Goal: Information Seeking & Learning: Learn about a topic

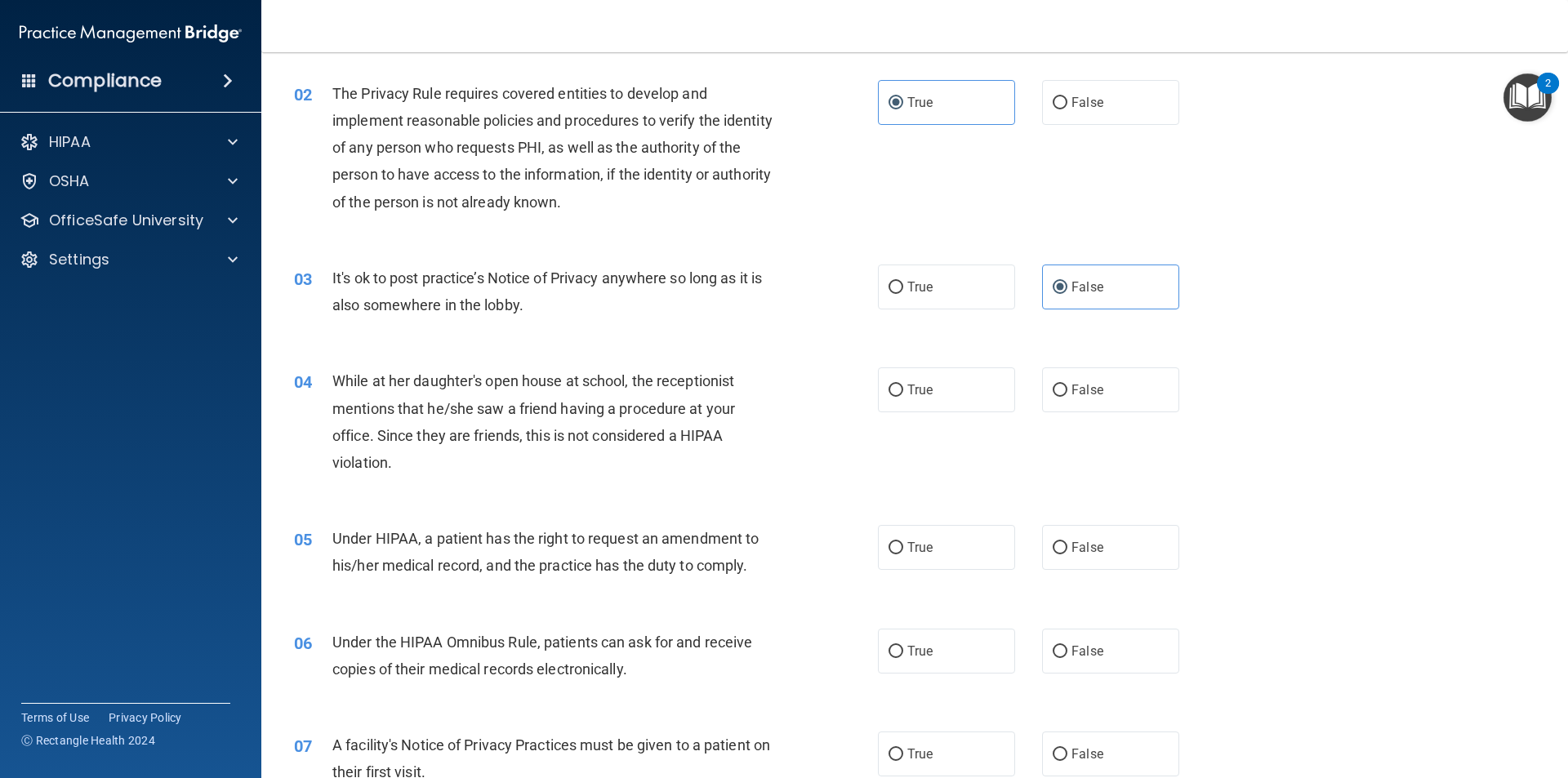
scroll to position [163, 0]
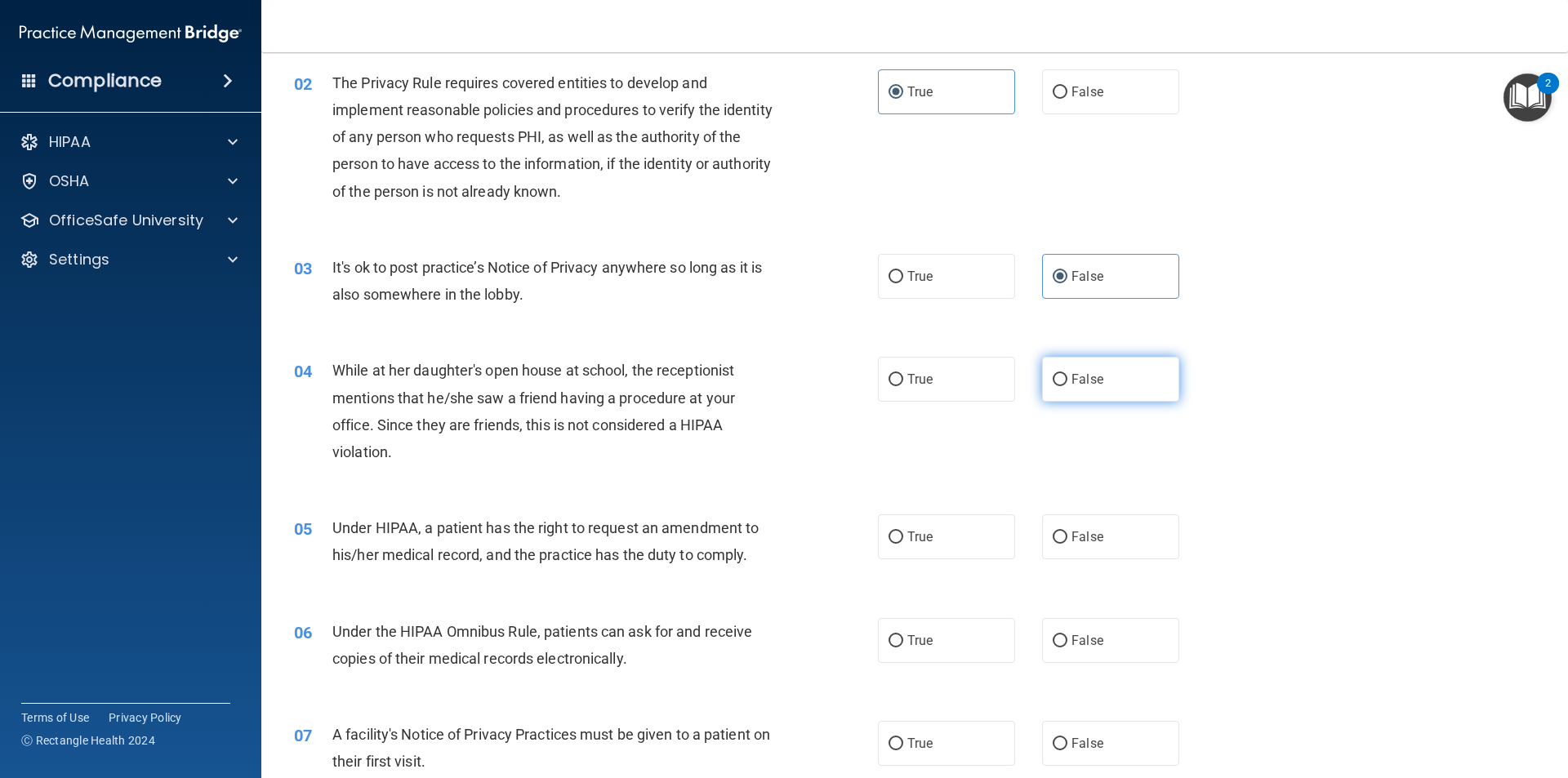
click at [1072, 375] on span "False" at bounding box center [1087, 379] width 32 height 16
click at [1066, 375] on input "False" at bounding box center [1060, 380] width 15 height 13
radio input "true"
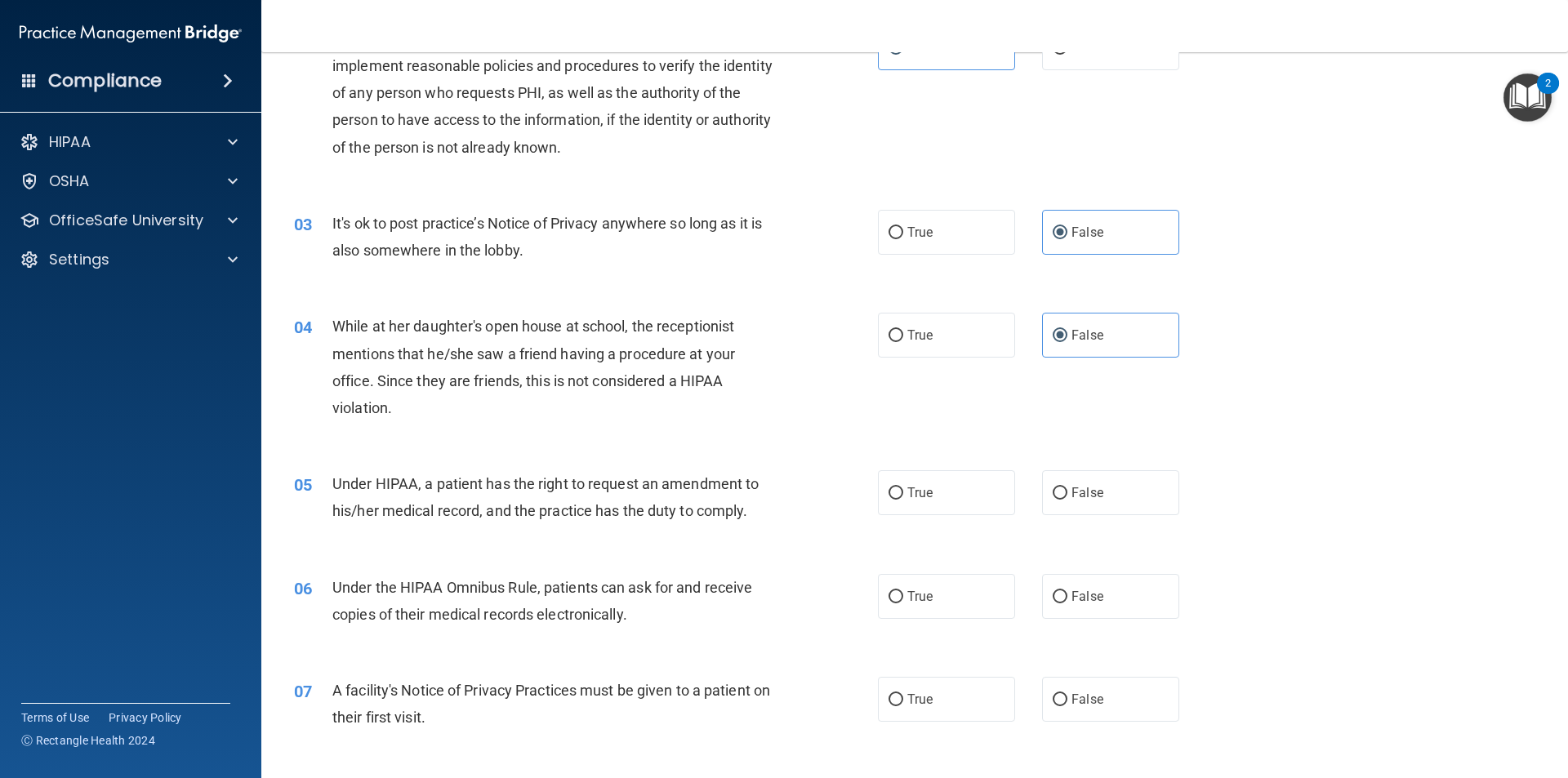
scroll to position [245, 0]
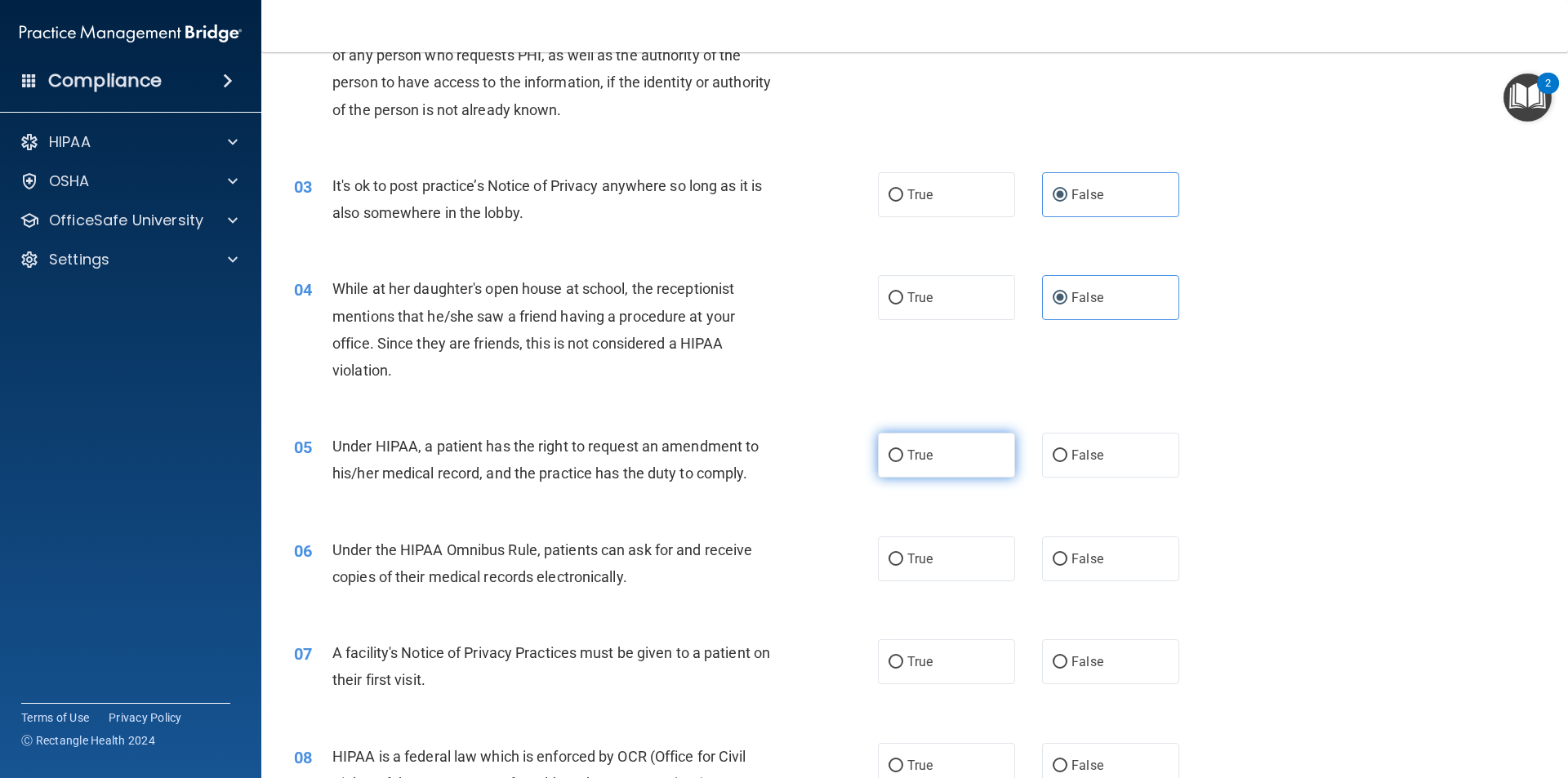
click at [921, 460] on span "True" at bounding box center [920, 455] width 25 height 16
click at [903, 460] on input "True" at bounding box center [896, 456] width 15 height 13
radio input "true"
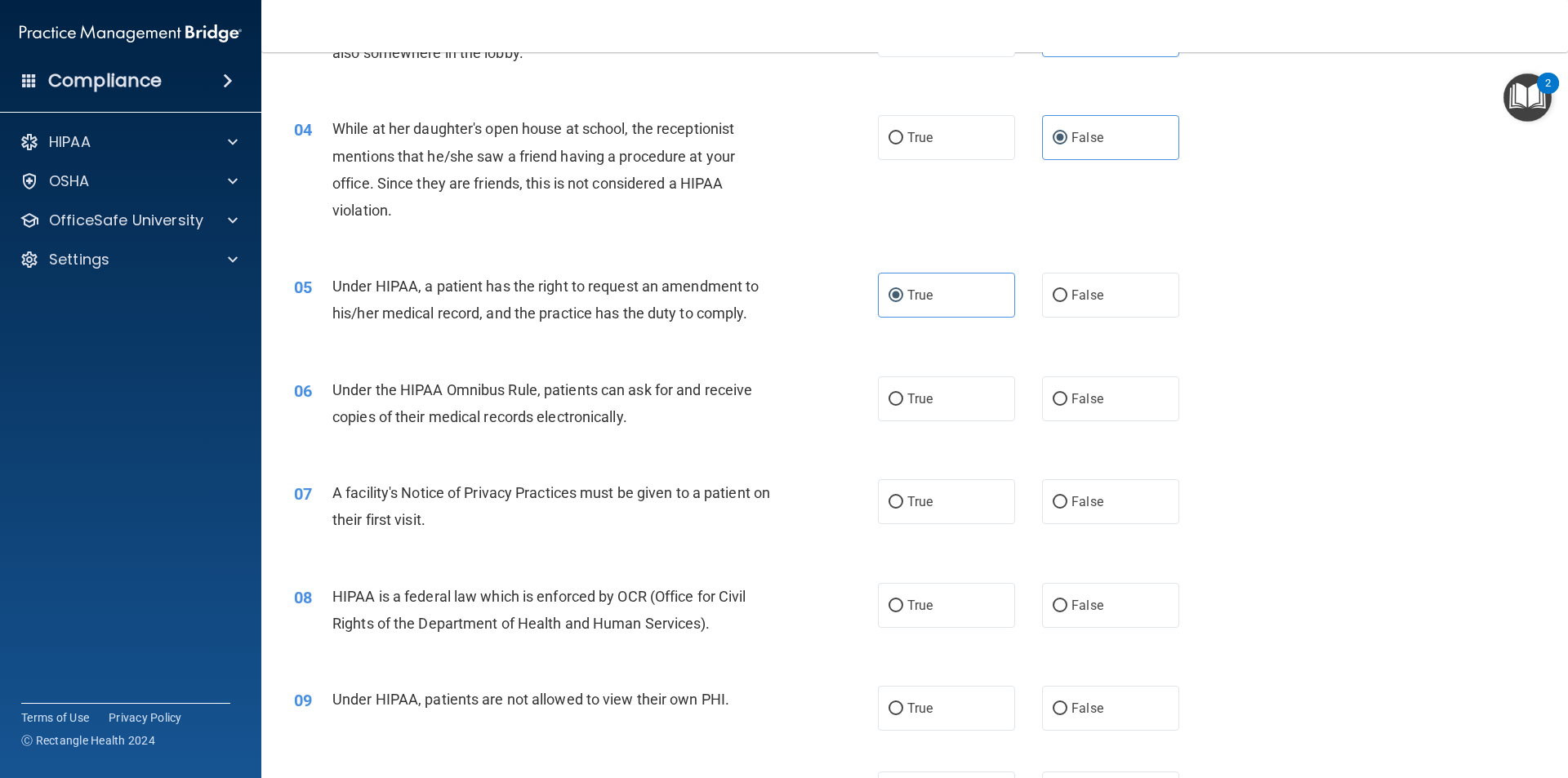
scroll to position [409, 0]
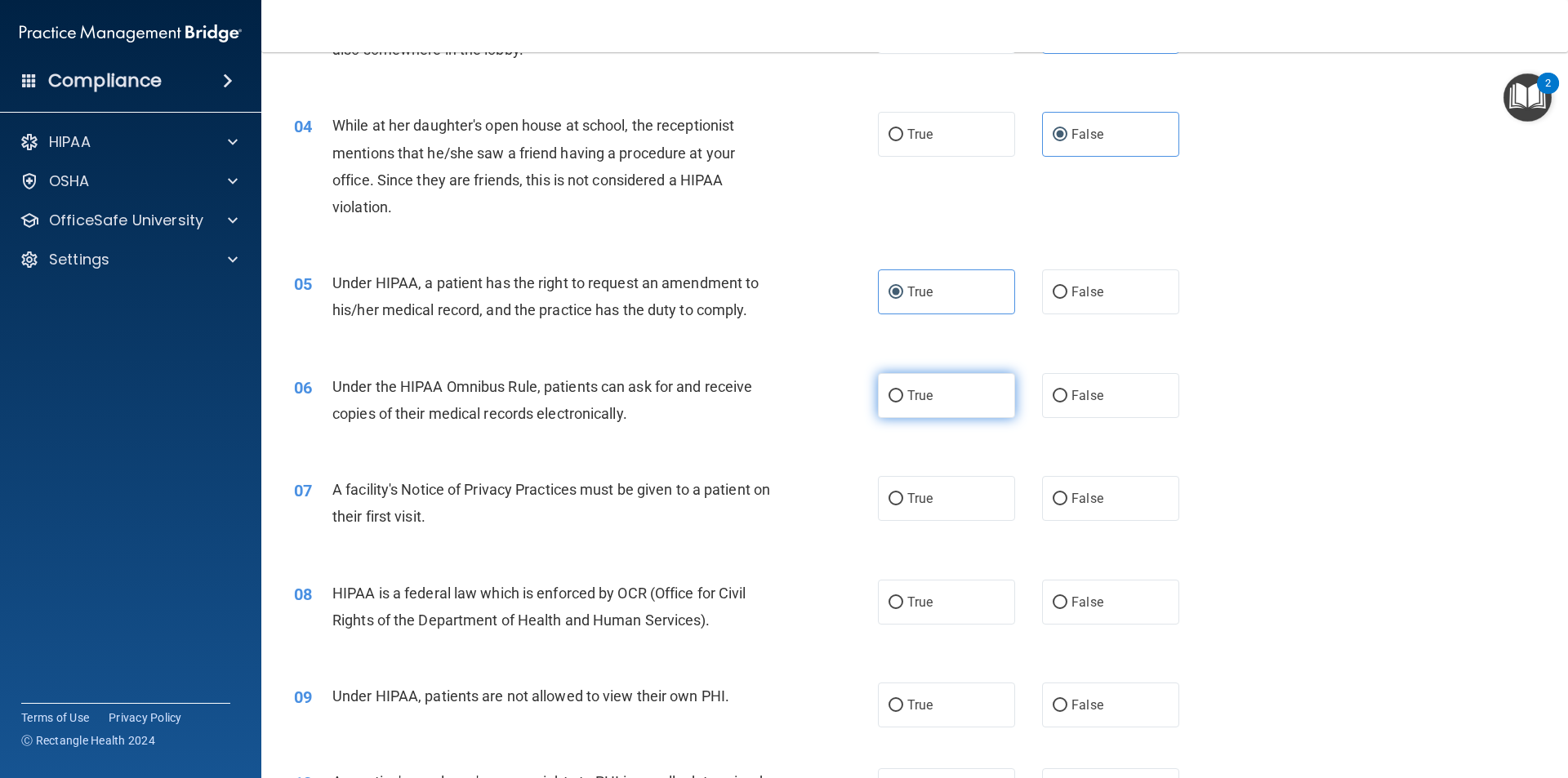
click at [892, 397] on input "True" at bounding box center [896, 396] width 15 height 13
radio input "true"
click at [917, 481] on label "True" at bounding box center [946, 499] width 137 height 45
click at [903, 493] on input "True" at bounding box center [896, 499] width 15 height 13
radio input "true"
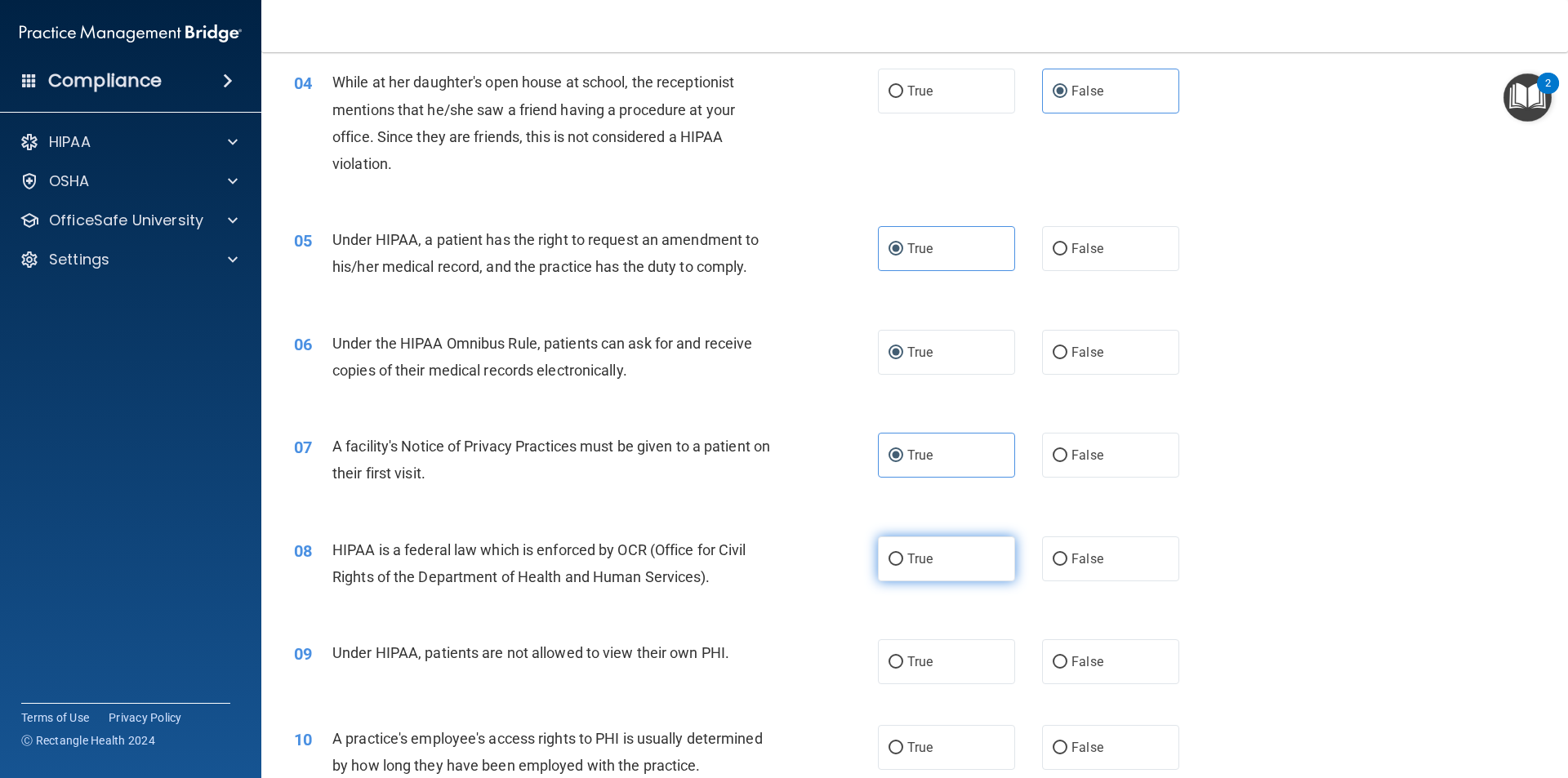
scroll to position [490, 0]
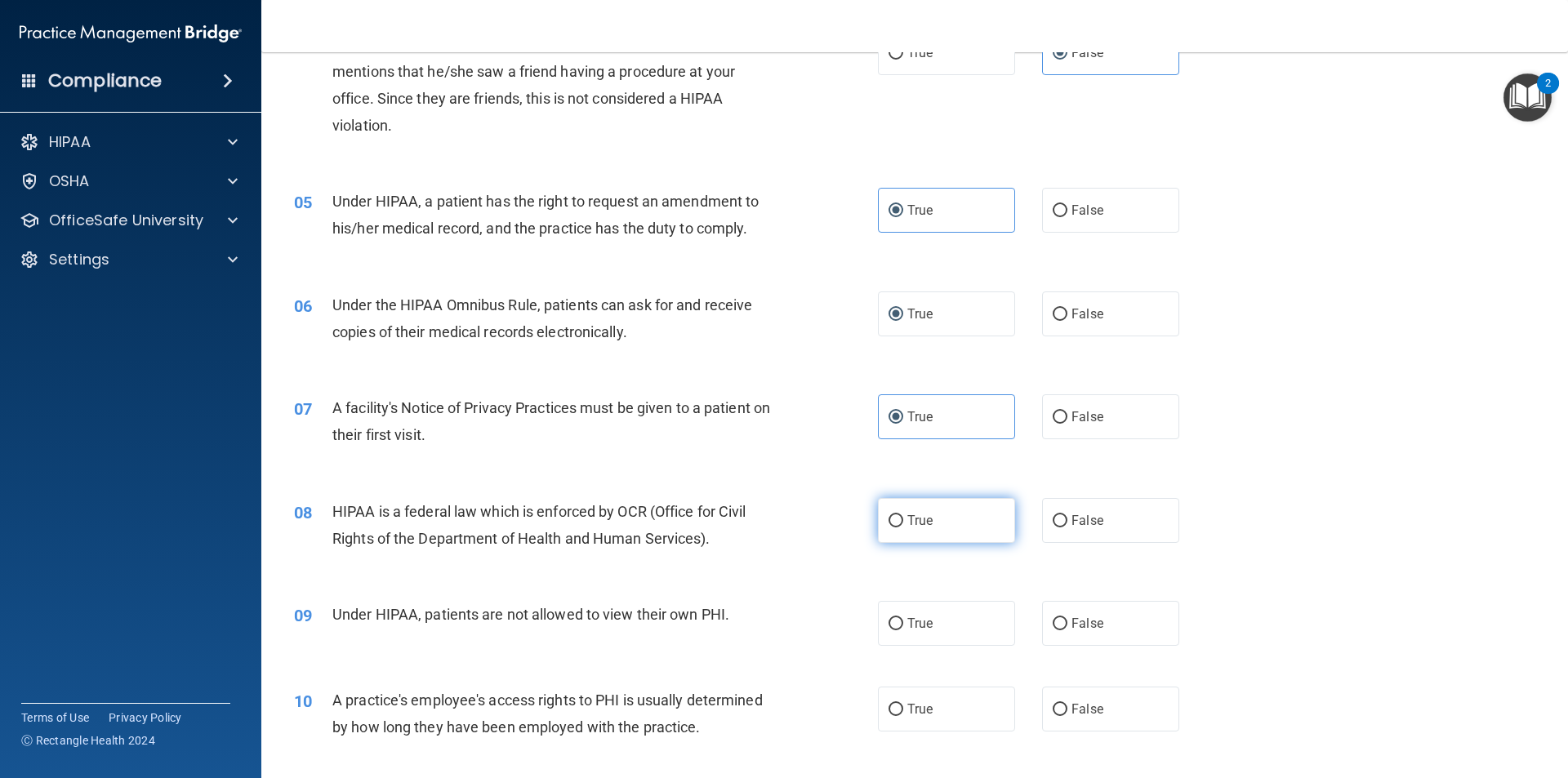
click at [888, 520] on input "True" at bounding box center [896, 521] width 15 height 13
radio input "true"
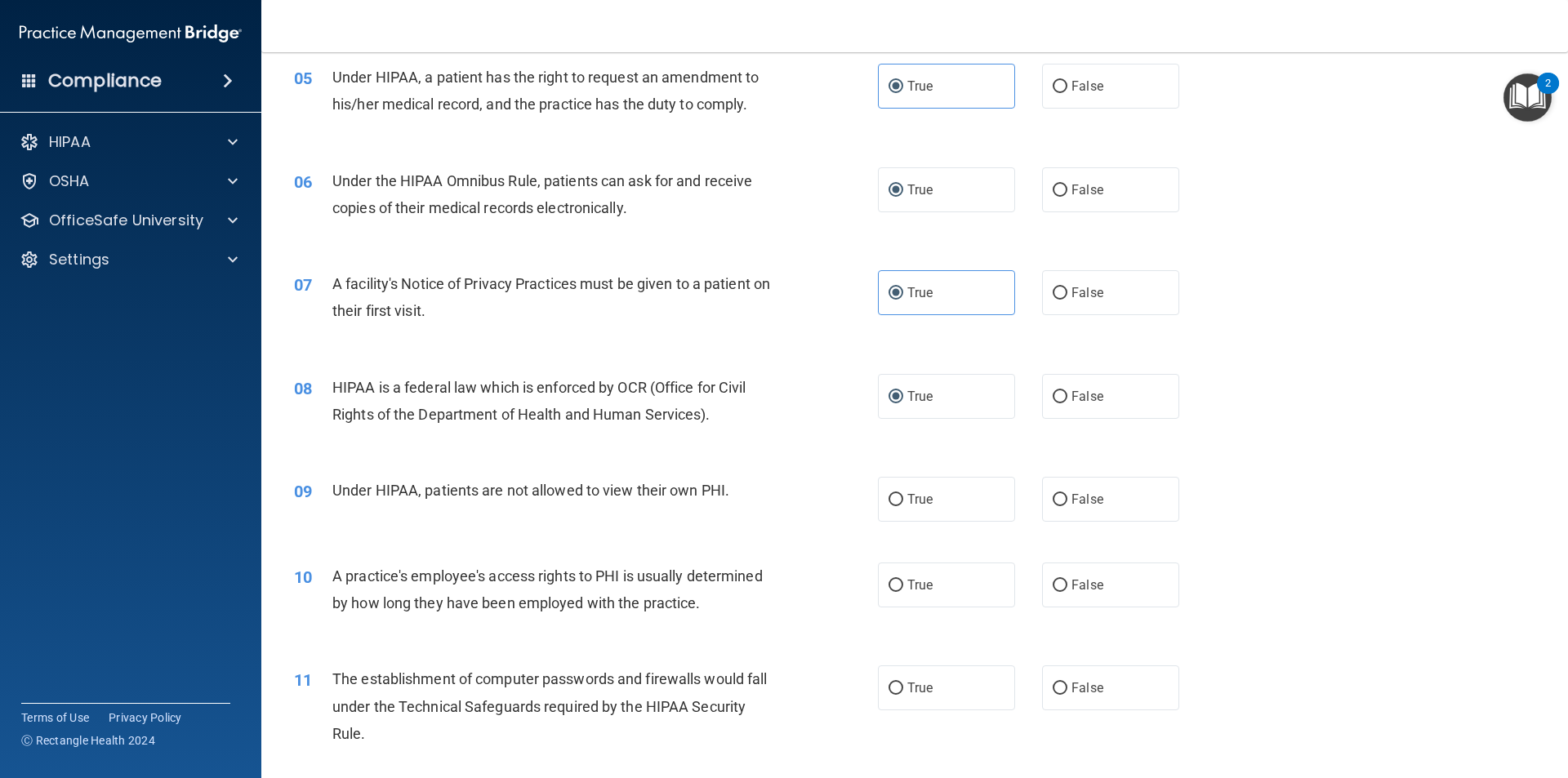
scroll to position [653, 0]
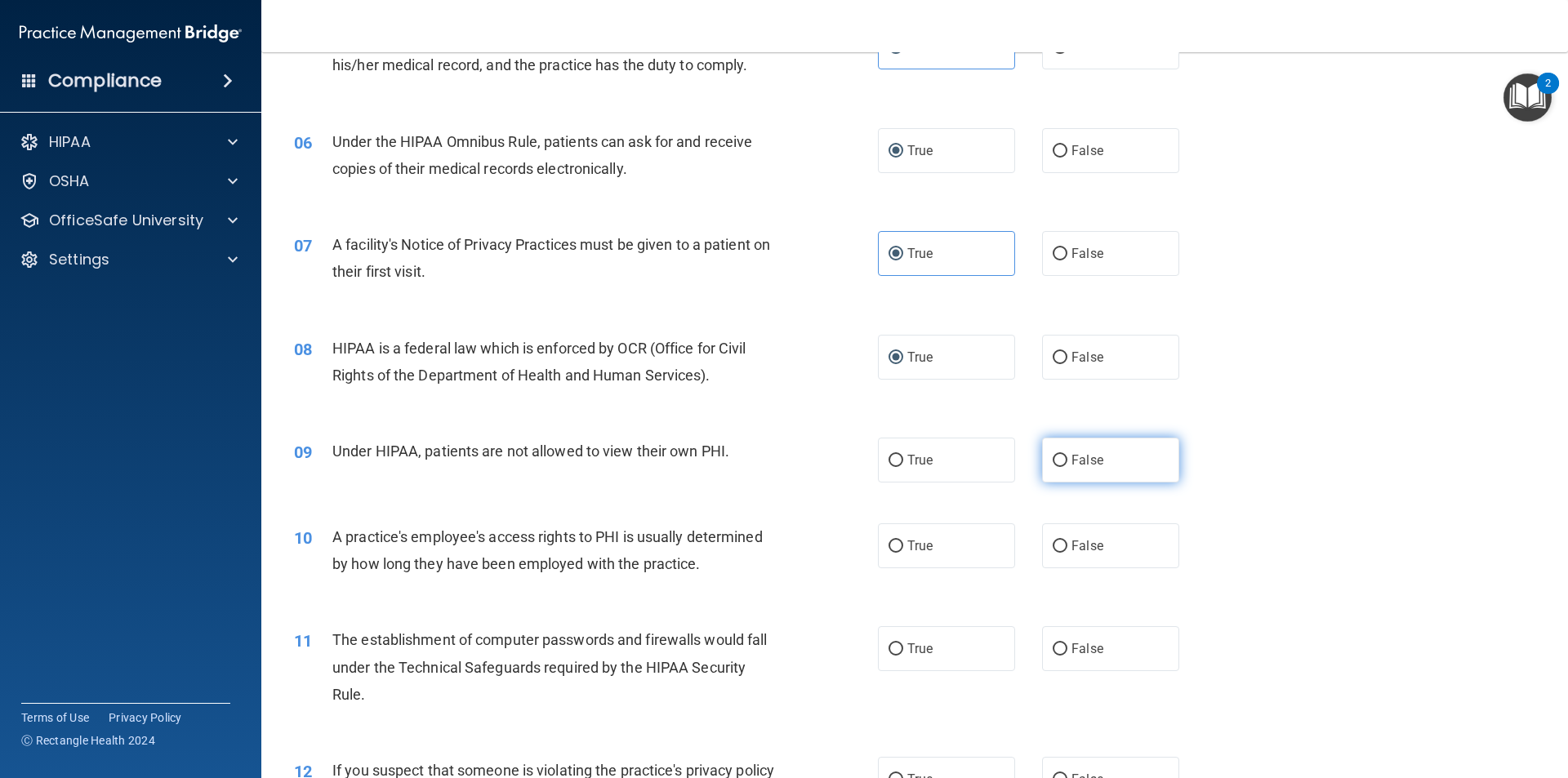
click at [1072, 461] on span "False" at bounding box center [1087, 460] width 32 height 16
click at [1067, 461] on input "False" at bounding box center [1060, 461] width 15 height 13
radio input "true"
click at [1058, 538] on label "False" at bounding box center [1110, 546] width 137 height 45
click at [1058, 541] on input "False" at bounding box center [1060, 547] width 15 height 13
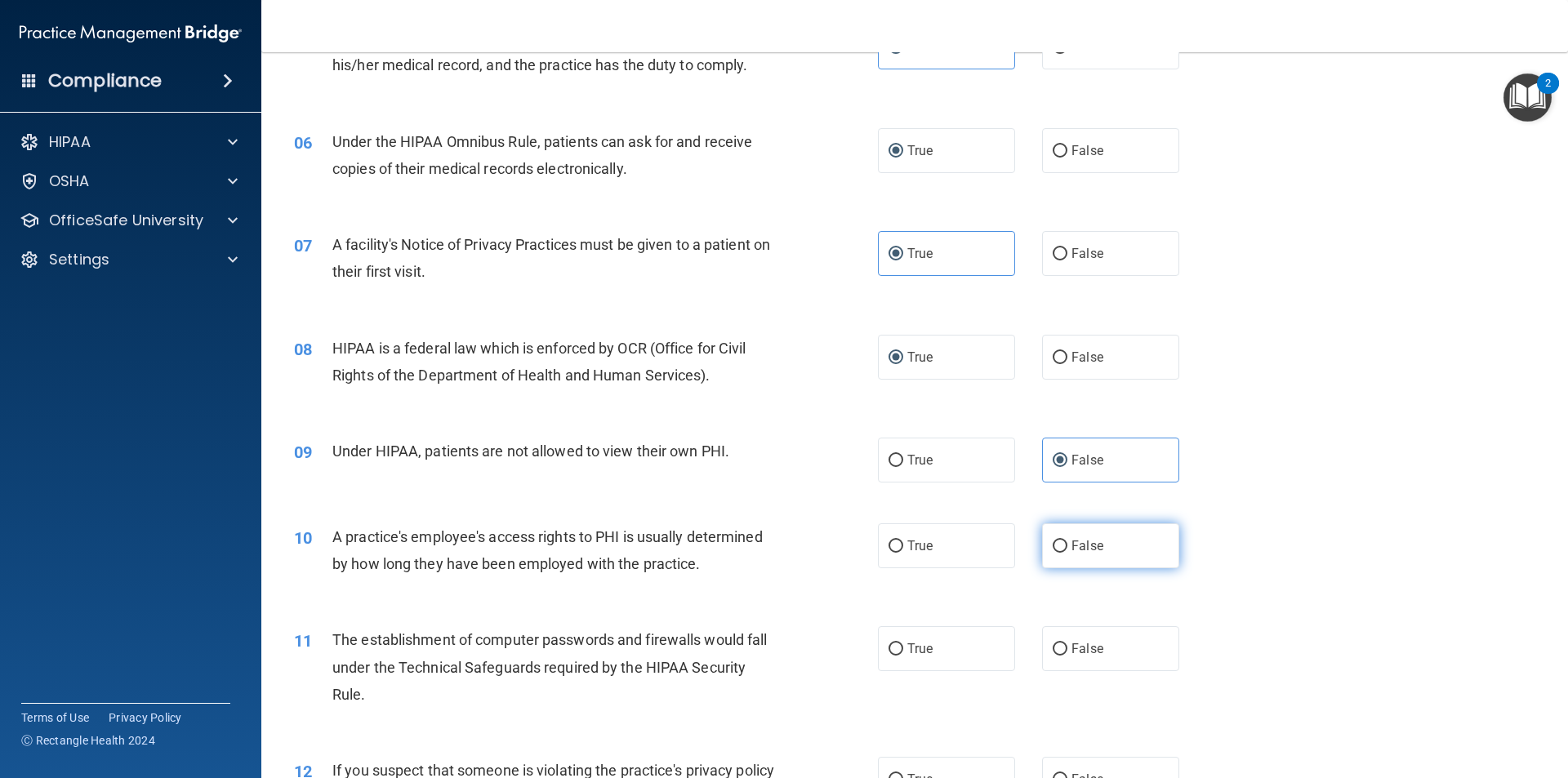
radio input "true"
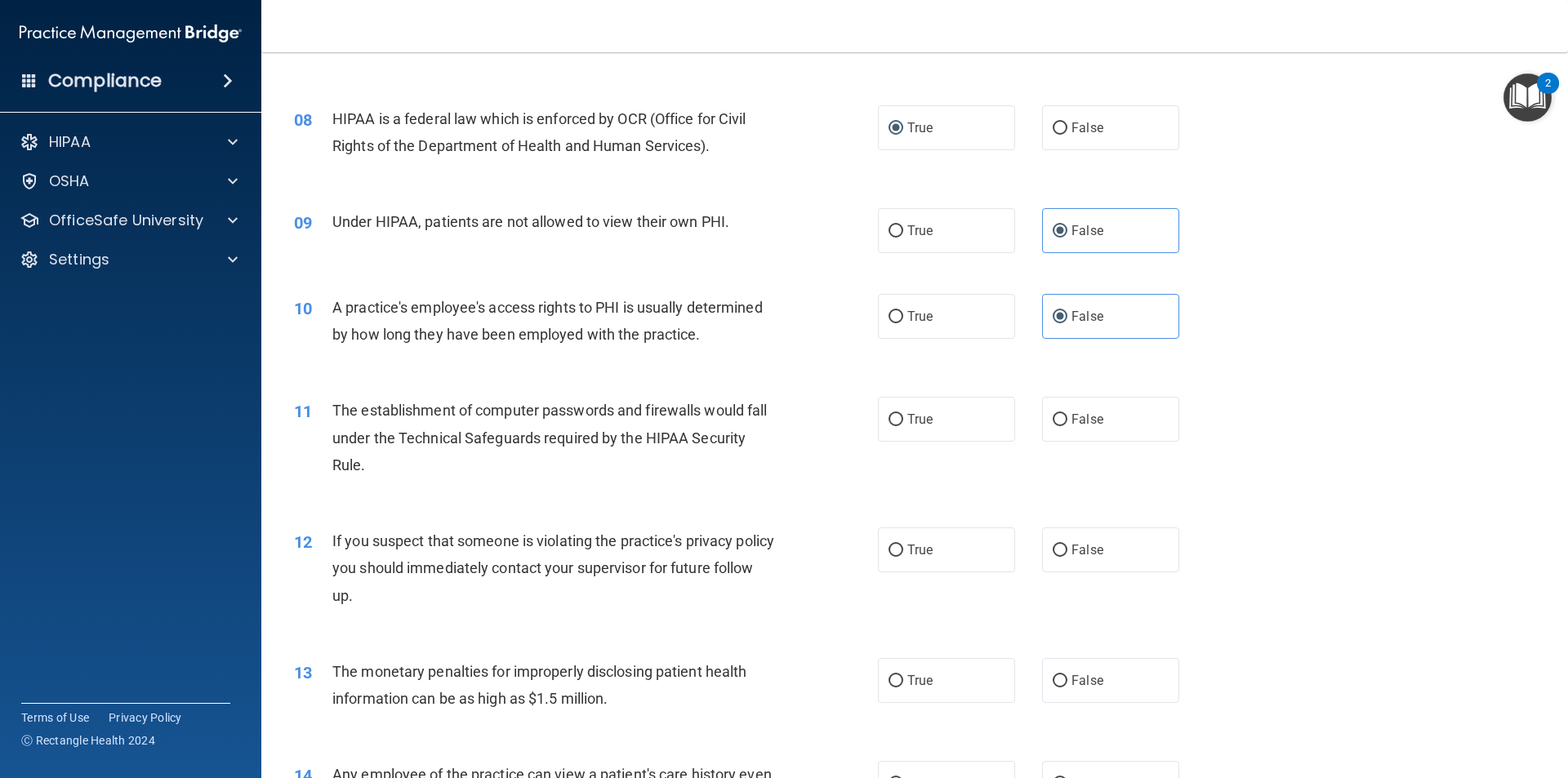
scroll to position [899, 0]
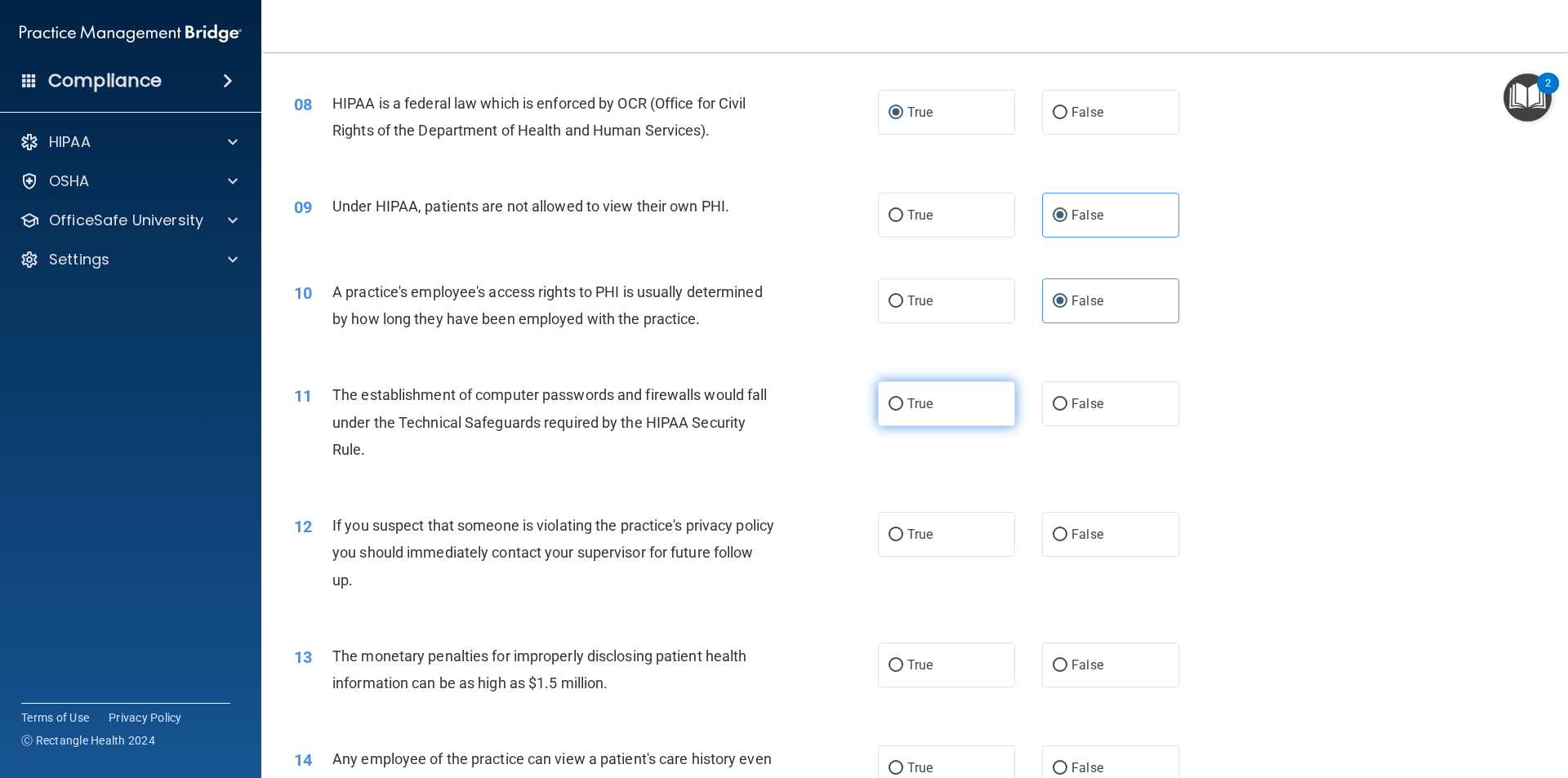
click at [926, 403] on span "True" at bounding box center [920, 404] width 25 height 16
click at [903, 403] on input "True" at bounding box center [896, 404] width 15 height 13
radio input "true"
click at [917, 518] on label "True" at bounding box center [946, 534] width 137 height 45
click at [903, 529] on input "True" at bounding box center [896, 535] width 15 height 13
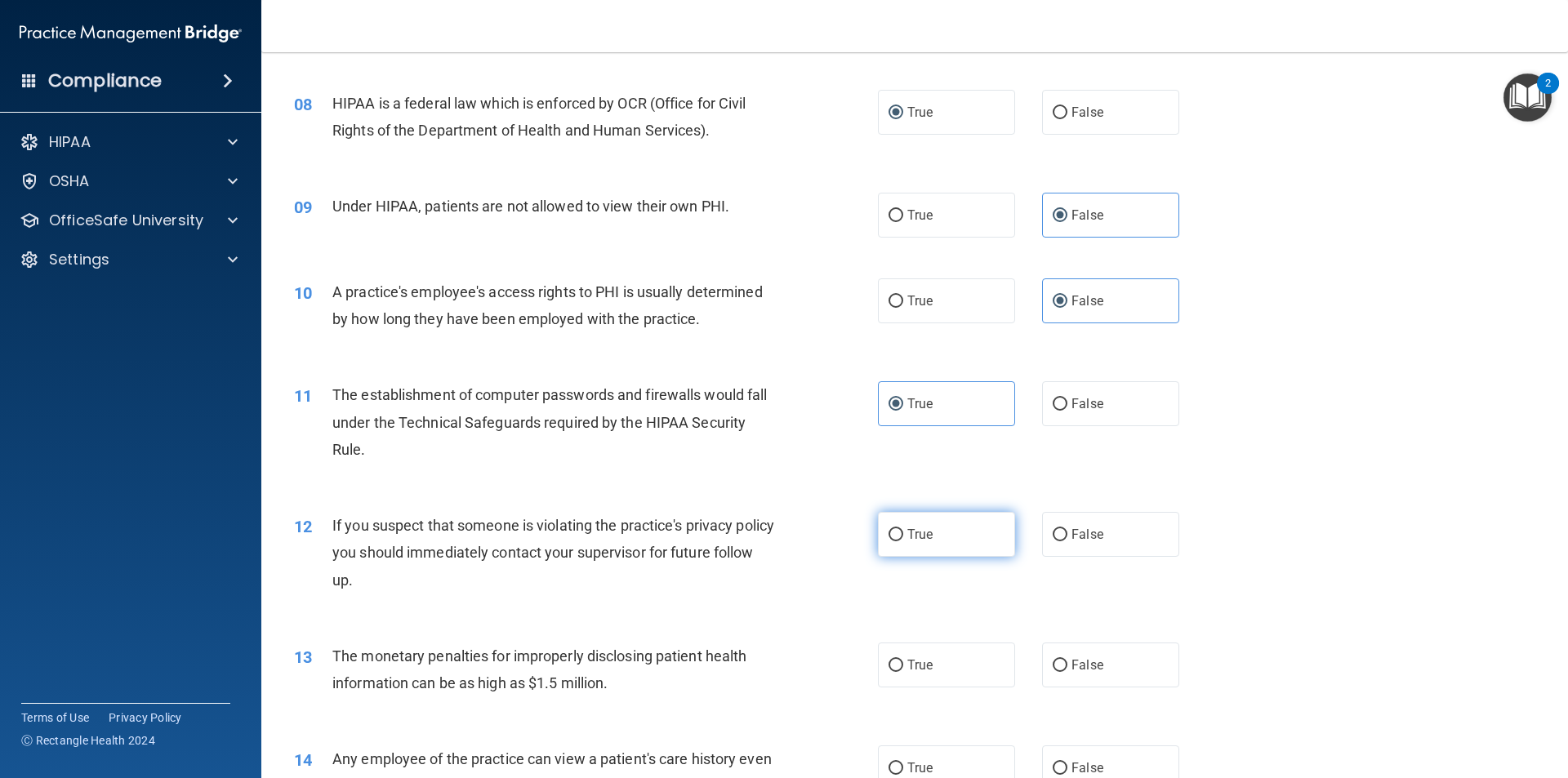
radio input "true"
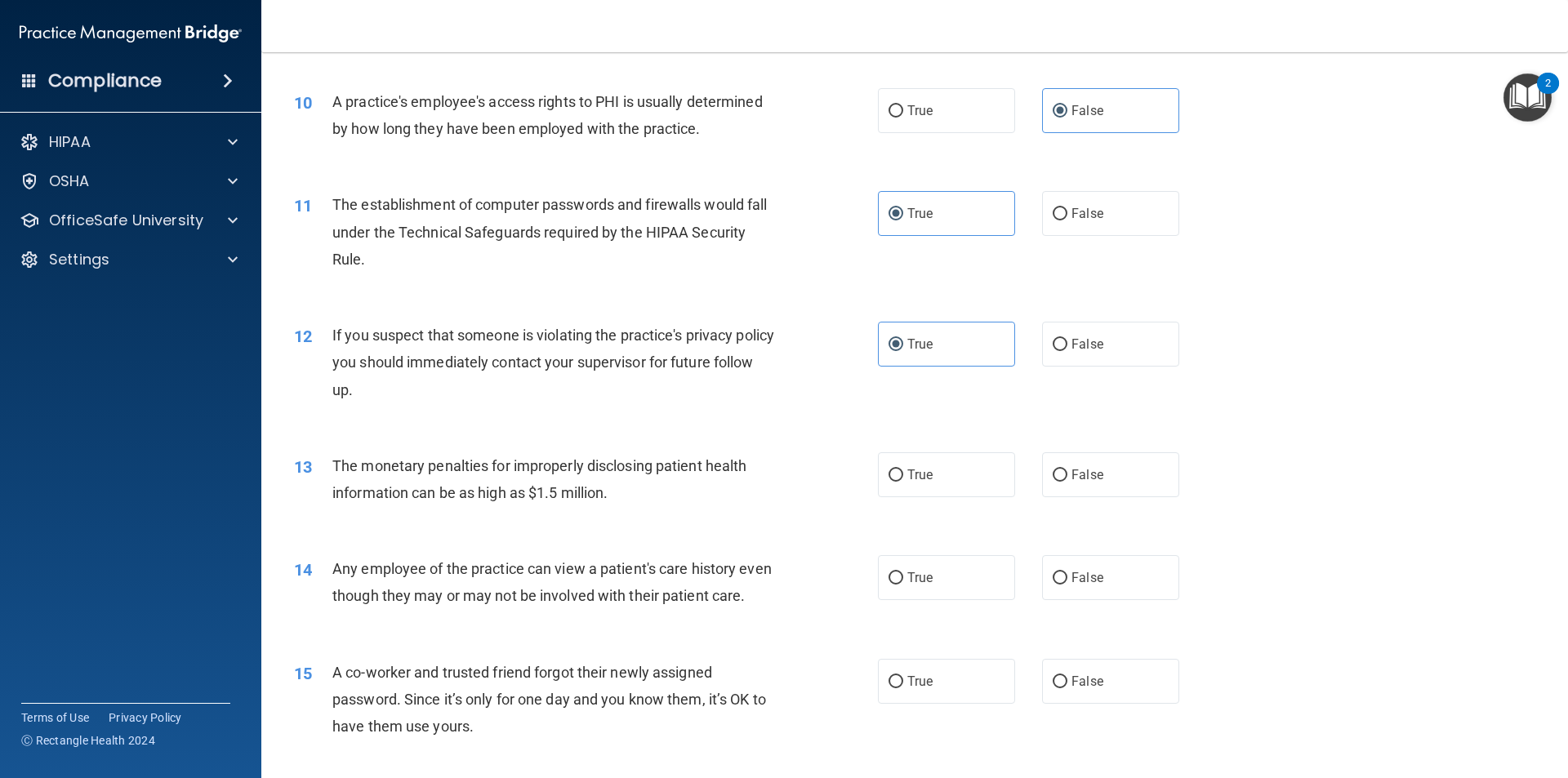
scroll to position [1143, 0]
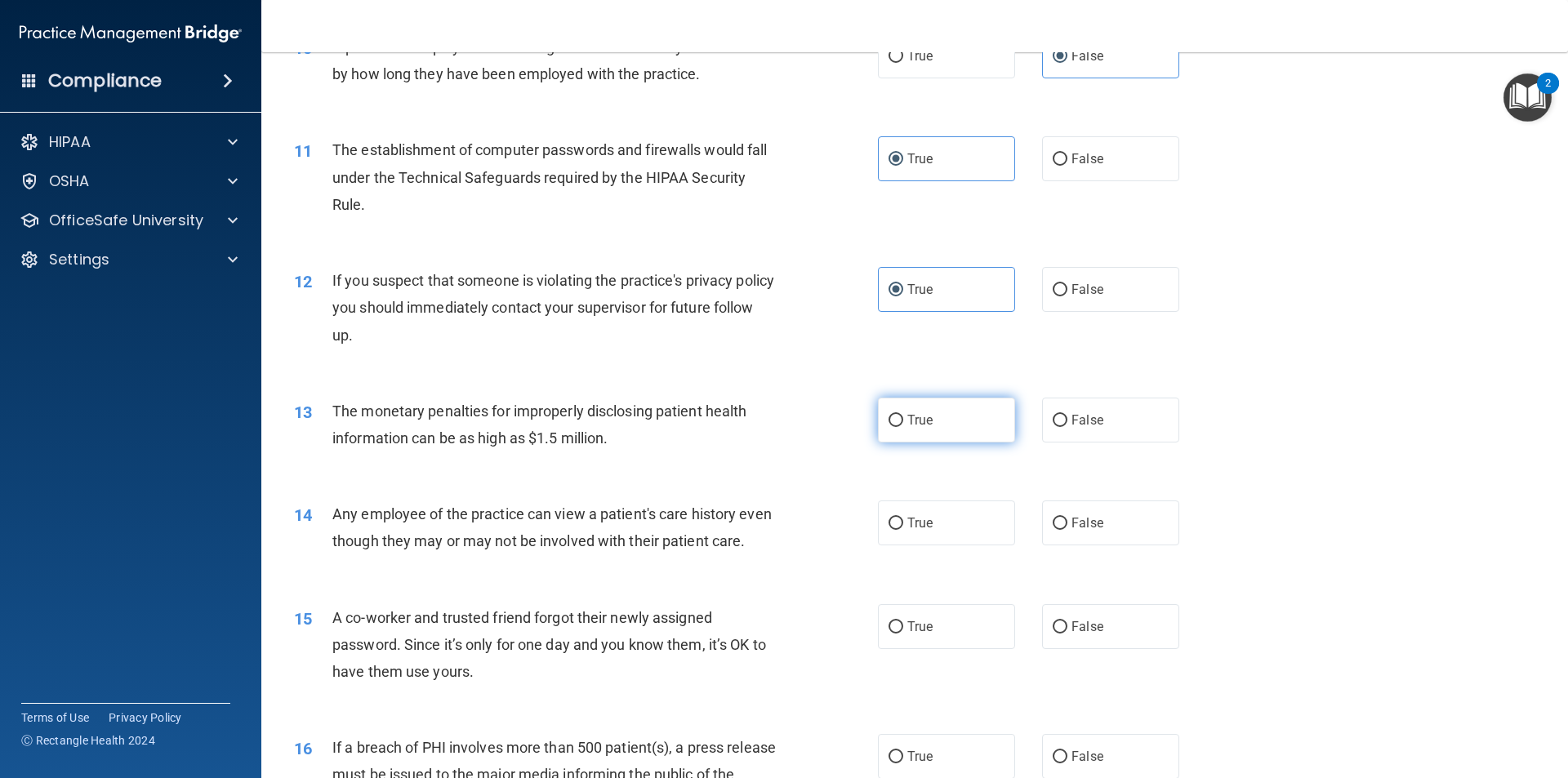
click at [949, 430] on label "True" at bounding box center [946, 420] width 137 height 45
click at [903, 427] on input "True" at bounding box center [896, 420] width 15 height 13
radio input "true"
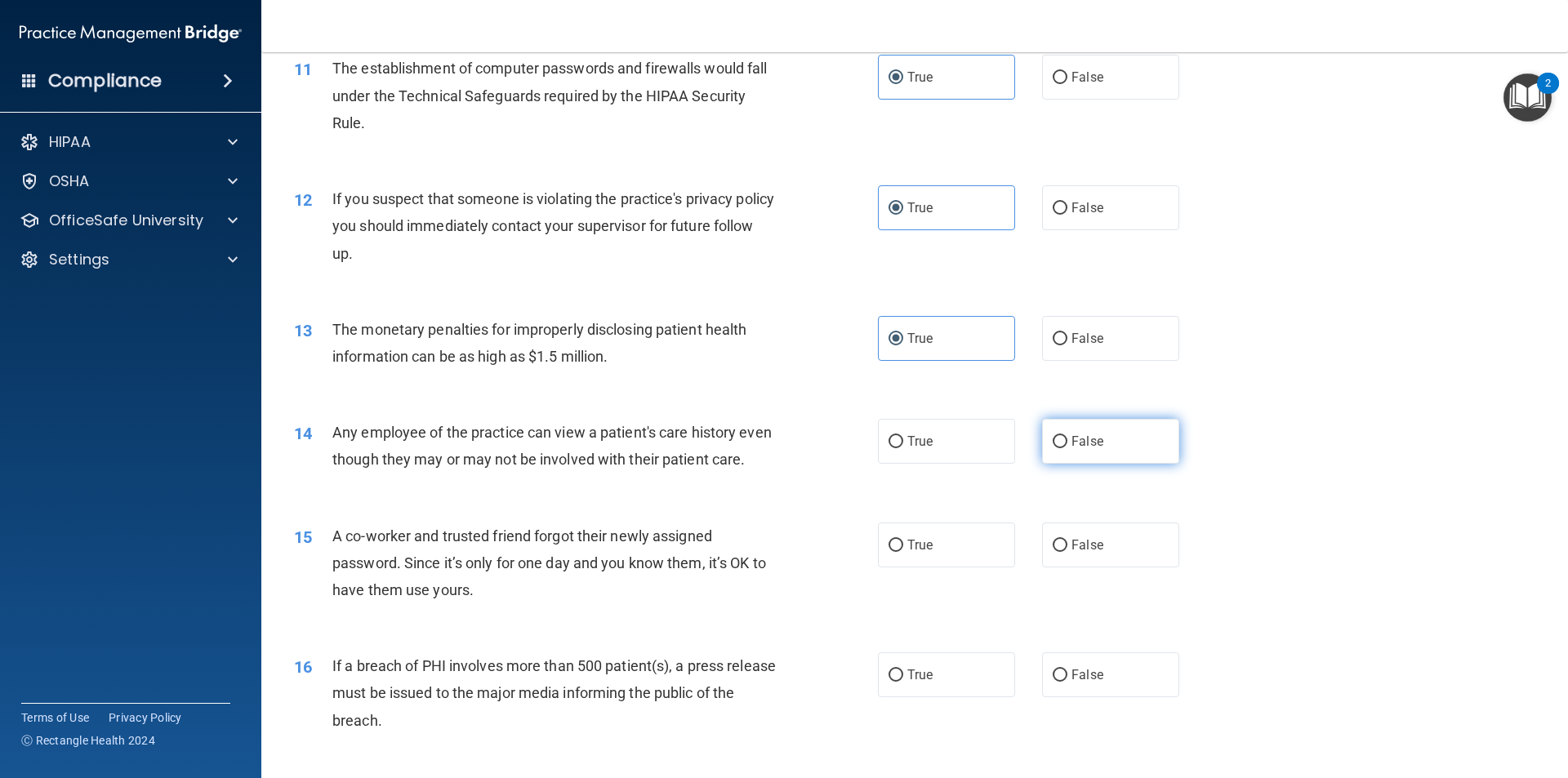
click at [1078, 449] on label "False" at bounding box center [1110, 441] width 137 height 45
click at [1067, 448] on input "False" at bounding box center [1060, 442] width 15 height 13
radio input "true"
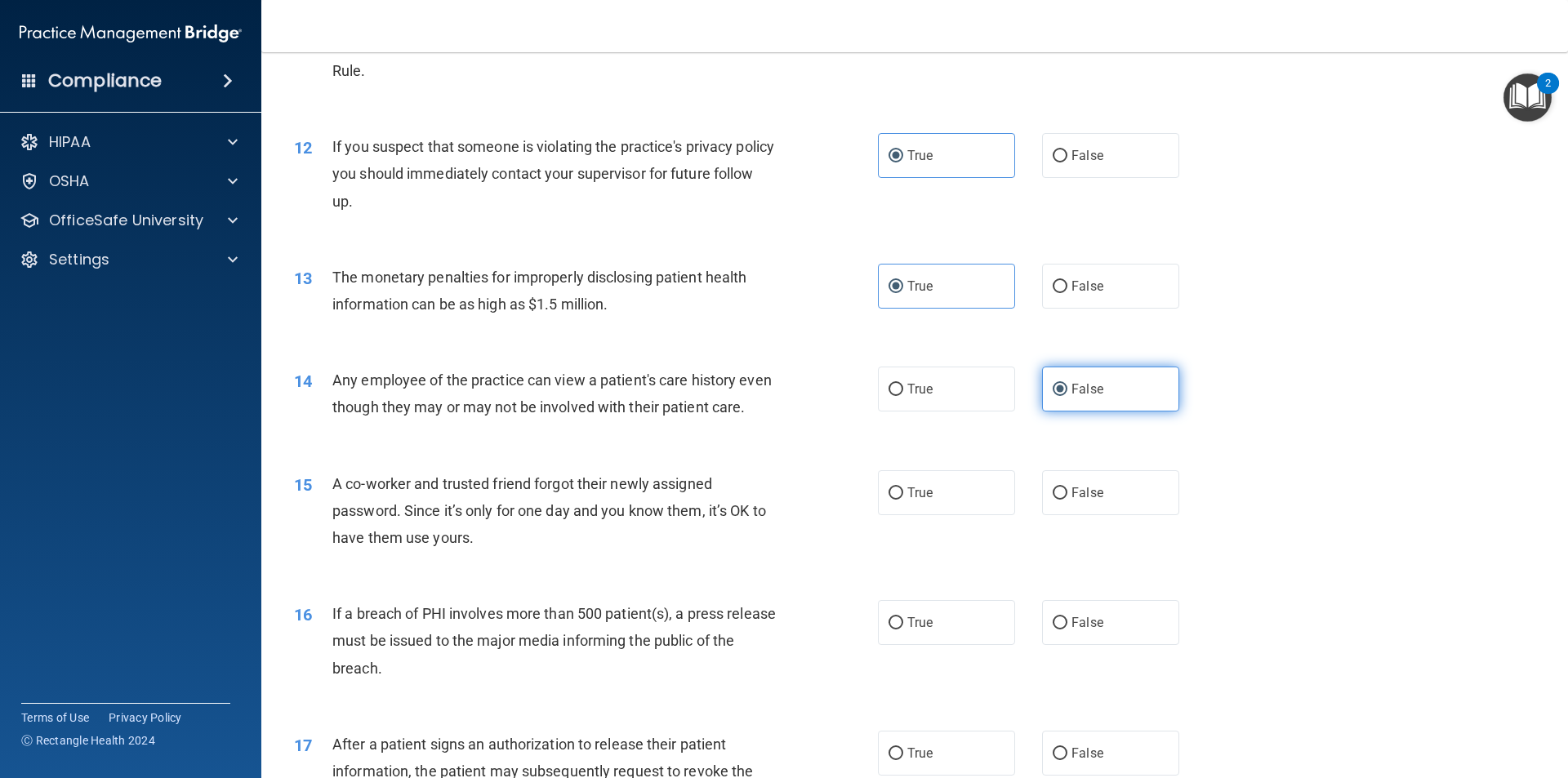
scroll to position [1306, 0]
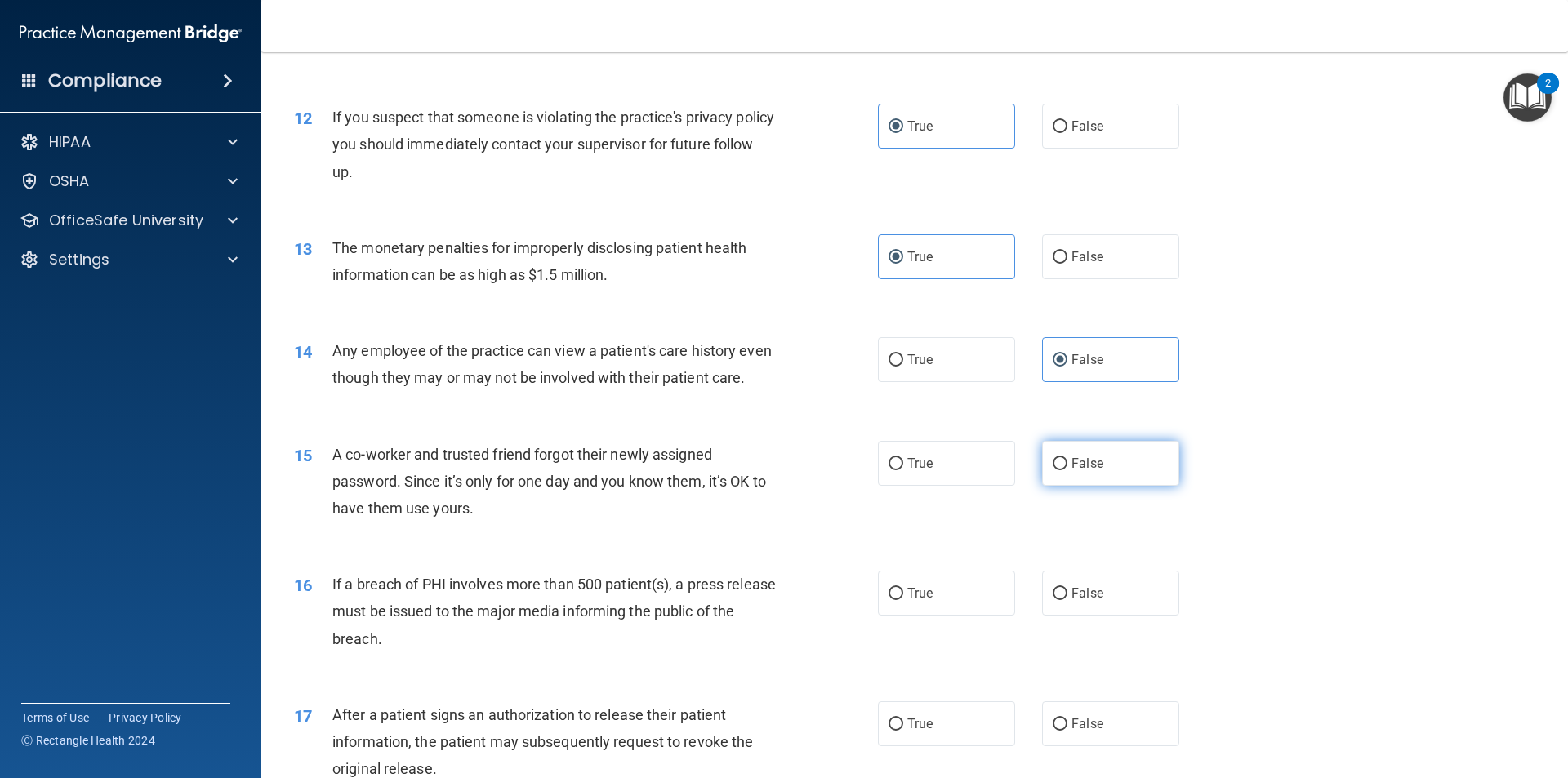
click at [1080, 471] on span "False" at bounding box center [1087, 463] width 32 height 16
click at [1067, 471] on input "False" at bounding box center [1060, 464] width 15 height 13
radio input "true"
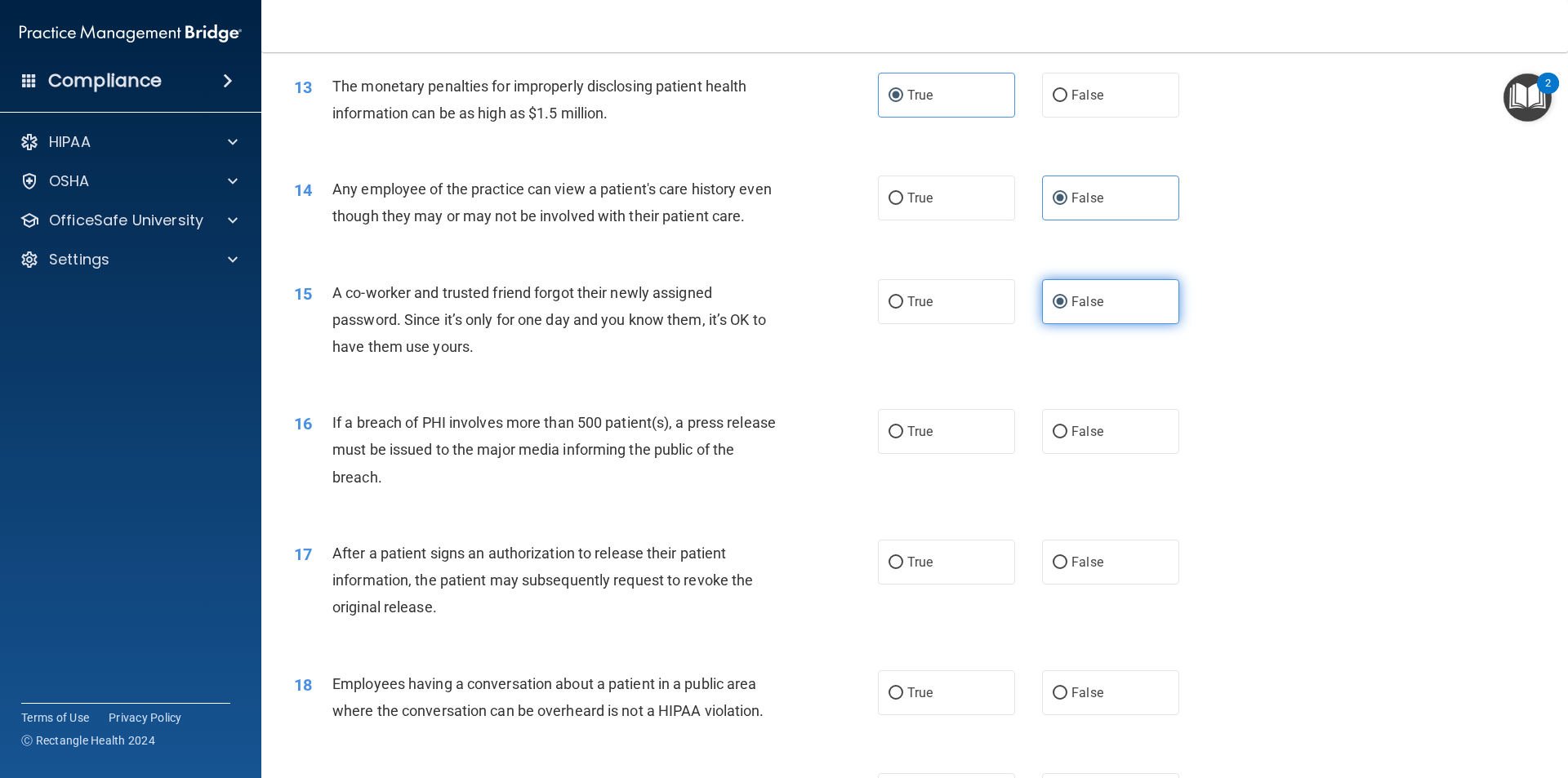
scroll to position [1470, 0]
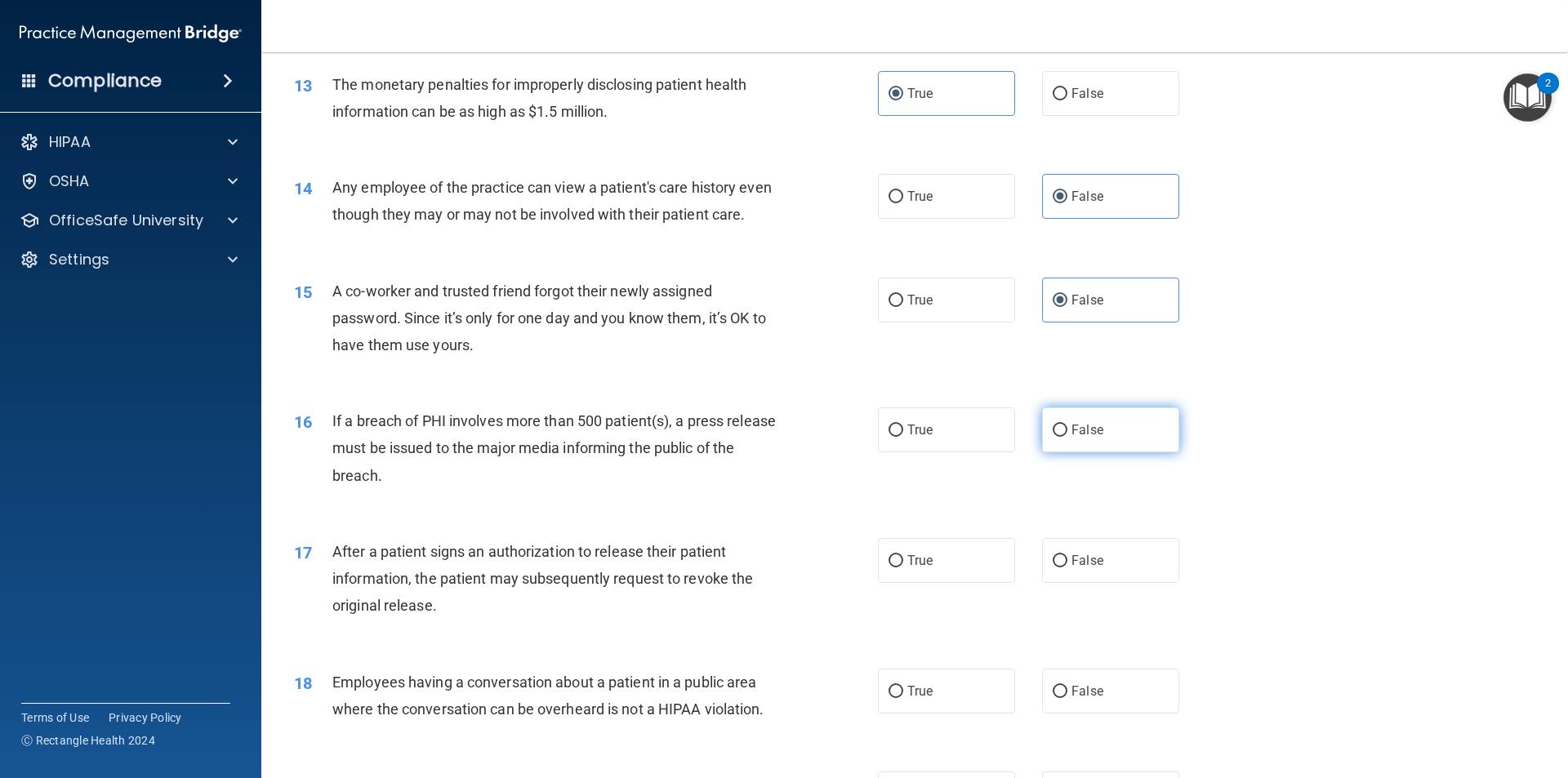
click at [1046, 452] on label "False" at bounding box center [1110, 430] width 137 height 45
click at [1052, 437] on input "False" at bounding box center [1060, 430] width 15 height 13
radio input "true"
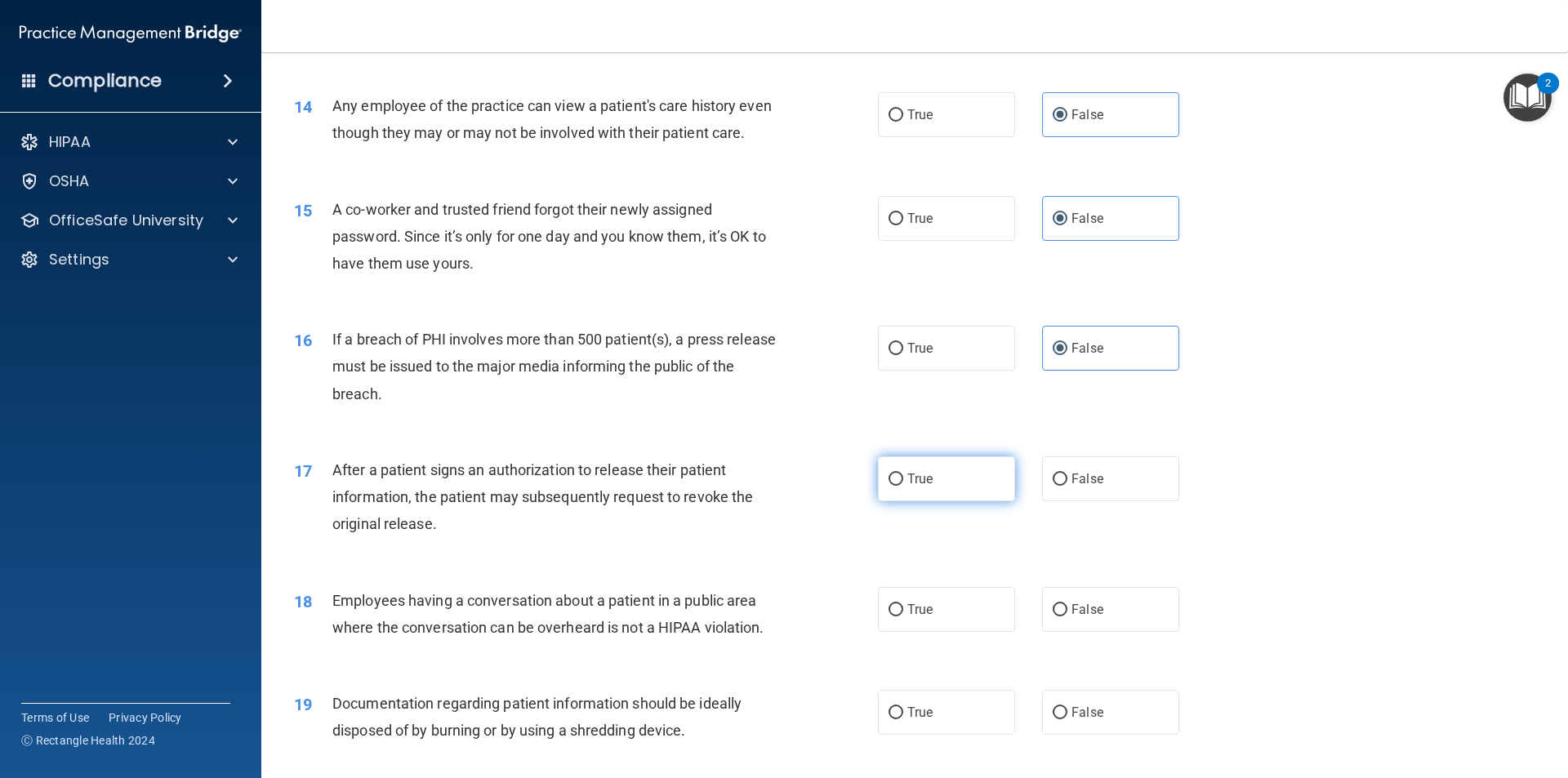
click at [910, 487] on span "True" at bounding box center [920, 479] width 25 height 16
click at [903, 486] on input "True" at bounding box center [896, 480] width 15 height 13
radio input "true"
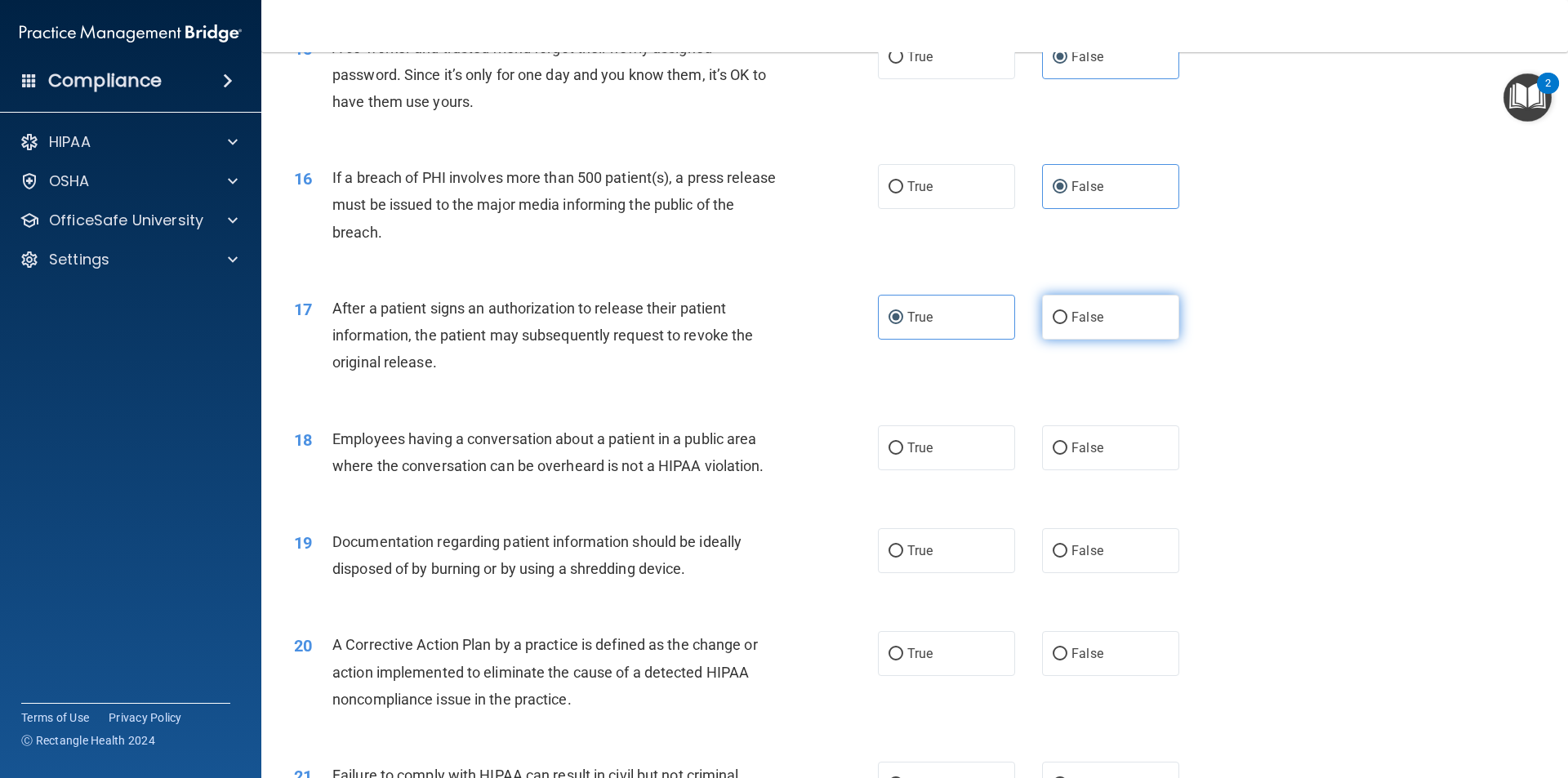
scroll to position [1715, 0]
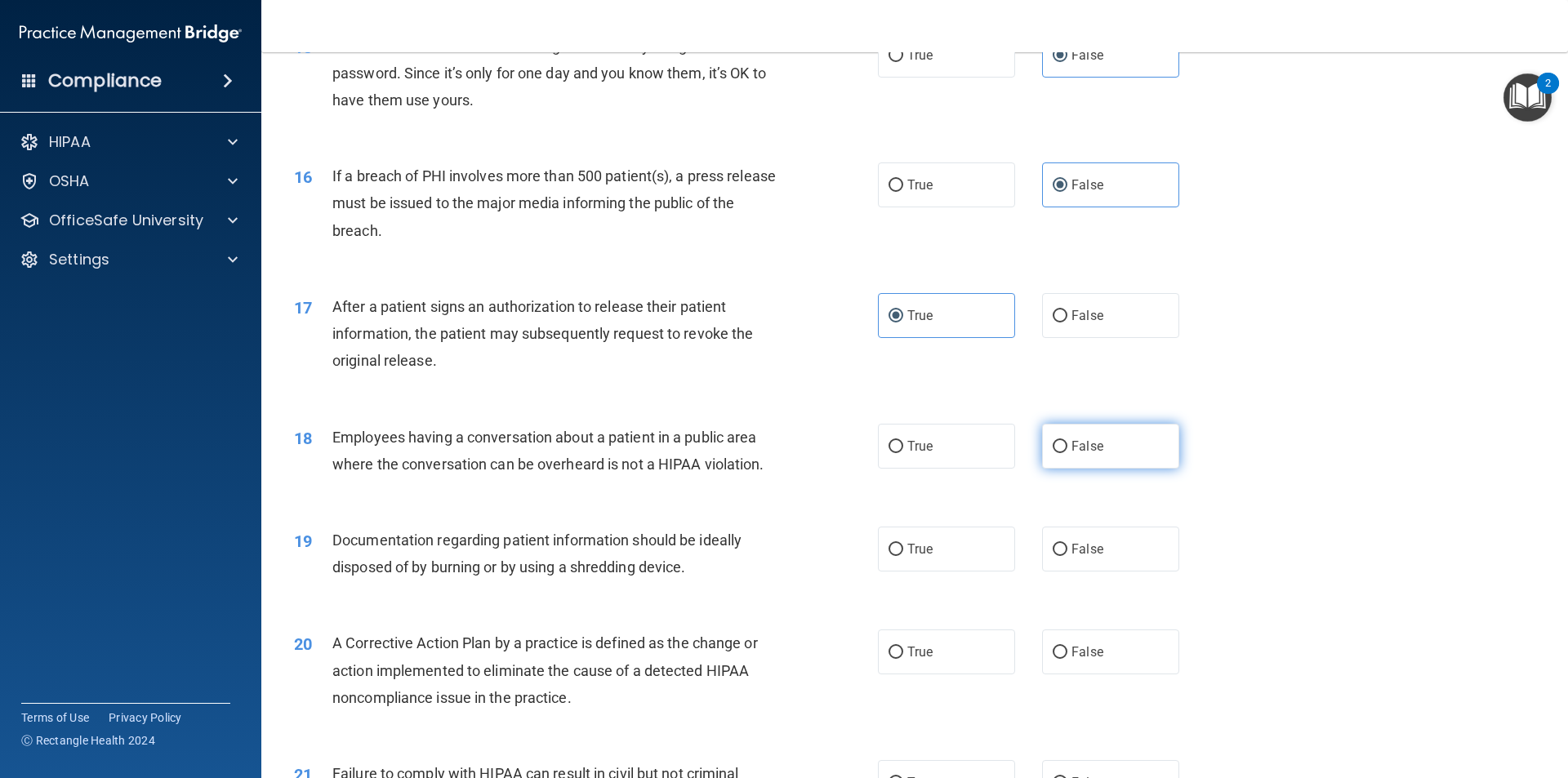
click at [1099, 466] on label "False" at bounding box center [1110, 446] width 137 height 45
click at [1067, 453] on input "False" at bounding box center [1060, 447] width 15 height 13
radio input "true"
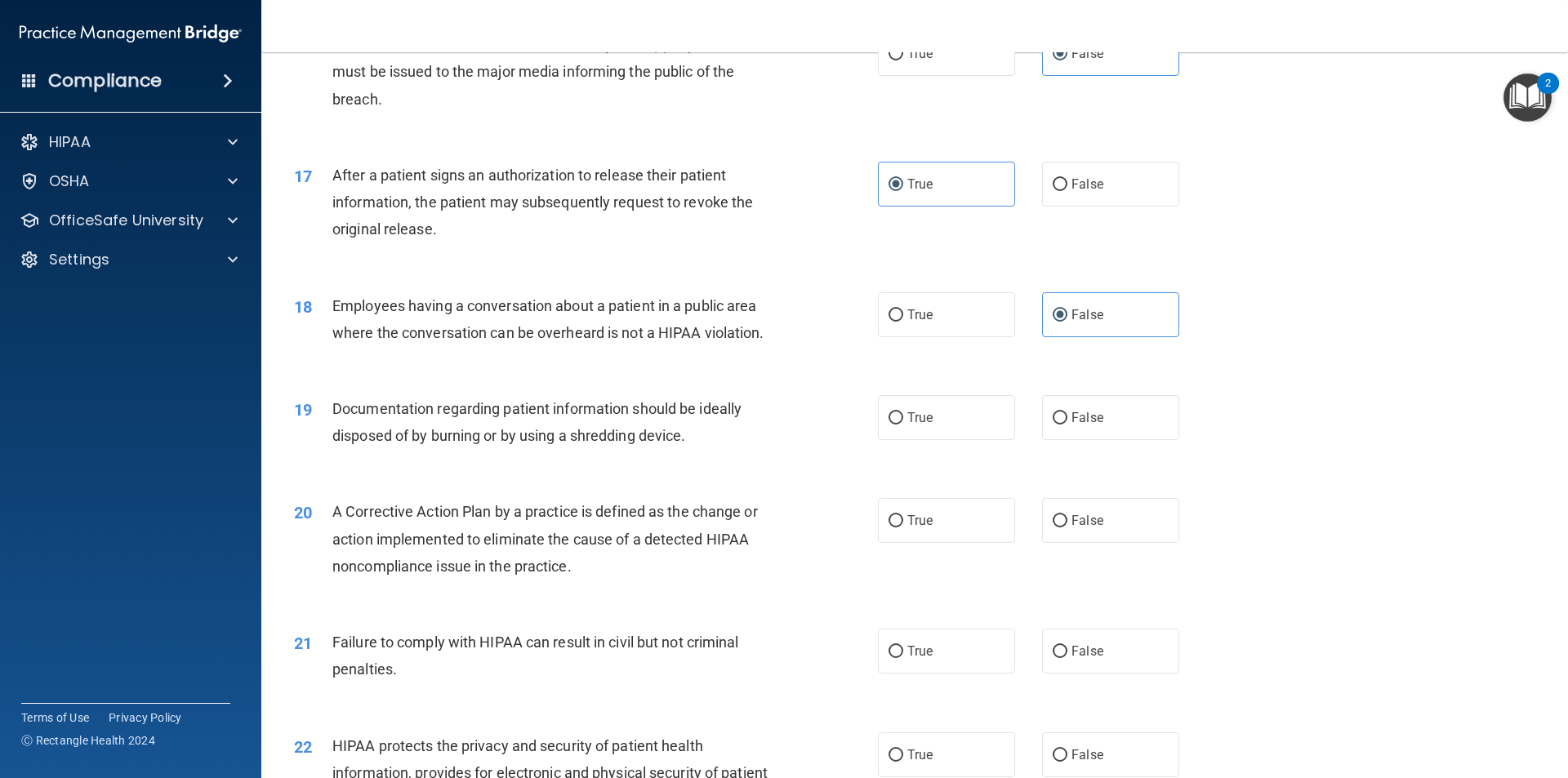
scroll to position [1878, 0]
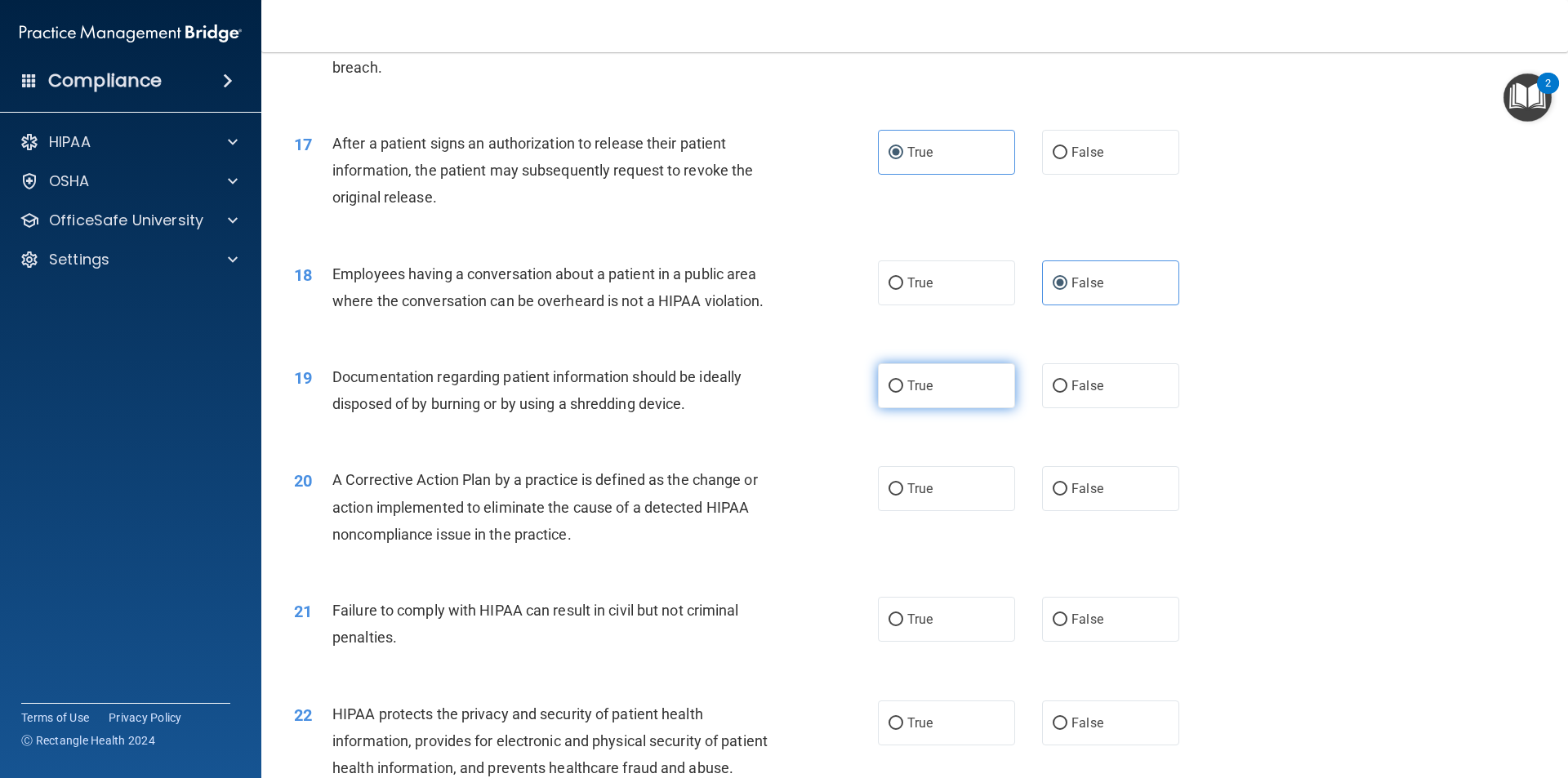
click at [967, 404] on label "True" at bounding box center [946, 386] width 137 height 45
click at [903, 393] on input "True" at bounding box center [896, 386] width 15 height 13
radio input "true"
click at [943, 512] on label "True" at bounding box center [946, 489] width 137 height 45
click at [903, 496] on input "True" at bounding box center [896, 489] width 15 height 13
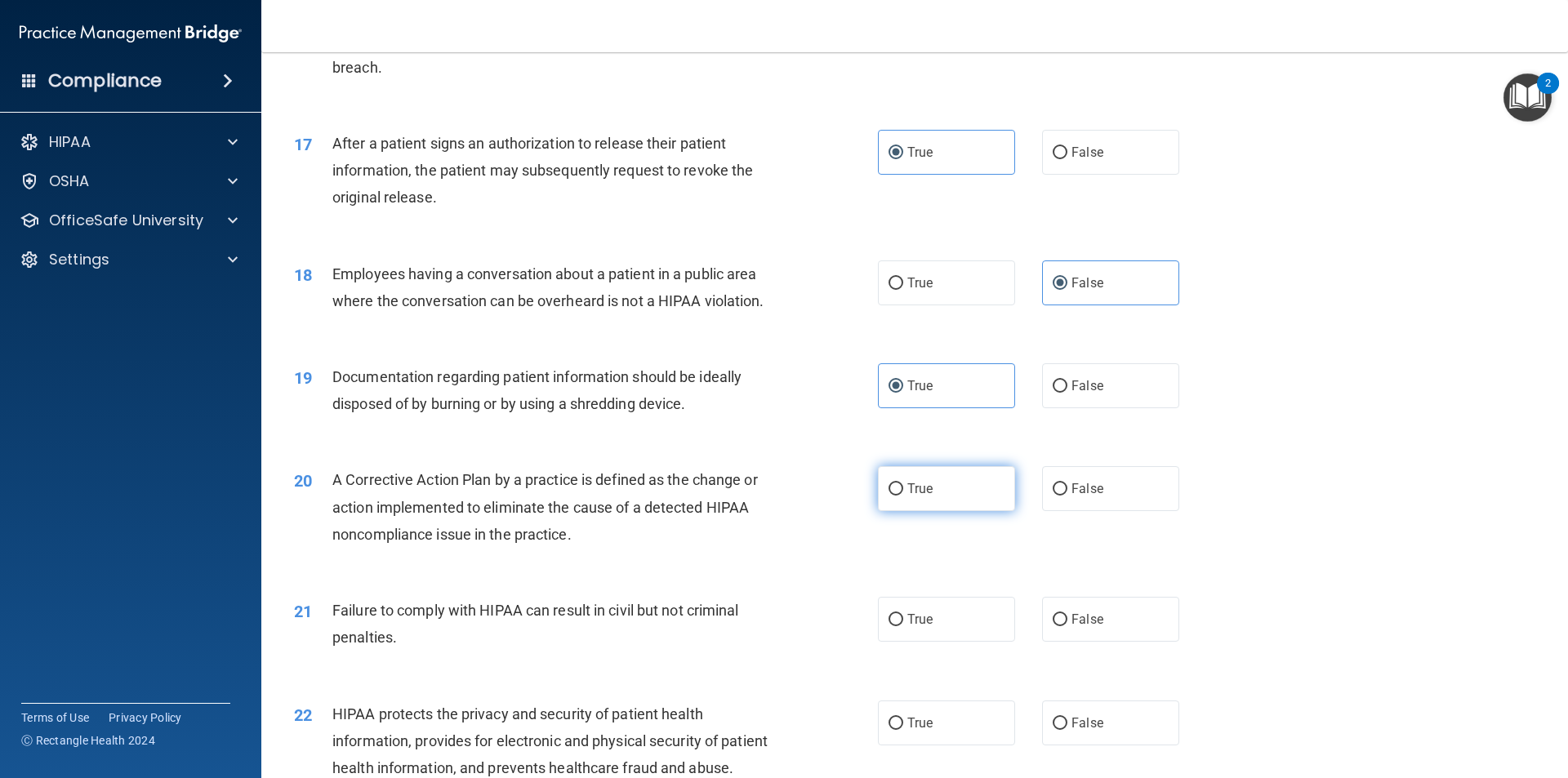
radio input "true"
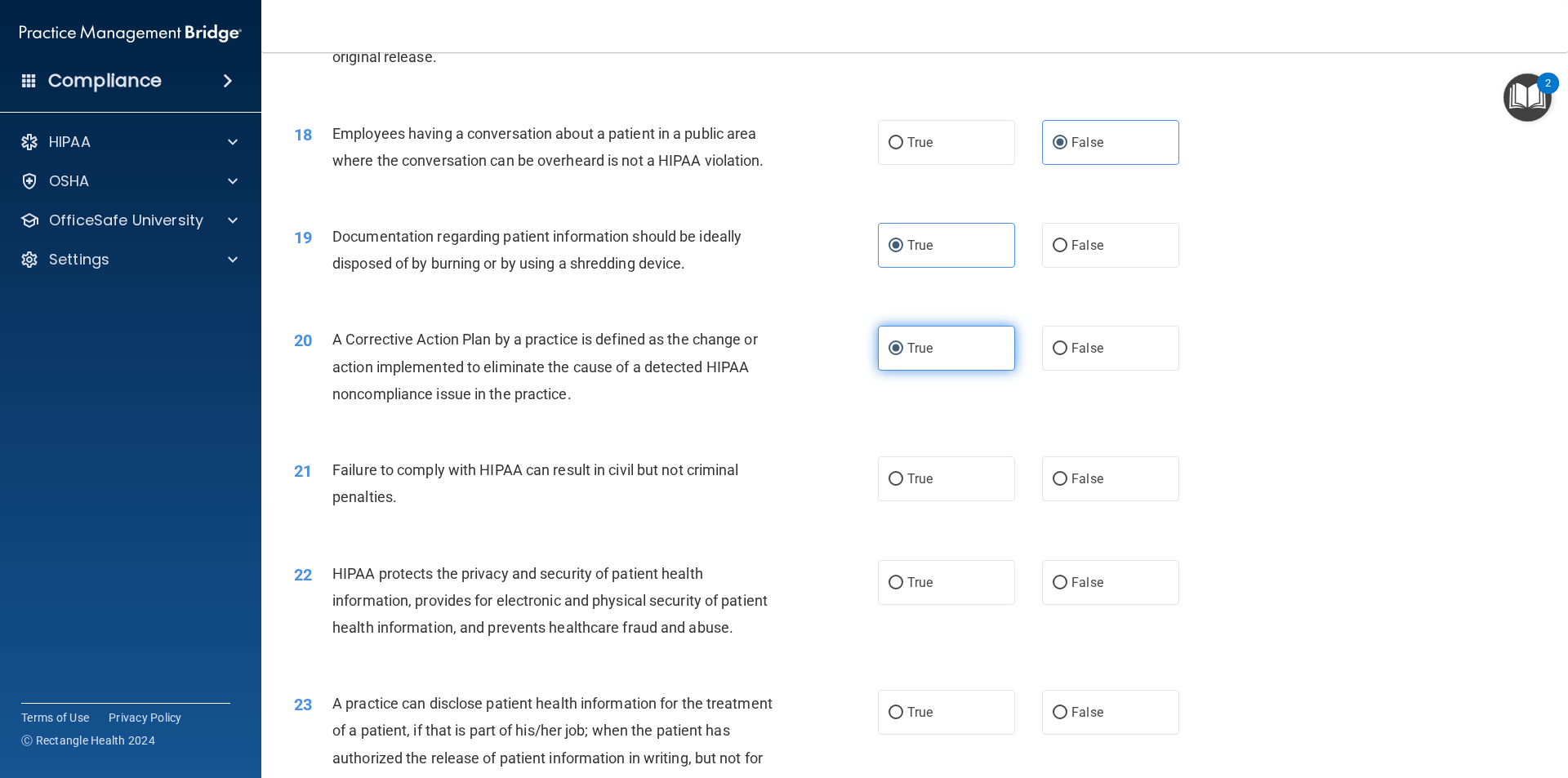
scroll to position [2042, 0]
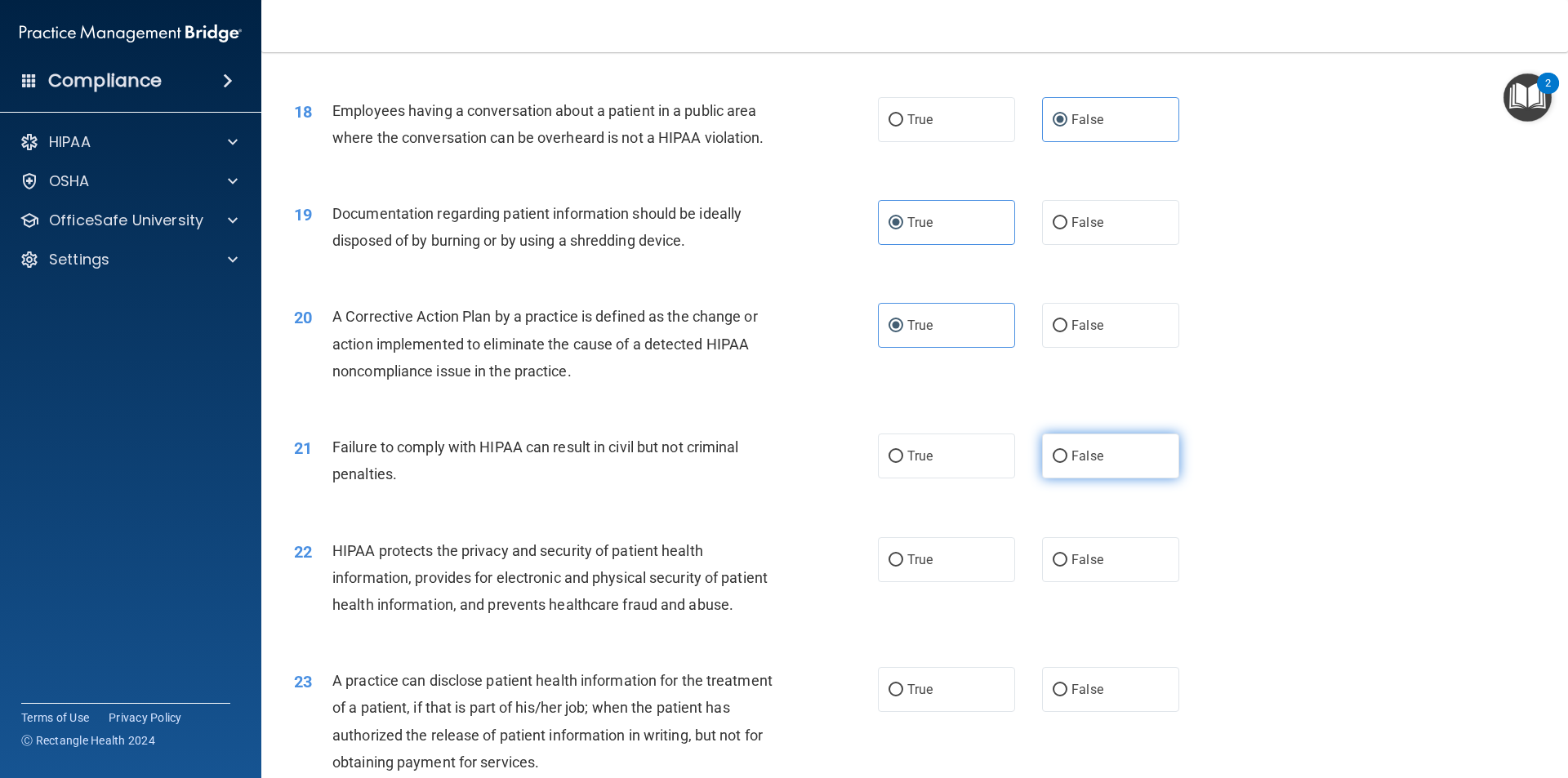
click at [1072, 464] on span "False" at bounding box center [1087, 456] width 32 height 16
click at [1067, 463] on input "False" at bounding box center [1060, 456] width 15 height 13
radio input "true"
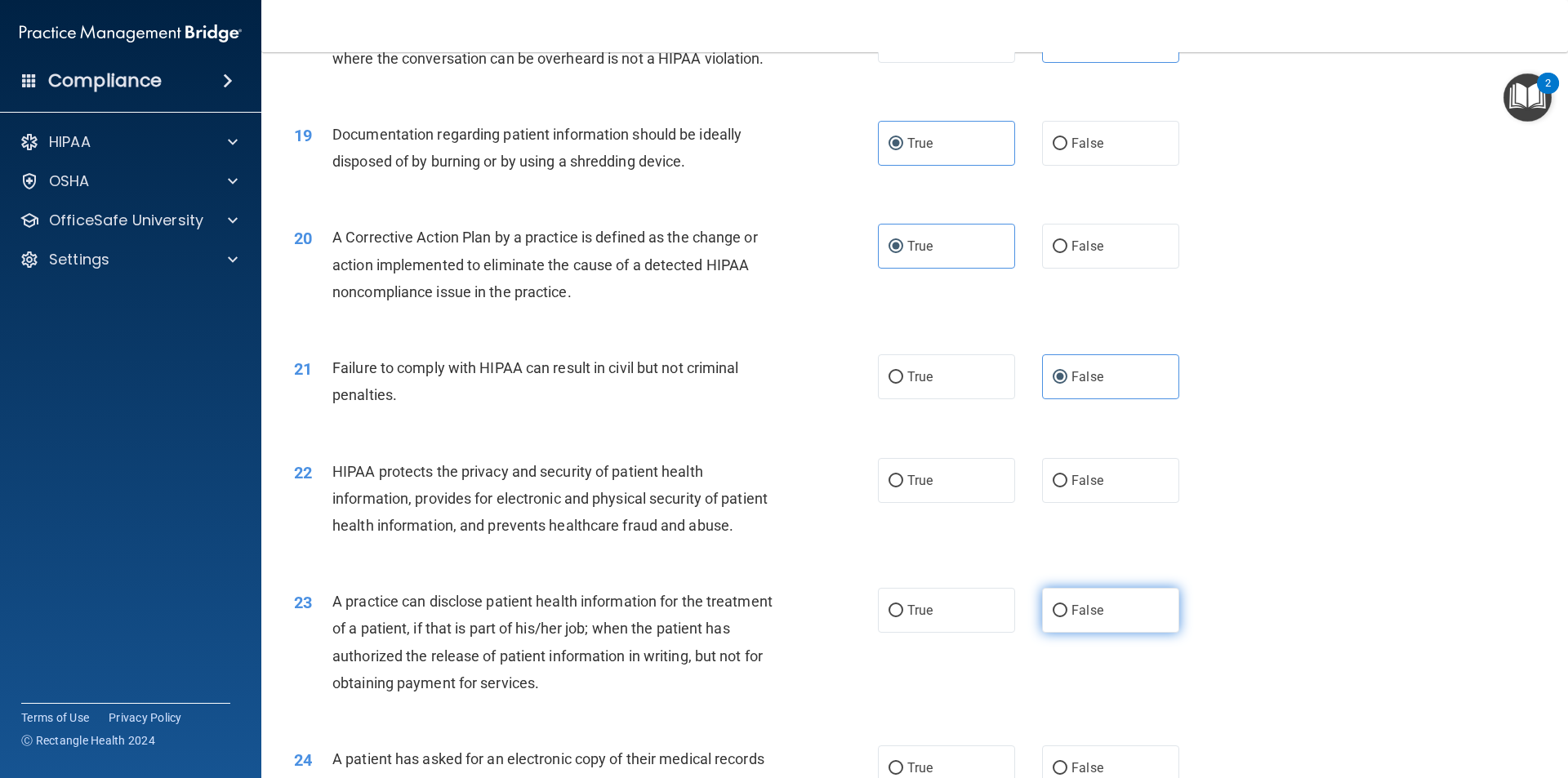
scroll to position [2107, 0]
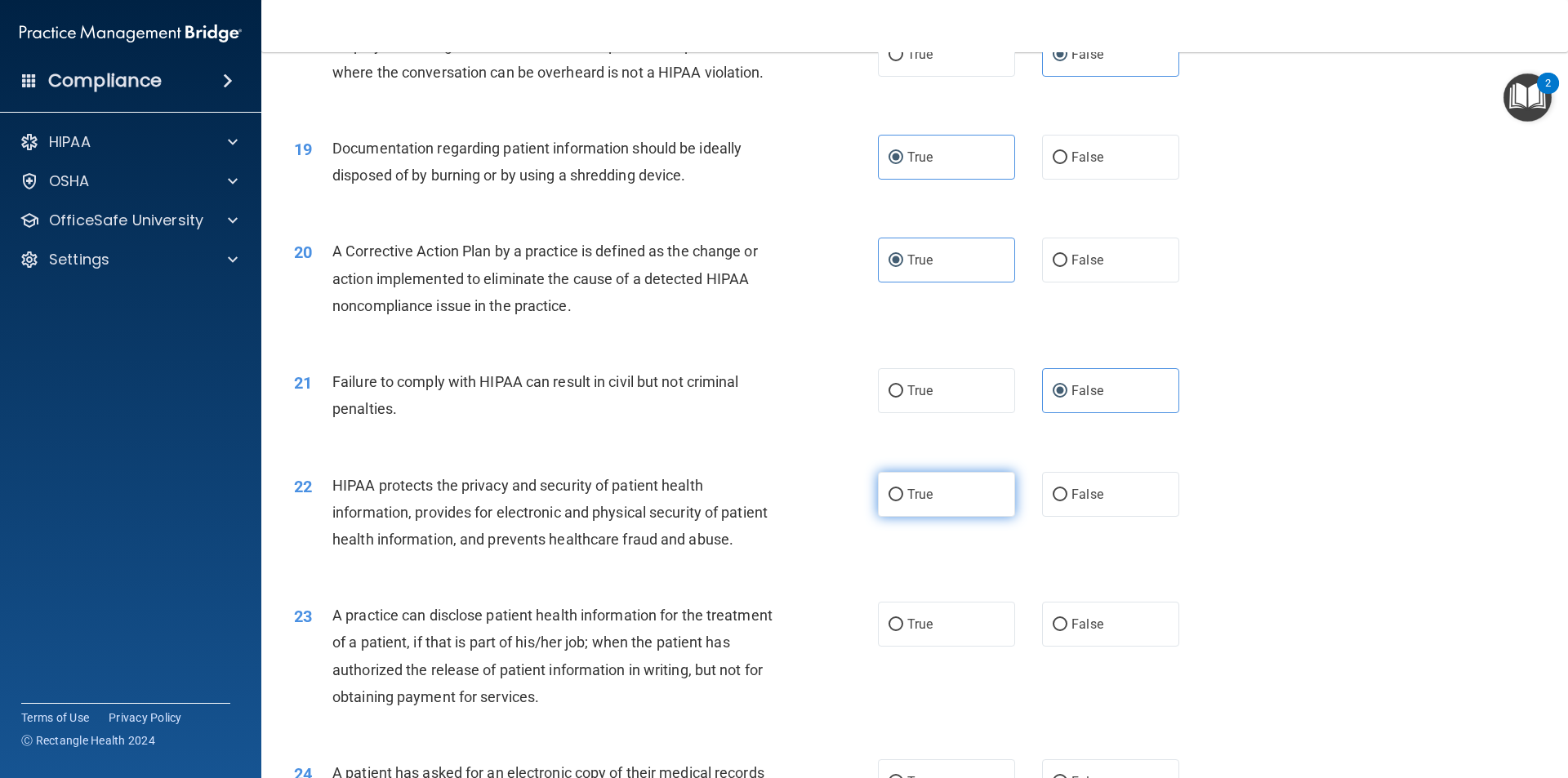
click at [893, 502] on input "True" at bounding box center [896, 495] width 15 height 13
radio input "true"
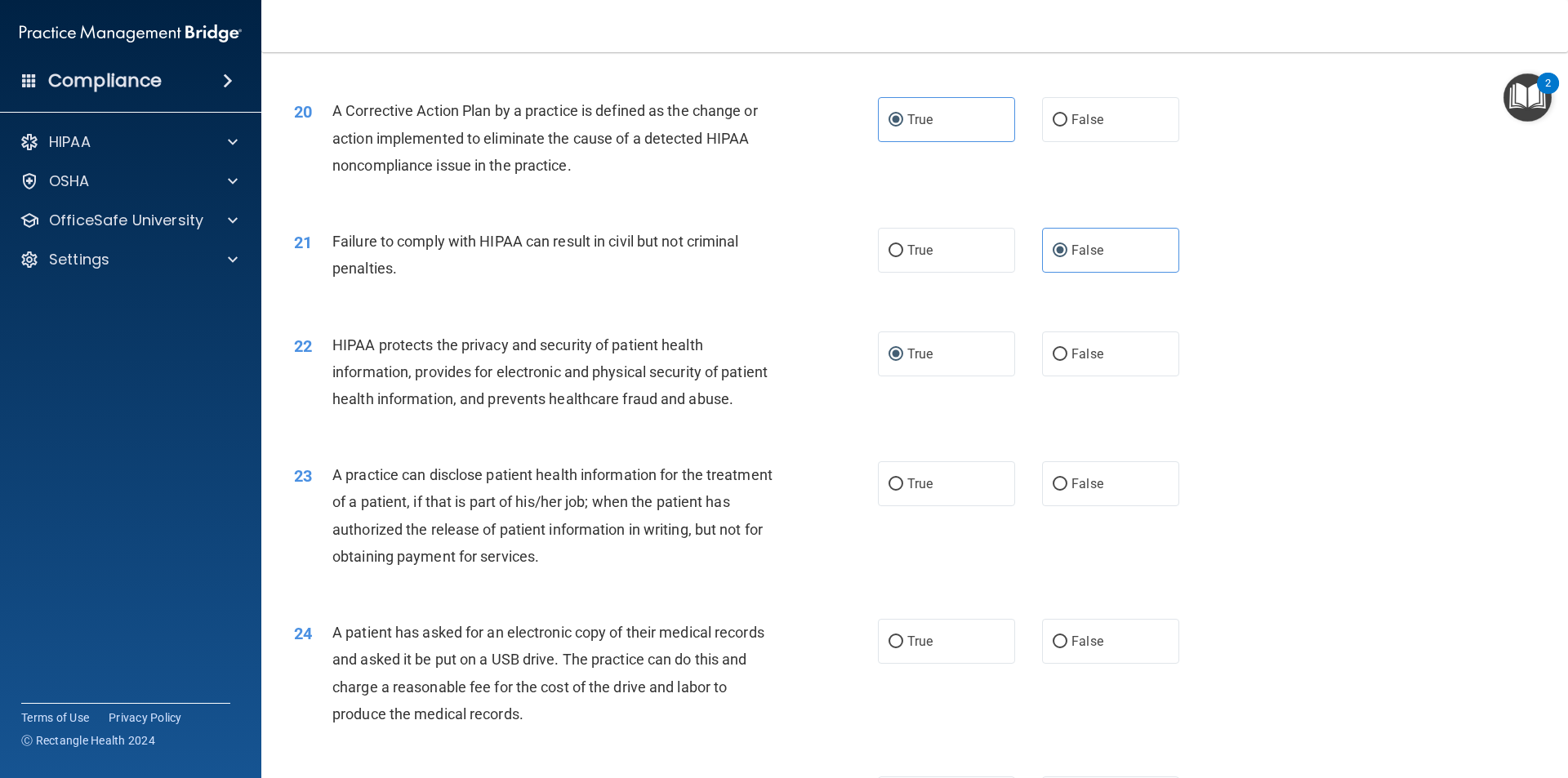
scroll to position [2270, 0]
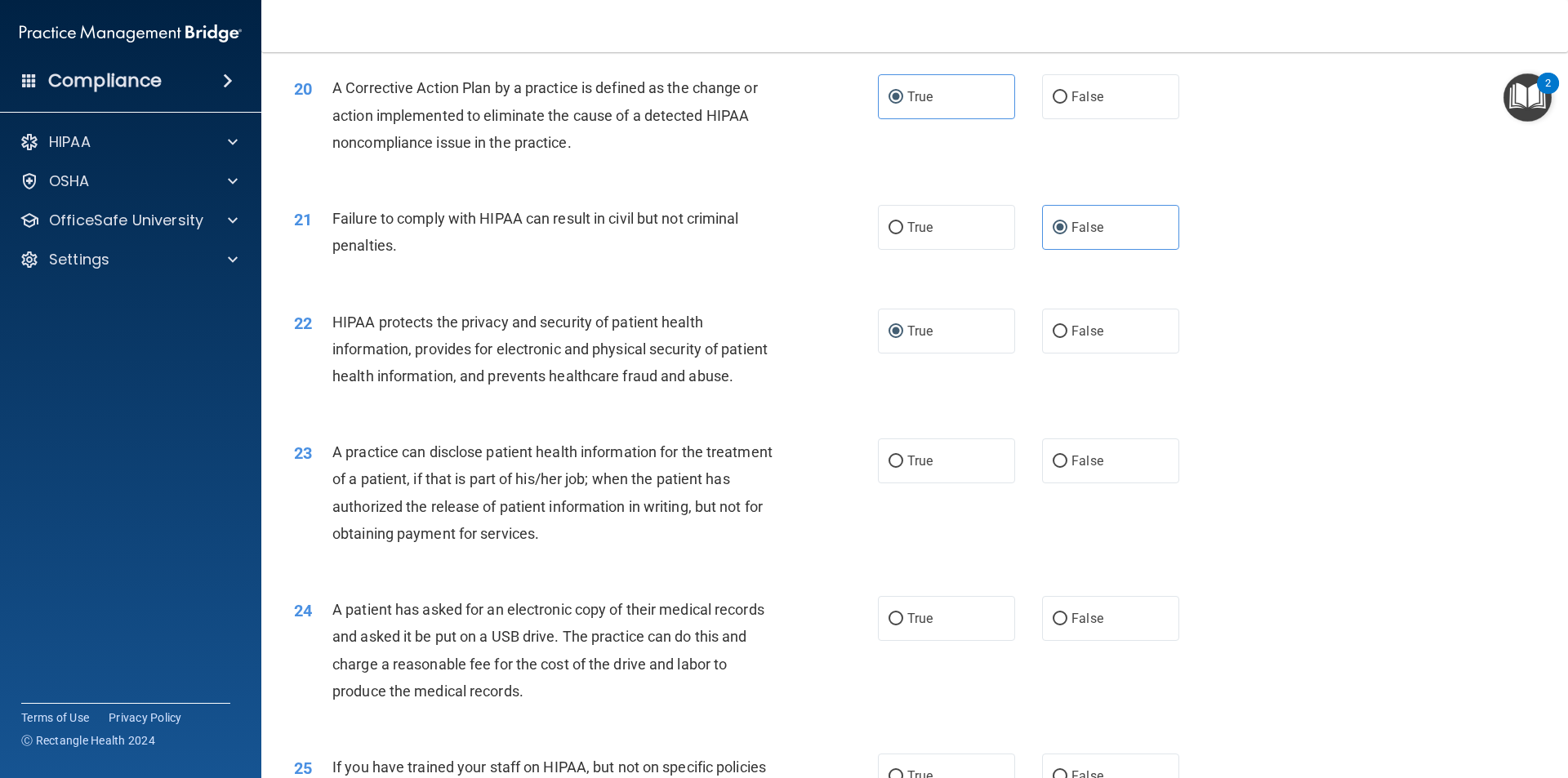
drag, startPoint x: 1562, startPoint y: 353, endPoint x: 1567, endPoint y: 600, distance: 247.1
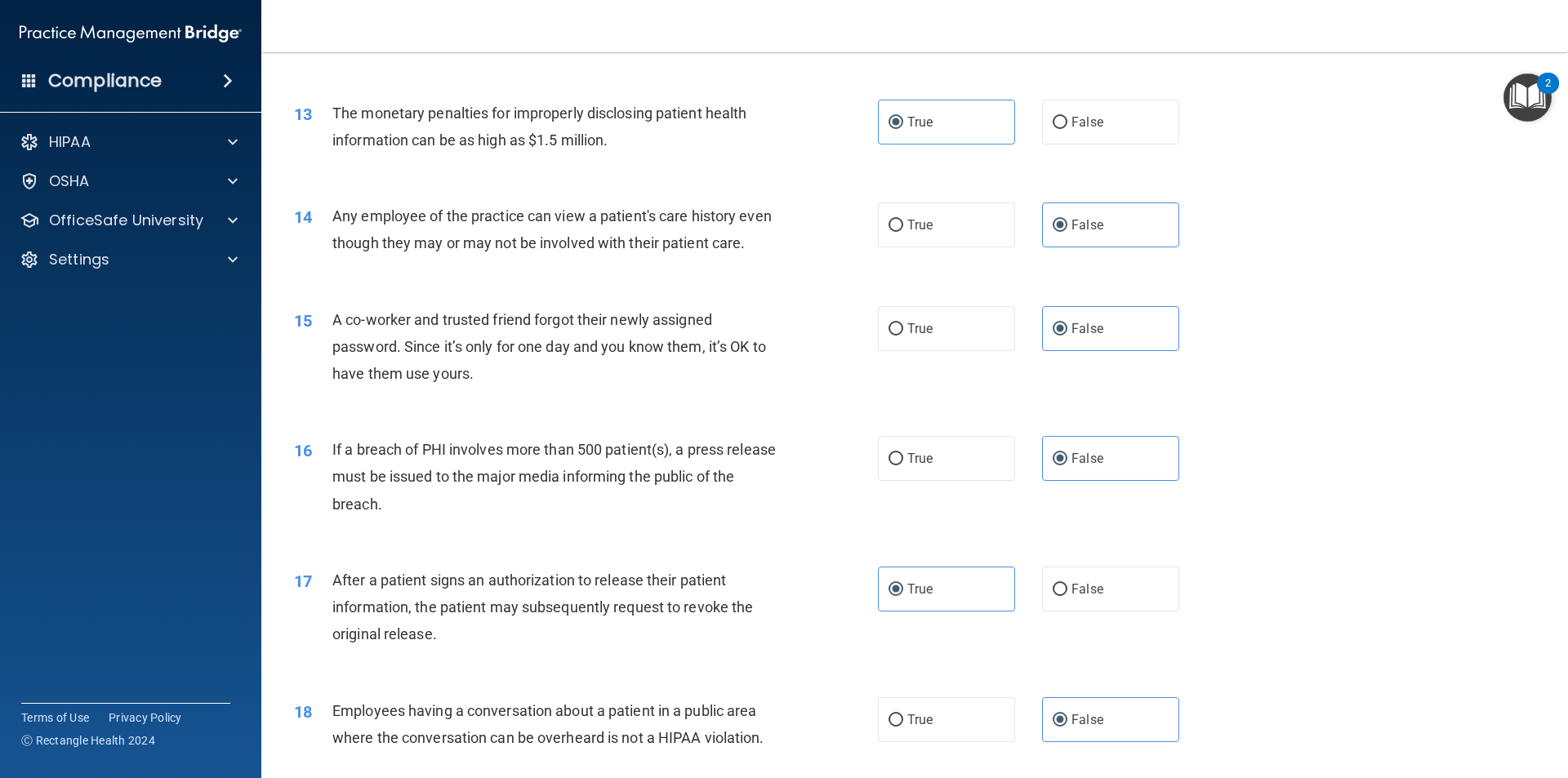
scroll to position [1470, 0]
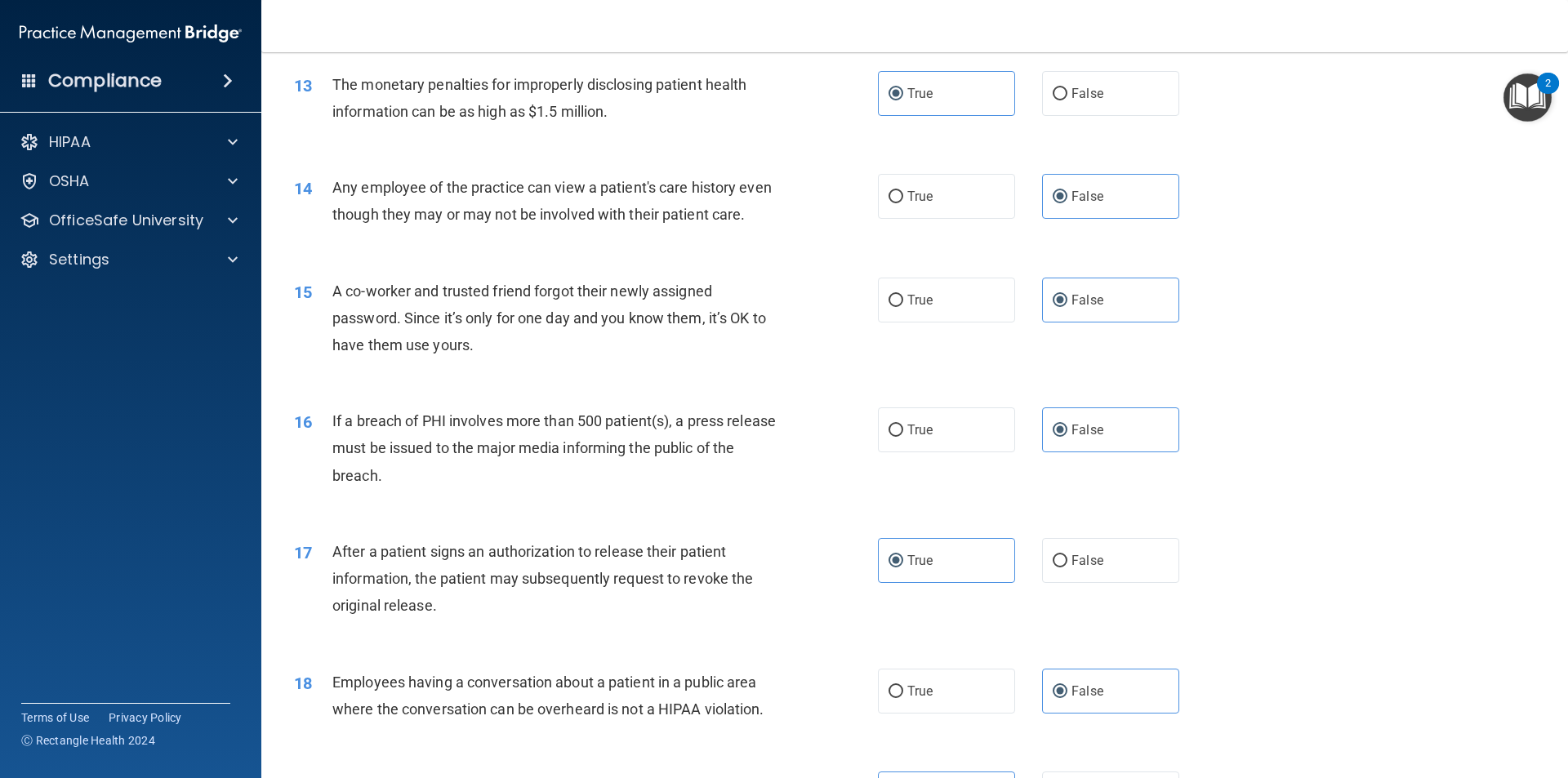
click at [889, 356] on div "15 A co-worker and trusted friend forgot their newly assigned password. Since i…" at bounding box center [586, 322] width 633 height 90
click at [915, 438] on span "True" at bounding box center [920, 430] width 25 height 16
click at [903, 437] on input "True" at bounding box center [896, 430] width 15 height 13
radio input "true"
radio input "false"
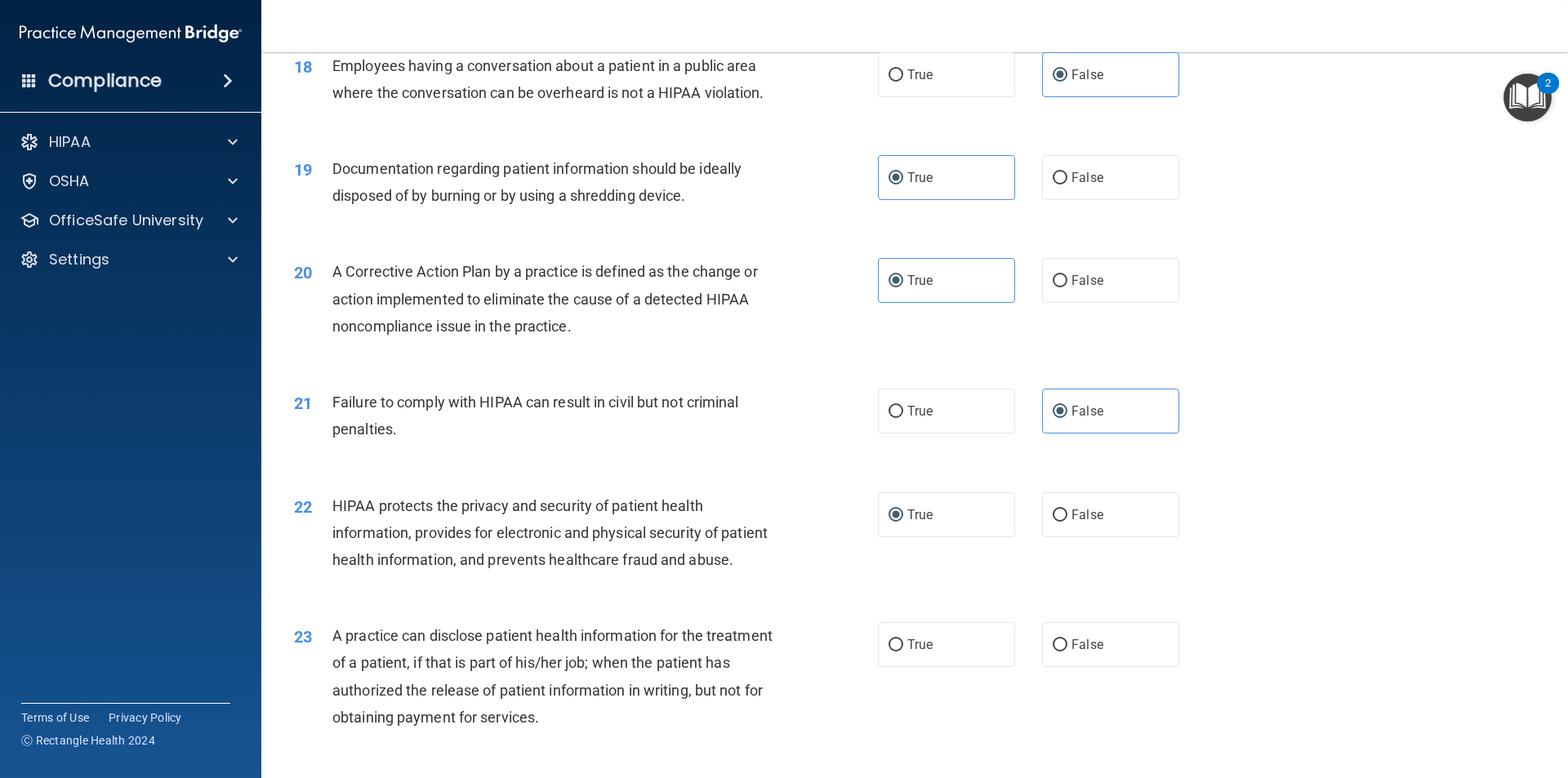
scroll to position [2205, 0]
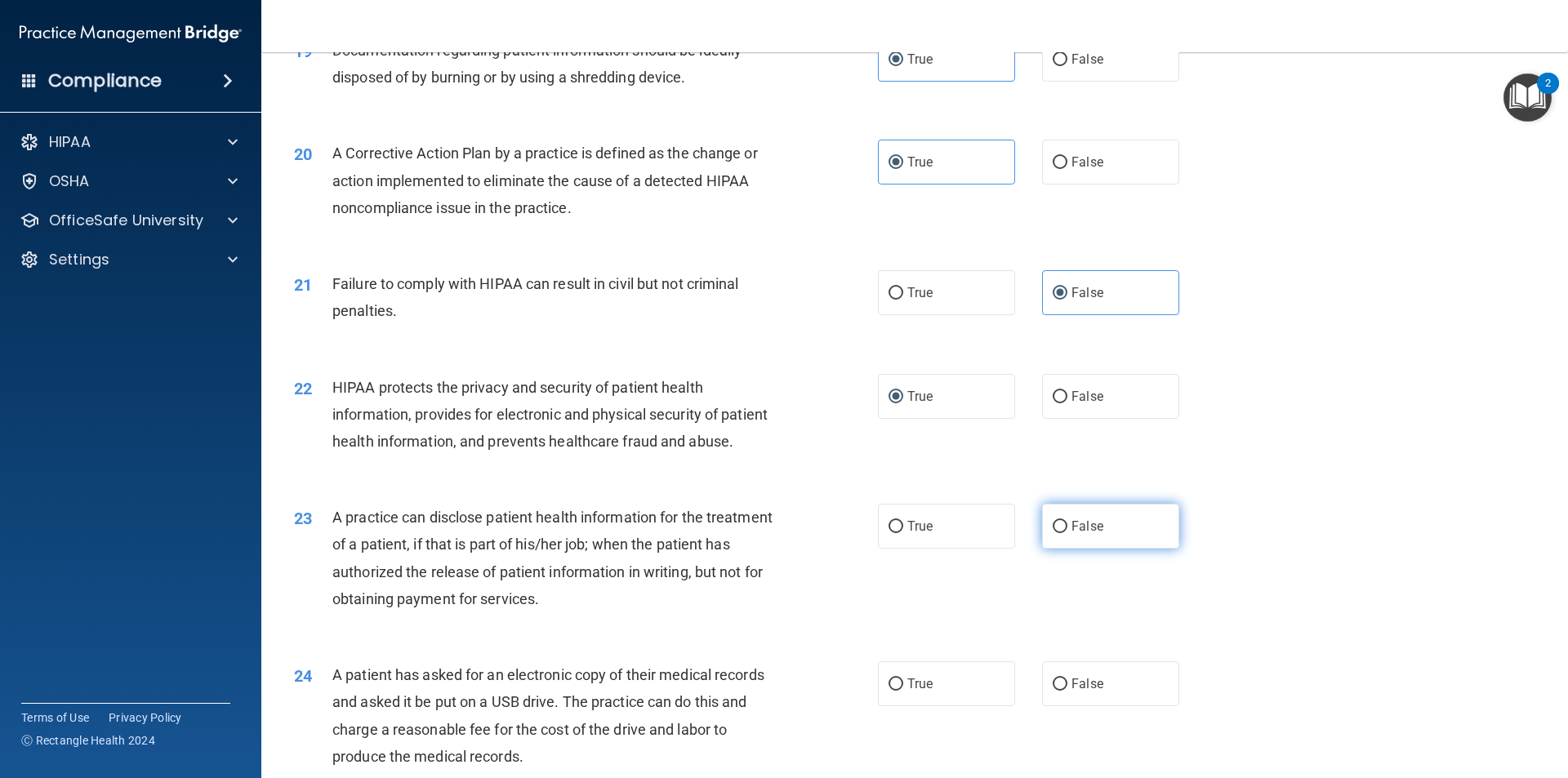
click at [1079, 549] on label "False" at bounding box center [1110, 527] width 137 height 45
click at [1067, 533] on input "False" at bounding box center [1060, 527] width 15 height 13
radio input "true"
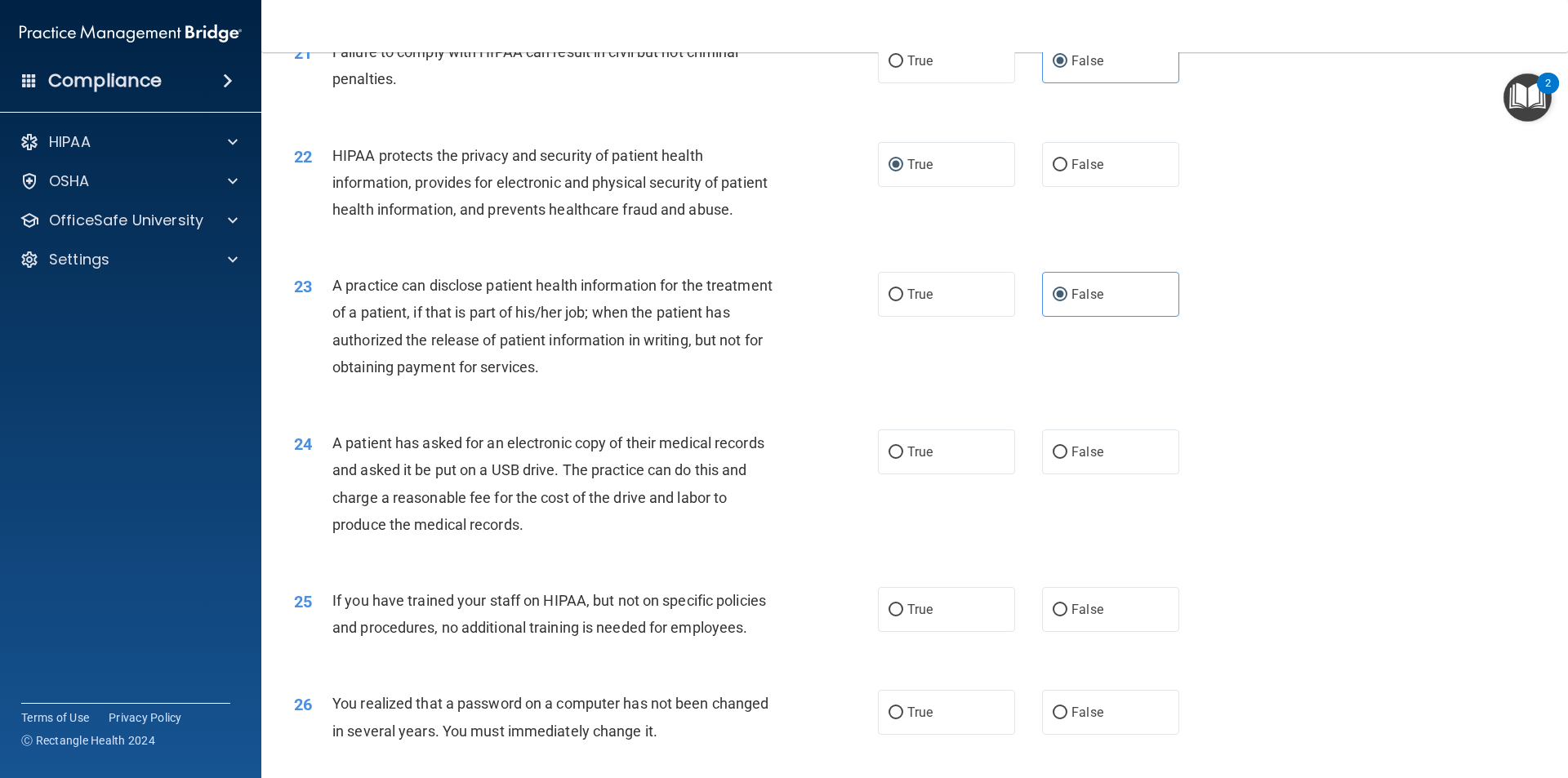
scroll to position [2450, 0]
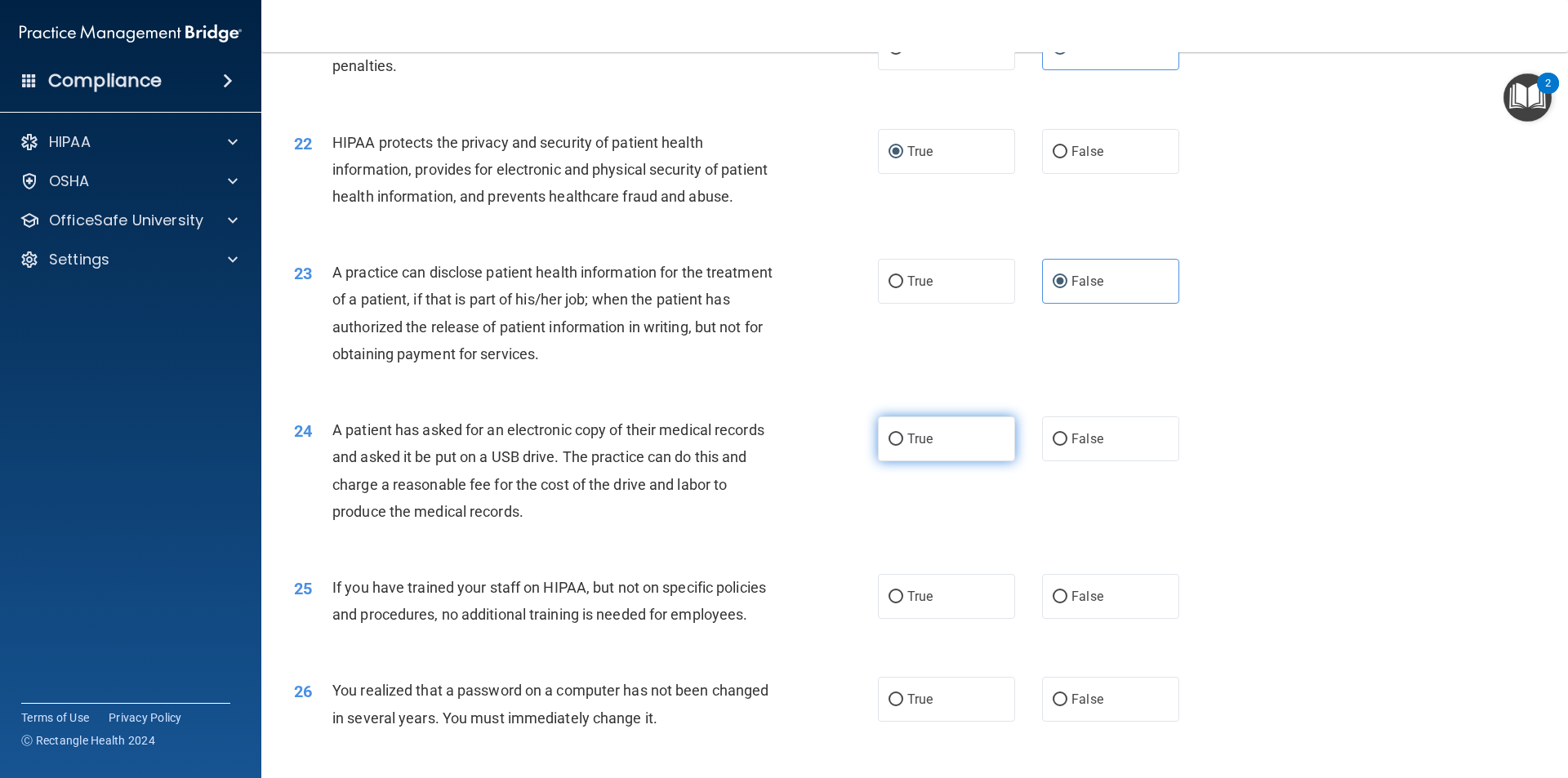
click at [939, 461] on label "True" at bounding box center [946, 439] width 137 height 45
click at [903, 446] on input "True" at bounding box center [896, 440] width 15 height 13
radio input "true"
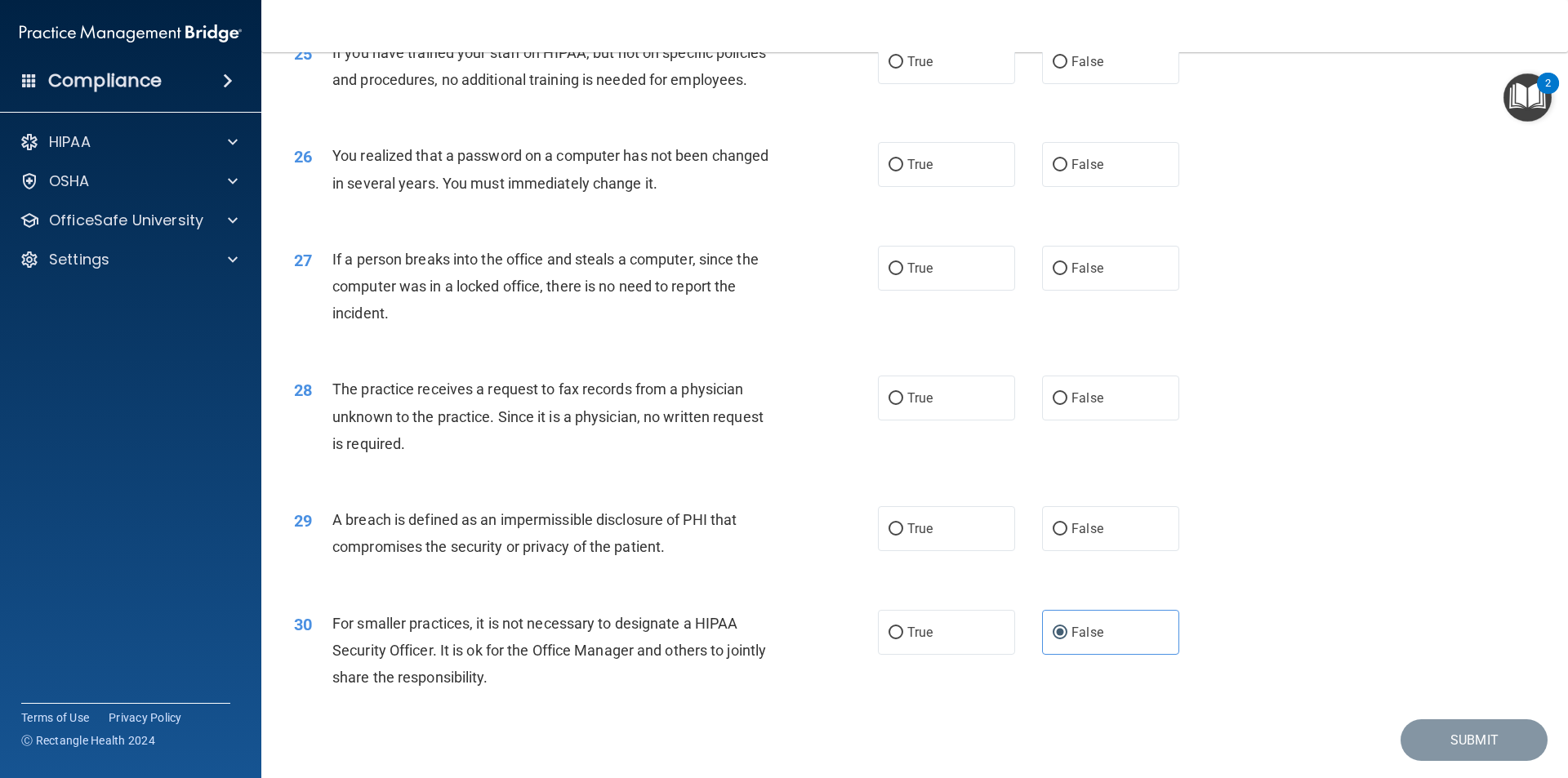
scroll to position [3022, 0]
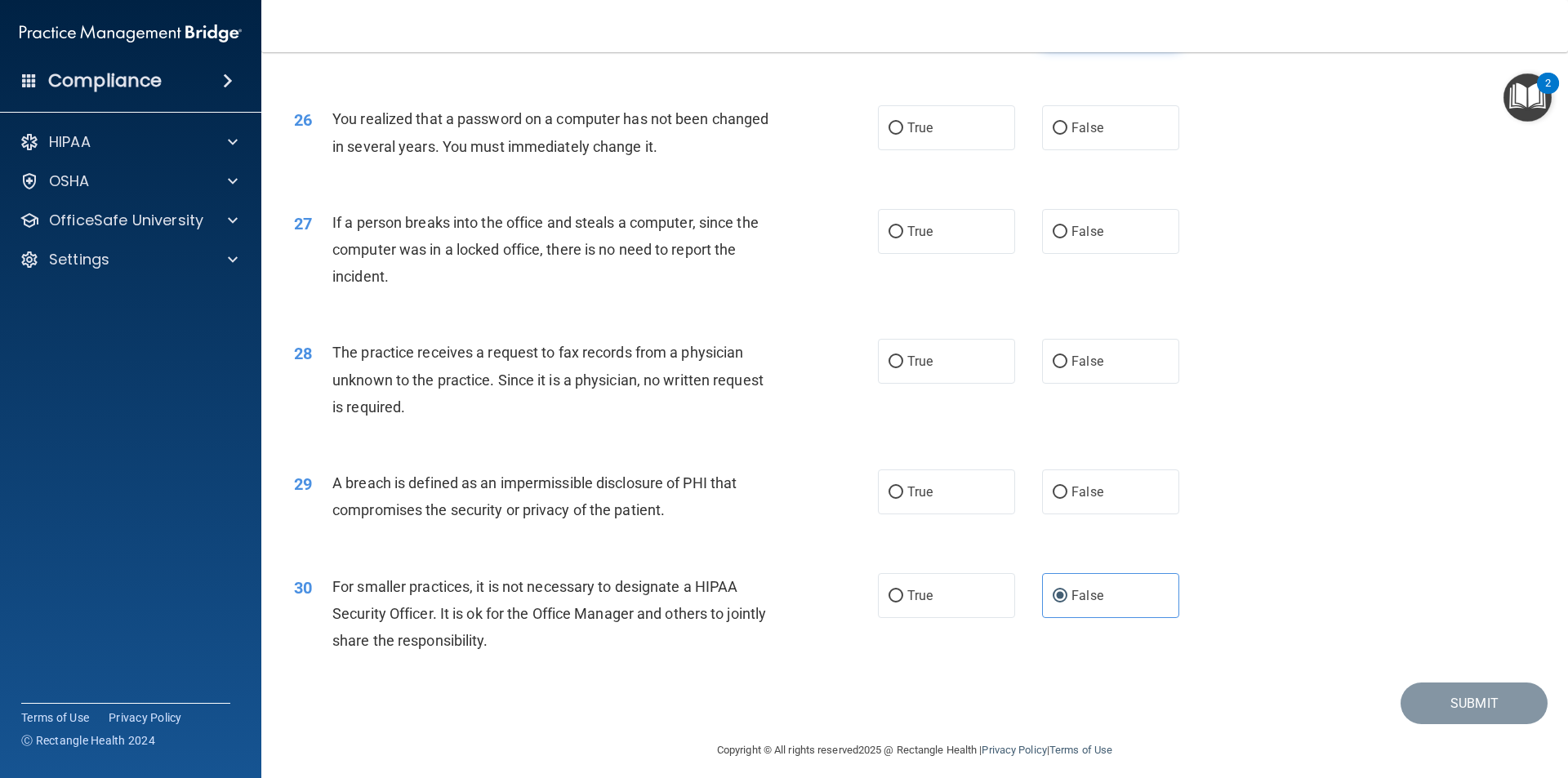
click at [1074, 33] on span "False" at bounding box center [1087, 24] width 32 height 16
click at [1067, 32] on input "False" at bounding box center [1060, 25] width 15 height 13
radio input "true"
click at [921, 136] on span "True" at bounding box center [920, 127] width 25 height 16
click at [903, 135] on input "True" at bounding box center [896, 128] width 15 height 13
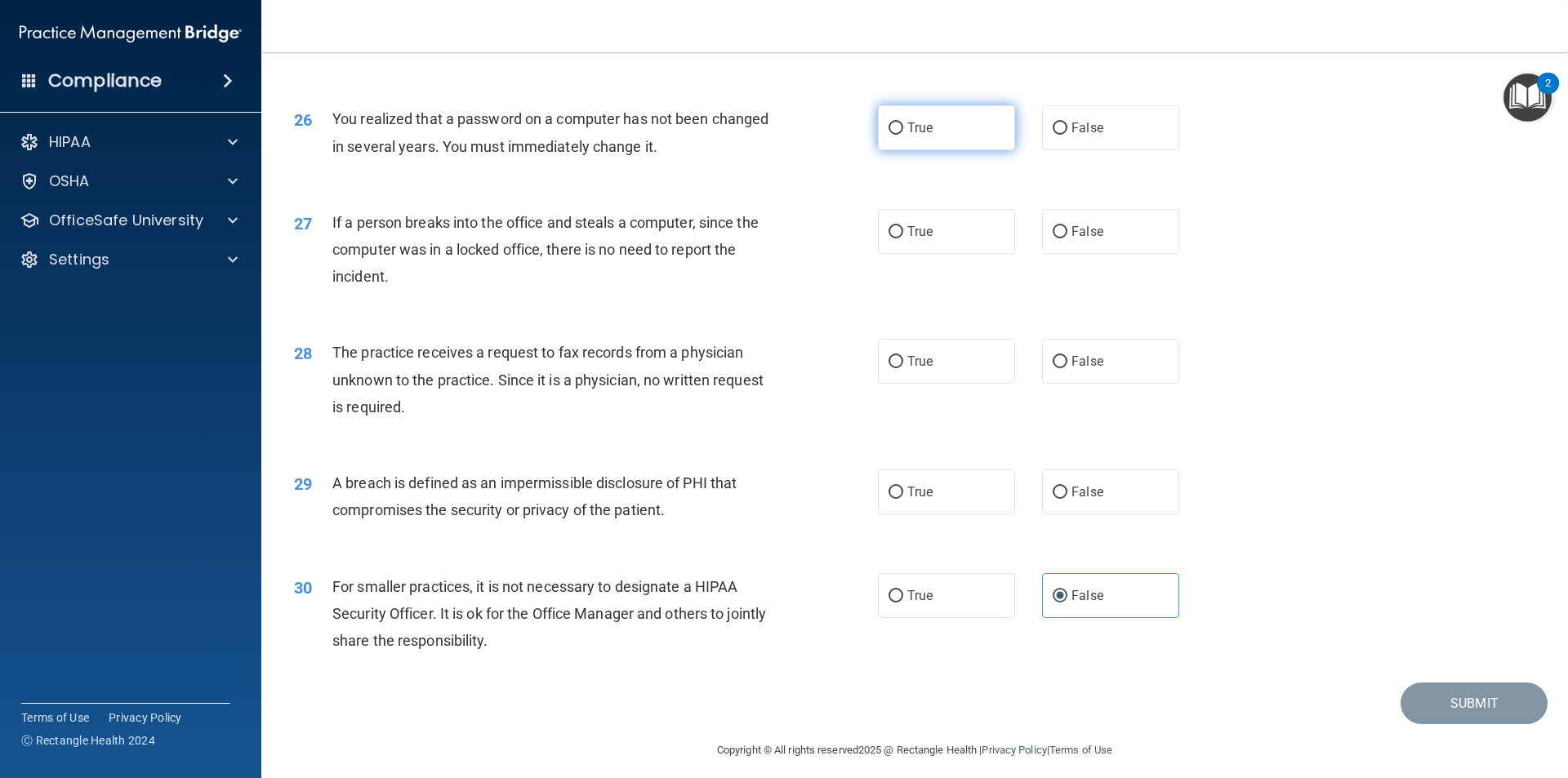
radio input "true"
click at [1052, 239] on input "False" at bounding box center [1060, 232] width 15 height 13
radio input "true"
click at [1113, 384] on label "False" at bounding box center [1110, 362] width 137 height 45
click at [1067, 368] on input "False" at bounding box center [1060, 362] width 15 height 13
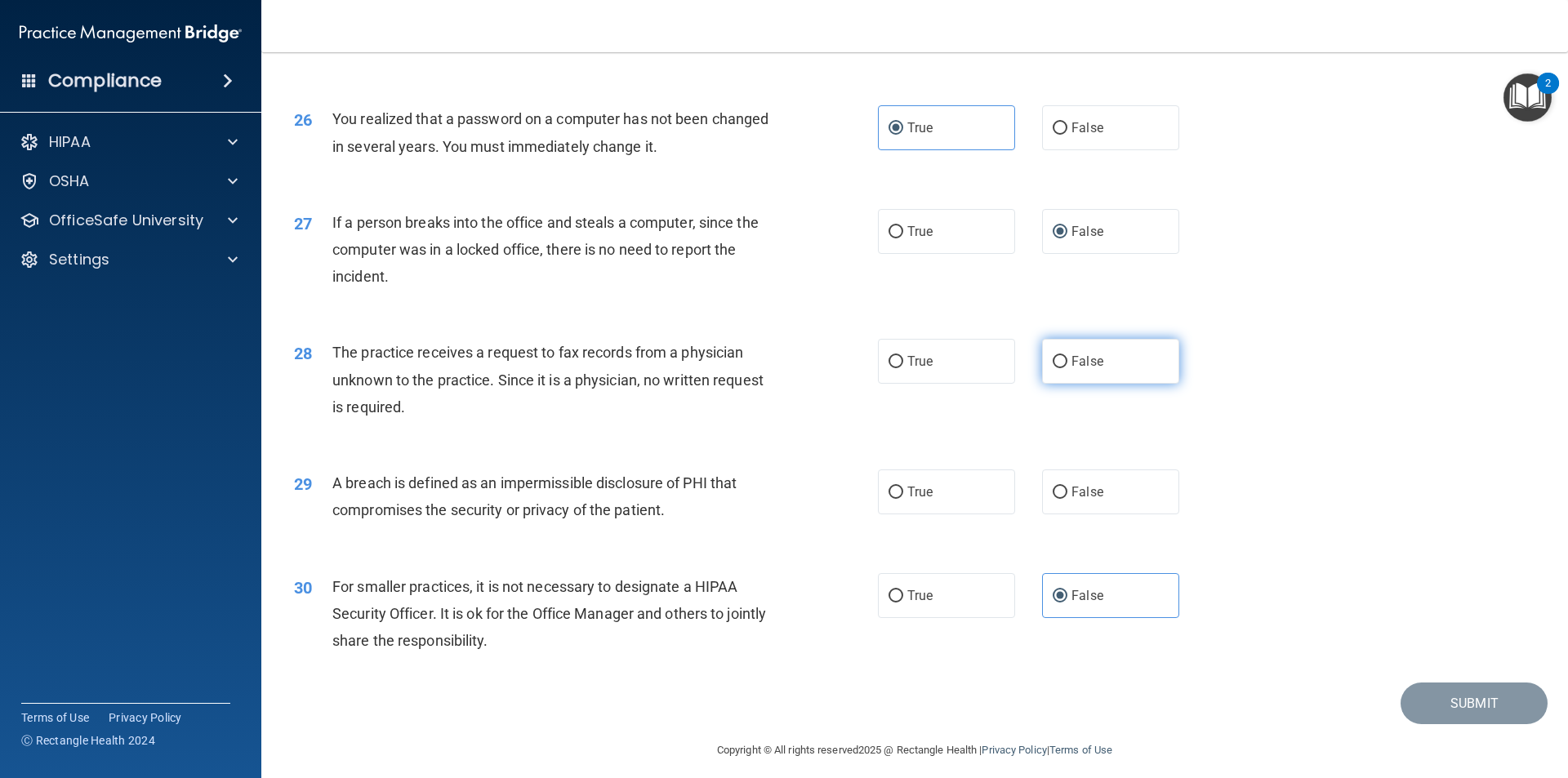
radio input "true"
click at [892, 499] on input "True" at bounding box center [896, 492] width 15 height 13
radio input "true"
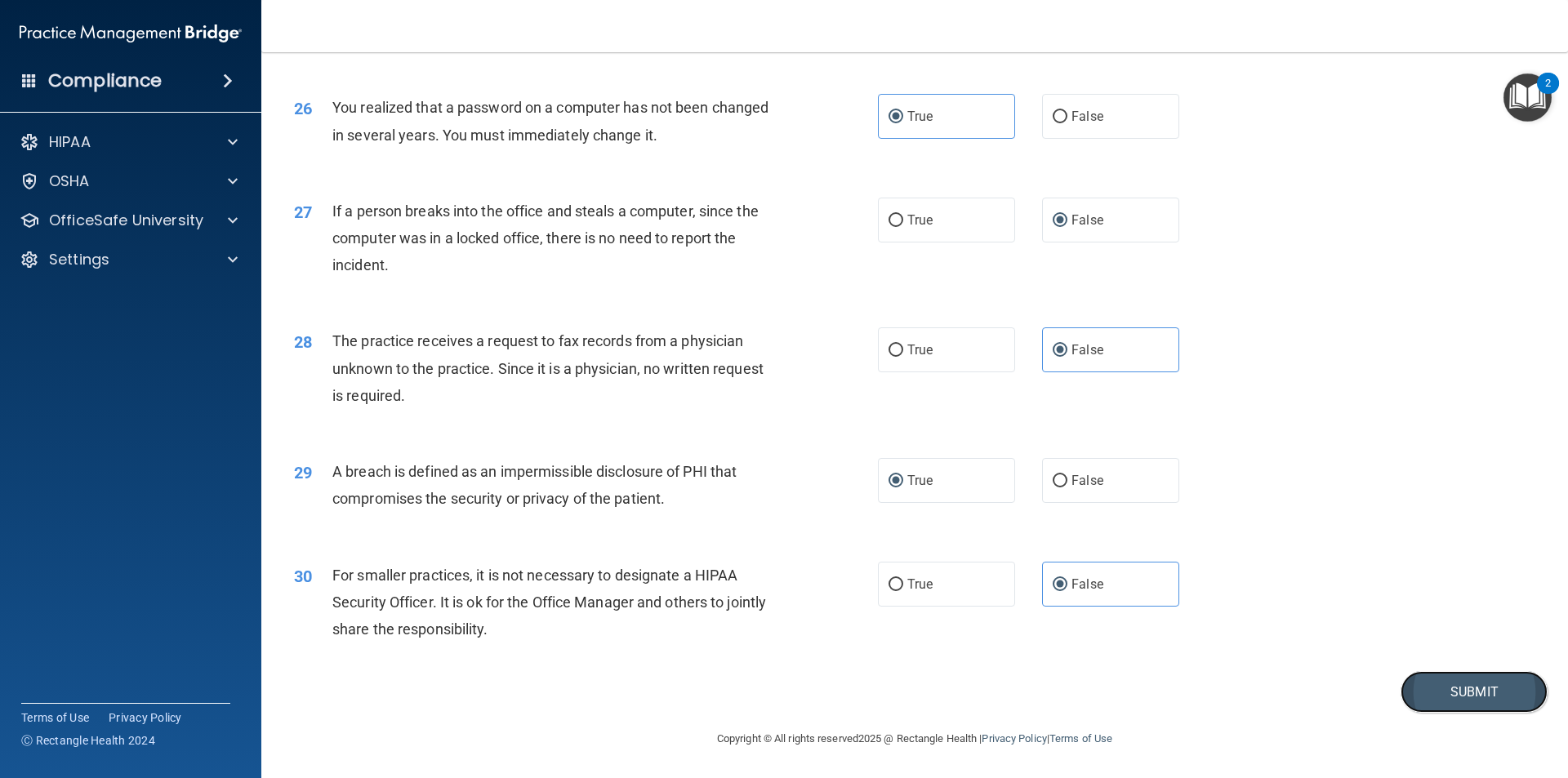
click at [1469, 699] on button "Submit" at bounding box center [1474, 693] width 147 height 42
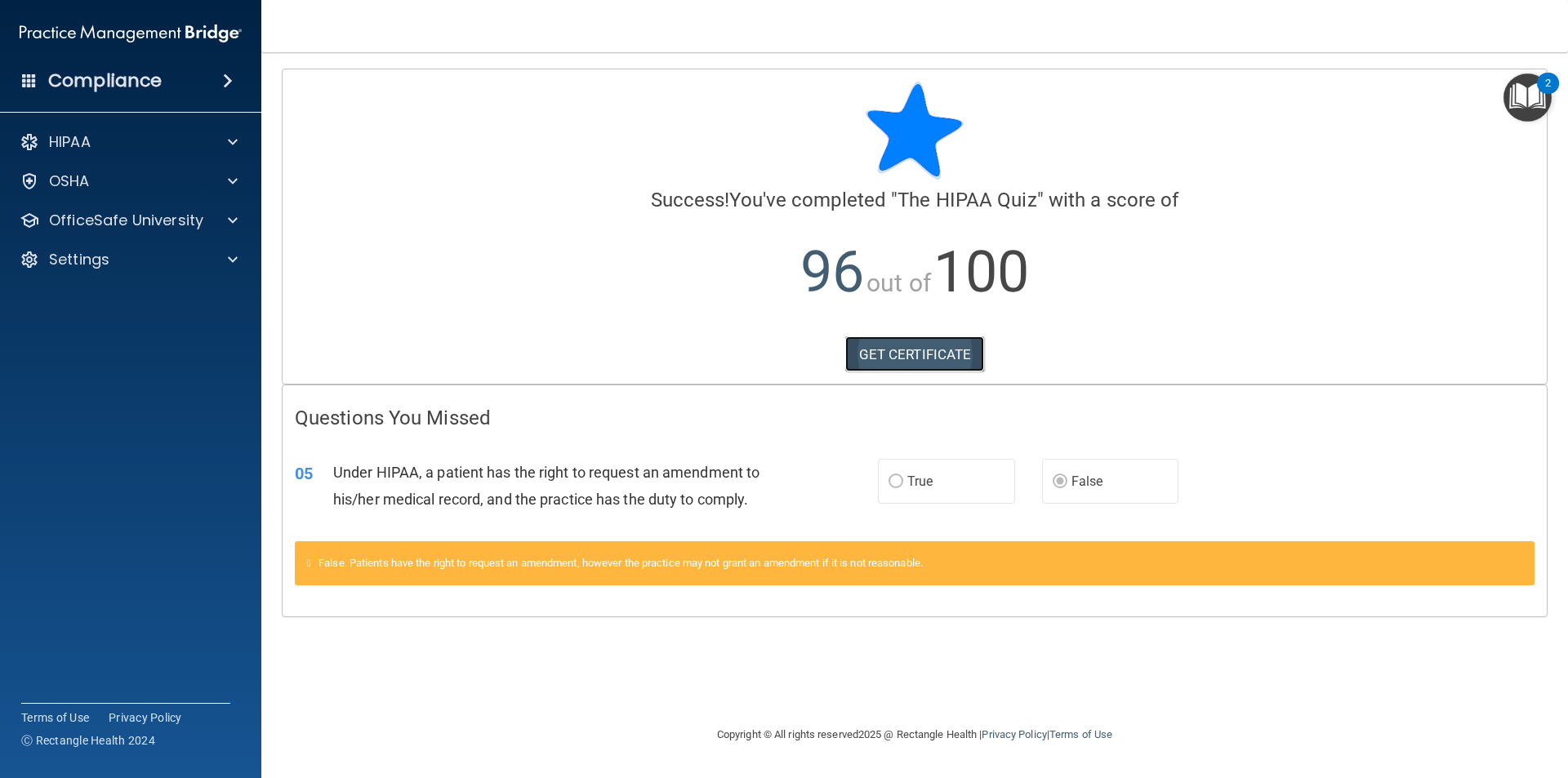
click at [947, 357] on link "GET CERTIFICATE" at bounding box center [914, 354] width 140 height 36
click at [229, 142] on span at bounding box center [233, 142] width 10 height 19
click at [118, 81] on h4 "Compliance" at bounding box center [105, 80] width 114 height 23
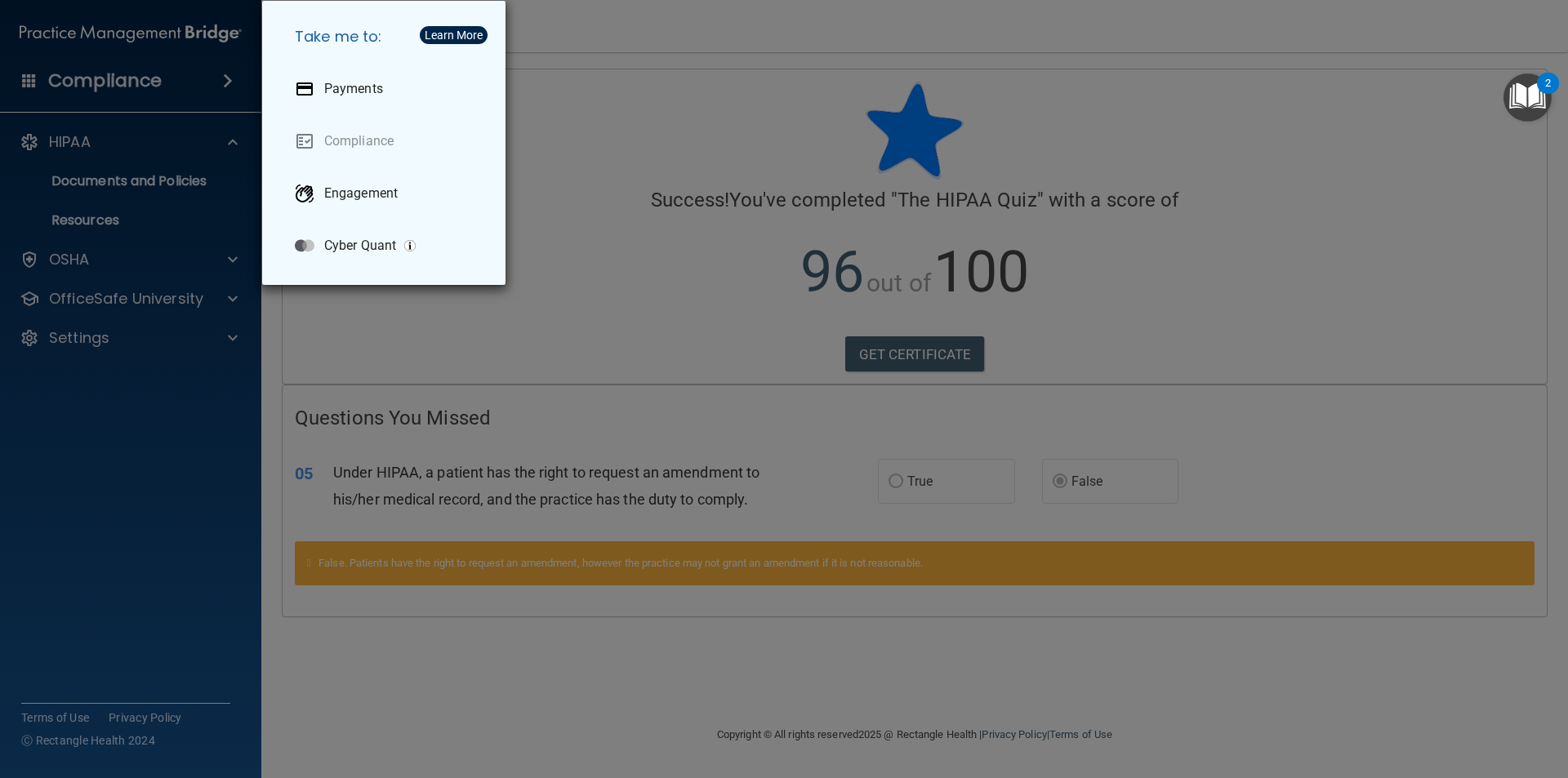
click at [1559, 86] on div "2" at bounding box center [1547, 83] width 22 height 21
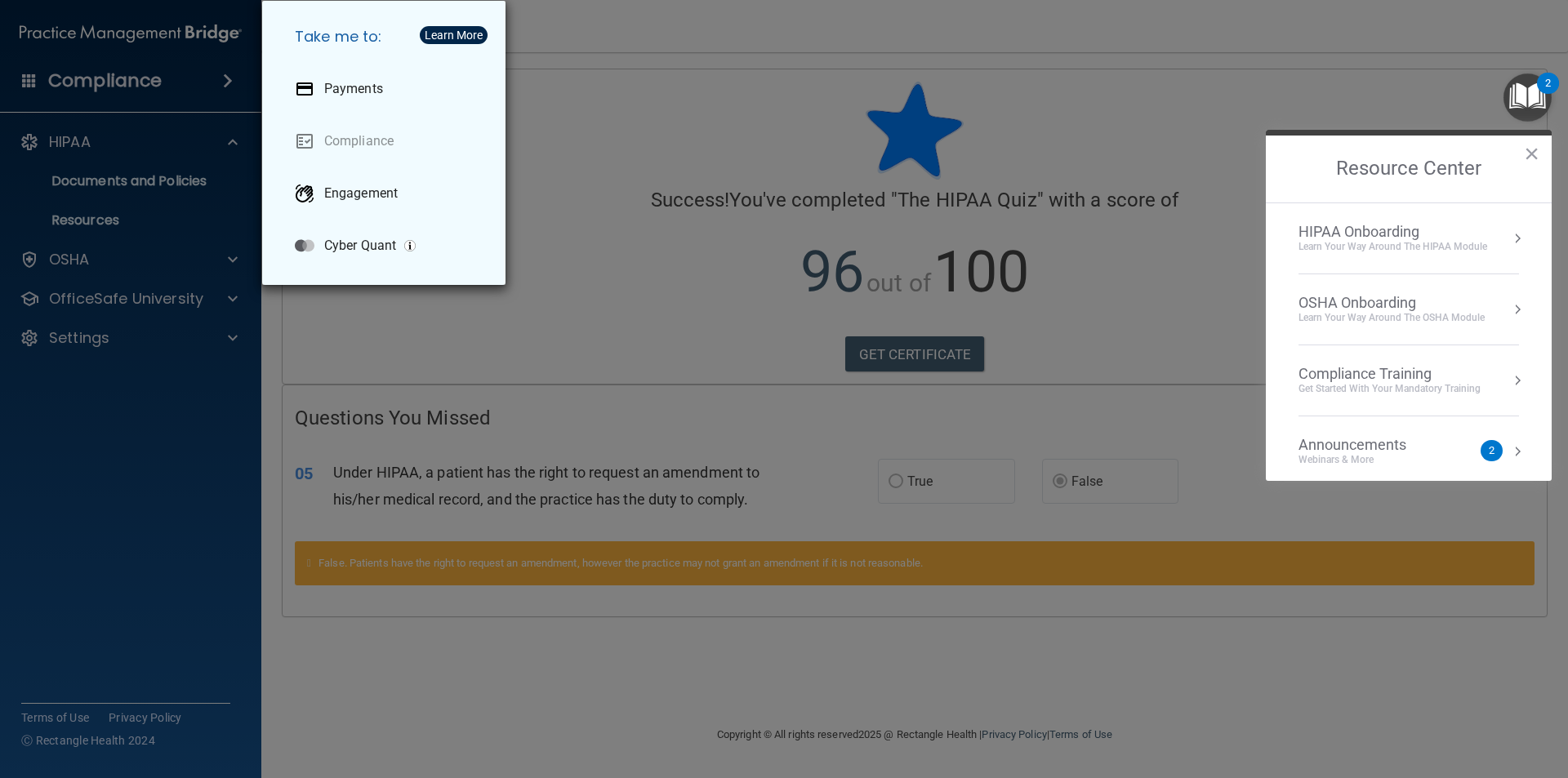
click at [1352, 229] on div "HIPAA Onboarding" at bounding box center [1392, 231] width 188 height 18
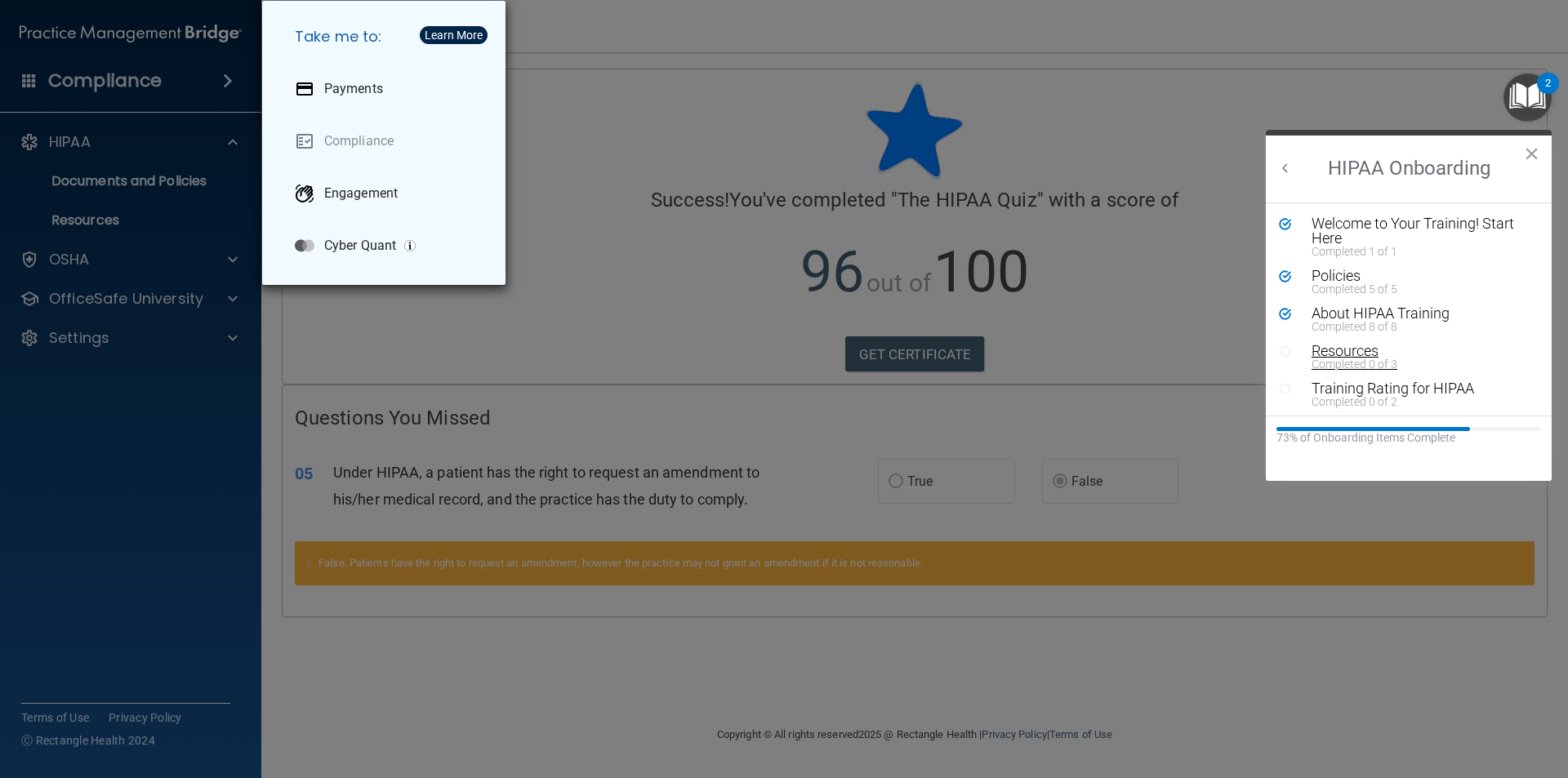
click at [1343, 353] on div "Resources" at bounding box center [1414, 352] width 207 height 15
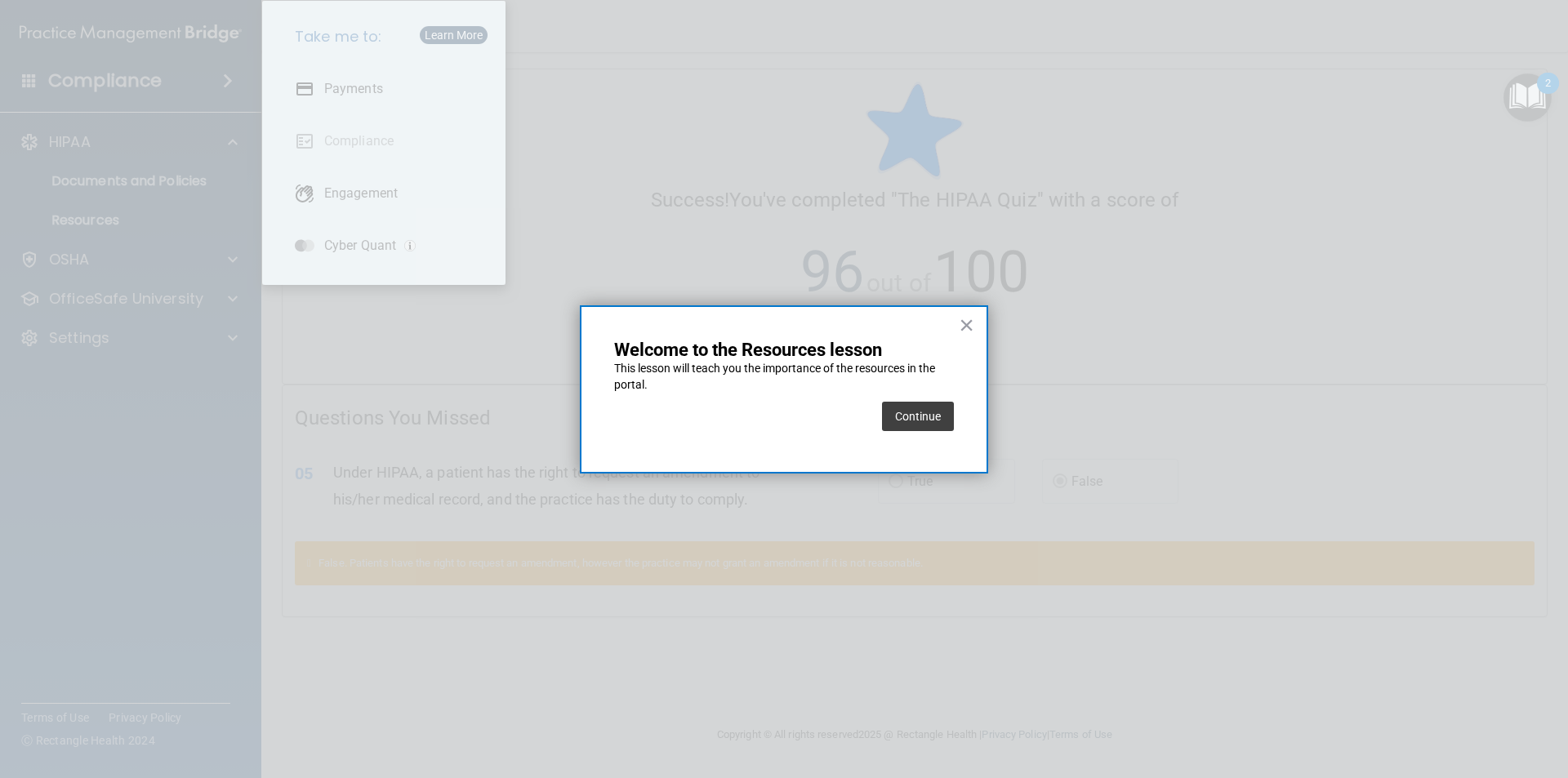
click at [954, 418] on div "× Welcome to the Resources lesson This lesson will teach you the importance of …" at bounding box center [784, 389] width 409 height 168
click at [936, 420] on button "Continue" at bounding box center [918, 416] width 72 height 29
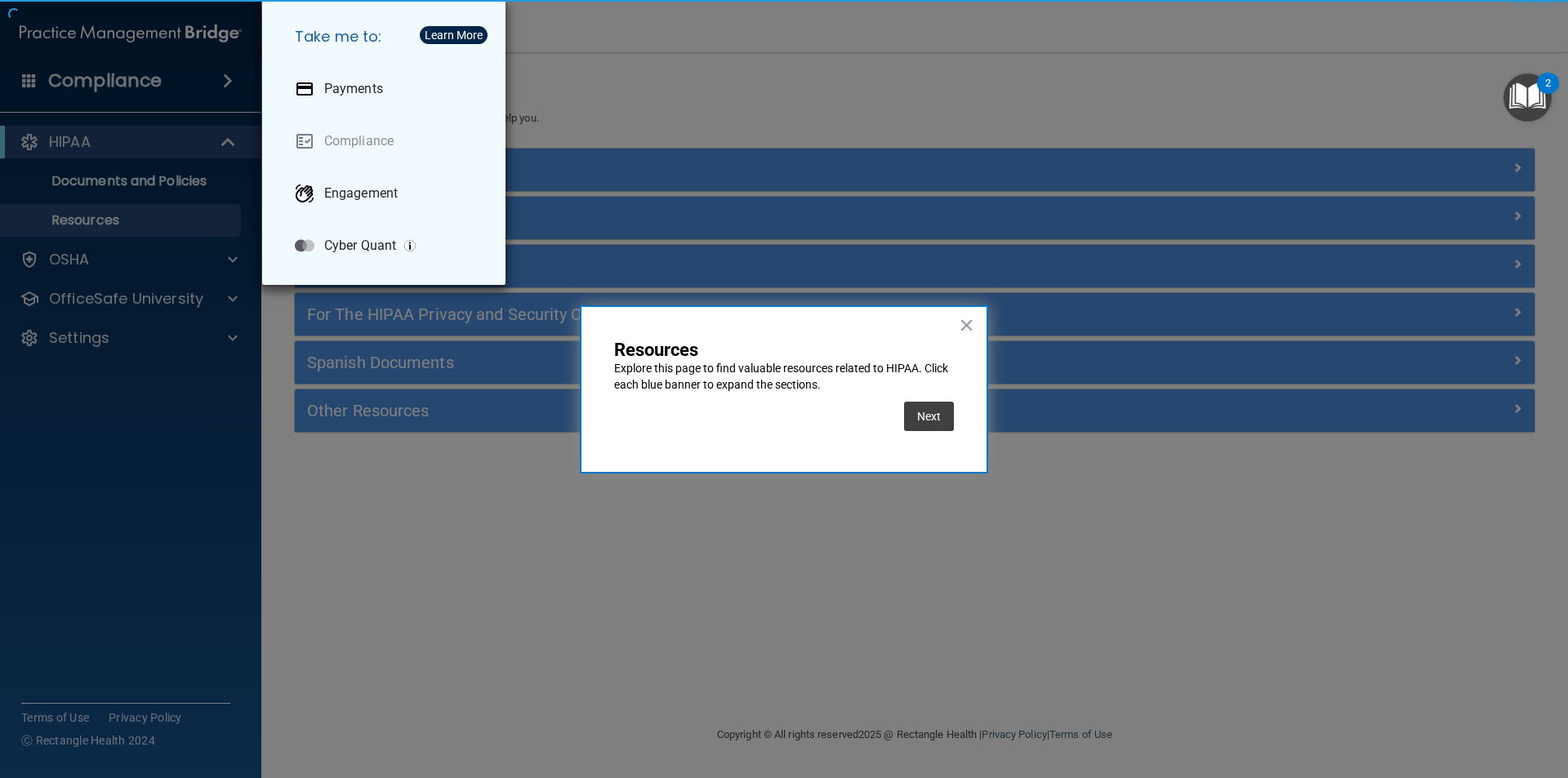
click at [685, 31] on div "Take me to: Payments Compliance Engagement Cyber Quant" at bounding box center [784, 389] width 1568 height 778
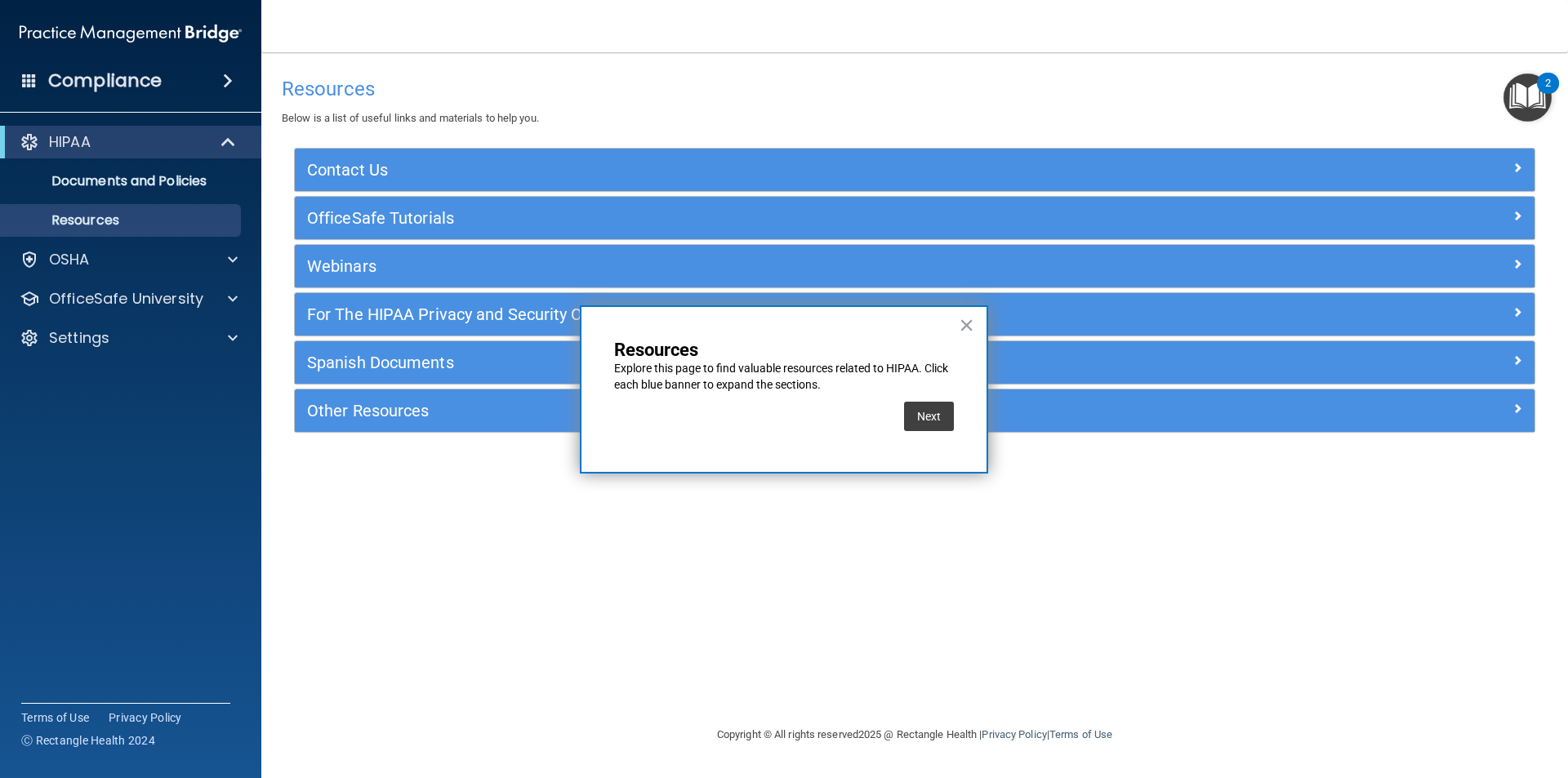
click at [900, 425] on div "Next" at bounding box center [784, 416] width 340 height 46
click at [915, 420] on button "Next" at bounding box center [928, 416] width 49 height 29
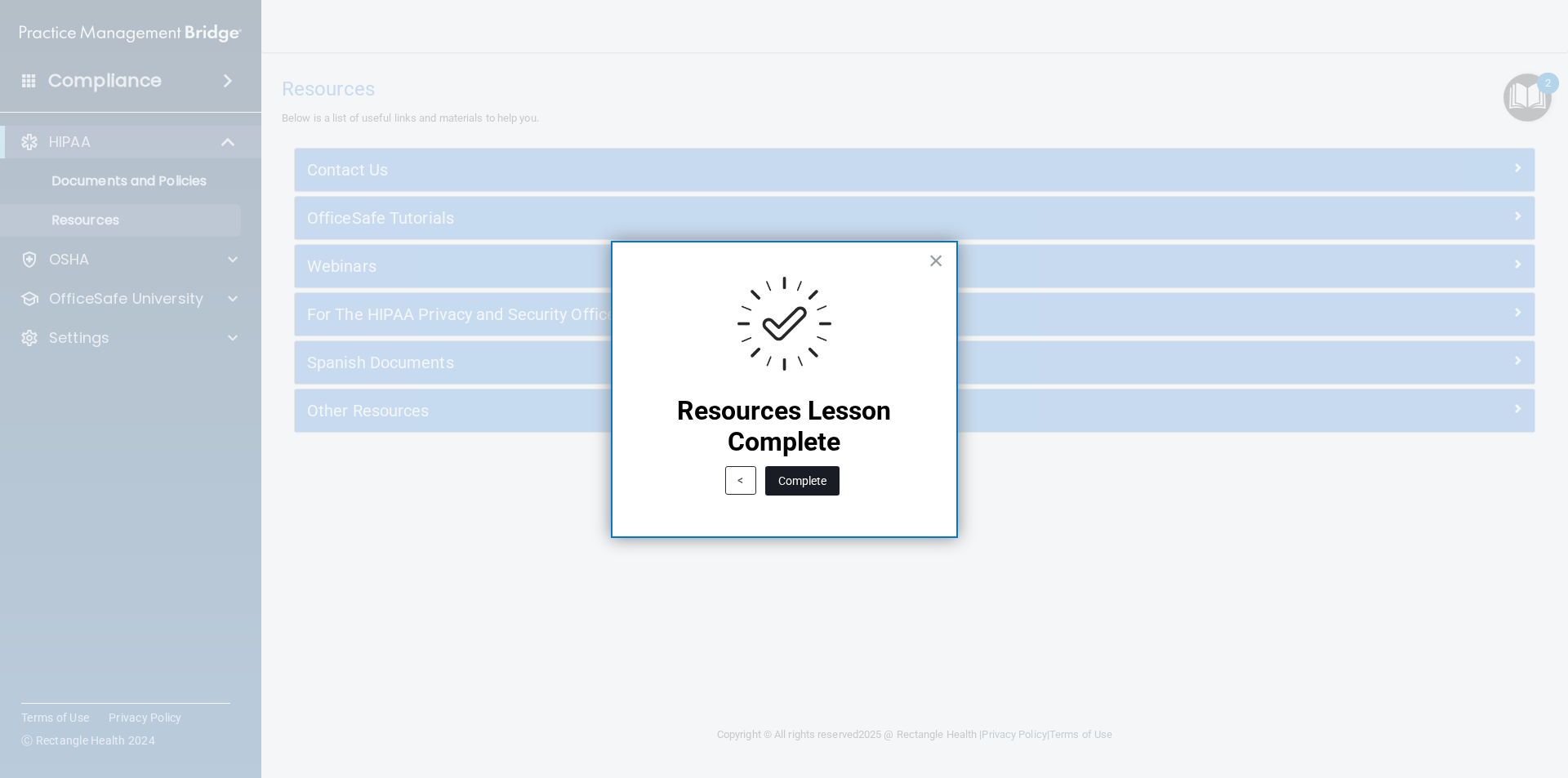
click at [817, 484] on button "Complete" at bounding box center [802, 481] width 75 height 29
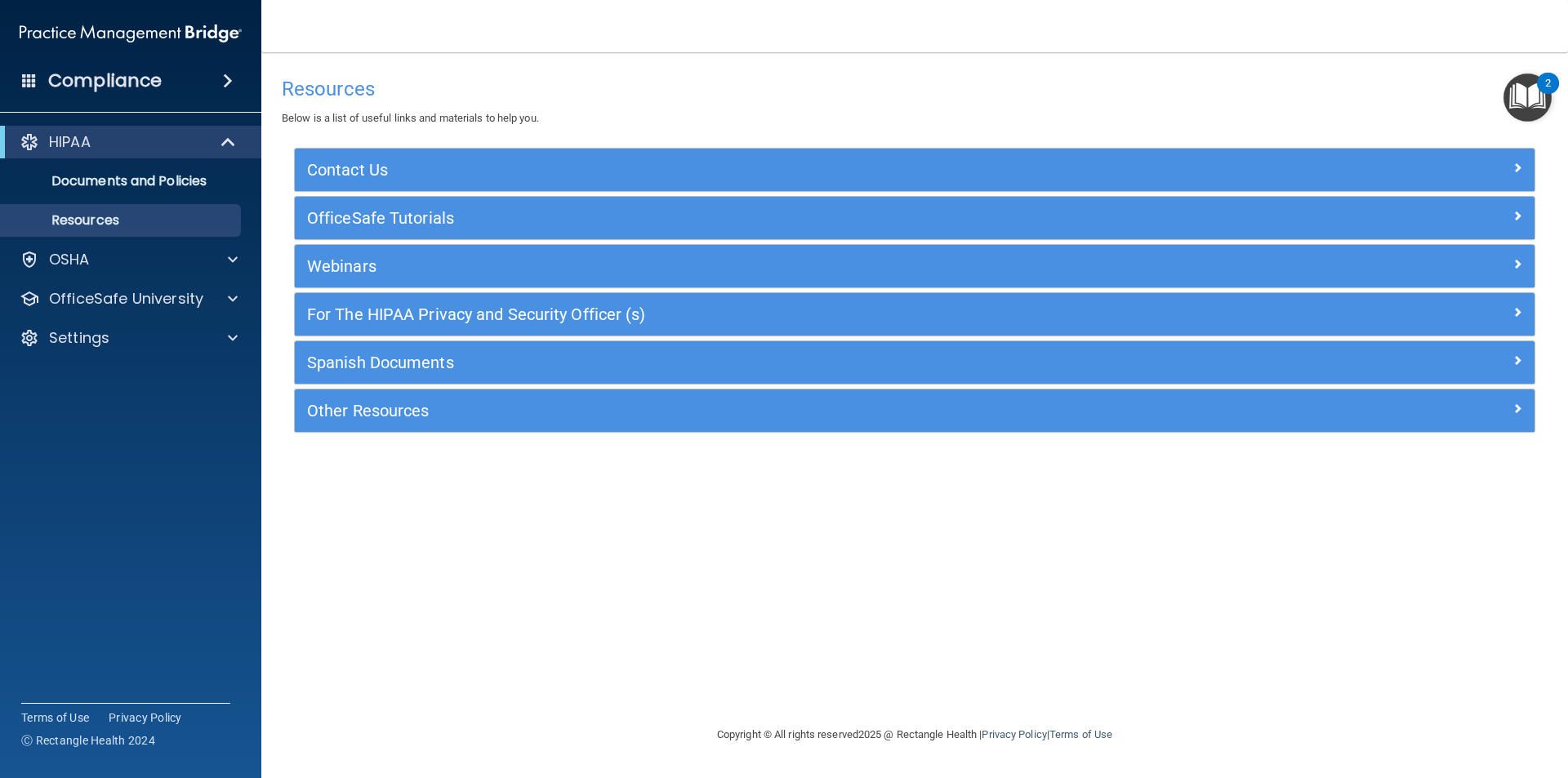
click at [1513, 95] on img "Open Resource Center, 2 new notifications" at bounding box center [1527, 98] width 49 height 49
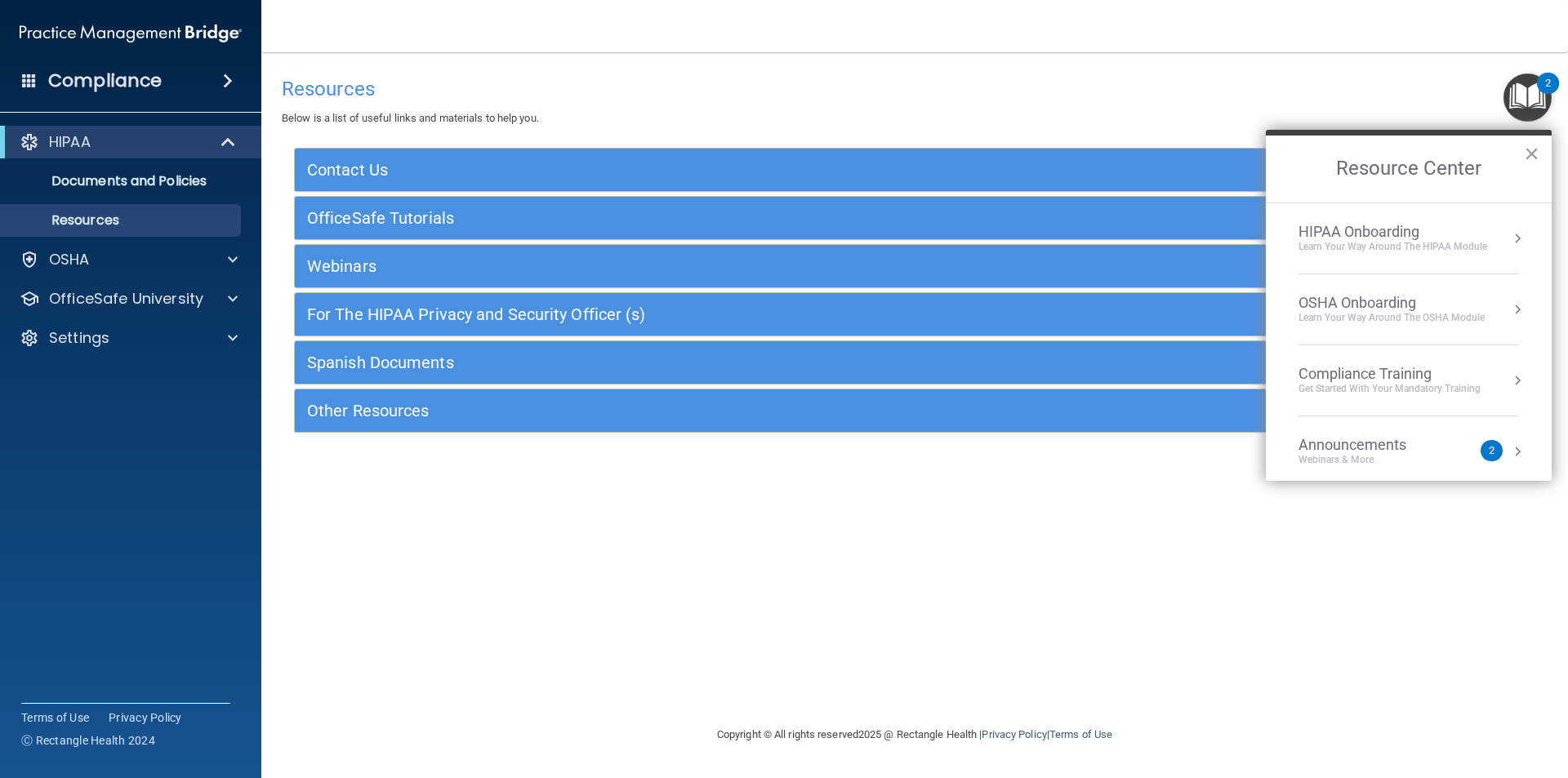
click at [1368, 229] on div "HIPAA Onboarding" at bounding box center [1392, 231] width 188 height 18
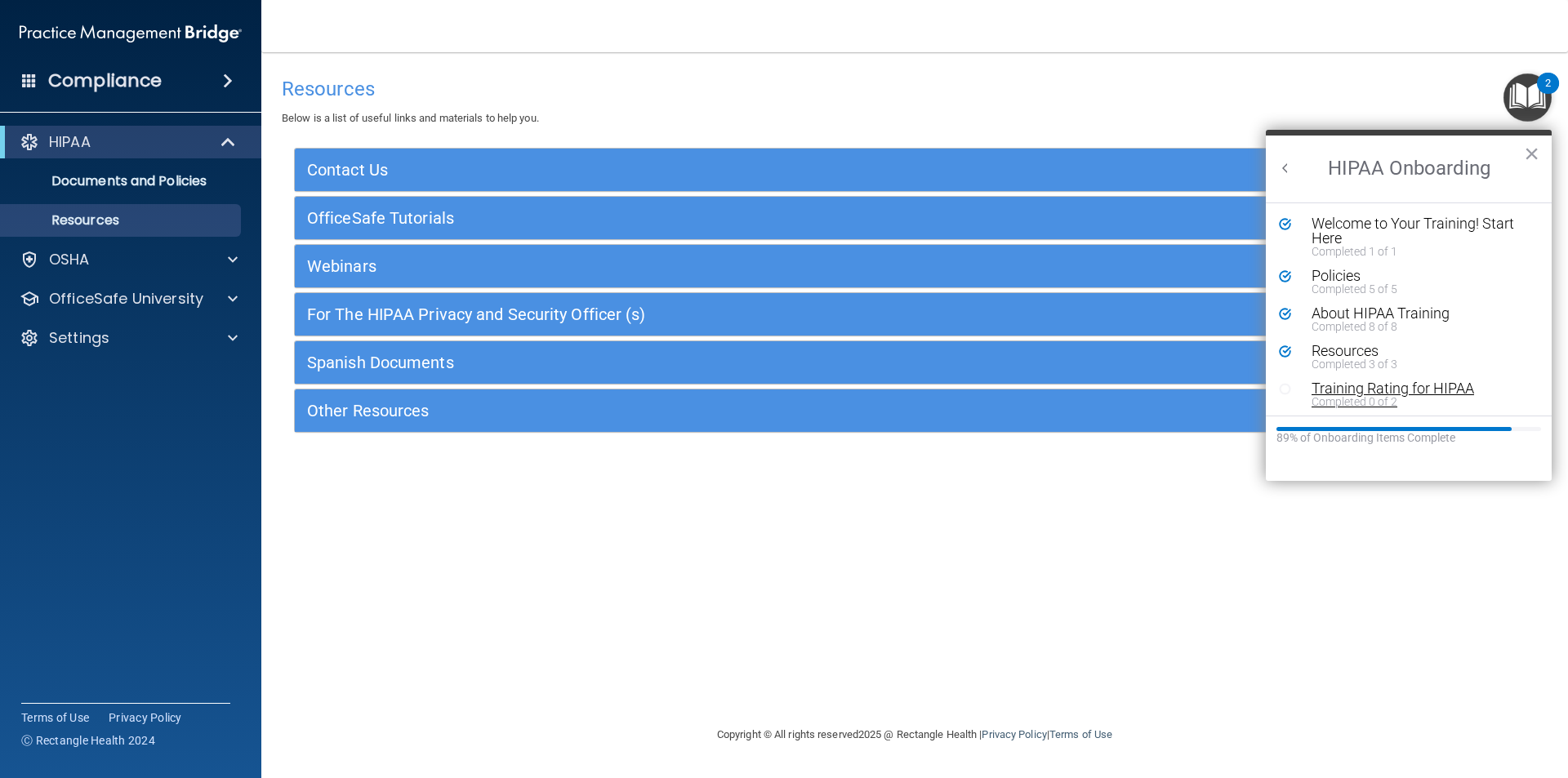
click at [1342, 396] on div "Completed 0 of 2" at bounding box center [1414, 402] width 207 height 12
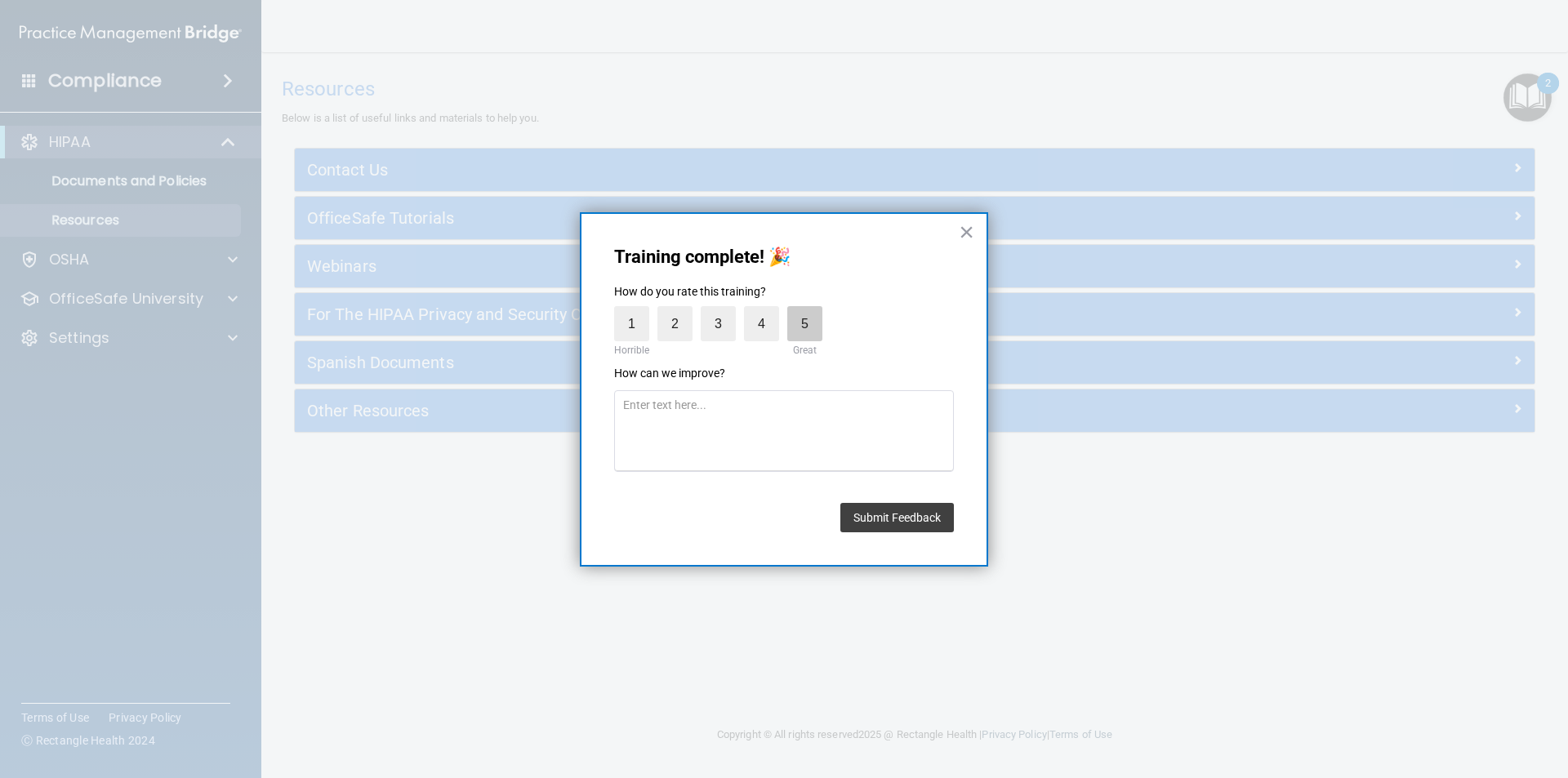
click at [815, 325] on label "5" at bounding box center [805, 324] width 35 height 35
click at [767, 311] on input "5" at bounding box center [767, 311] width 0 height 0
click at [894, 523] on button "Submit Feedback" at bounding box center [897, 518] width 114 height 29
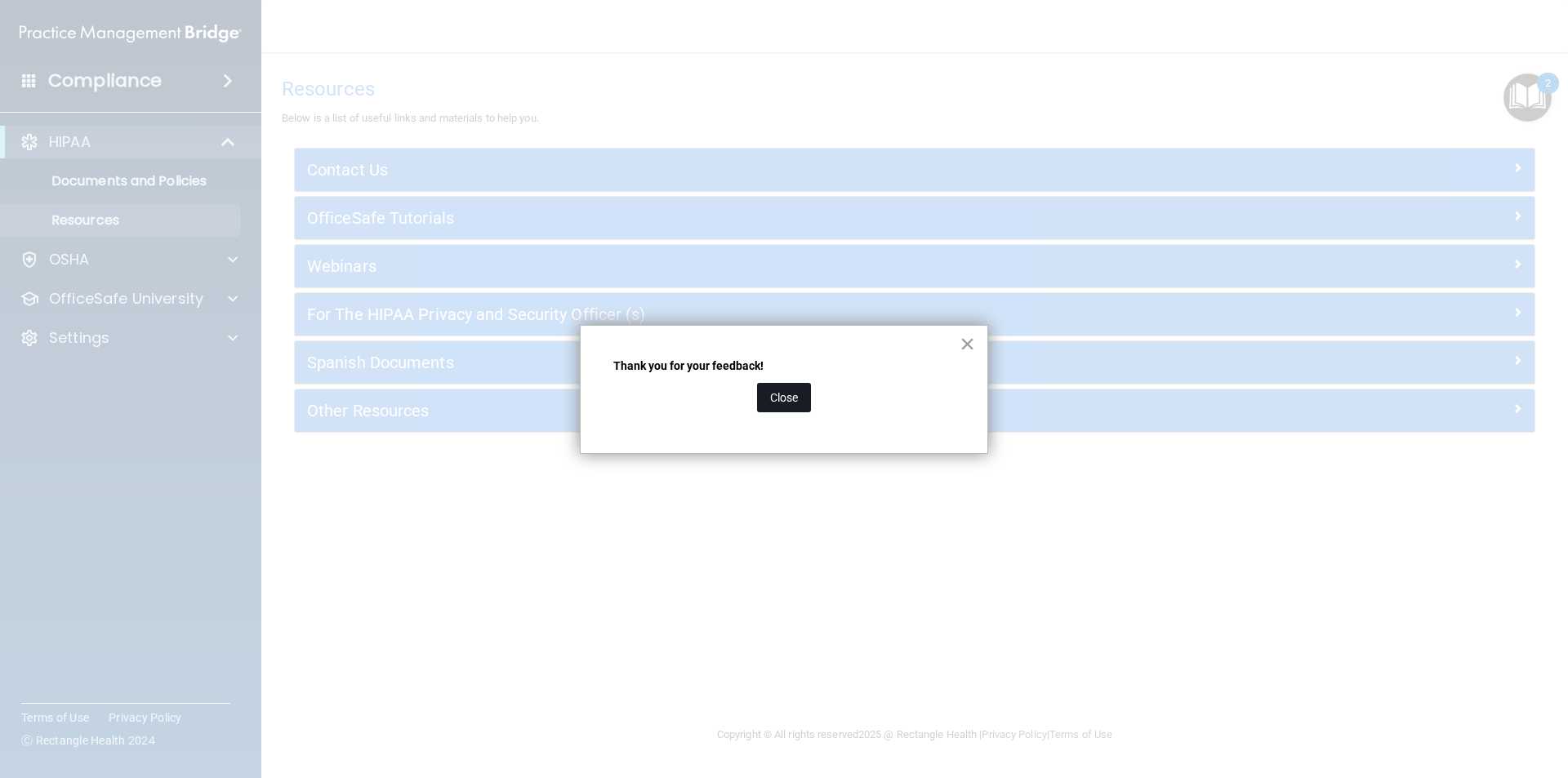
click at [778, 402] on button "Close" at bounding box center [784, 397] width 54 height 29
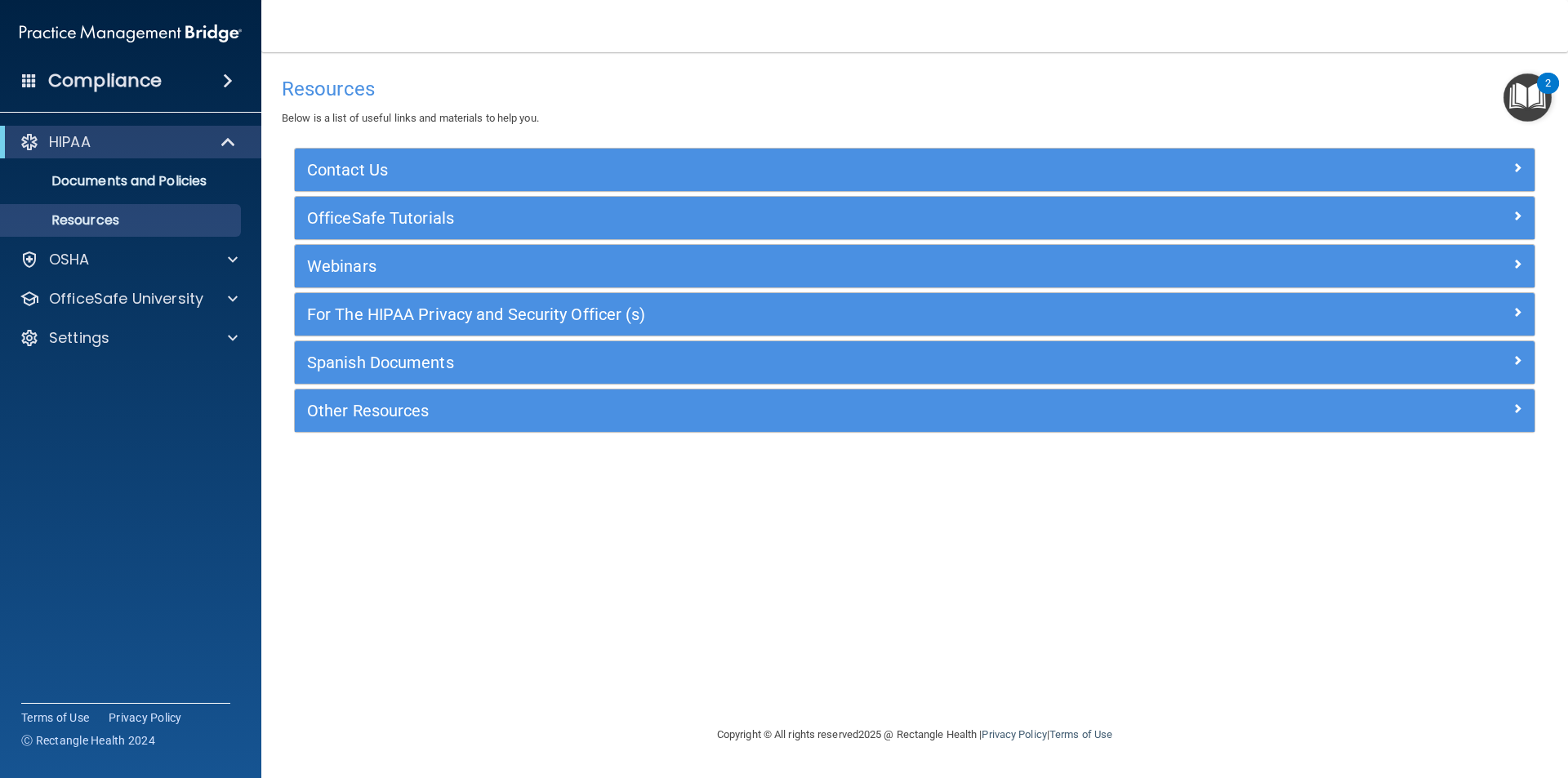
click at [1535, 93] on img "Open Resource Center, 2 new notifications" at bounding box center [1527, 98] width 49 height 49
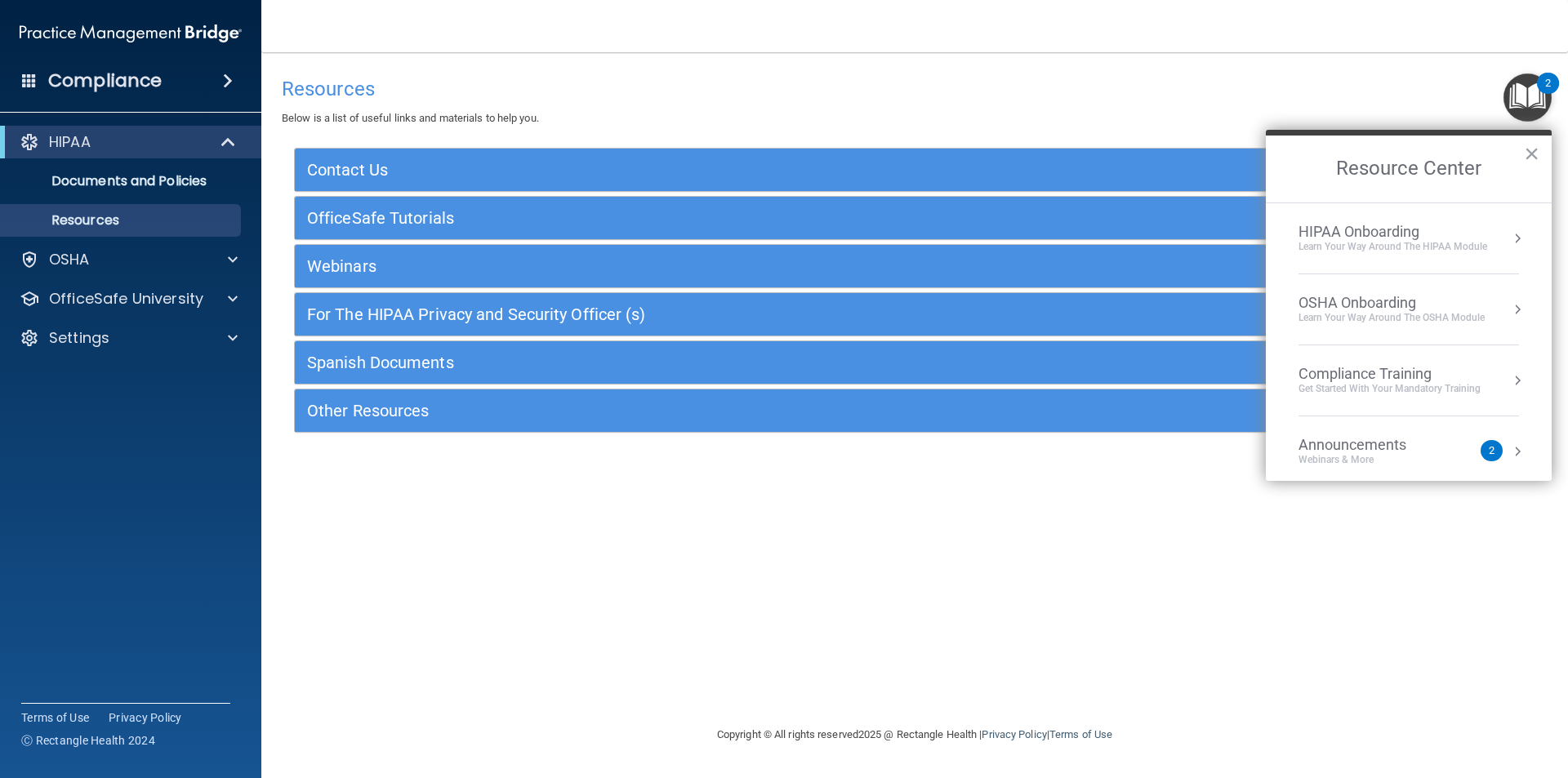
click at [1380, 240] on div "HIPAA Onboarding" at bounding box center [1392, 231] width 188 height 18
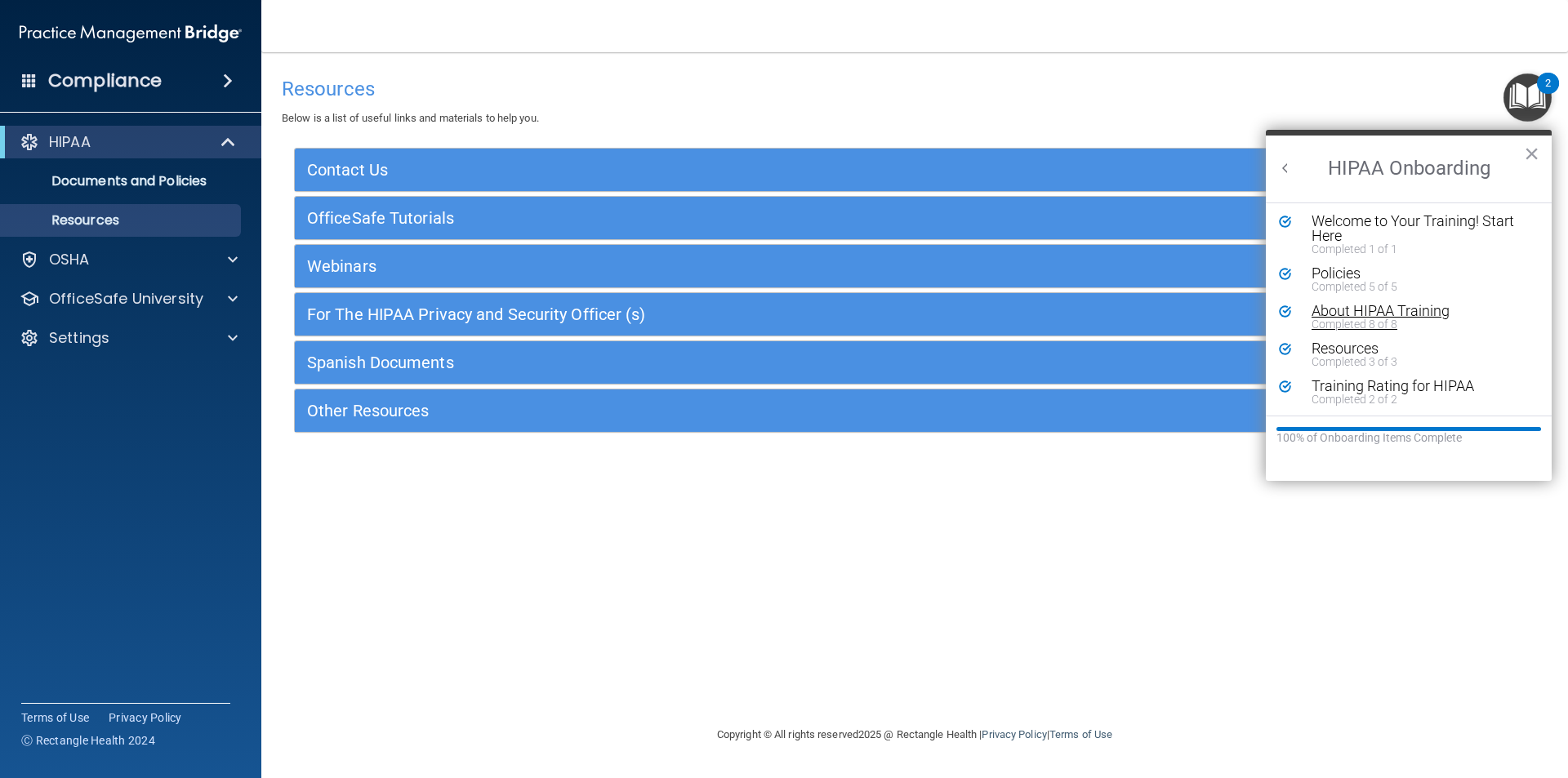
scroll to position [3, 0]
click at [1534, 155] on button "×" at bounding box center [1531, 153] width 16 height 26
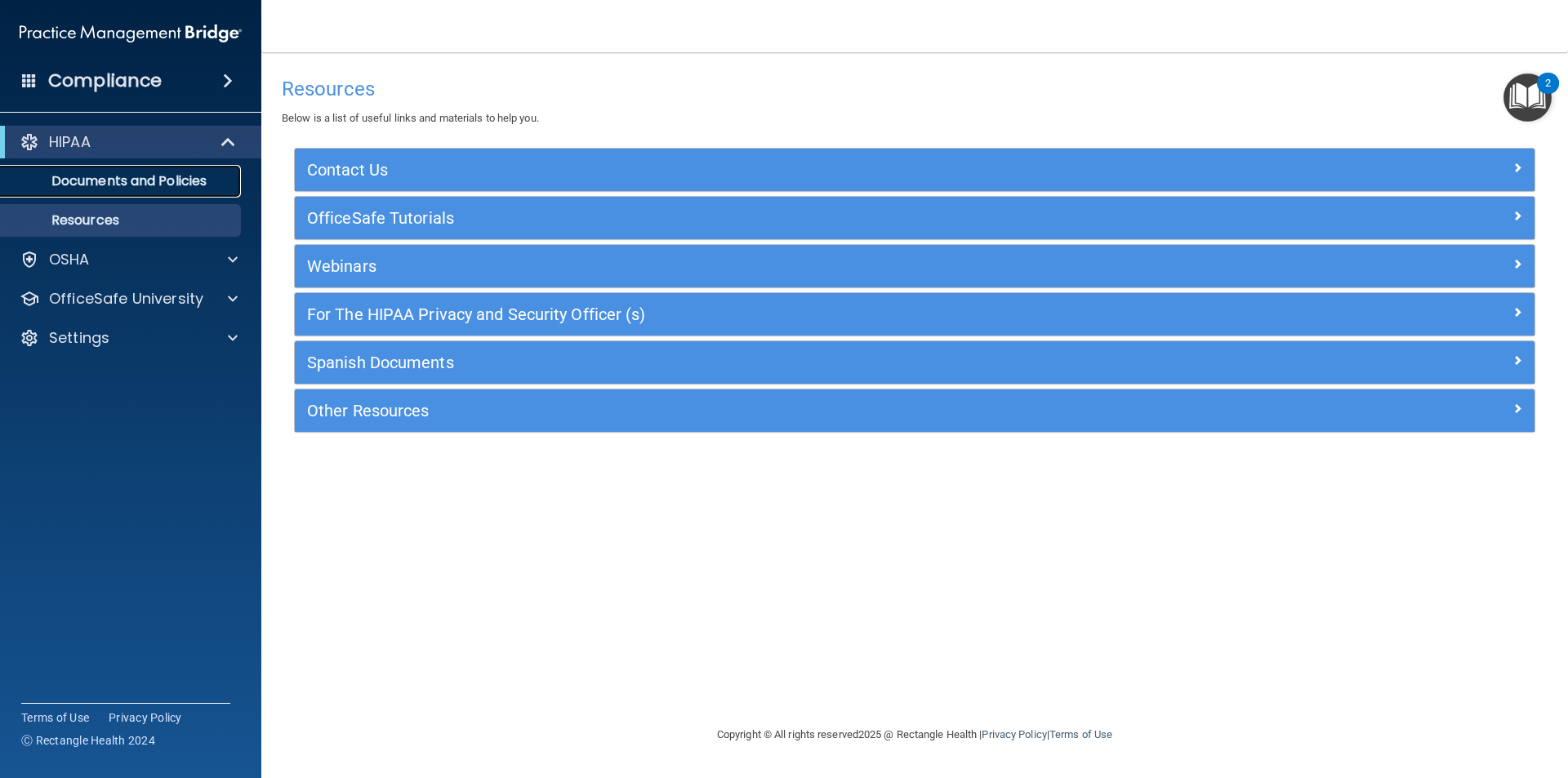
click at [167, 189] on p "Documents and Policies" at bounding box center [122, 182] width 223 height 17
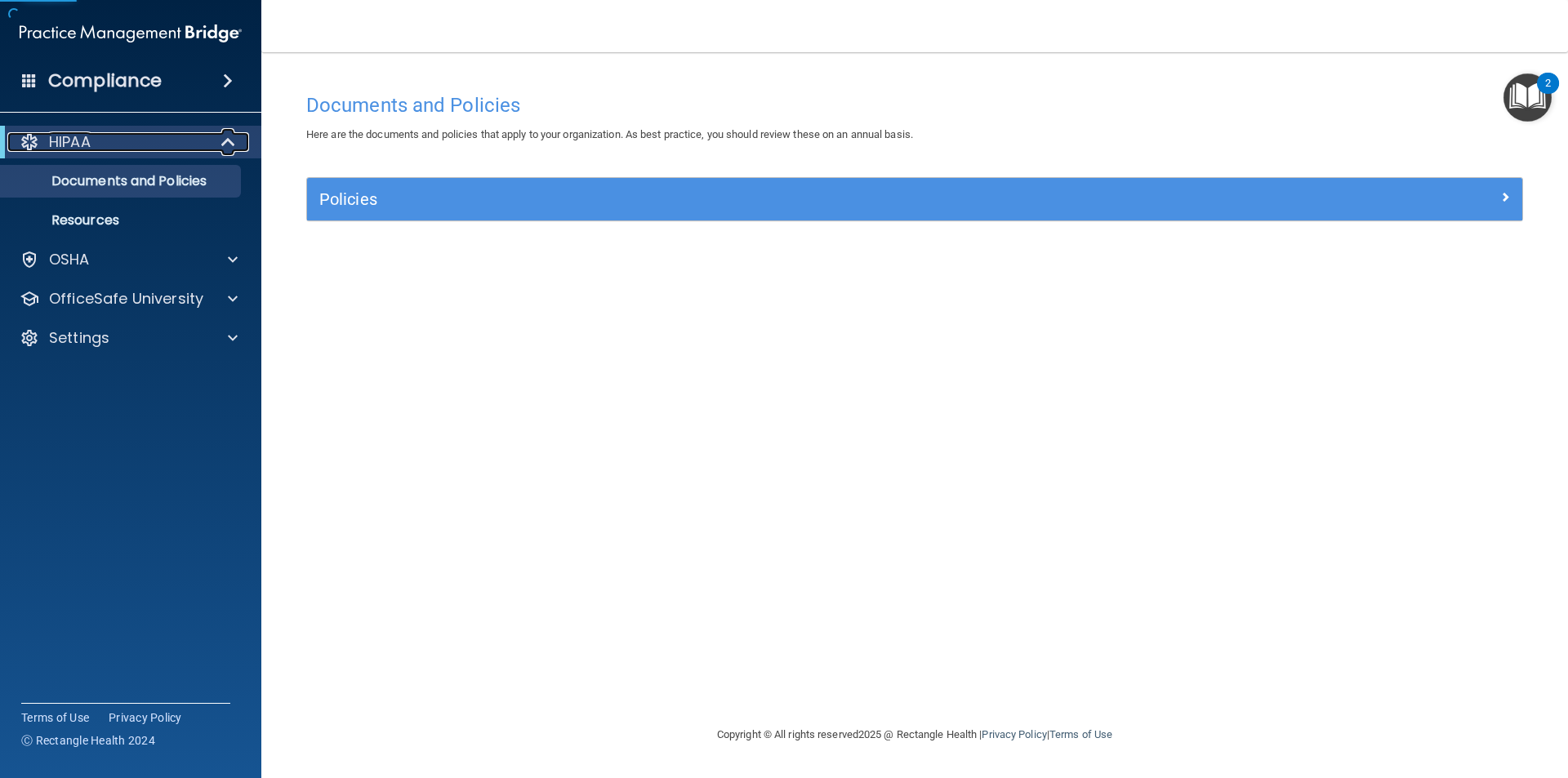
click at [90, 132] on p "HIPAA" at bounding box center [70, 142] width 42 height 19
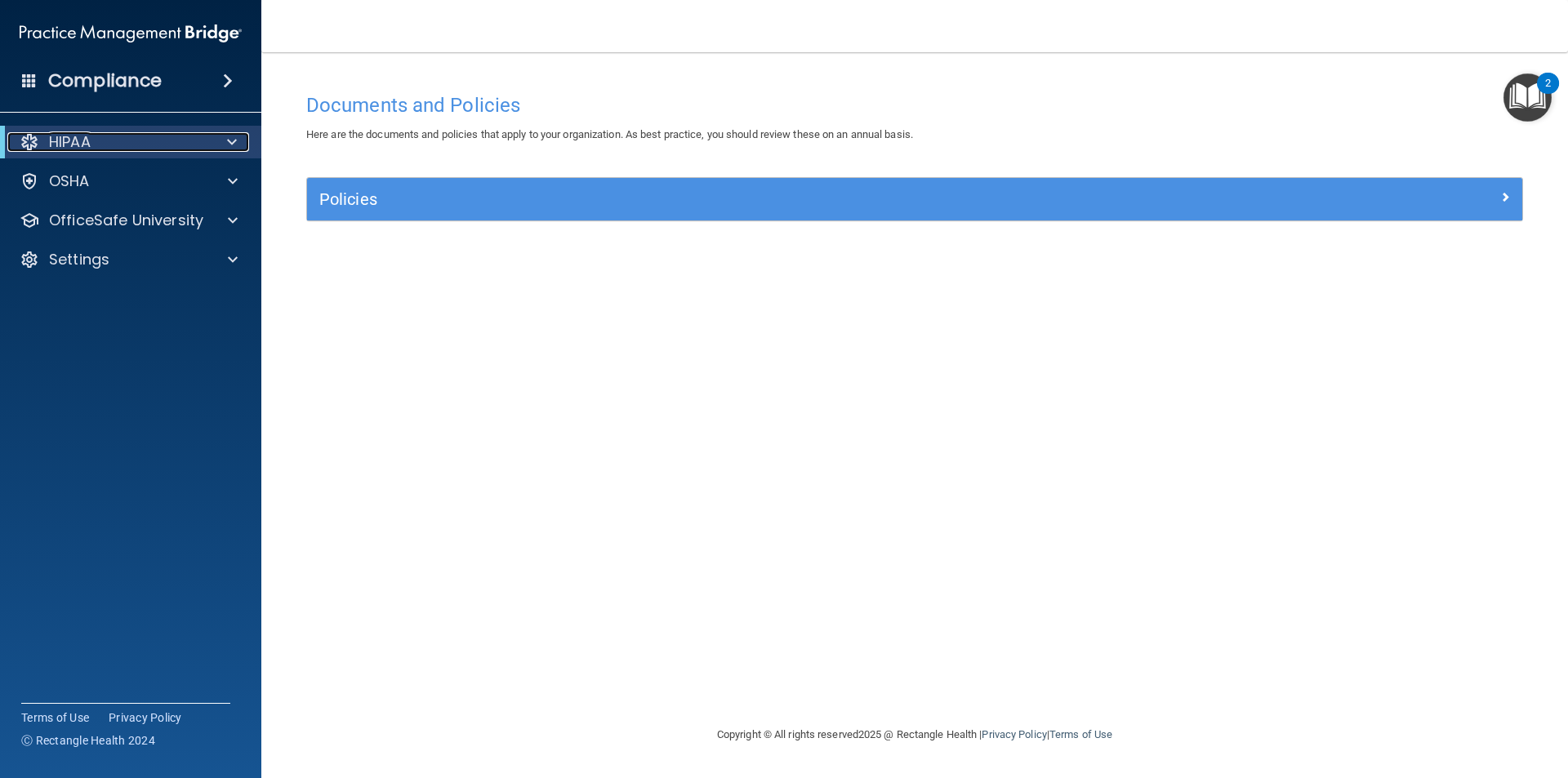
click at [125, 140] on div "HIPAA" at bounding box center [108, 142] width 202 height 19
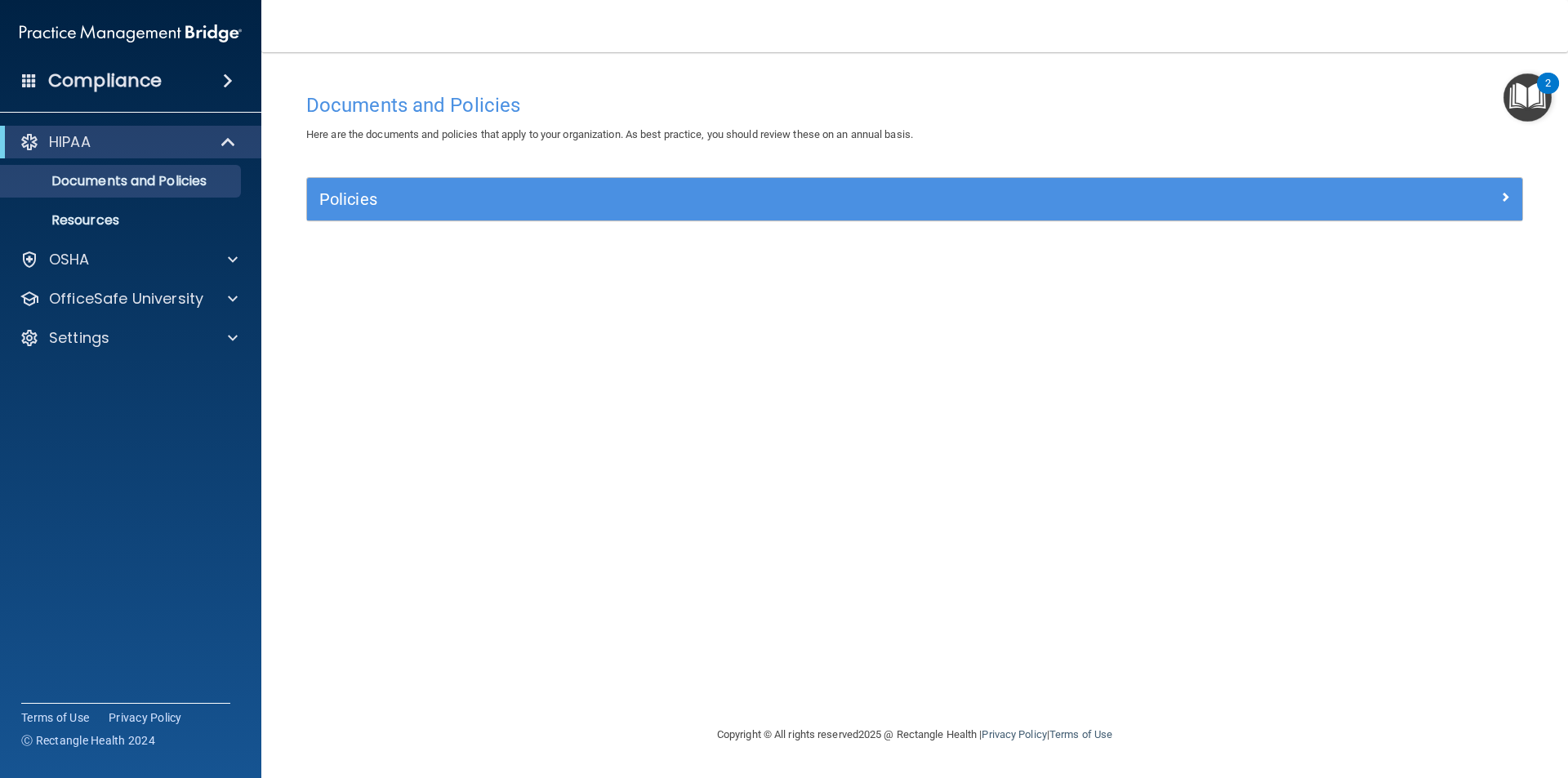
click at [1532, 89] on img "Open Resource Center, 2 new notifications" at bounding box center [1527, 98] width 49 height 49
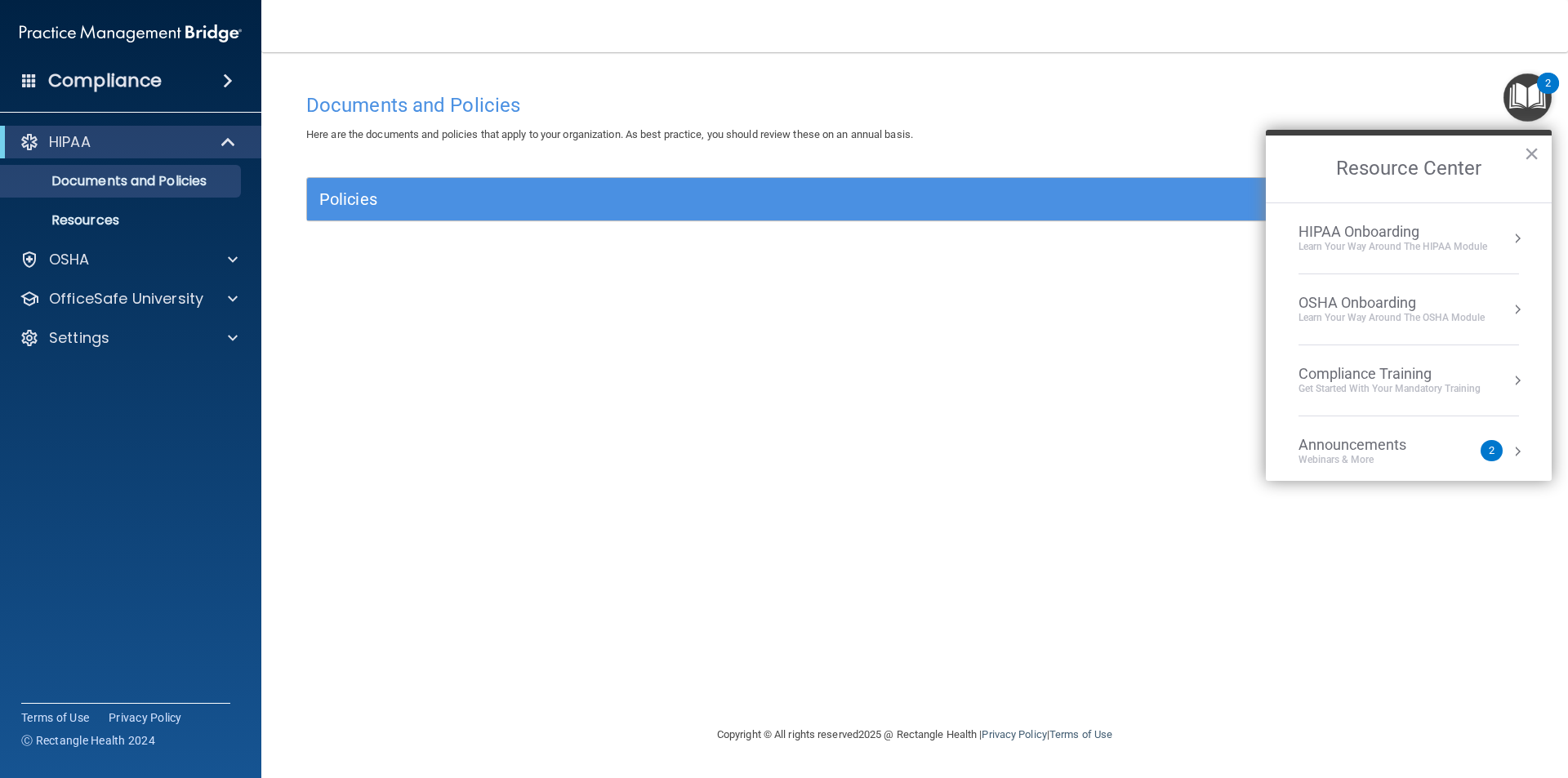
click at [1392, 243] on div "Learn Your Way around the HIPAA module" at bounding box center [1392, 247] width 188 height 14
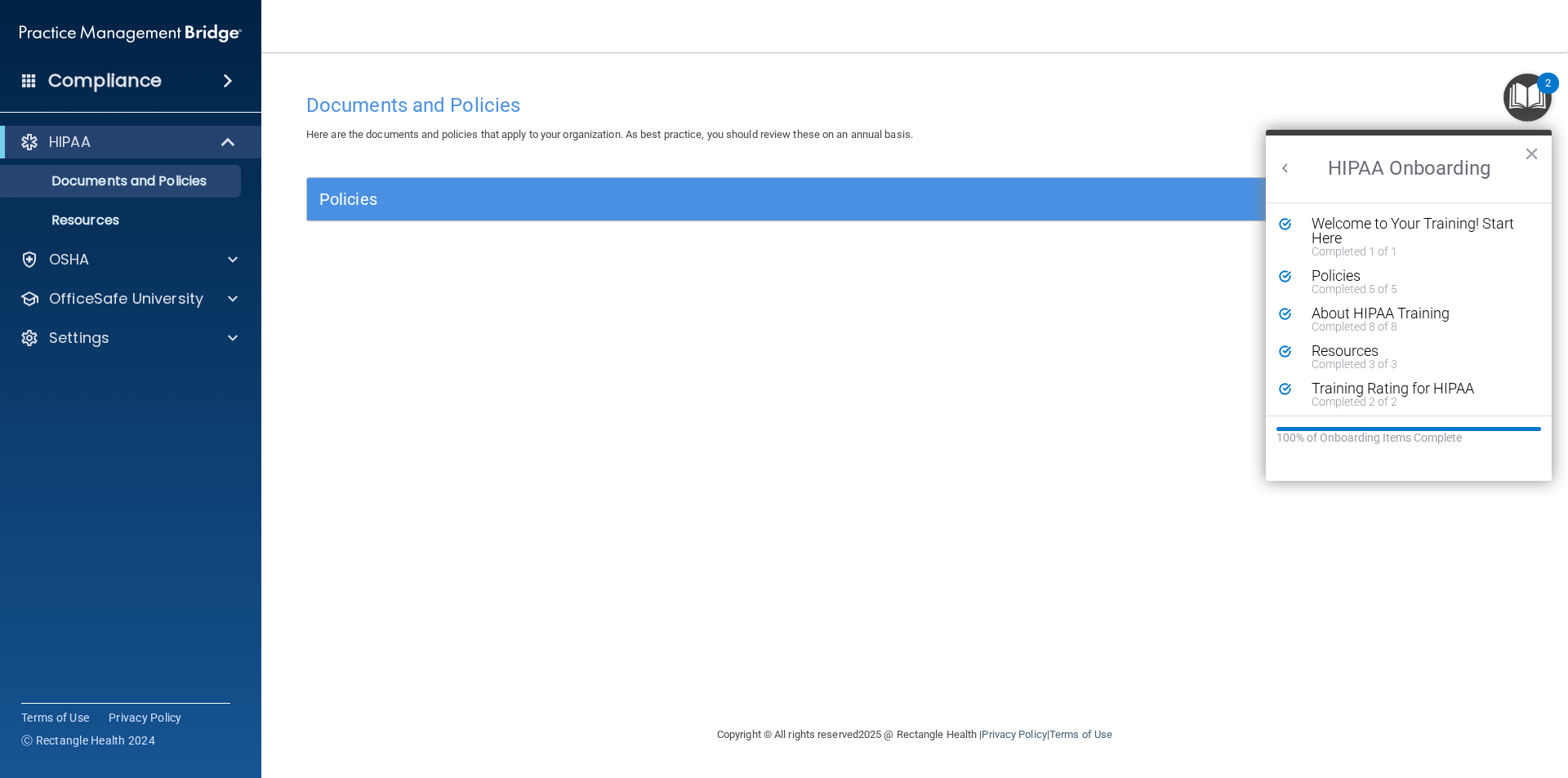
scroll to position [3, 0]
click at [851, 536] on div "Documents and Policies Here are the documents and policies that apply to your o…" at bounding box center [914, 404] width 1241 height 641
click at [1530, 152] on button "×" at bounding box center [1531, 153] width 16 height 26
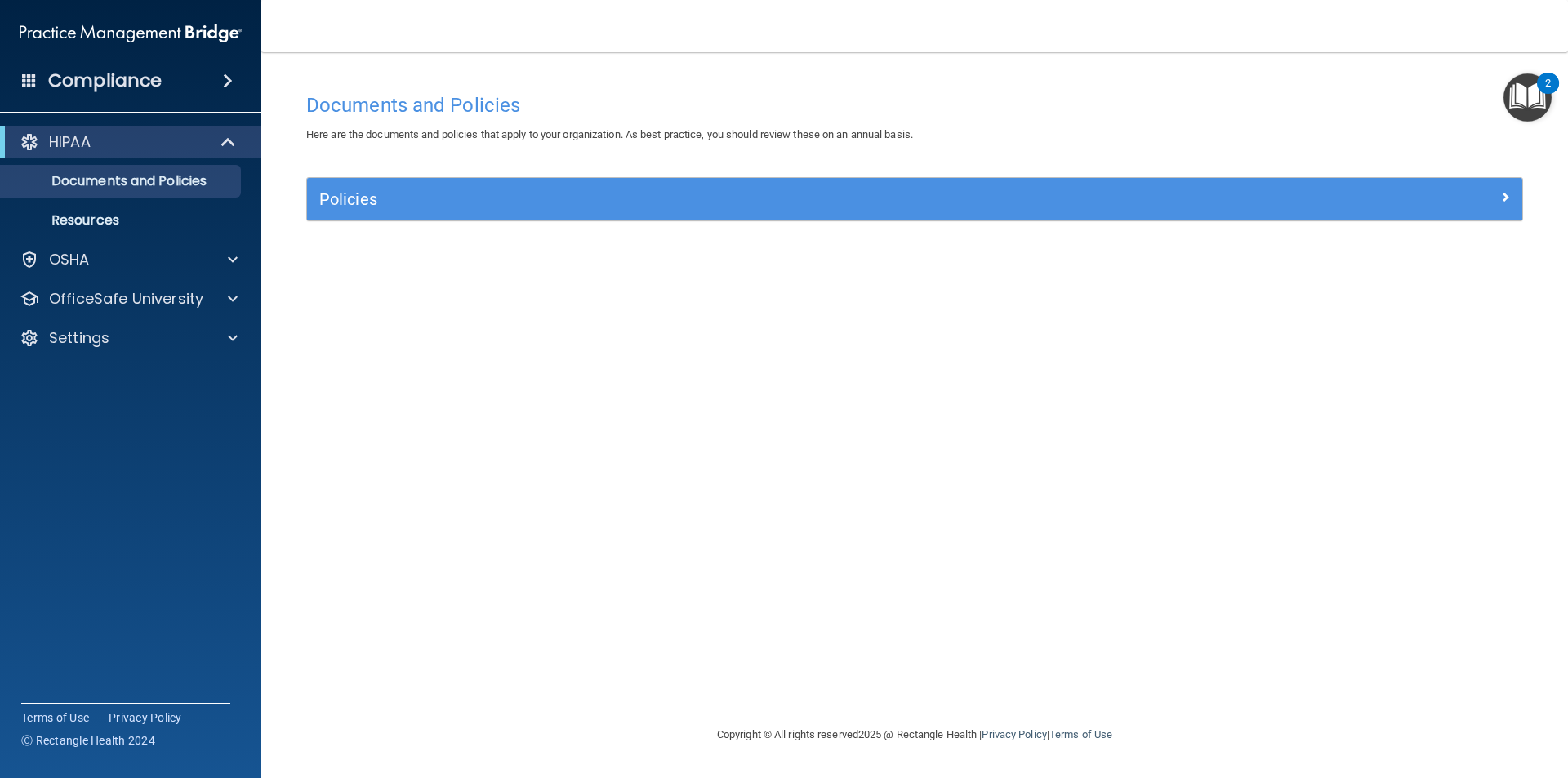
click at [1540, 83] on div "2" at bounding box center [1547, 83] width 22 height 21
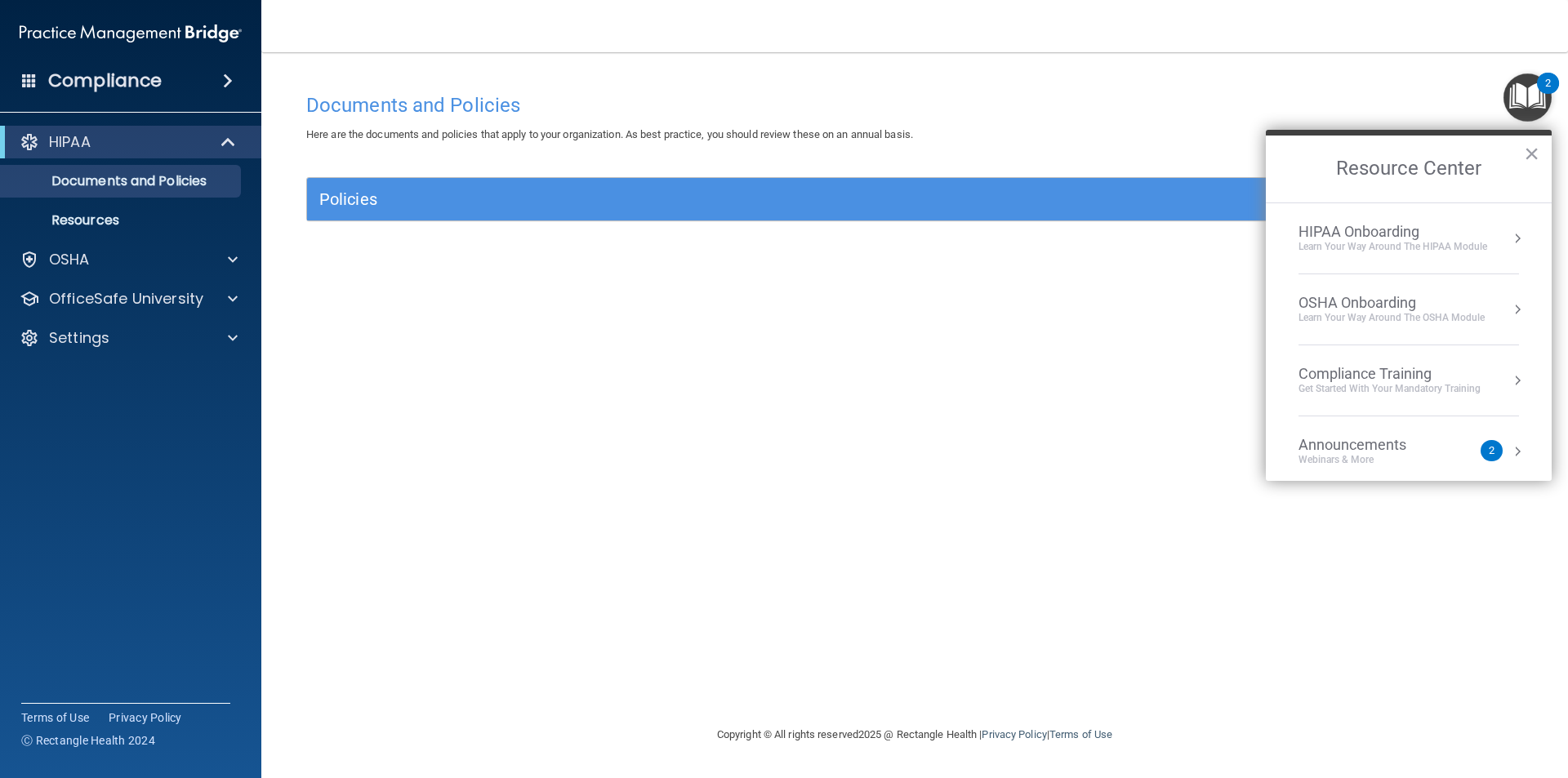
click at [1339, 296] on div "OSHA Onboarding" at bounding box center [1391, 302] width 186 height 18
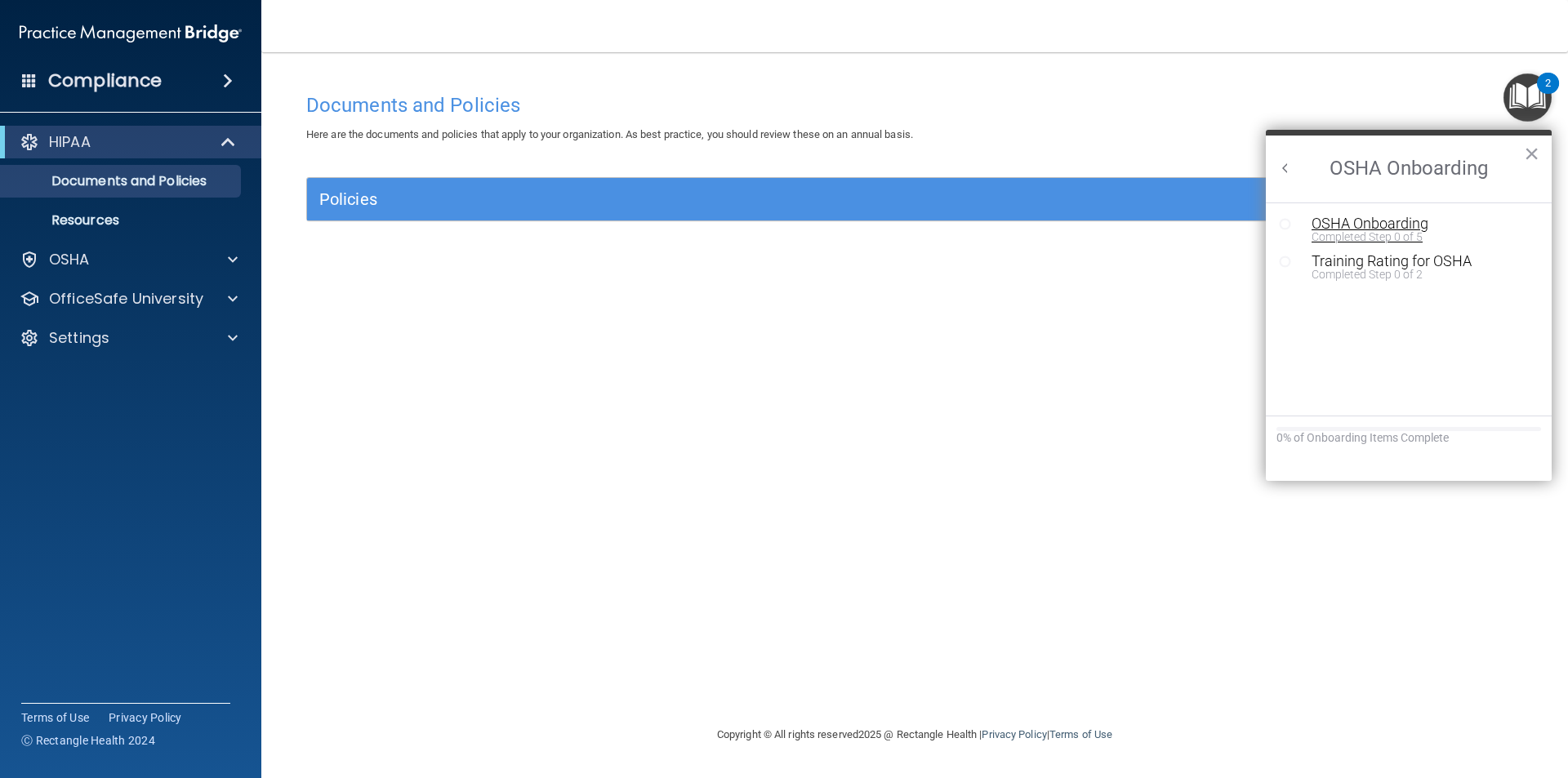
click at [1352, 224] on div "OSHA Onboarding" at bounding box center [1420, 224] width 218 height 15
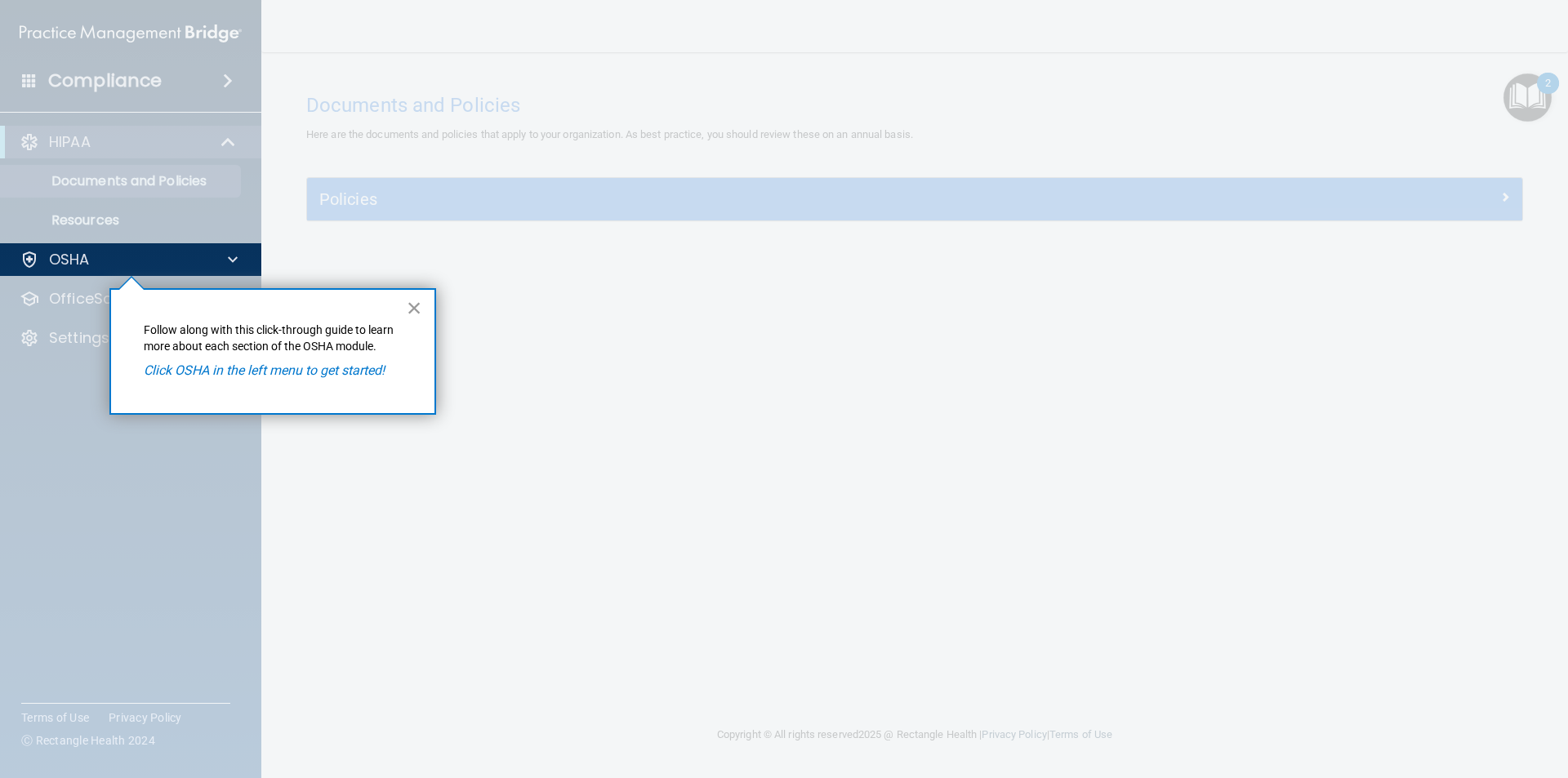
click at [414, 303] on button "×" at bounding box center [414, 307] width 16 height 26
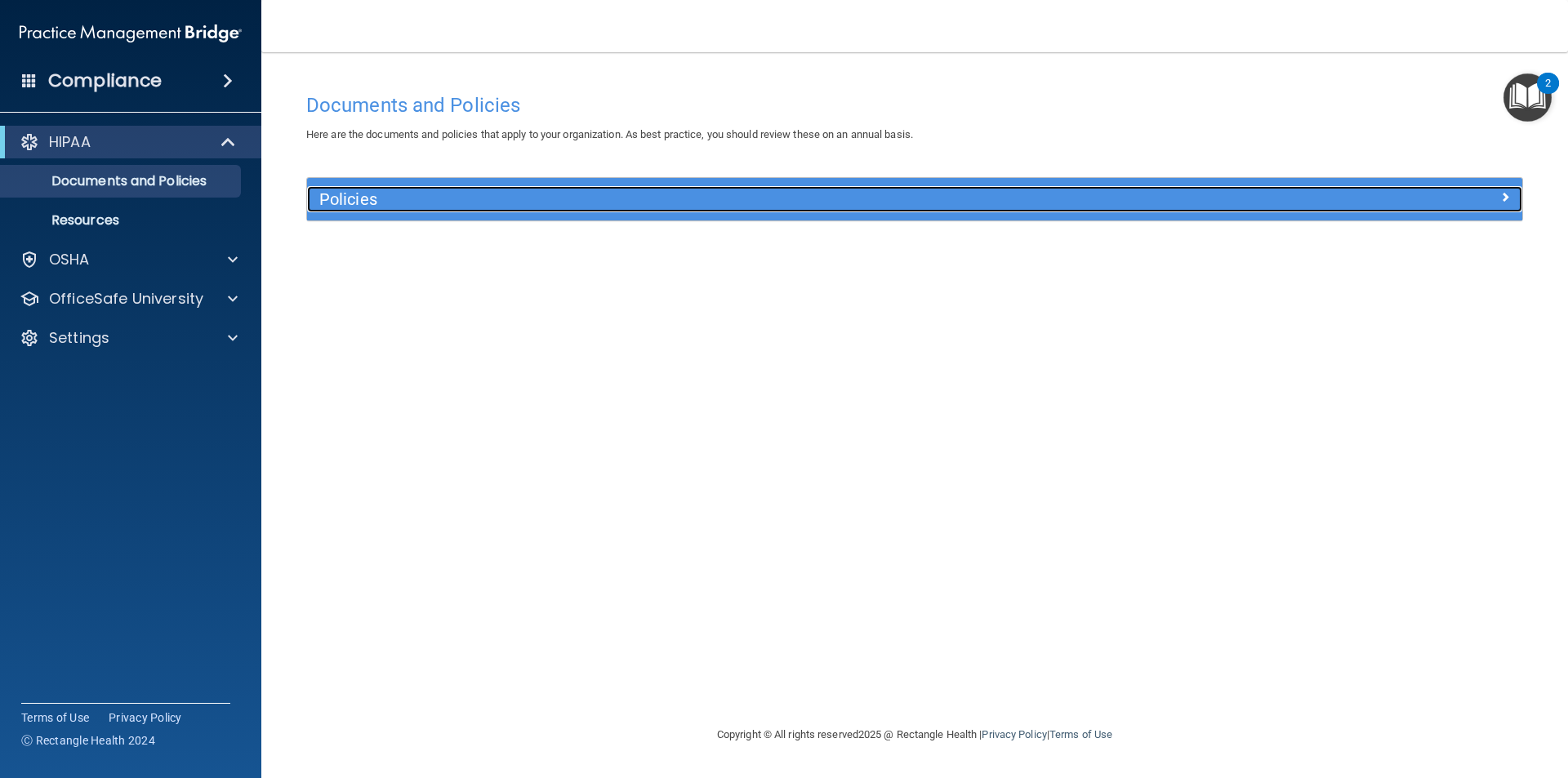
click at [676, 195] on h5 "Policies" at bounding box center [762, 198] width 887 height 18
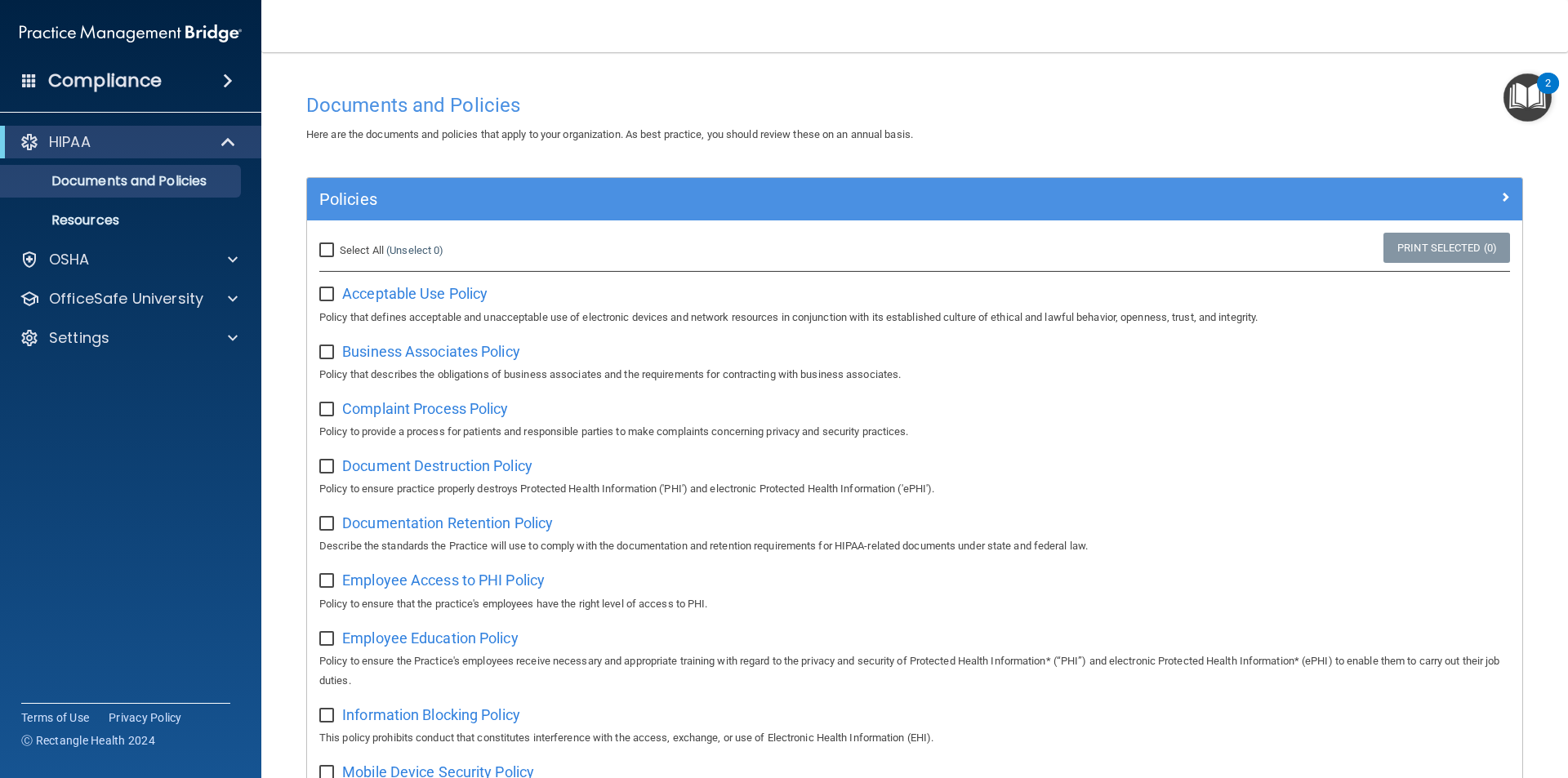
click at [366, 250] on span "Select All" at bounding box center [362, 250] width 44 height 13
click at [338, 250] on input "Select All (Unselect 0) Unselect All" at bounding box center [328, 251] width 18 height 13
checkbox input "true"
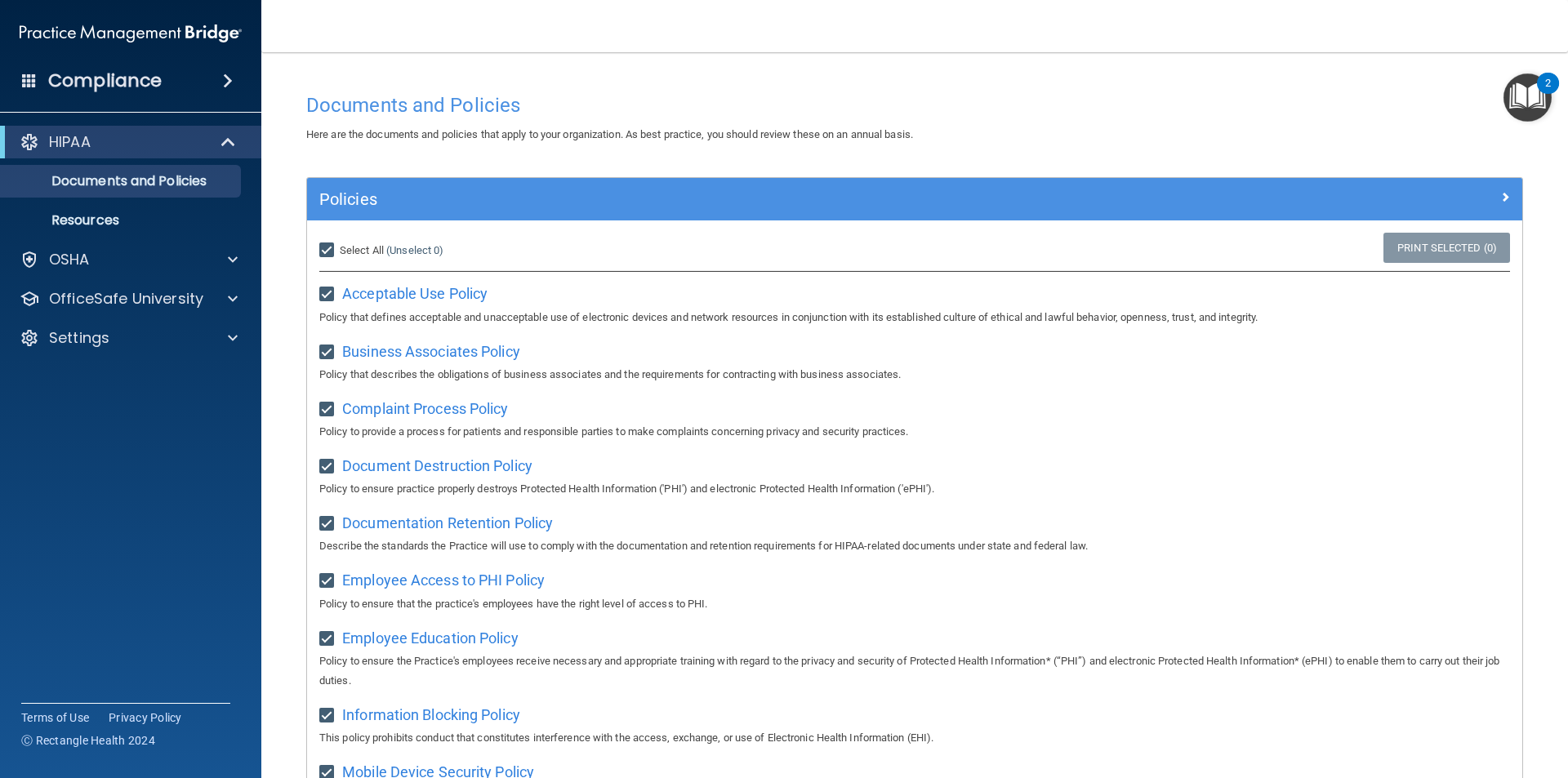
checkbox input "true"
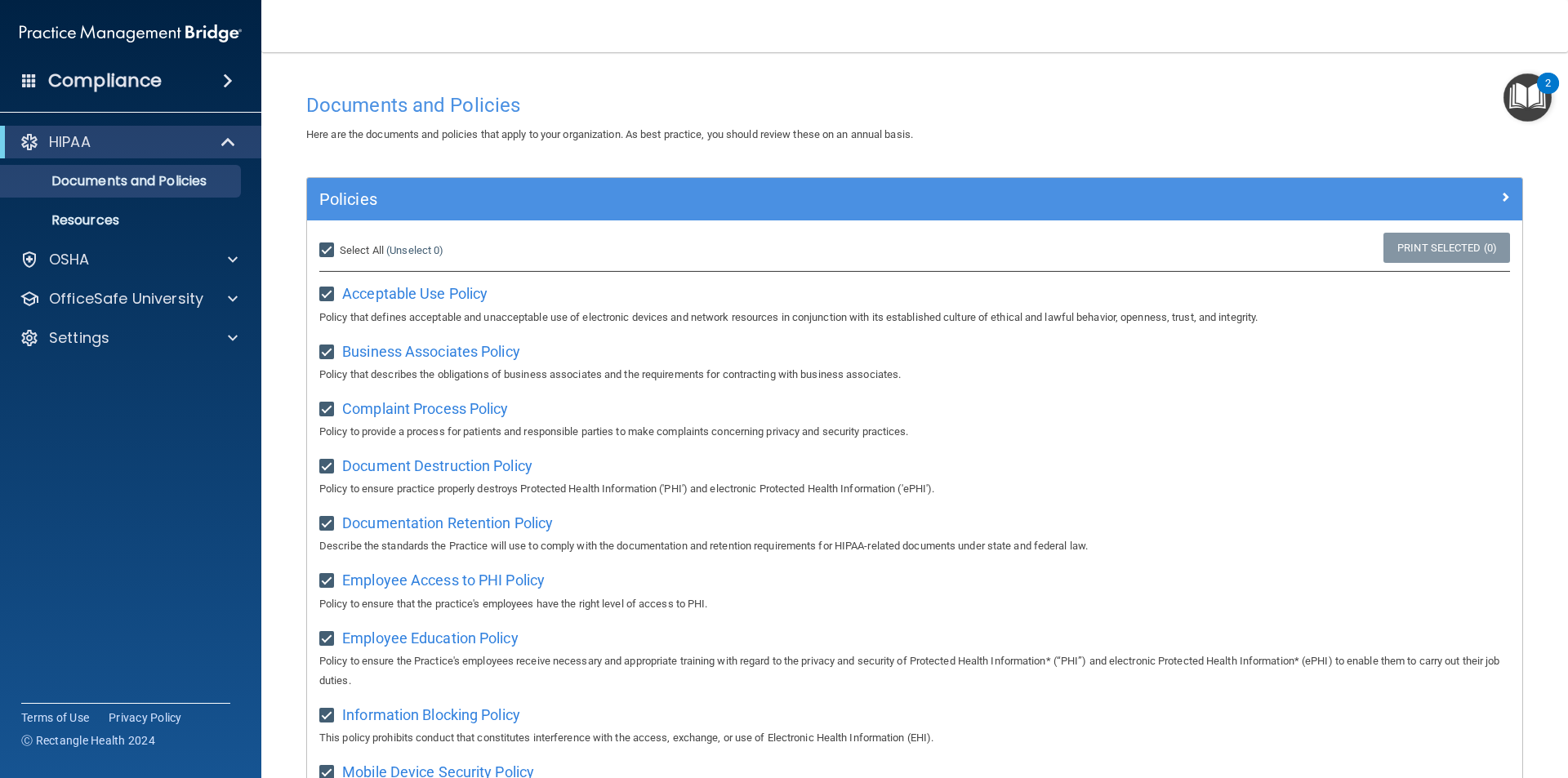
checkbox input "true"
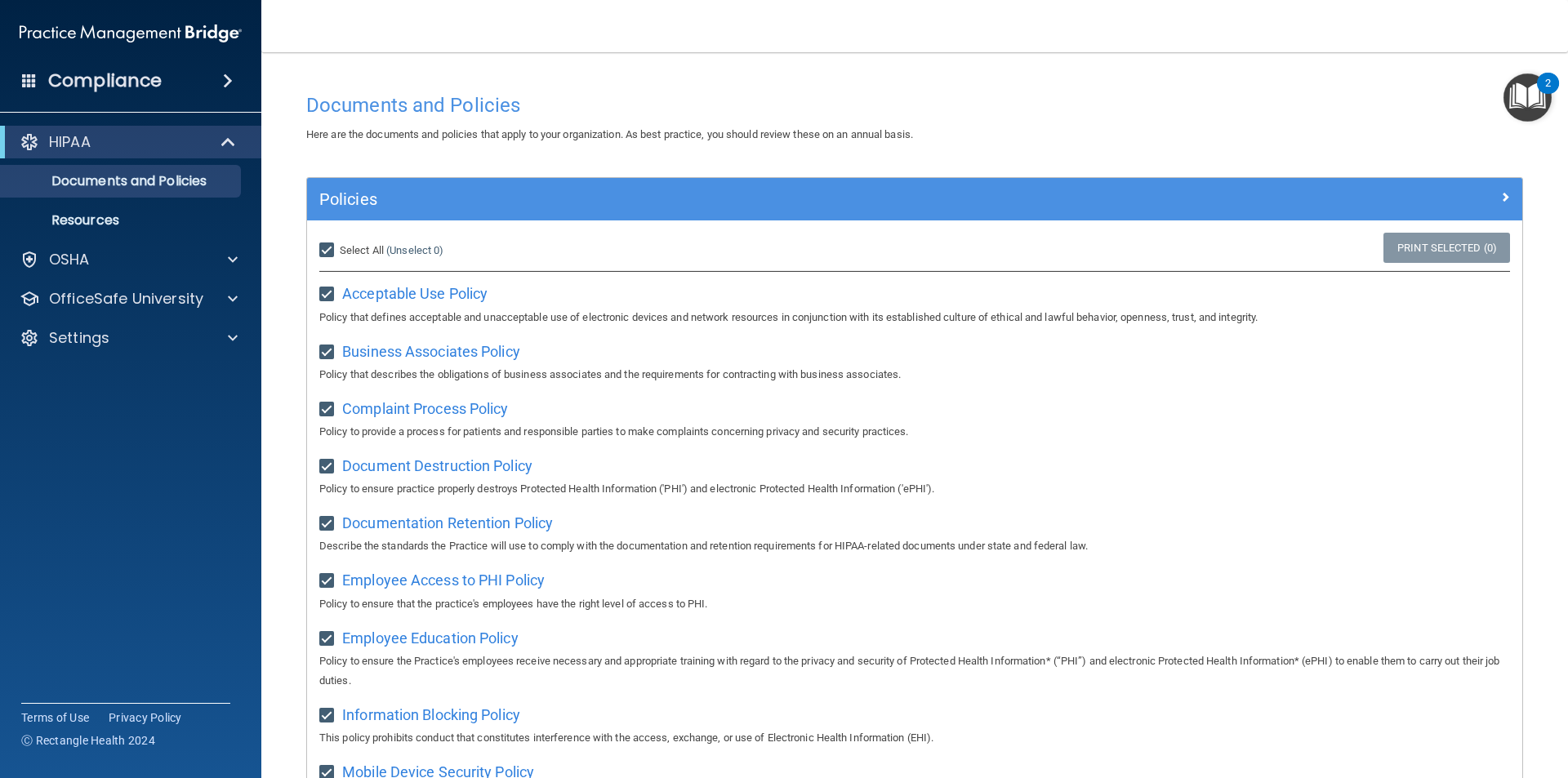
checkbox input "true"
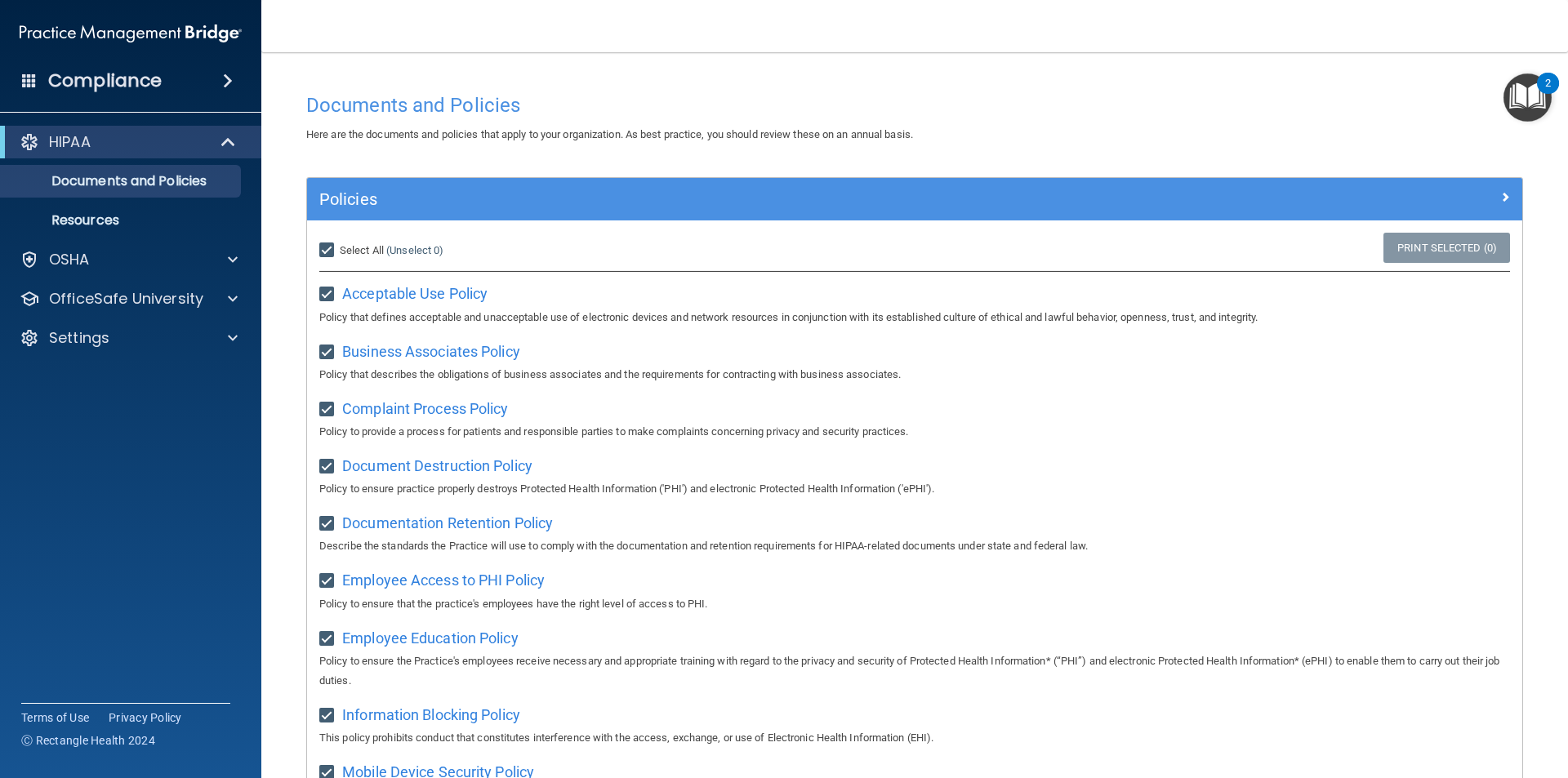
checkbox input "true"
click at [1529, 111] on img "Open Resource Center, 2 new notifications" at bounding box center [1527, 98] width 49 height 49
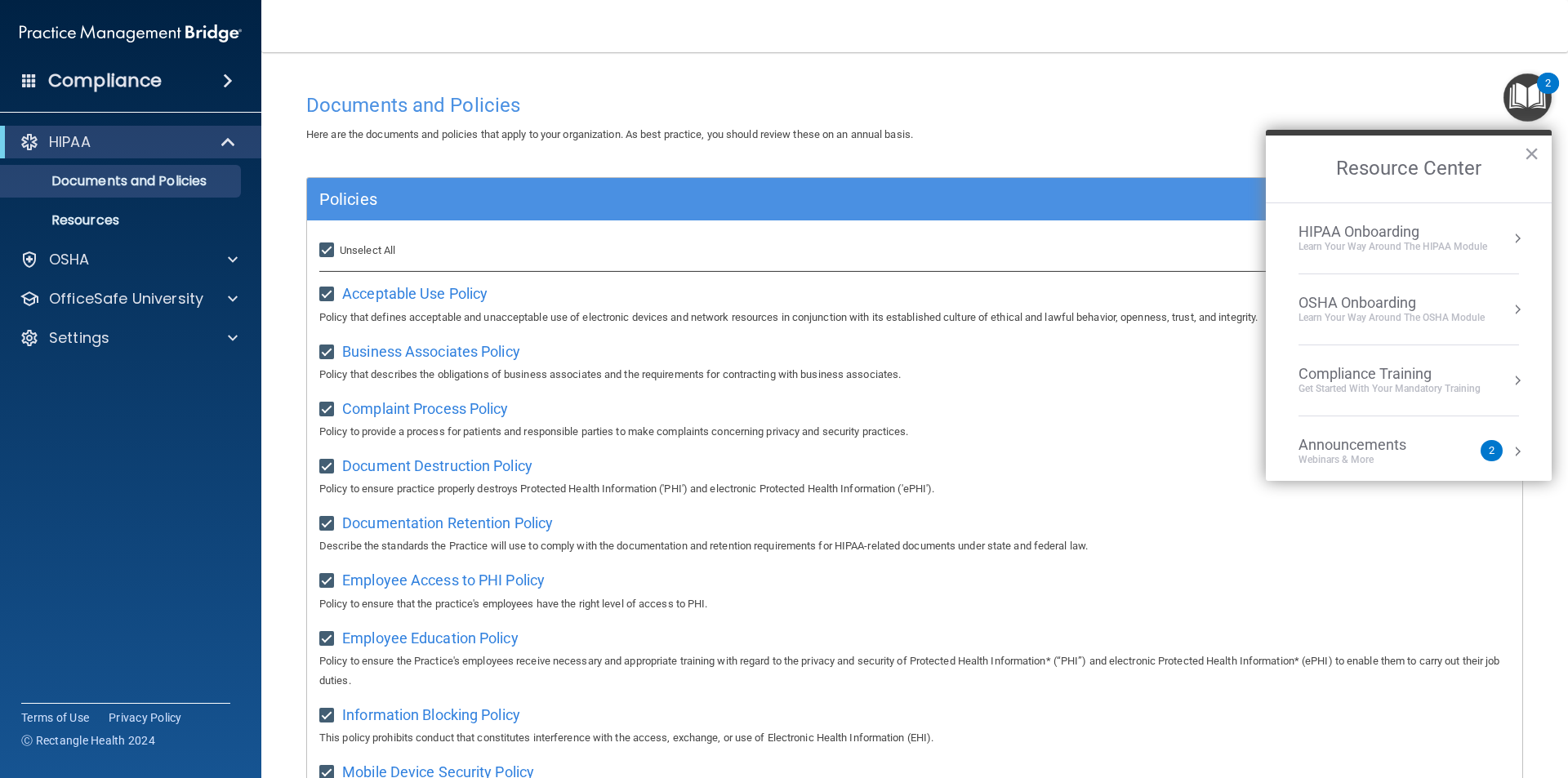
click at [1375, 311] on div "OSHA Onboarding" at bounding box center [1391, 302] width 186 height 18
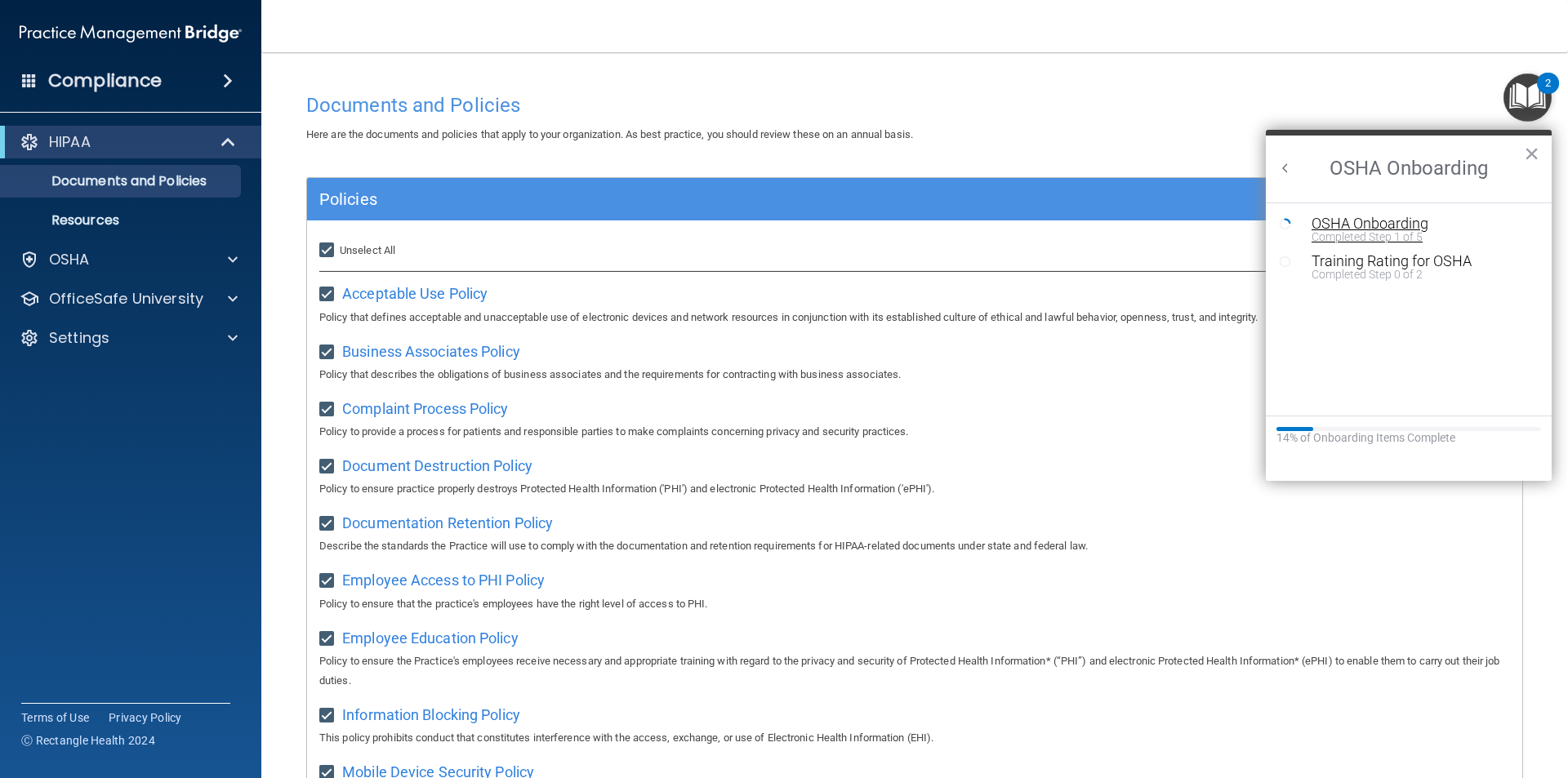
click at [1337, 225] on div "OSHA Onboarding" at bounding box center [1420, 224] width 218 height 15
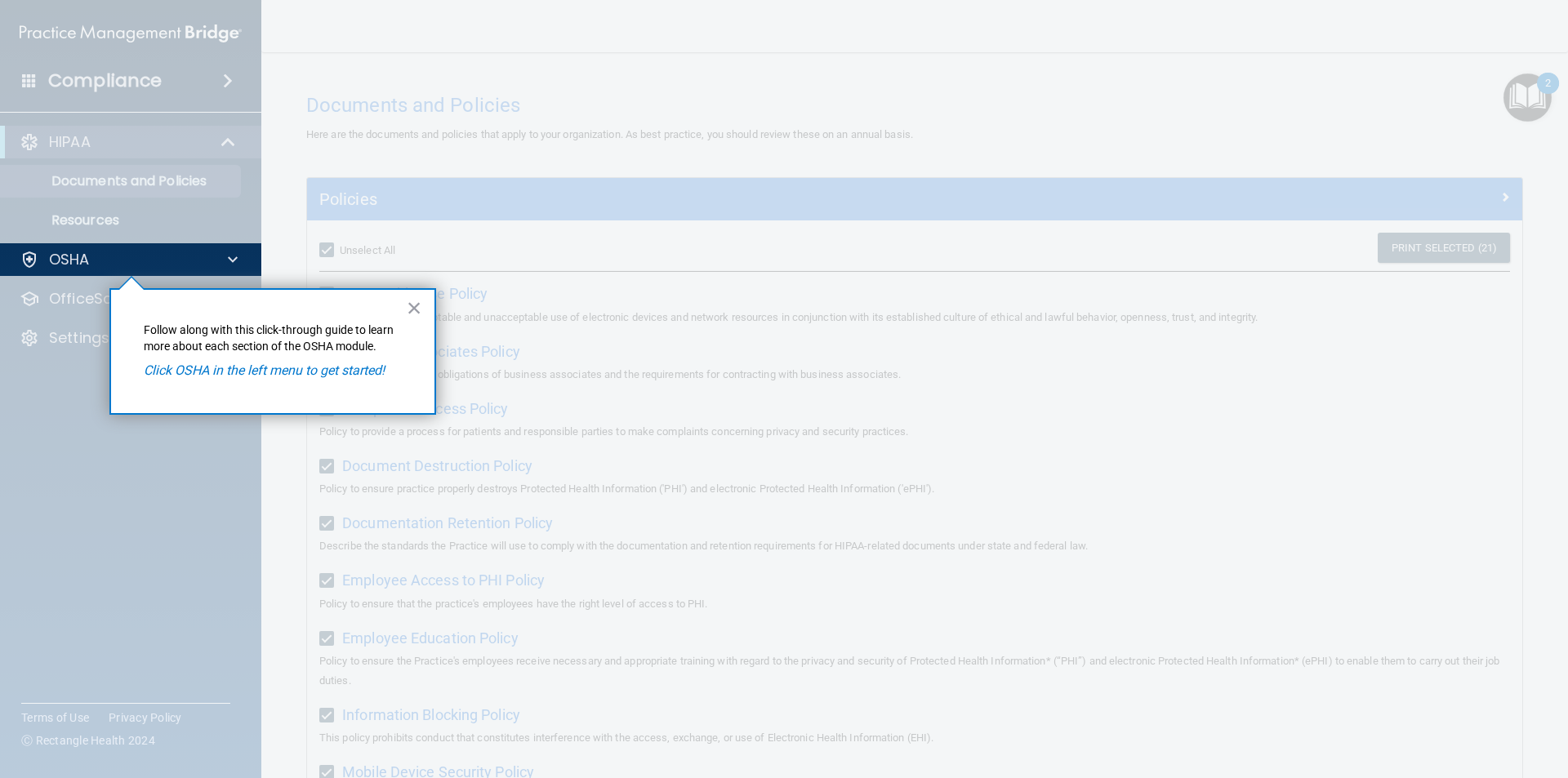
click at [398, 316] on div "× Follow along with this click-through guide to learn more about each section o…" at bounding box center [273, 351] width 326 height 126
drag, startPoint x: 413, startPoint y: 312, endPoint x: 1141, endPoint y: 284, distance: 728.5
click at [416, 312] on button "×" at bounding box center [414, 307] width 16 height 26
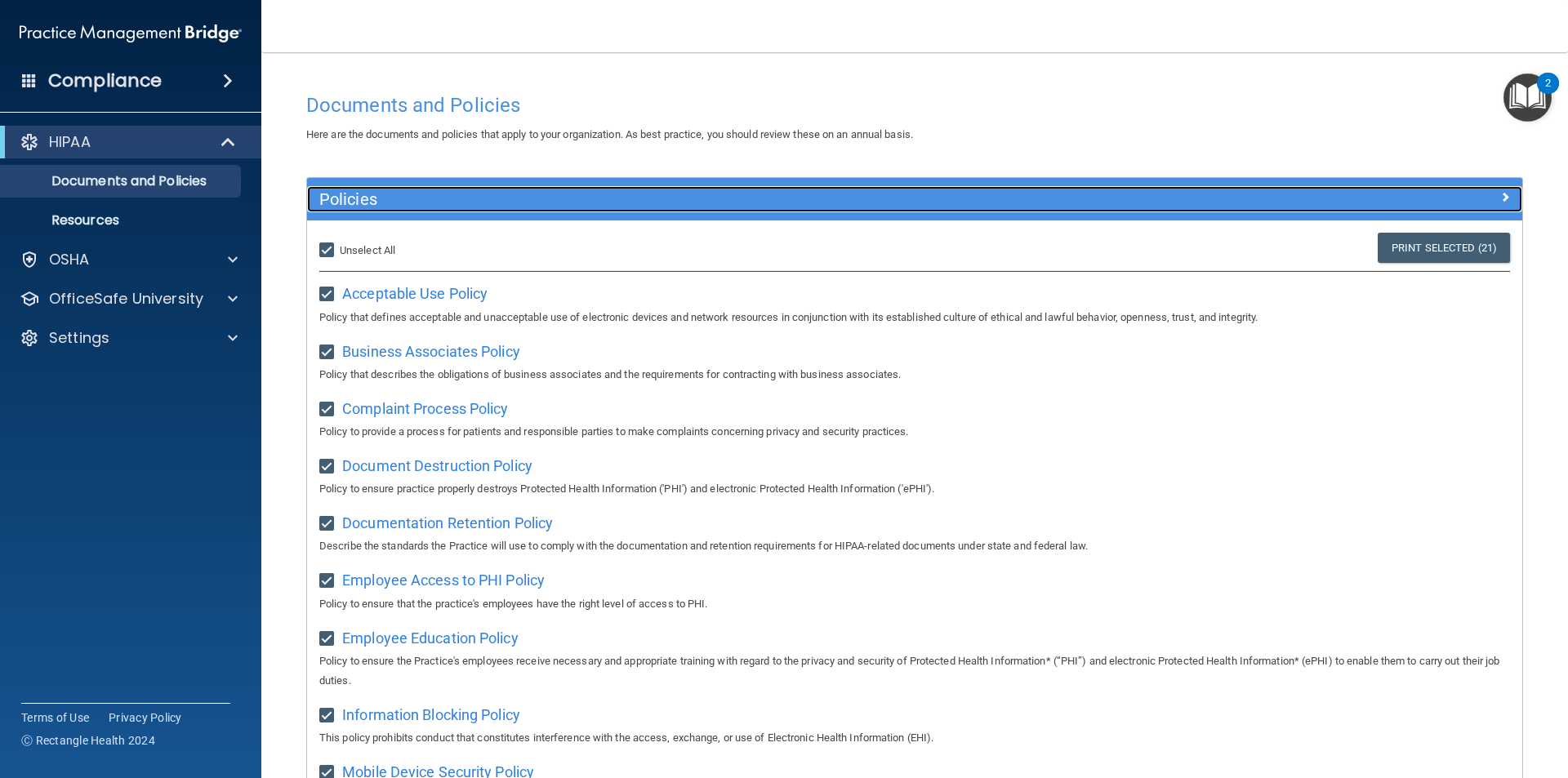
click at [1467, 188] on div at bounding box center [1370, 195] width 304 height 19
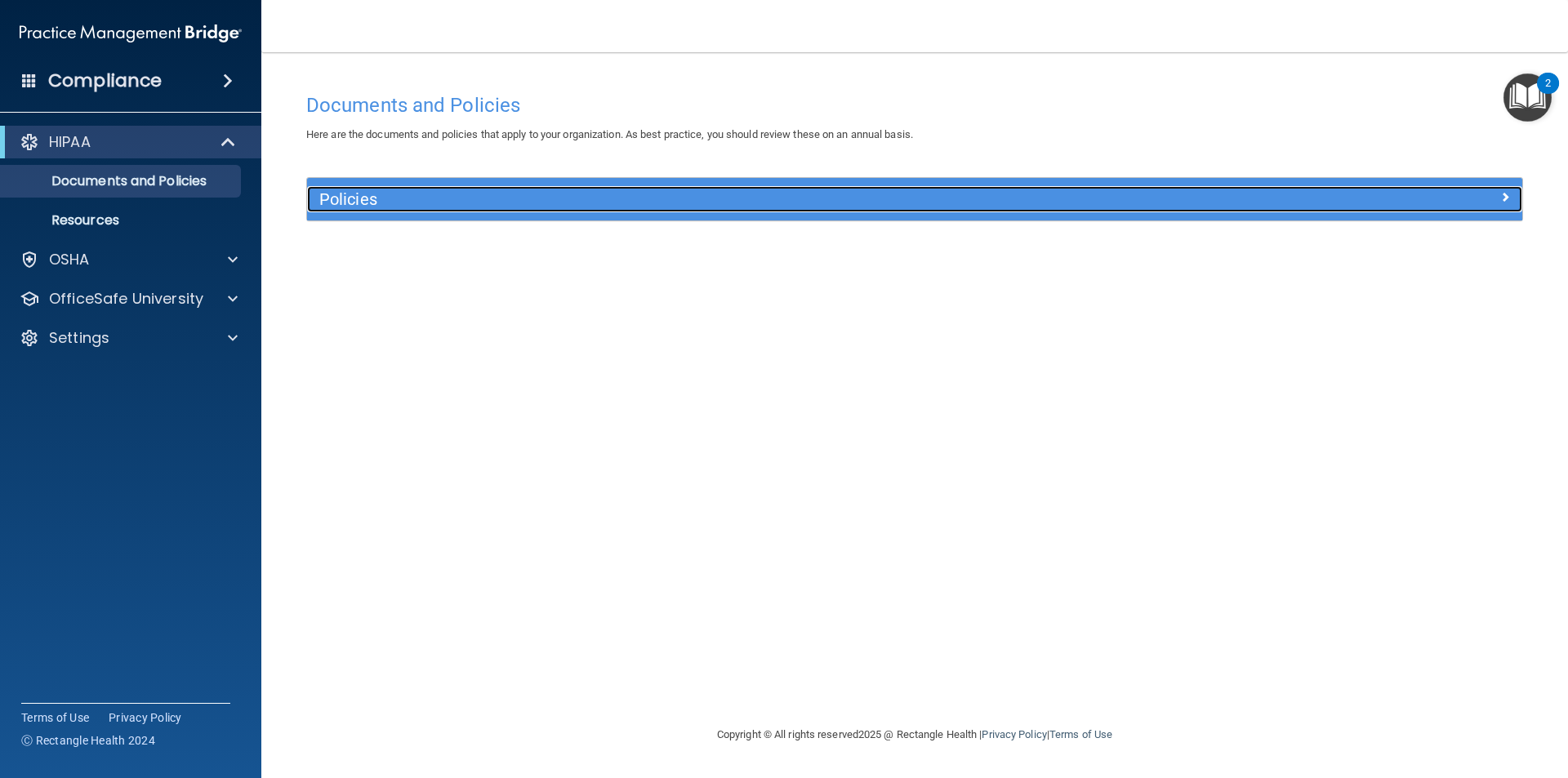
click at [1467, 188] on div at bounding box center [1370, 195] width 304 height 19
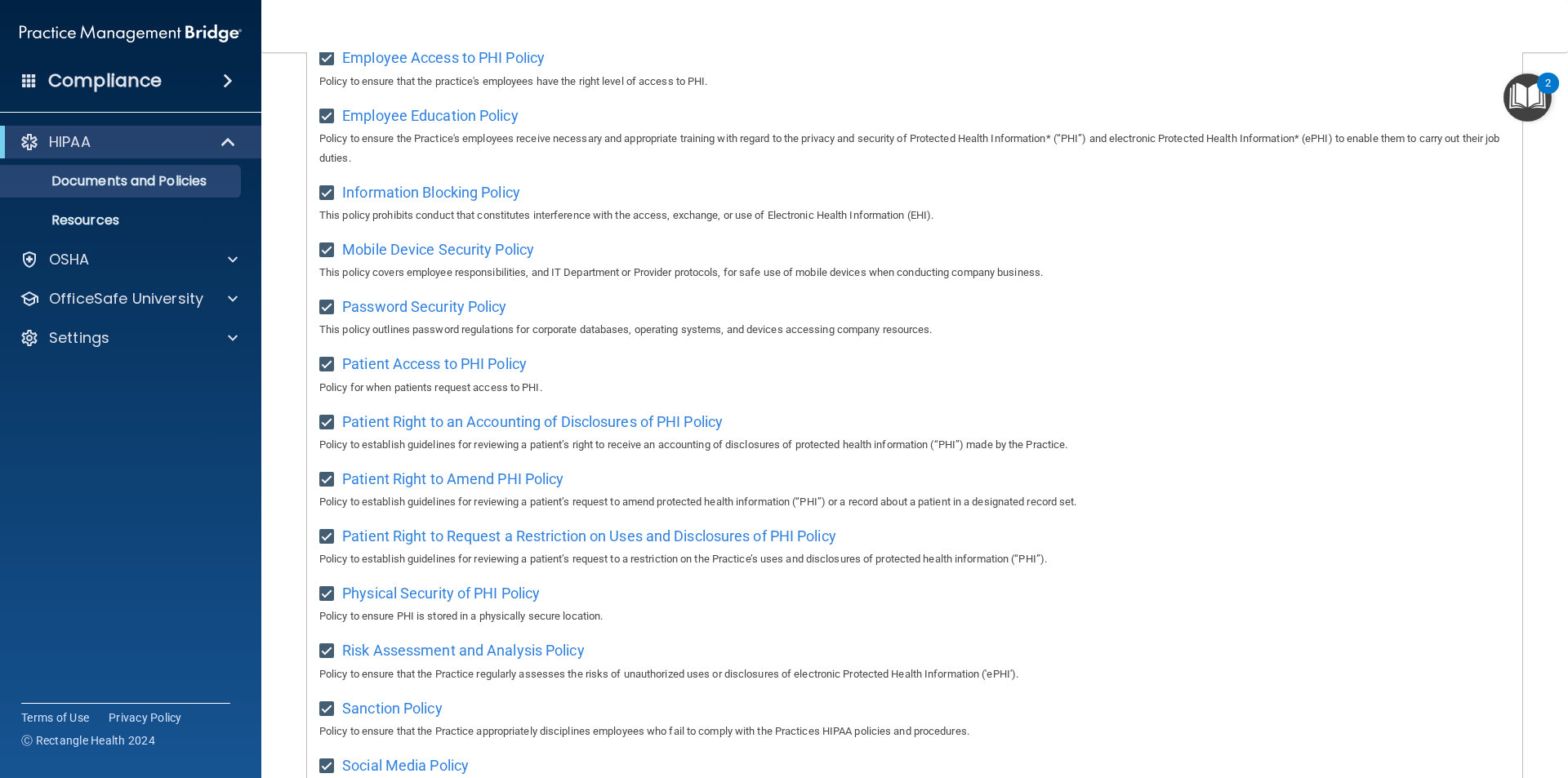
scroll to position [125, 0]
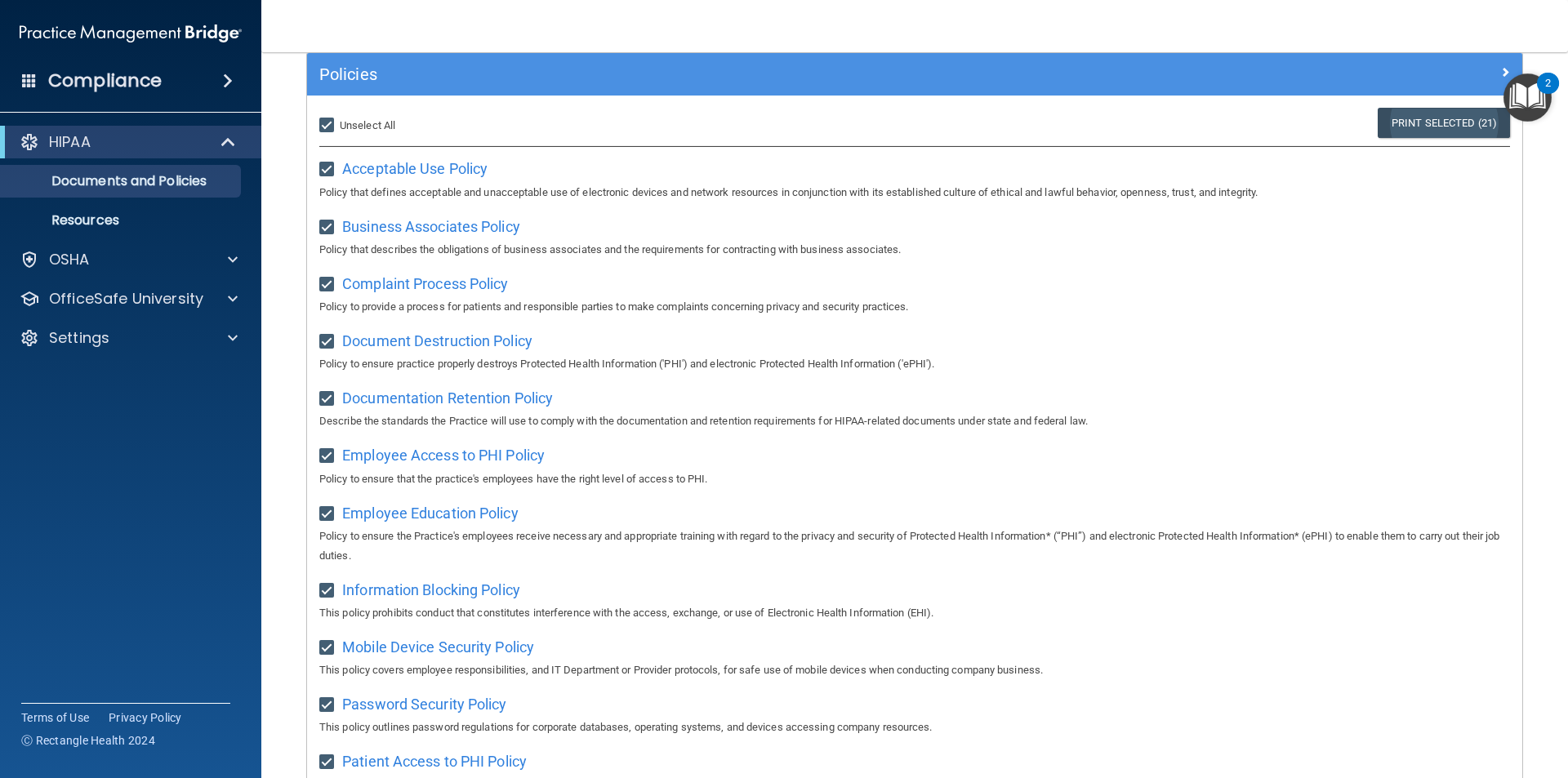
click at [1471, 123] on link "Print Selected (21)" at bounding box center [1443, 123] width 132 height 30
click at [1427, 130] on link "Print Selected (21)" at bounding box center [1443, 123] width 132 height 30
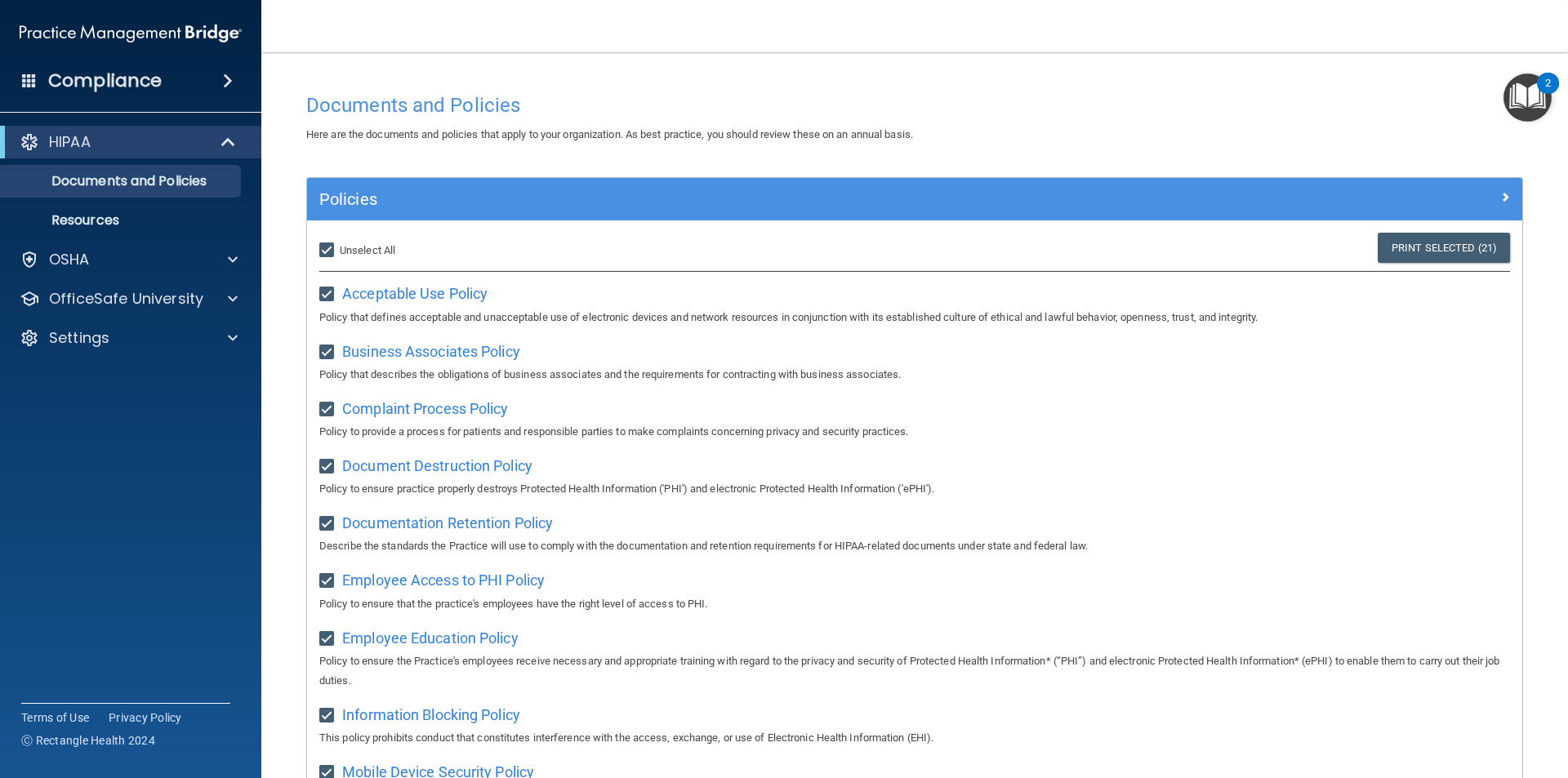
click at [1519, 94] on img "Open Resource Center, 2 new notifications" at bounding box center [1527, 98] width 49 height 49
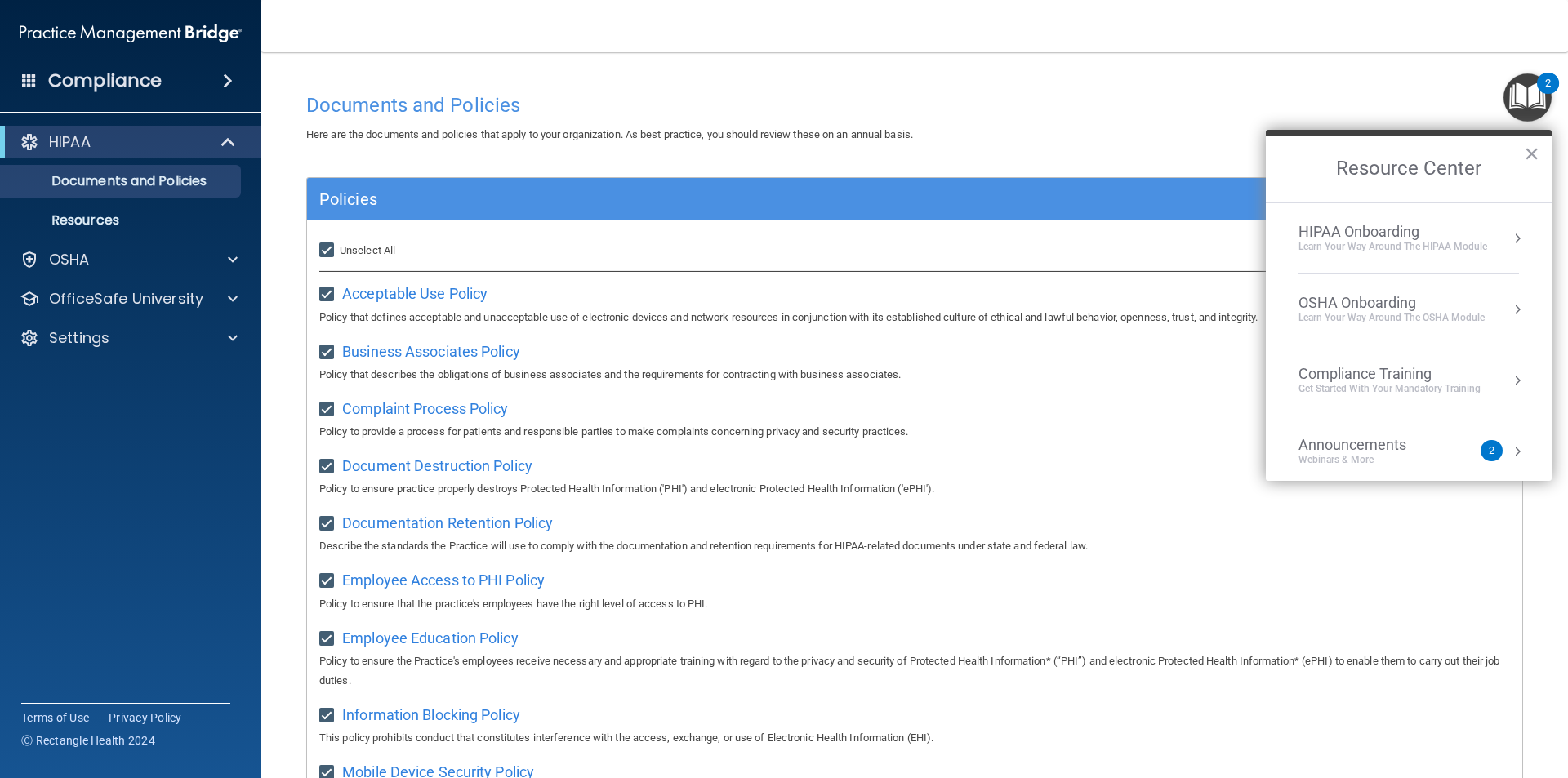
click at [1337, 307] on div "OSHA Onboarding" at bounding box center [1391, 302] width 186 height 18
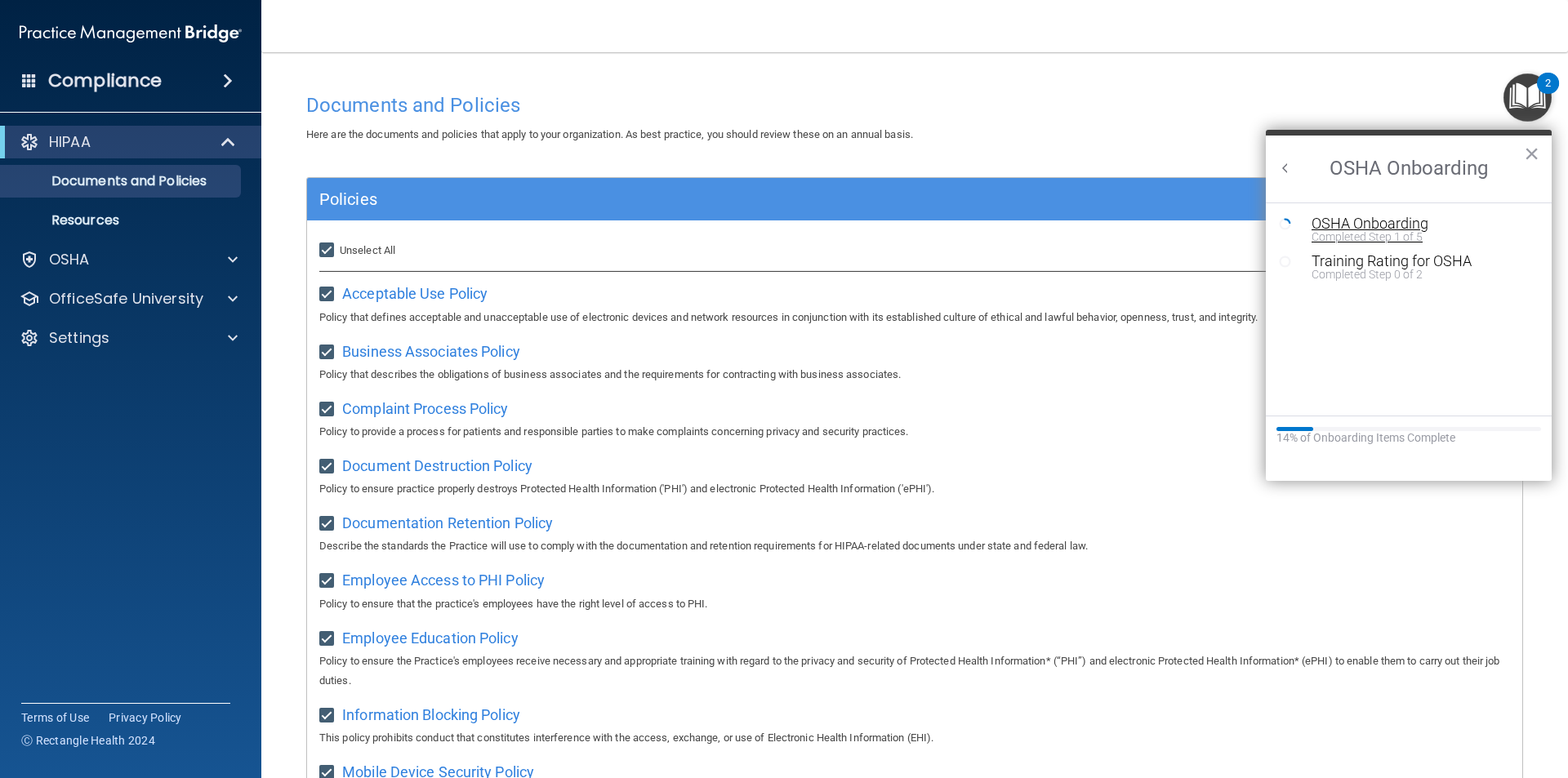
click at [1362, 231] on div "Completed Step 1 of 5" at bounding box center [1420, 237] width 218 height 12
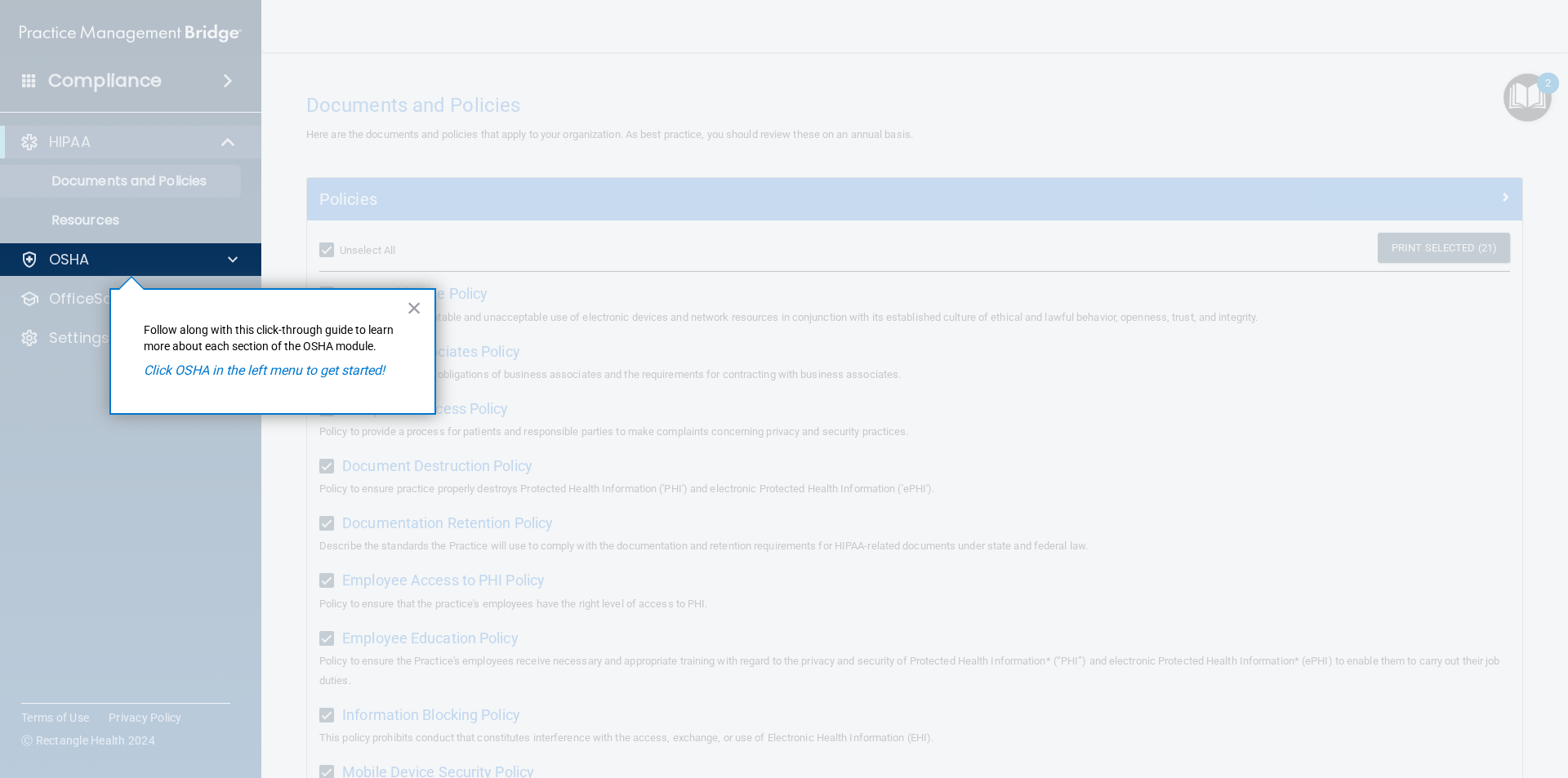
click at [427, 308] on div "× Follow along with this click-through guide to learn more about each section o…" at bounding box center [273, 351] width 326 height 126
click at [412, 311] on button "×" at bounding box center [414, 307] width 16 height 26
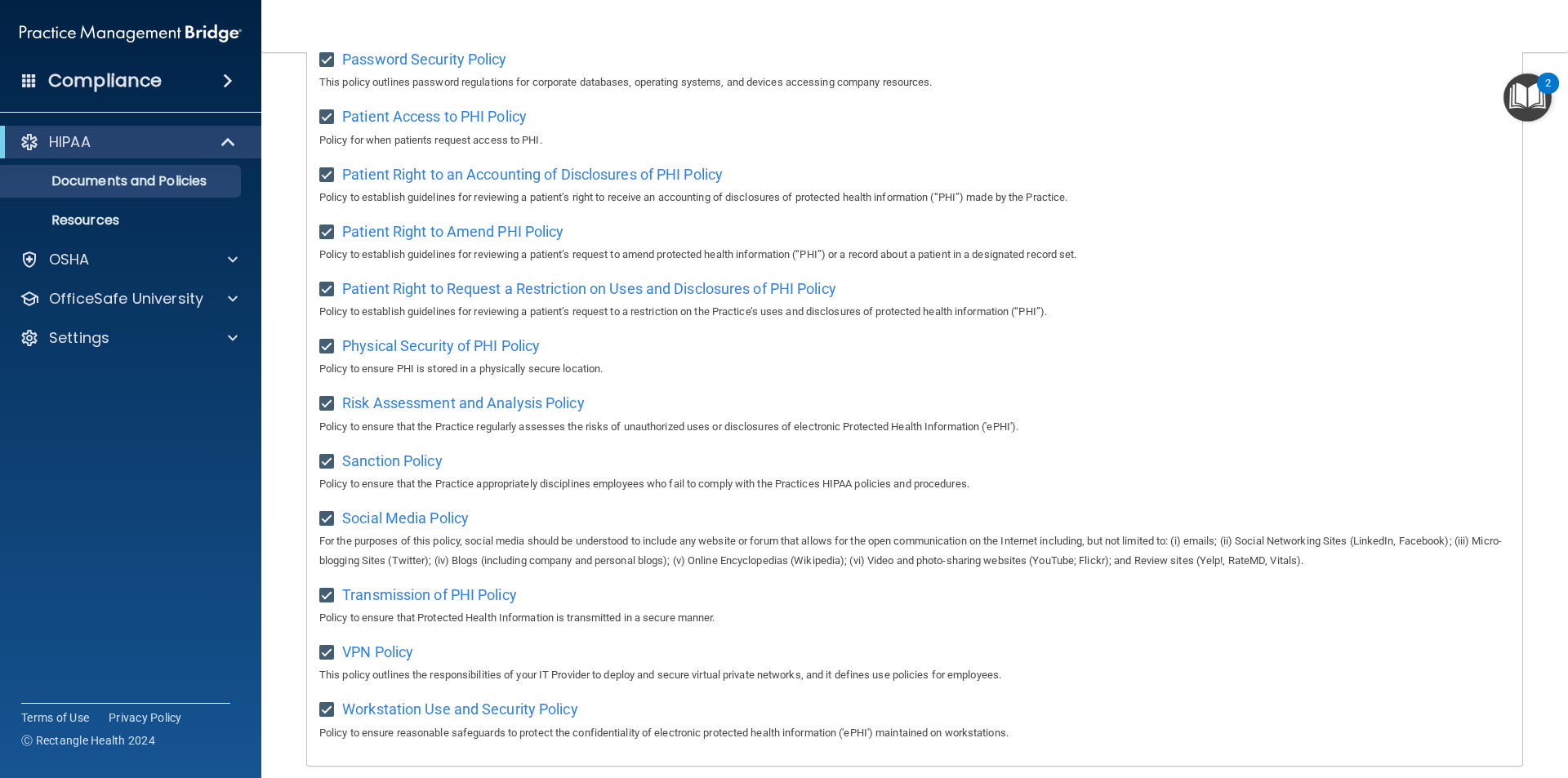
scroll to position [860, 0]
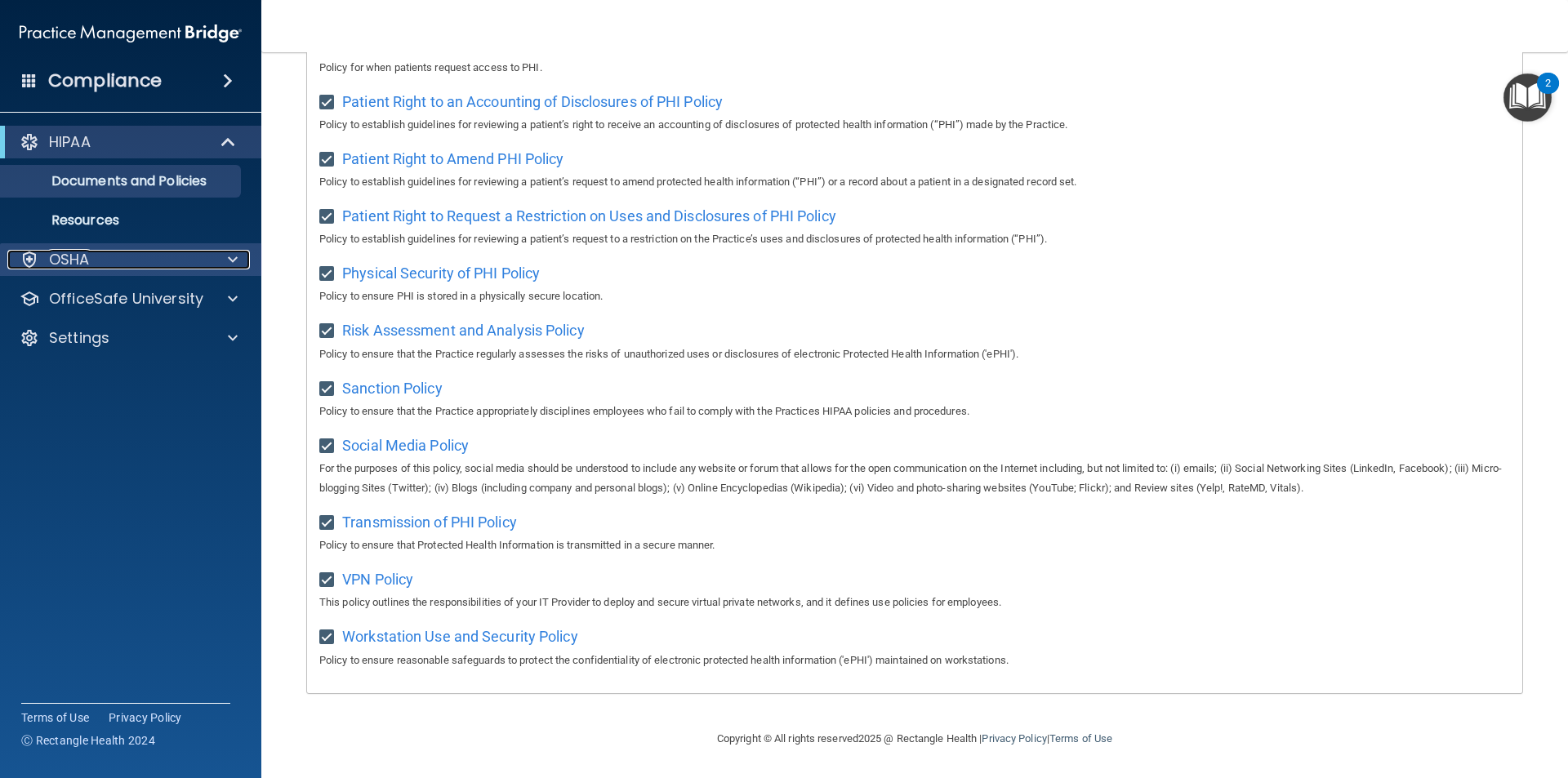
click at [122, 255] on div "OSHA" at bounding box center [109, 259] width 203 height 19
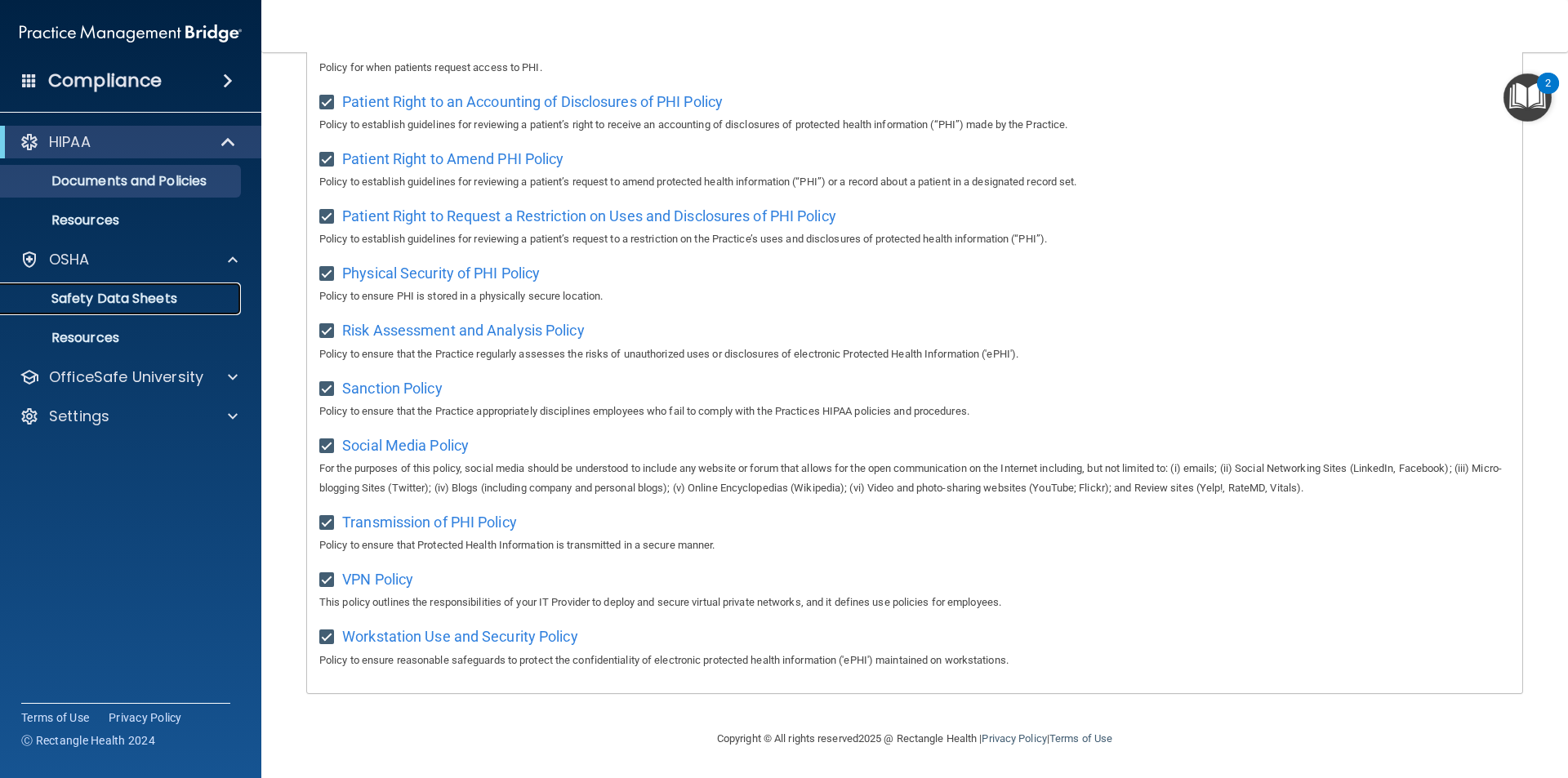
click at [135, 301] on p "Safety Data Sheets" at bounding box center [122, 299] width 223 height 17
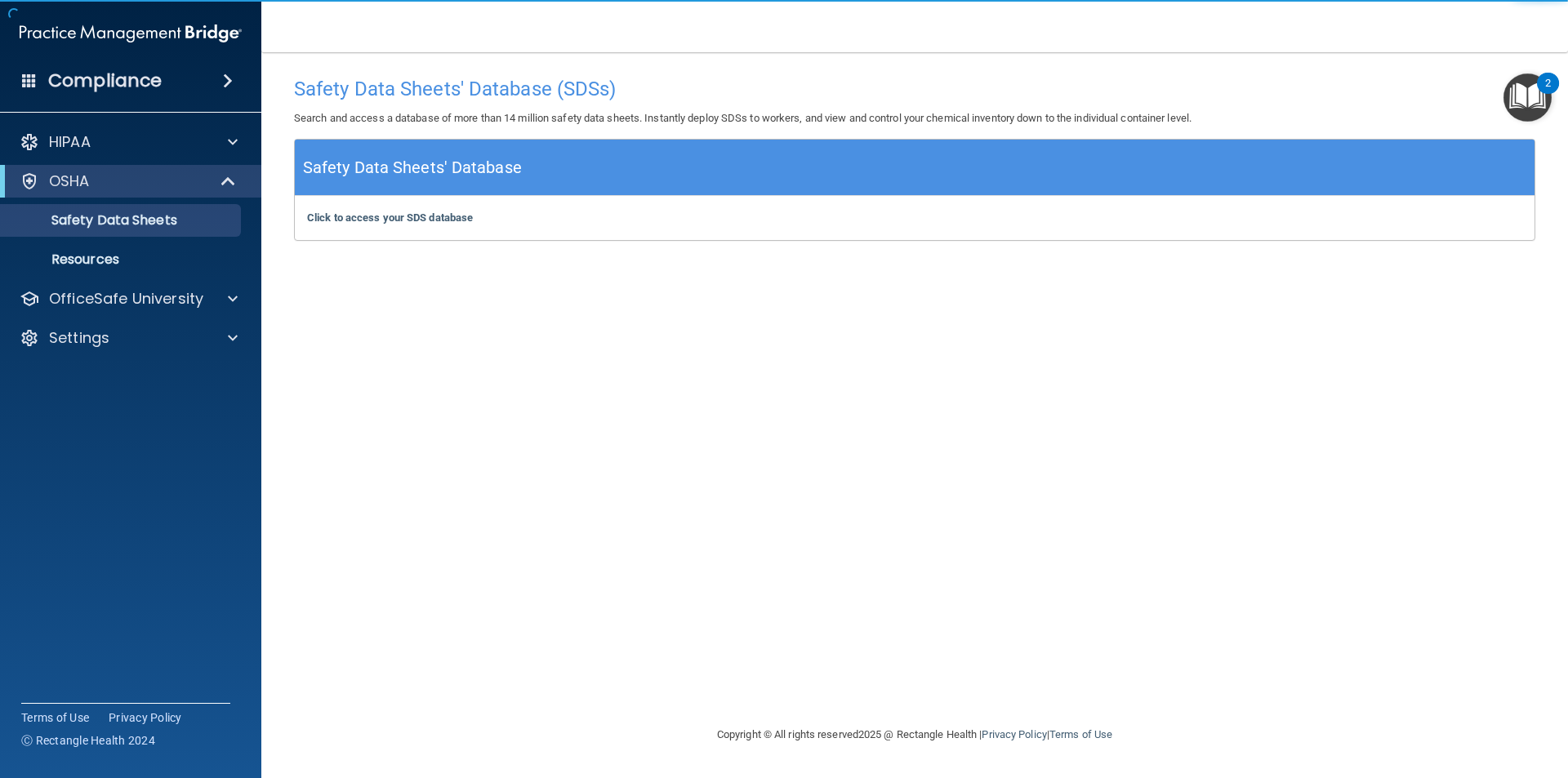
click at [1540, 82] on div "2" at bounding box center [1547, 83] width 22 height 21
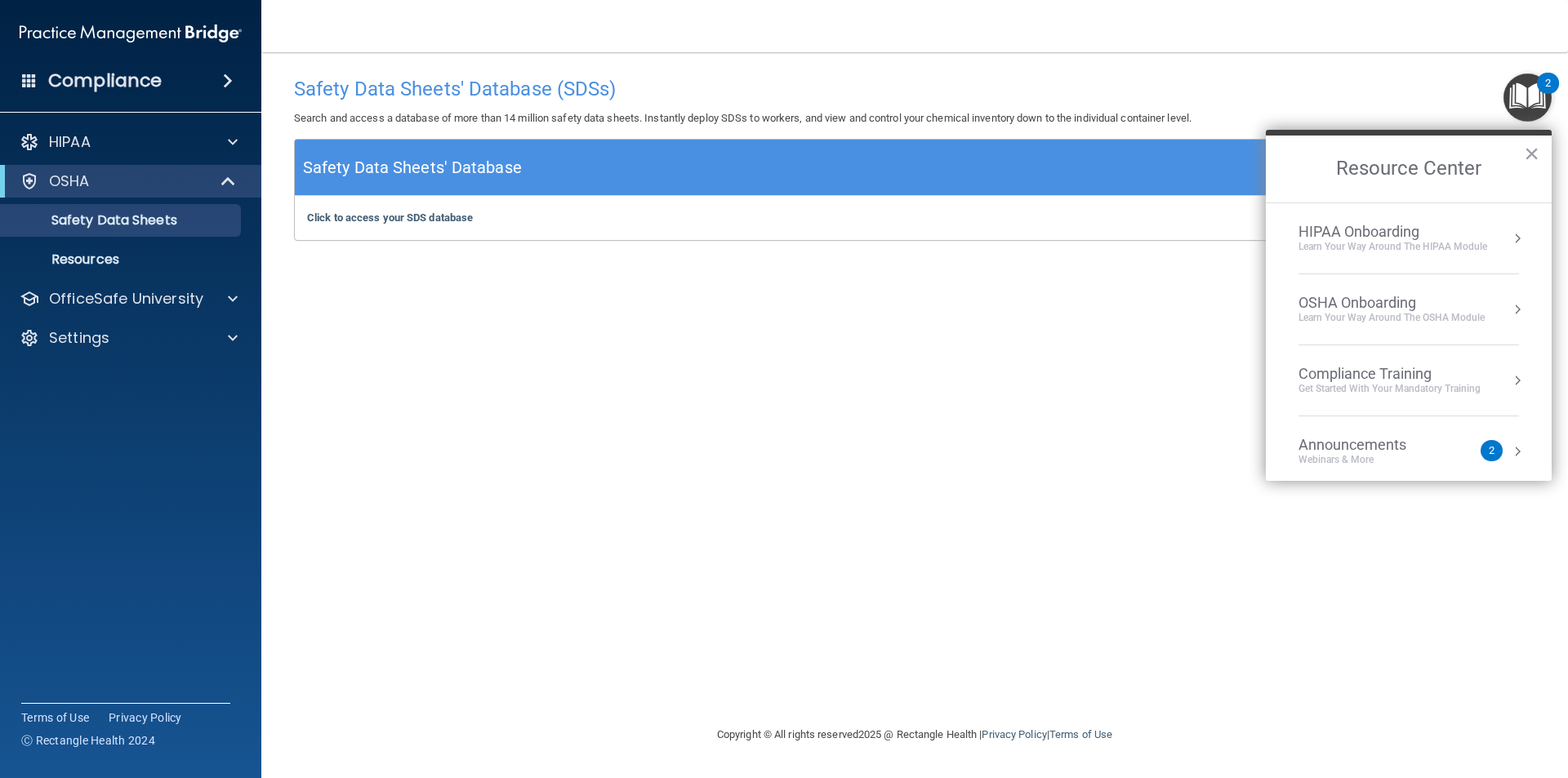
click at [1406, 303] on div "OSHA Onboarding" at bounding box center [1391, 302] width 186 height 18
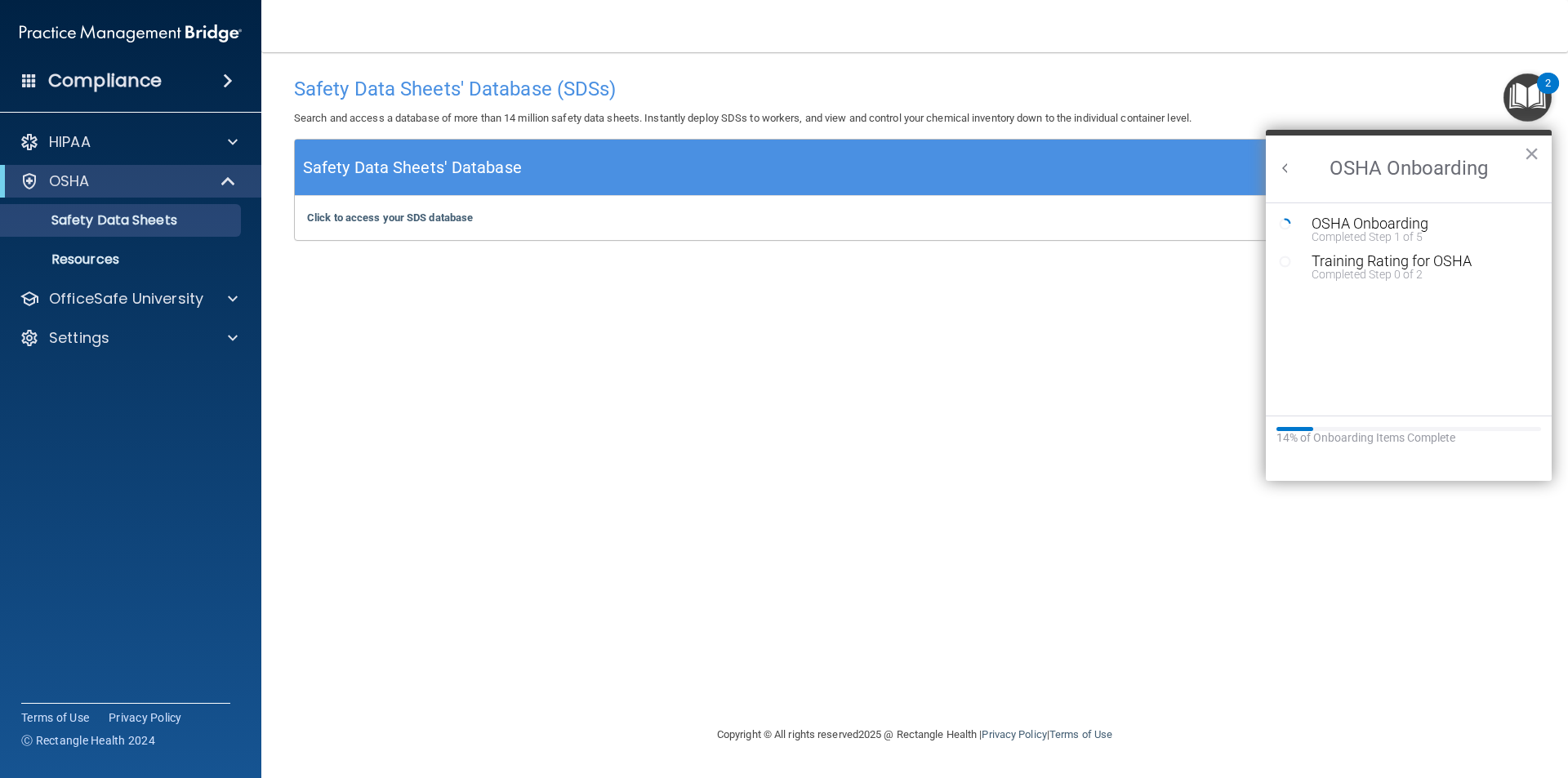
click at [1391, 213] on ol "OSHA Onboarding Completed Step 1 of 5 Training Rating for OSHA Completed Step 0…" at bounding box center [1408, 309] width 285 height 214
click at [1391, 222] on div "OSHA Onboarding" at bounding box center [1420, 224] width 218 height 15
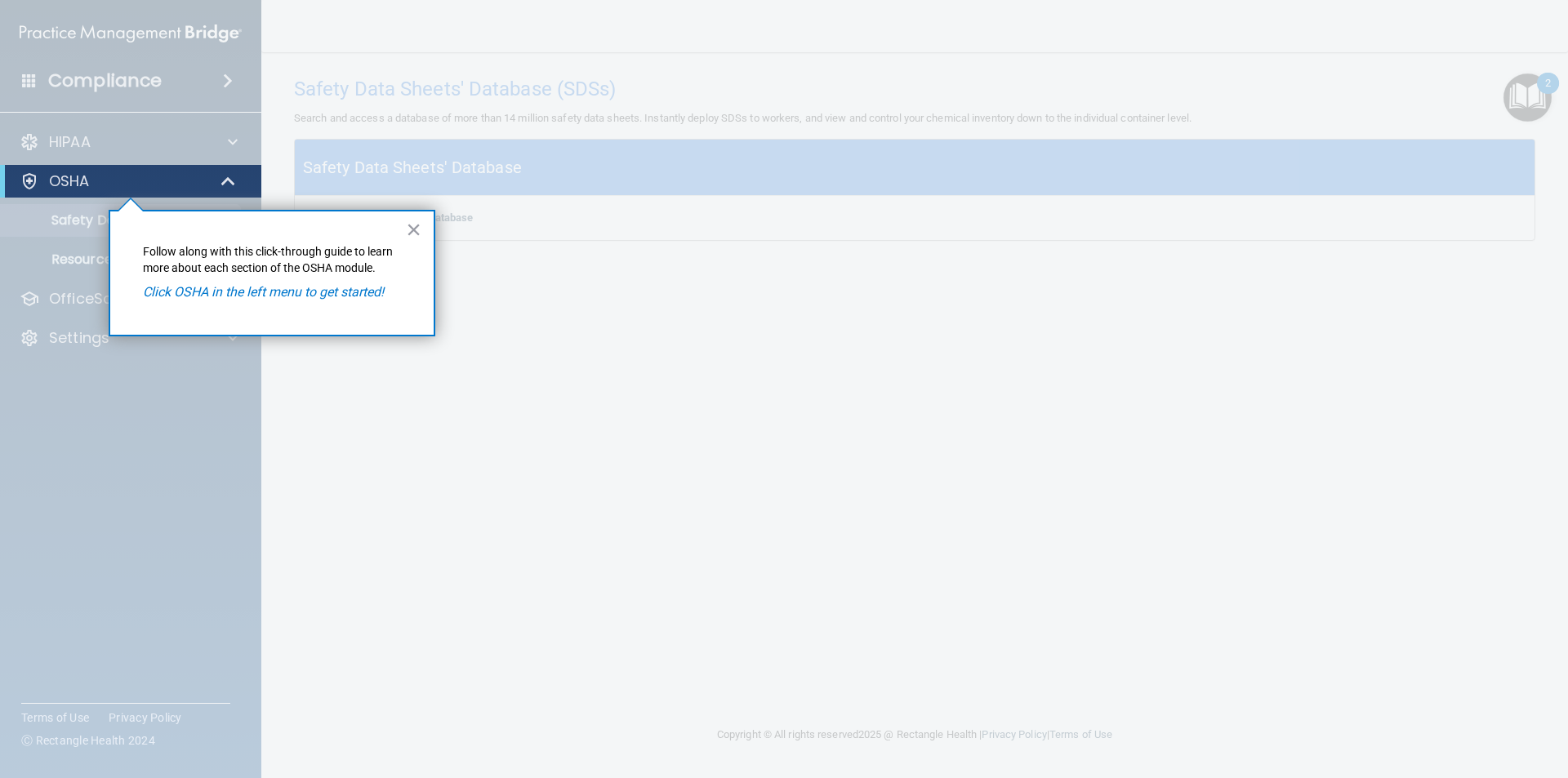
click at [98, 192] on div "OSHA" at bounding box center [131, 181] width 261 height 33
click at [232, 181] on span at bounding box center [229, 181] width 14 height 19
click at [215, 194] on div "OSHA" at bounding box center [131, 181] width 261 height 33
click at [167, 177] on div "OSHA" at bounding box center [108, 181] width 202 height 19
click at [216, 282] on div "× Follow along with this click-through guide to learn more about each section o…" at bounding box center [272, 273] width 326 height 126
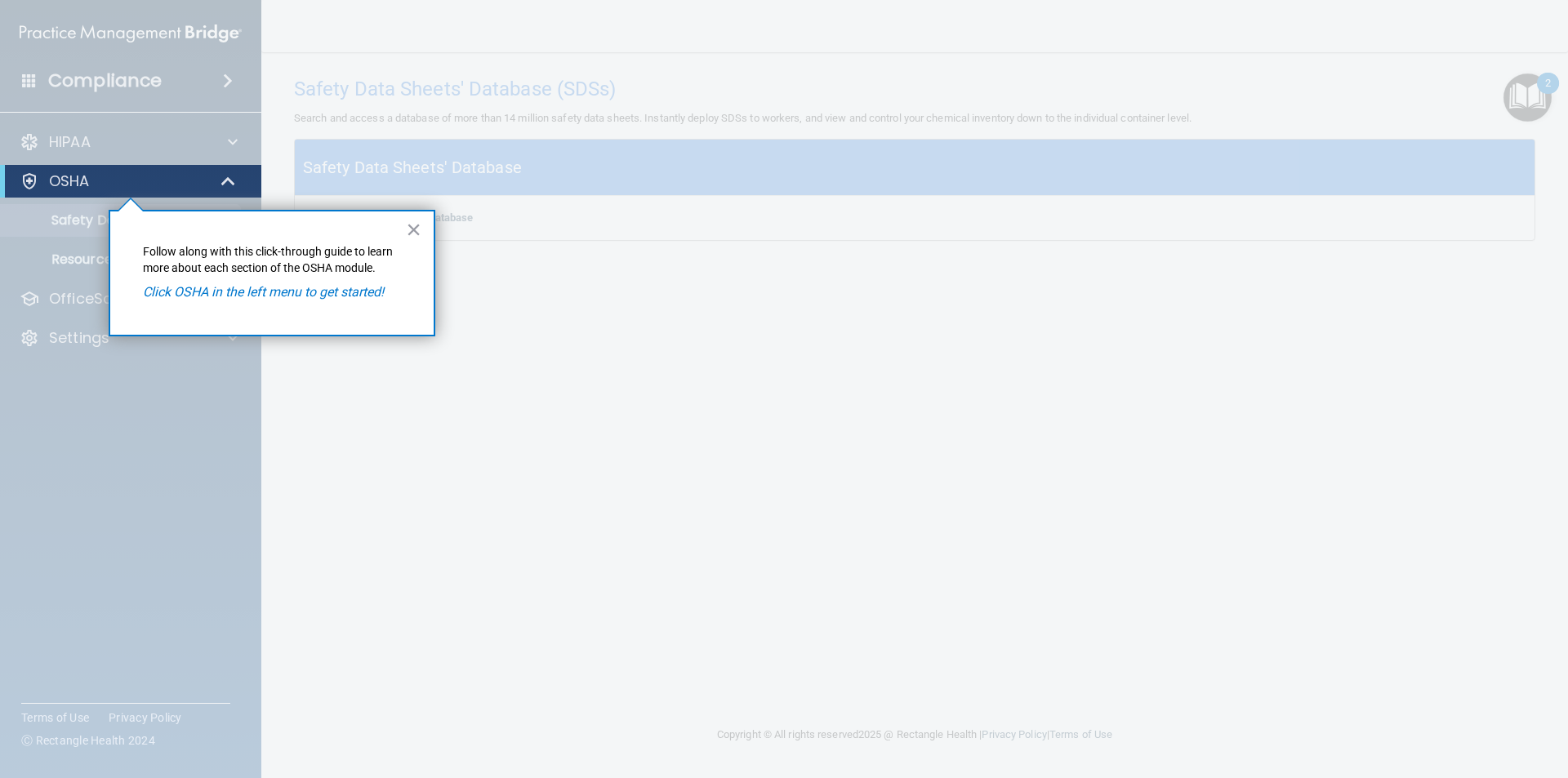
click at [214, 291] on em "Click OSHA in the left menu to get started!" at bounding box center [264, 291] width 241 height 16
click at [51, 189] on p "OSHA" at bounding box center [69, 181] width 41 height 19
click at [288, 296] on em "Click OSHA in the left menu to get started!" at bounding box center [264, 291] width 241 height 16
click at [695, 317] on div at bounding box center [914, 389] width 1306 height 778
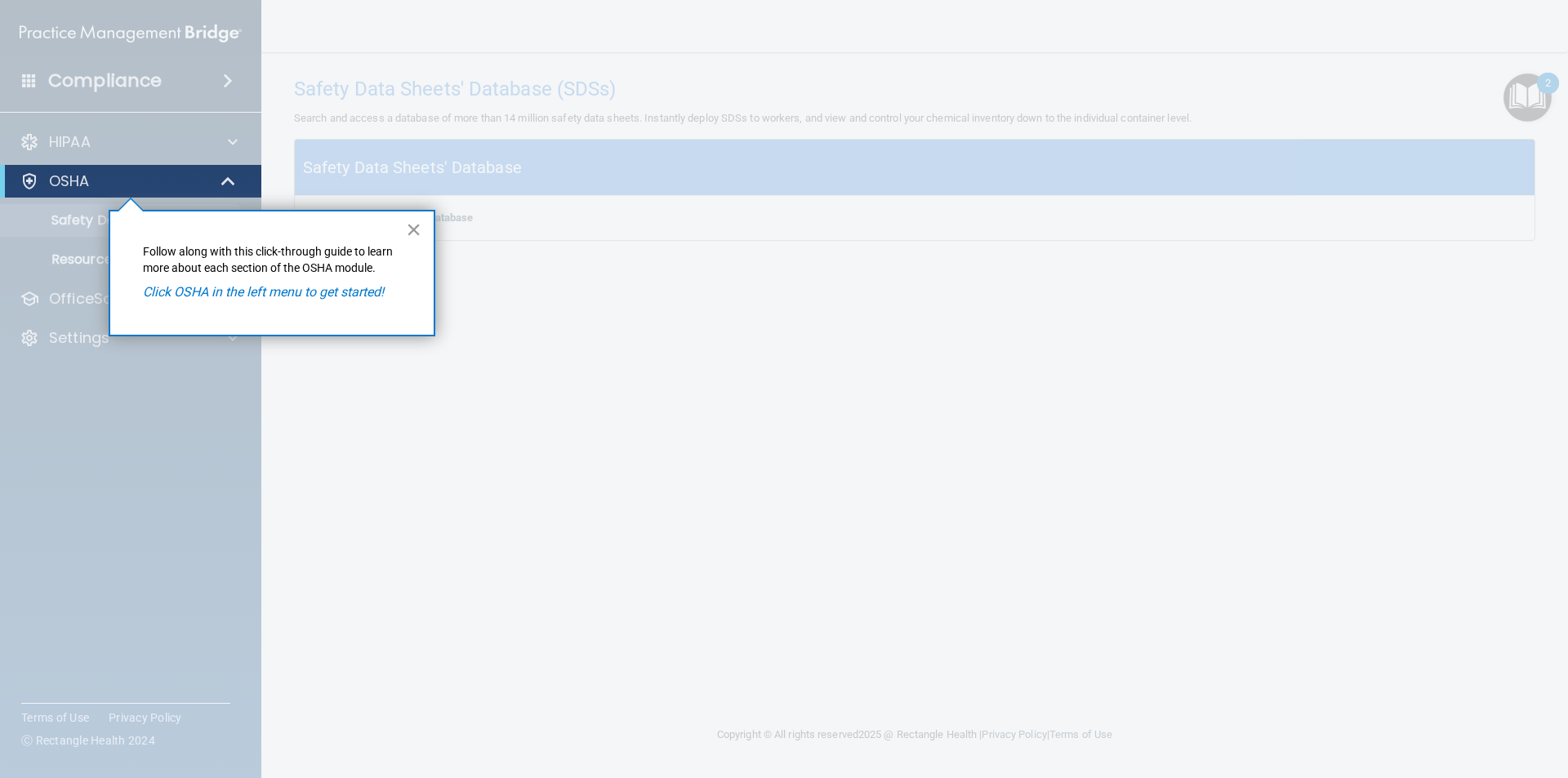
click at [419, 231] on button "×" at bounding box center [414, 229] width 16 height 26
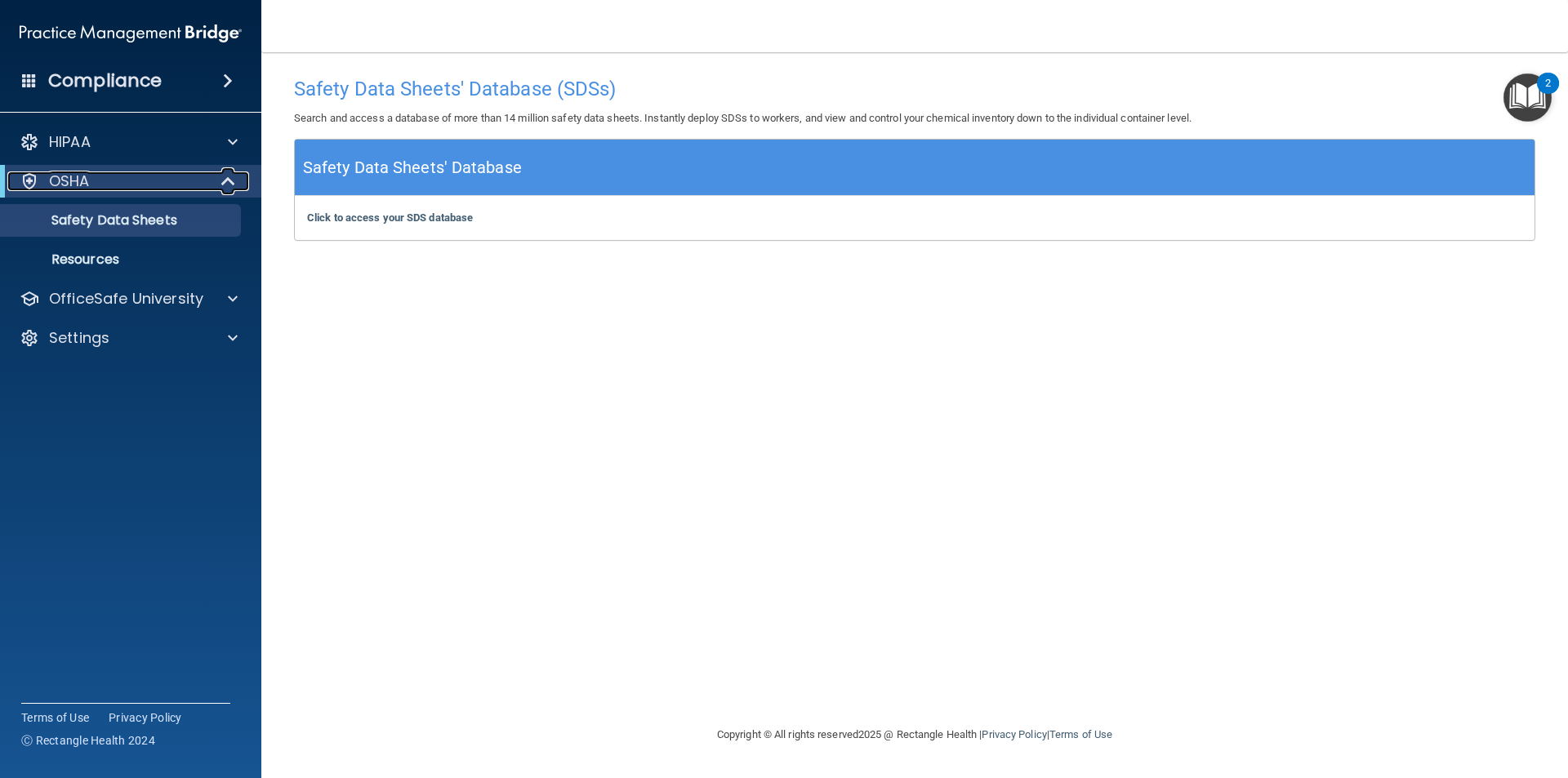
click at [64, 187] on p "OSHA" at bounding box center [69, 181] width 41 height 19
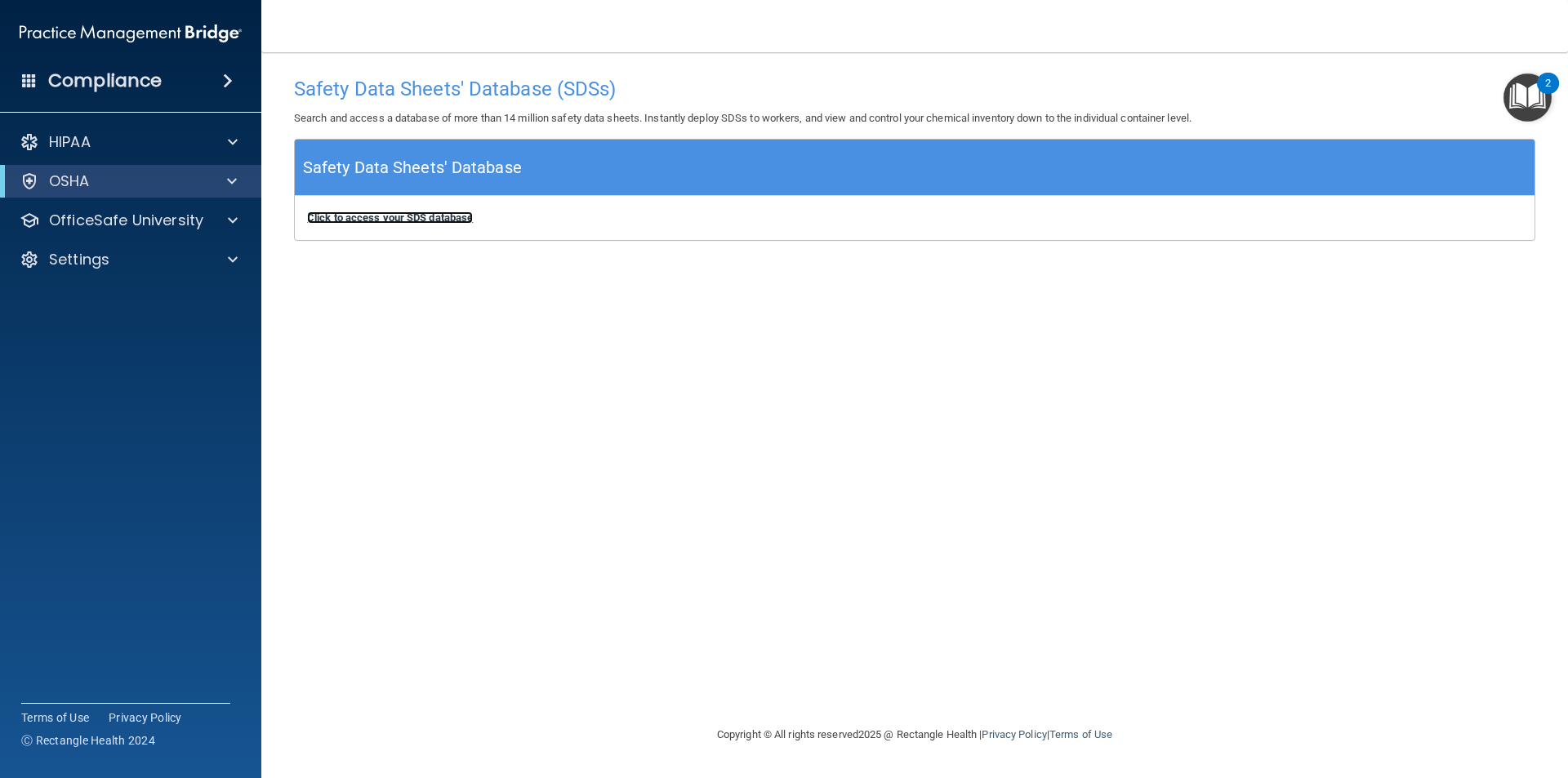
click at [425, 215] on b "Click to access your SDS database" at bounding box center [390, 218] width 166 height 13
click at [151, 172] on div "OSHA" at bounding box center [108, 181] width 202 height 19
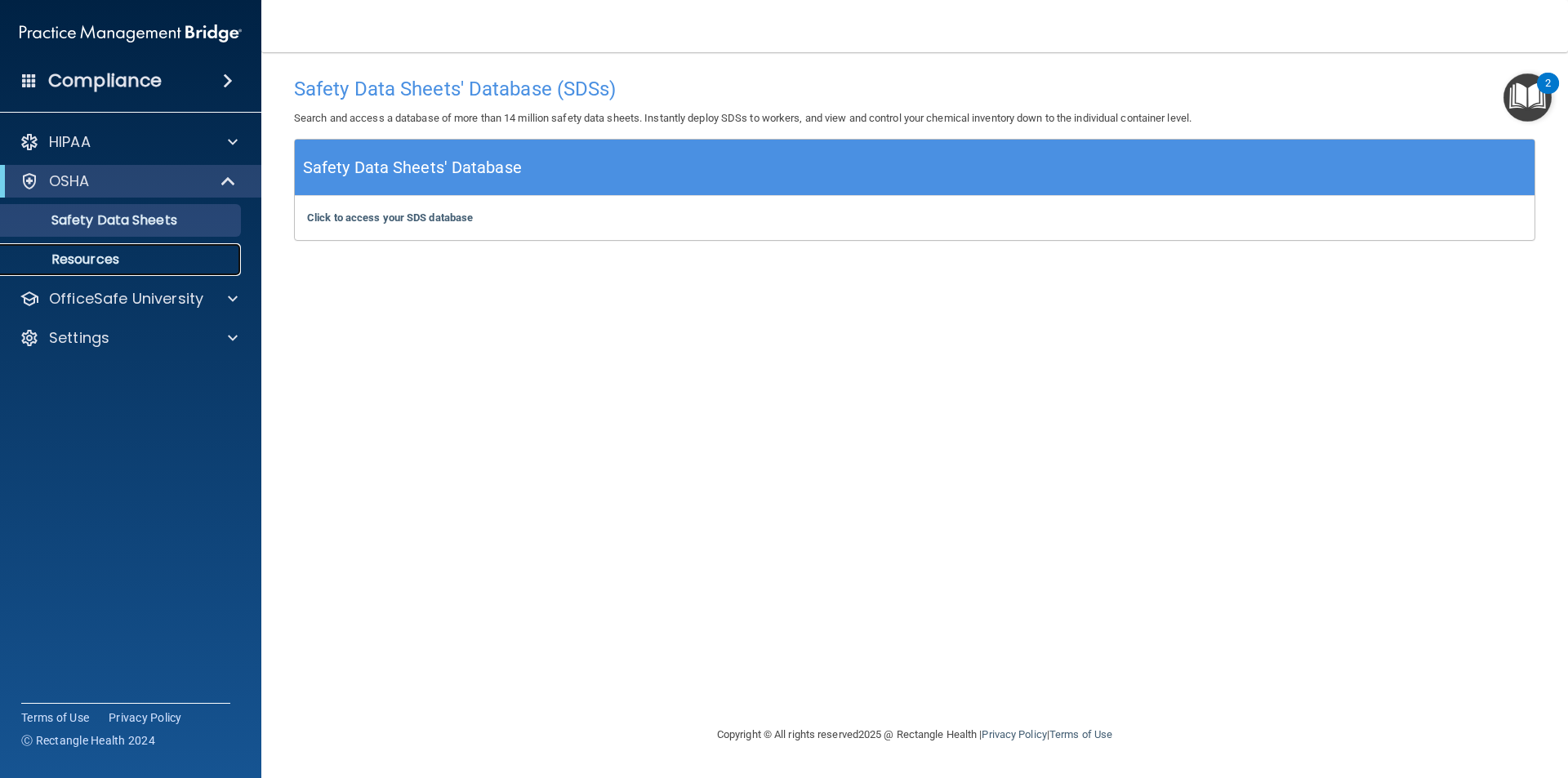
click at [135, 254] on p "Resources" at bounding box center [122, 260] width 223 height 17
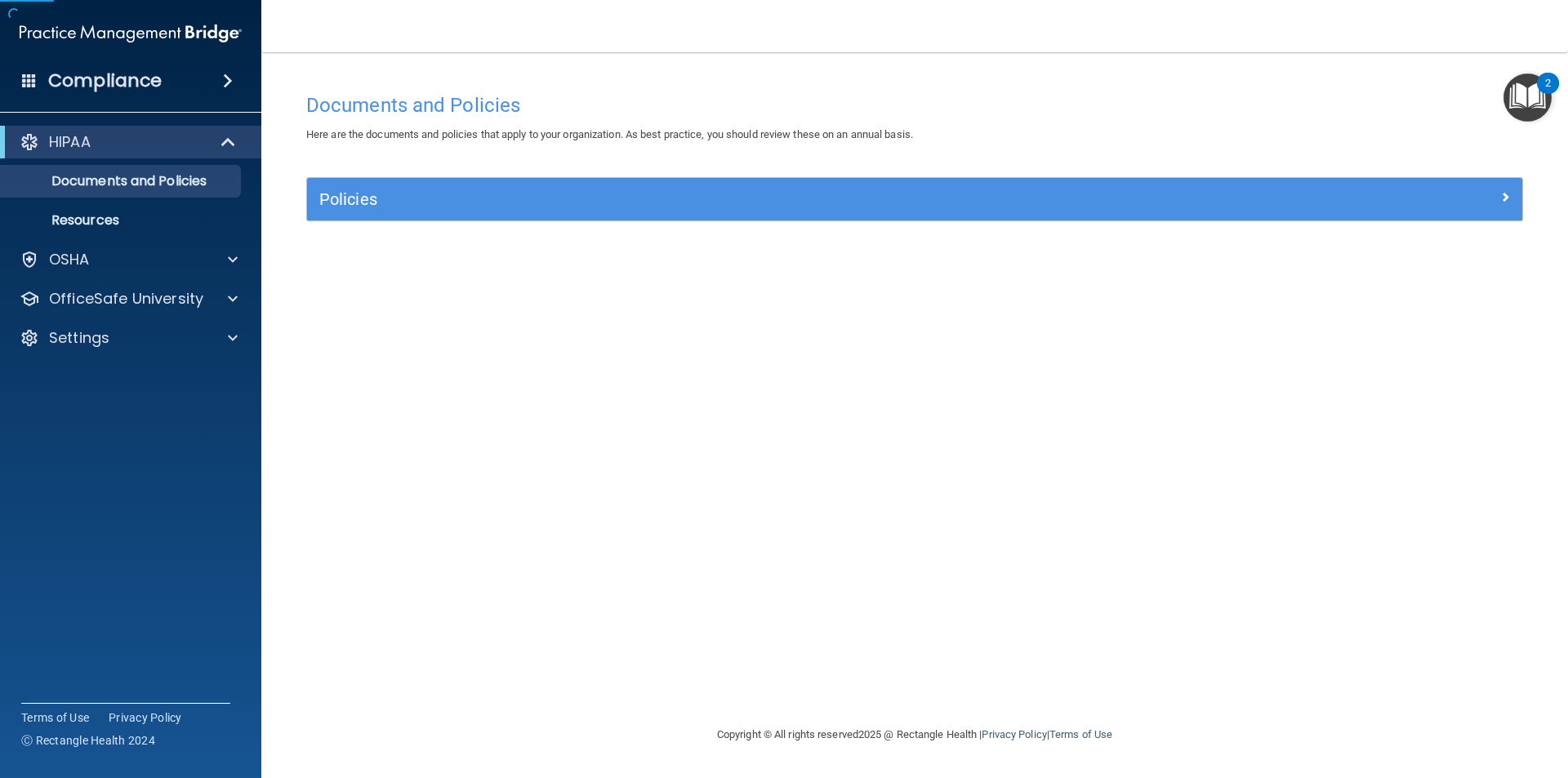
click at [1532, 95] on img "Open Resource Center, 2 new notifications" at bounding box center [1527, 98] width 49 height 49
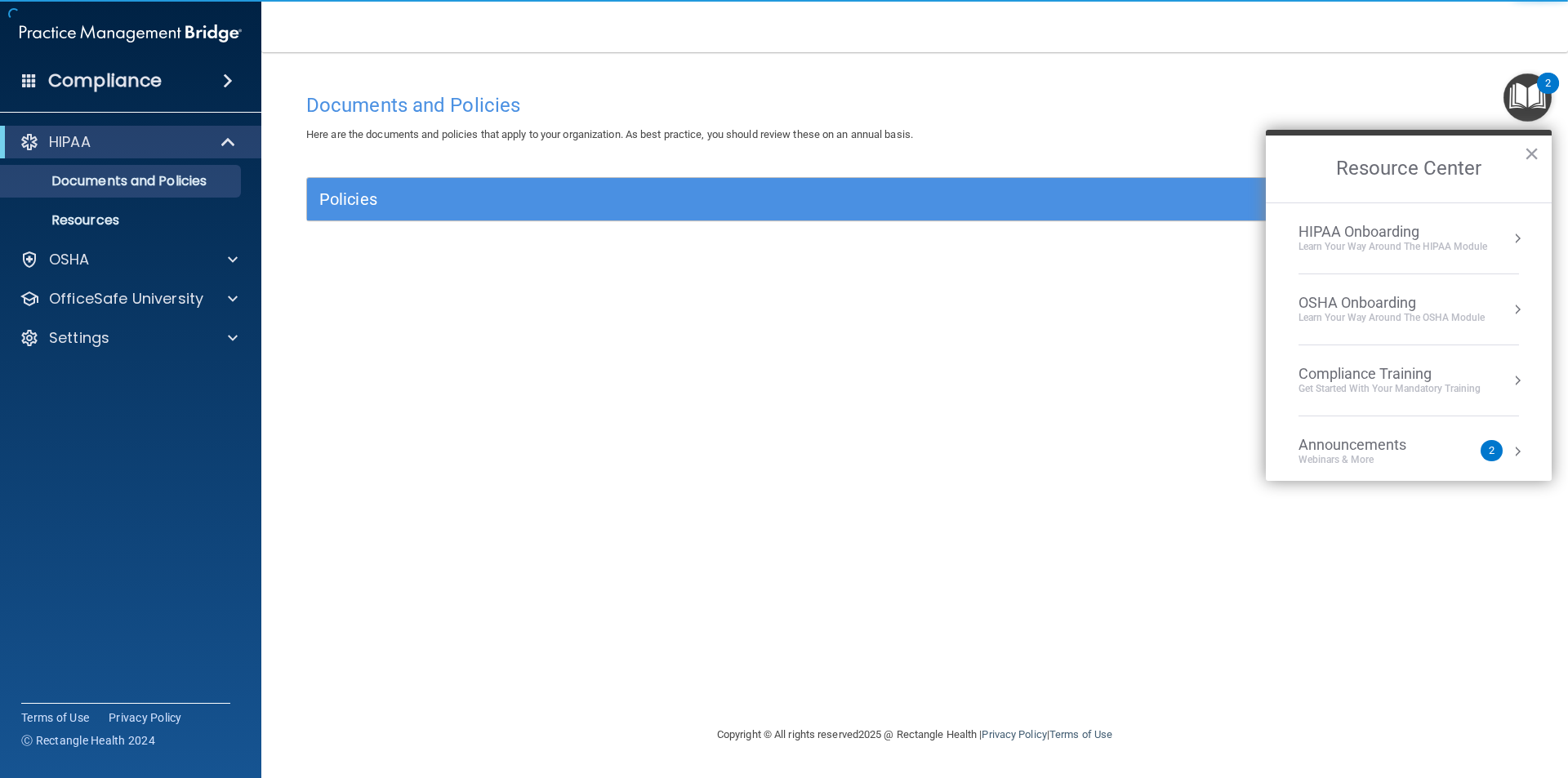
click at [1517, 302] on ol "HIPAA Onboarding Learn Your Way around the HIPAA module OSHA Onboarding Learn y…" at bounding box center [1408, 342] width 285 height 279
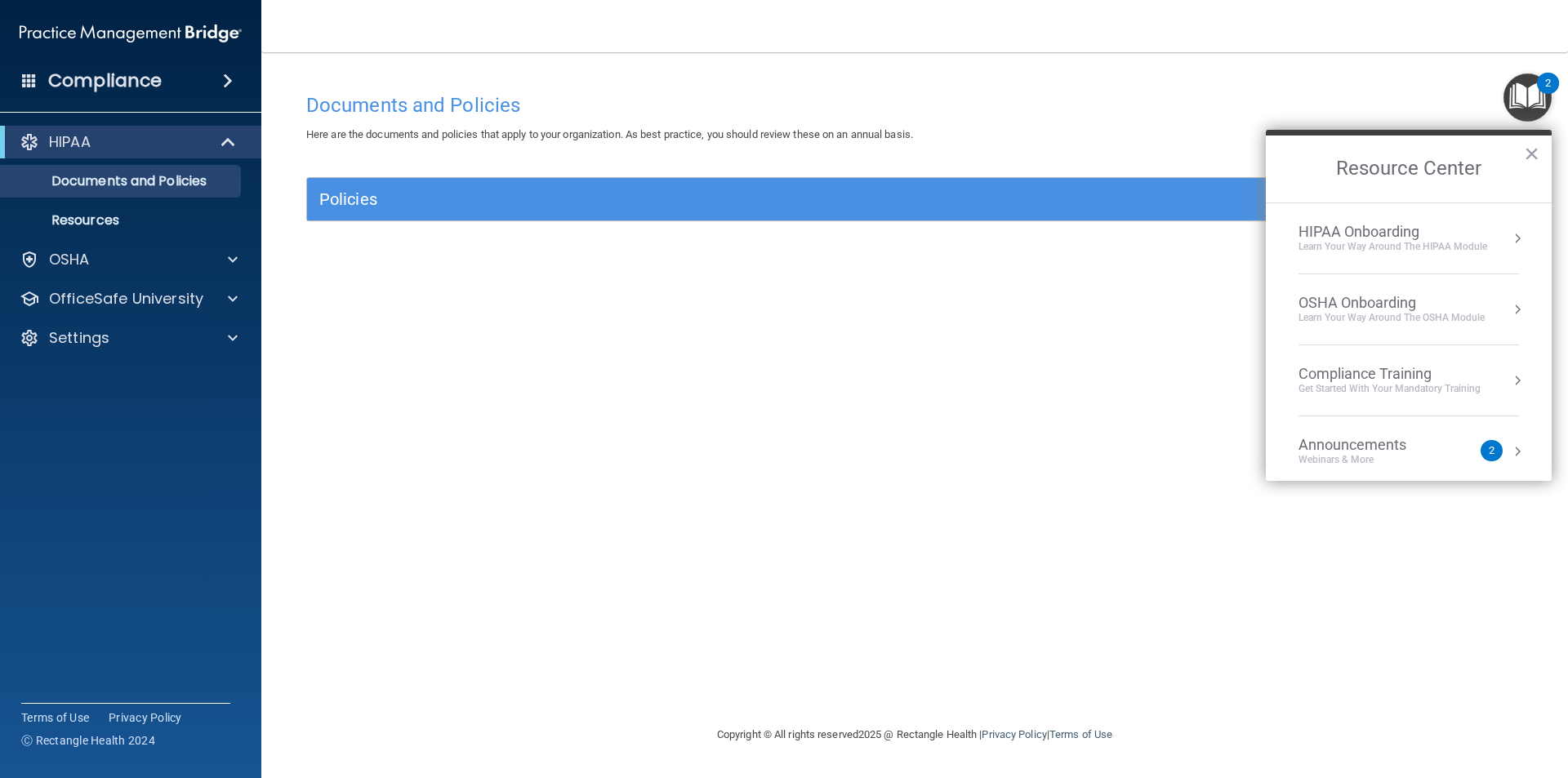
click at [1495, 240] on div "HIPAA Onboarding Learn Your Way around the HIPAA module" at bounding box center [1408, 238] width 220 height 31
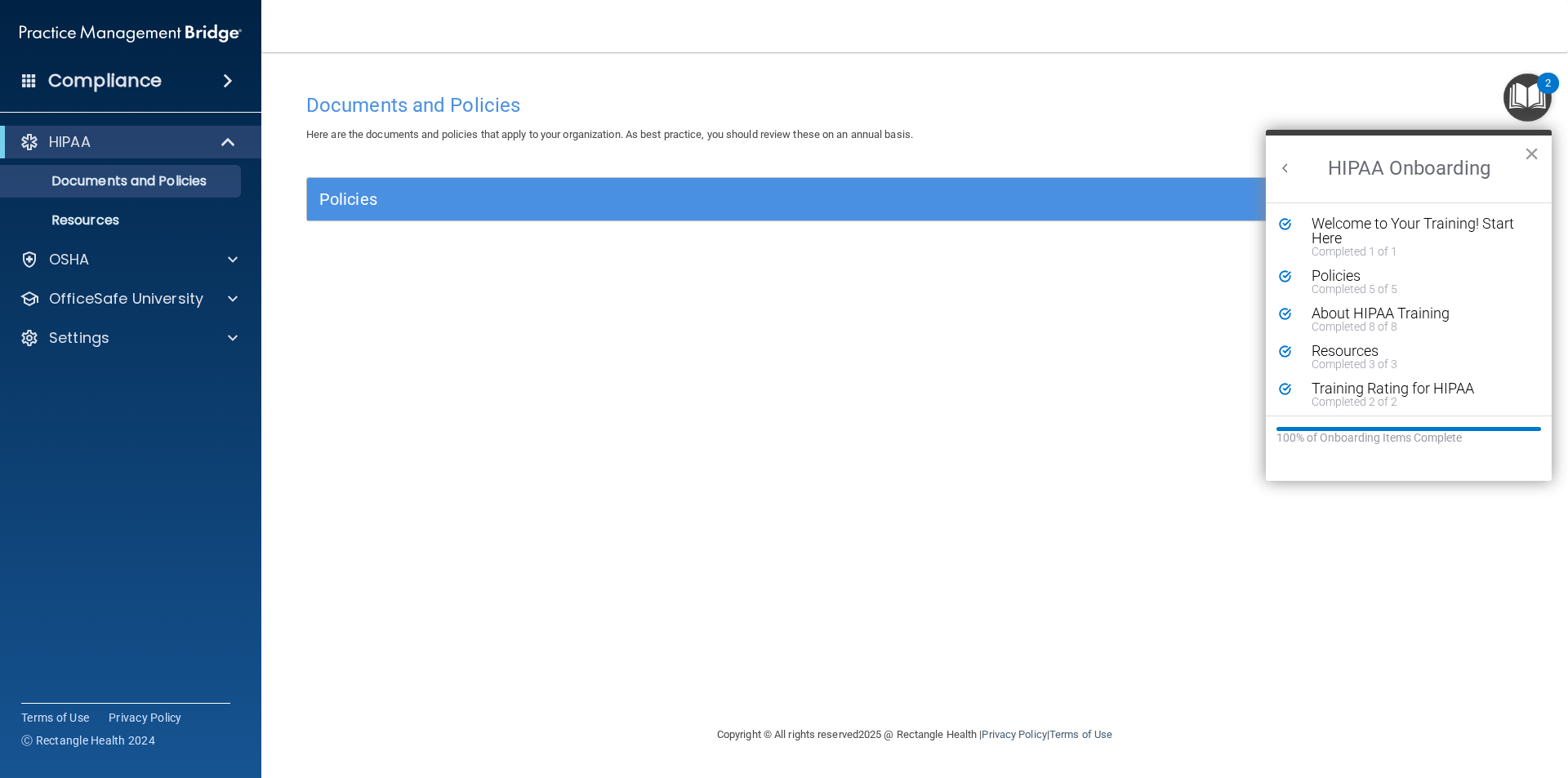
click at [1533, 157] on button "×" at bounding box center [1531, 153] width 16 height 26
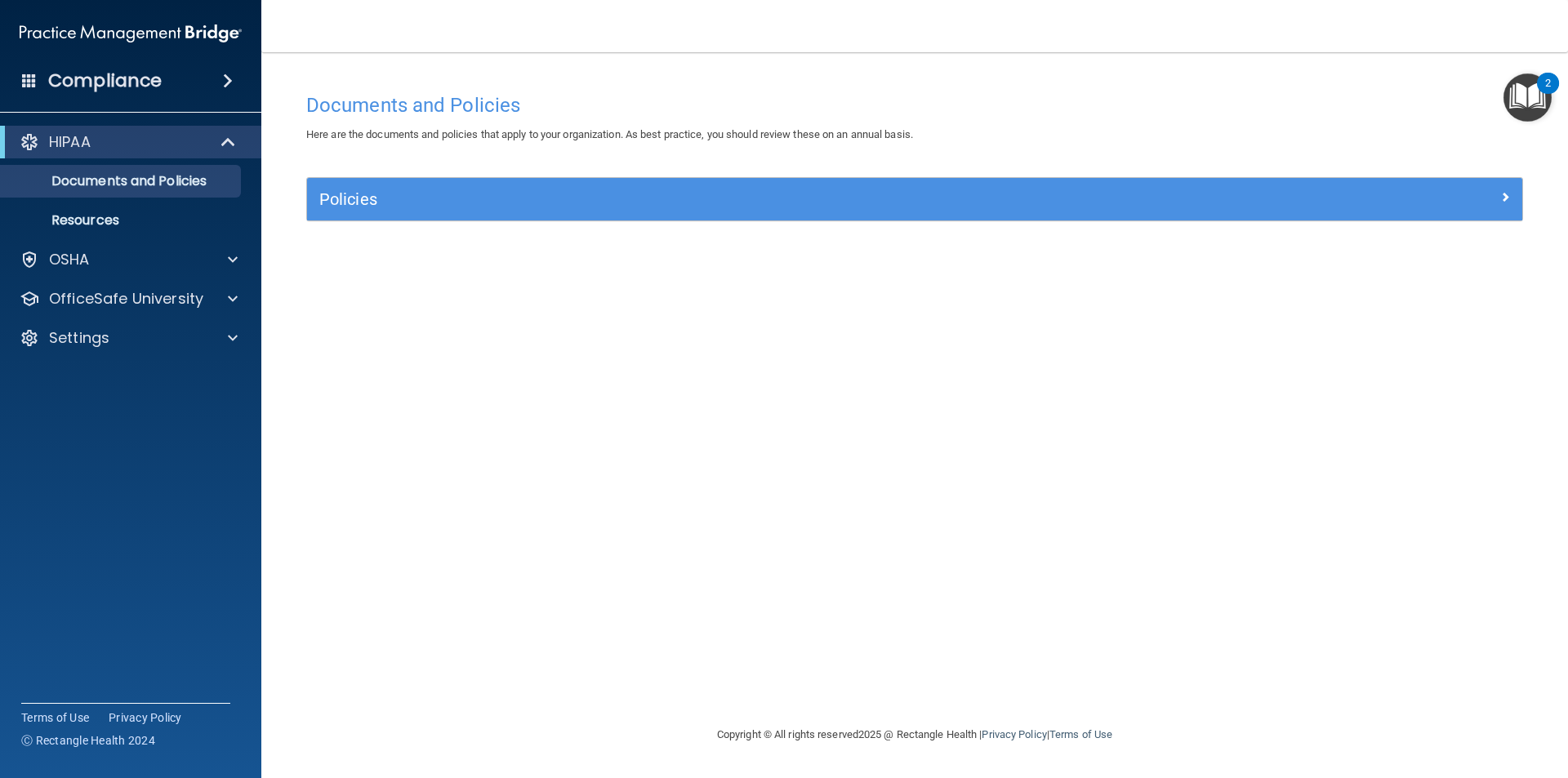
click at [1510, 94] on img "Open Resource Center, 2 new notifications" at bounding box center [1527, 98] width 49 height 49
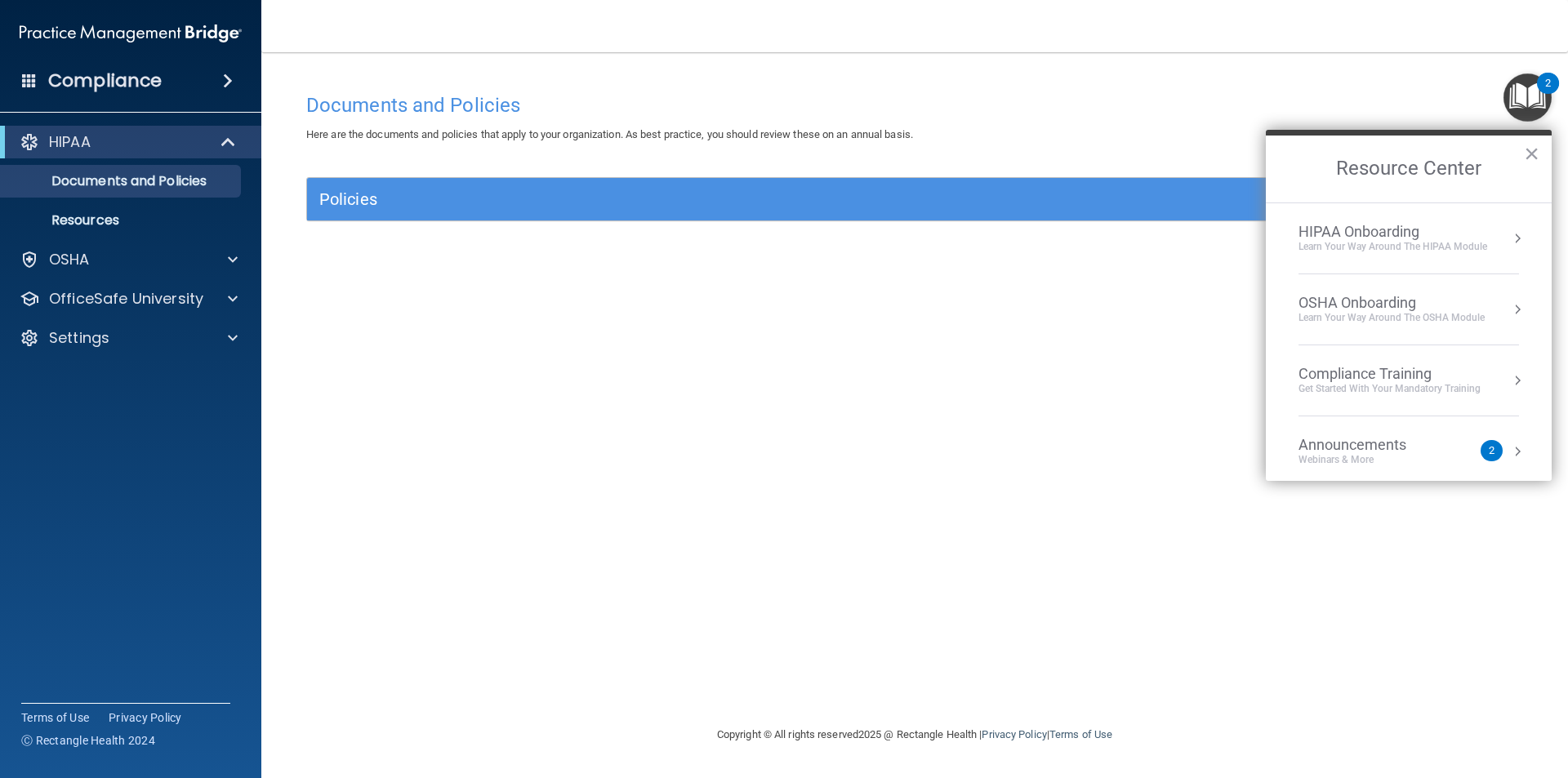
click at [1364, 294] on div "OSHA Onboarding" at bounding box center [1391, 302] width 186 height 18
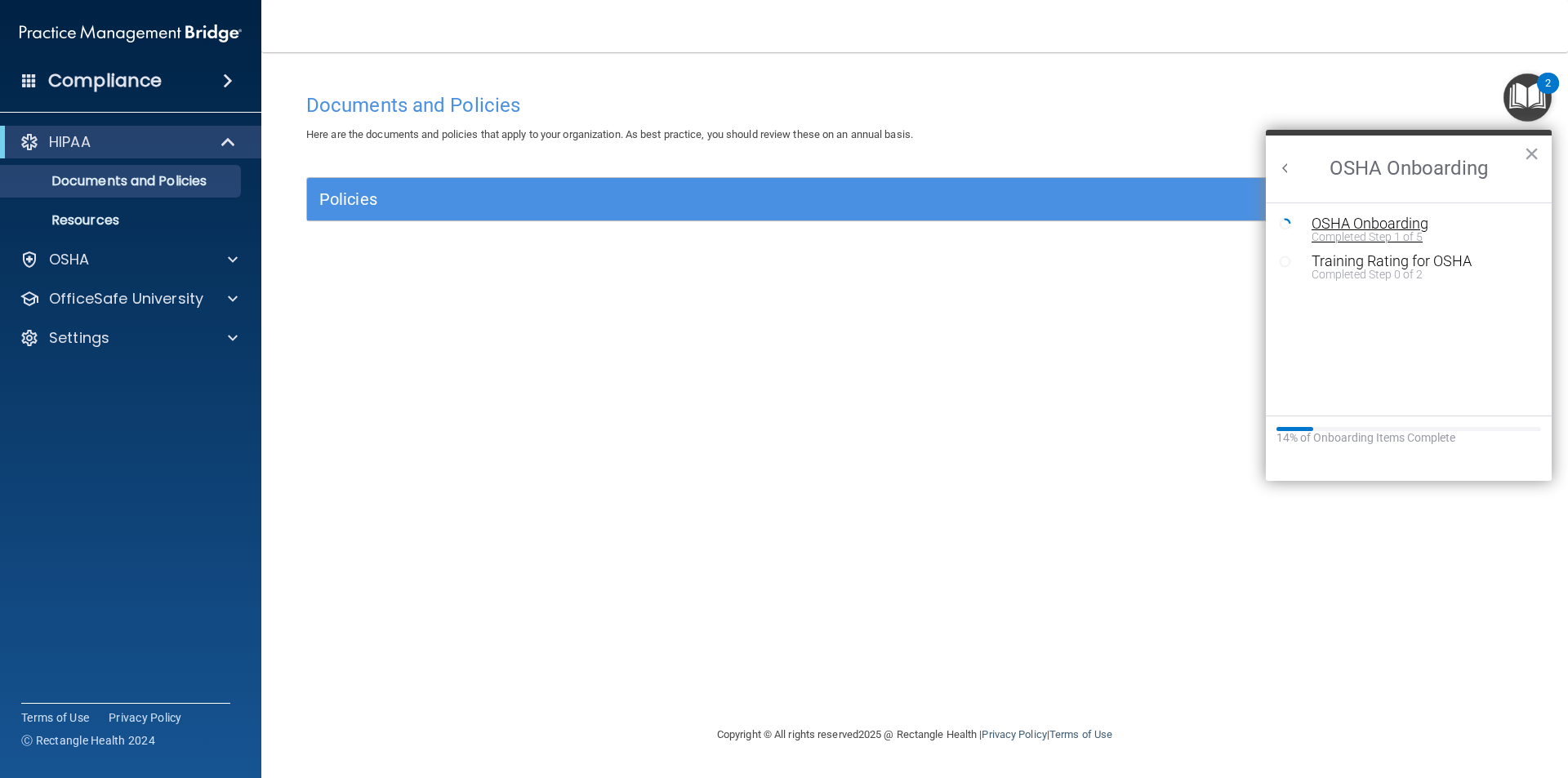
click at [1355, 223] on div "OSHA Onboarding" at bounding box center [1420, 224] width 218 height 15
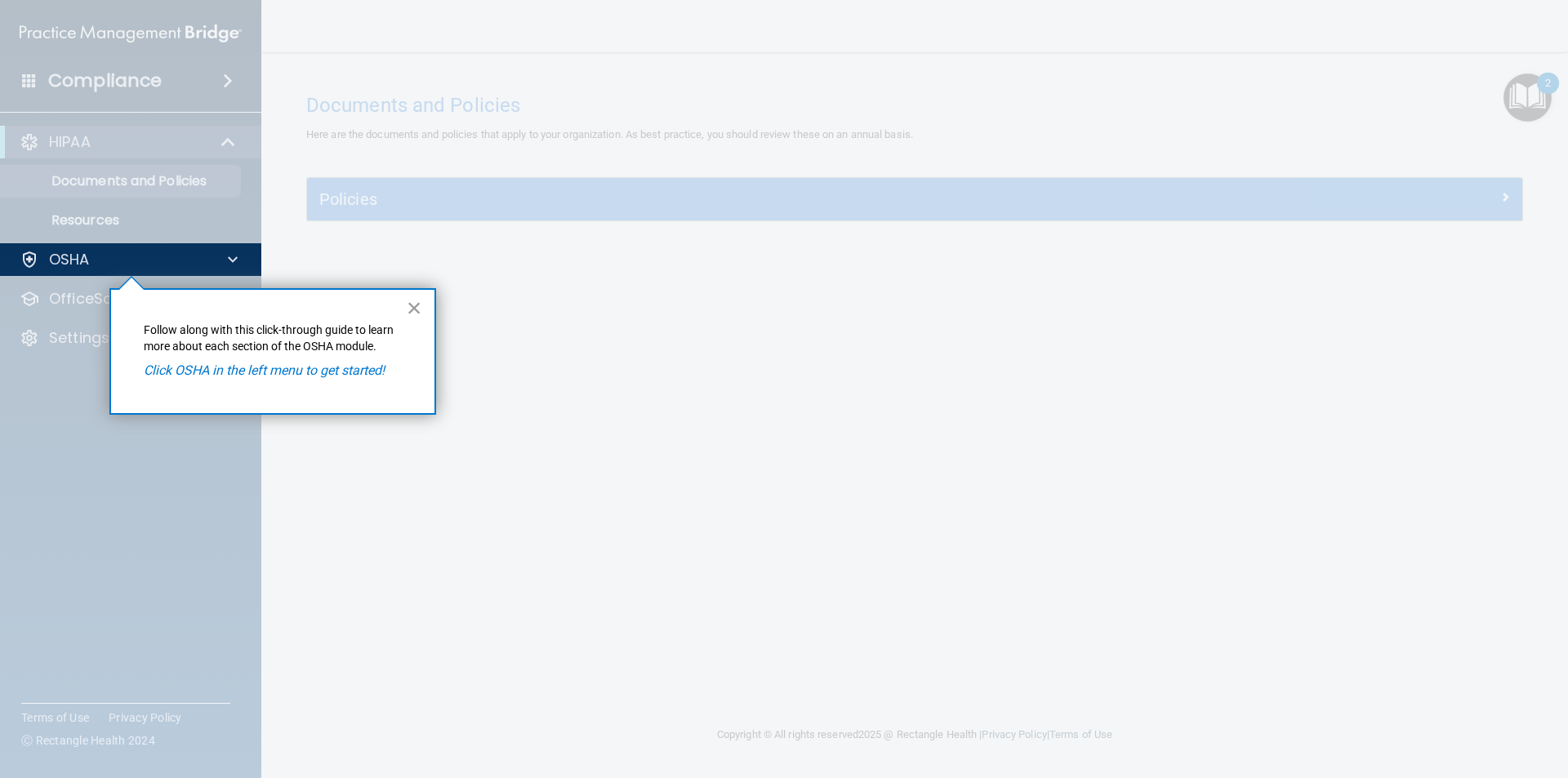
click at [415, 304] on button "×" at bounding box center [414, 307] width 16 height 26
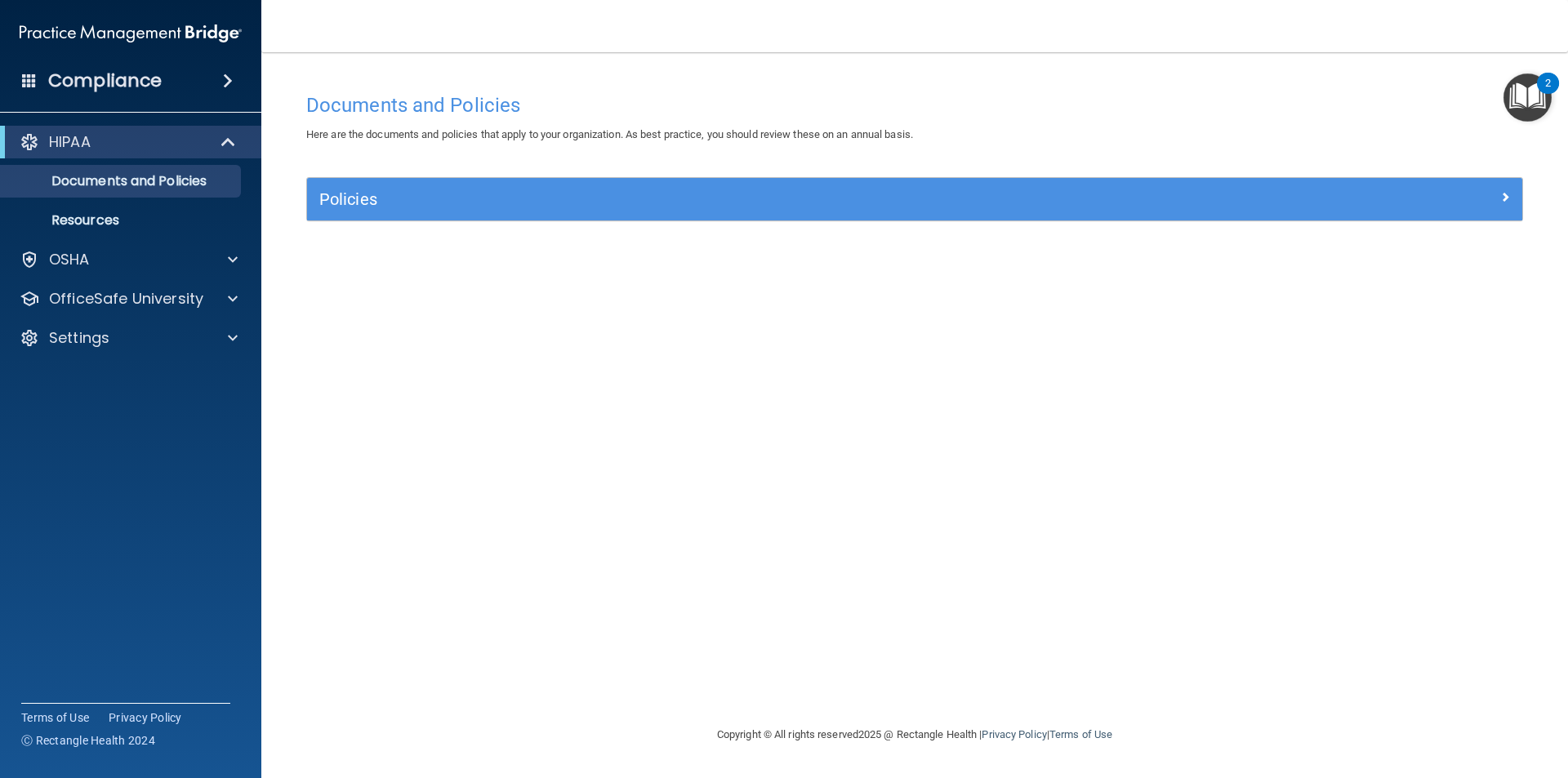
click at [476, 183] on div "Policies" at bounding box center [914, 199] width 1215 height 43
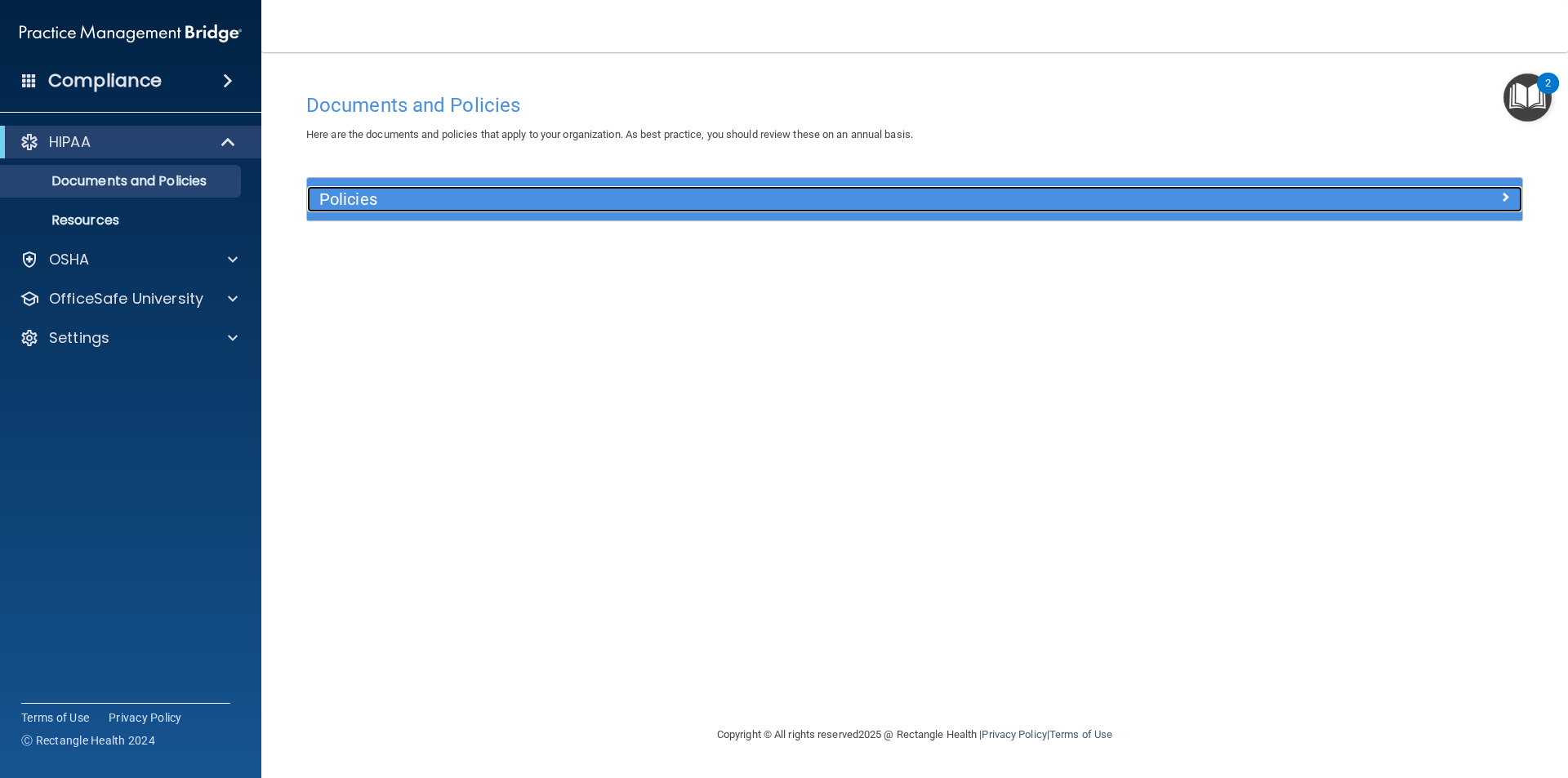
click at [453, 205] on h5 "Policies" at bounding box center [762, 198] width 887 height 18
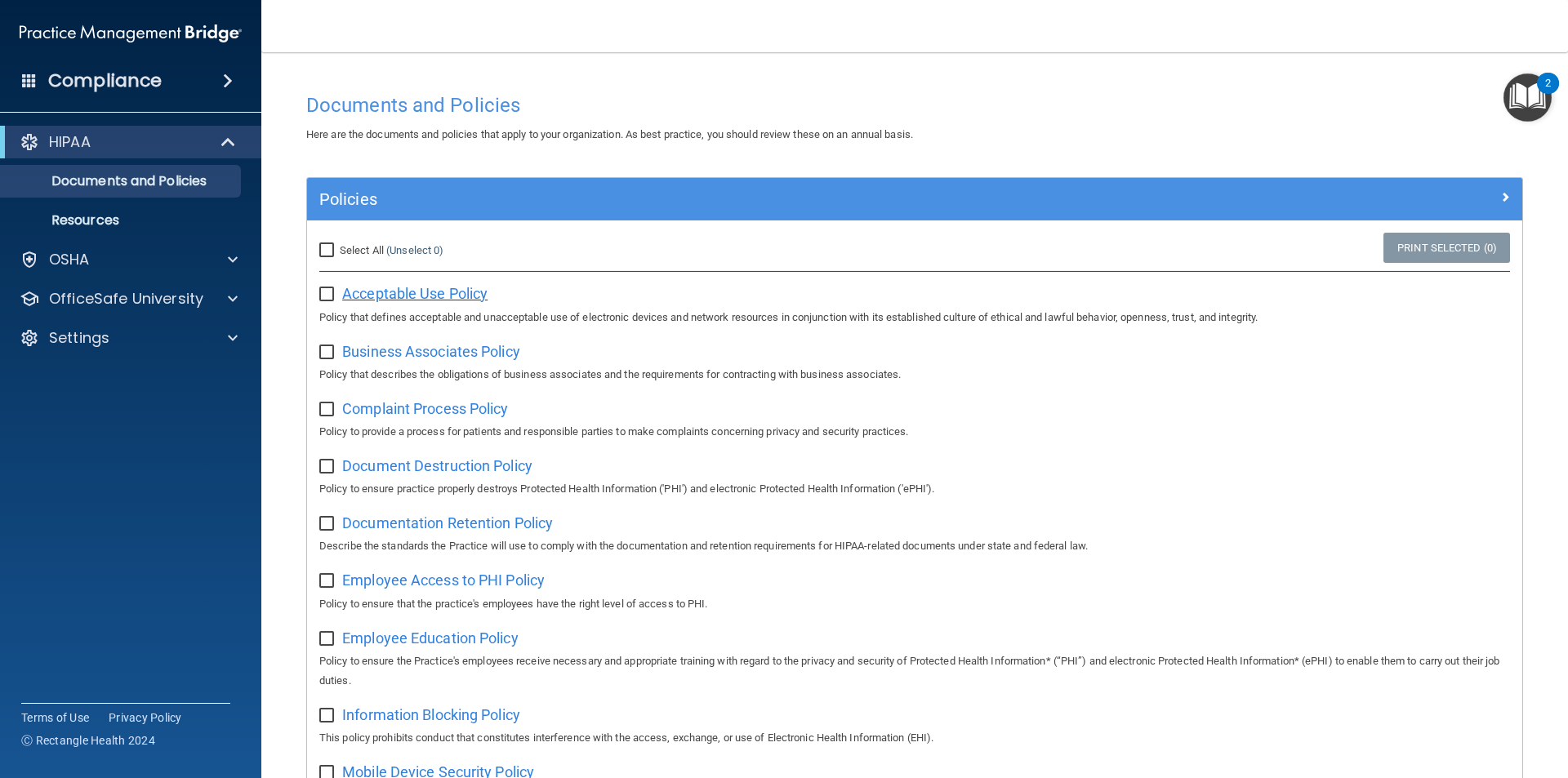
click at [404, 297] on span "Acceptable Use Policy" at bounding box center [415, 293] width 146 height 17
click at [325, 252] on input "Select All (Unselect 0) Unselect All" at bounding box center [328, 251] width 18 height 13
checkbox input "true"
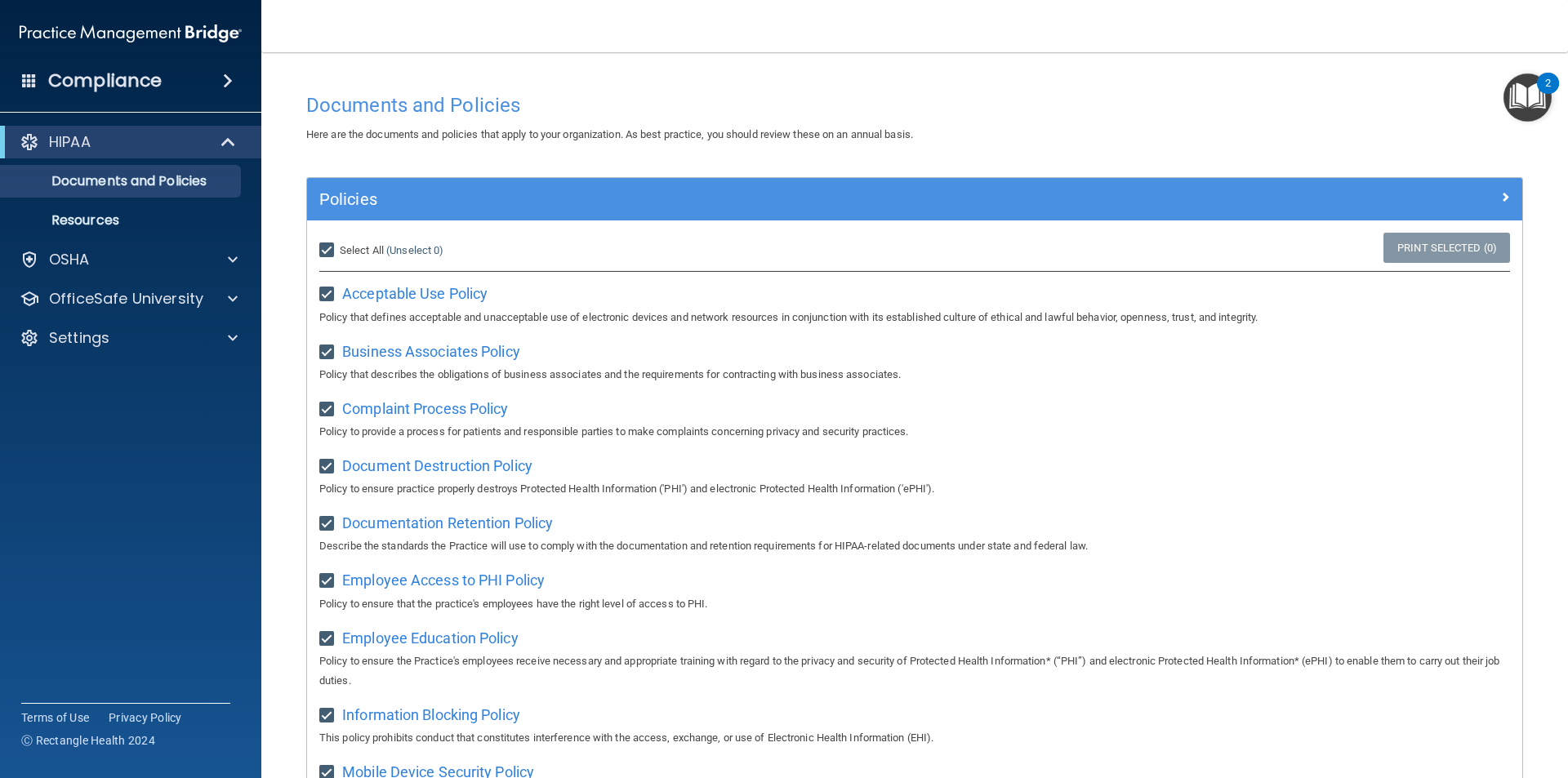
checkbox input "true"
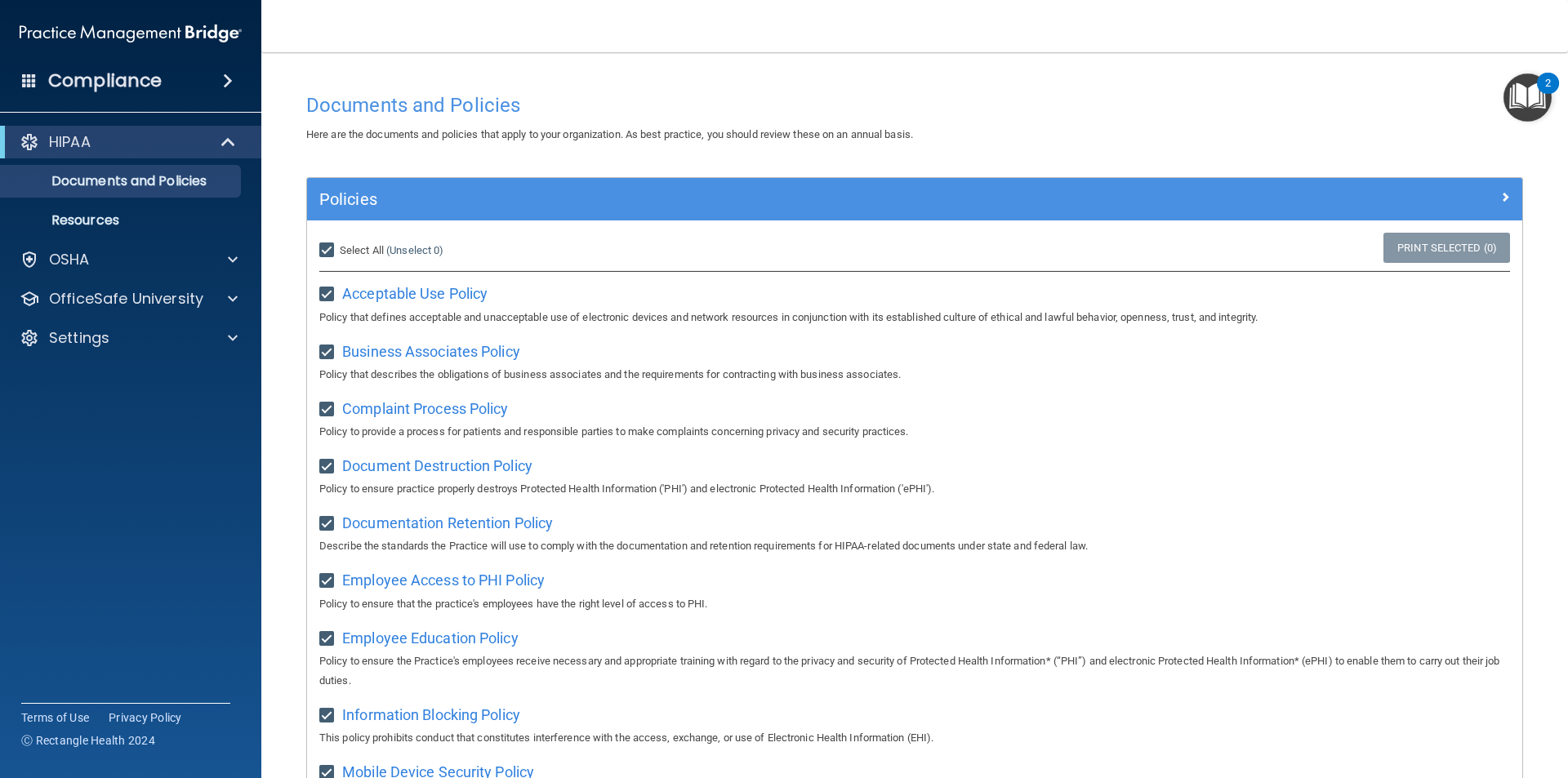
checkbox input "true"
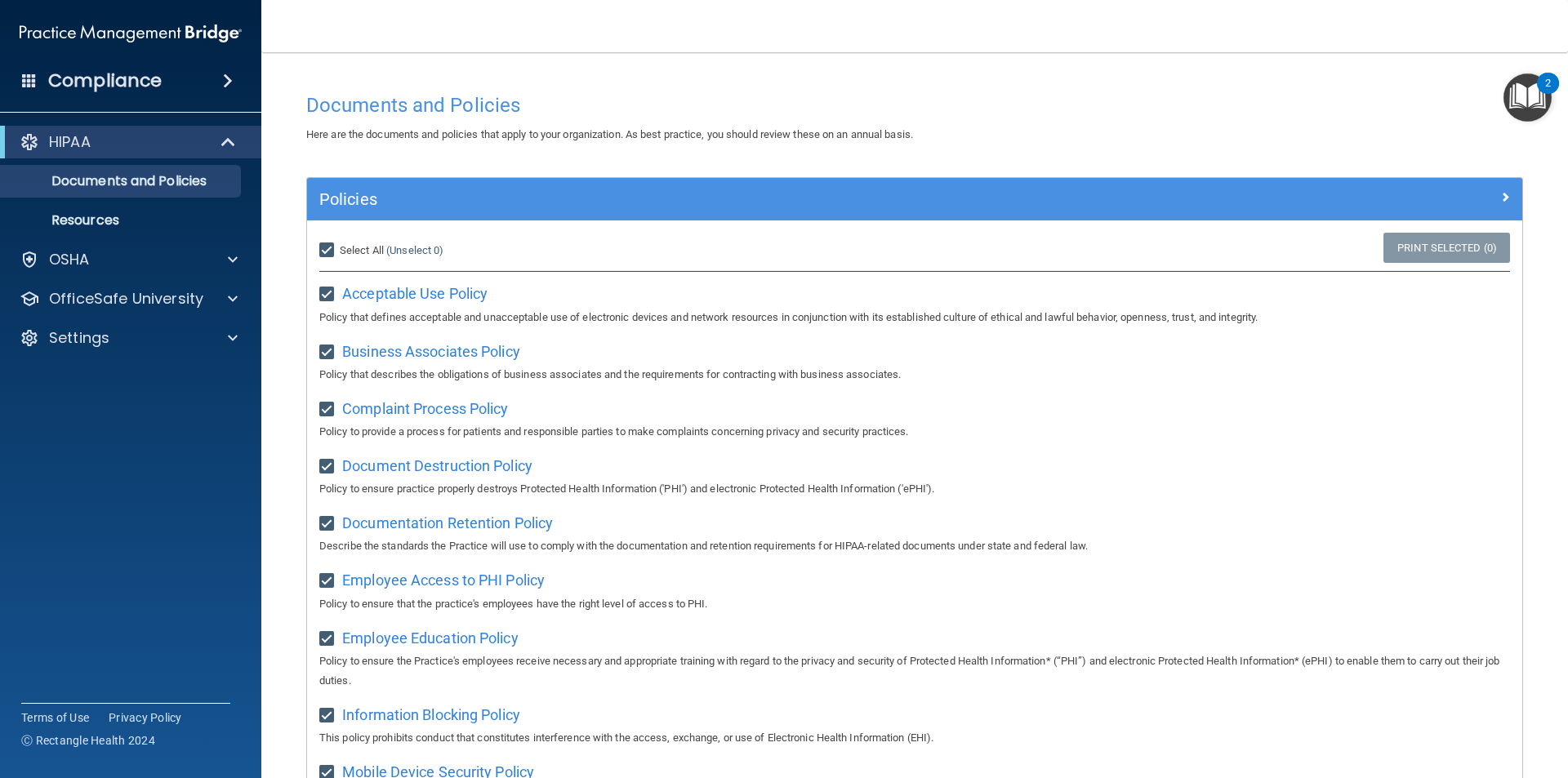
checkbox input "true"
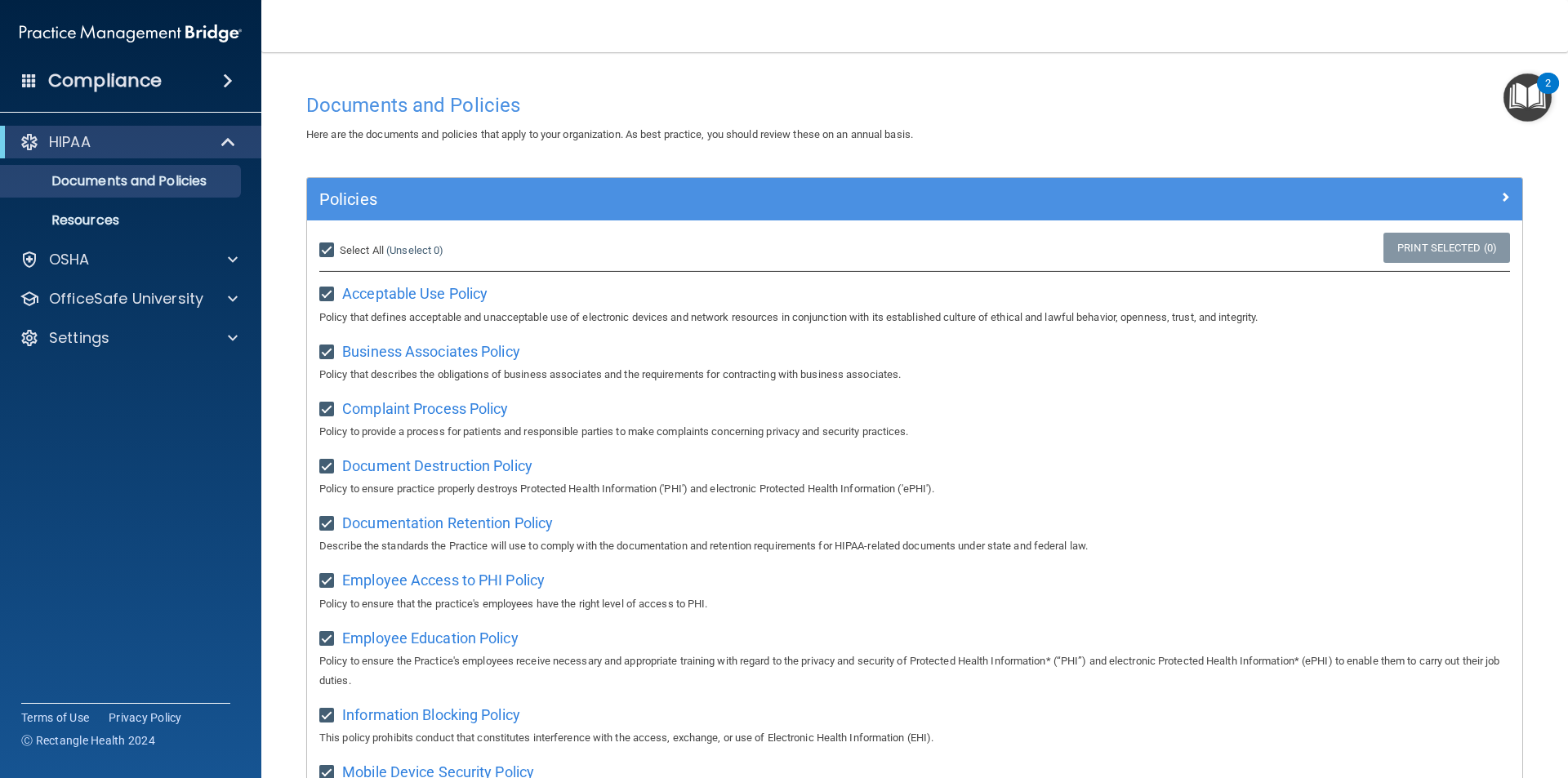
checkbox input "true"
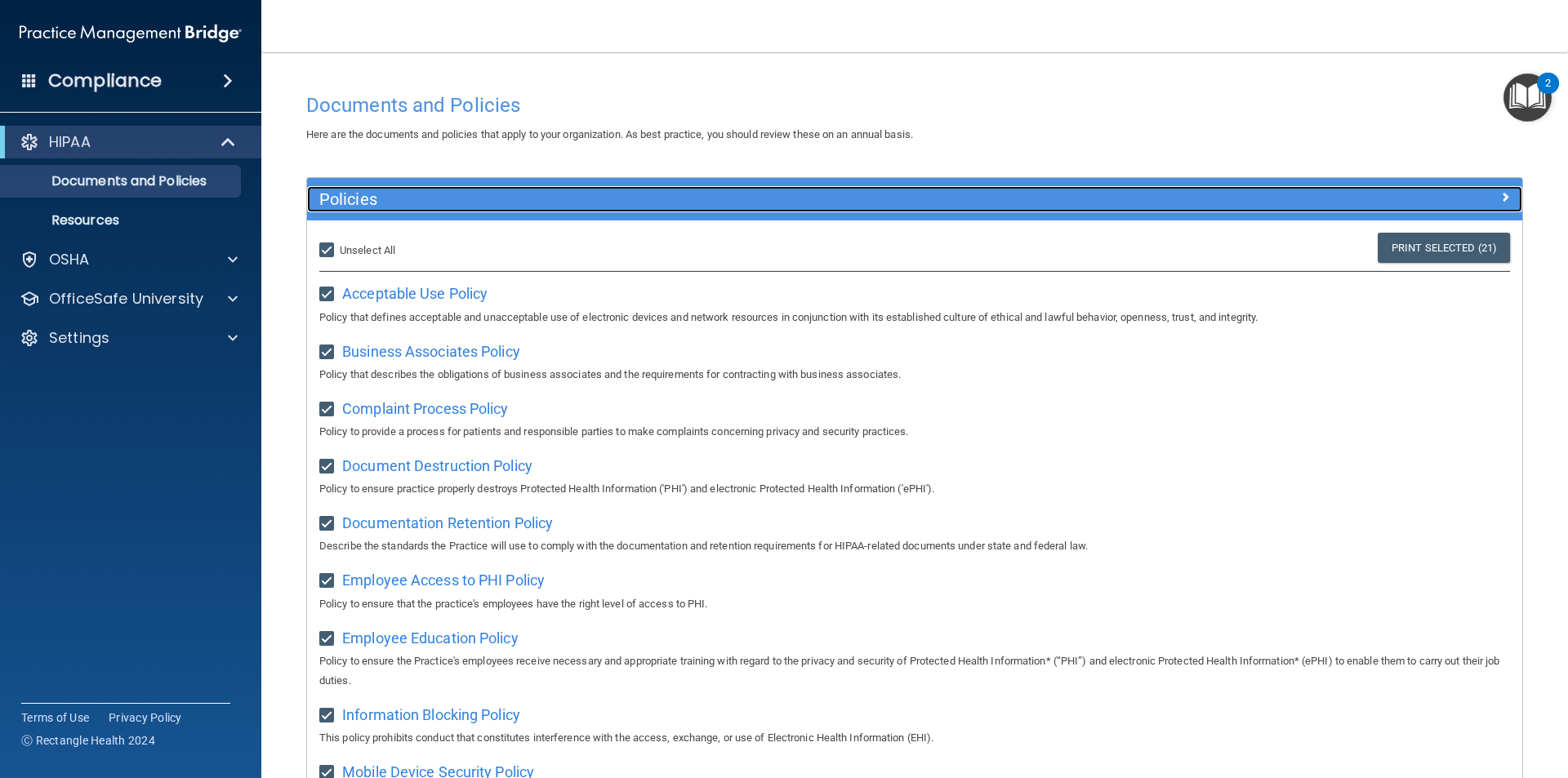
click at [1500, 197] on span at bounding box center [1505, 196] width 10 height 19
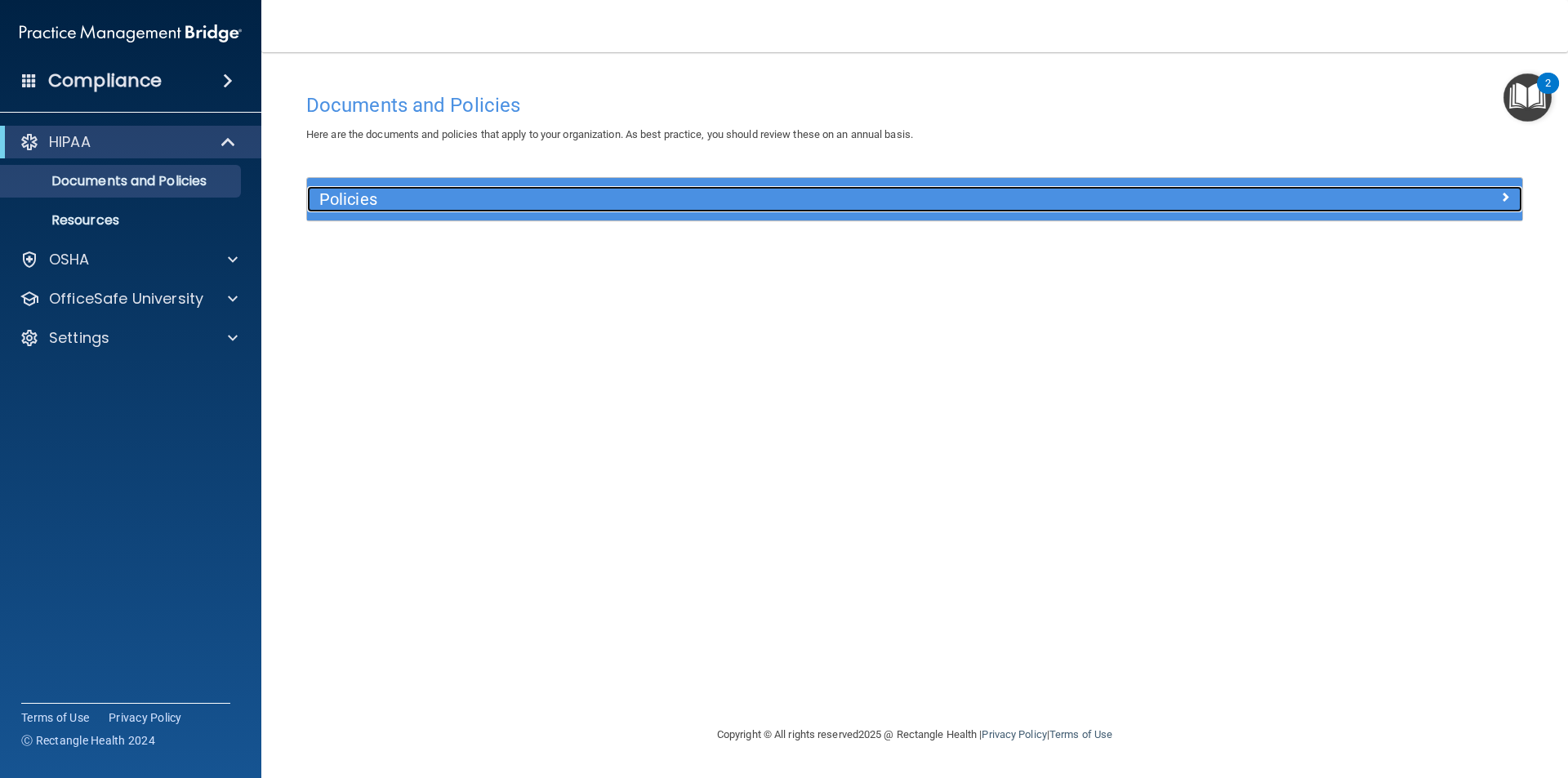
click at [1494, 197] on div at bounding box center [1370, 195] width 304 height 19
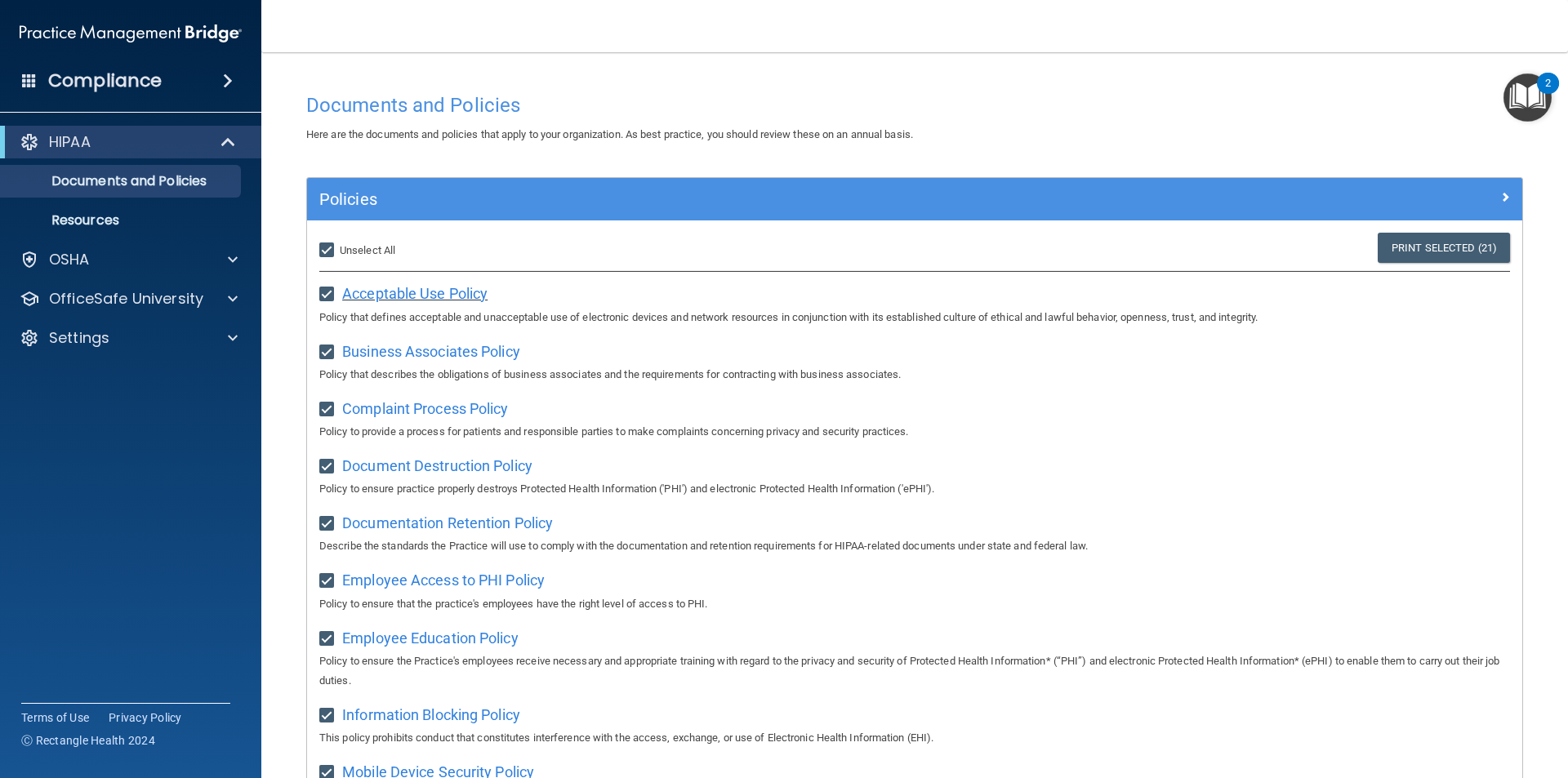
click at [399, 295] on span "Acceptable Use Policy" at bounding box center [415, 293] width 146 height 17
click at [422, 347] on span "Business Associates Policy" at bounding box center [431, 352] width 178 height 17
click at [450, 416] on span "Complaint Process Policy" at bounding box center [425, 409] width 166 height 17
click at [493, 525] on span "Documentation Retention Policy" at bounding box center [448, 523] width 211 height 17
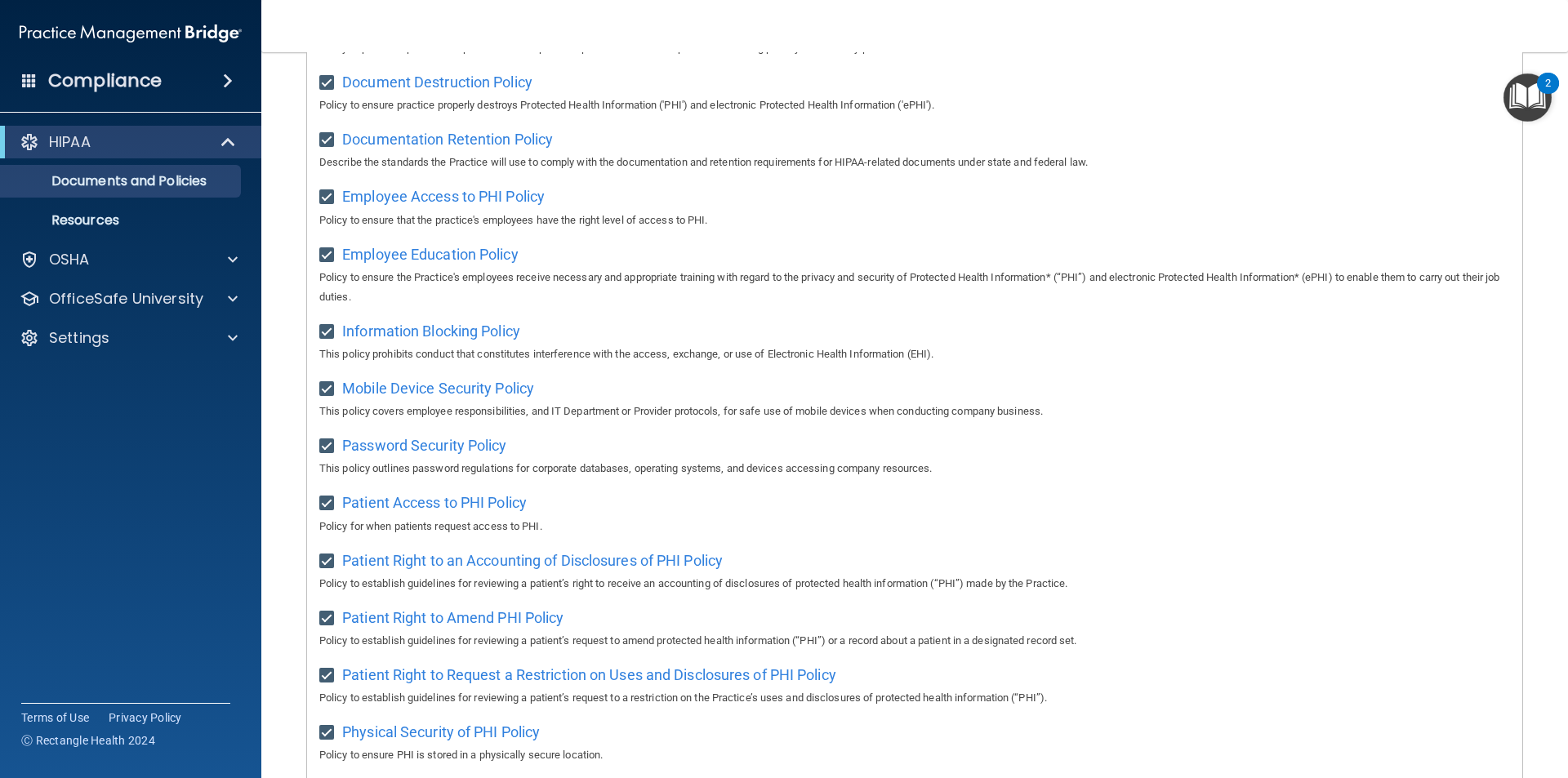
scroll to position [82, 0]
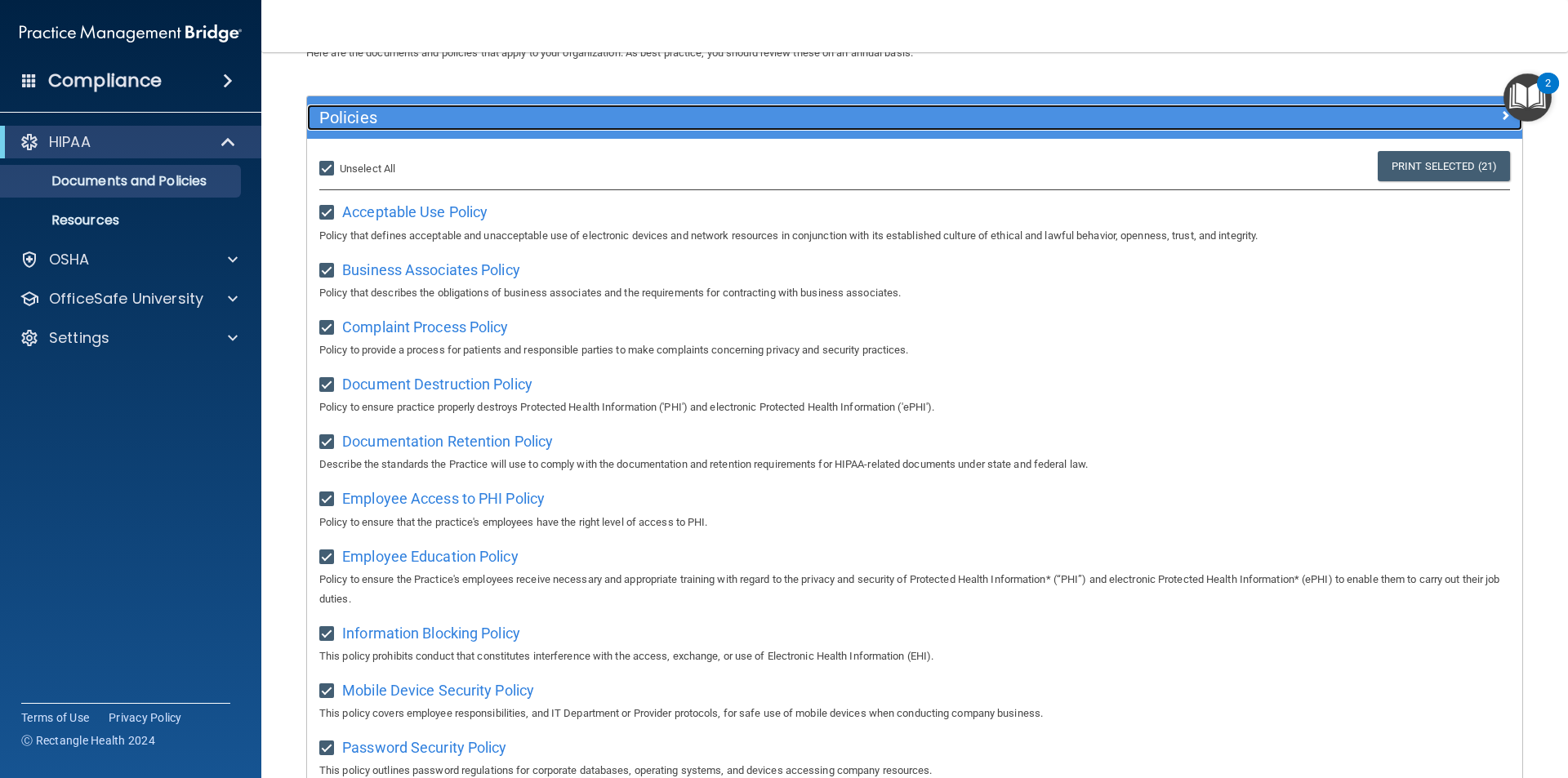
click at [1486, 125] on div "Policies" at bounding box center [914, 117] width 1215 height 26
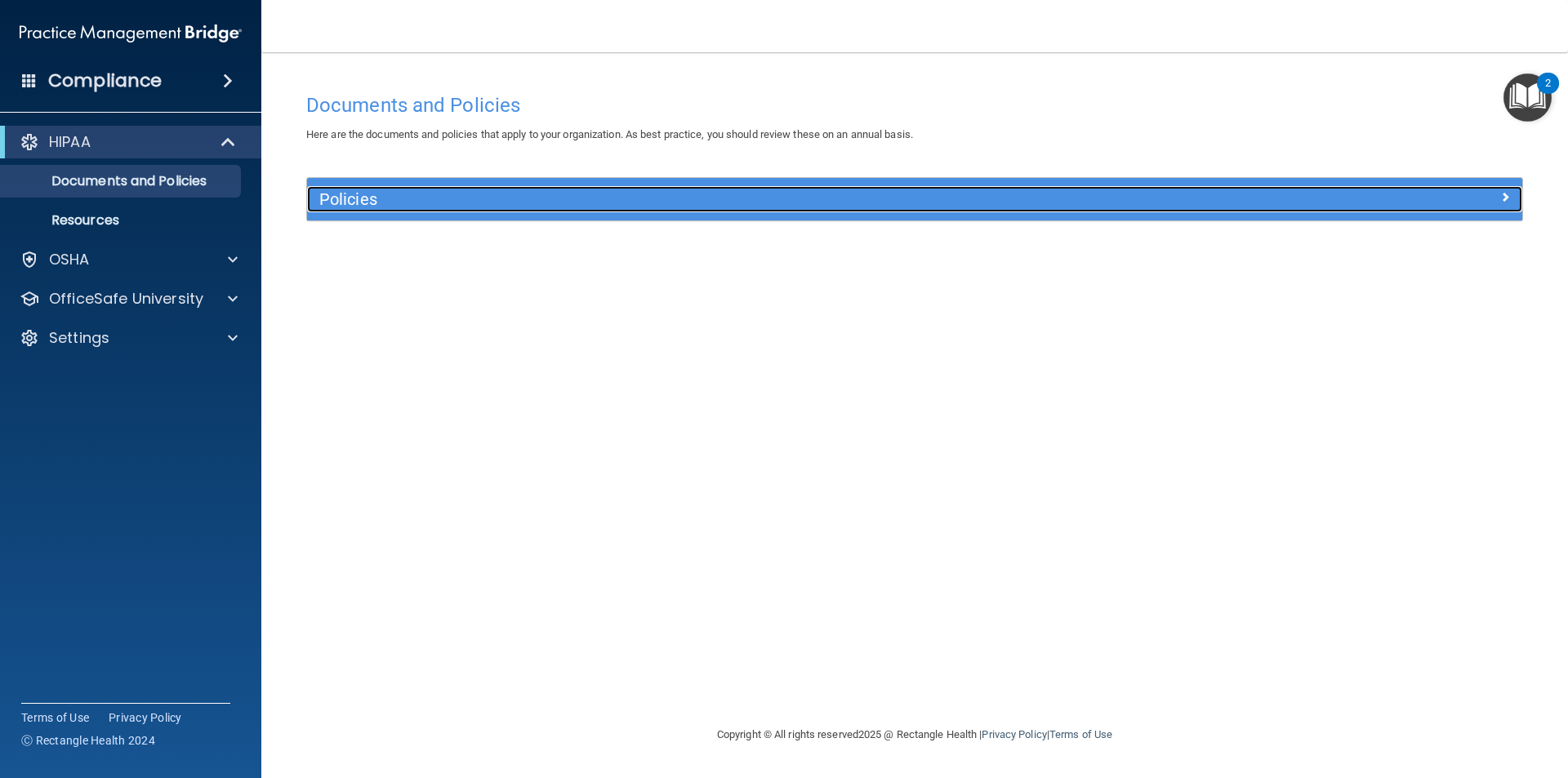
scroll to position [0, 0]
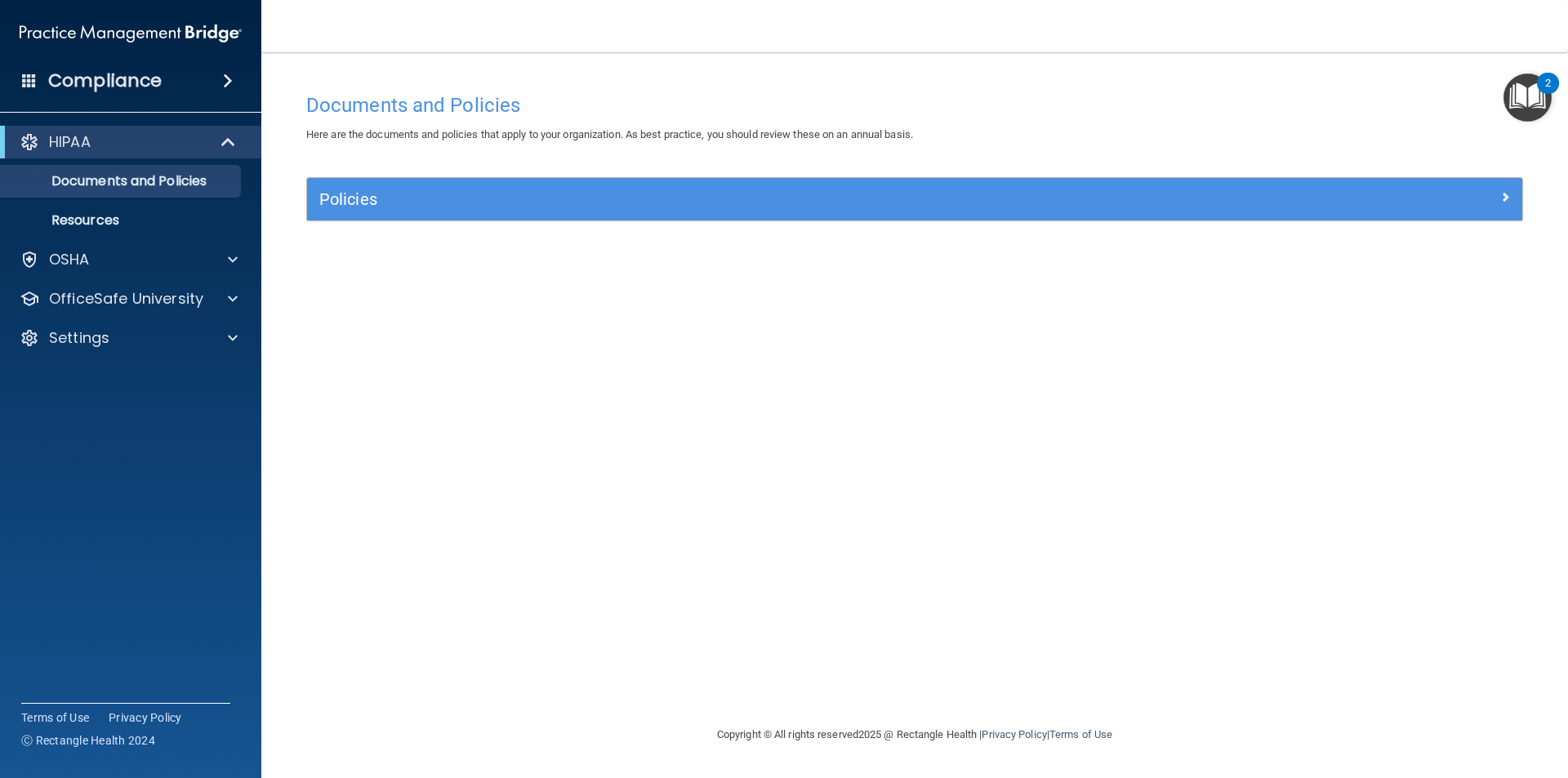
click at [1533, 79] on img "Open Resource Center, 2 new notifications" at bounding box center [1527, 98] width 49 height 49
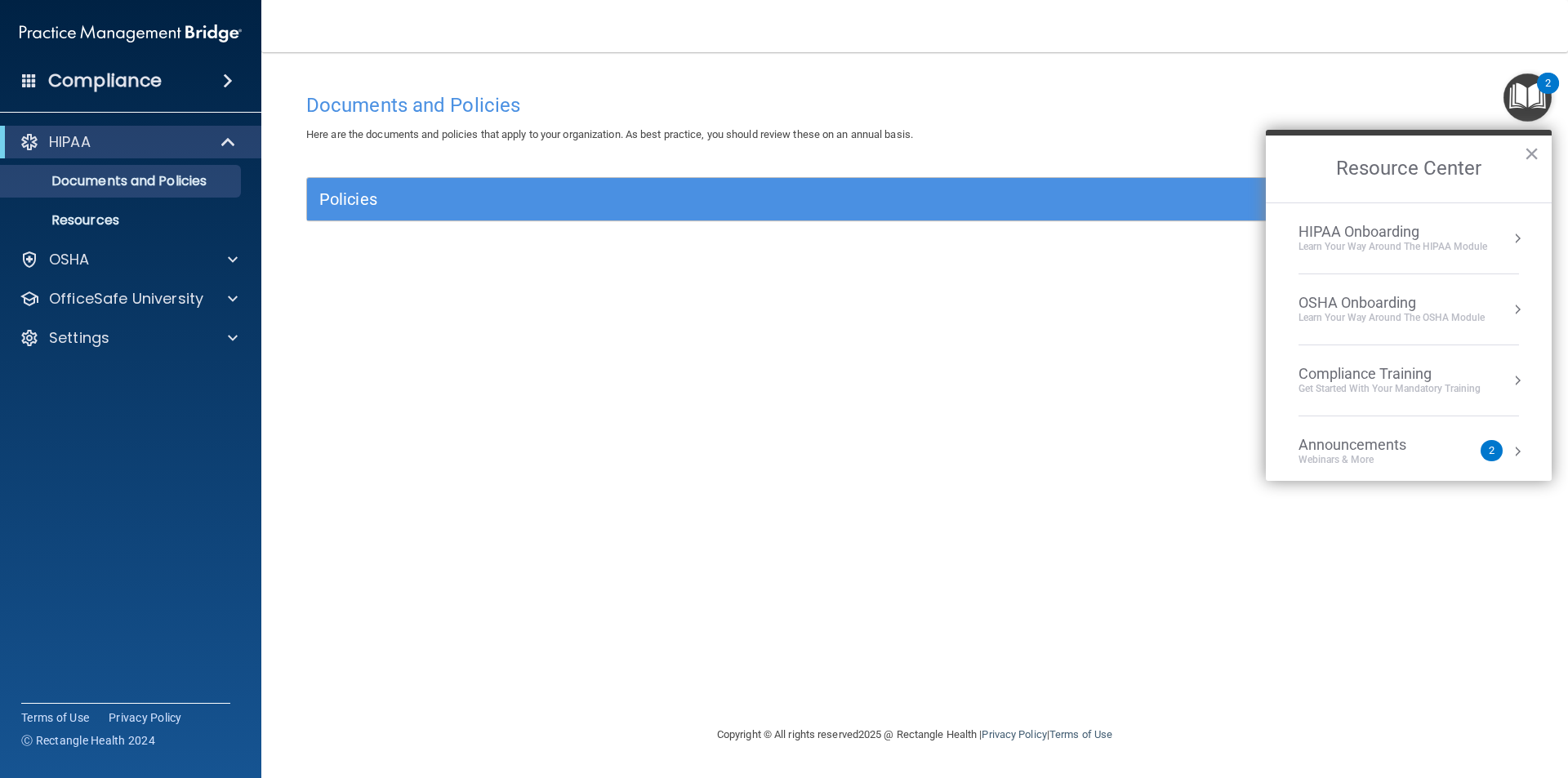
click at [1343, 296] on div "OSHA Onboarding" at bounding box center [1391, 302] width 186 height 18
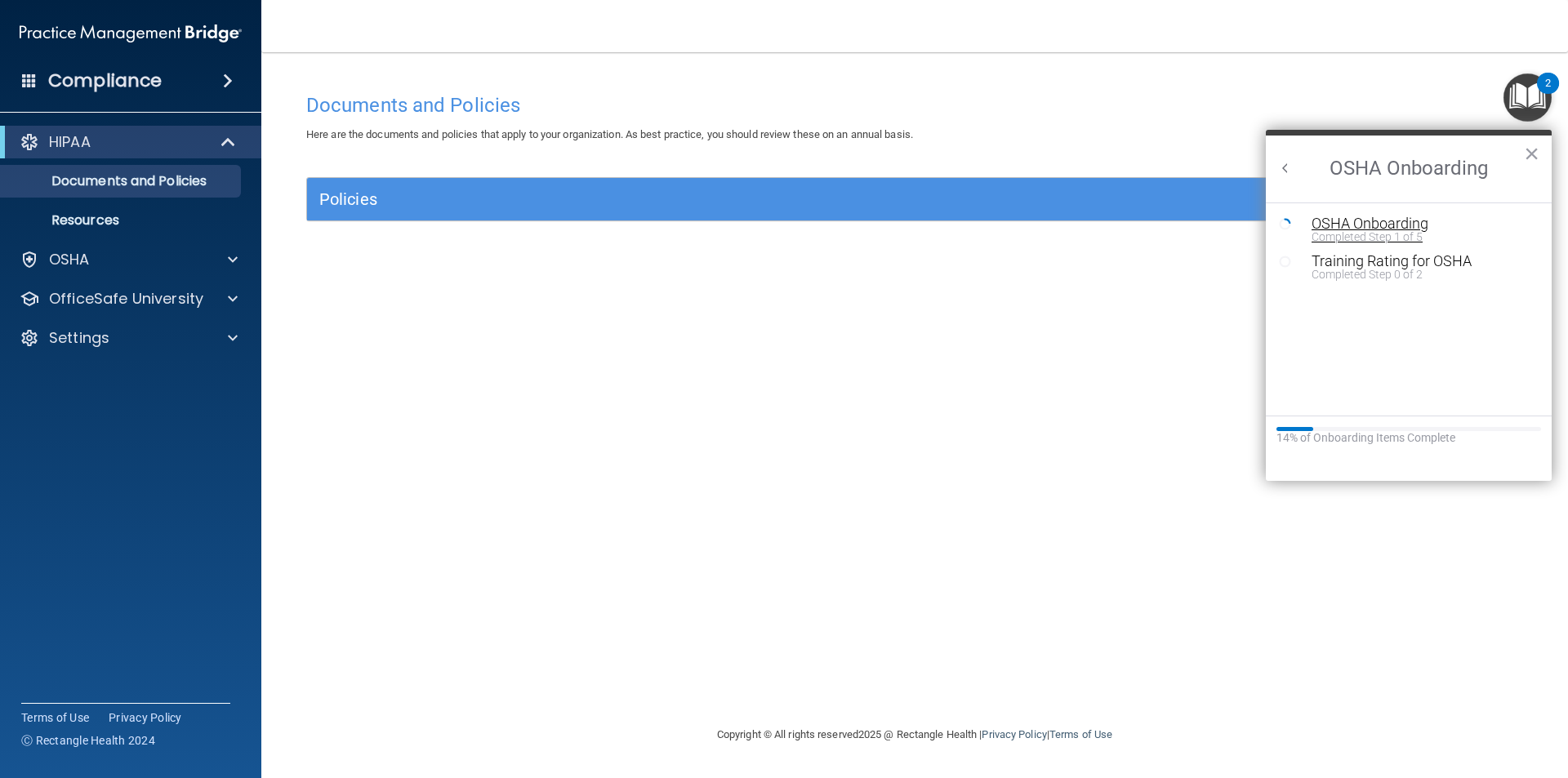
click at [1417, 222] on div "OSHA Onboarding" at bounding box center [1420, 224] width 218 height 15
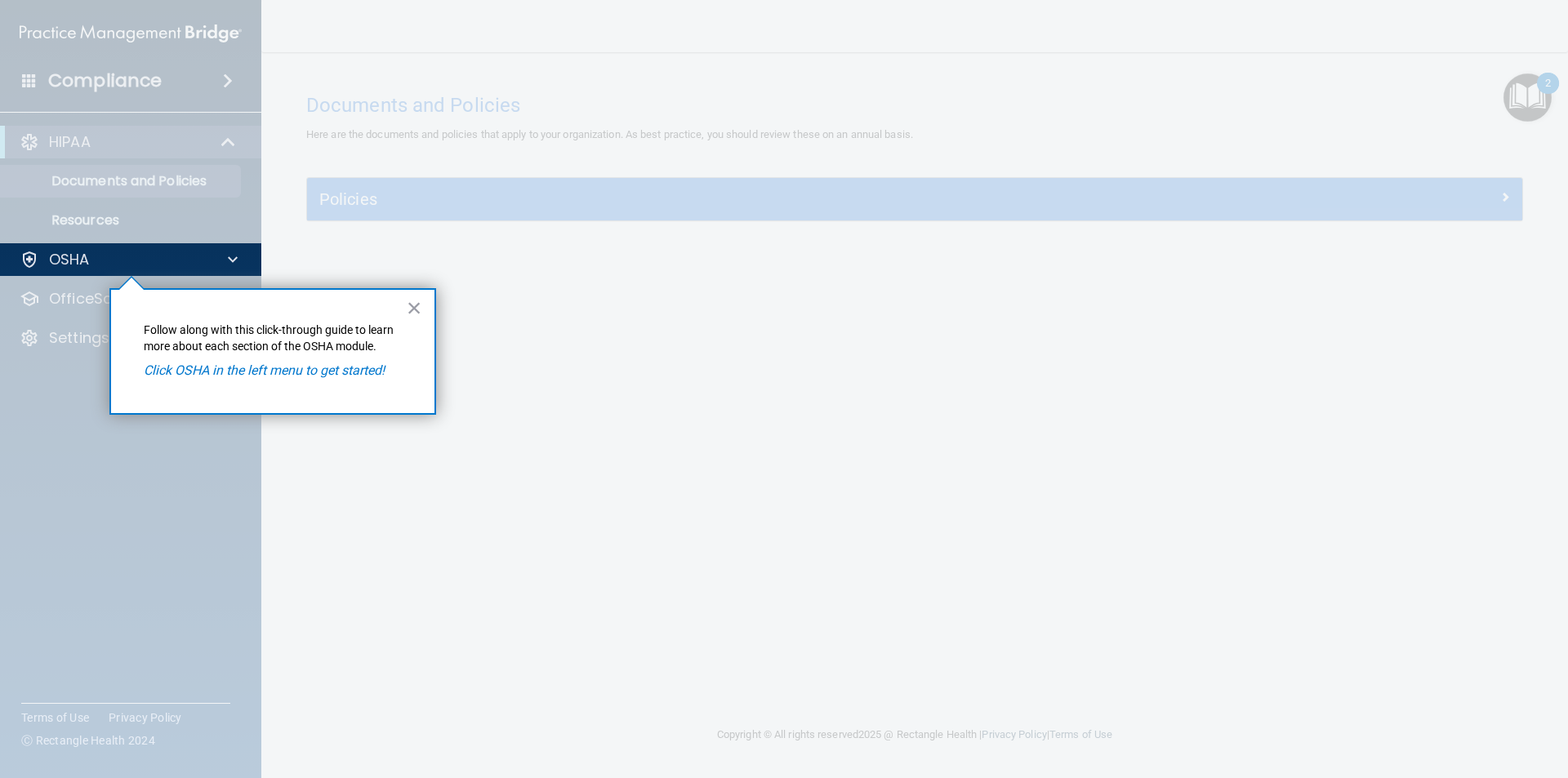
click at [352, 374] on em "Click OSHA in the left menu to get started!" at bounding box center [265, 370] width 241 height 16
click at [211, 274] on div "OSHA" at bounding box center [131, 260] width 262 height 33
click at [220, 258] on div at bounding box center [230, 259] width 41 height 19
click at [62, 293] on div at bounding box center [131, 528] width 262 height 502
click at [419, 309] on button "×" at bounding box center [414, 307] width 16 height 26
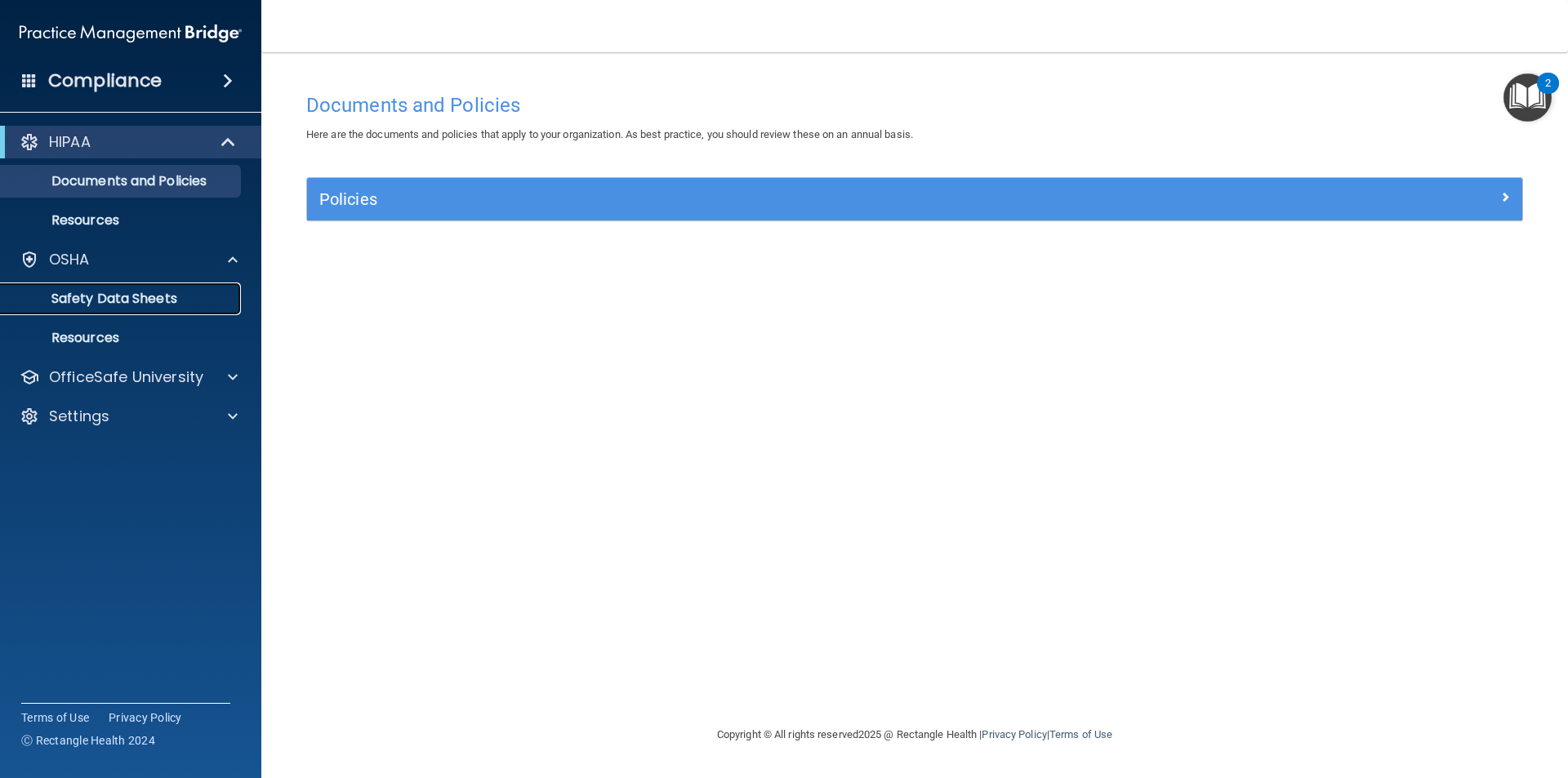
click at [127, 299] on p "Safety Data Sheets" at bounding box center [122, 299] width 223 height 17
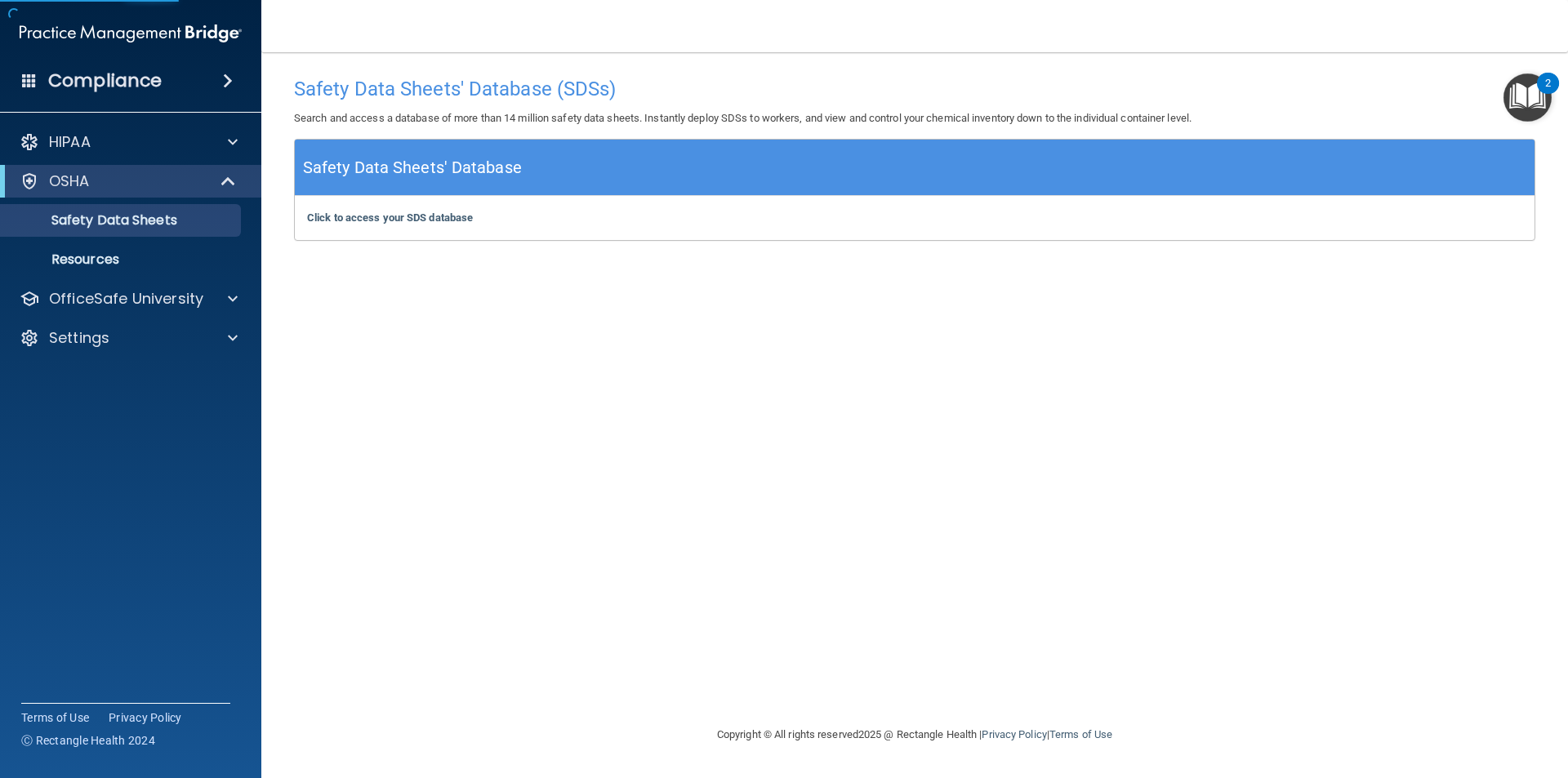
click at [453, 227] on div "Click to access your SDS database Click to access your SDS database" at bounding box center [914, 218] width 1239 height 44
click at [453, 218] on b "Click to access your SDS database" at bounding box center [390, 218] width 166 height 13
click at [99, 259] on p "Resources" at bounding box center [122, 260] width 223 height 17
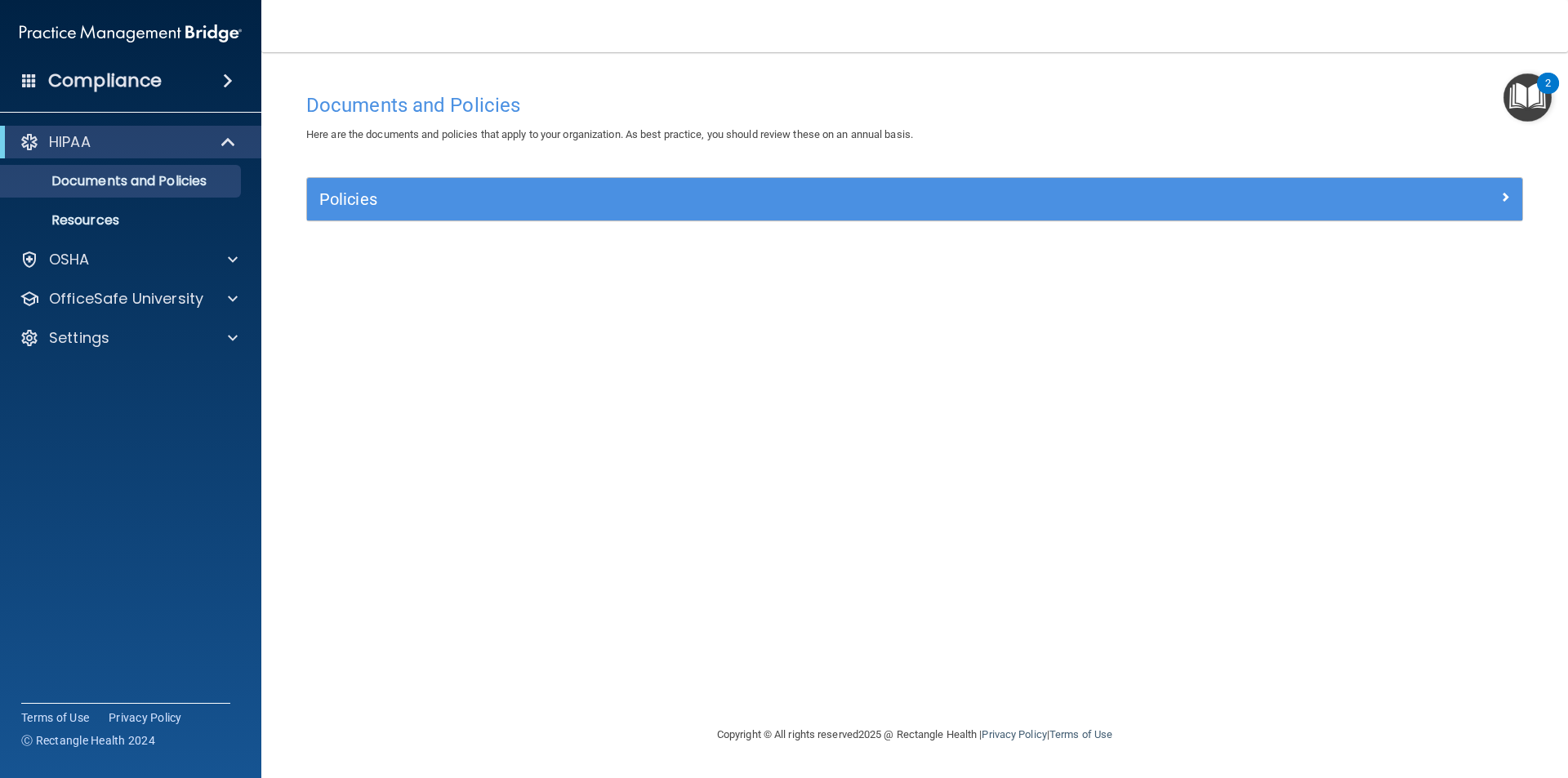
click at [1521, 103] on img "Open Resource Center, 2 new notifications" at bounding box center [1527, 98] width 49 height 49
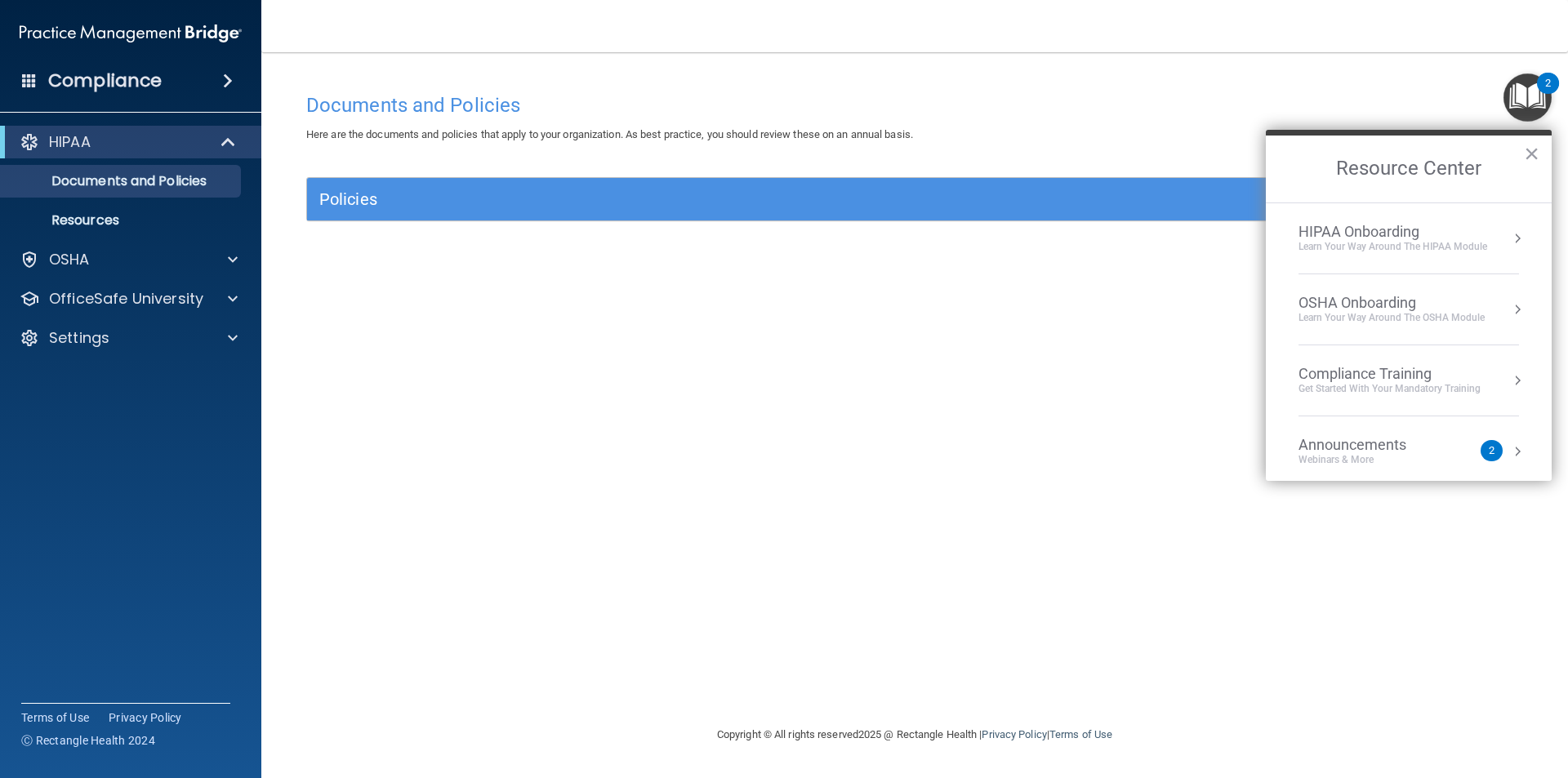
click at [1339, 305] on div "OSHA Onboarding" at bounding box center [1391, 302] width 186 height 18
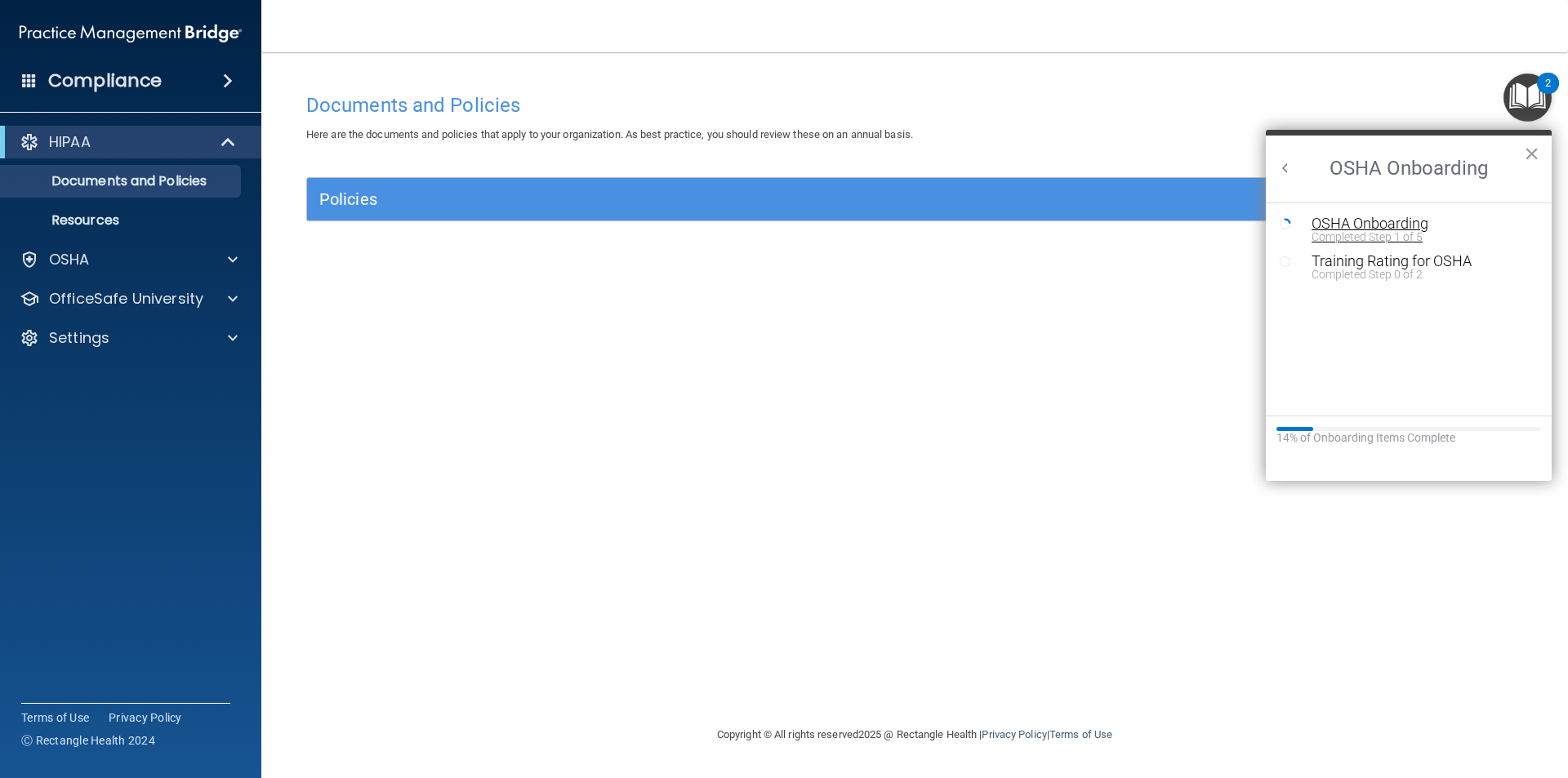
click at [1368, 231] on div "Completed Step 1 of 5" at bounding box center [1420, 237] width 218 height 12
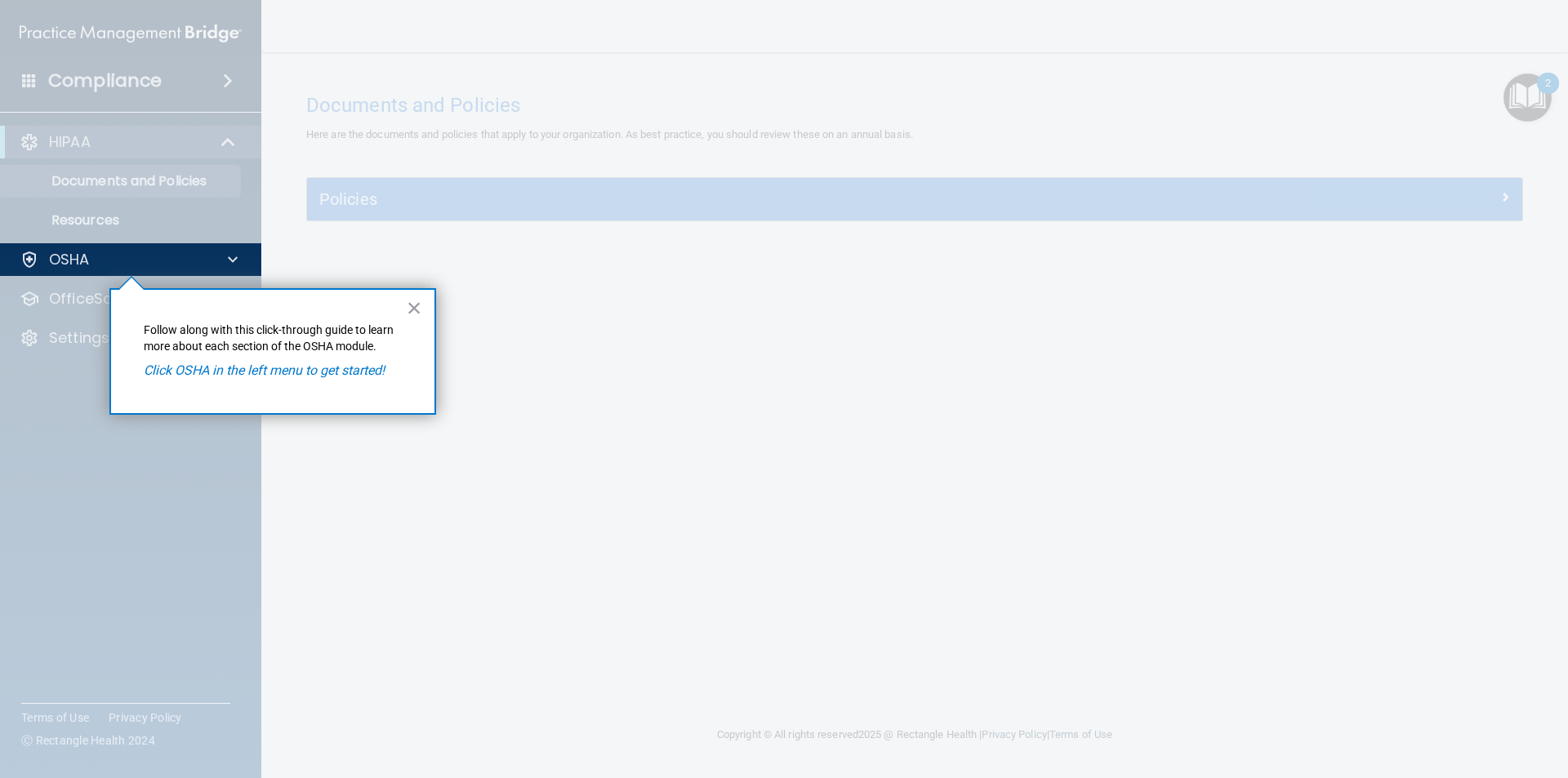
click at [316, 375] on em "Click OSHA in the left menu to get started!" at bounding box center [265, 370] width 241 height 16
click at [409, 296] on button "×" at bounding box center [414, 307] width 16 height 26
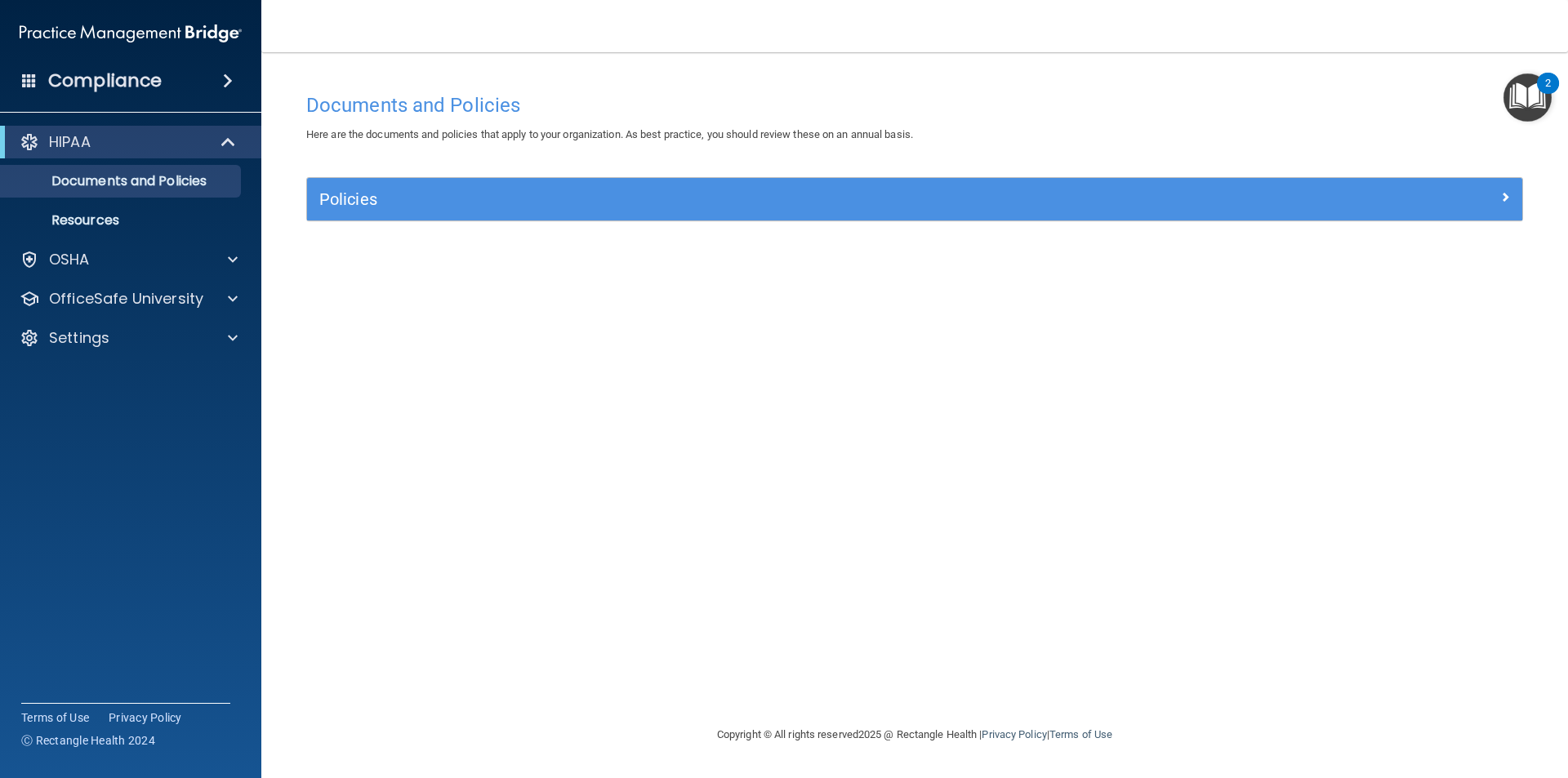
click at [994, 273] on div "Documents and Policies Here are the documents and policies that apply to your o…" at bounding box center [914, 404] width 1241 height 641
click at [1005, 355] on div "Documents and Policies Here are the documents and policies that apply to your o…" at bounding box center [914, 404] width 1241 height 641
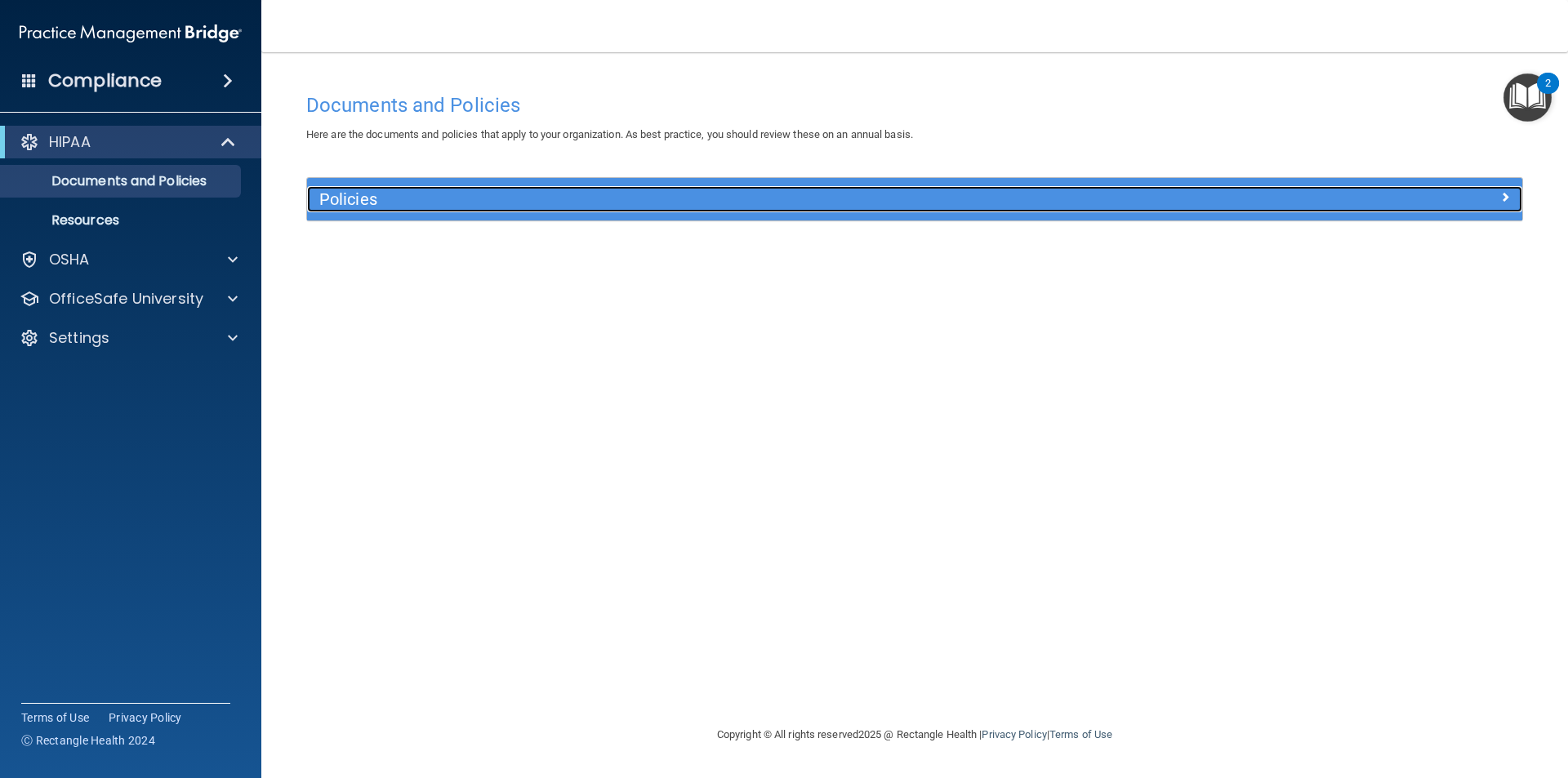
click at [563, 198] on h5 "Policies" at bounding box center [762, 198] width 887 height 18
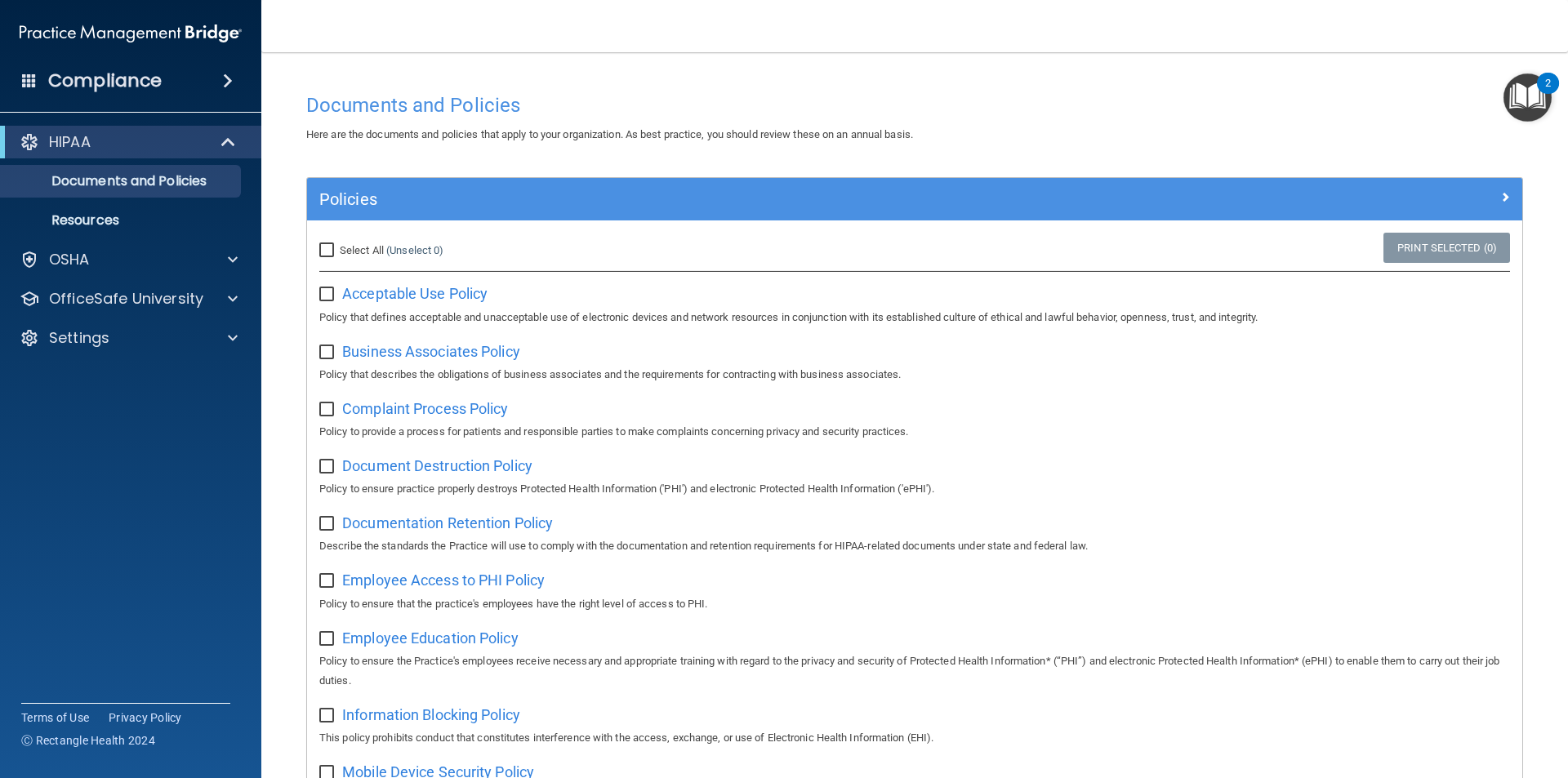
click at [369, 248] on span "Select All" at bounding box center [362, 250] width 44 height 13
click at [338, 248] on input "Select All (Unselect 0) Unselect All" at bounding box center [328, 251] width 18 height 13
checkbox input "true"
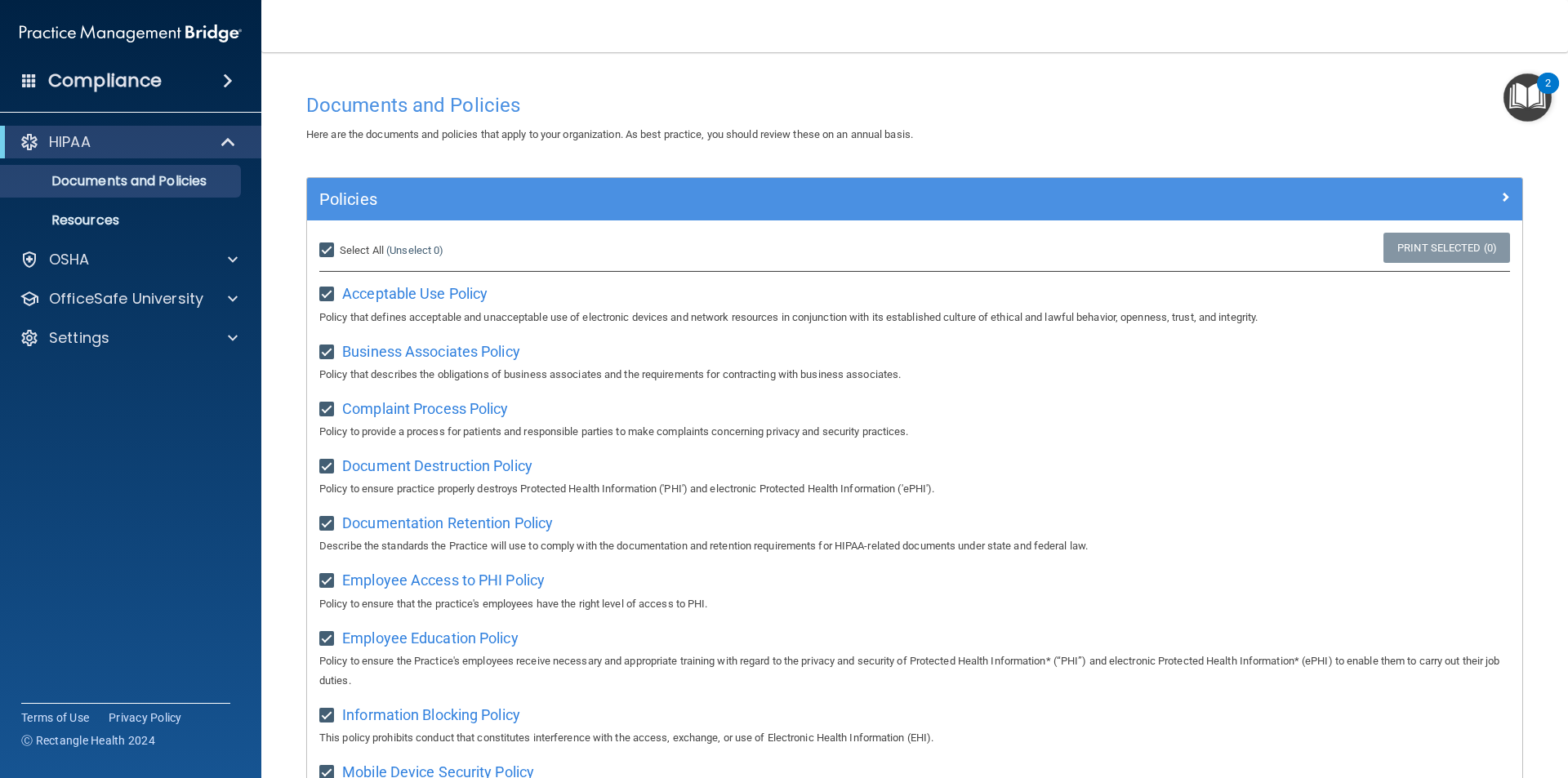
checkbox input "true"
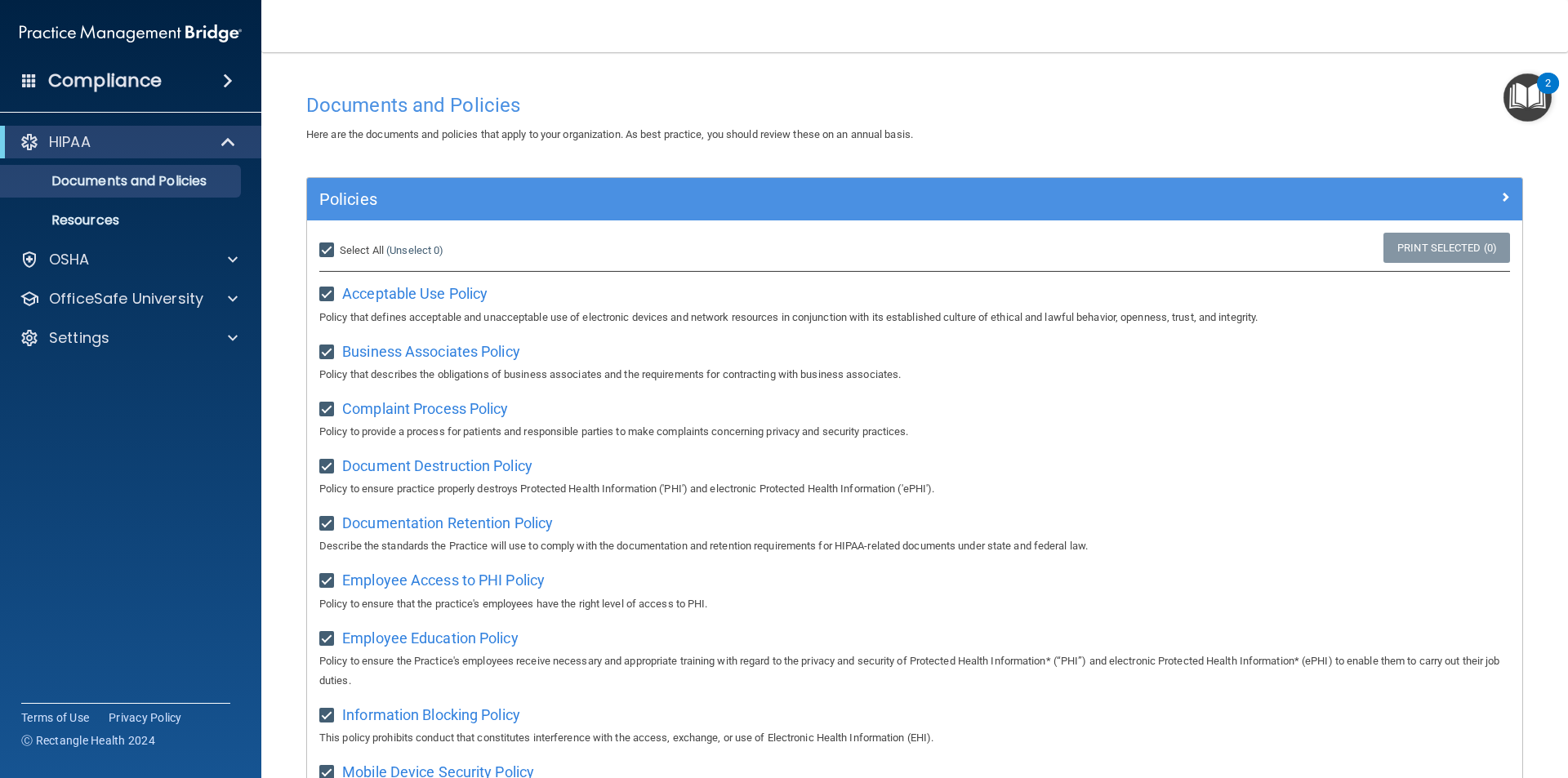
checkbox input "true"
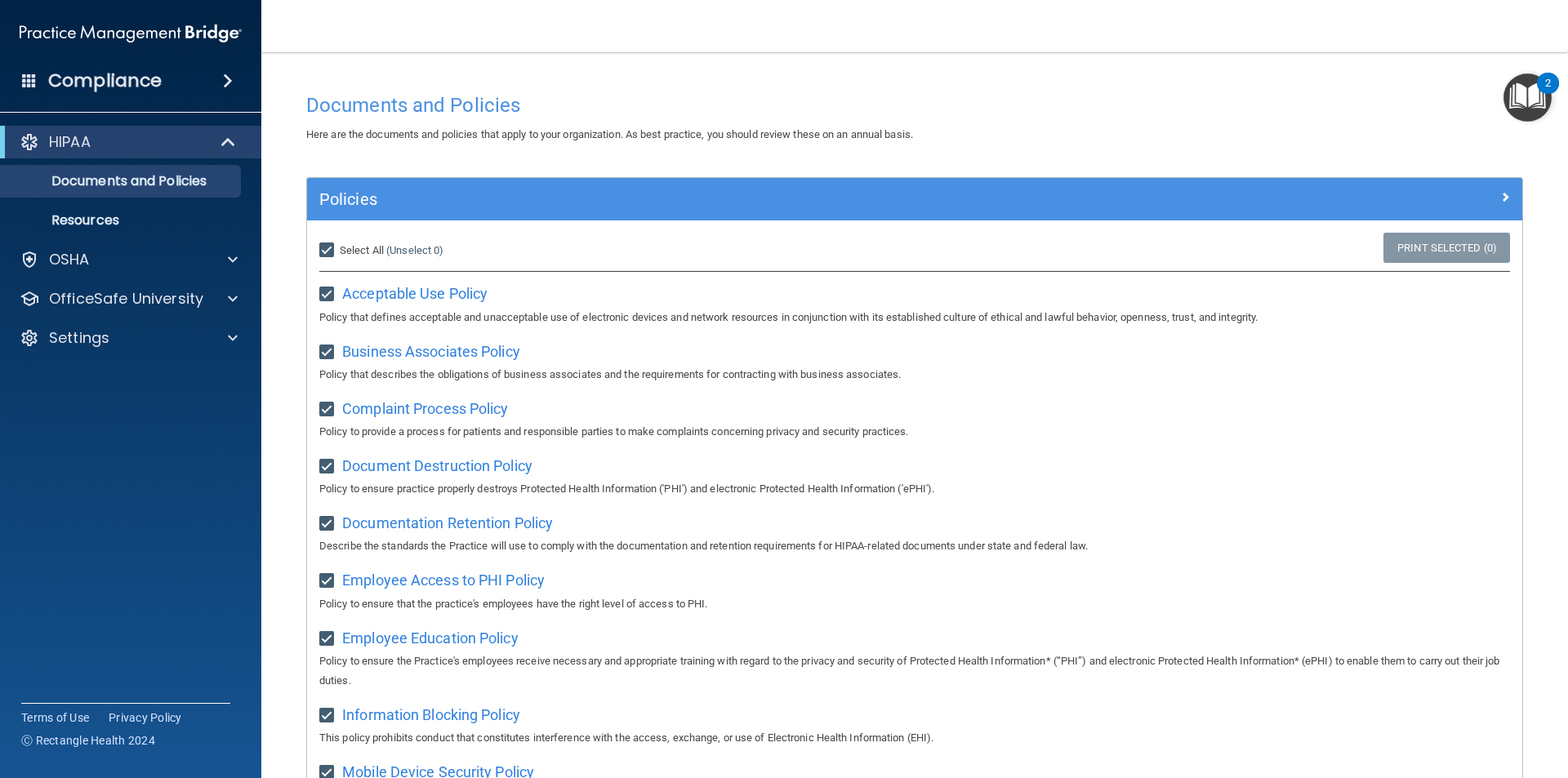
checkbox input "true"
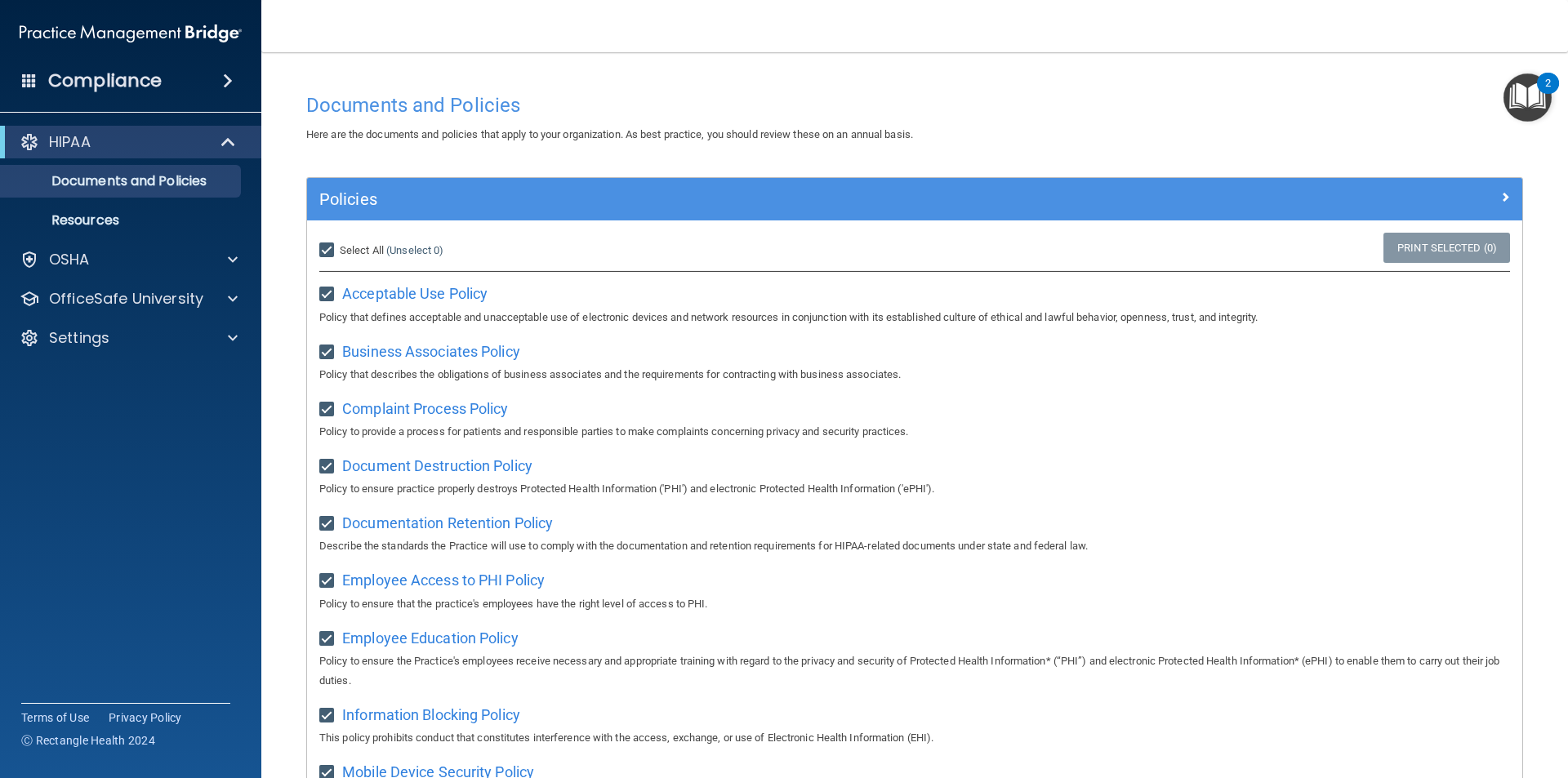
checkbox input "true"
click at [1446, 255] on link "Print Selected (21)" at bounding box center [1443, 248] width 132 height 30
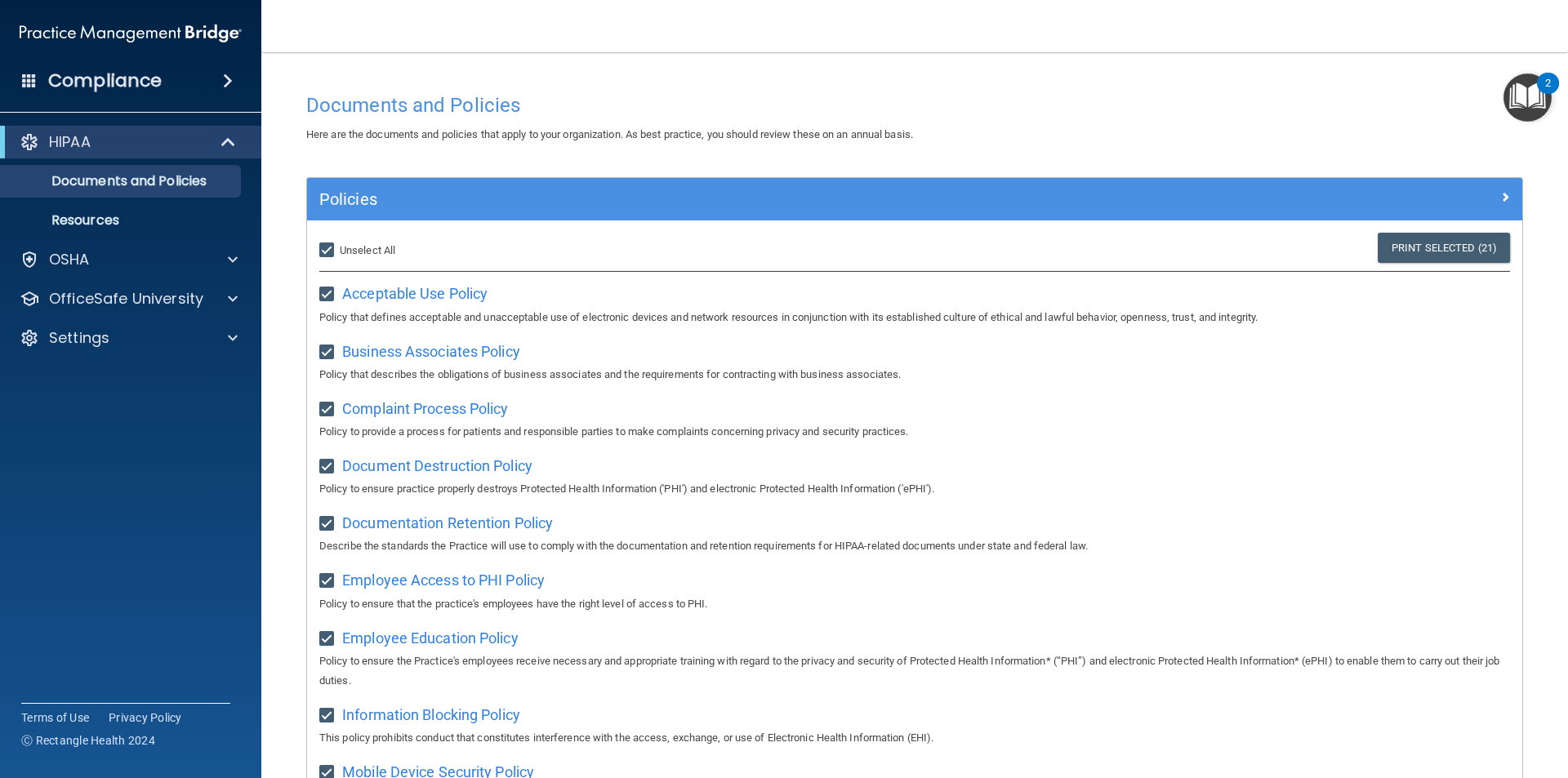
click at [1537, 87] on div "2" at bounding box center [1547, 83] width 22 height 21
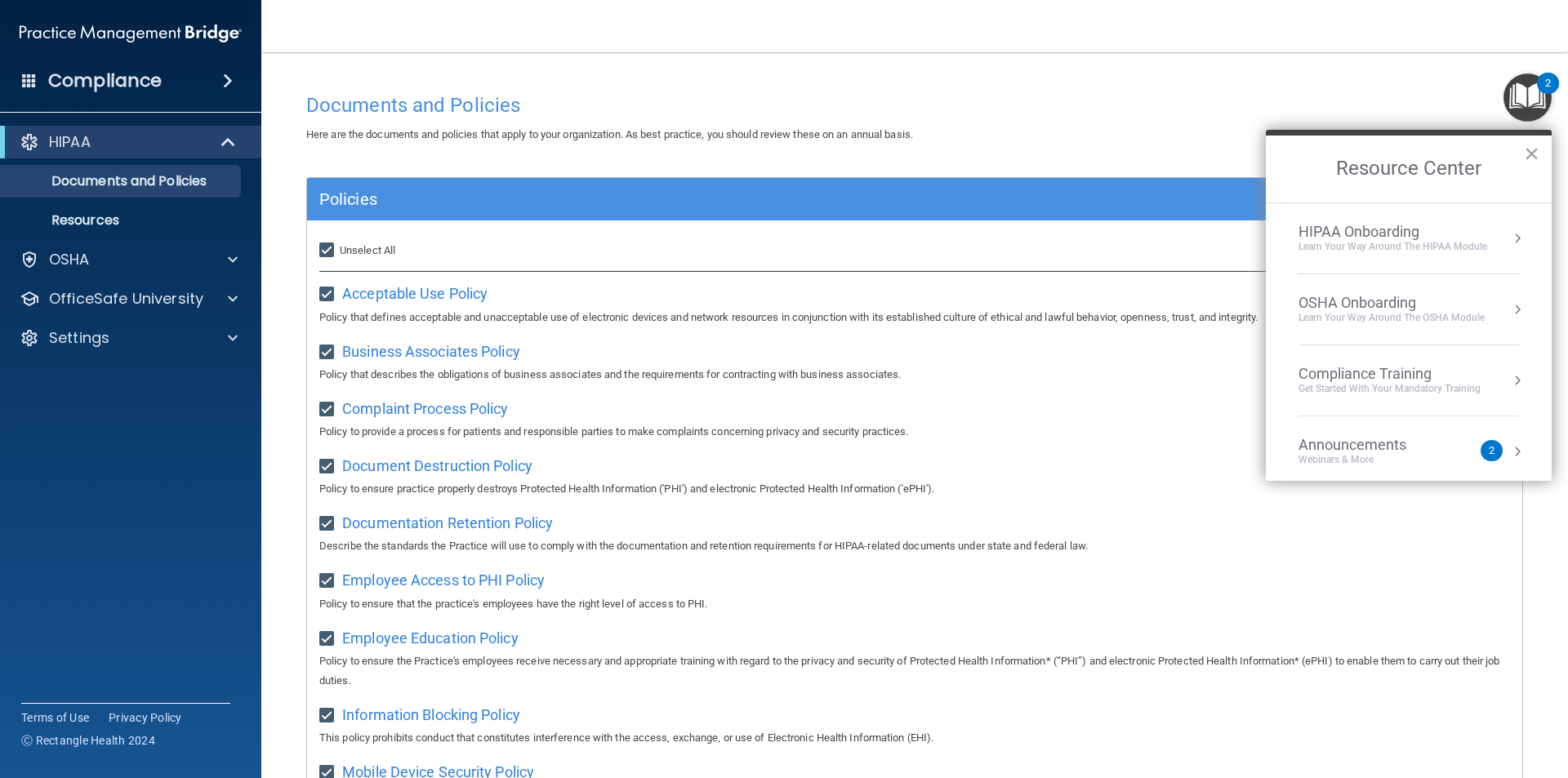
click at [1340, 292] on li "OSHA Onboarding Learn your way around the OSHA module" at bounding box center [1408, 310] width 220 height 71
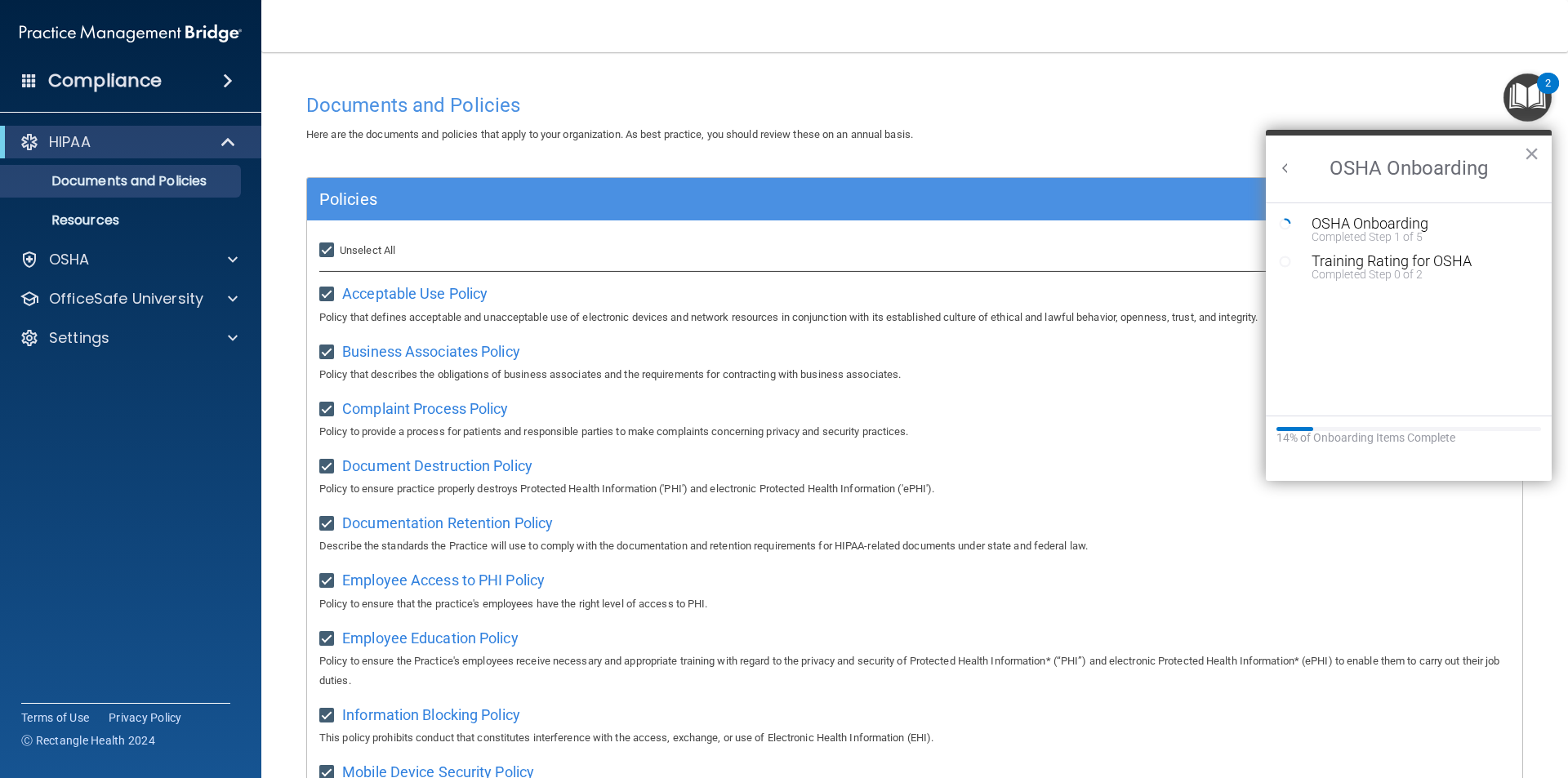
click at [1339, 303] on ol "OSHA Onboarding Completed Step 1 of 5 Training Rating for OSHA Completed Step 0…" at bounding box center [1408, 309] width 285 height 214
click at [1368, 220] on div "OSHA Onboarding" at bounding box center [1420, 224] width 218 height 15
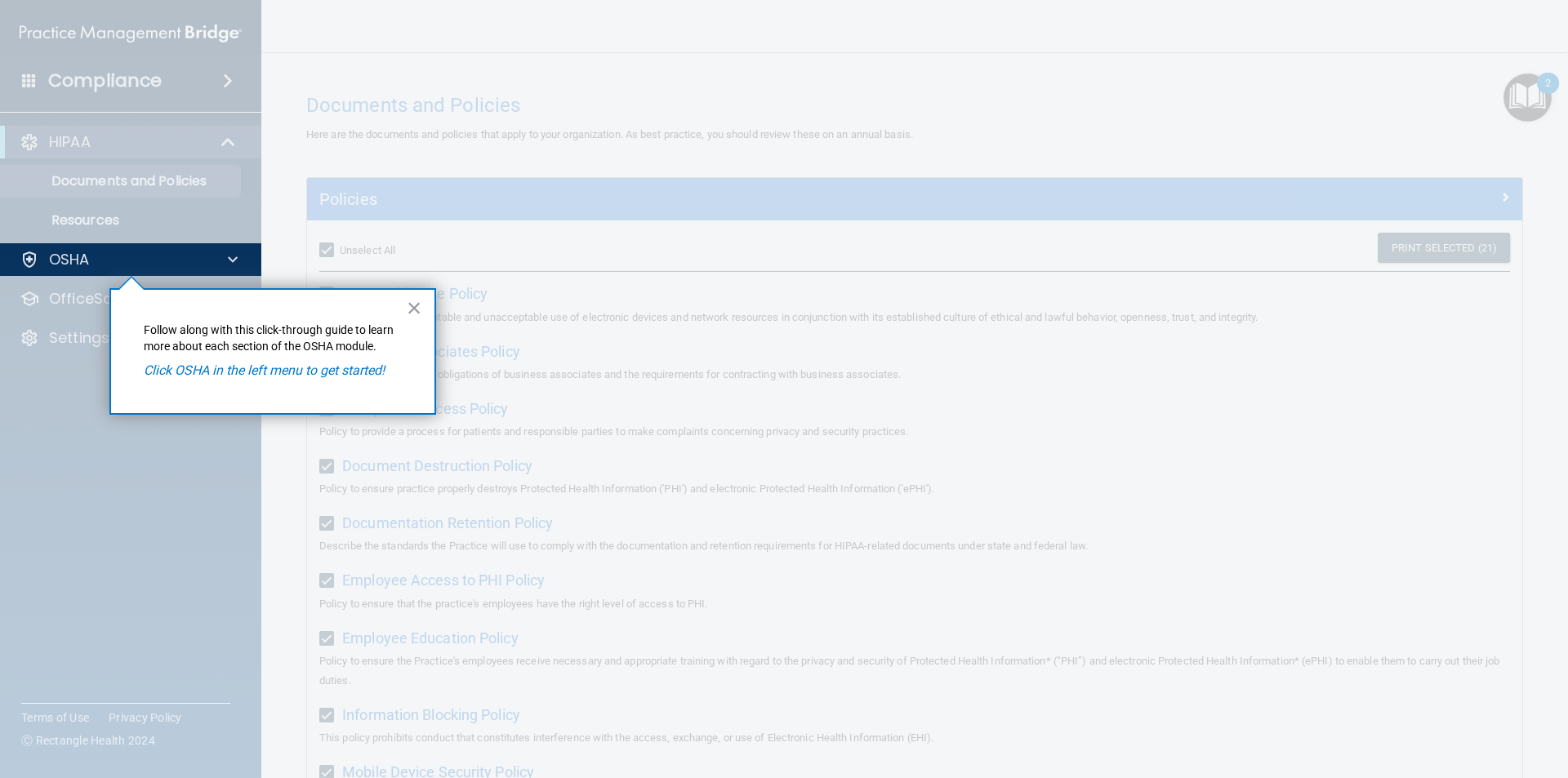
click at [422, 305] on div "× Follow along with this click-through guide to learn more about each section o…" at bounding box center [273, 351] width 326 height 126
click at [410, 310] on button "×" at bounding box center [414, 307] width 16 height 26
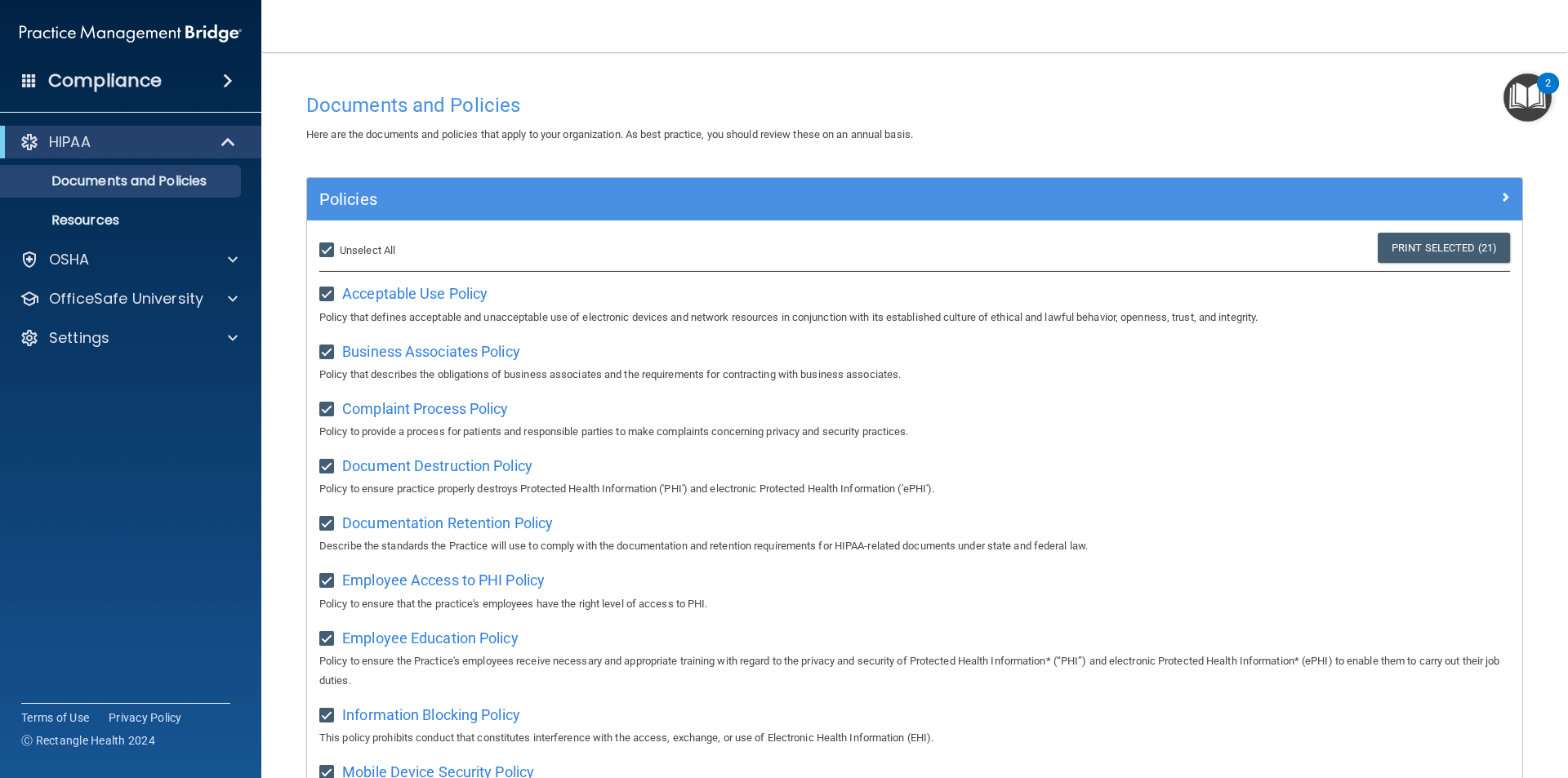
click at [90, 76] on h4 "Compliance" at bounding box center [105, 80] width 114 height 23
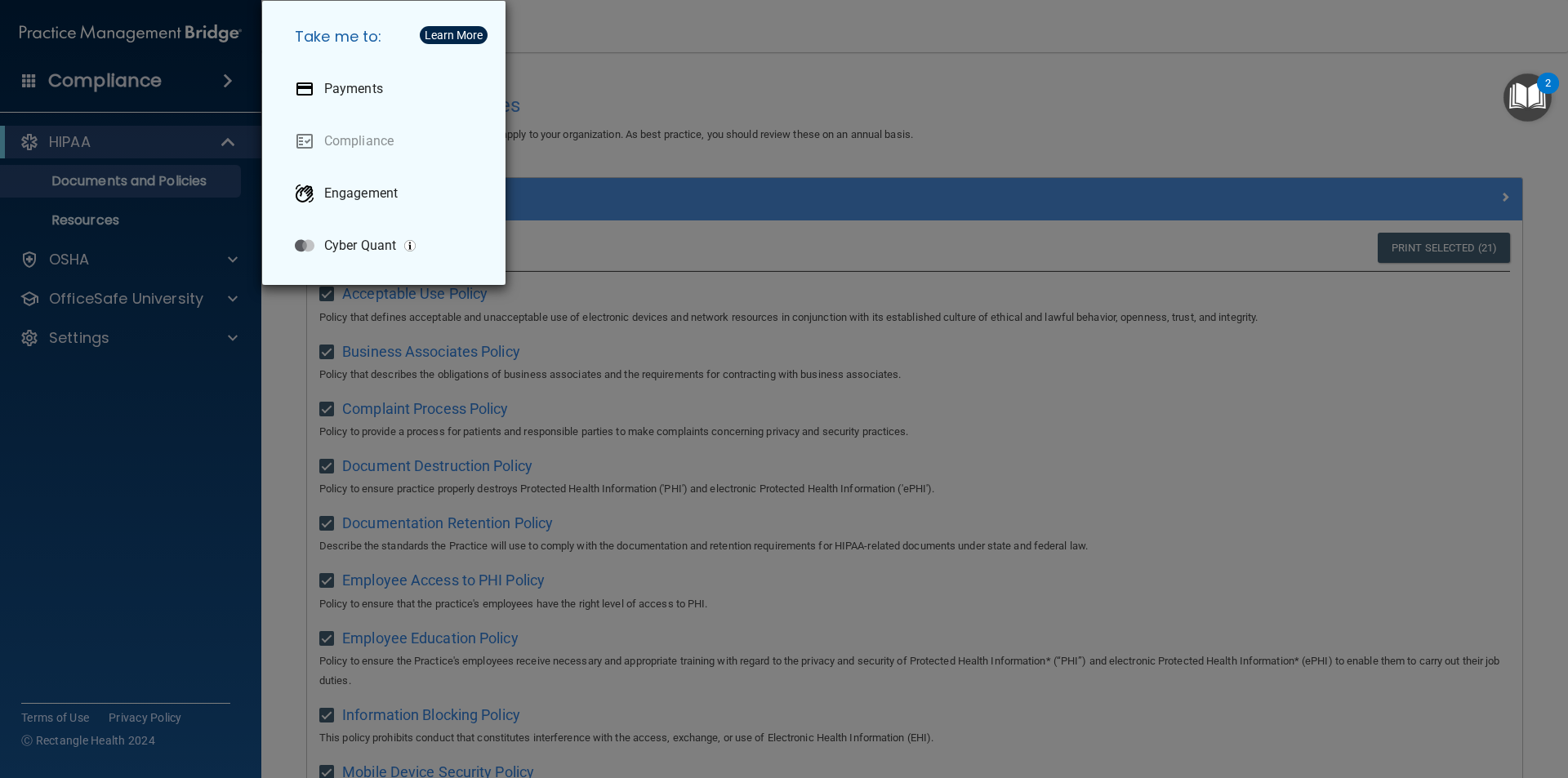
click at [861, 92] on div "Take me to: Payments Compliance Engagement Cyber Quant" at bounding box center [784, 389] width 1568 height 778
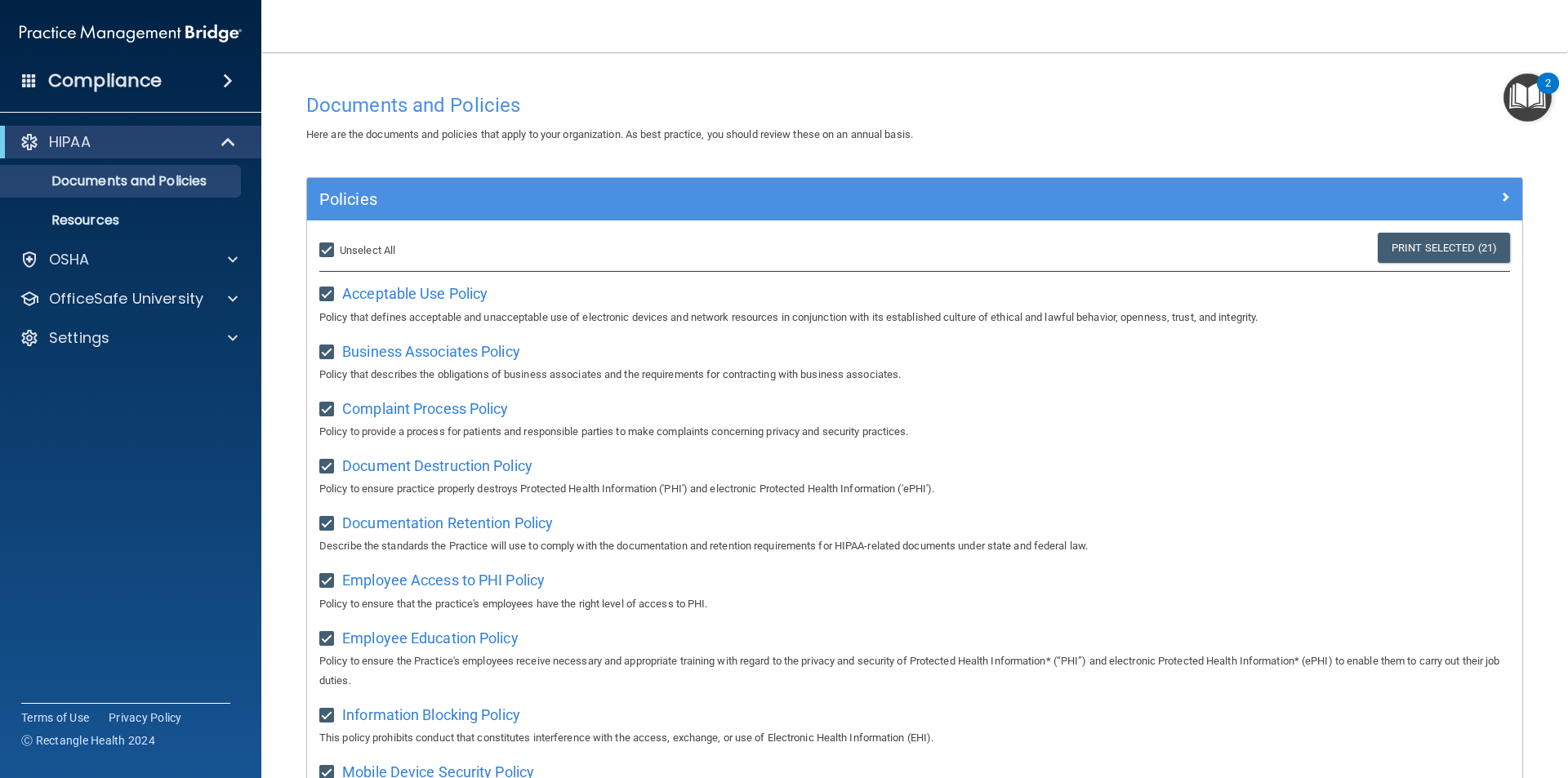
click at [1524, 96] on img "Open Resource Center, 2 new notifications" at bounding box center [1527, 98] width 49 height 49
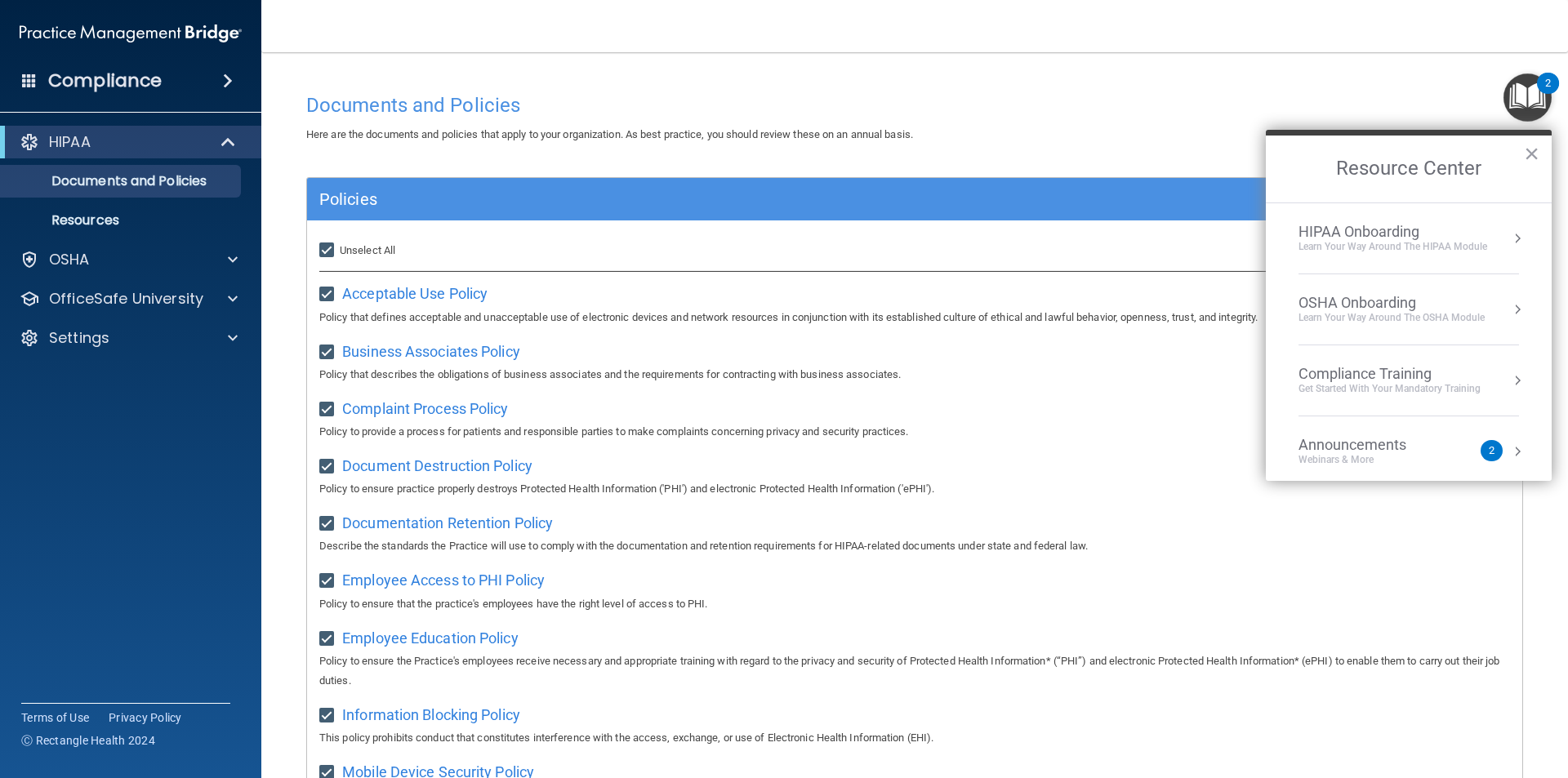
click at [1371, 298] on div "OSHA Onboarding" at bounding box center [1391, 302] width 186 height 18
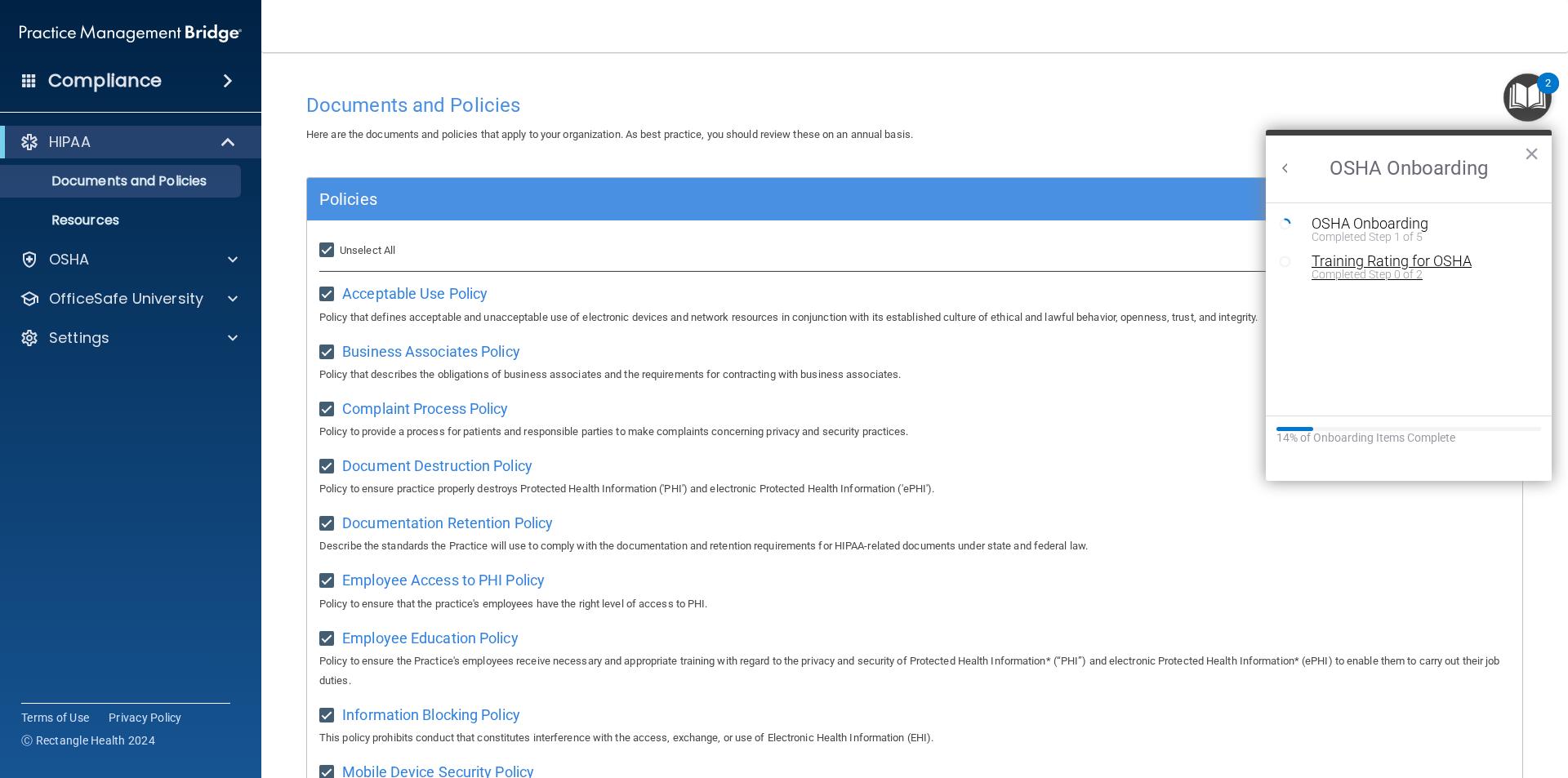
click at [1409, 257] on div "Training Rating for OSHA" at bounding box center [1420, 261] width 218 height 15
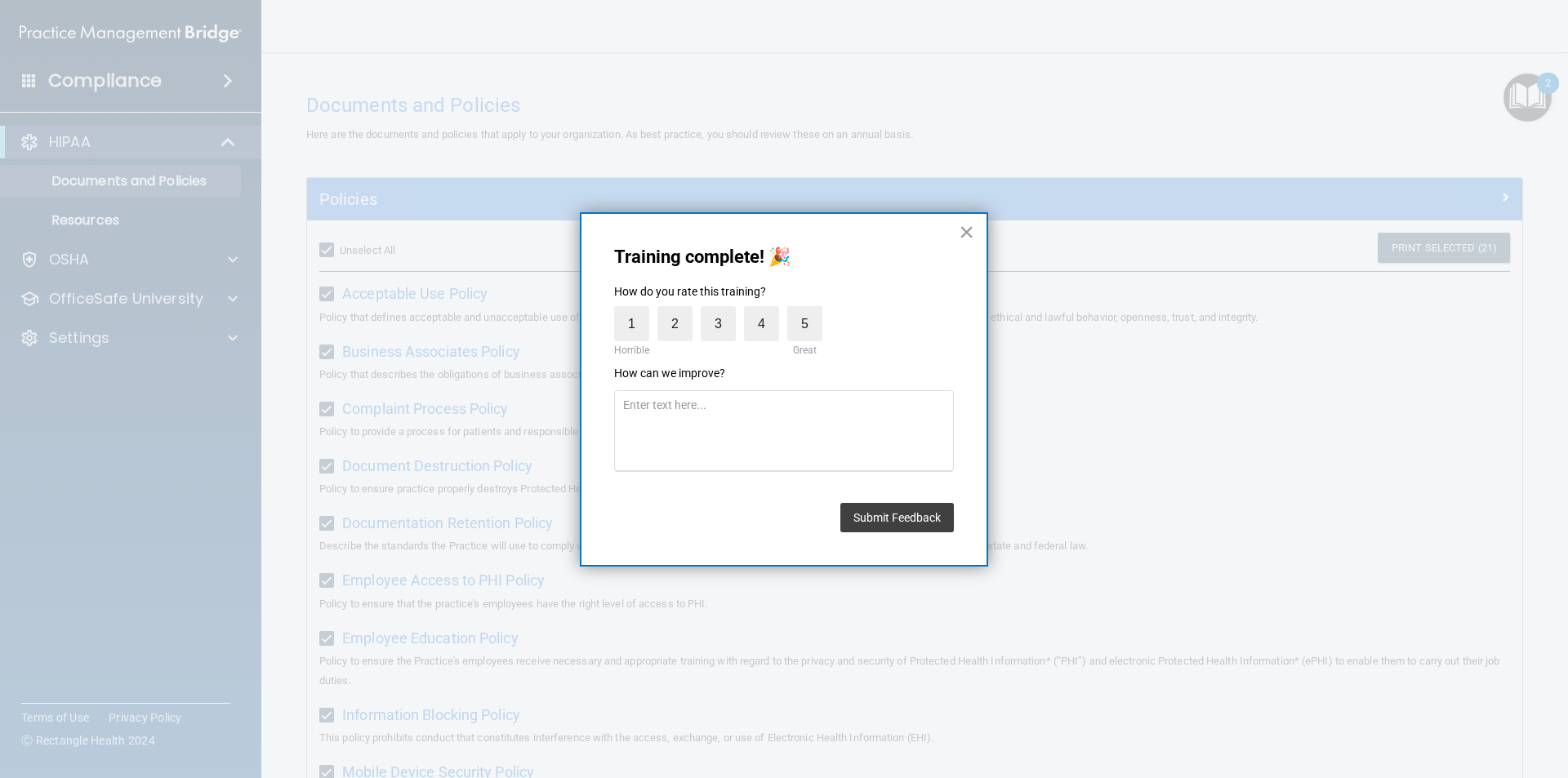
click at [965, 233] on button "×" at bounding box center [966, 231] width 16 height 26
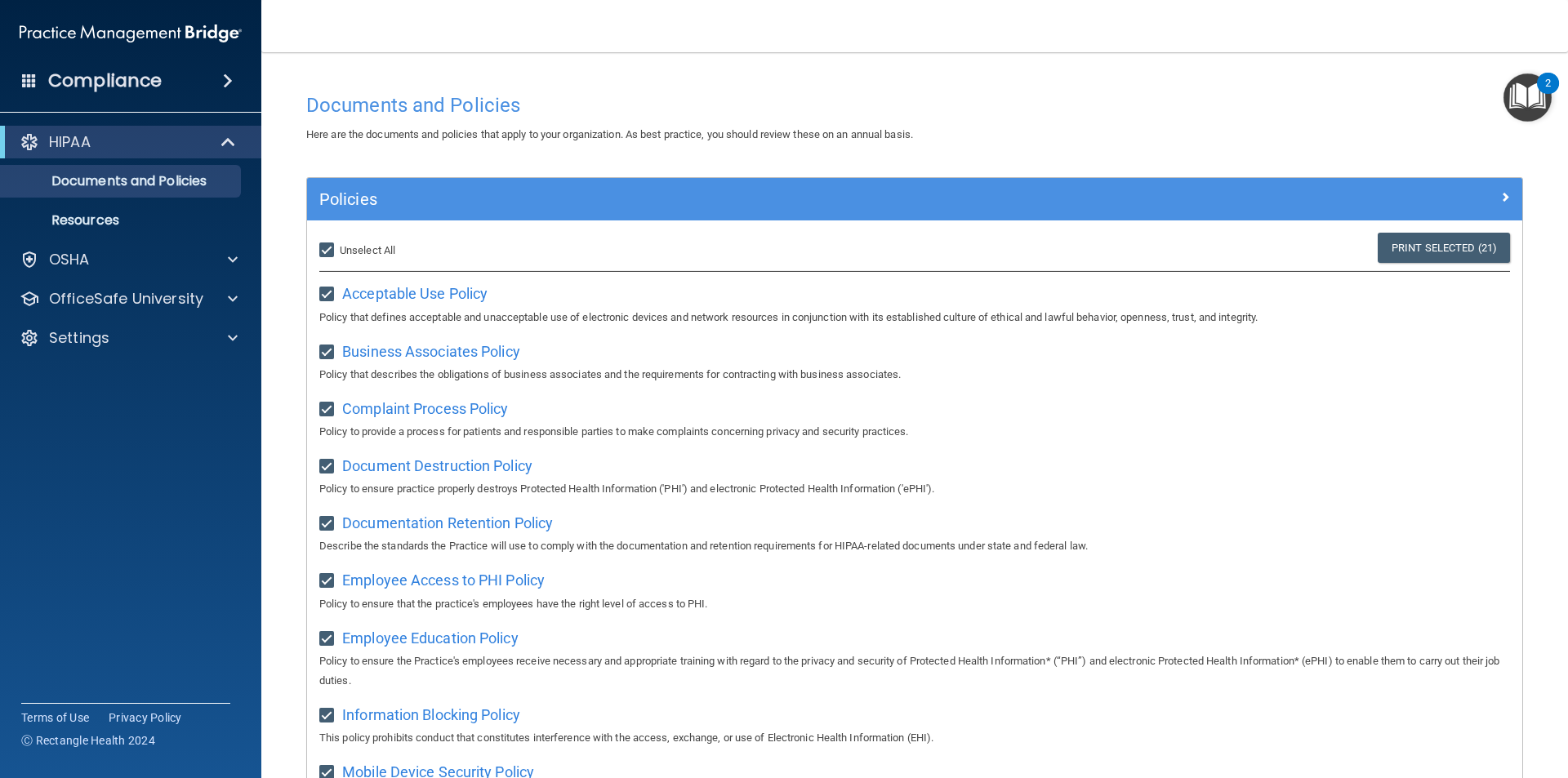
click at [326, 252] on input "Select All (Unselect 21) Unselect All" at bounding box center [328, 251] width 18 height 13
checkbox input "false"
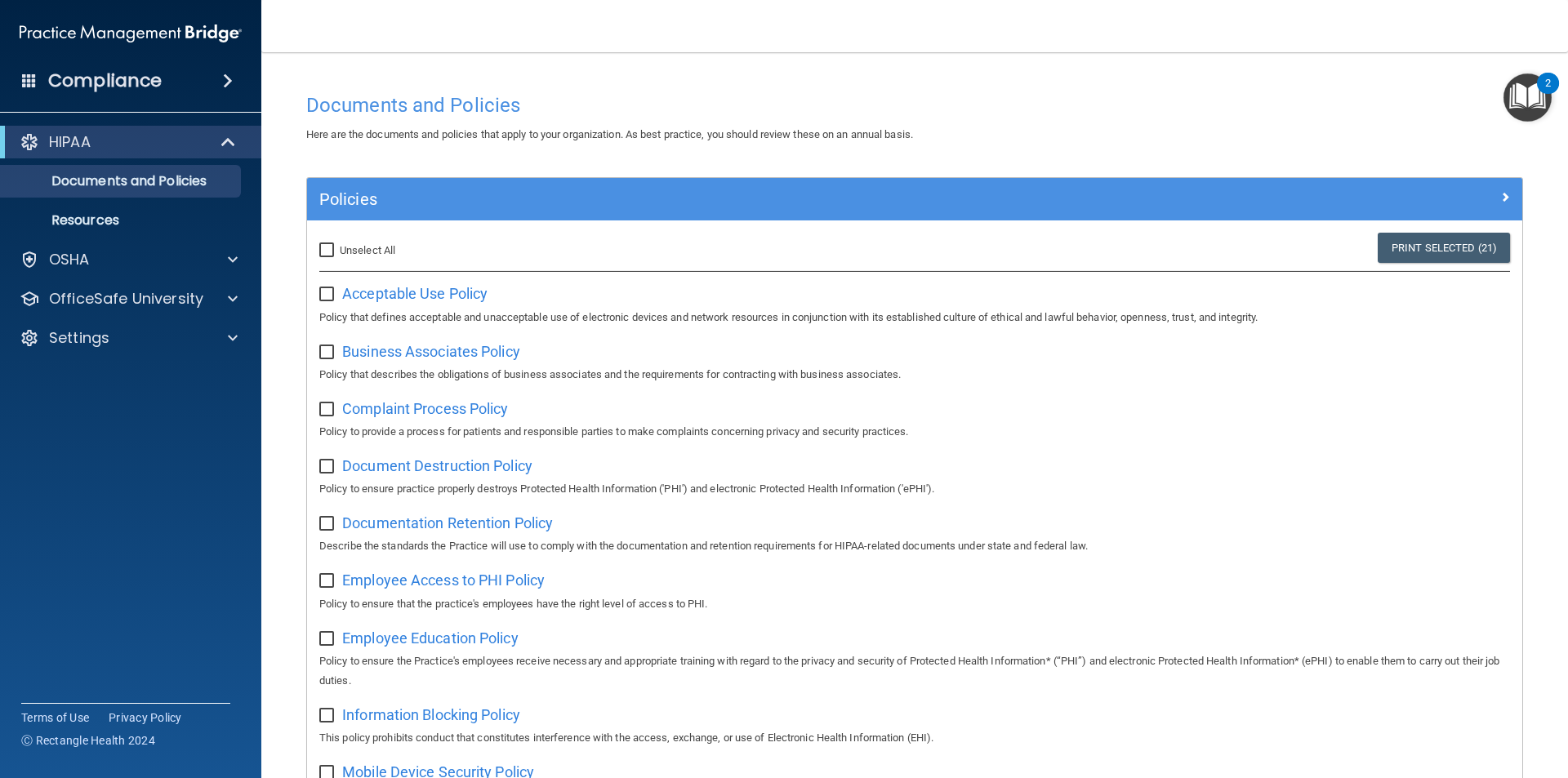
checkbox input "false"
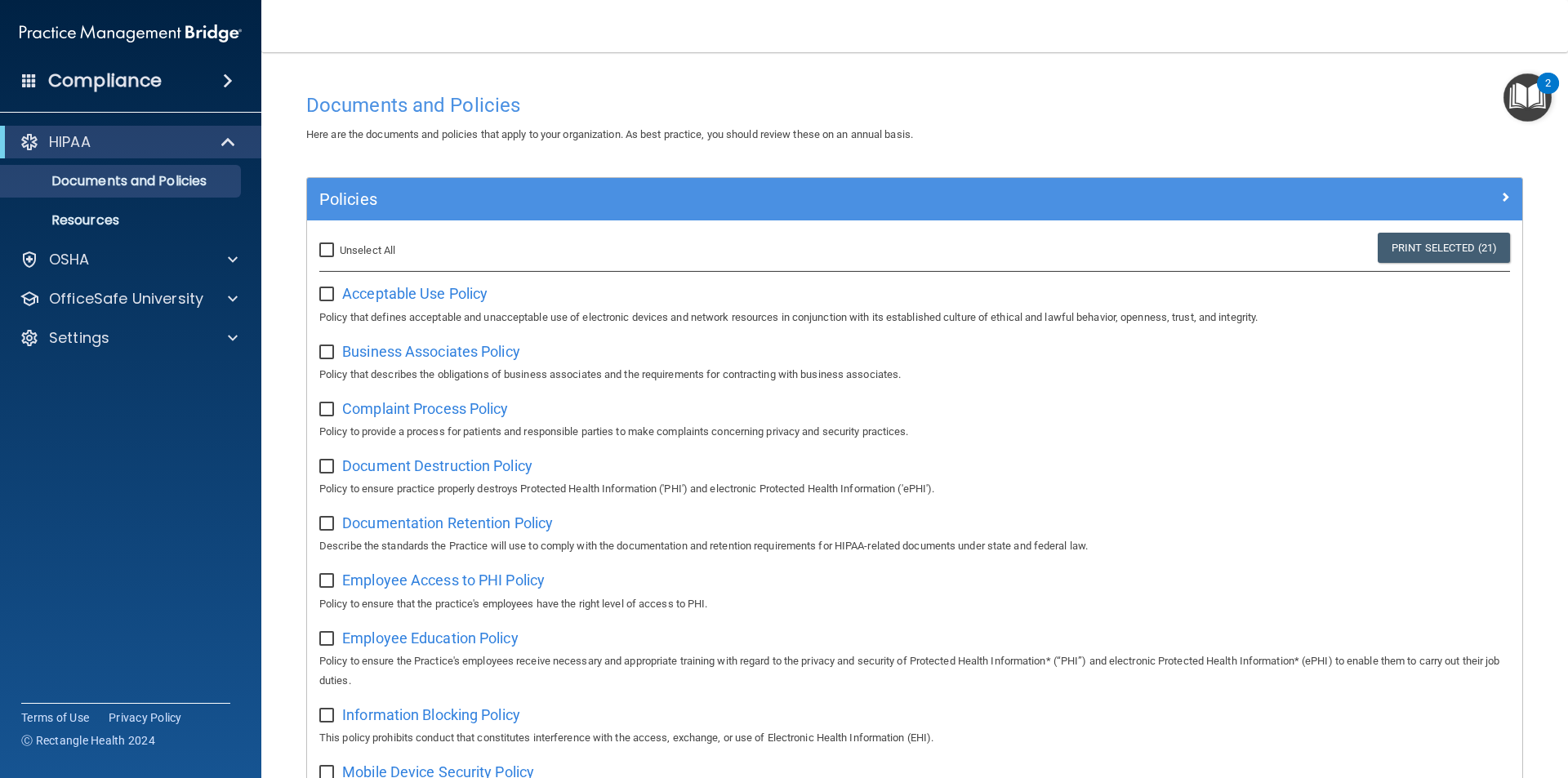
checkbox input "false"
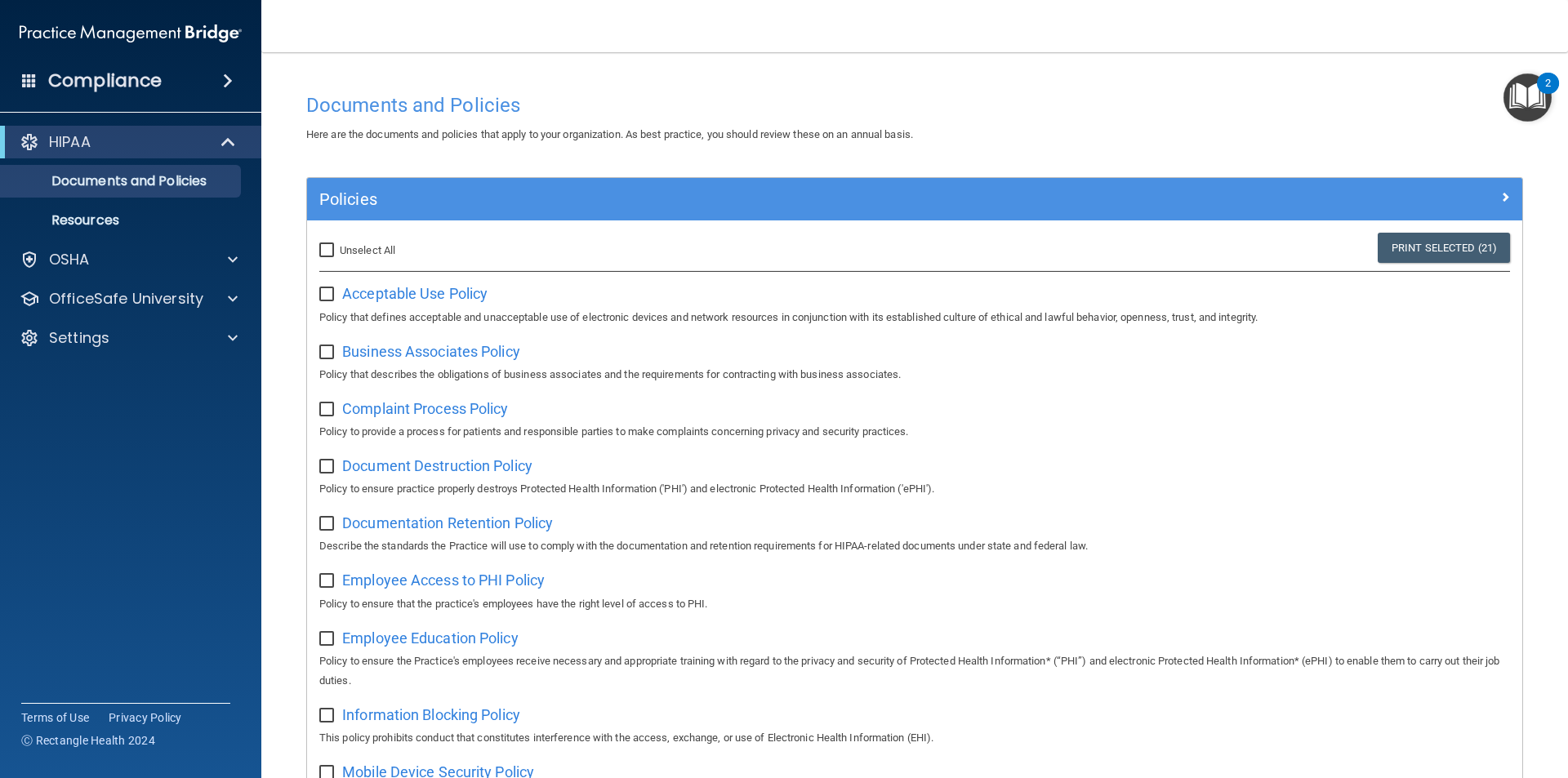
checkbox input "false"
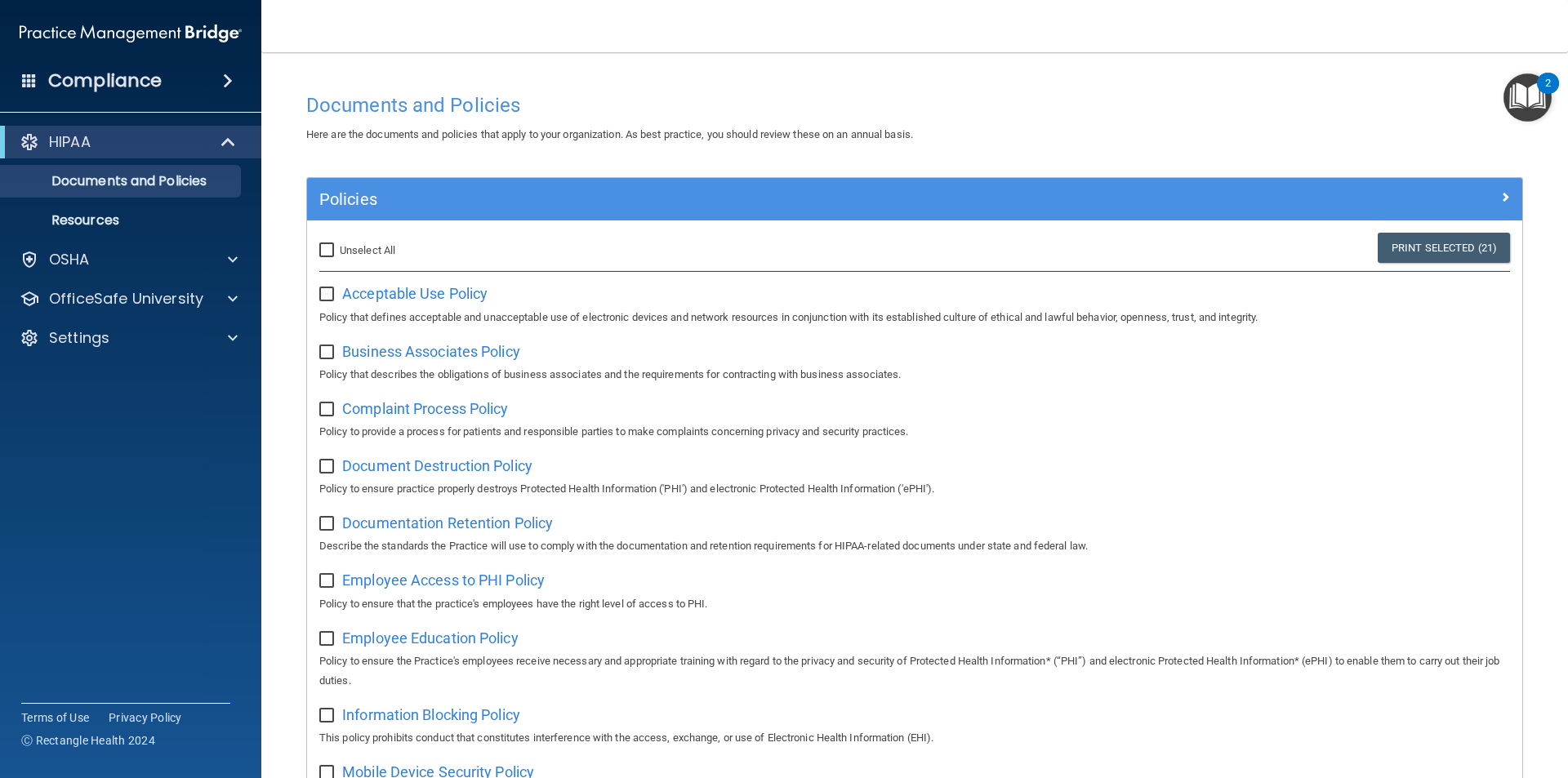
checkbox input "false"
click at [326, 252] on input "Select All (Unselect 0) Unselect All" at bounding box center [328, 251] width 18 height 13
checkbox input "true"
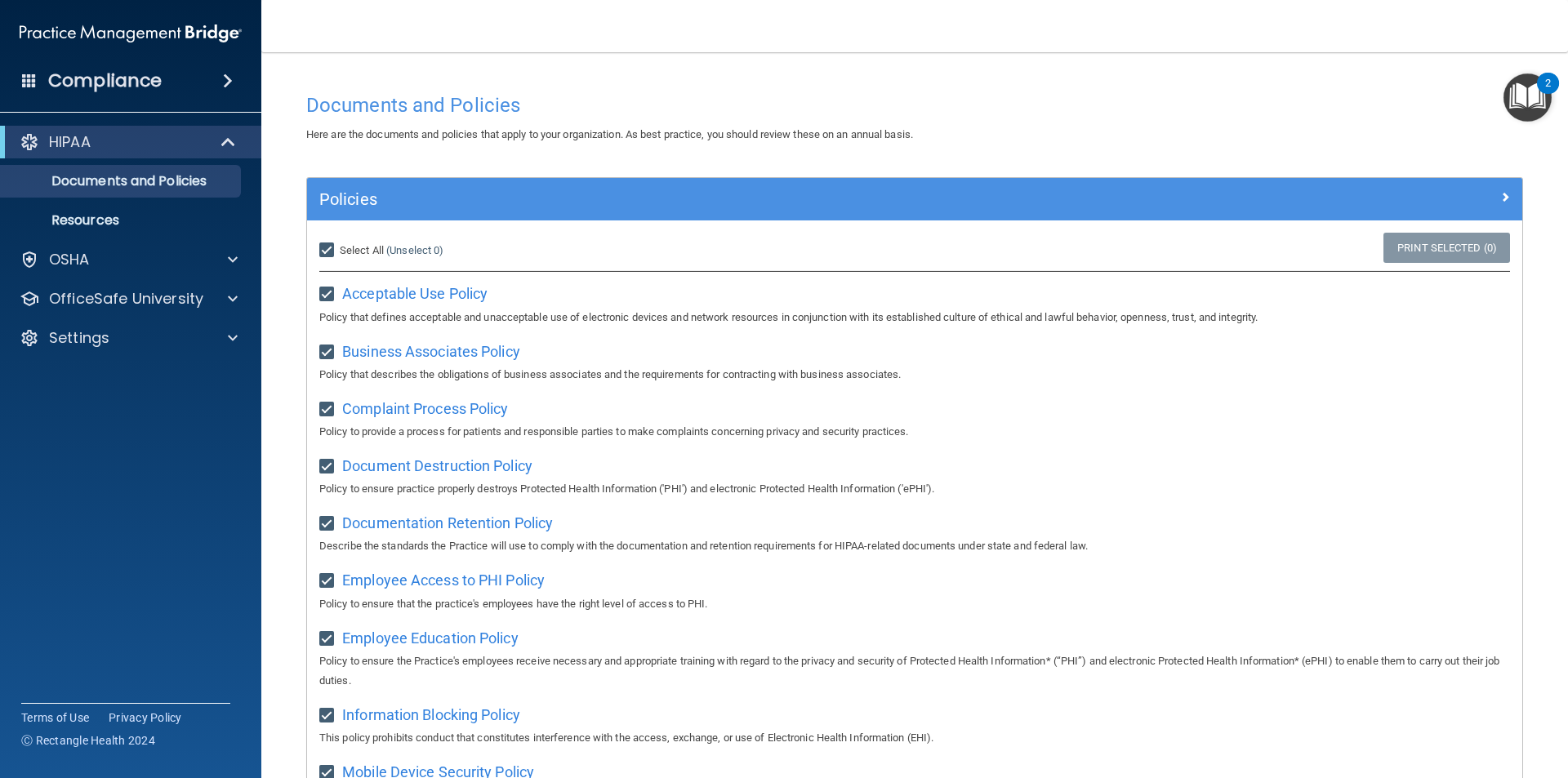
checkbox input "true"
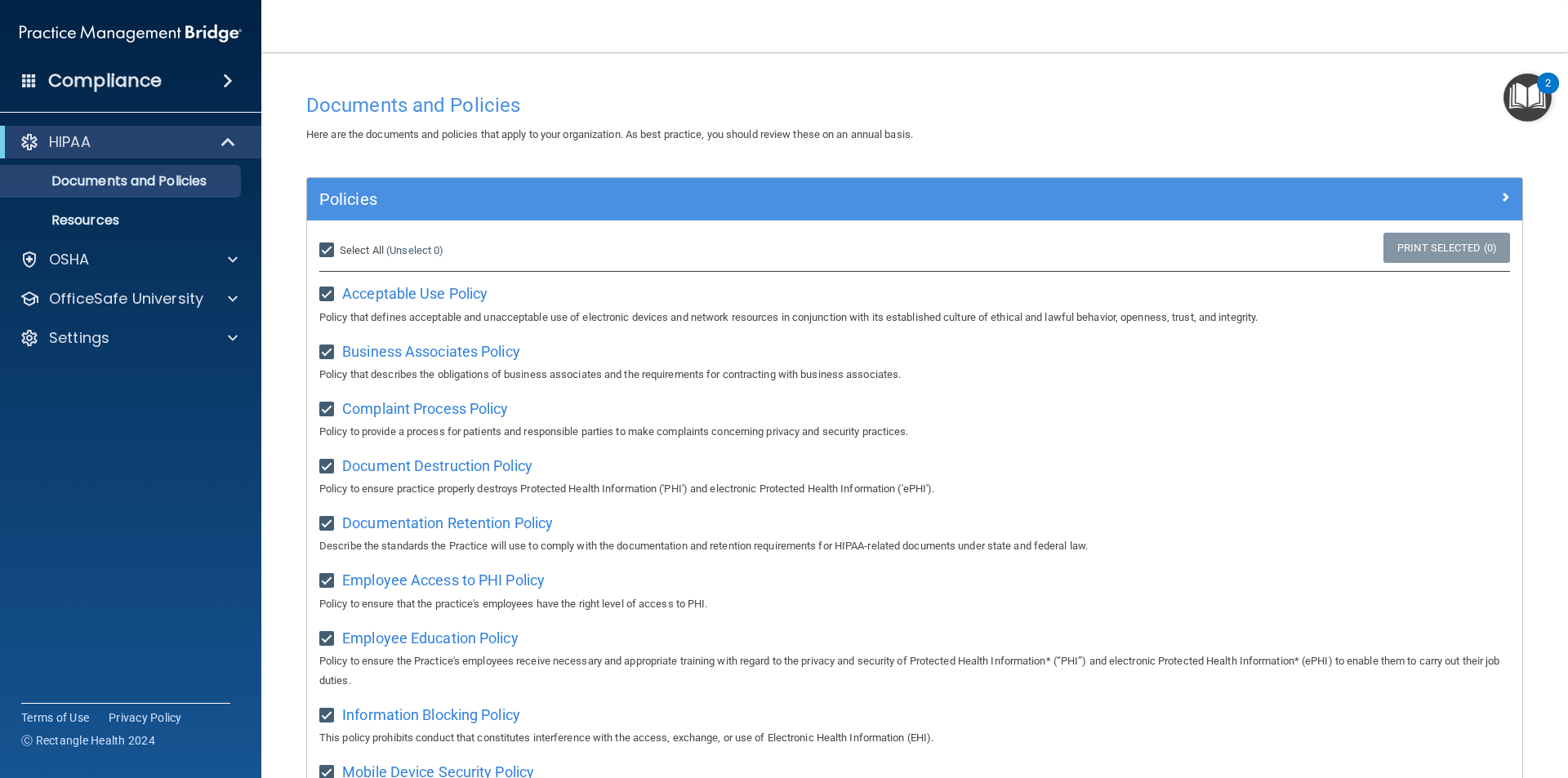
checkbox input "true"
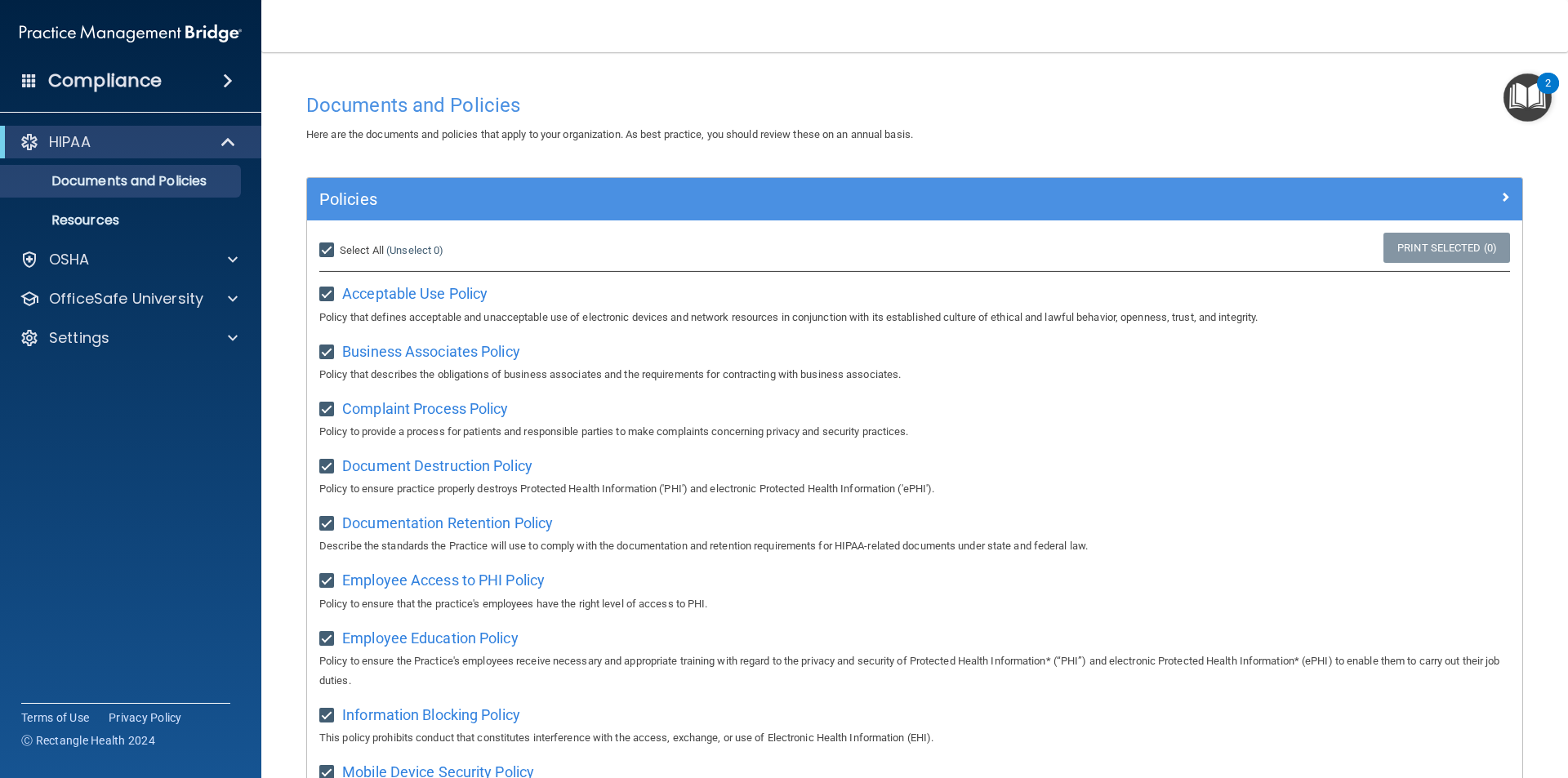
checkbox input "true"
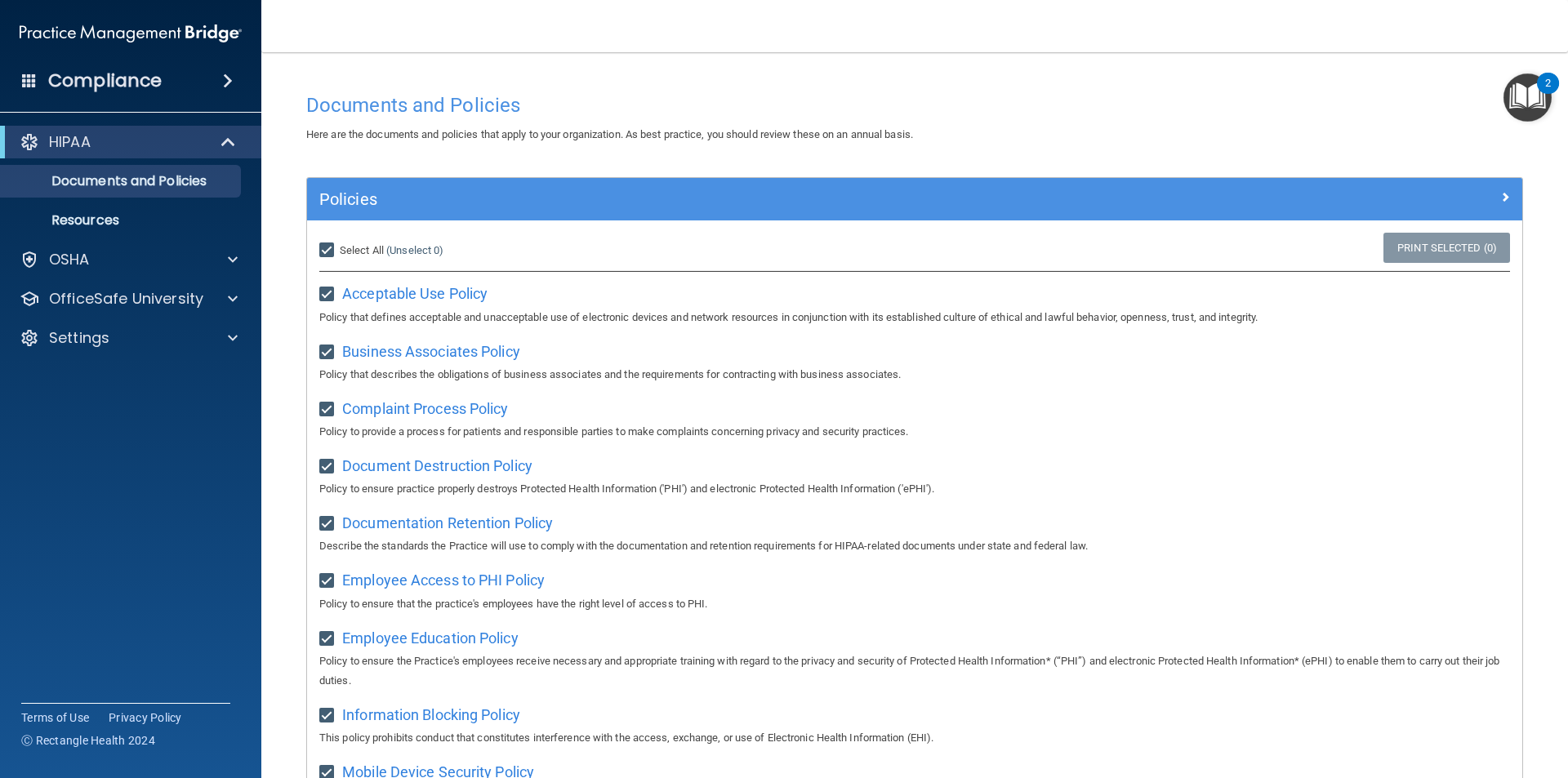
checkbox input "true"
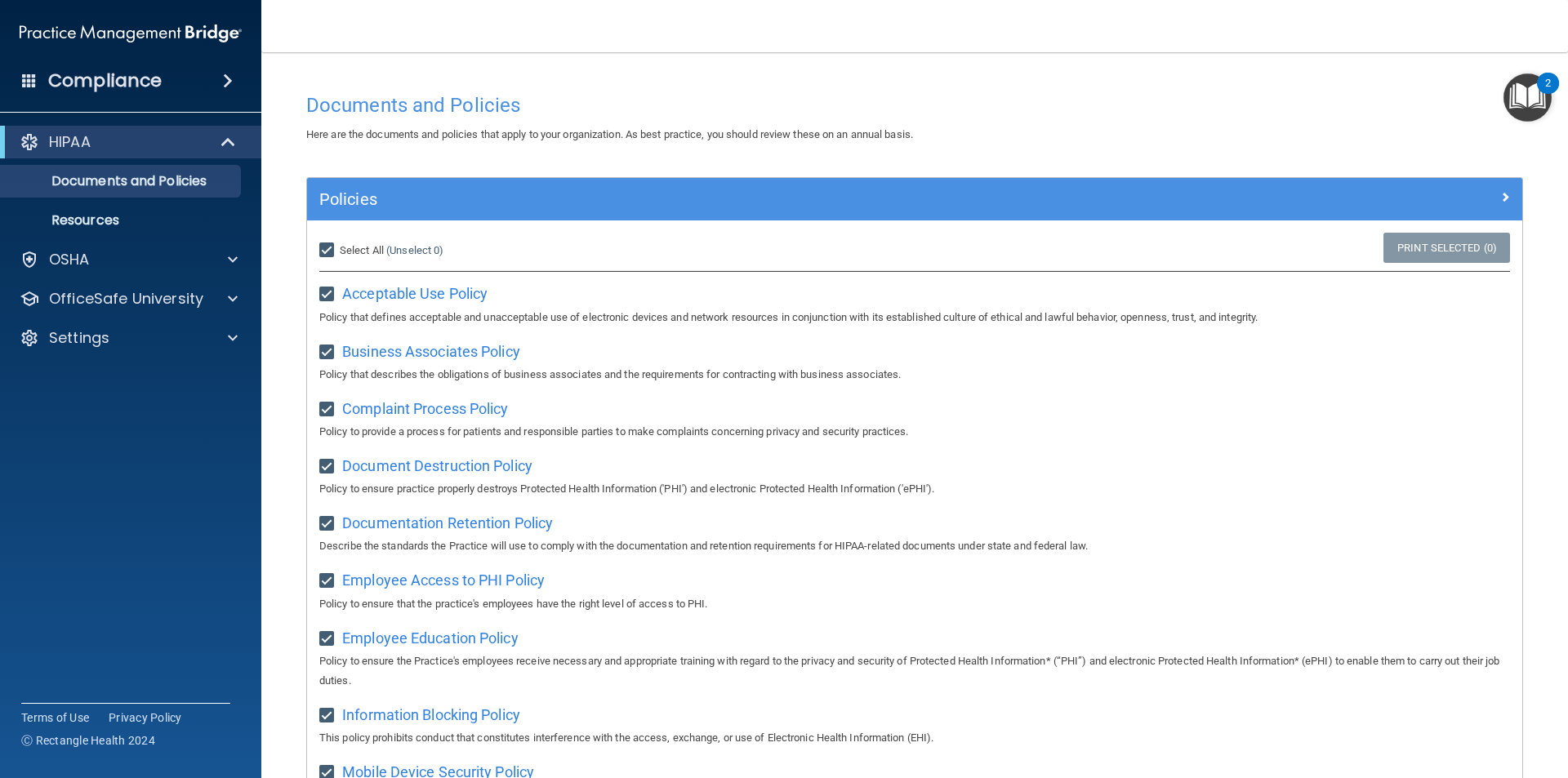
checkbox input "true"
click at [326, 252] on input "Select All (Unselect 21) Unselect All" at bounding box center [328, 251] width 18 height 13
checkbox input "false"
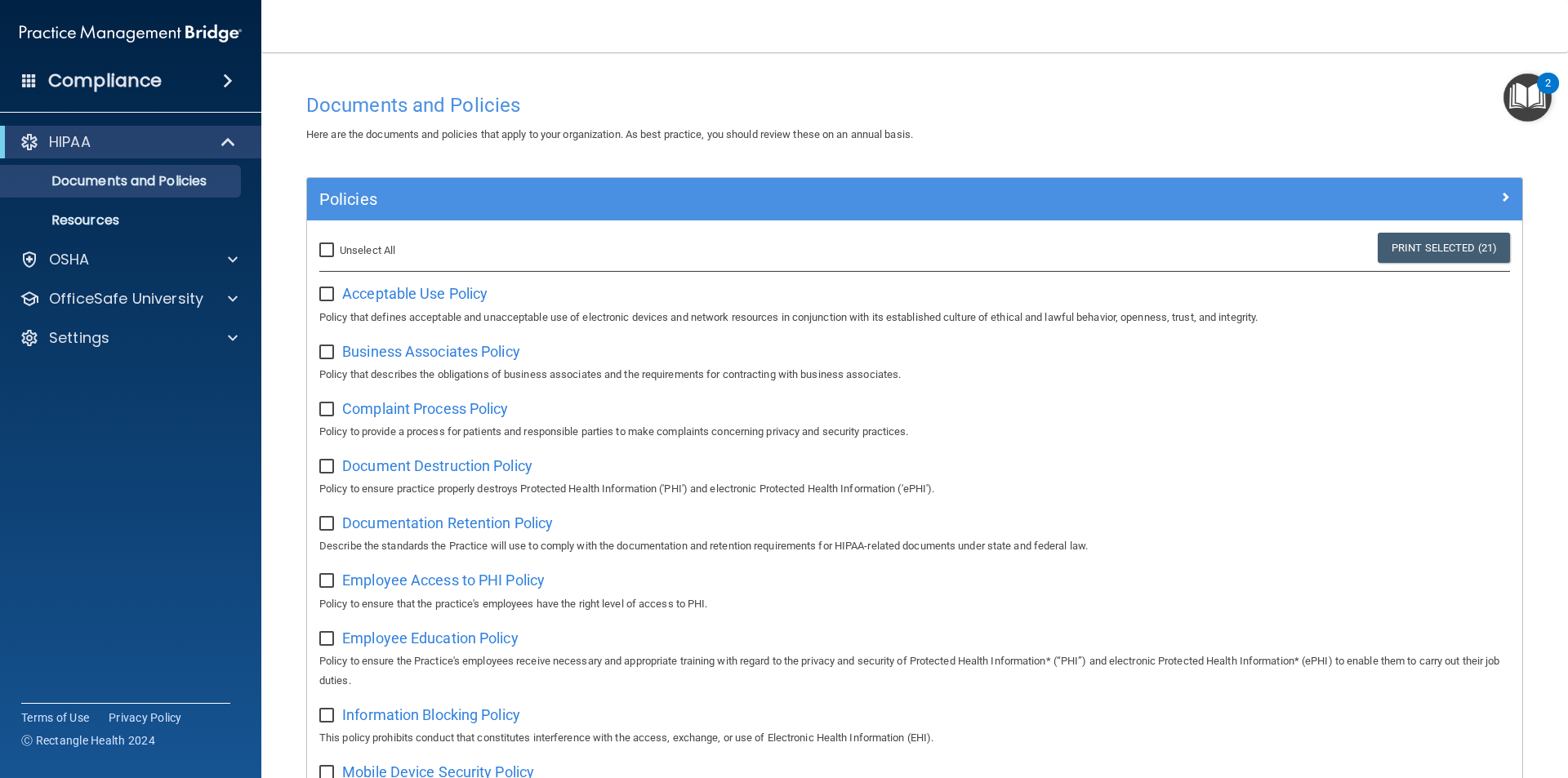
checkbox input "false"
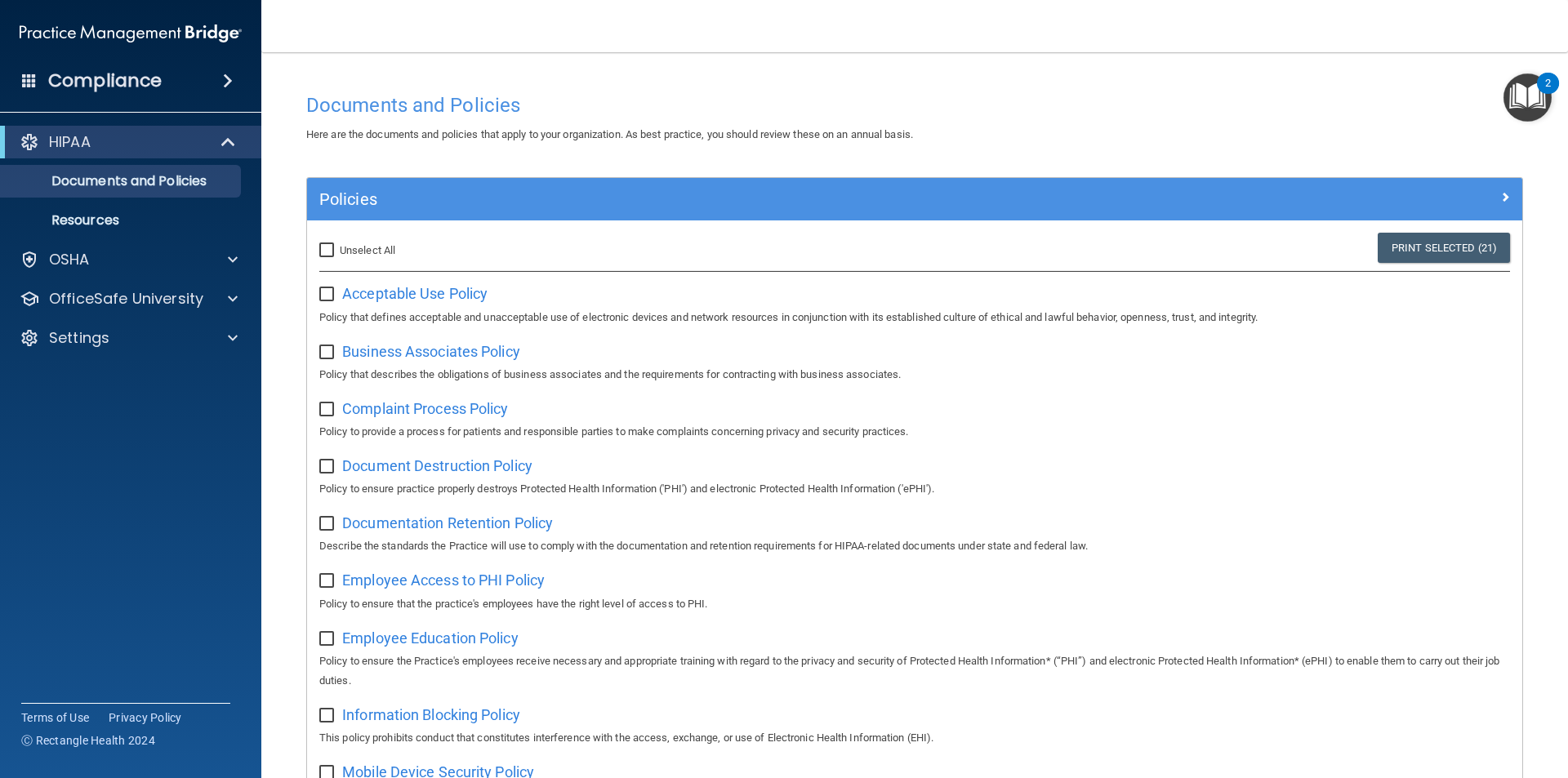
checkbox input "false"
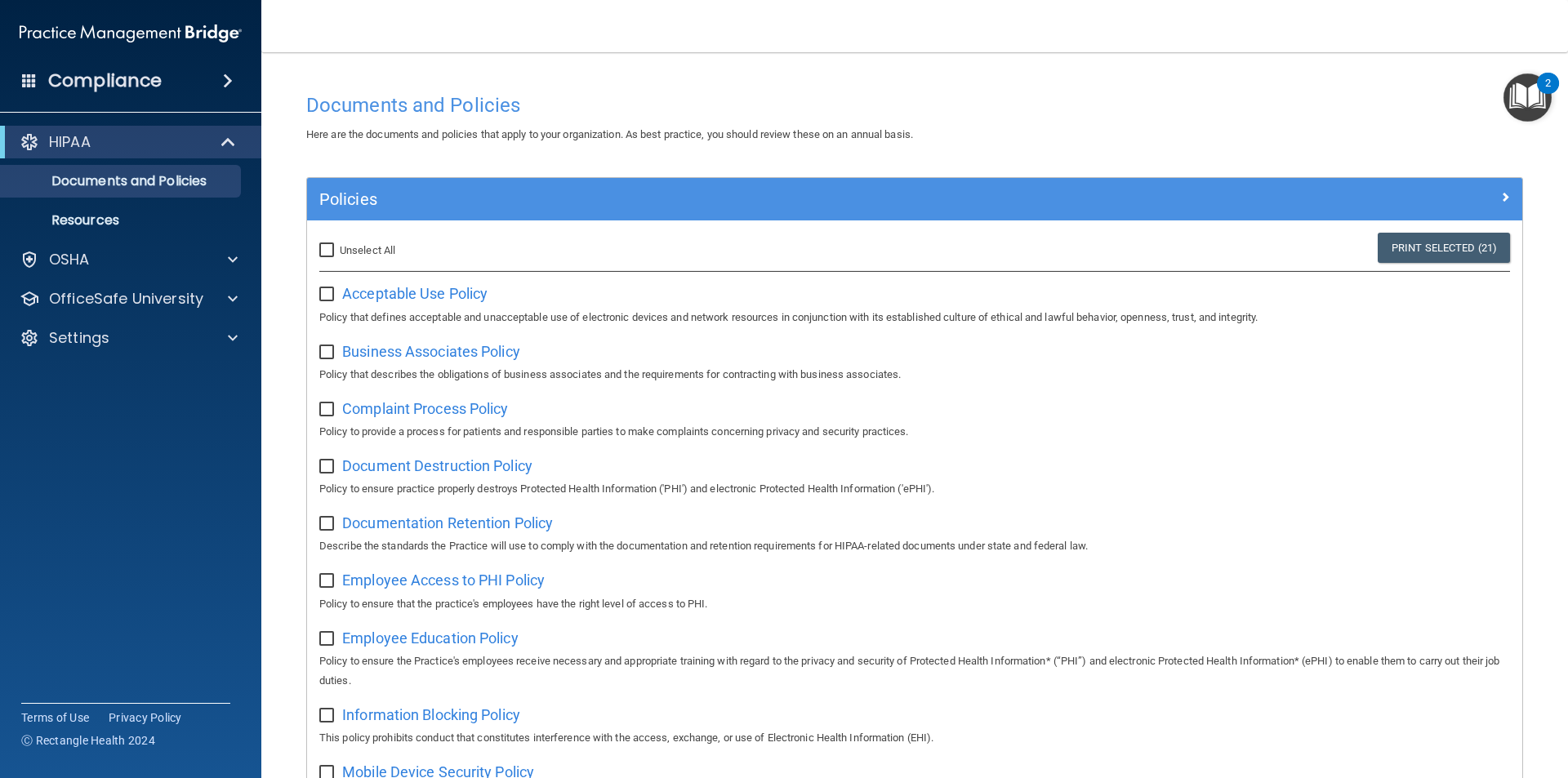
checkbox input "false"
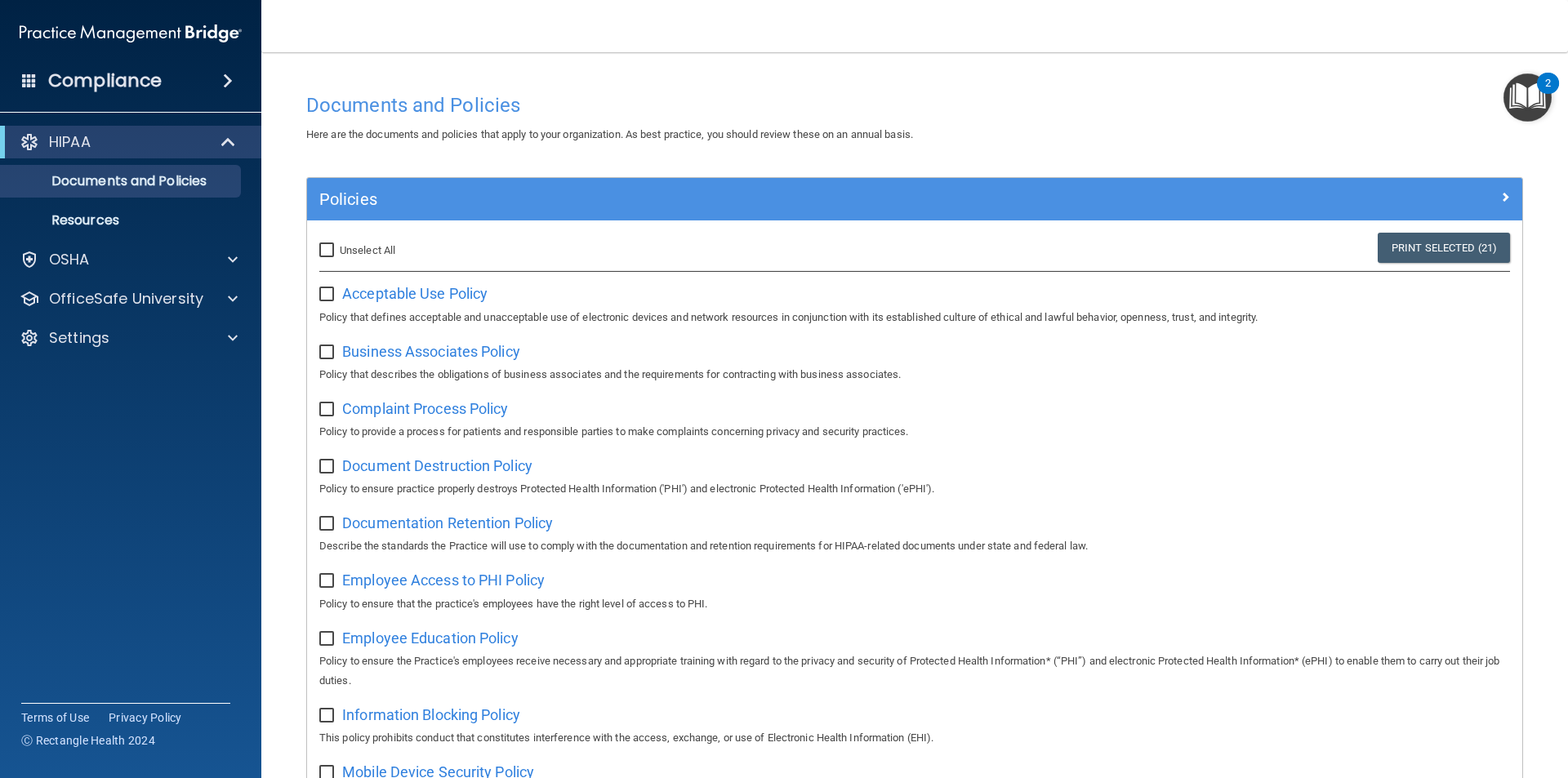
checkbox input "false"
click at [326, 252] on input "Select All (Unselect 0) Unselect All" at bounding box center [328, 251] width 18 height 13
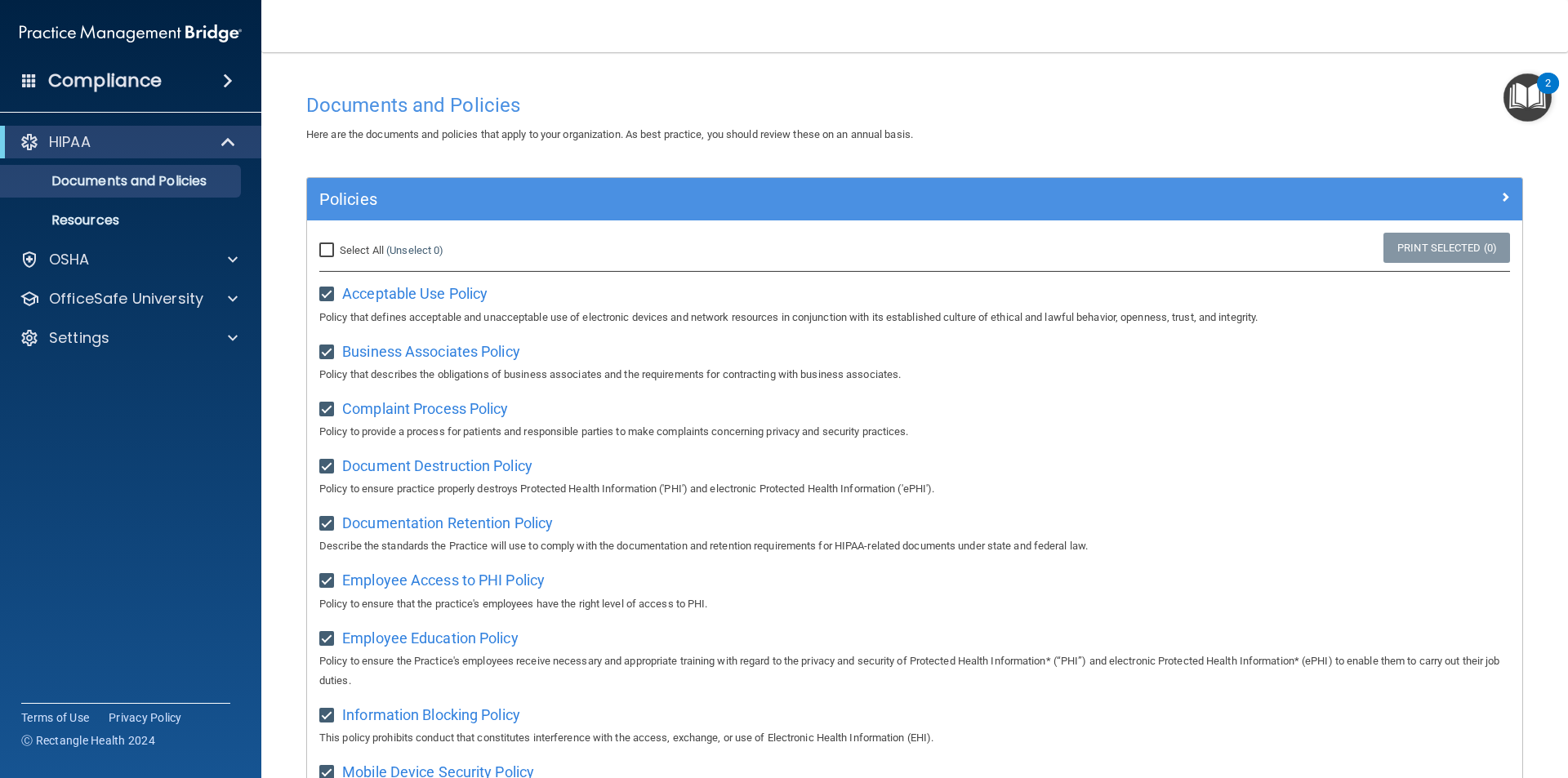
checkbox input "true"
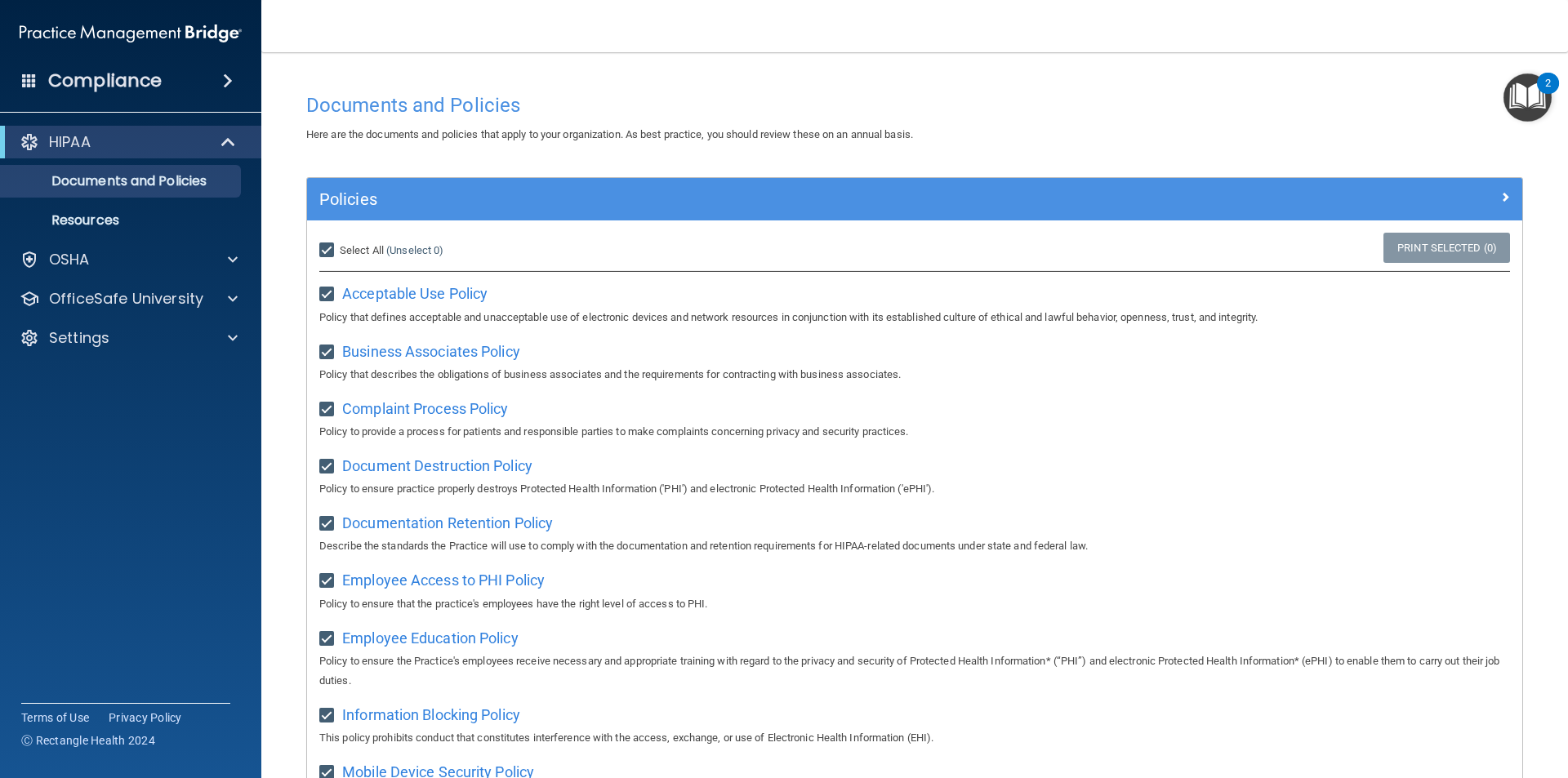
checkbox input "true"
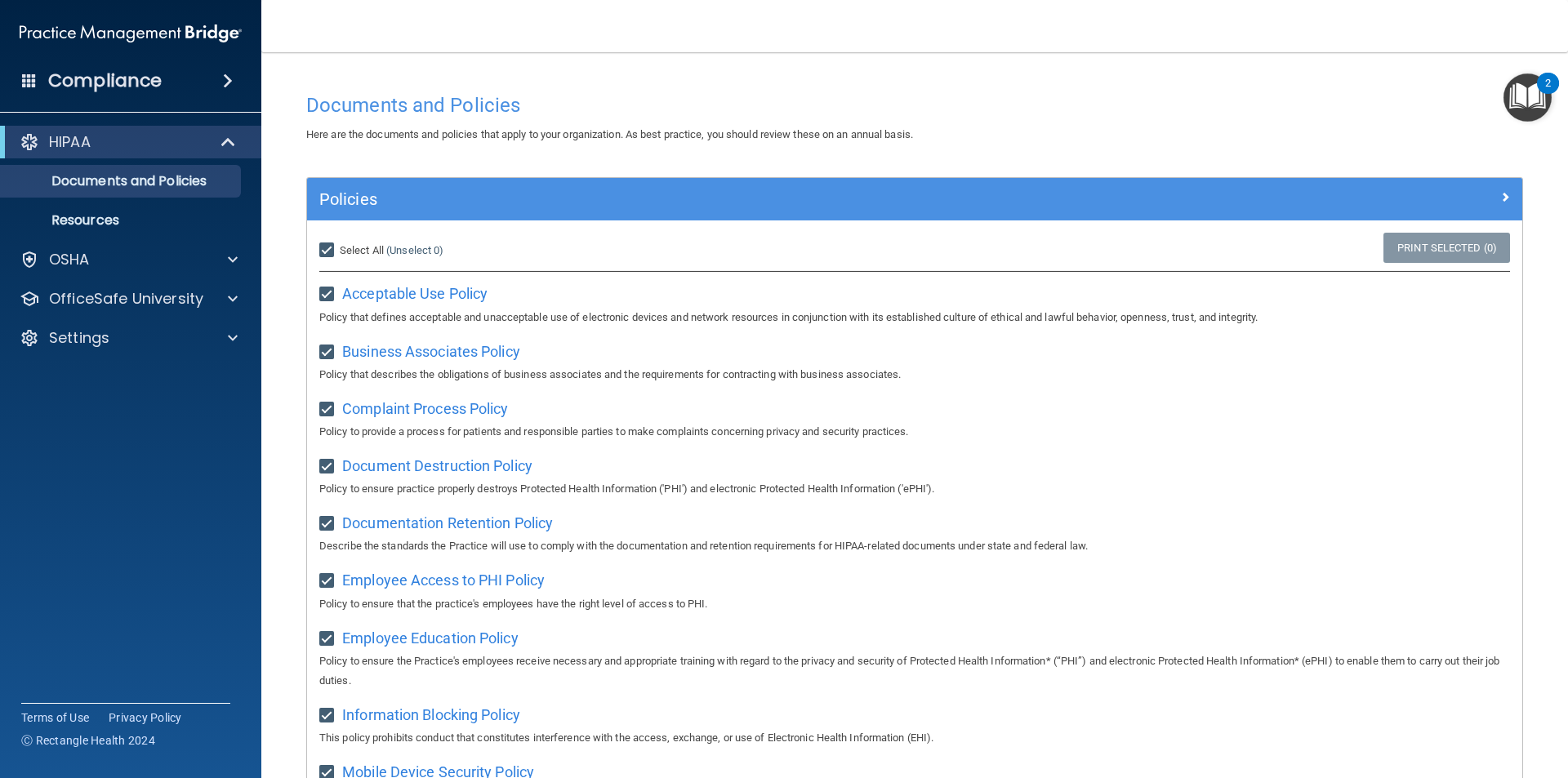
checkbox input "true"
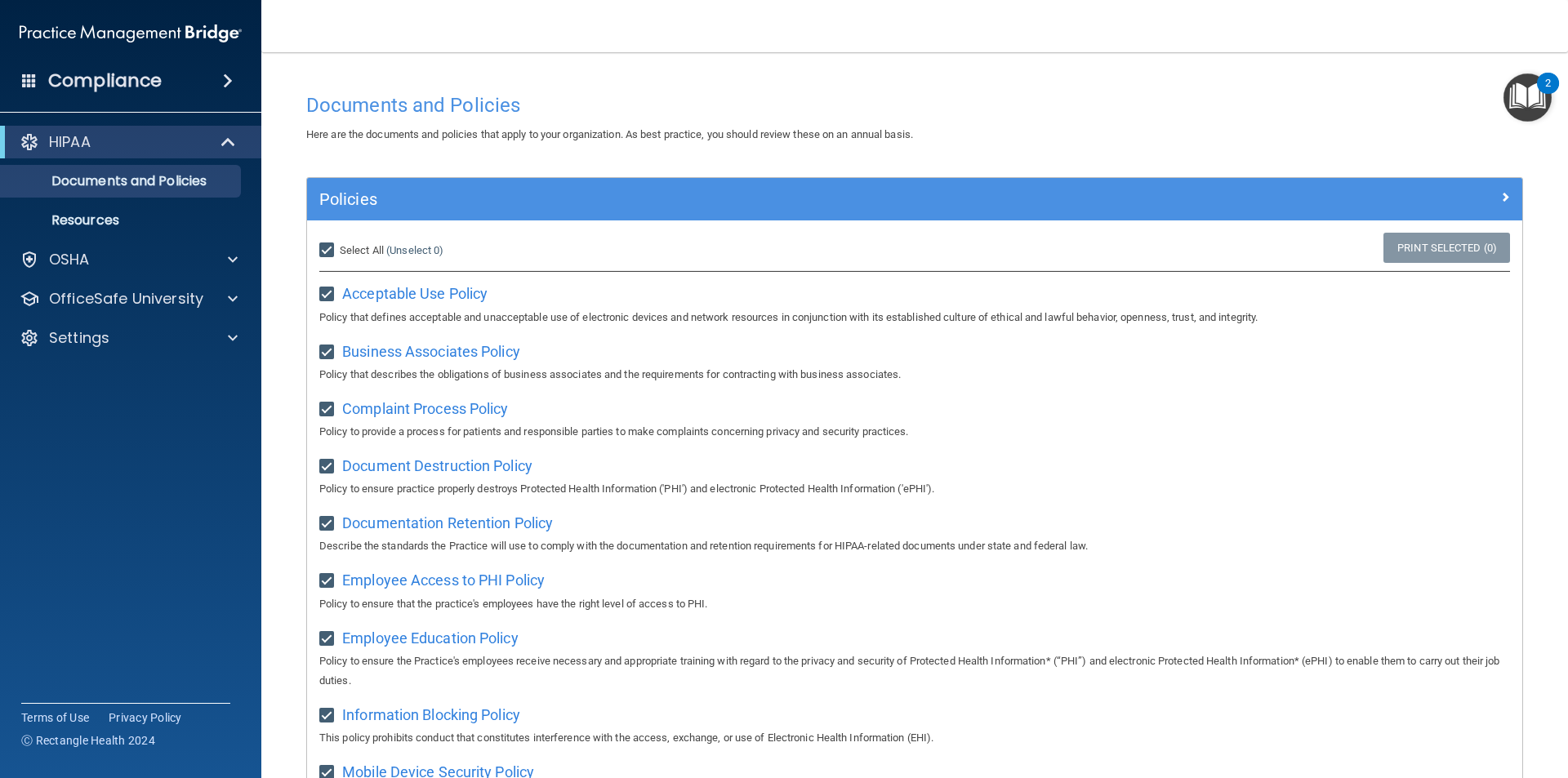
checkbox input "true"
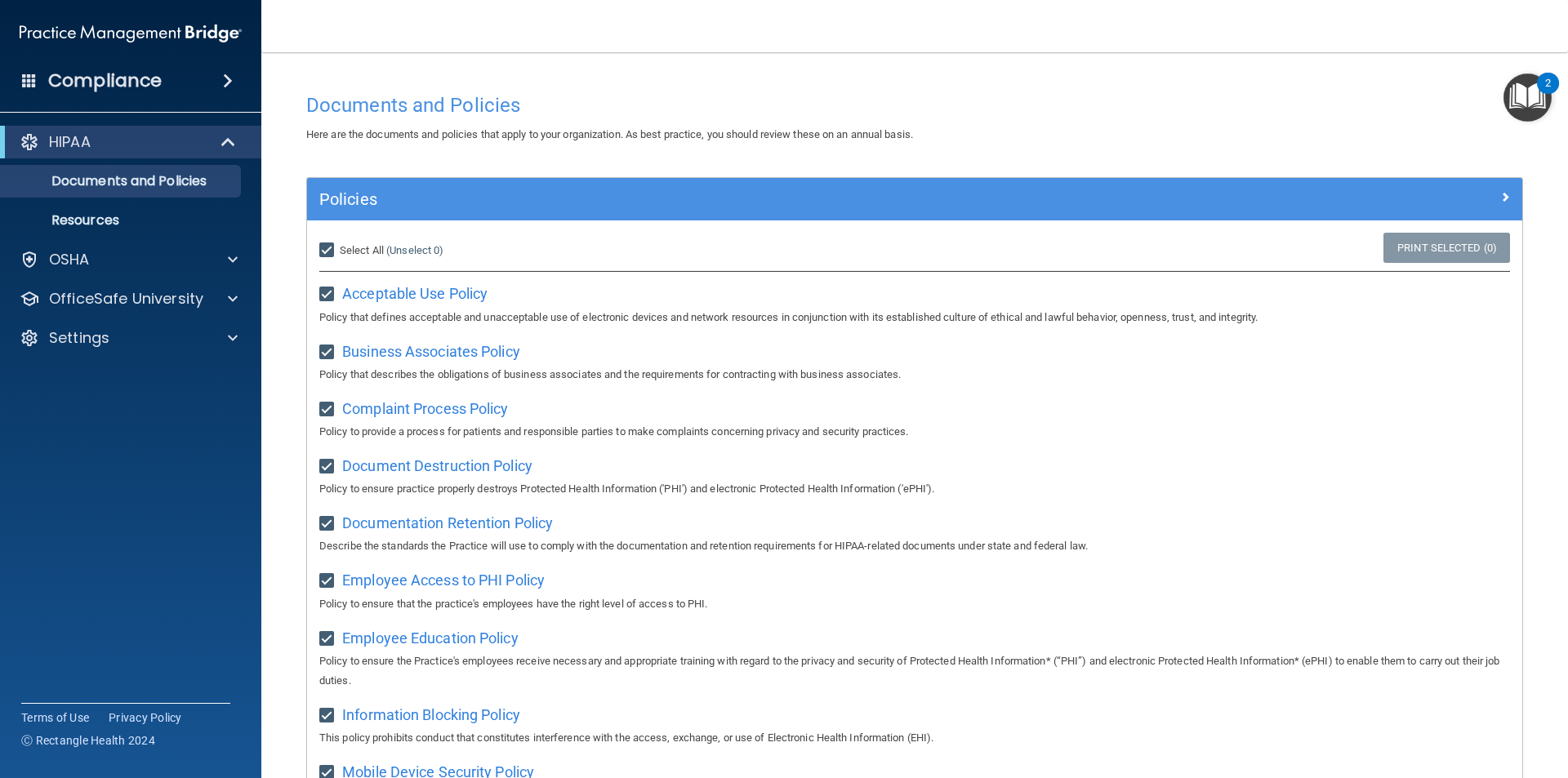
checkbox input "true"
click at [326, 252] on input "Select All (Unselect 21) Unselect All" at bounding box center [328, 251] width 18 height 13
checkbox input "false"
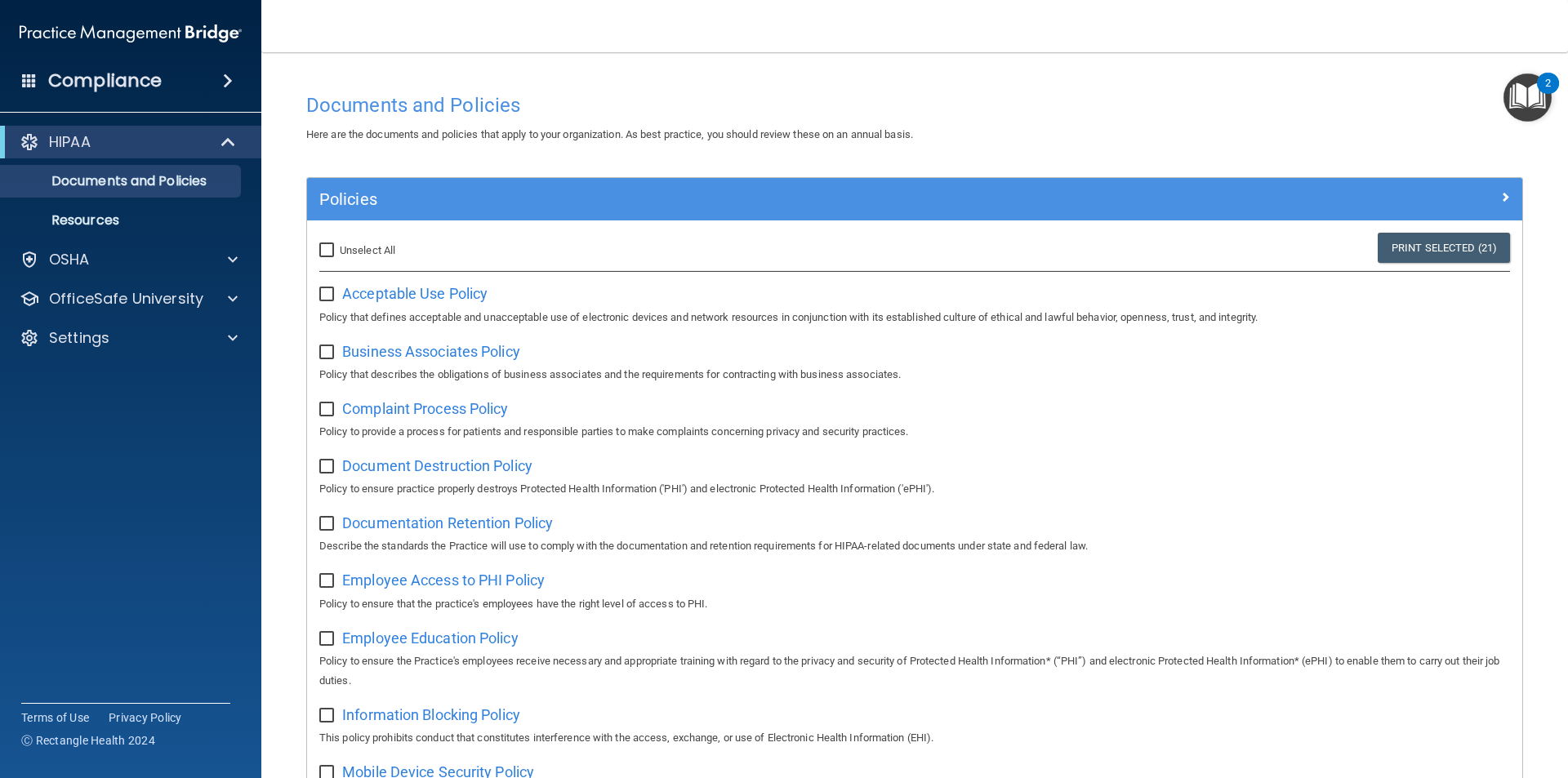
checkbox input "false"
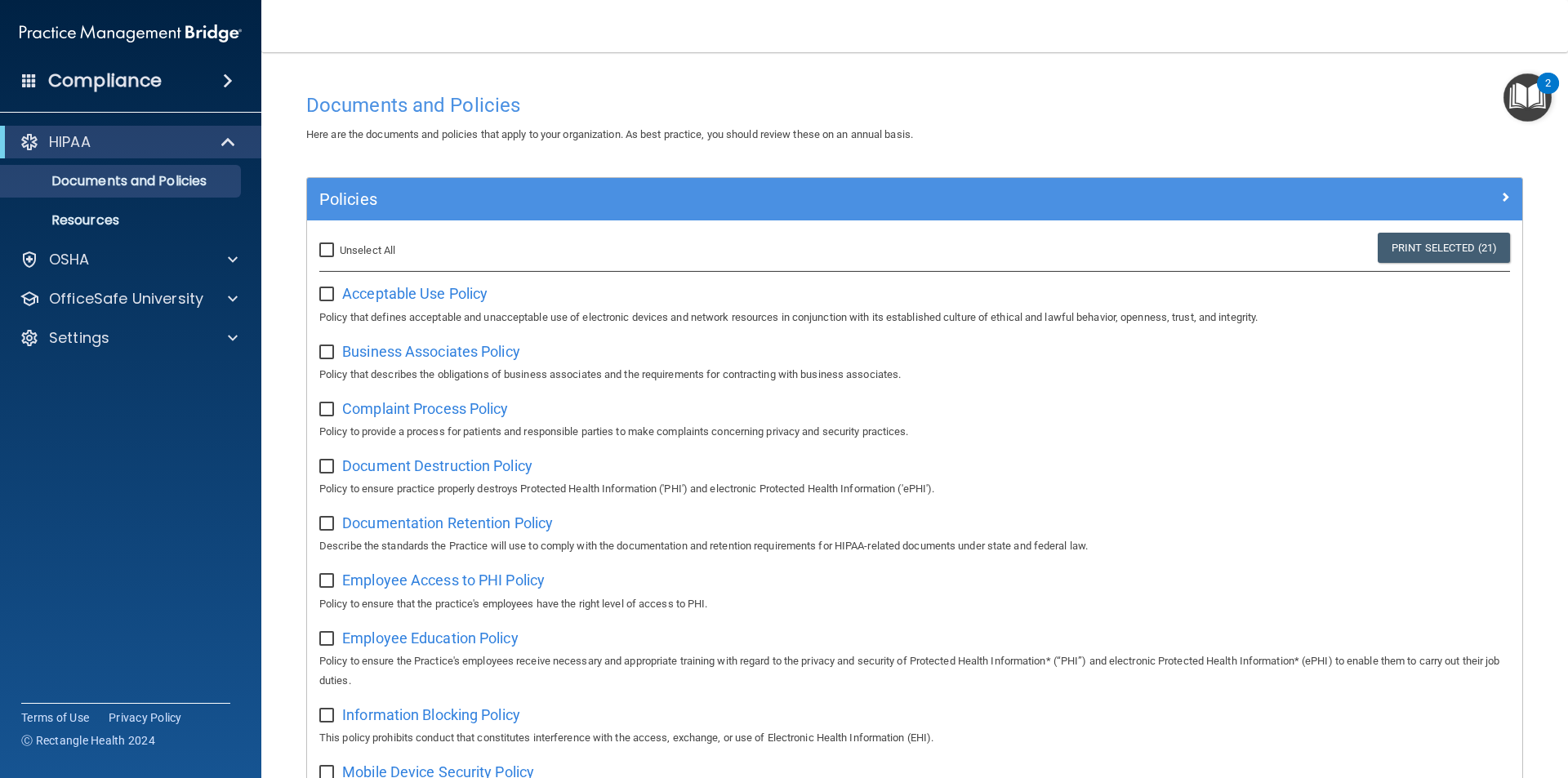
checkbox input "false"
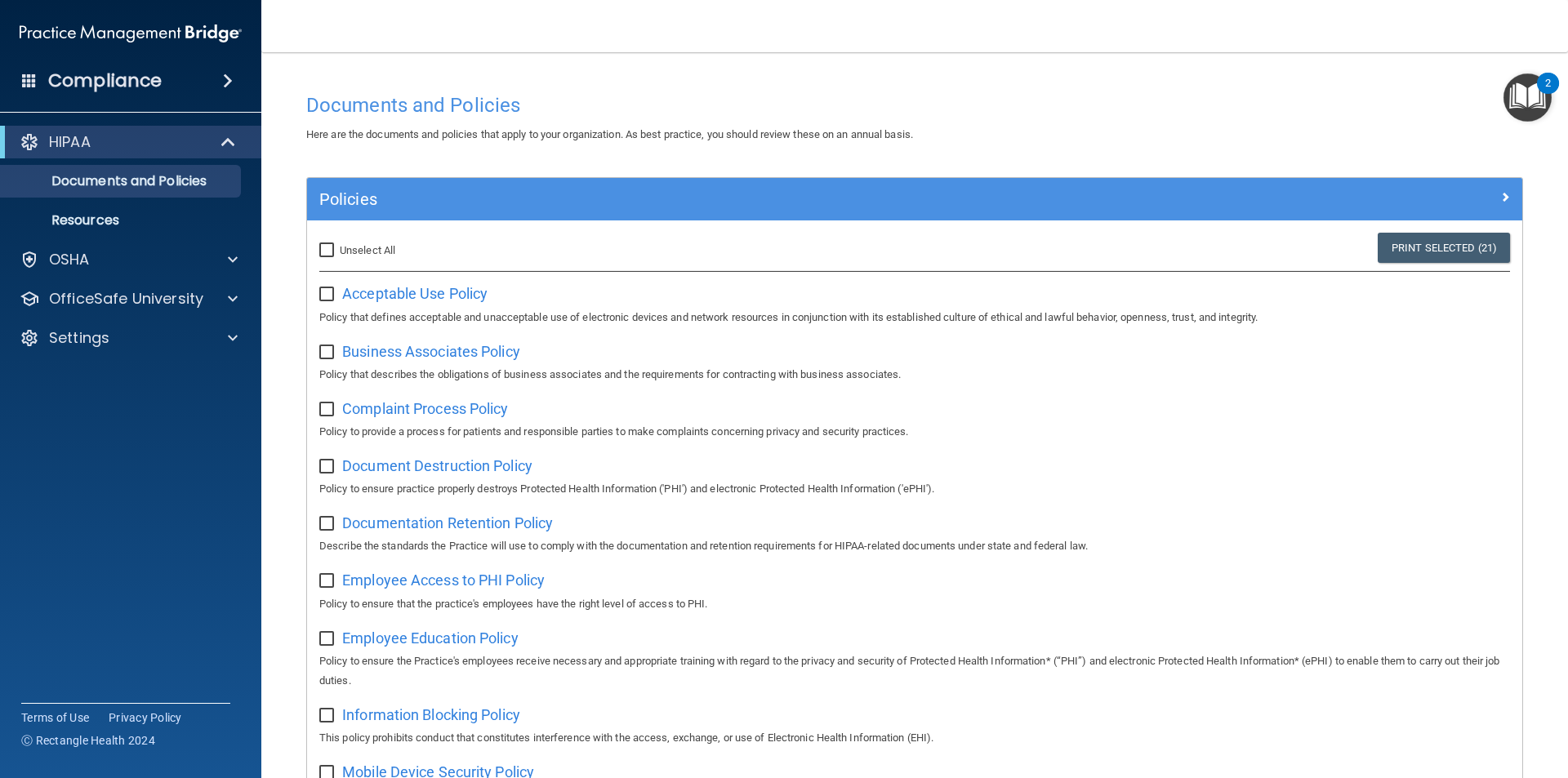
checkbox input "false"
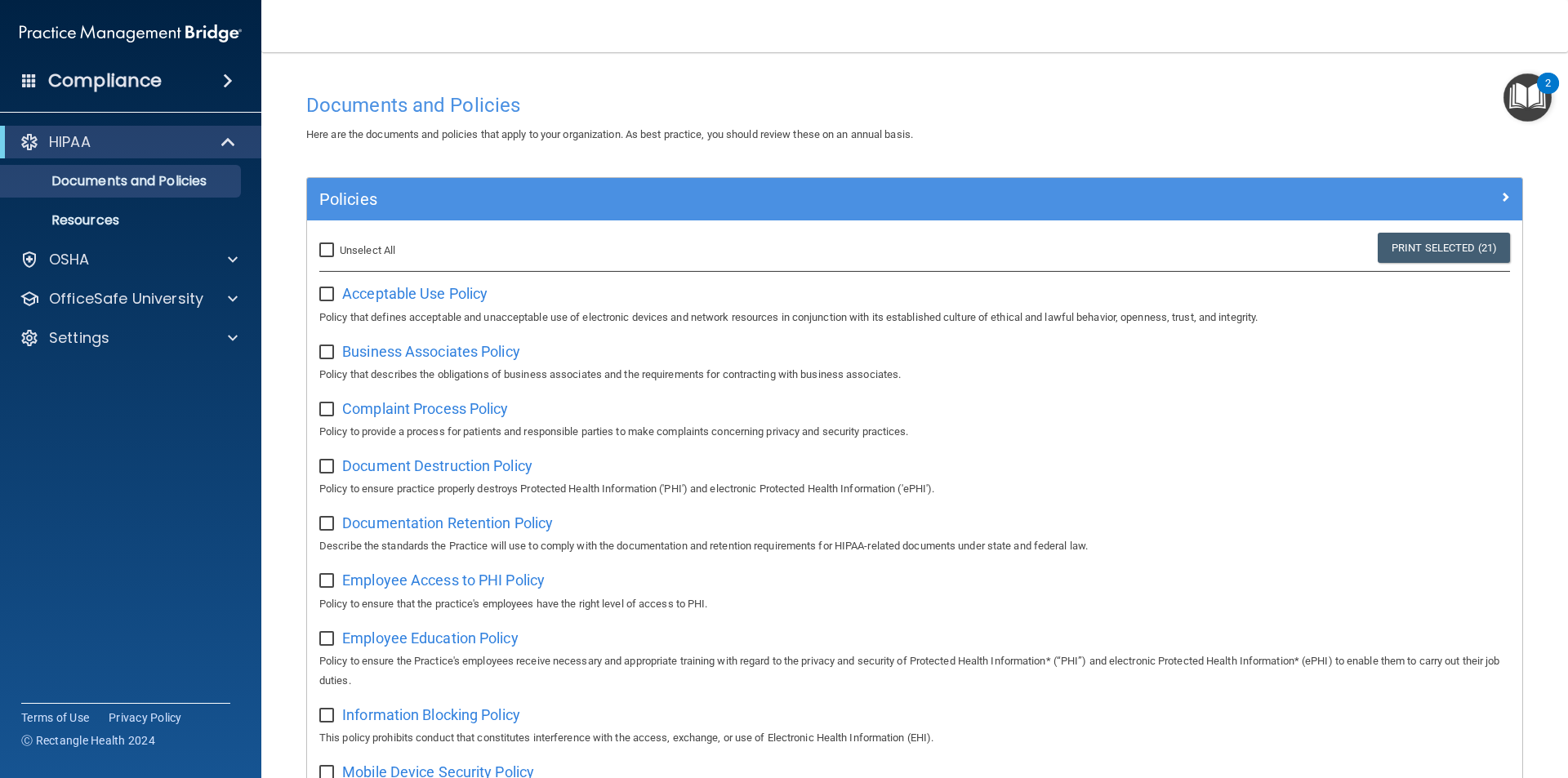
checkbox input "false"
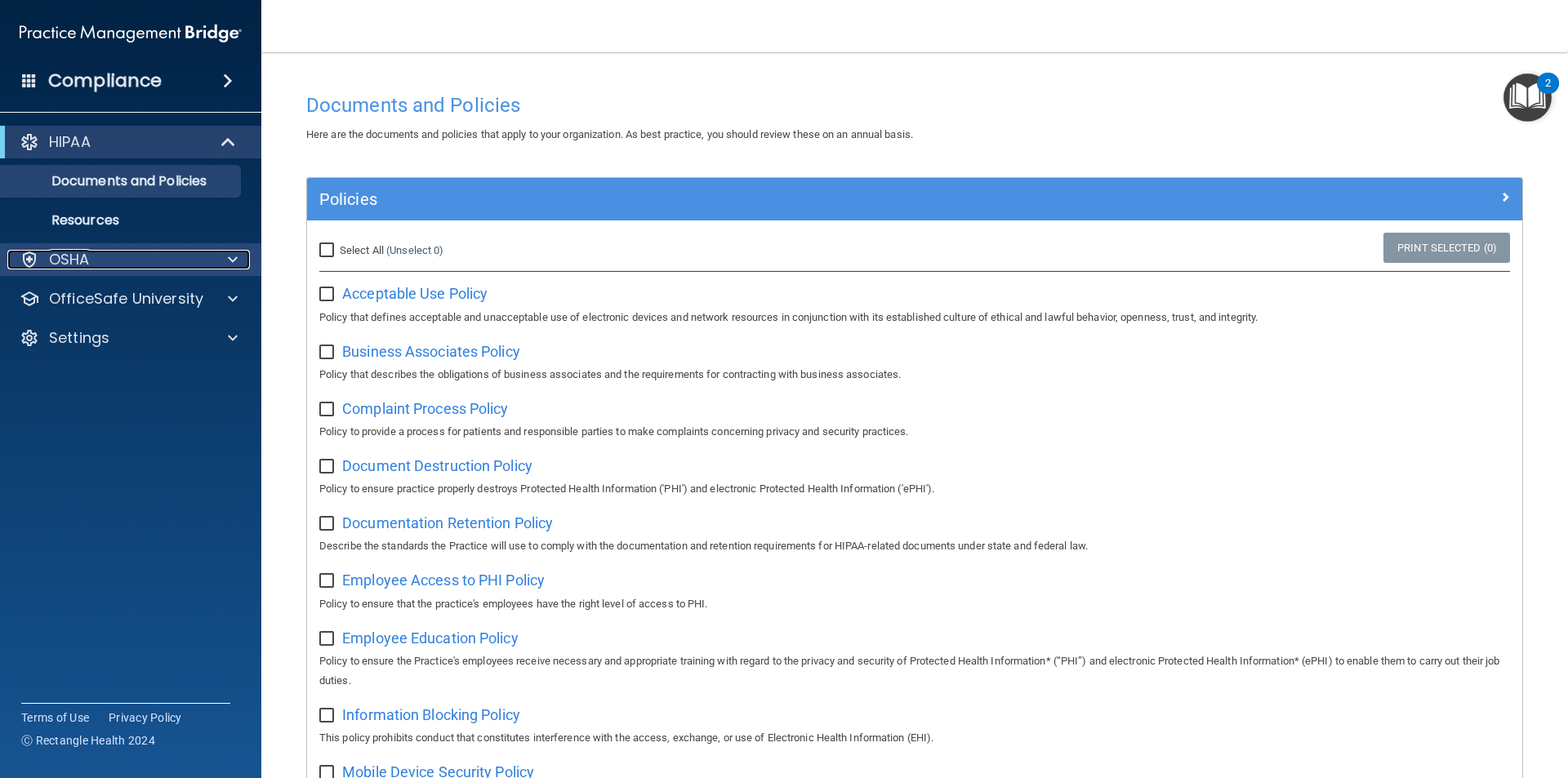
click at [210, 250] on div at bounding box center [230, 259] width 41 height 19
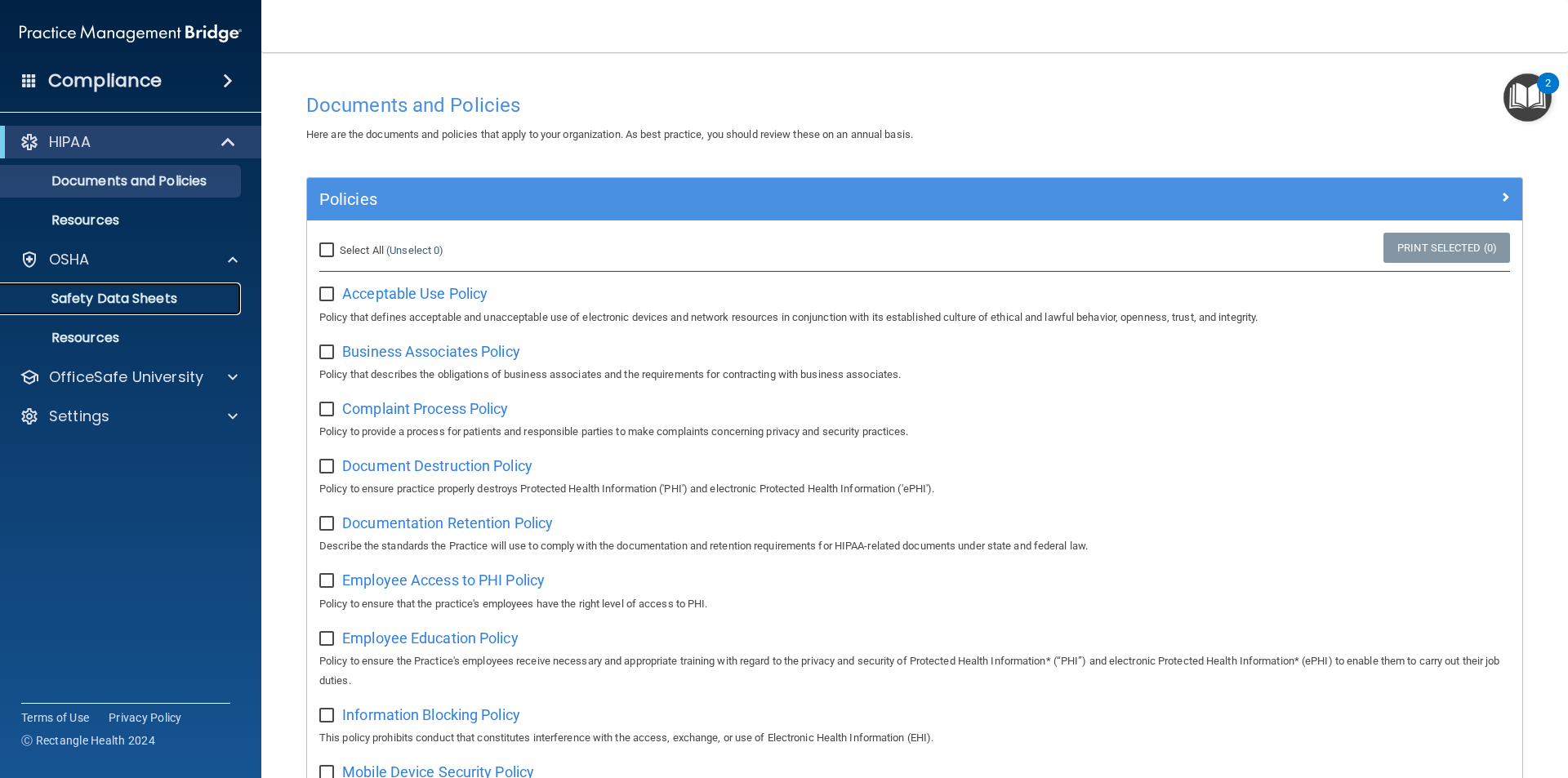
click at [121, 298] on p "Safety Data Sheets" at bounding box center [122, 299] width 223 height 17
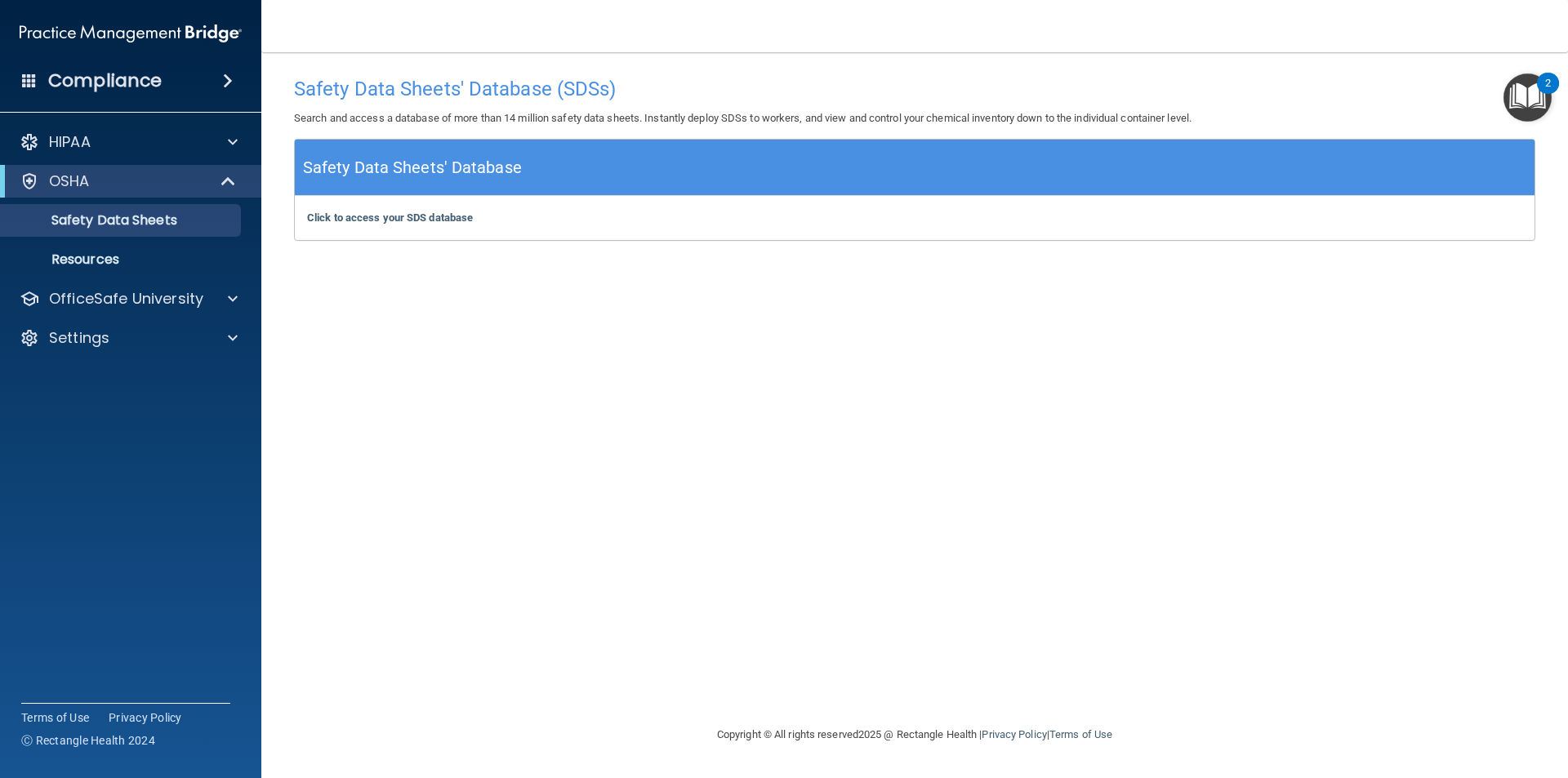
click at [1530, 108] on img "Open Resource Center, 2 new notifications" at bounding box center [1527, 98] width 49 height 49
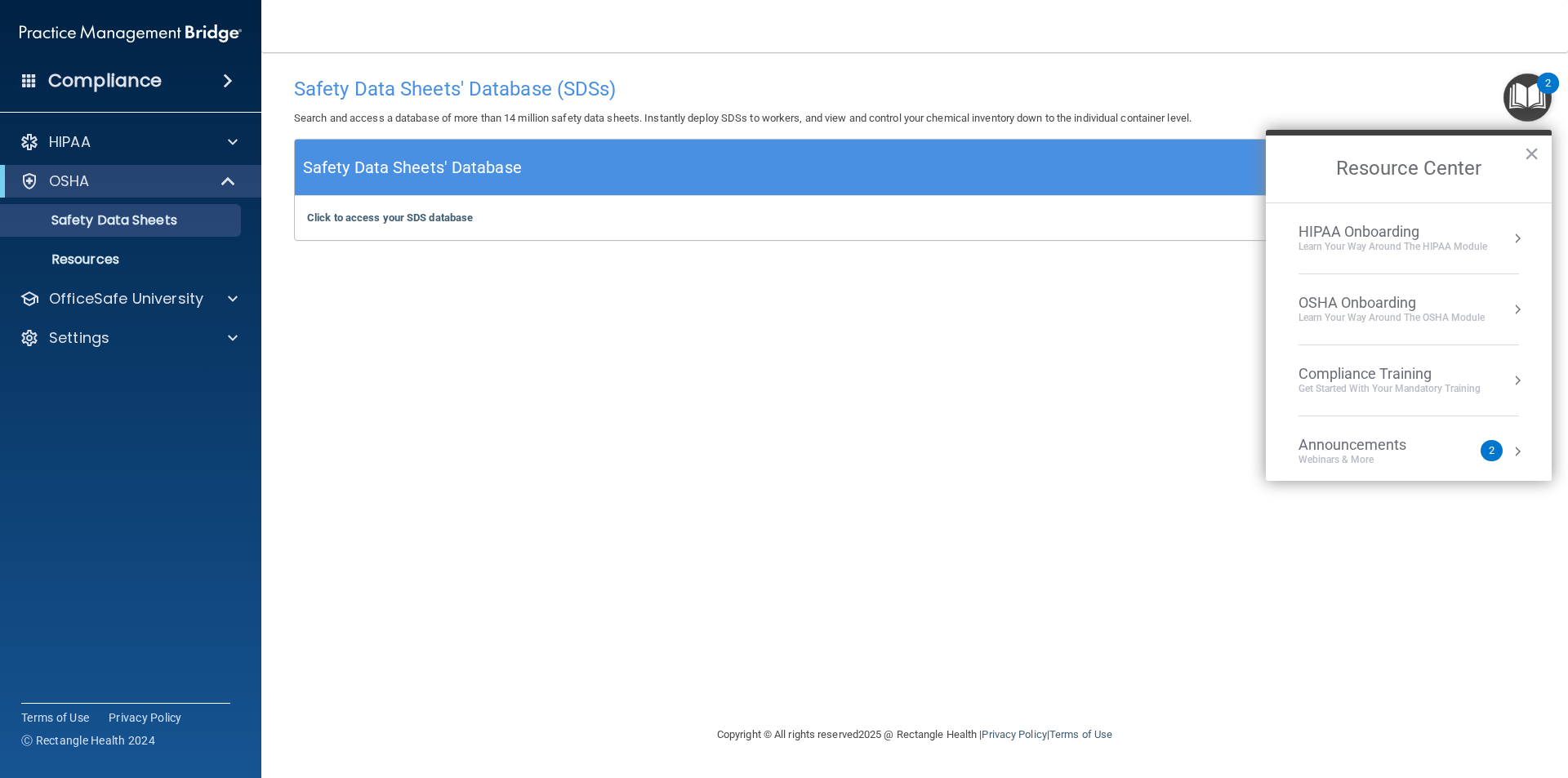
click at [1345, 225] on div "HIPAA Onboarding" at bounding box center [1392, 231] width 188 height 18
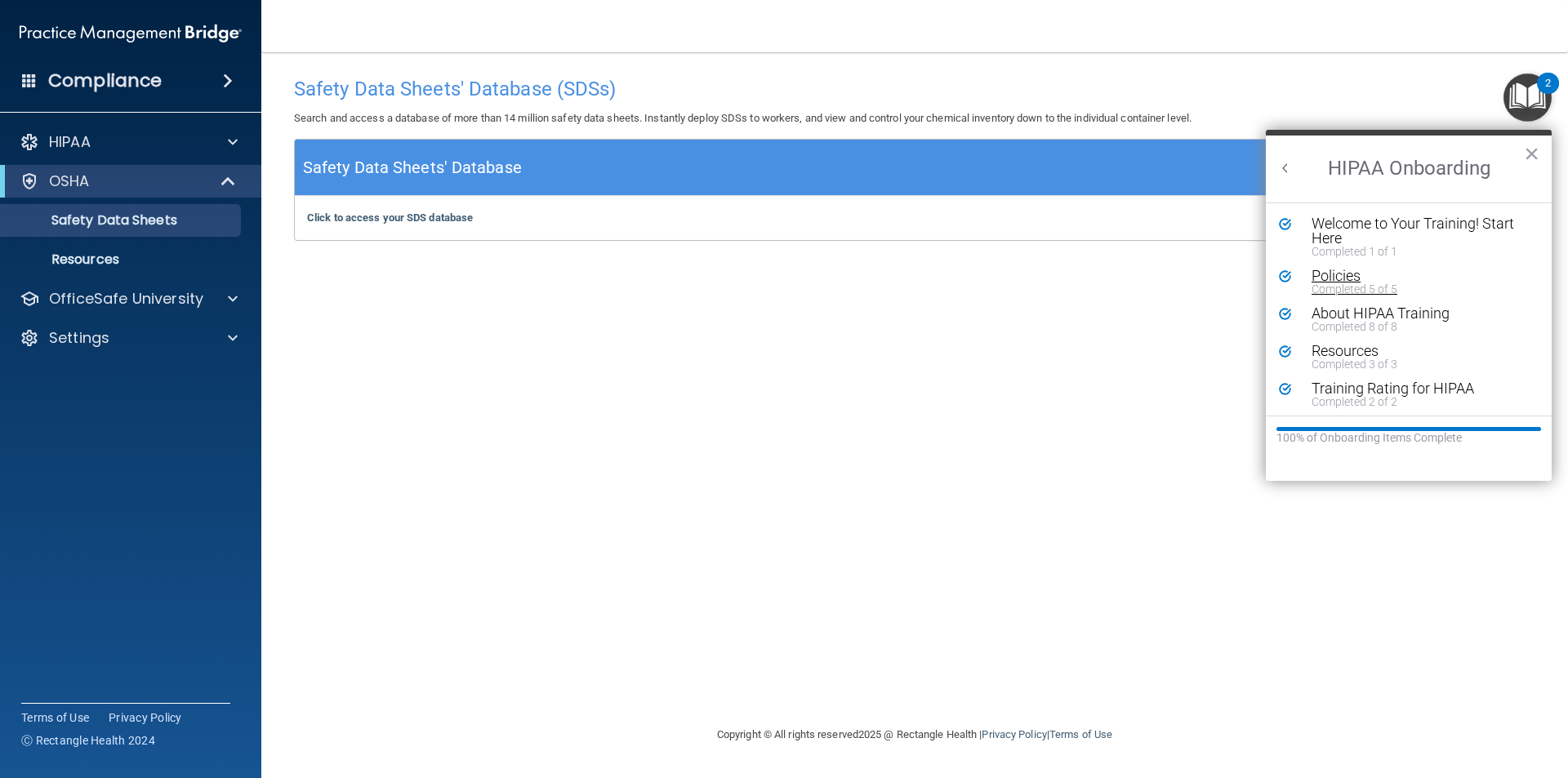
click at [1346, 275] on div "Policies" at bounding box center [1414, 276] width 207 height 15
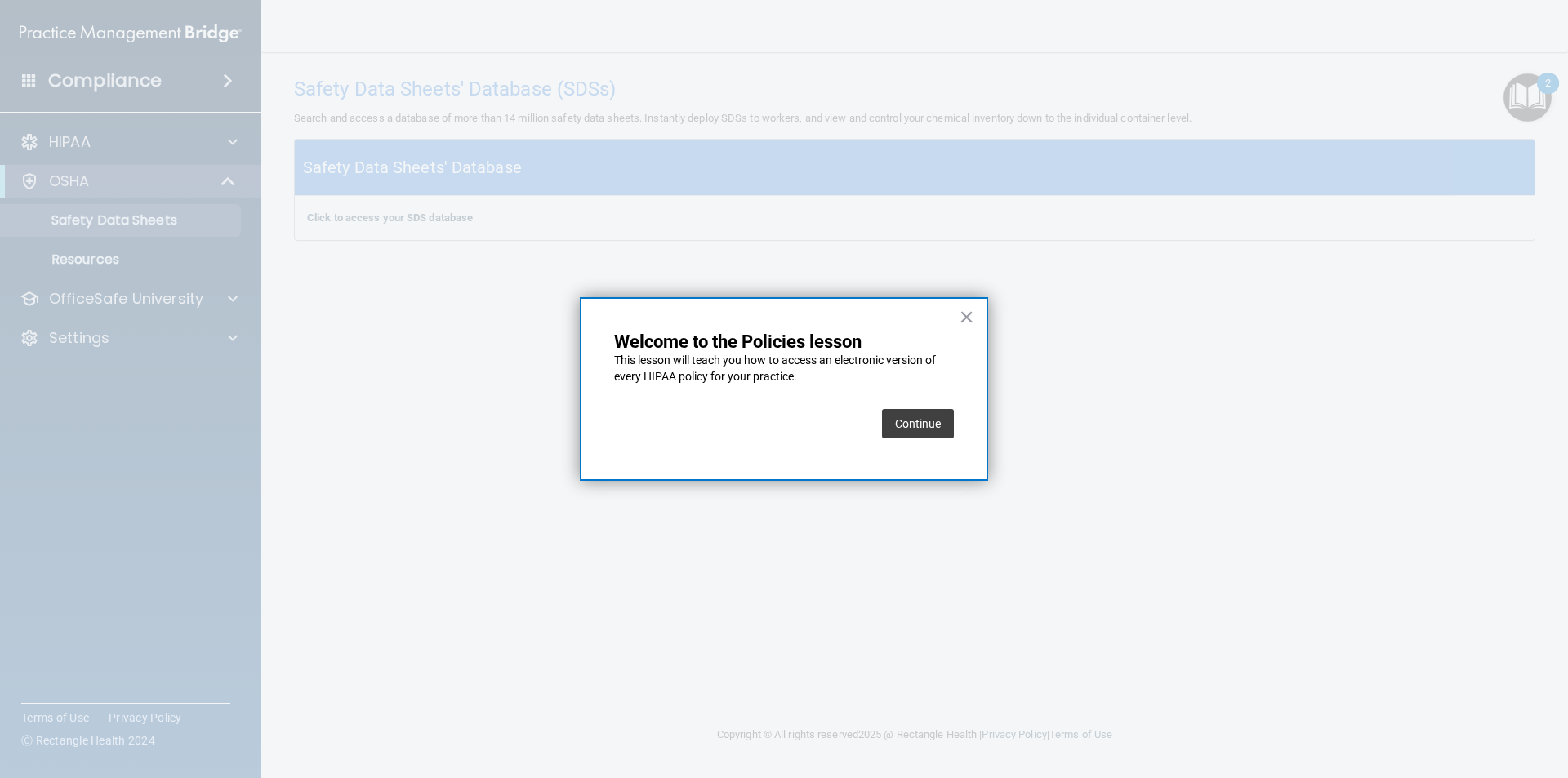
click at [933, 423] on button "Continue" at bounding box center [918, 424] width 72 height 29
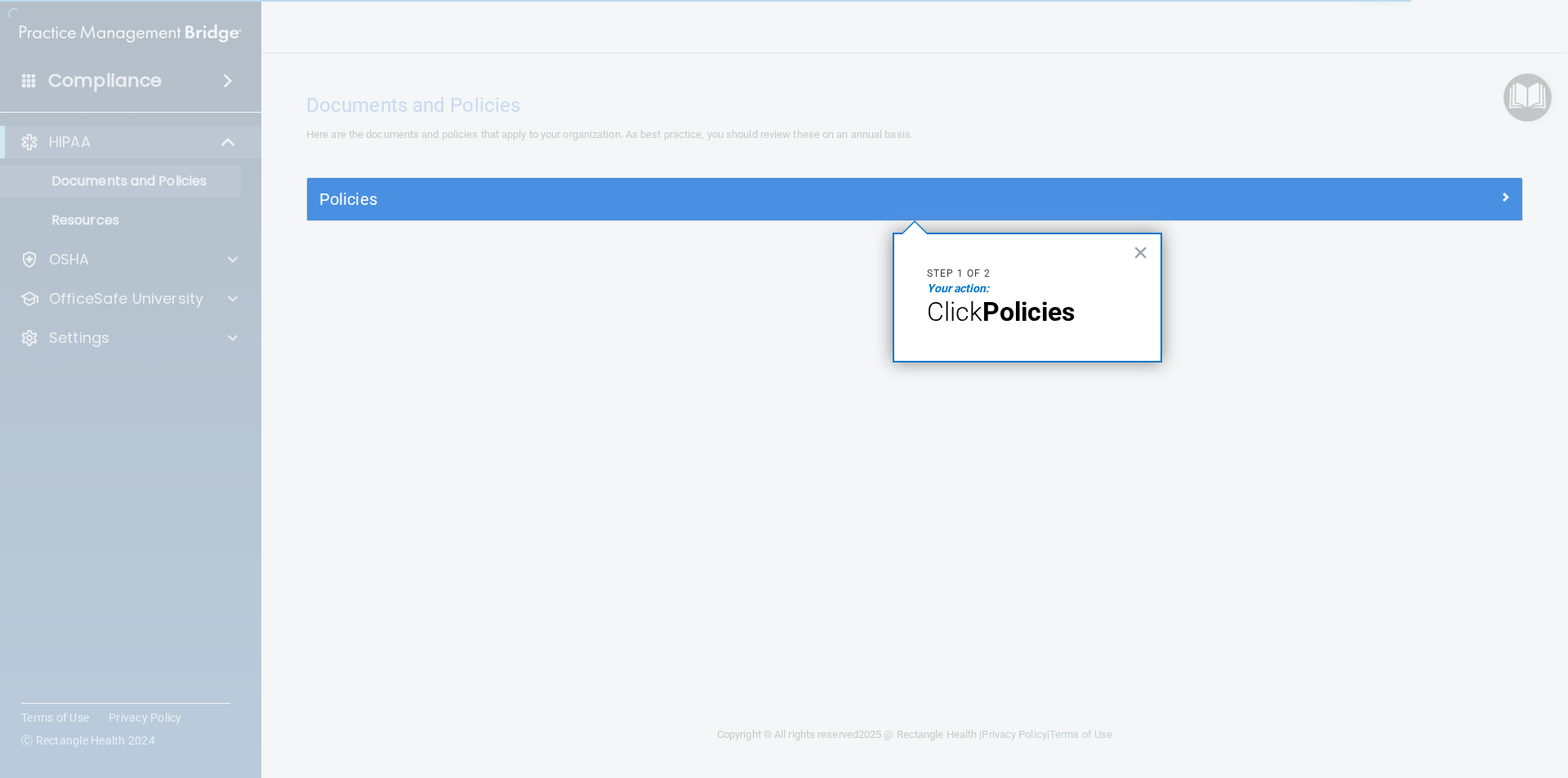
click at [1474, 196] on div at bounding box center [1370, 195] width 304 height 19
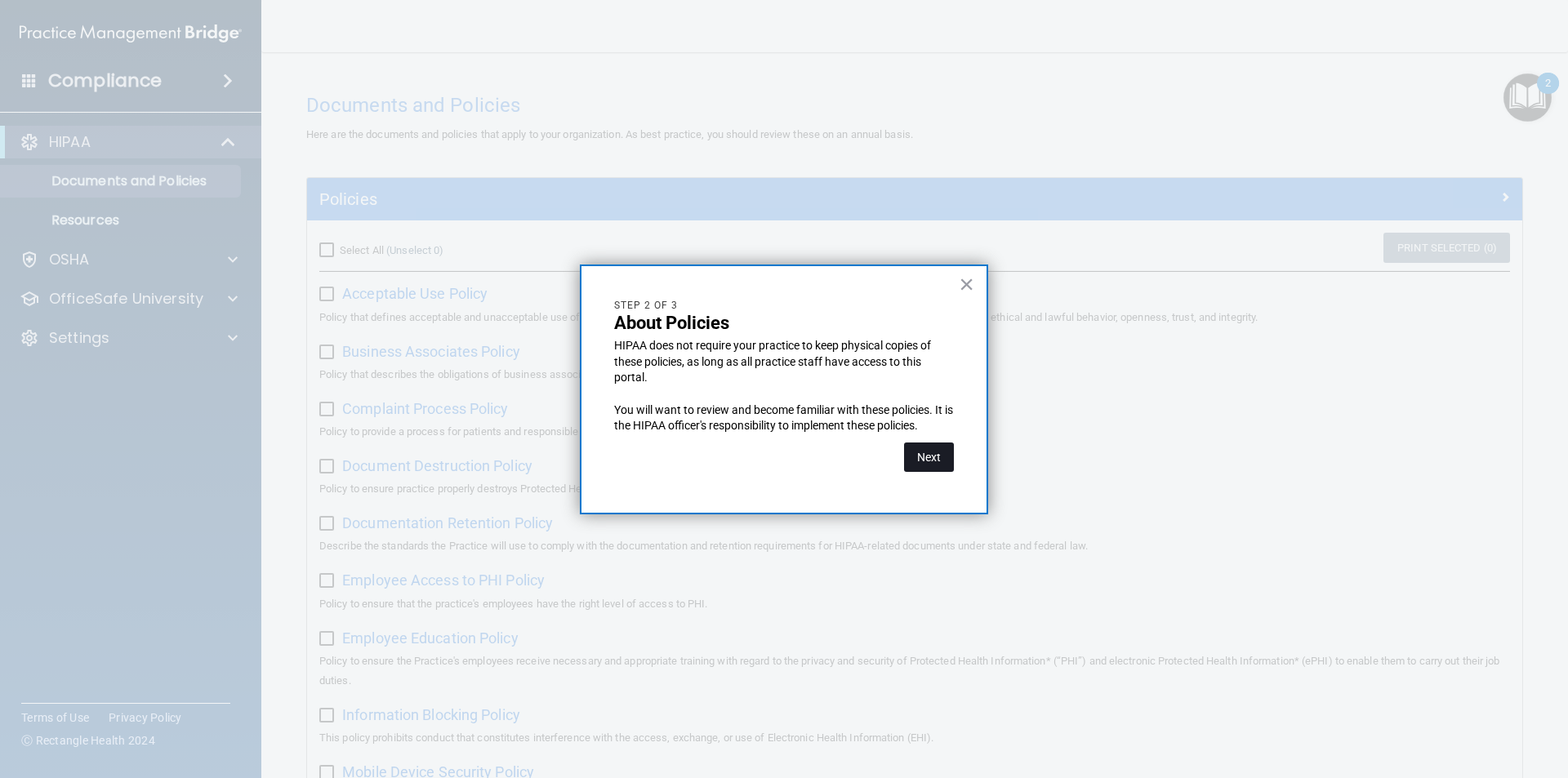
click at [935, 459] on button "Next" at bounding box center [928, 457] width 49 height 29
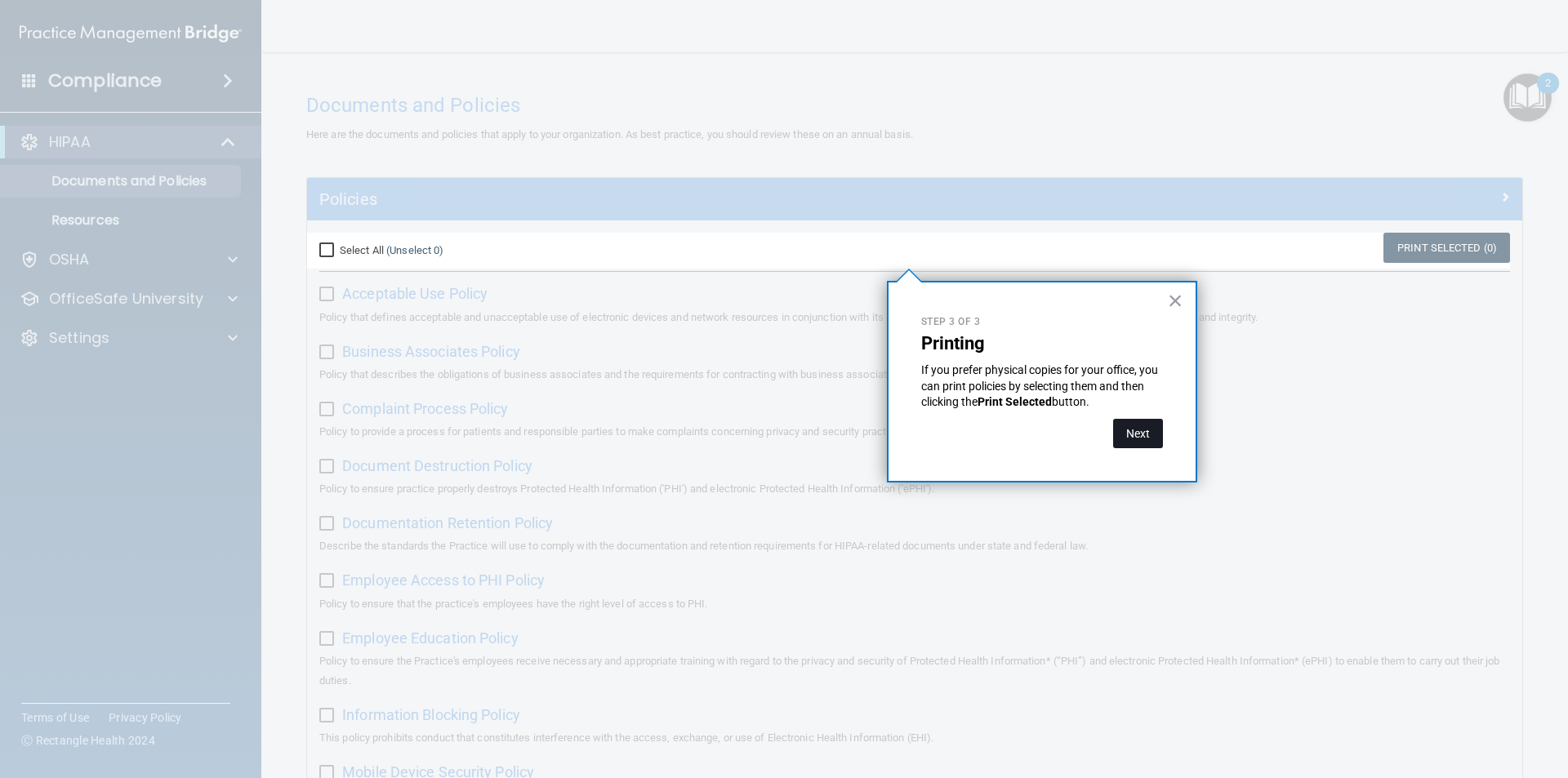
click at [1132, 443] on button "Next" at bounding box center [1137, 433] width 49 height 29
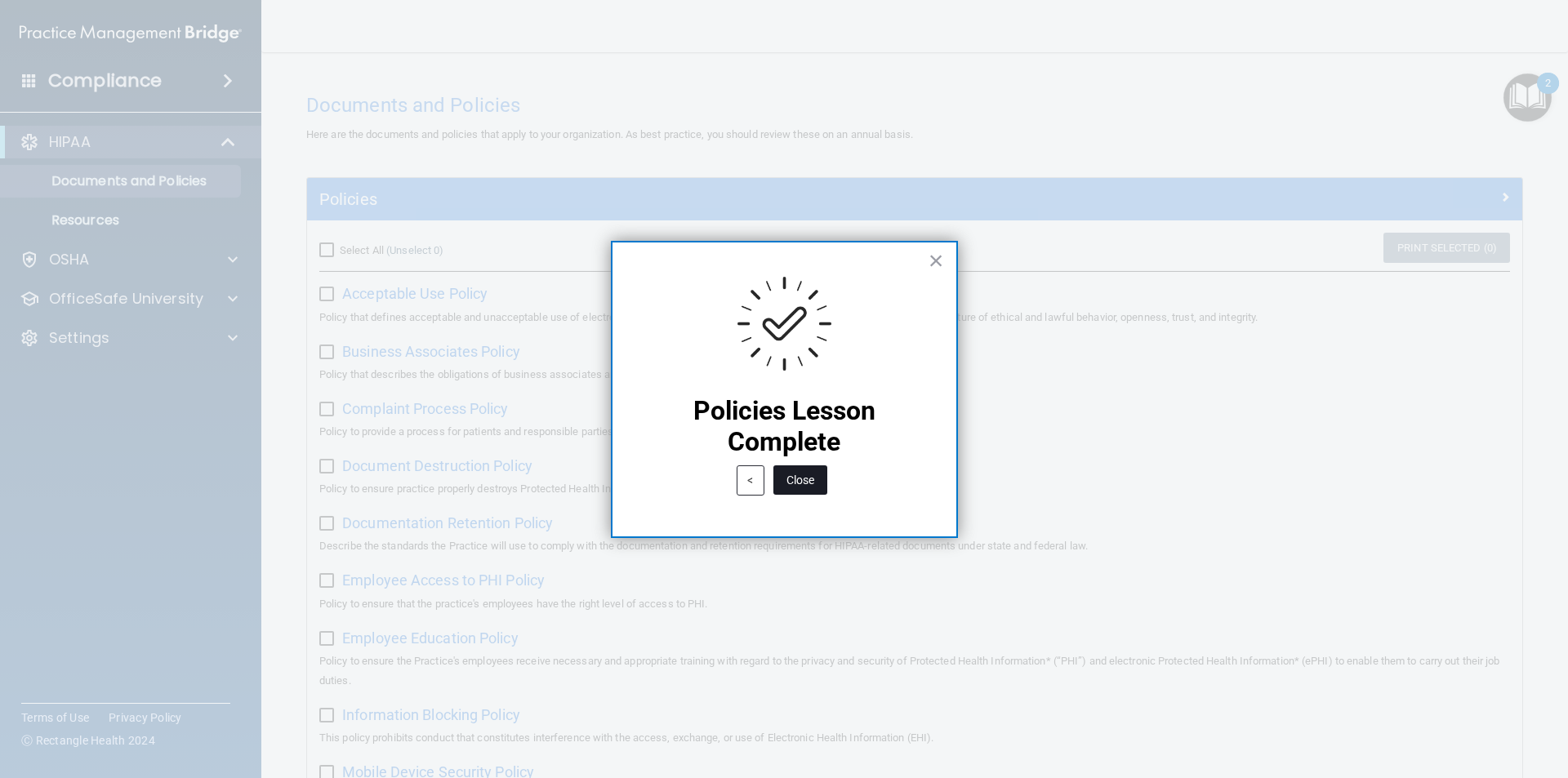
click at [789, 471] on button "Close" at bounding box center [800, 480] width 54 height 29
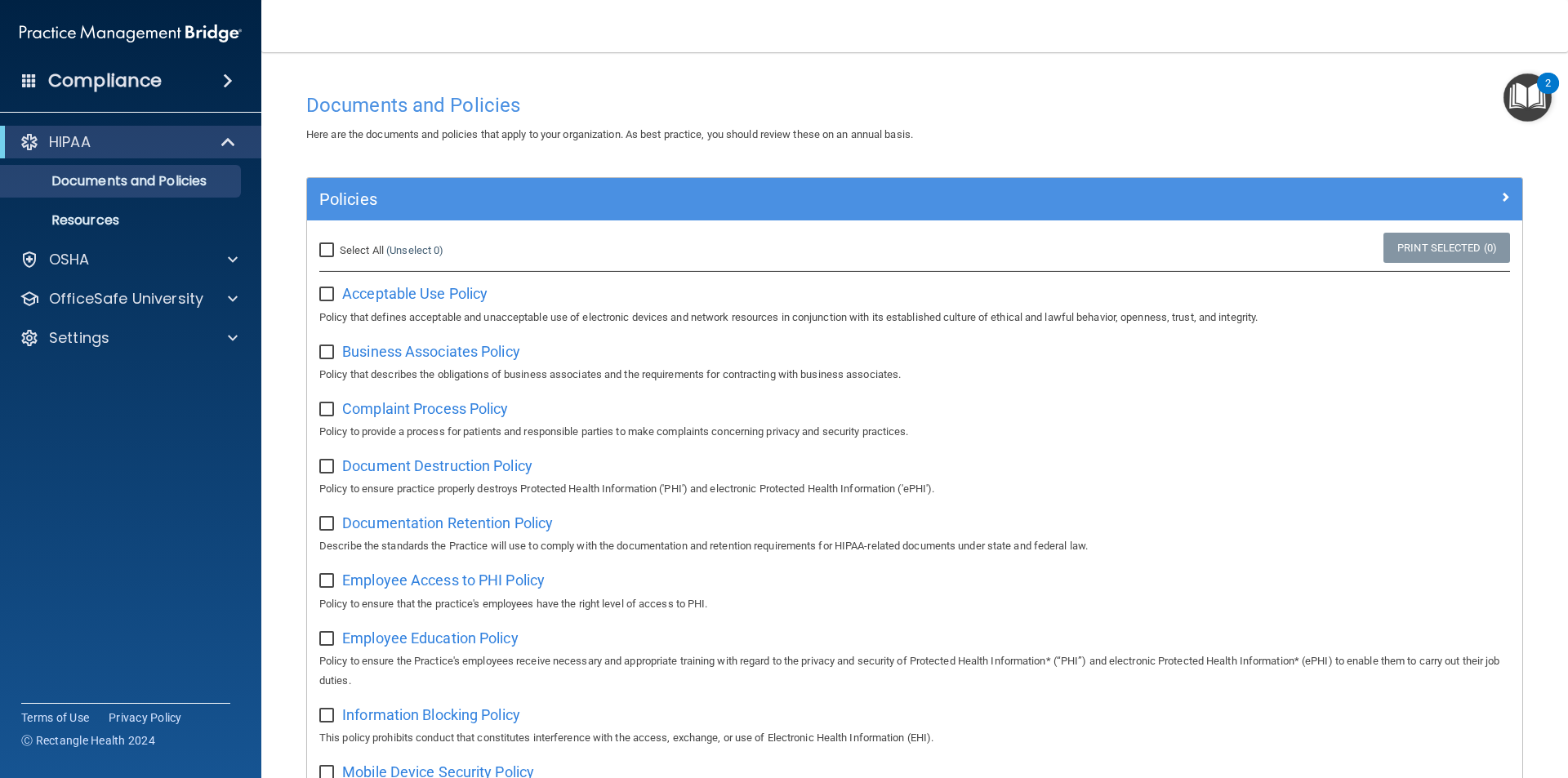
click at [335, 245] on input "Select All (Unselect 0) Unselect All" at bounding box center [328, 251] width 18 height 13
checkbox input "true"
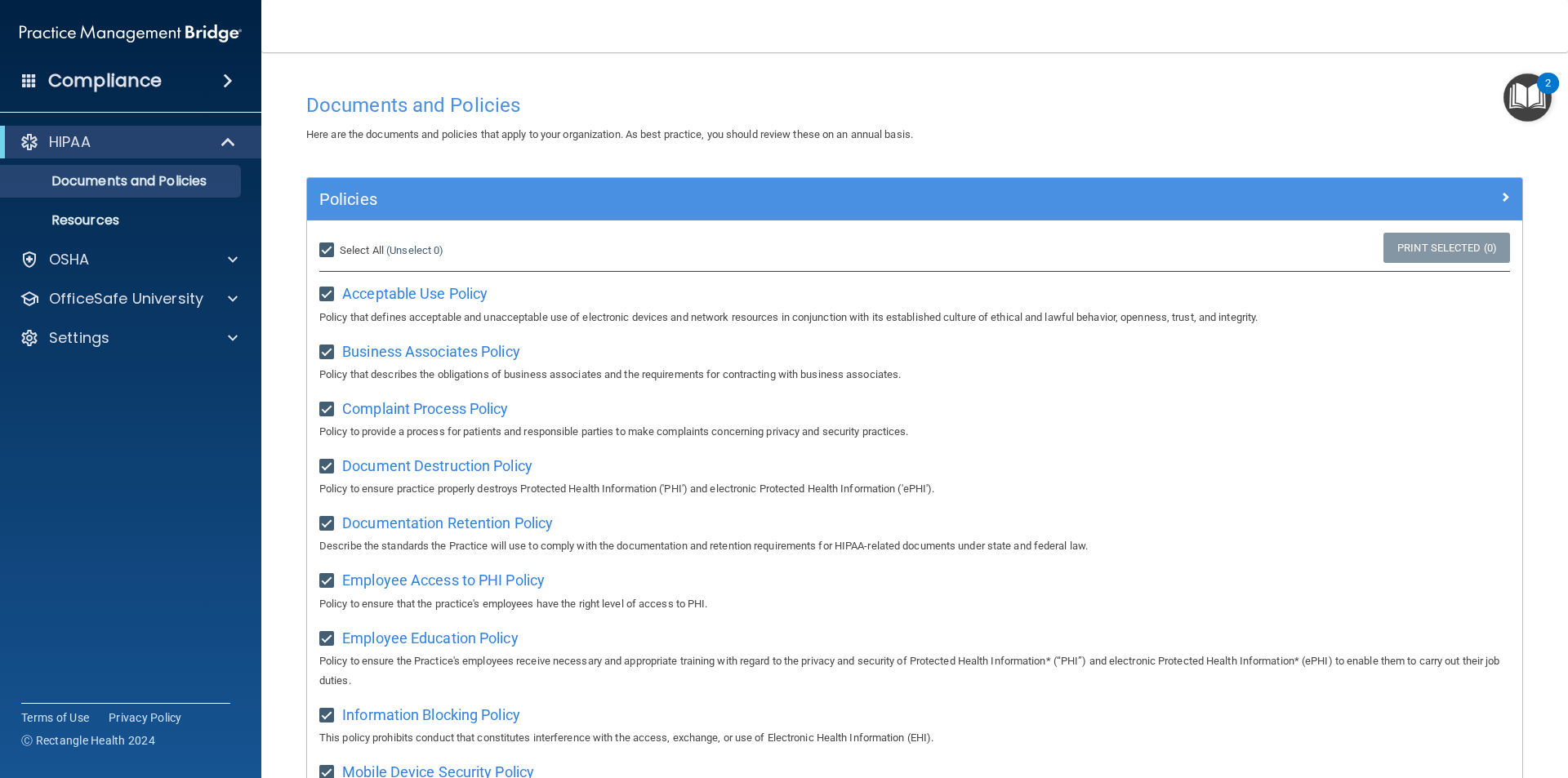
checkbox input "true"
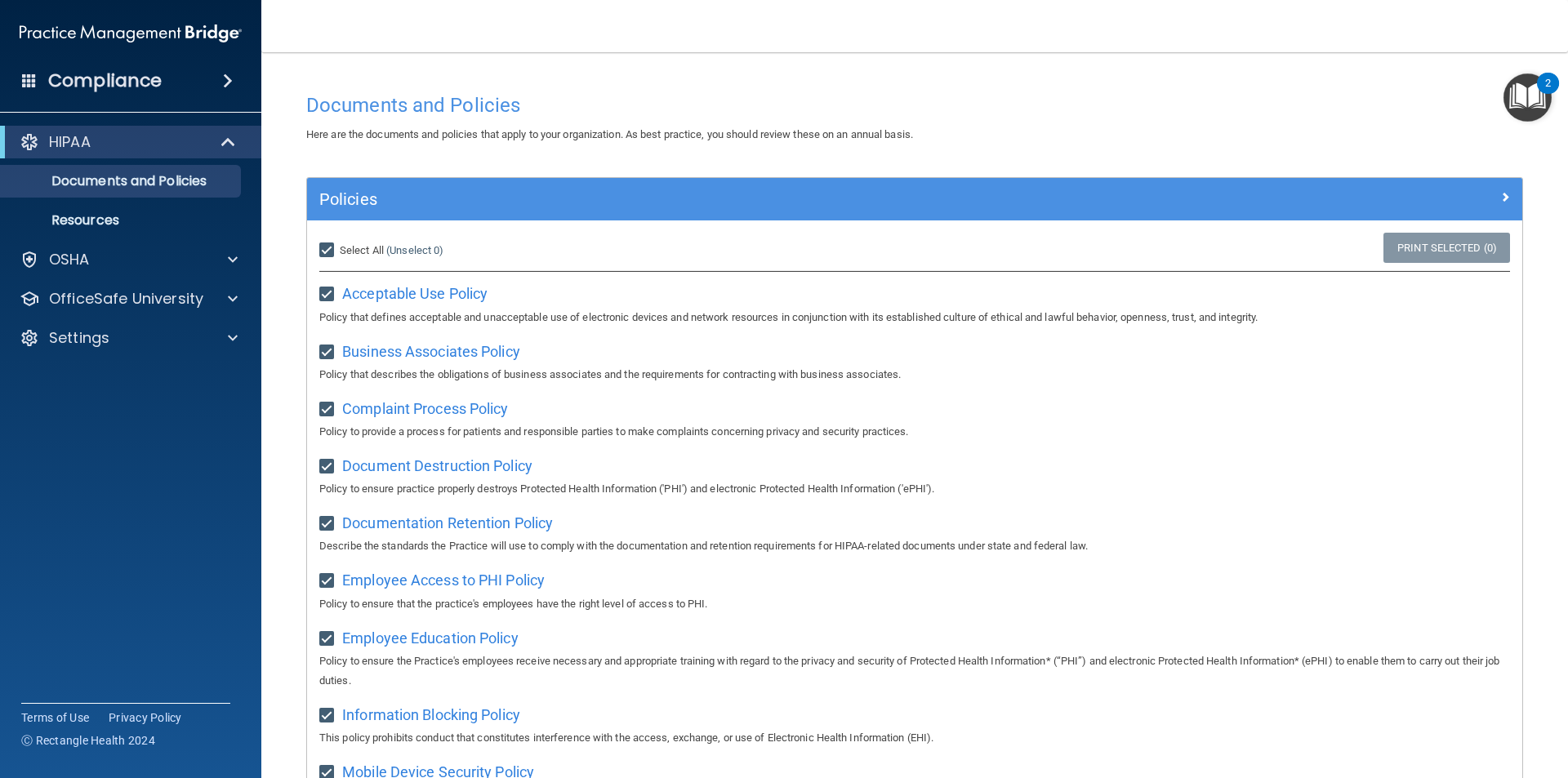
checkbox input "true"
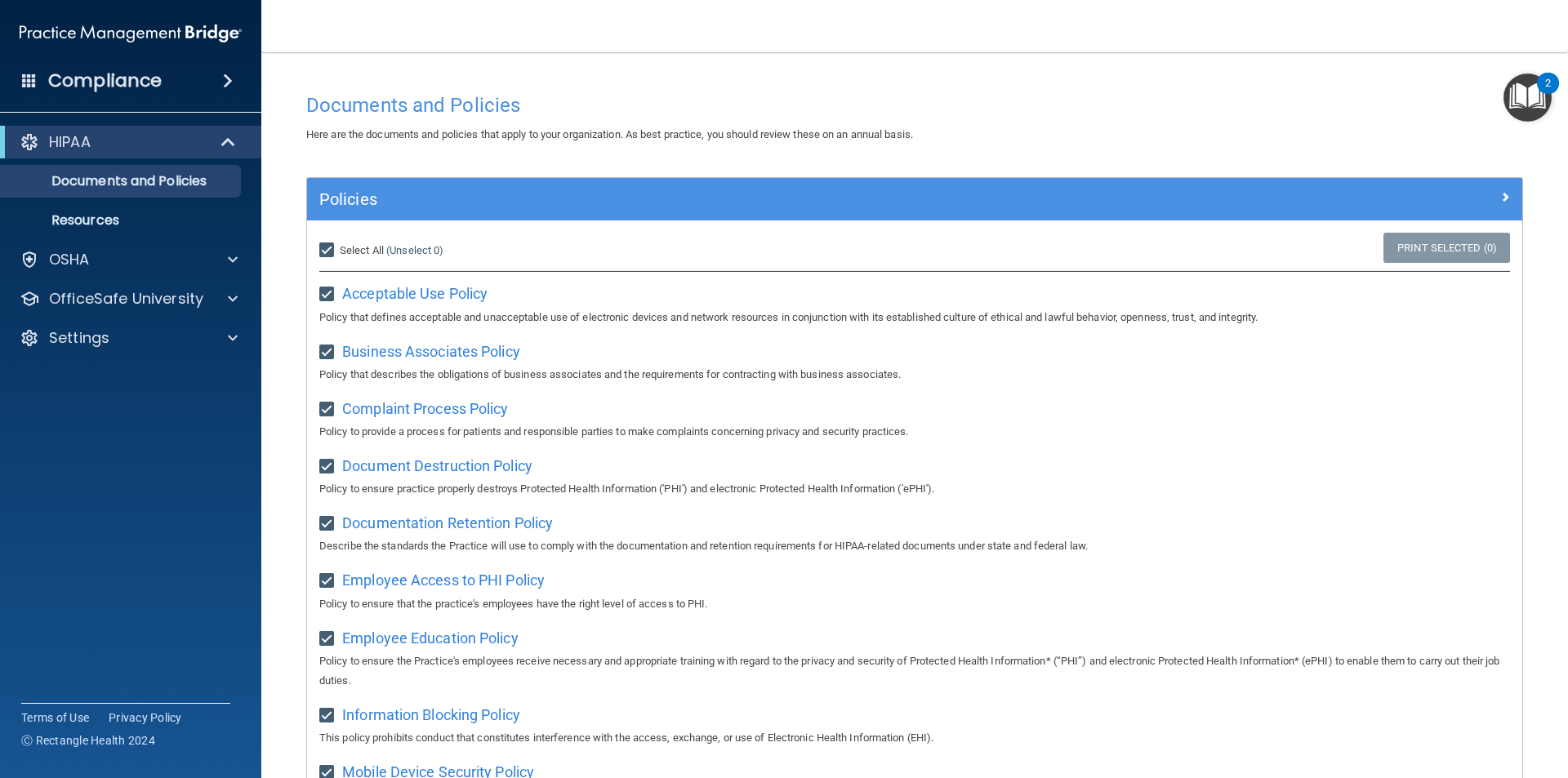
checkbox input "true"
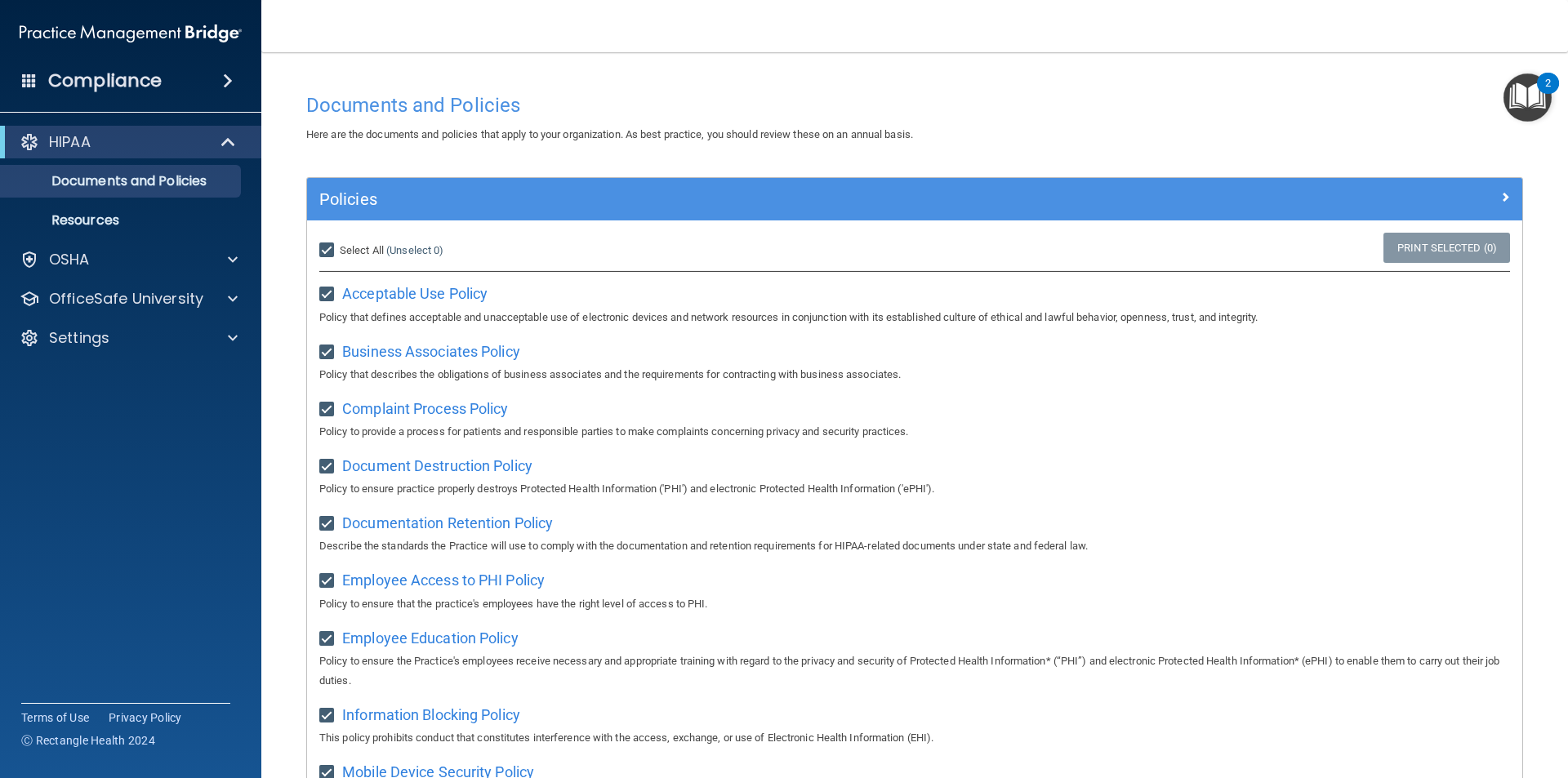
checkbox input "true"
click at [336, 249] on input "Select All (Unselect 21) Unselect All" at bounding box center [328, 251] width 18 height 13
checkbox input "false"
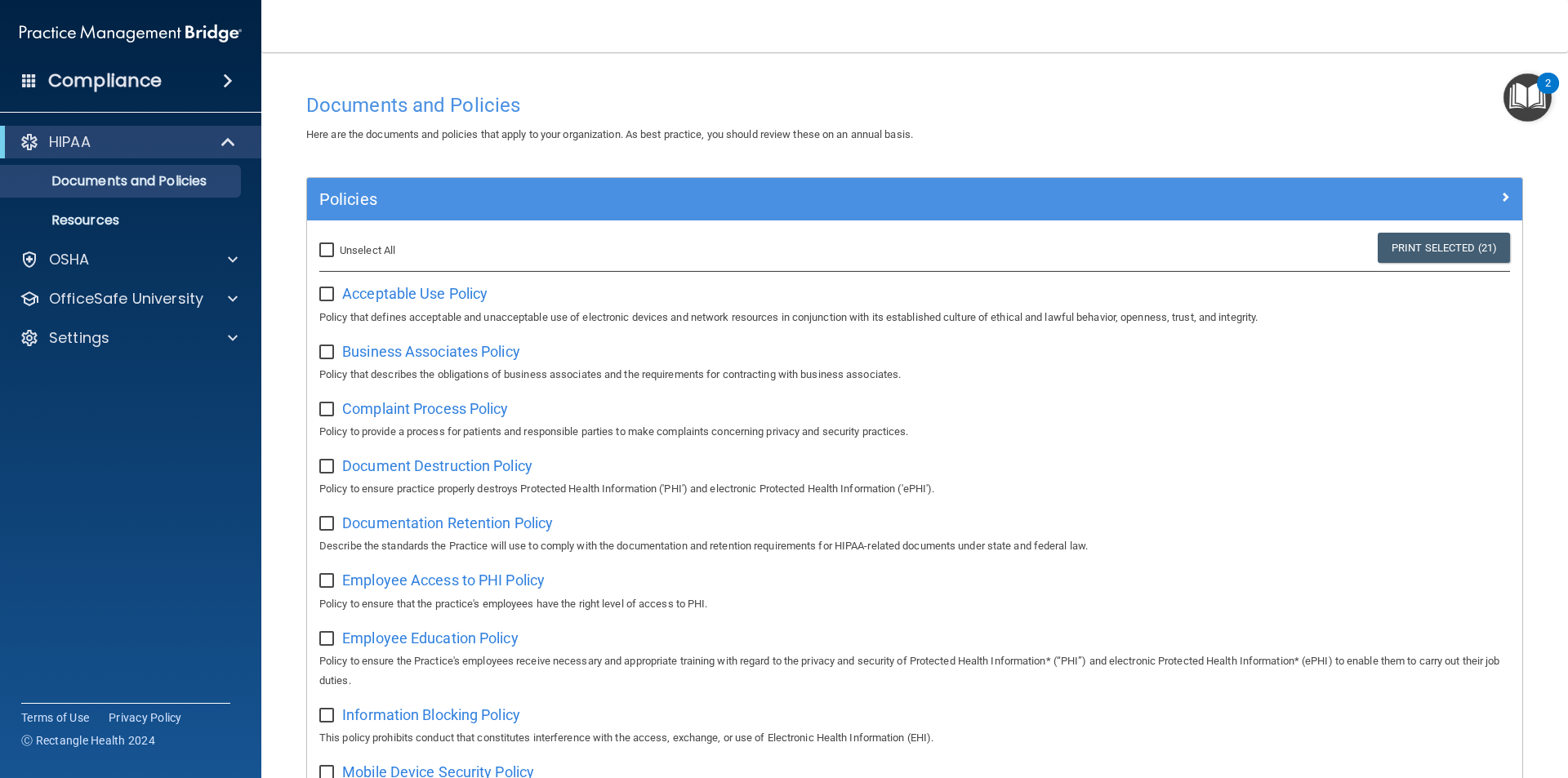
checkbox input "false"
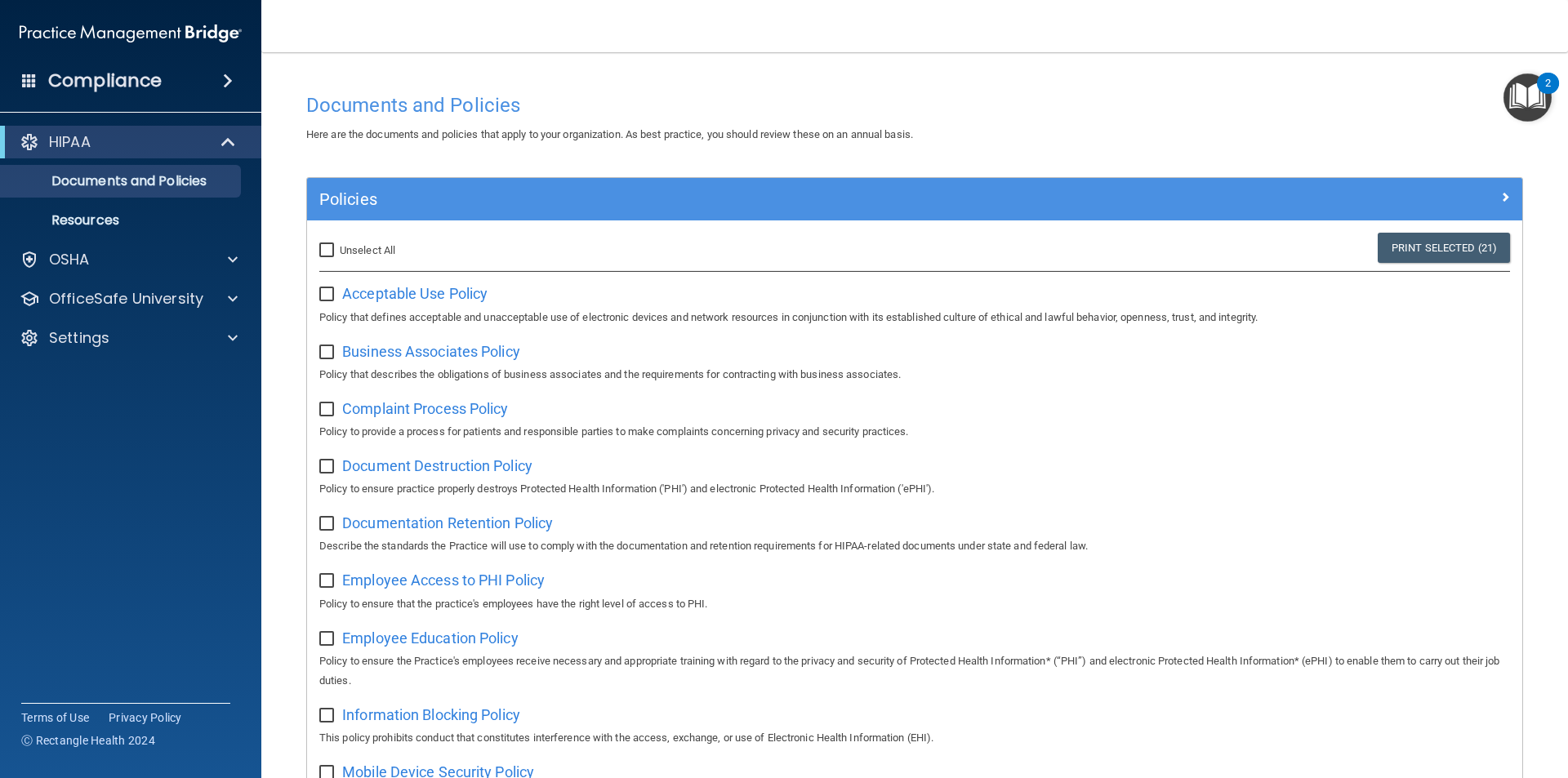
checkbox input "false"
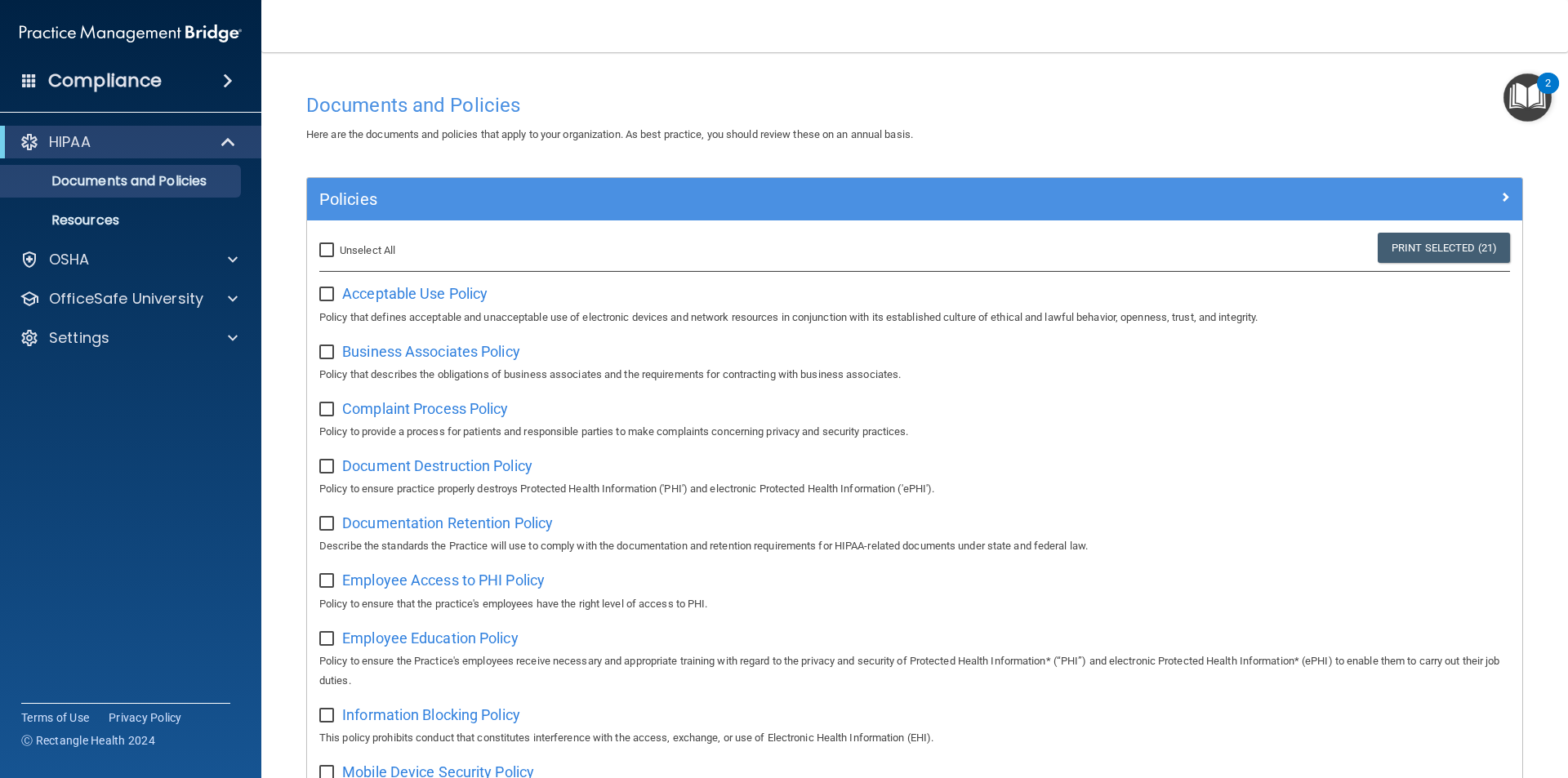
checkbox input "false"
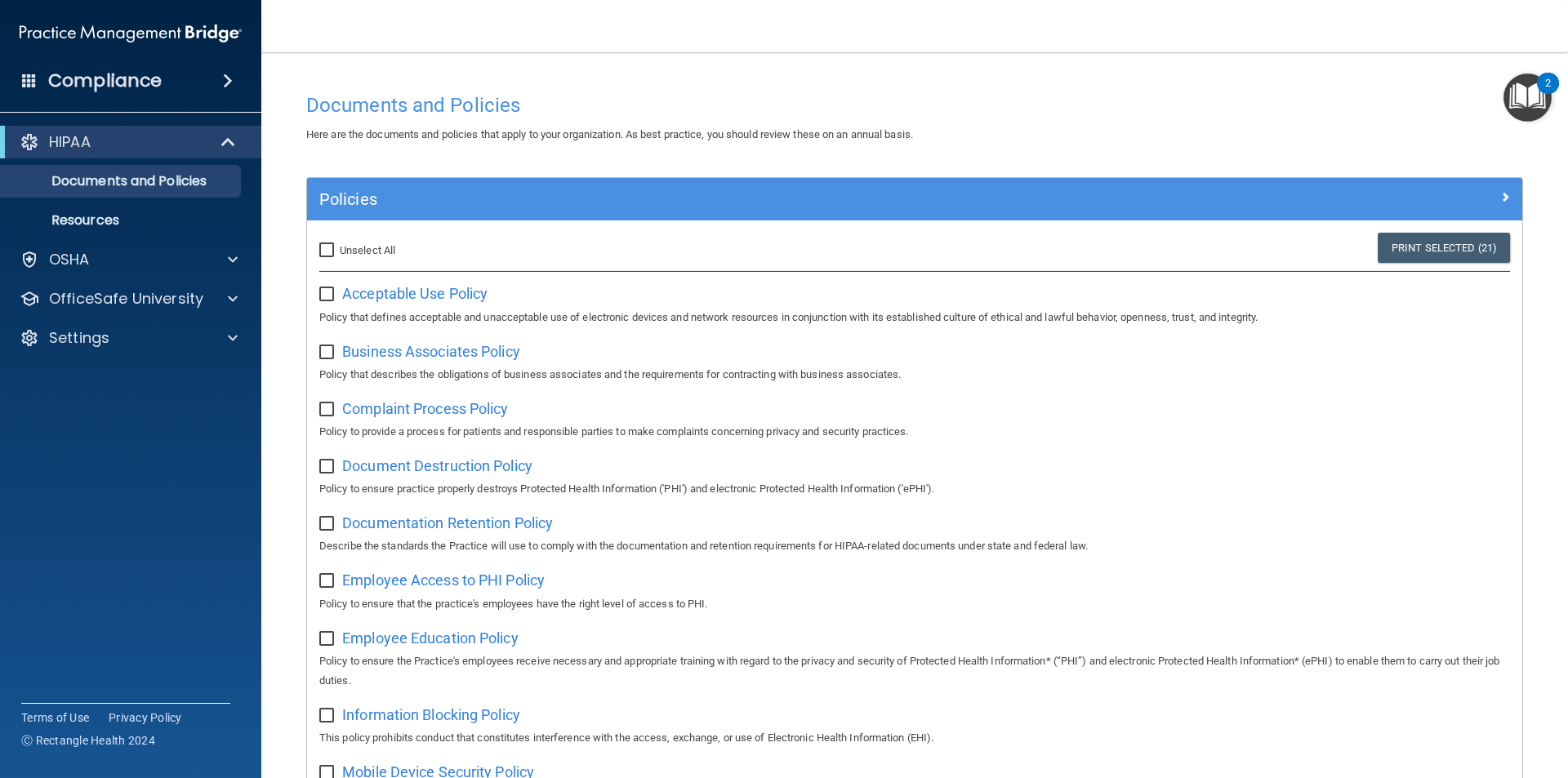
checkbox input "false"
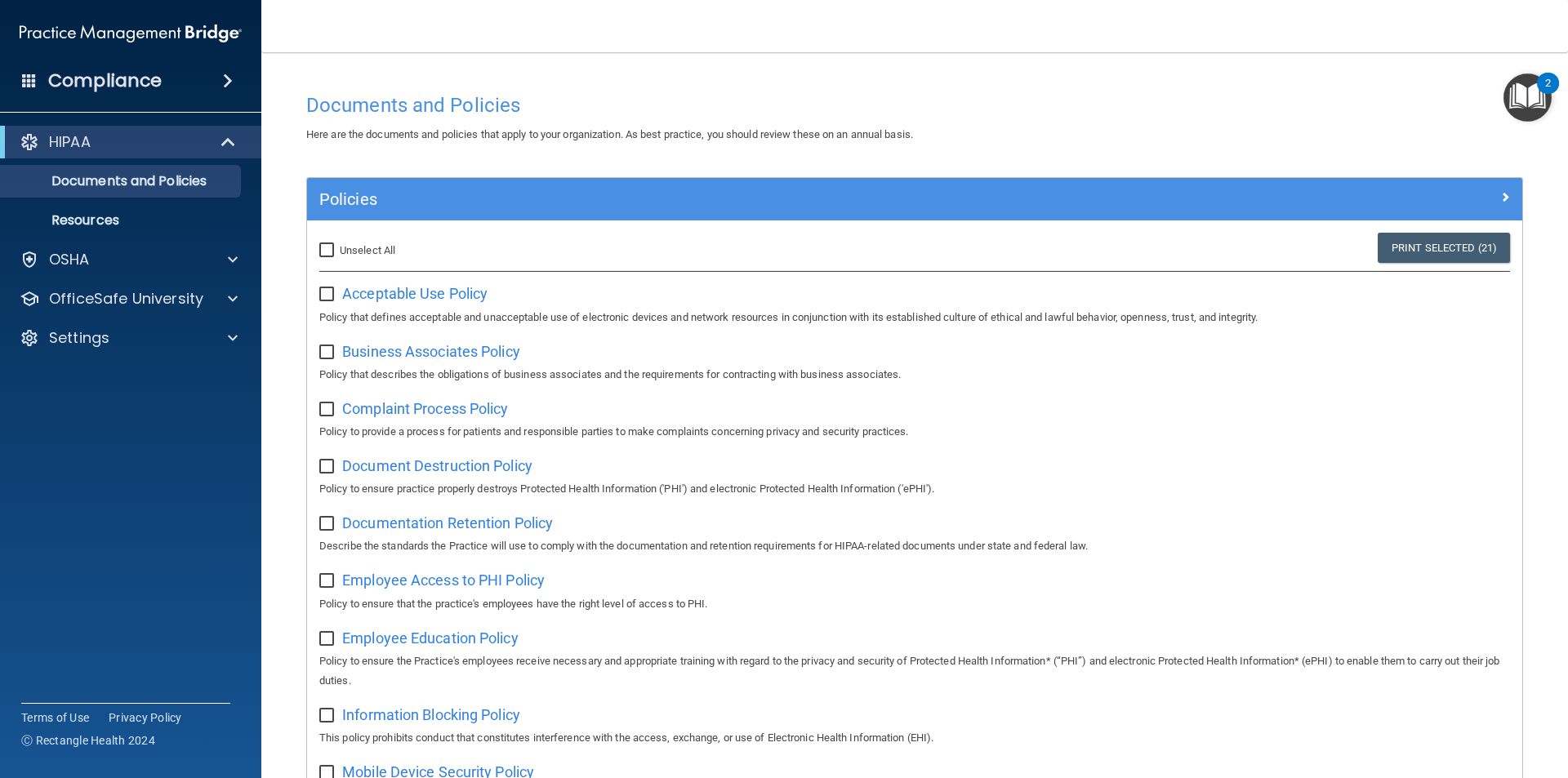
checkbox input "false"
click at [1517, 94] on img "Open Resource Center, 2 new notifications" at bounding box center [1527, 98] width 49 height 49
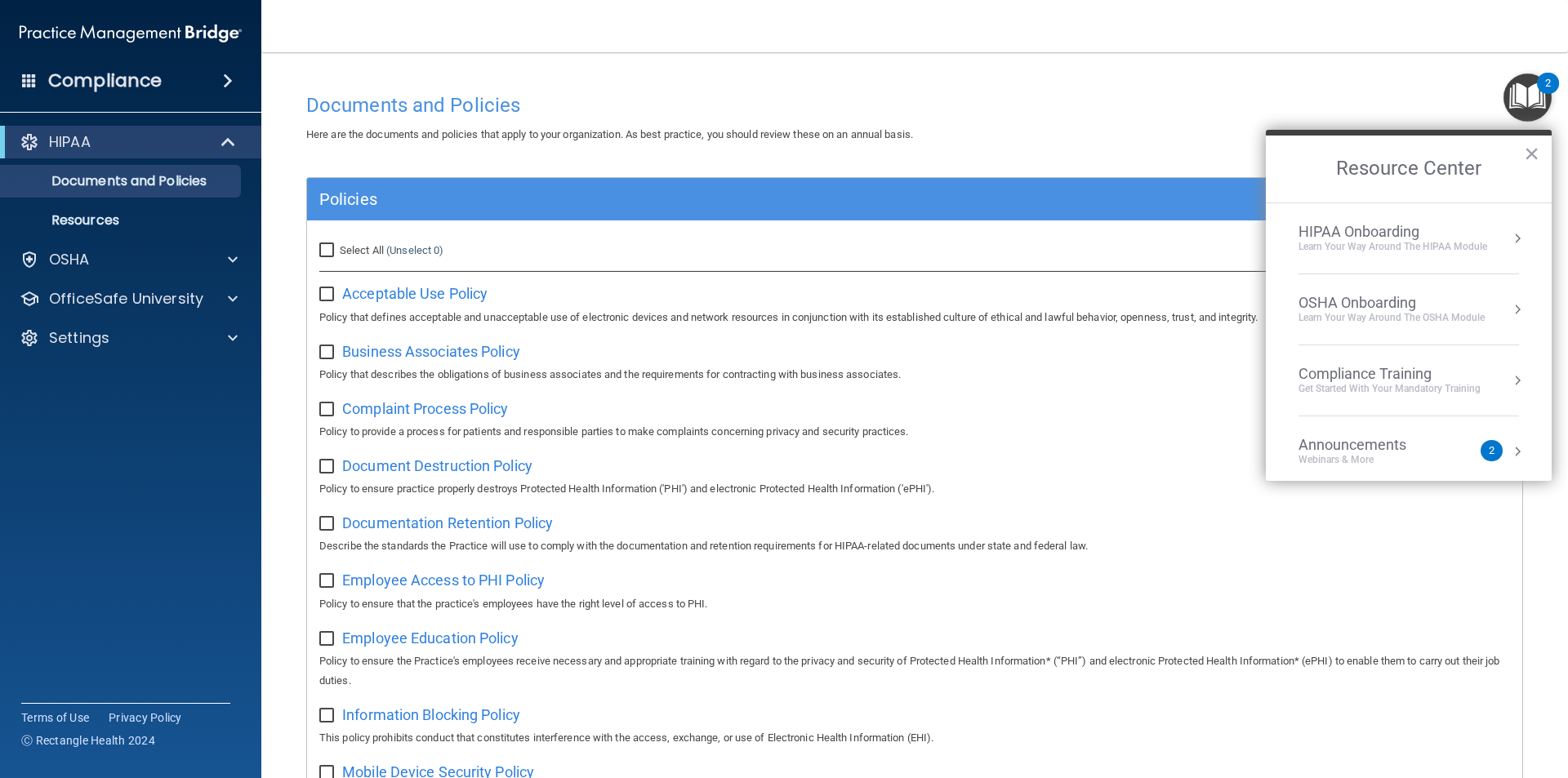
click at [1351, 304] on div "OSHA Onboarding" at bounding box center [1391, 302] width 186 height 18
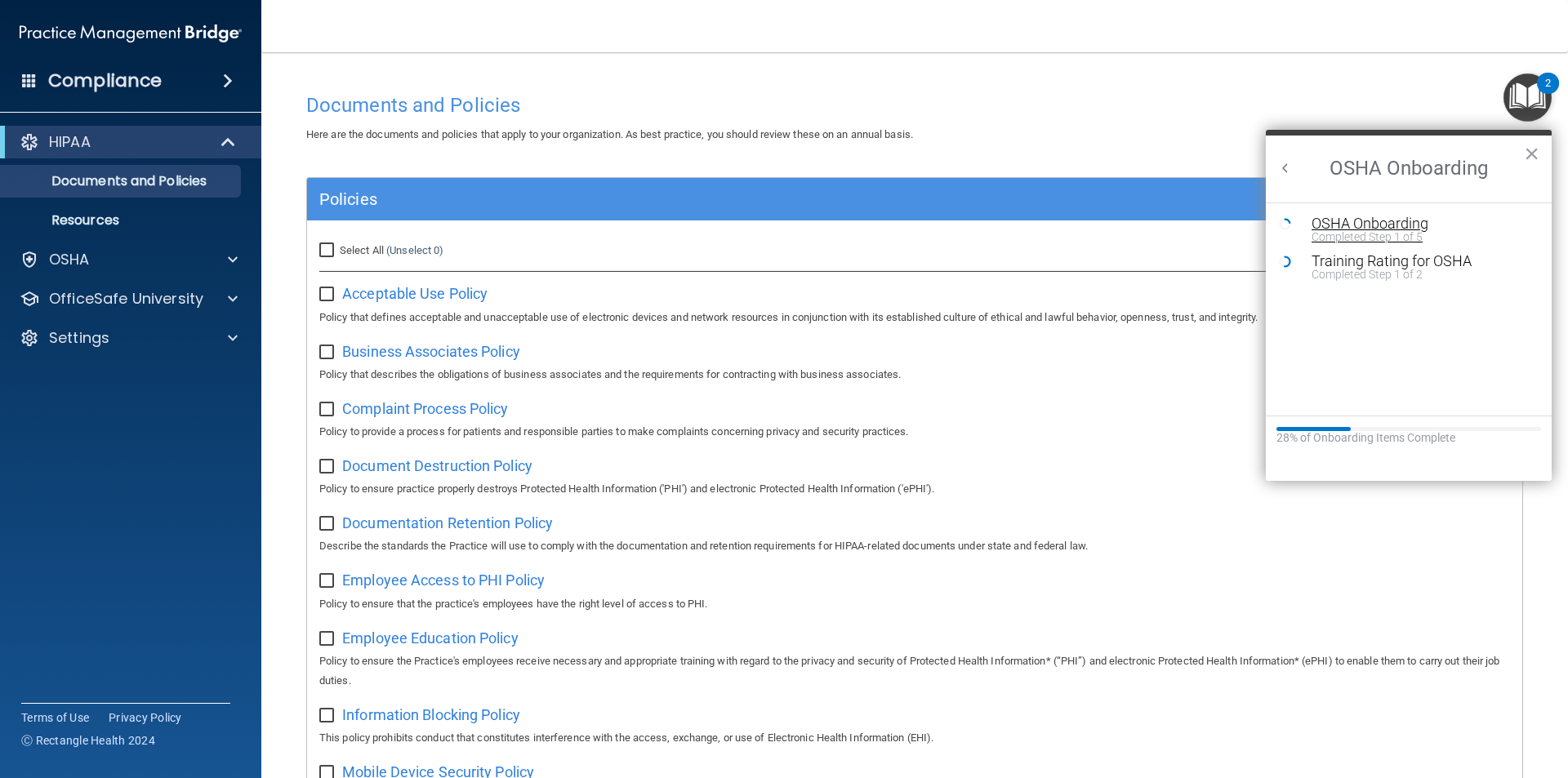
click at [1365, 231] on div "Completed Step 1 of 5" at bounding box center [1420, 237] width 218 height 12
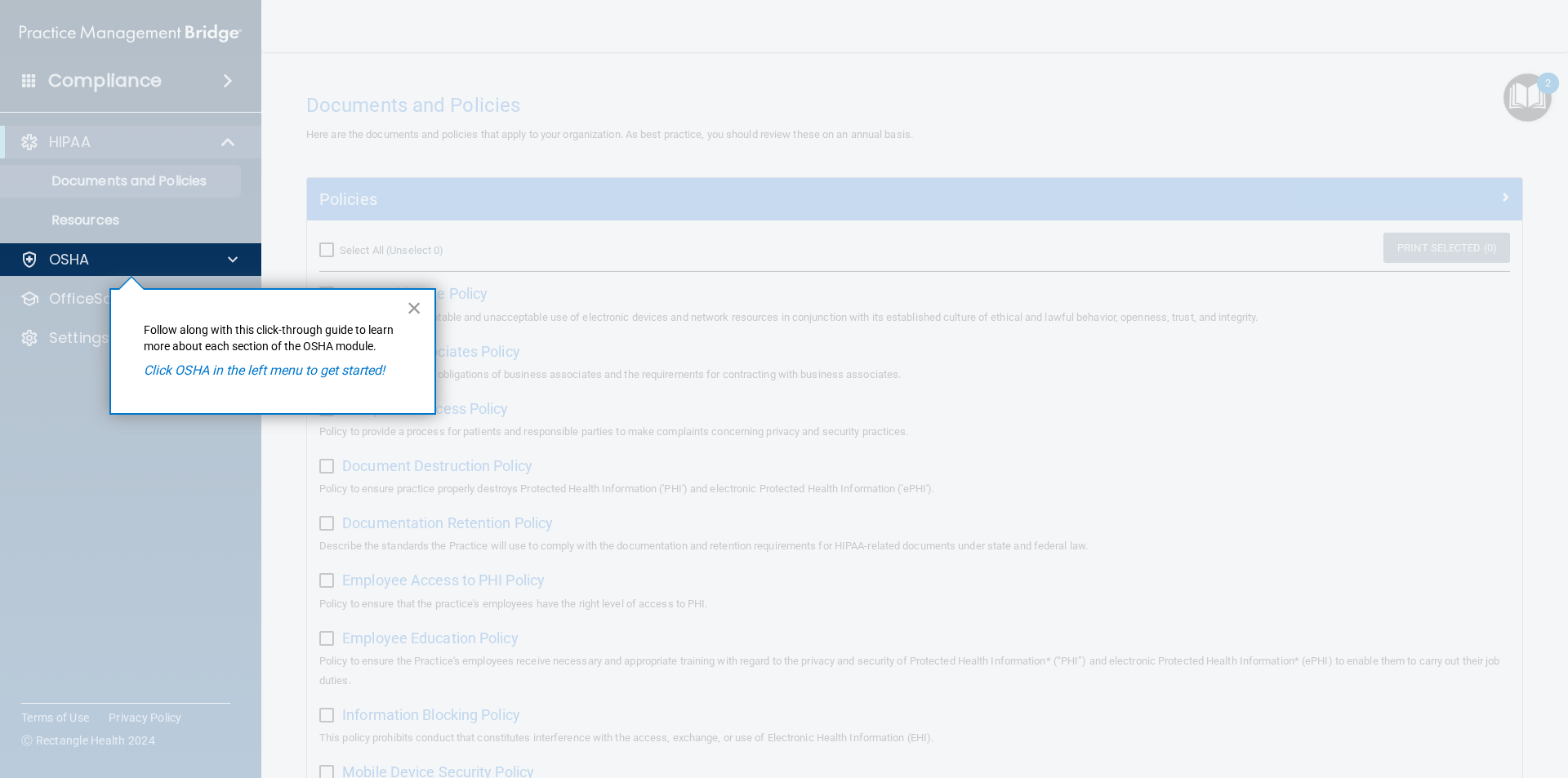
click at [413, 307] on button "×" at bounding box center [414, 307] width 16 height 26
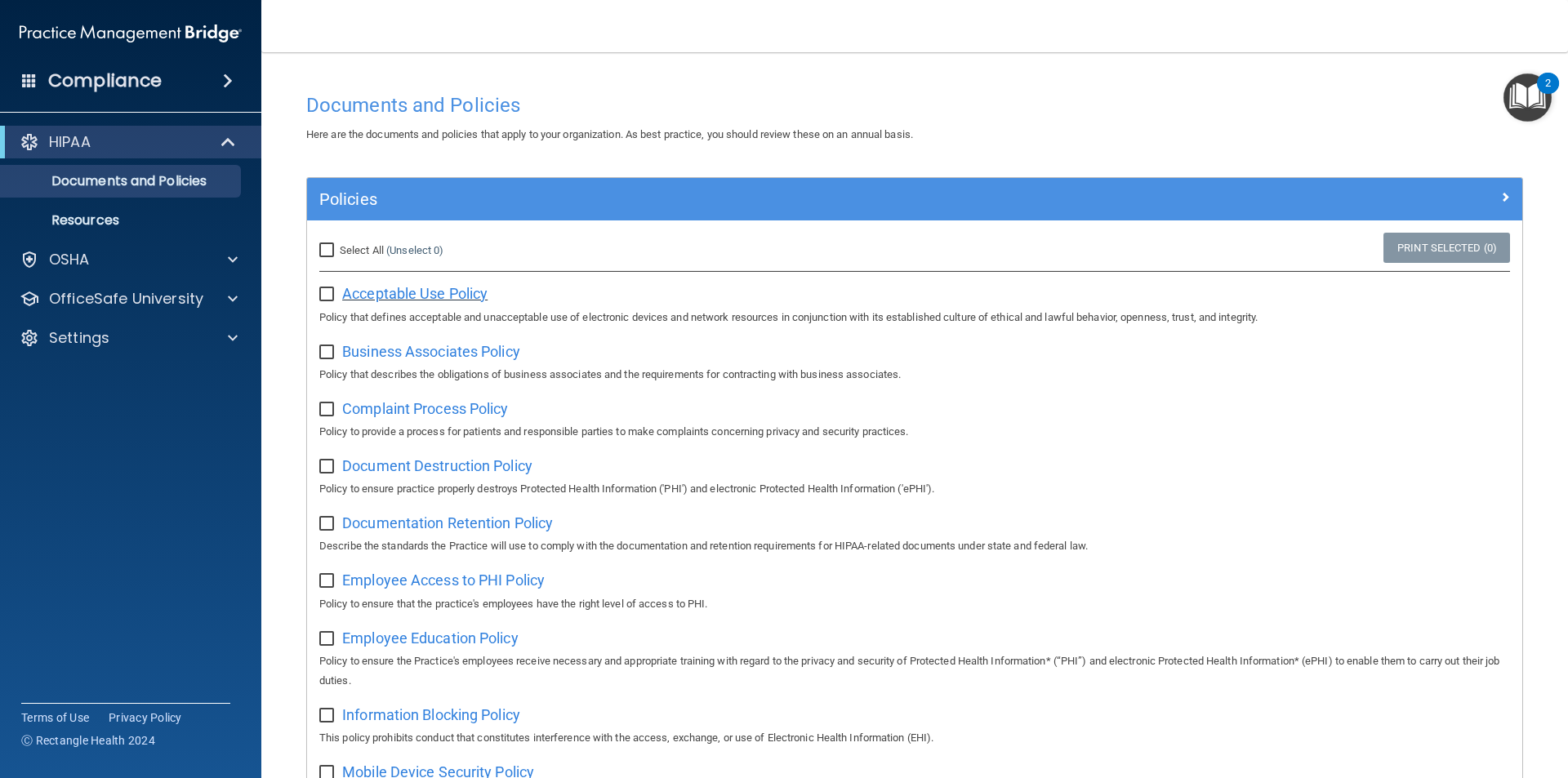
click at [405, 286] on span "Acceptable Use Policy" at bounding box center [415, 293] width 146 height 17
click at [374, 360] on span "Business Associates Policy" at bounding box center [431, 352] width 178 height 17
click at [121, 251] on div "OSHA" at bounding box center [109, 259] width 203 height 19
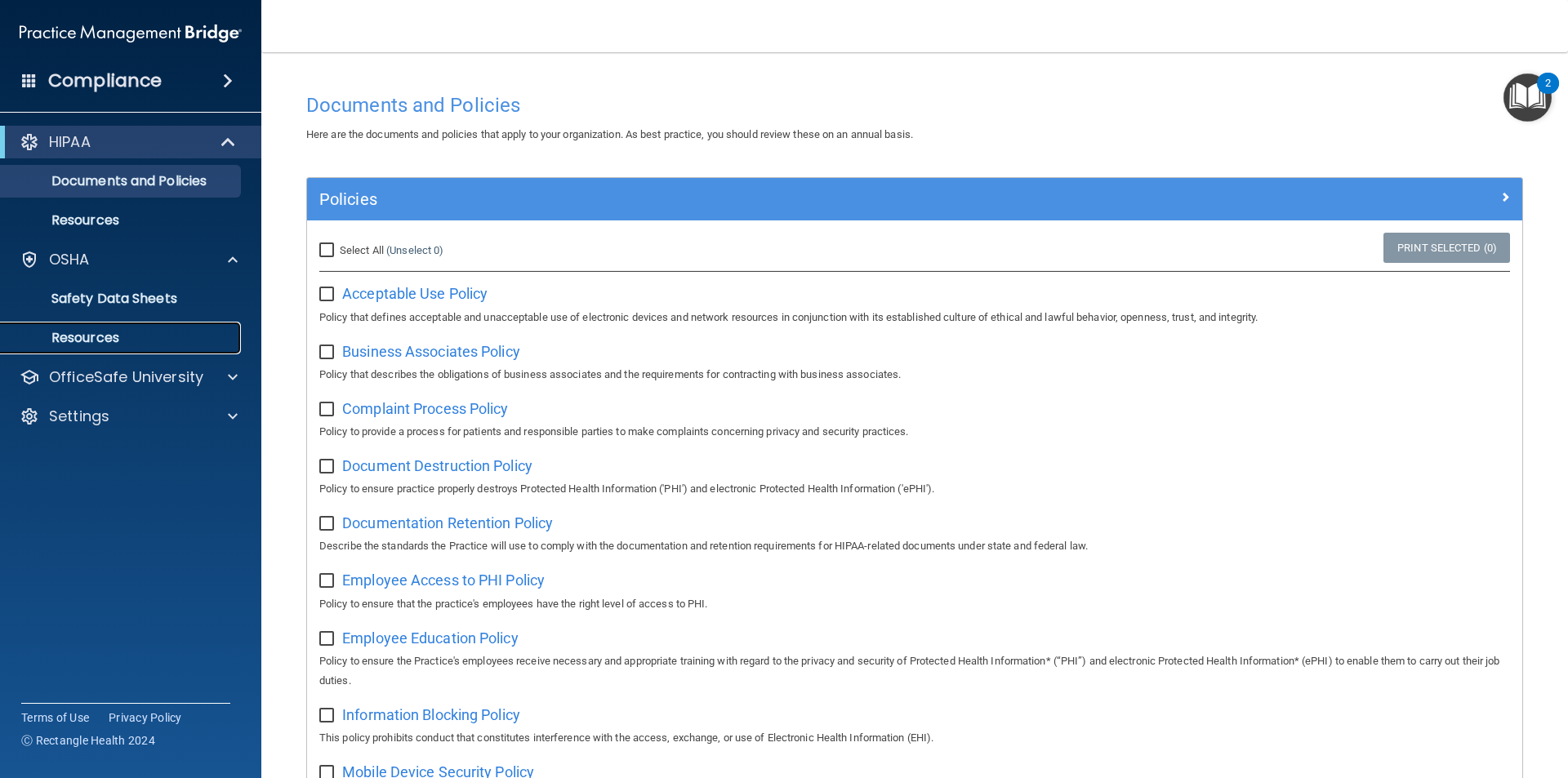
click at [121, 325] on link "Resources" at bounding box center [111, 337] width 257 height 33
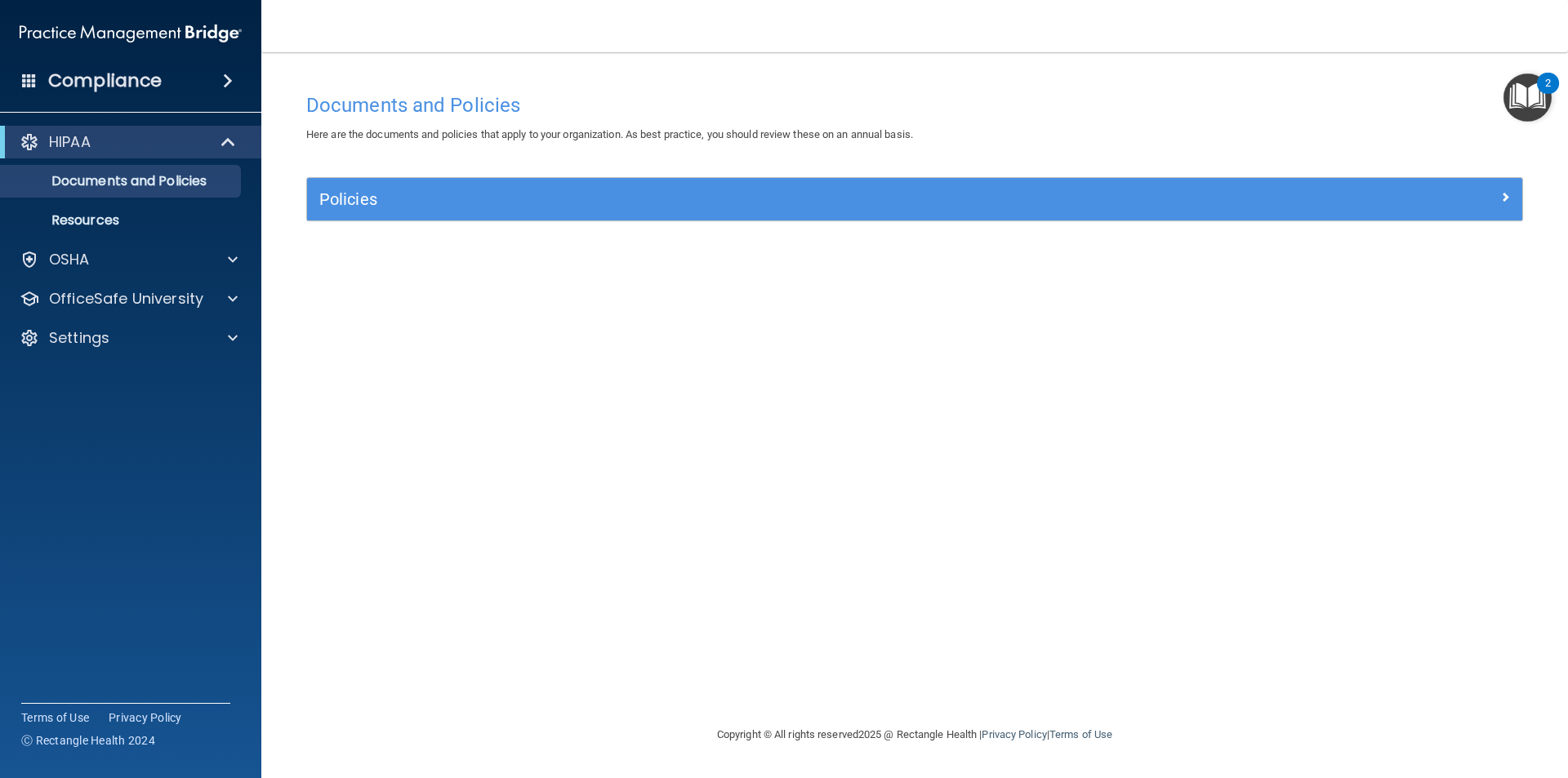
click at [1506, 72] on div "Documents and Policies Here are the documents and policies that apply to your o…" at bounding box center [914, 389] width 1241 height 641
click at [1529, 88] on img "Open Resource Center, 2 new notifications" at bounding box center [1527, 98] width 49 height 49
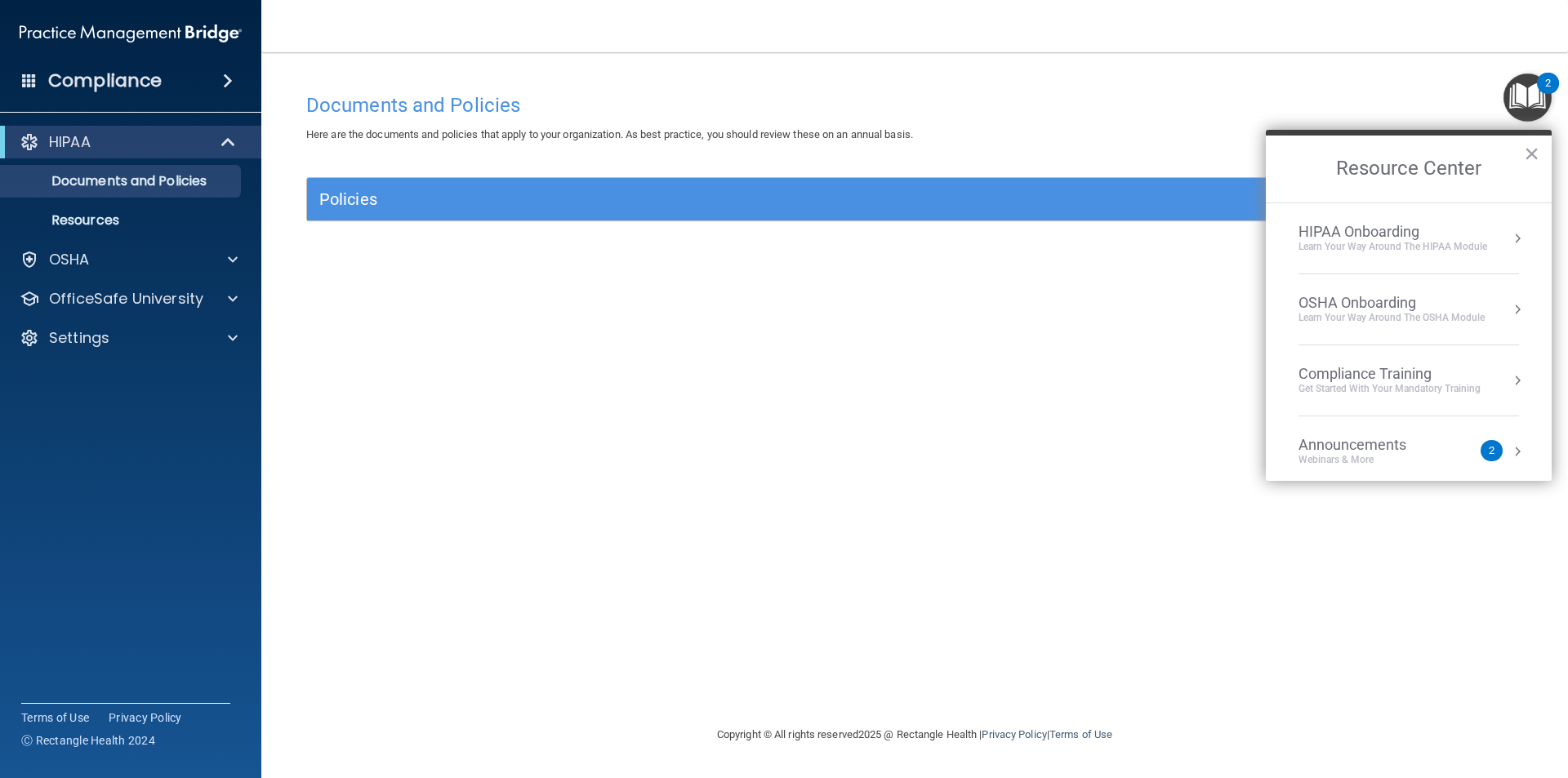
click at [1340, 302] on div "OSHA Onboarding" at bounding box center [1391, 302] width 186 height 18
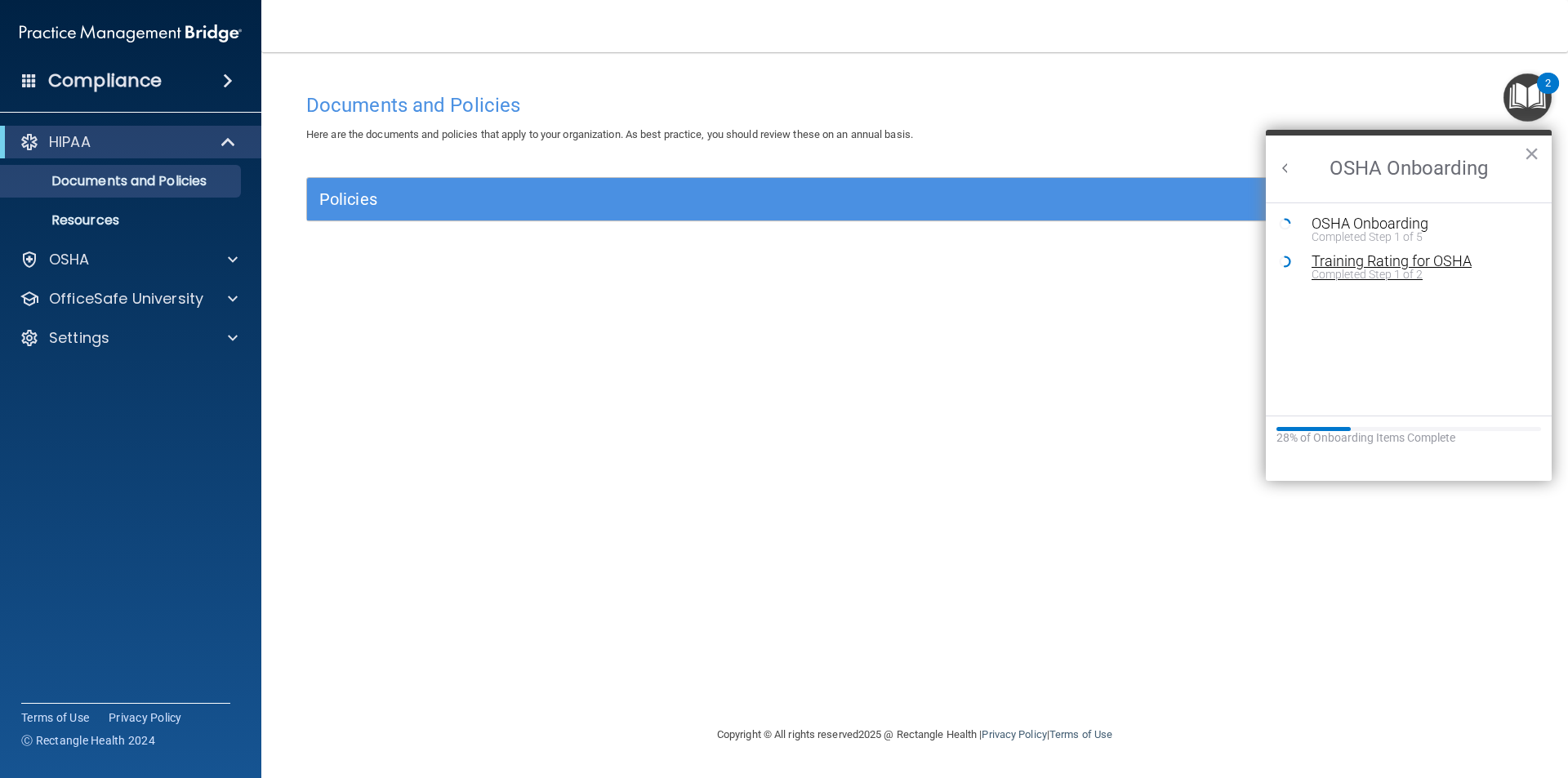
click at [1440, 262] on div "Training Rating for OSHA" at bounding box center [1420, 261] width 218 height 15
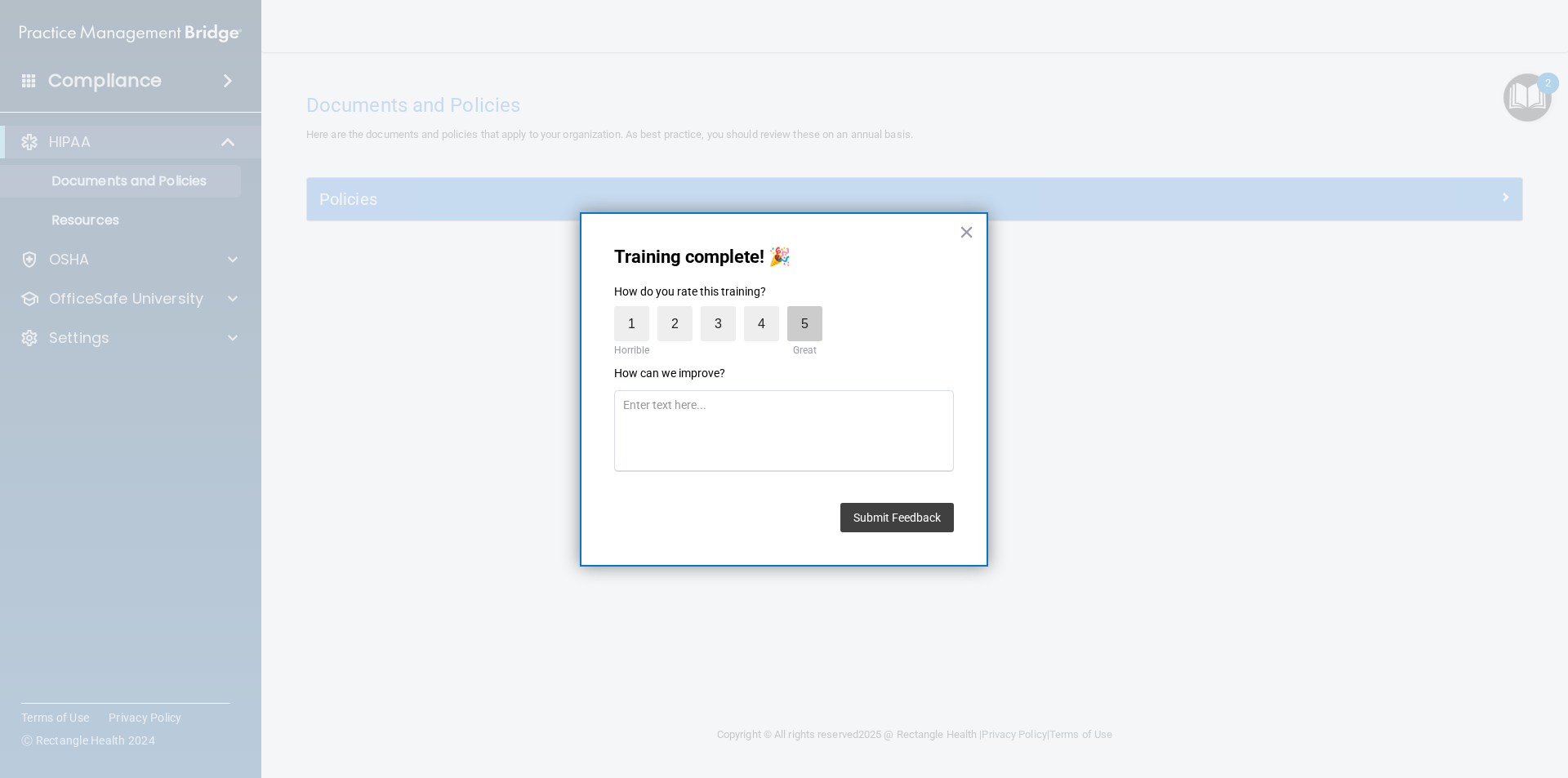
click at [816, 309] on label "5" at bounding box center [805, 324] width 35 height 35
click at [767, 311] on input "5" at bounding box center [767, 311] width 0 height 0
click at [810, 324] on label "5" at bounding box center [805, 324] width 35 height 35
click at [767, 311] on input "5" at bounding box center [767, 311] width 0 height 0
click at [899, 524] on button "Submit Feedback" at bounding box center [897, 518] width 114 height 29
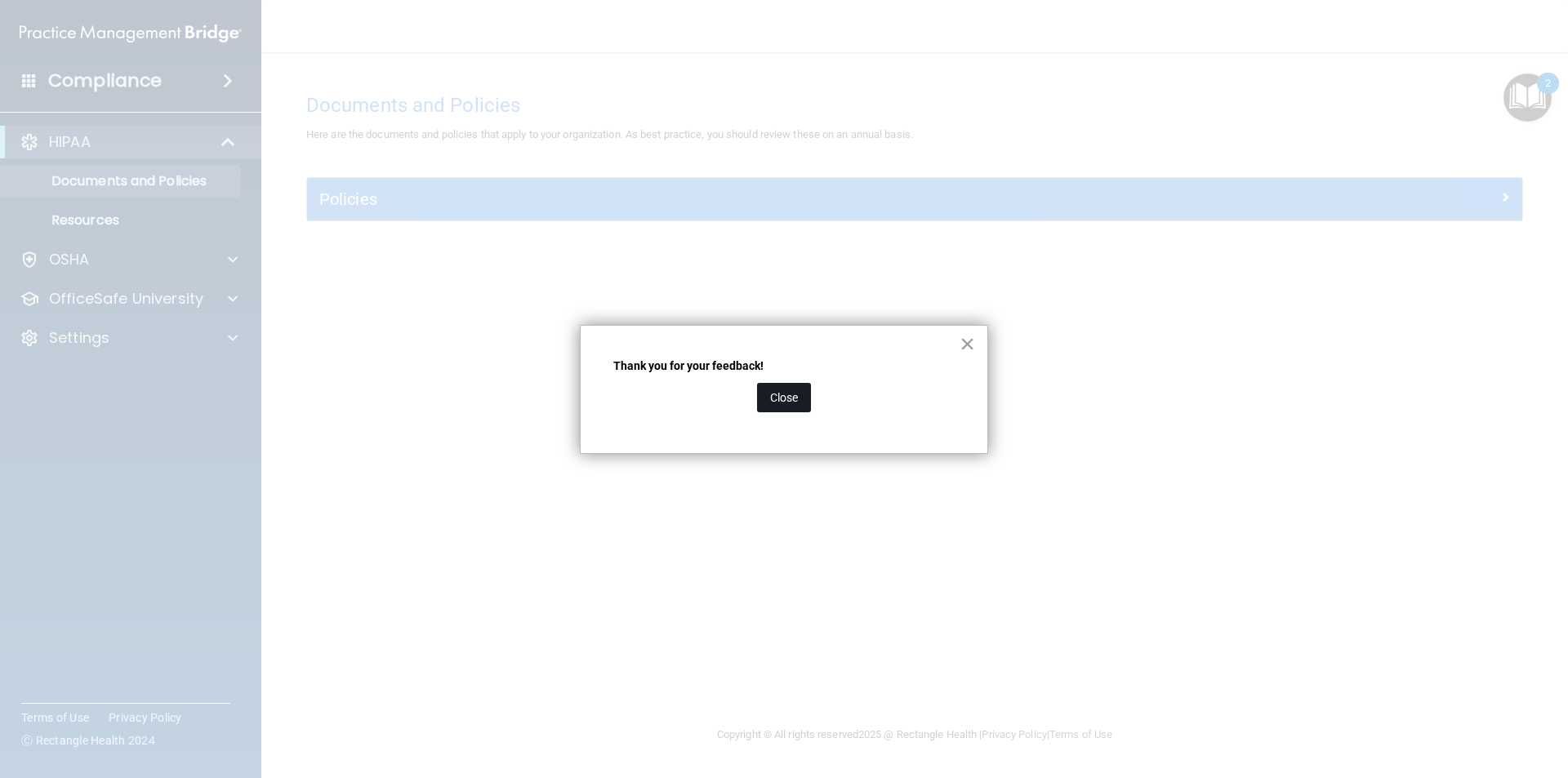
click at [762, 399] on div "Close" at bounding box center [784, 398] width 342 height 46
click at [798, 410] on button "Close" at bounding box center [784, 397] width 54 height 29
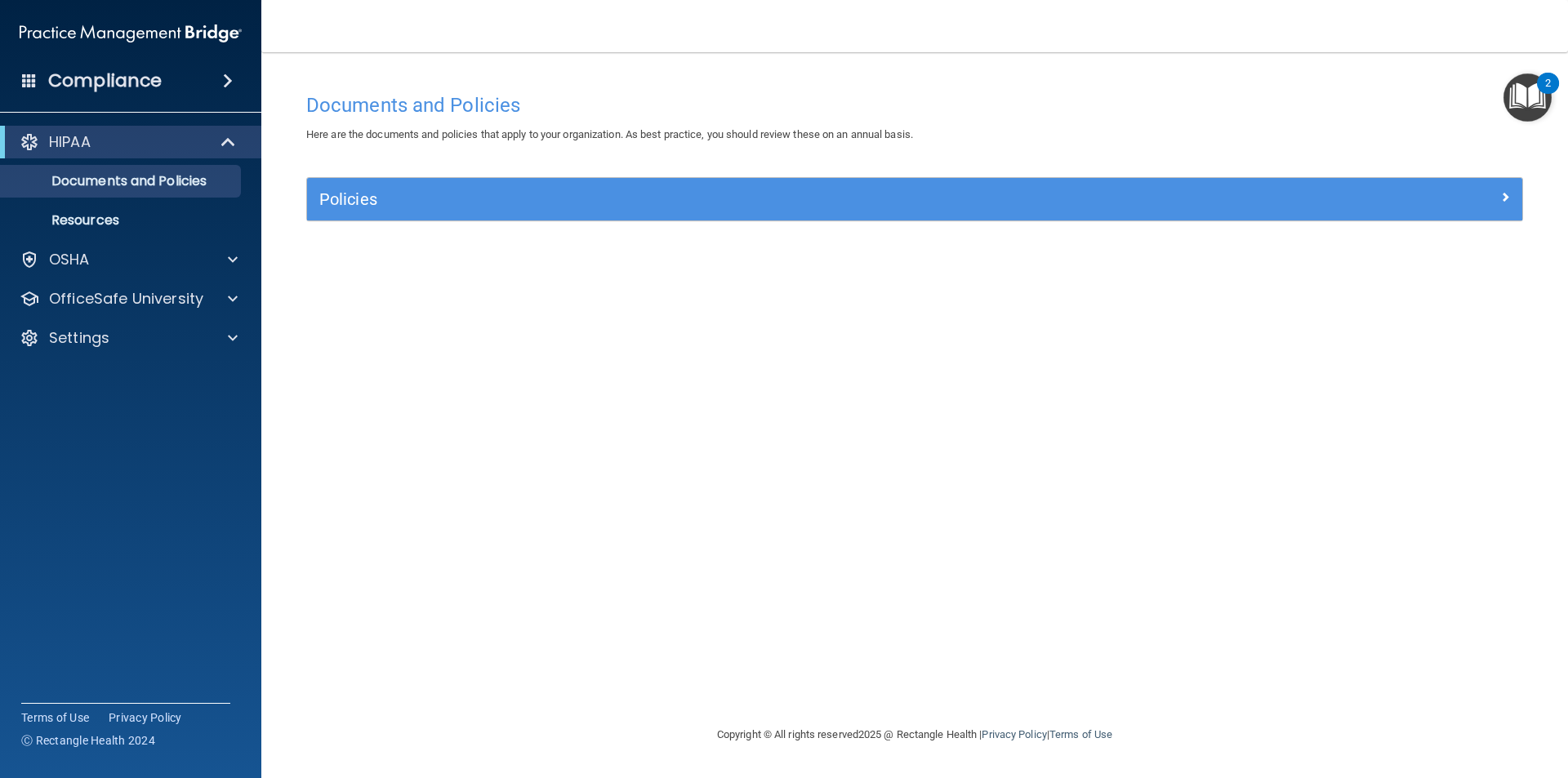
click at [1533, 85] on img "Open Resource Center, 2 new notifications" at bounding box center [1527, 98] width 49 height 49
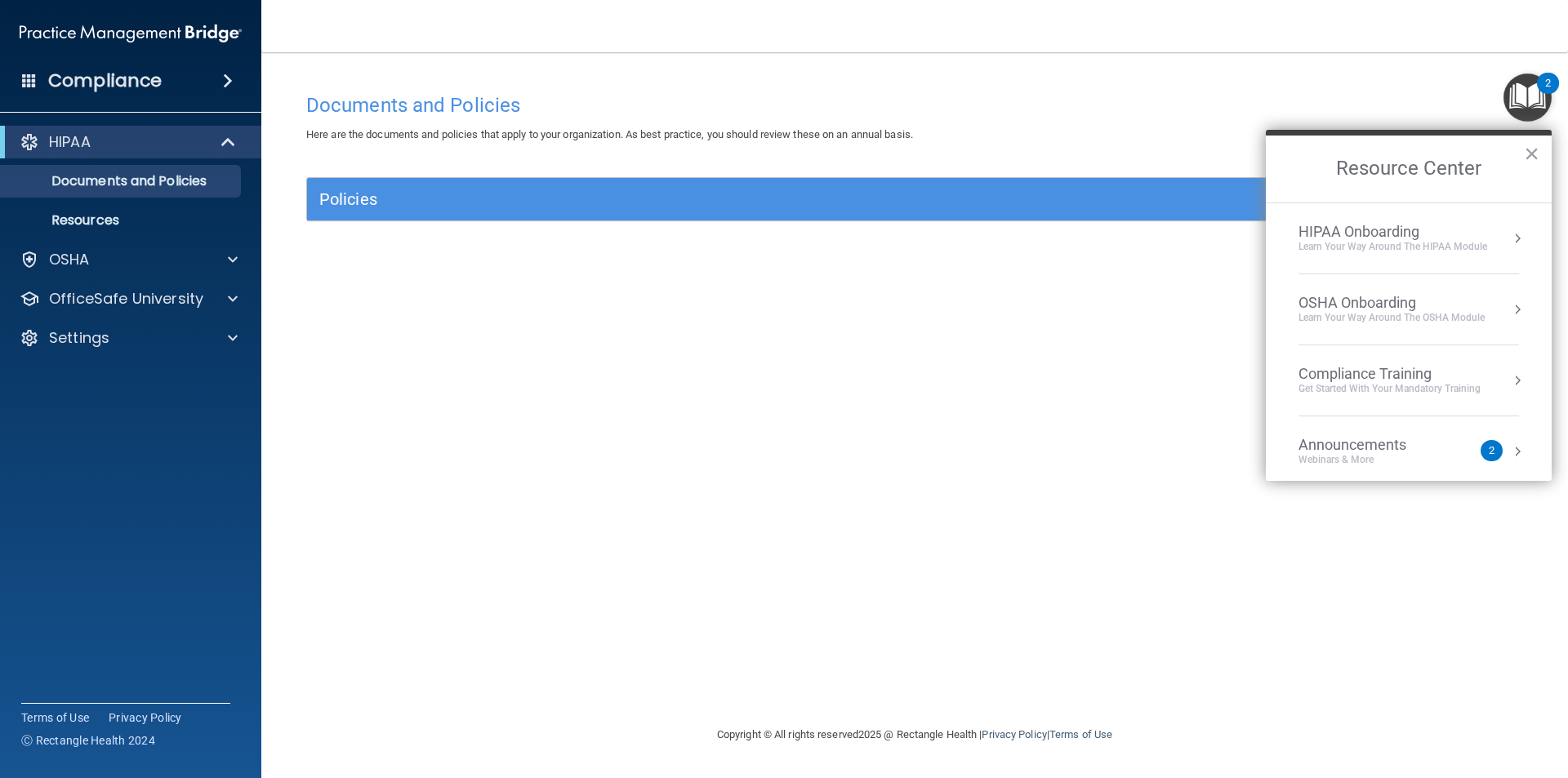
click at [1380, 300] on div "OSHA Onboarding" at bounding box center [1391, 302] width 186 height 18
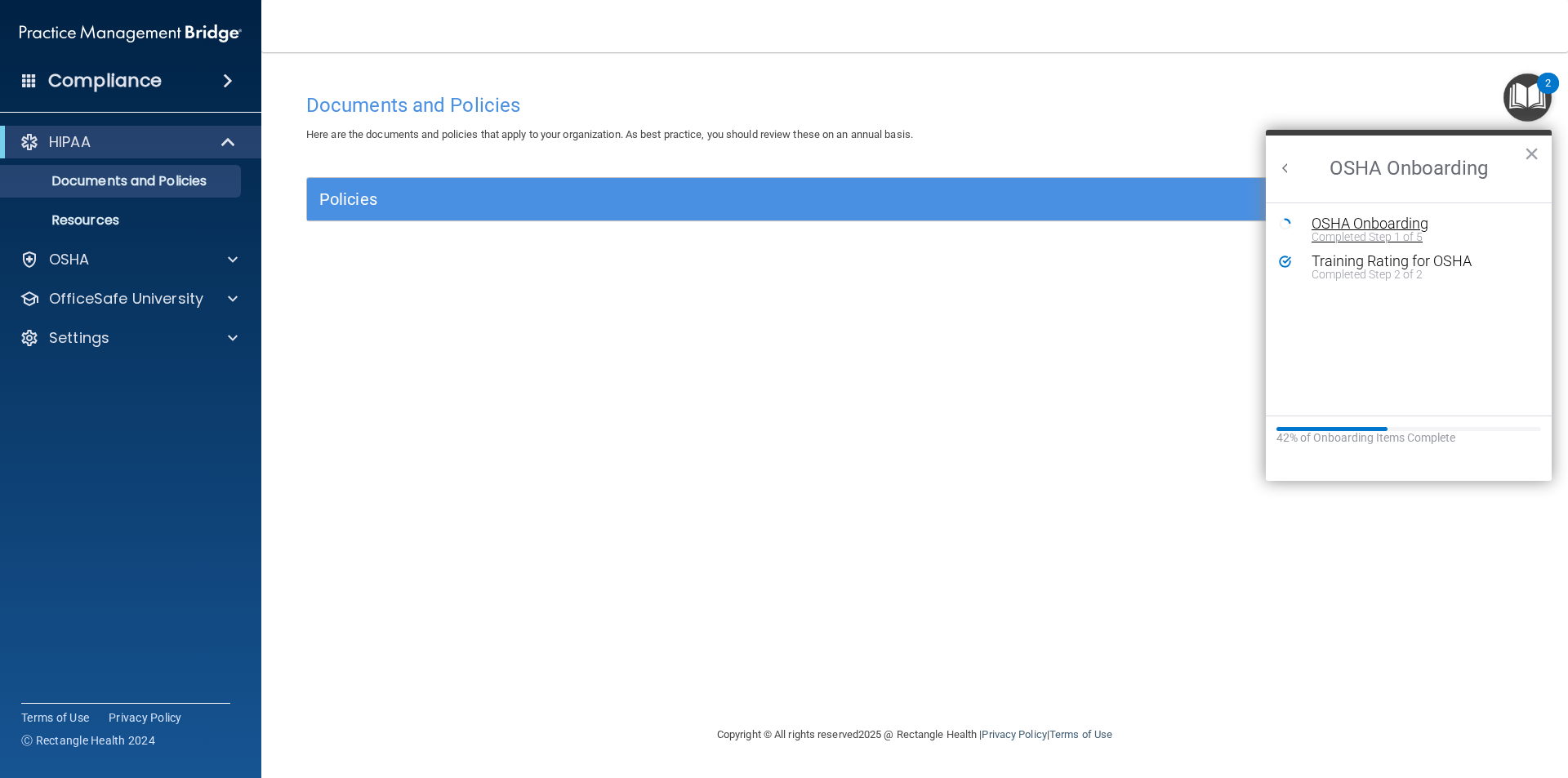
click at [1381, 232] on div "Completed Step 1 of 5" at bounding box center [1420, 237] width 218 height 12
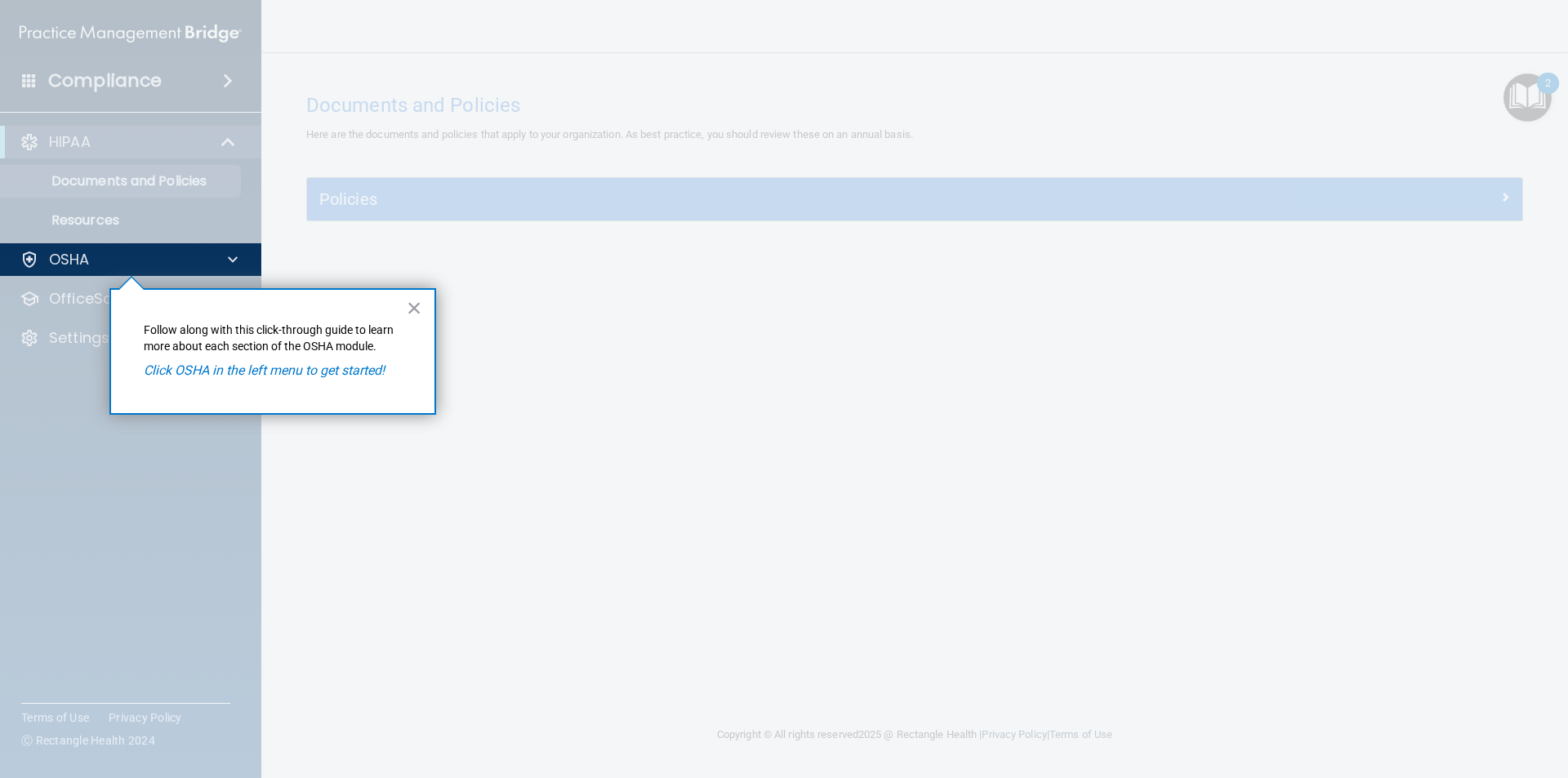
click at [333, 369] on em "Click OSHA in the left menu to get started!" at bounding box center [265, 370] width 241 height 16
drag, startPoint x: 333, startPoint y: 369, endPoint x: 401, endPoint y: 318, distance: 85.0
click at [352, 360] on div "× Follow along with this click-through guide to learn more about each section o…" at bounding box center [273, 351] width 326 height 126
click at [424, 314] on div "× Follow along with this click-through guide to learn more about each section o…" at bounding box center [273, 351] width 326 height 126
click at [407, 309] on button "×" at bounding box center [414, 307] width 16 height 26
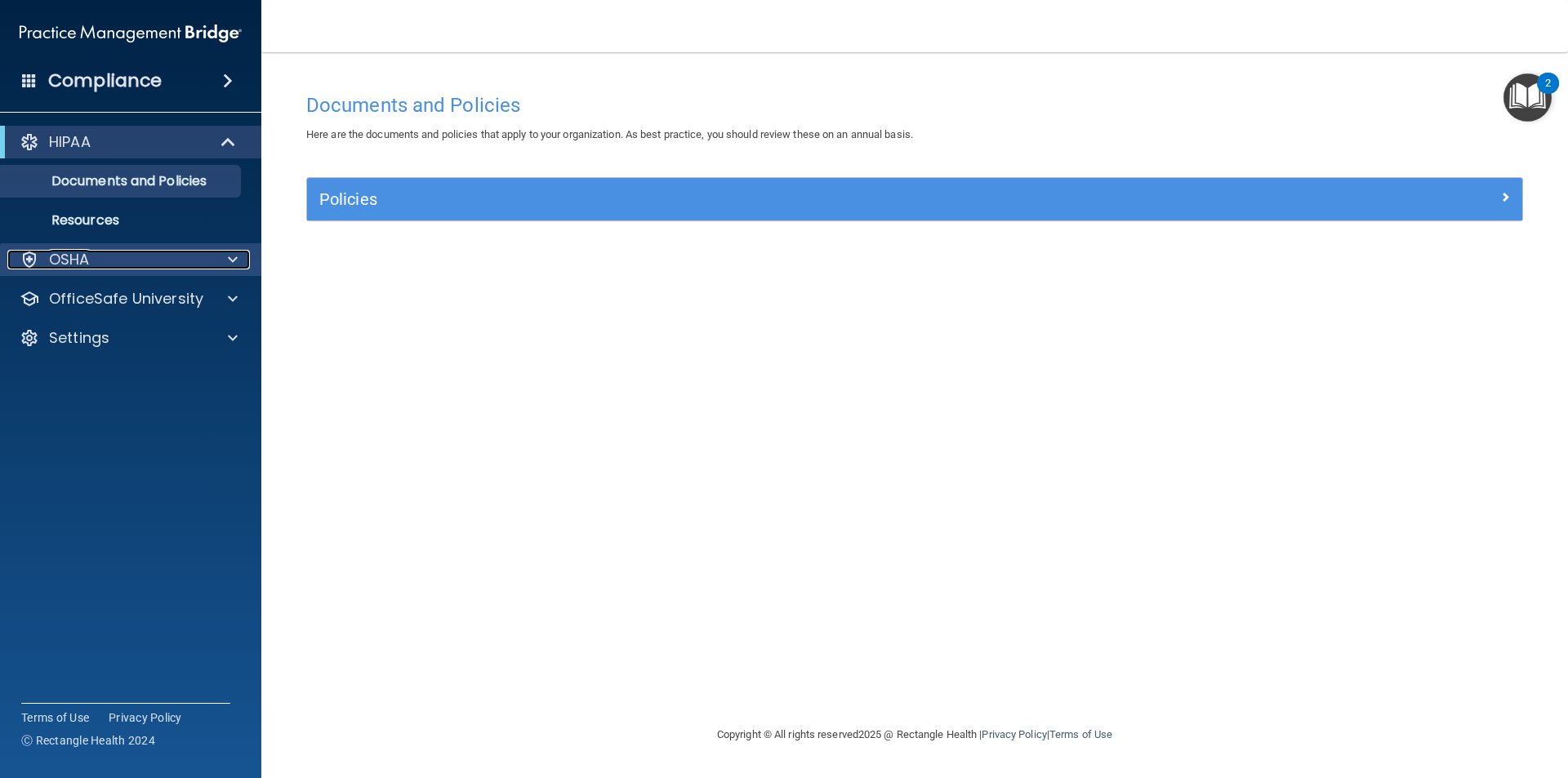
click at [221, 252] on div at bounding box center [230, 259] width 41 height 19
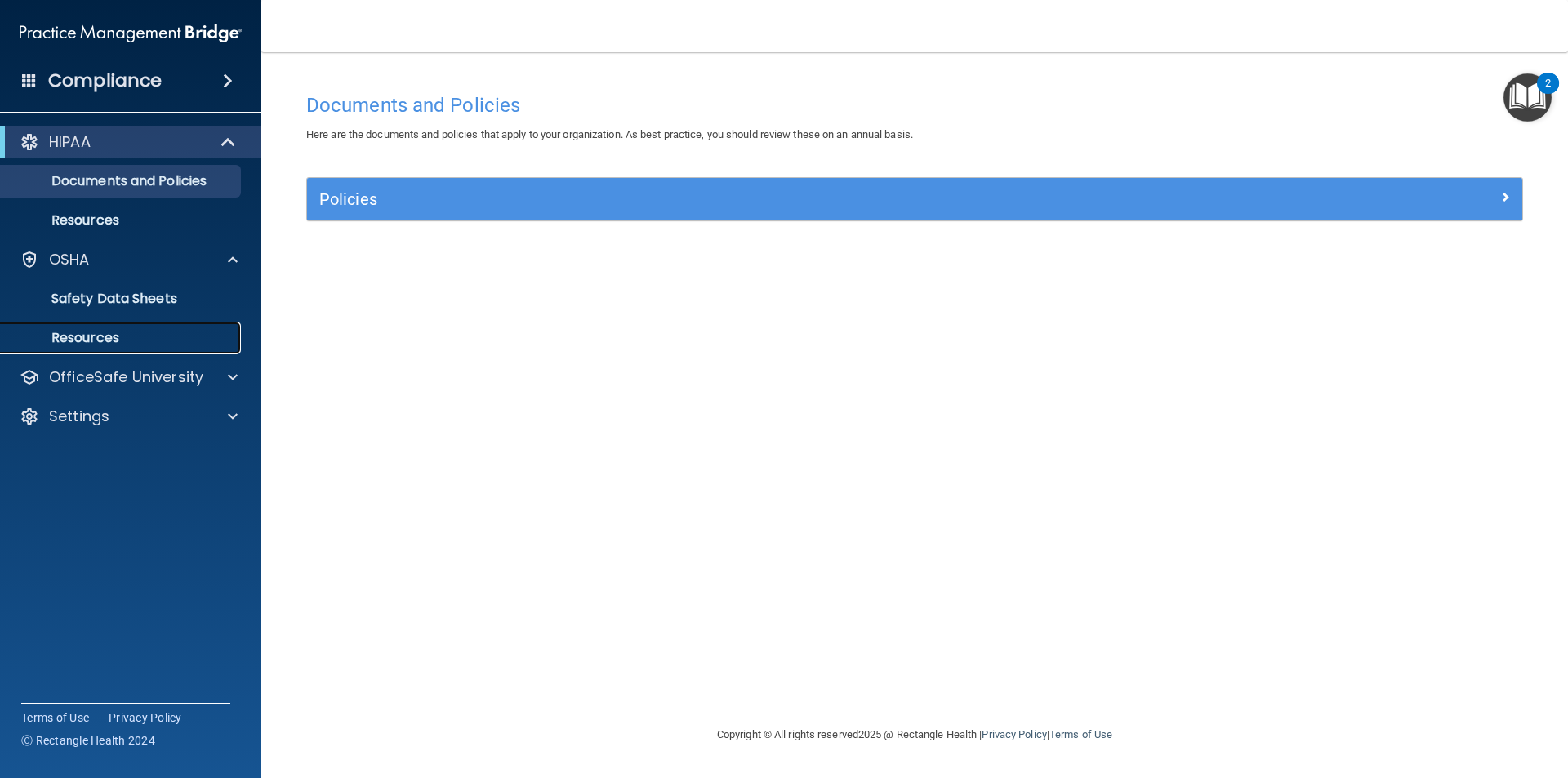
click at [94, 331] on p "Resources" at bounding box center [122, 338] width 223 height 17
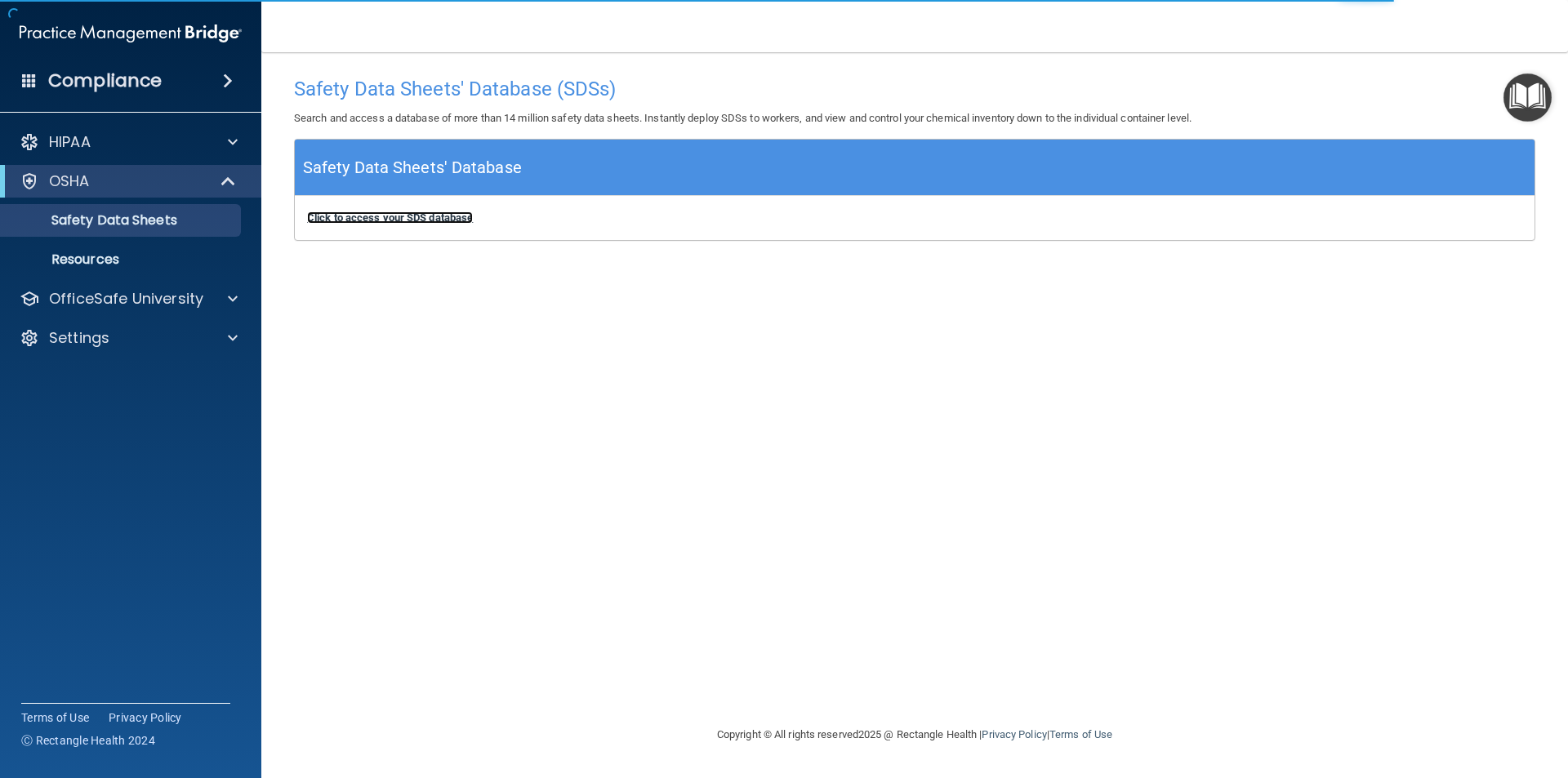
click at [347, 219] on b "Click to access your SDS database" at bounding box center [390, 218] width 166 height 13
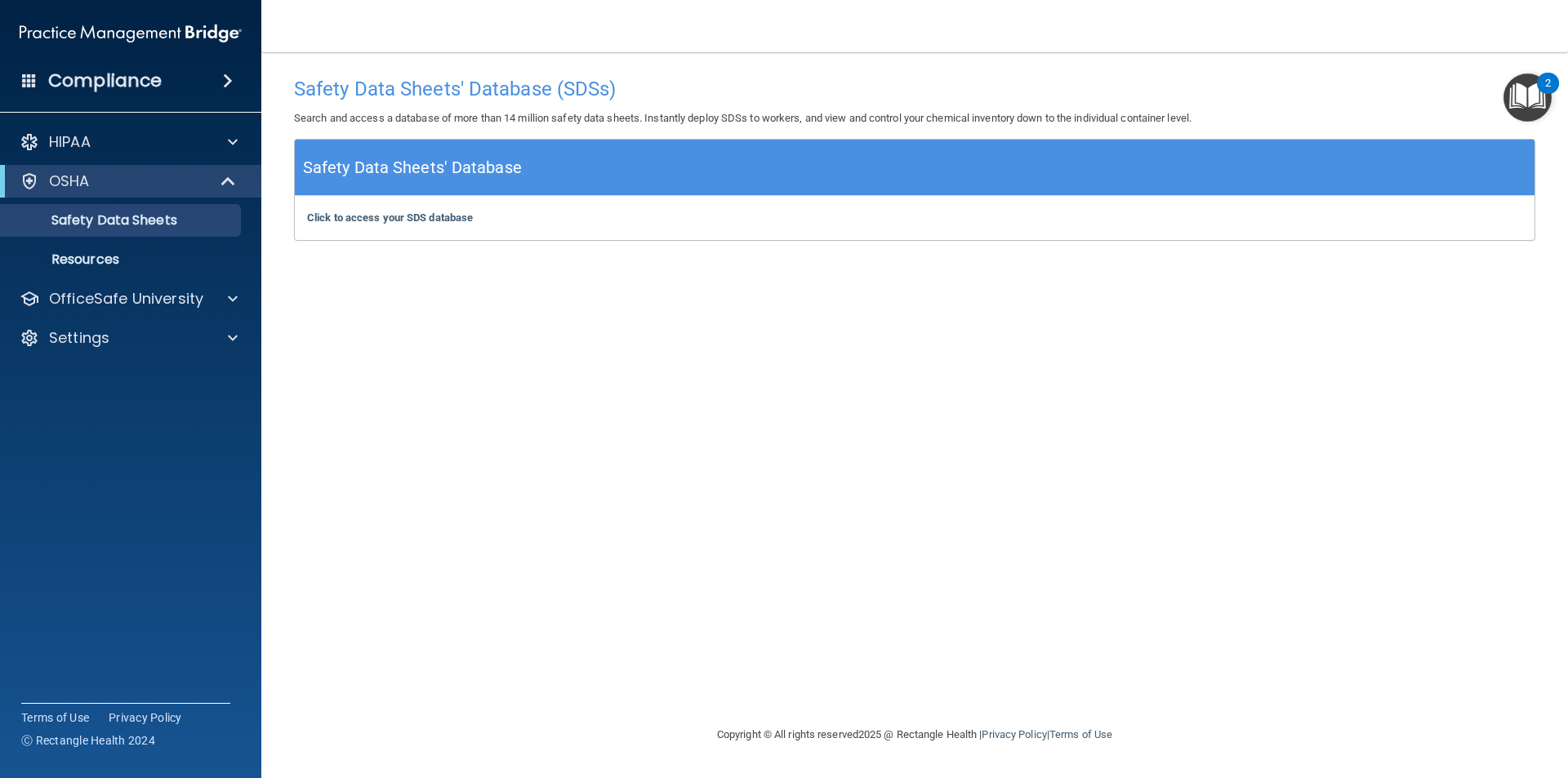
click at [1528, 116] on img "Open Resource Center, 2 new notifications" at bounding box center [1527, 98] width 49 height 49
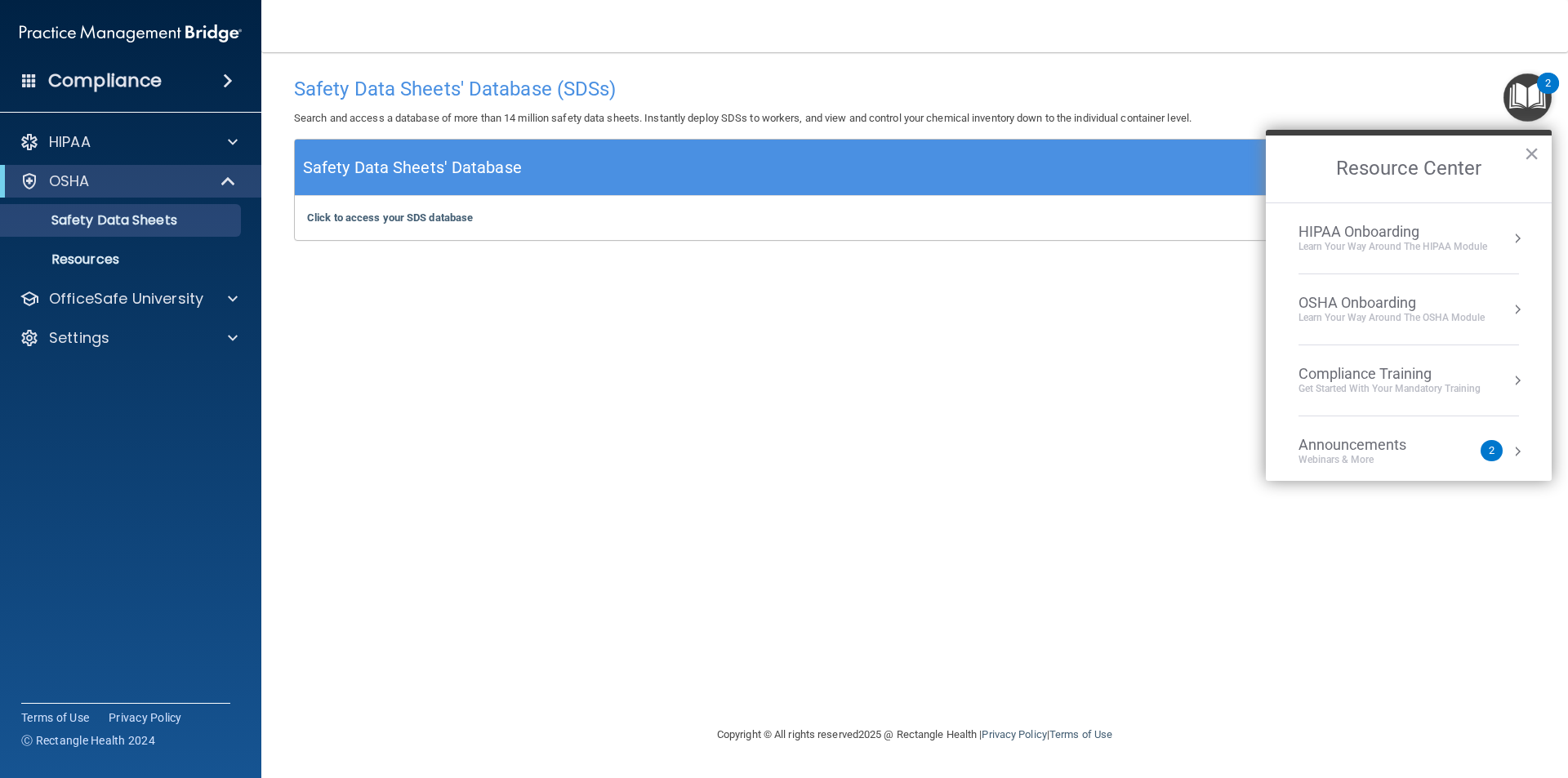
click at [1341, 310] on div "OSHA Onboarding" at bounding box center [1391, 302] width 186 height 18
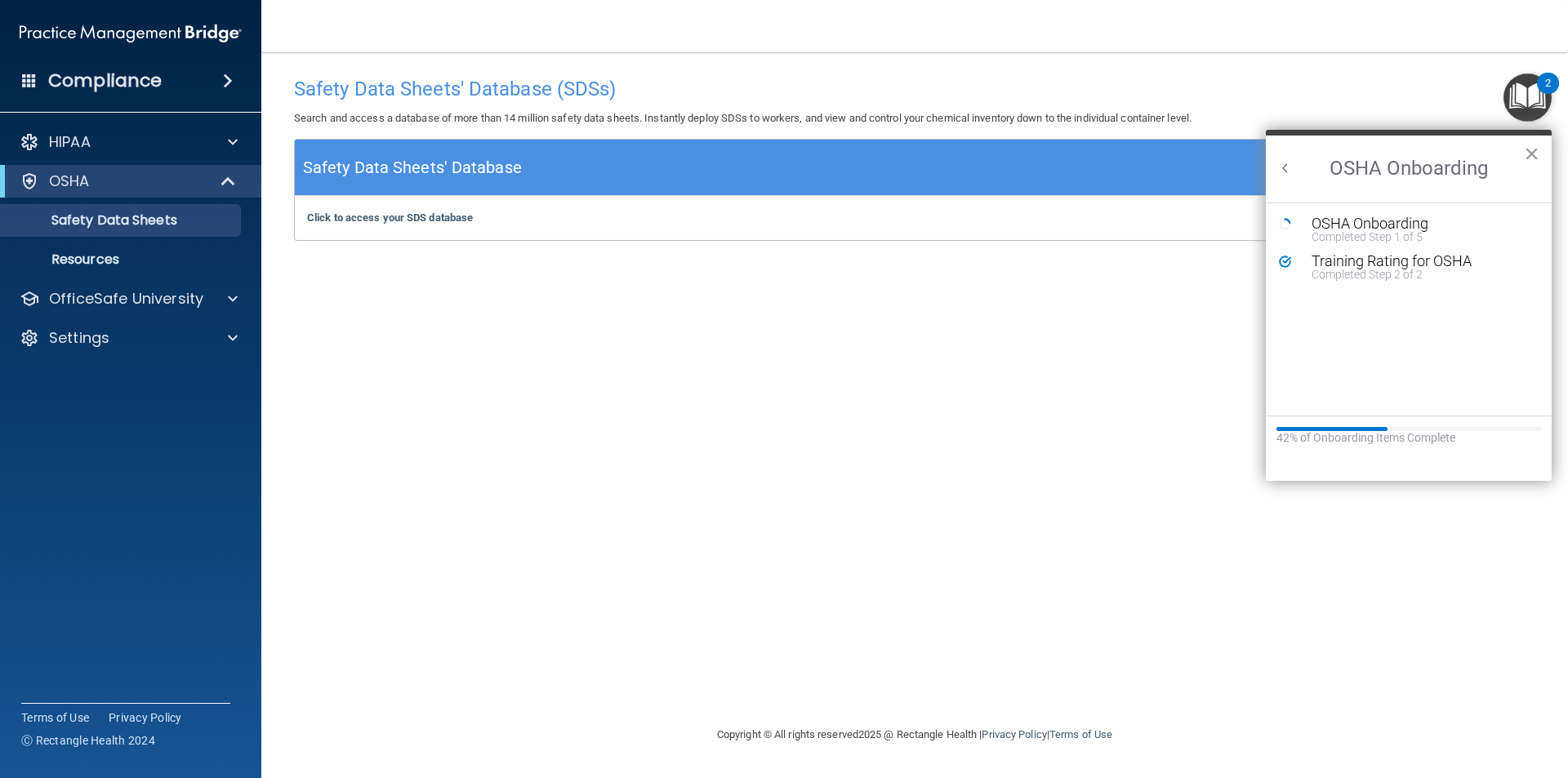
click at [1528, 155] on button "×" at bounding box center [1531, 153] width 16 height 26
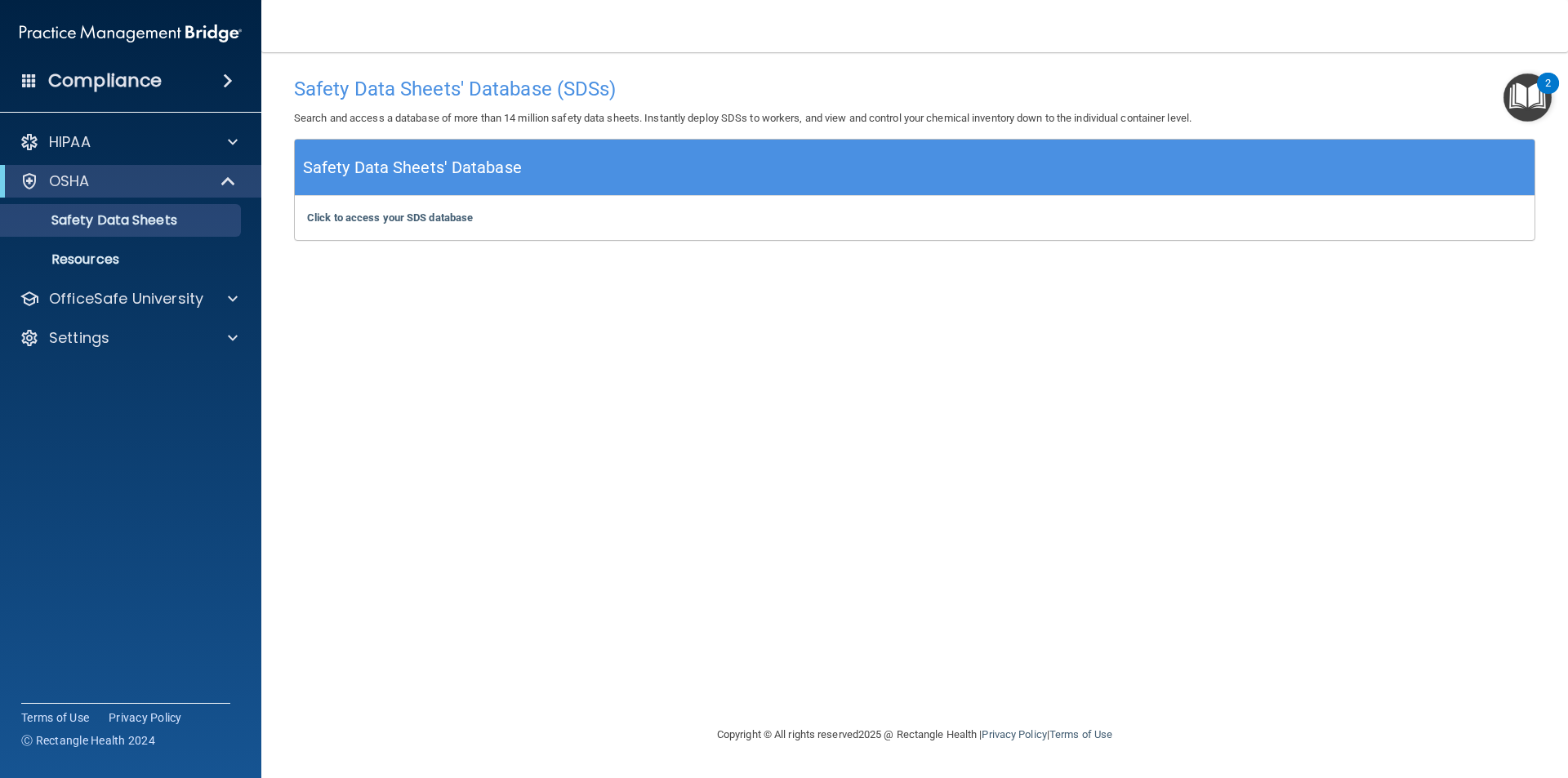
click at [1524, 100] on img "Open Resource Center, 2 new notifications" at bounding box center [1527, 98] width 49 height 49
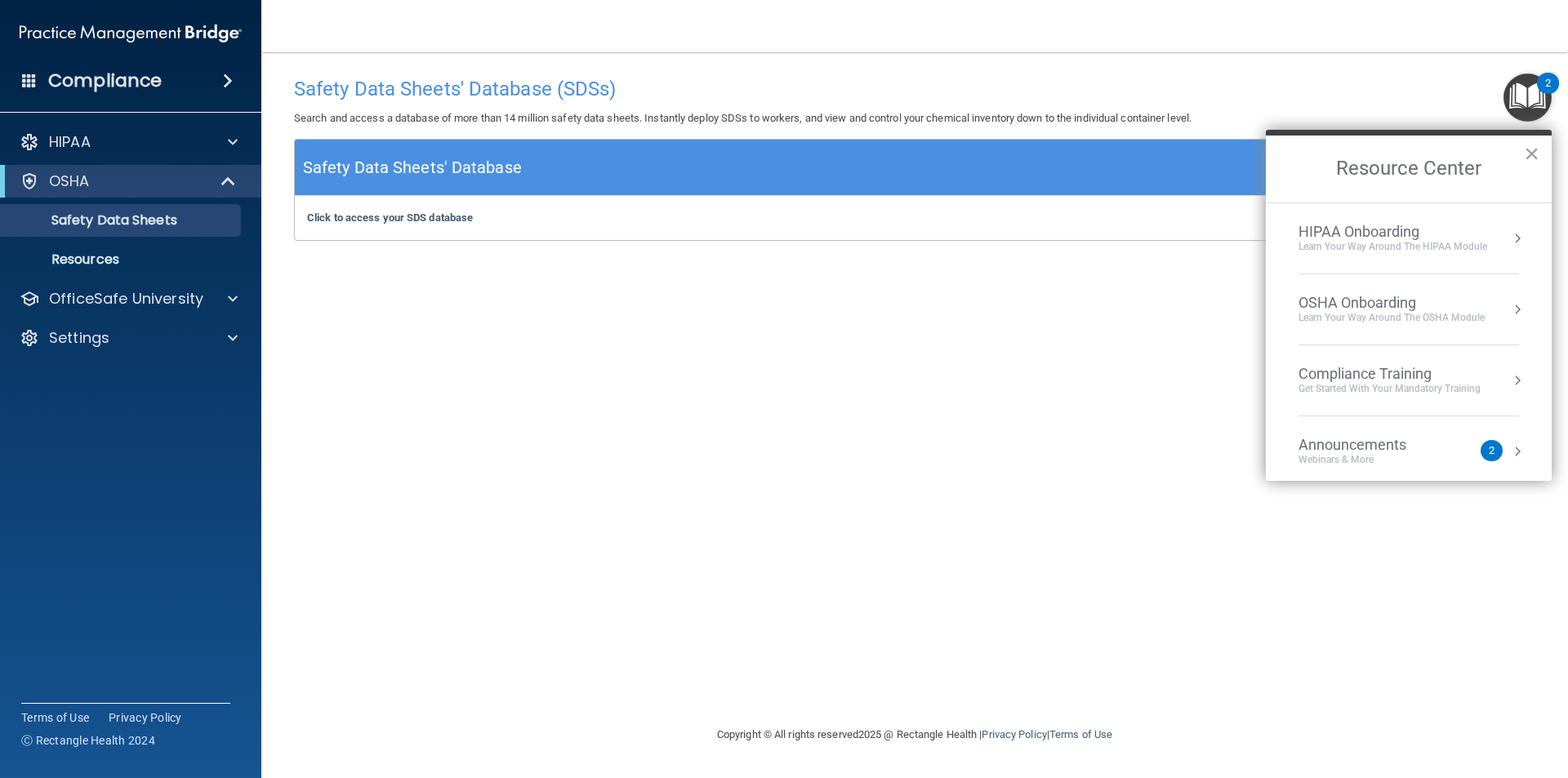
click at [1390, 372] on div "Compliance Training" at bounding box center [1389, 374] width 182 height 18
click at [1272, 162] on h2 "Compliance Training" at bounding box center [1408, 169] width 285 height 67
click at [1285, 167] on button "Back to Resource Center Home" at bounding box center [1285, 168] width 17 height 17
click at [1540, 154] on h2 "Resource Center" at bounding box center [1408, 169] width 285 height 67
click at [1088, 341] on div "Safety Data Sheets' Database (SDSs) Search and access a database of more than 1…" at bounding box center [914, 389] width 1241 height 641
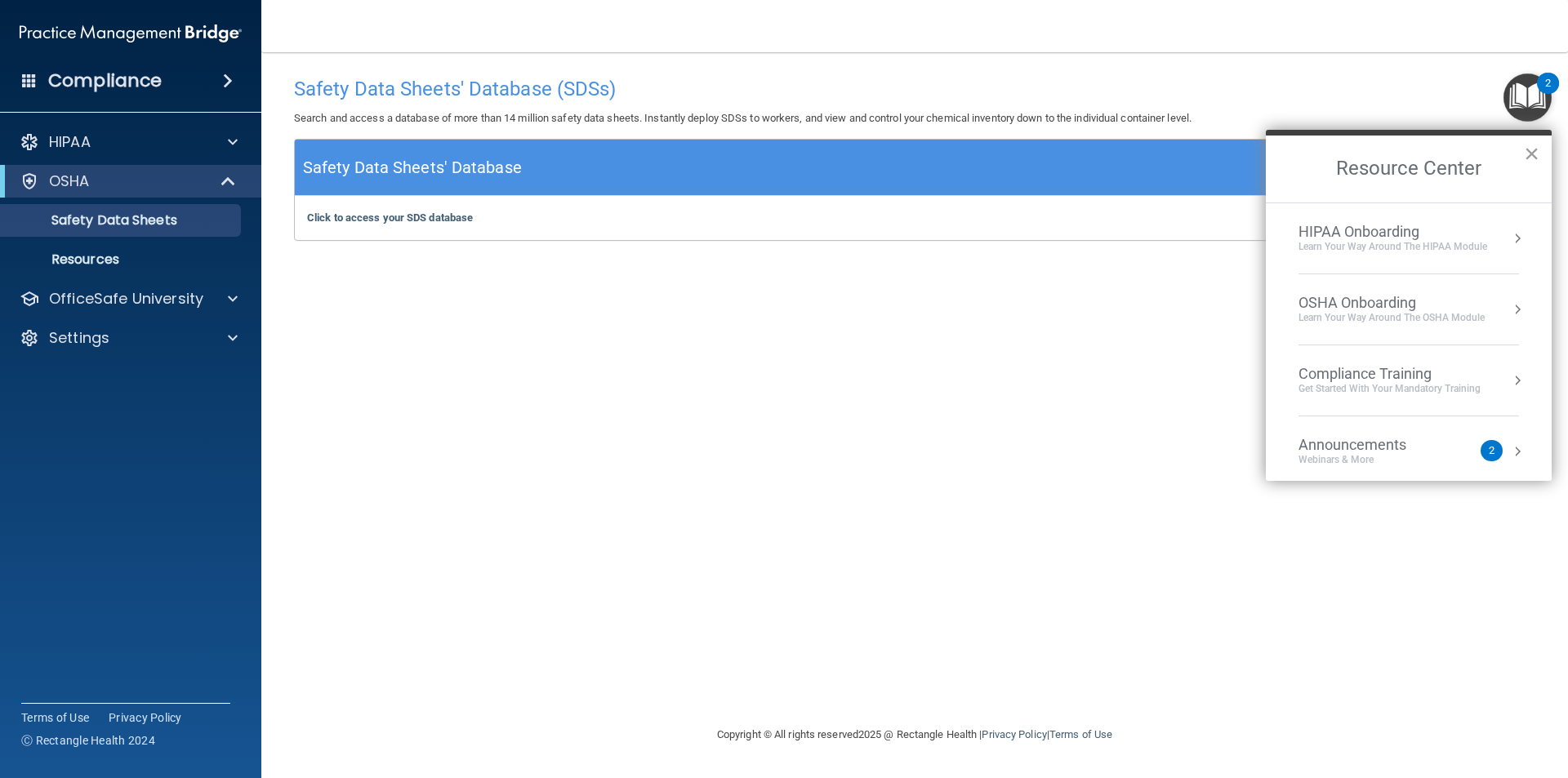
click at [1529, 160] on button "×" at bounding box center [1531, 153] width 16 height 26
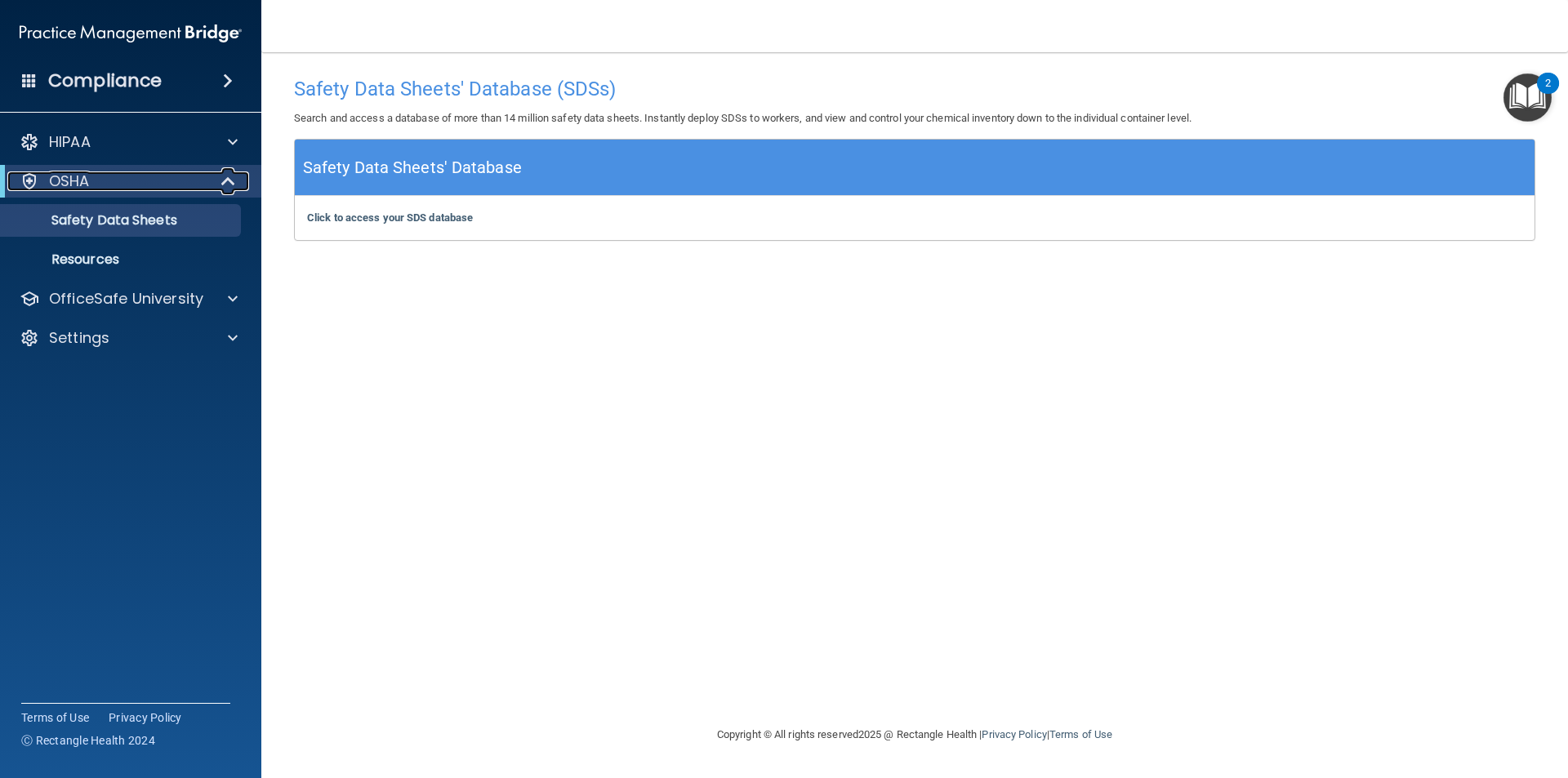
click at [147, 183] on div "OSHA" at bounding box center [108, 181] width 202 height 19
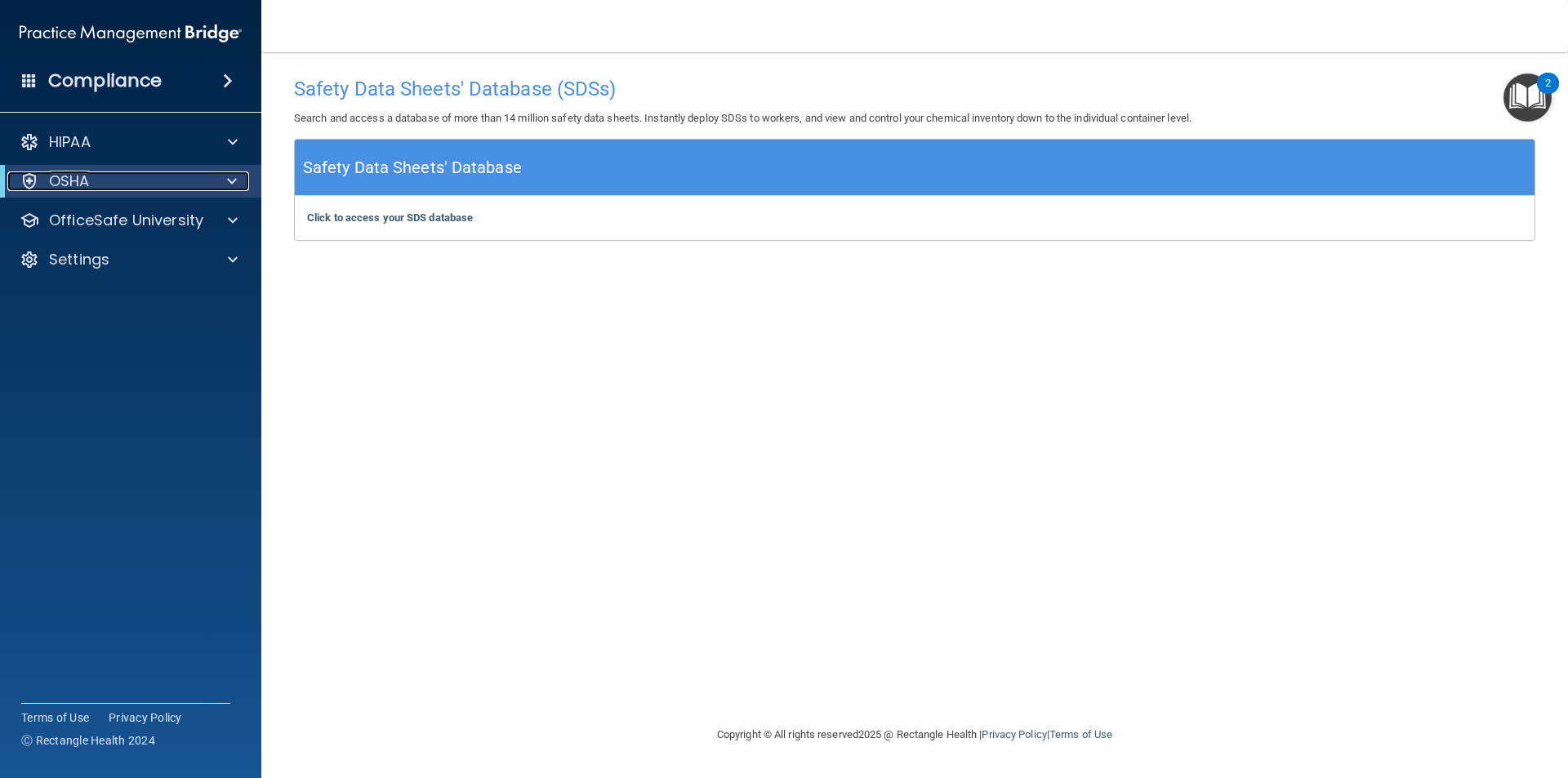
click at [195, 178] on div "OSHA" at bounding box center [108, 181] width 202 height 19
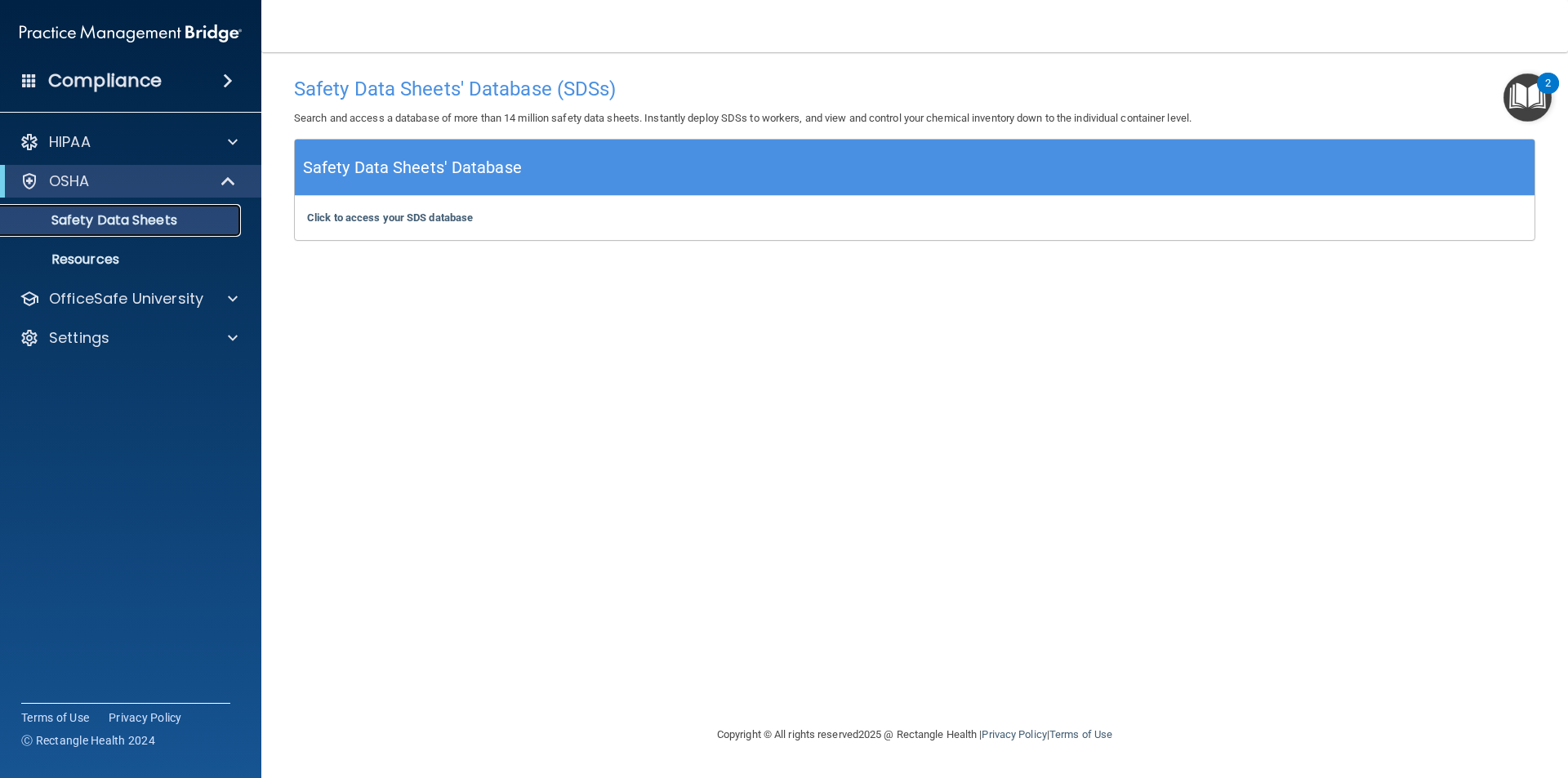
click at [87, 229] on link "Safety Data Sheets" at bounding box center [111, 220] width 257 height 33
click at [69, 223] on p "Safety Data Sheets" at bounding box center [122, 221] width 223 height 17
click at [356, 232] on div "Click to access your SDS database Click to access your SDS database" at bounding box center [914, 218] width 1239 height 44
click at [361, 214] on b "Click to access your SDS database" at bounding box center [390, 218] width 166 height 13
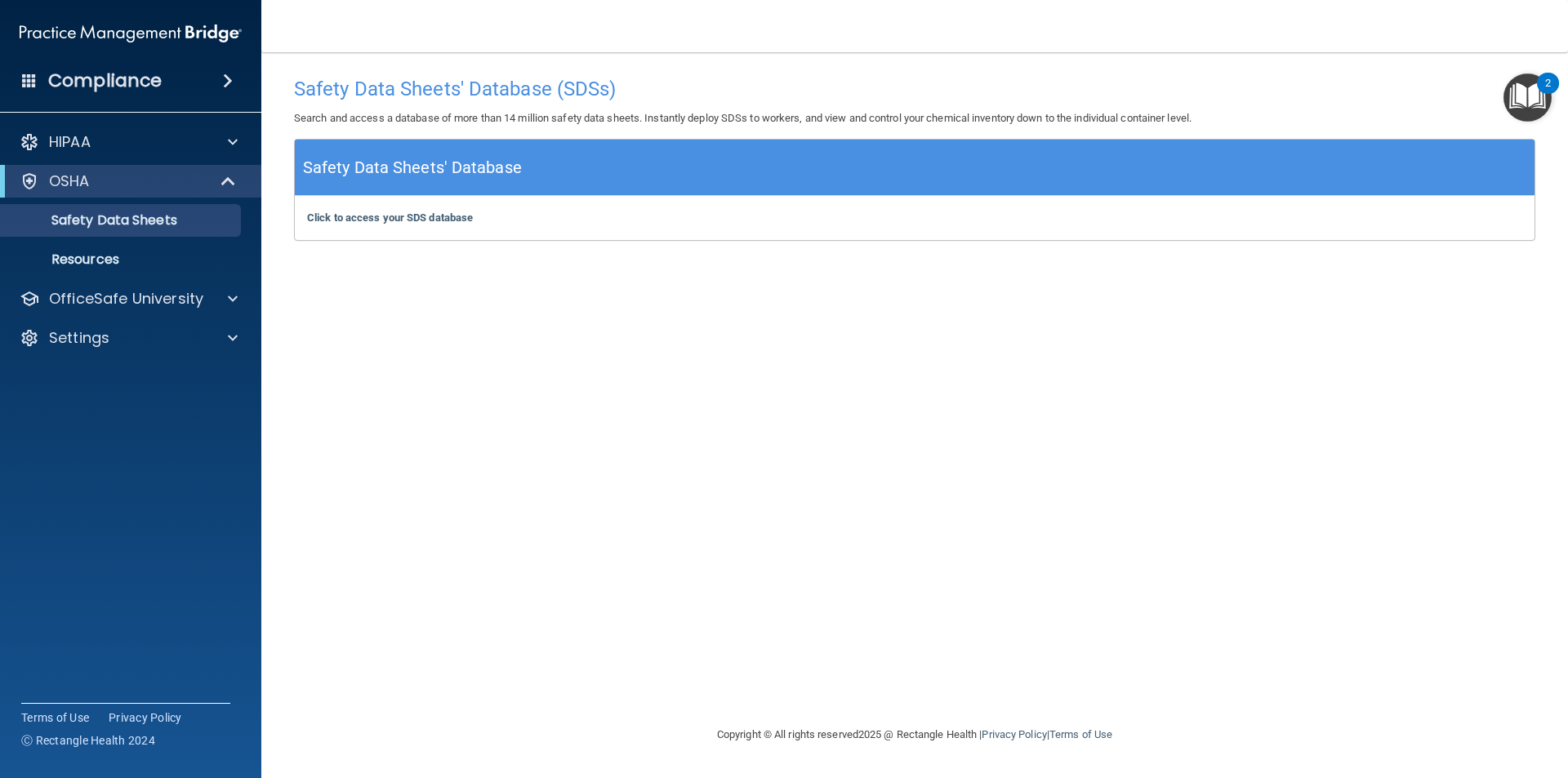
click at [1542, 107] on img "Open Resource Center, 2 new notifications" at bounding box center [1527, 98] width 49 height 49
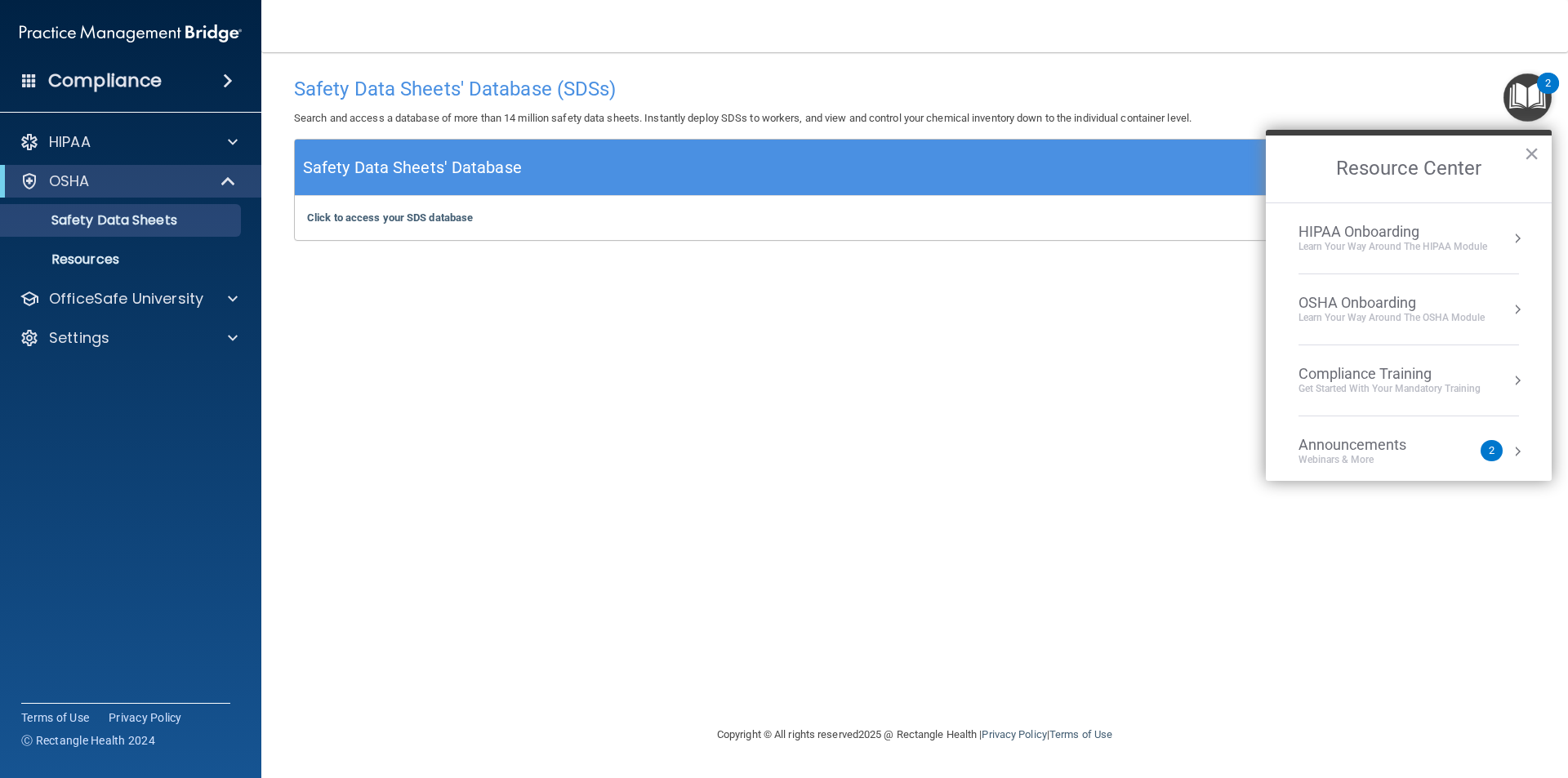
click at [1385, 314] on div "Learn your way around the OSHA module" at bounding box center [1391, 318] width 186 height 14
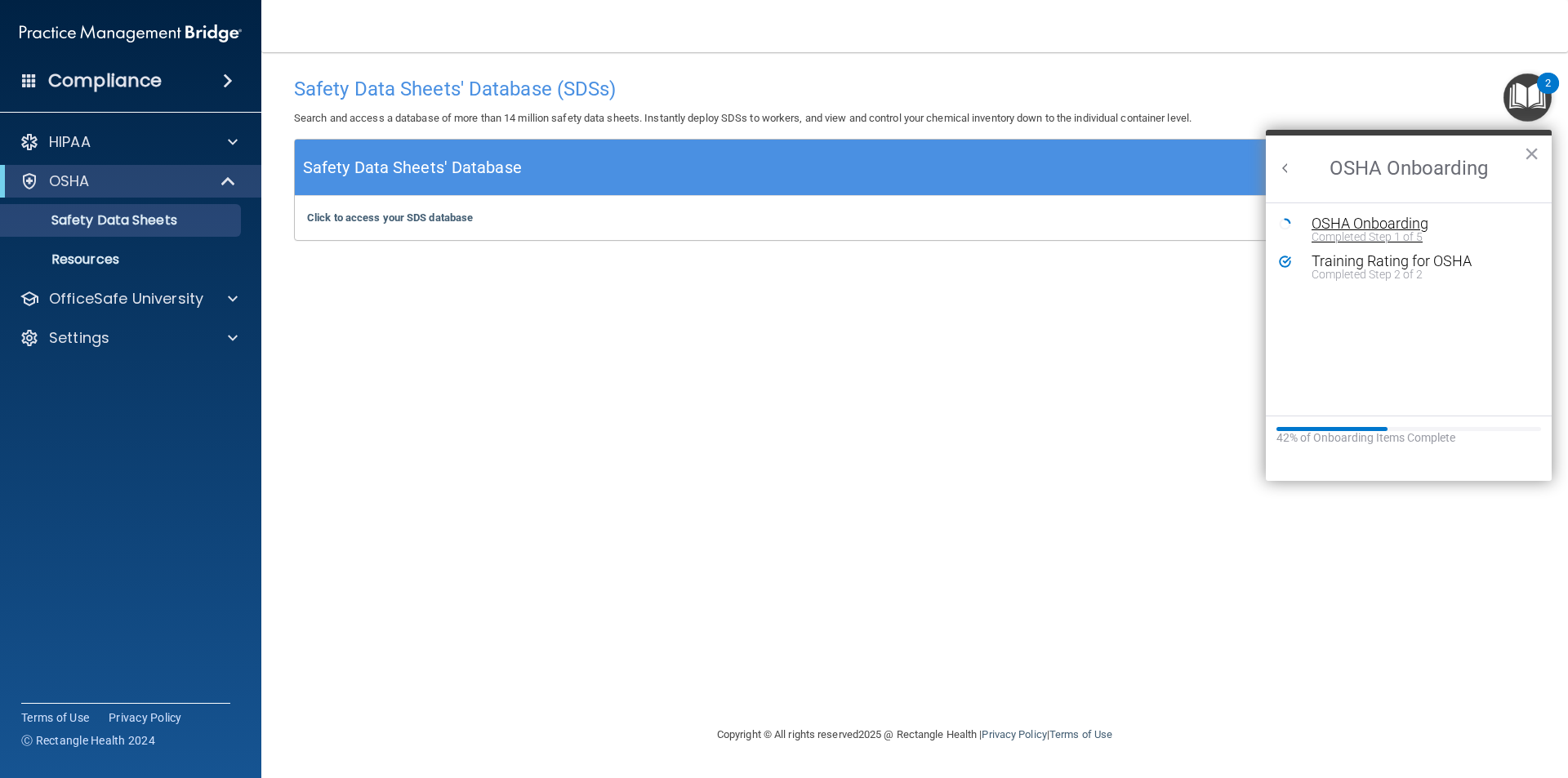
click at [1420, 226] on div "OSHA Onboarding" at bounding box center [1420, 224] width 218 height 15
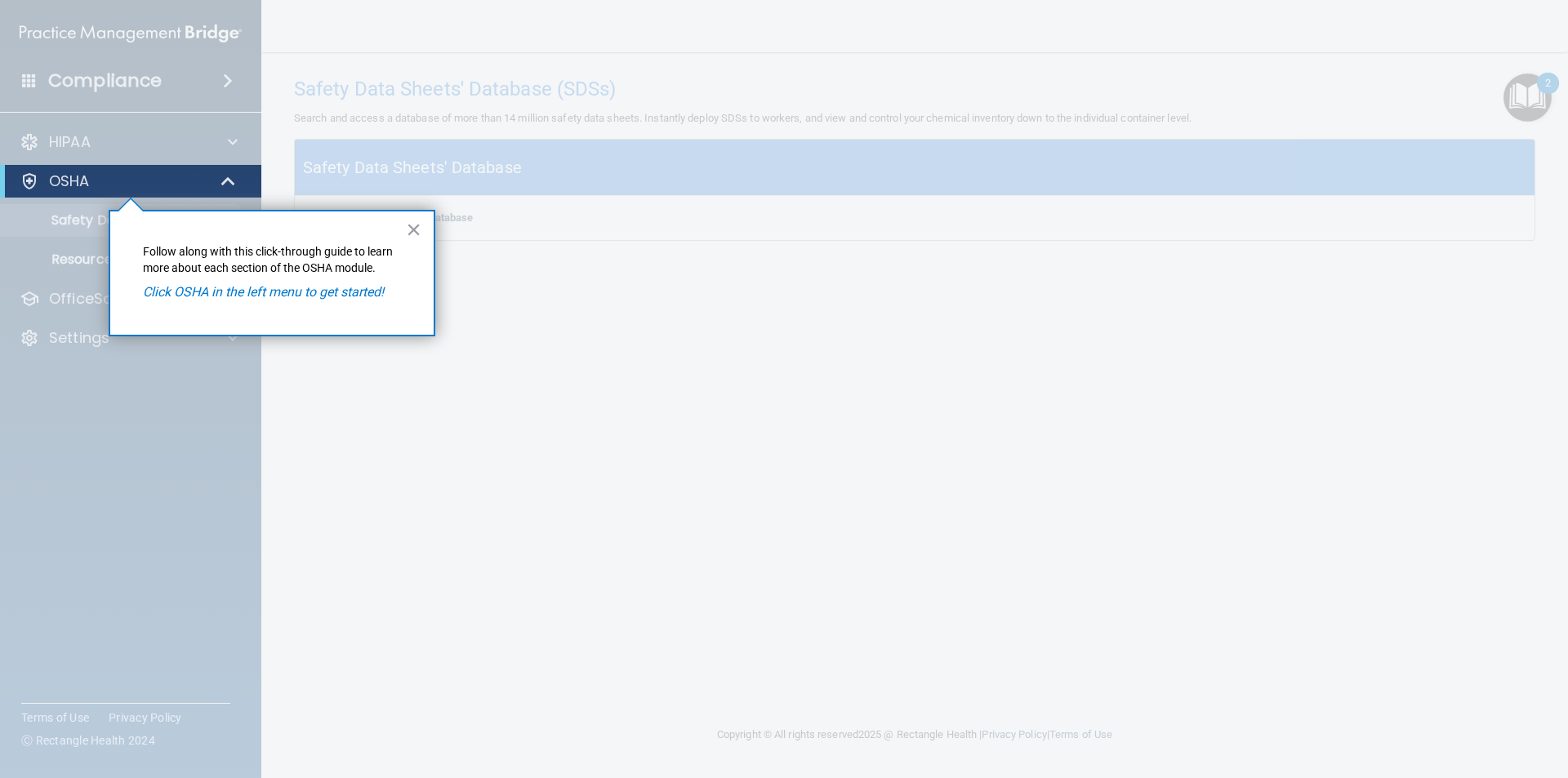
click at [349, 303] on div "× Follow along with this click-through guide to learn more about each section o…" at bounding box center [272, 273] width 326 height 126
click at [363, 285] on em "Click OSHA in the left menu to get started!" at bounding box center [264, 291] width 241 height 16
click at [363, 284] on em "Click OSHA in the left menu to get started!" at bounding box center [264, 291] width 241 height 16
click at [341, 322] on div "× Follow along with this click-through guide to learn more about each section o…" at bounding box center [272, 273] width 326 height 126
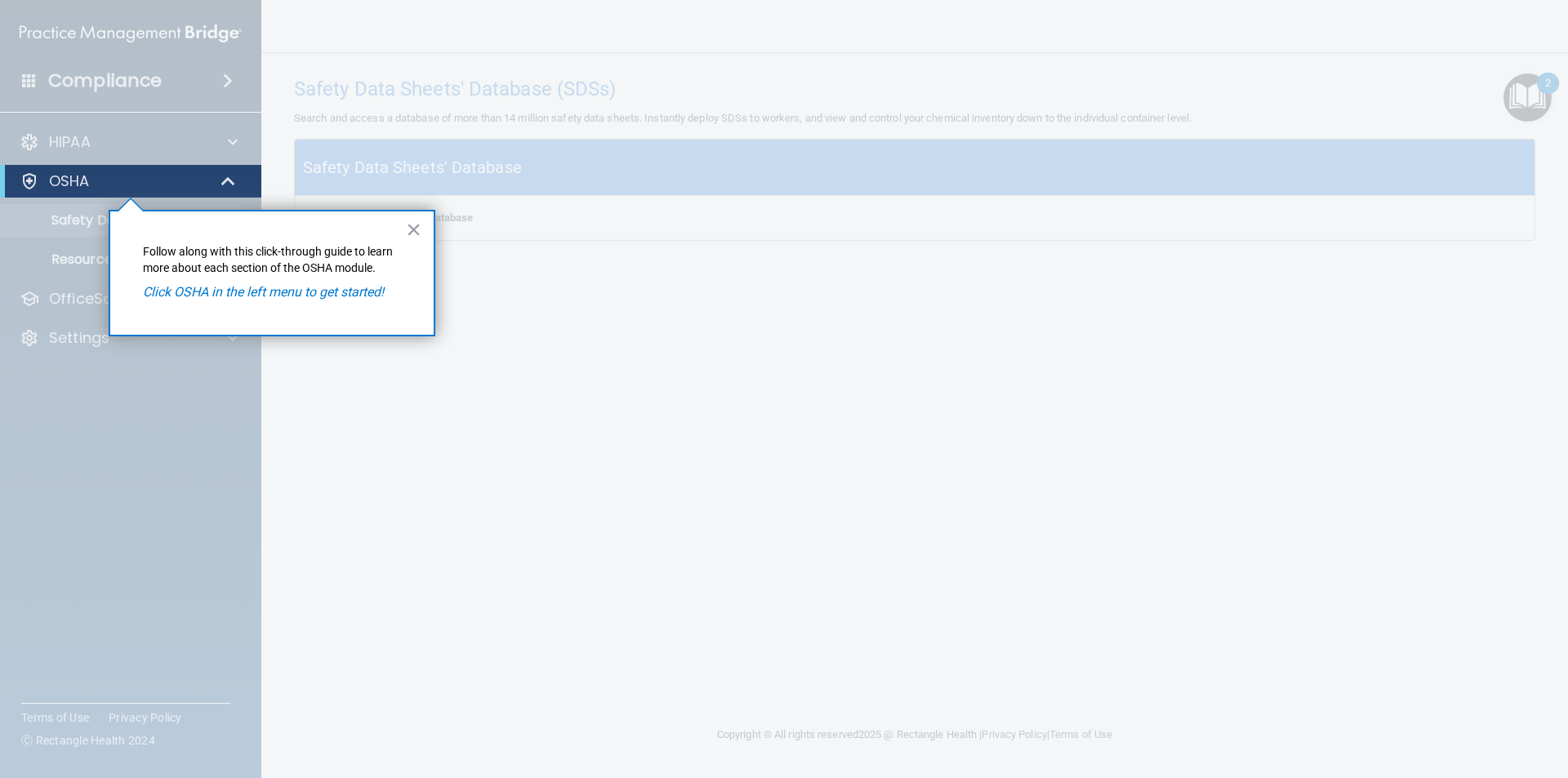
click at [180, 260] on p "Follow along with this click-through guide to learn more about each section of …" at bounding box center [272, 260] width 258 height 32
click at [18, 176] on div "OSHA" at bounding box center [108, 181] width 202 height 19
click at [44, 211] on div at bounding box center [131, 487] width 261 height 580
drag, startPoint x: 59, startPoint y: 224, endPoint x: 87, endPoint y: 316, distance: 96.2
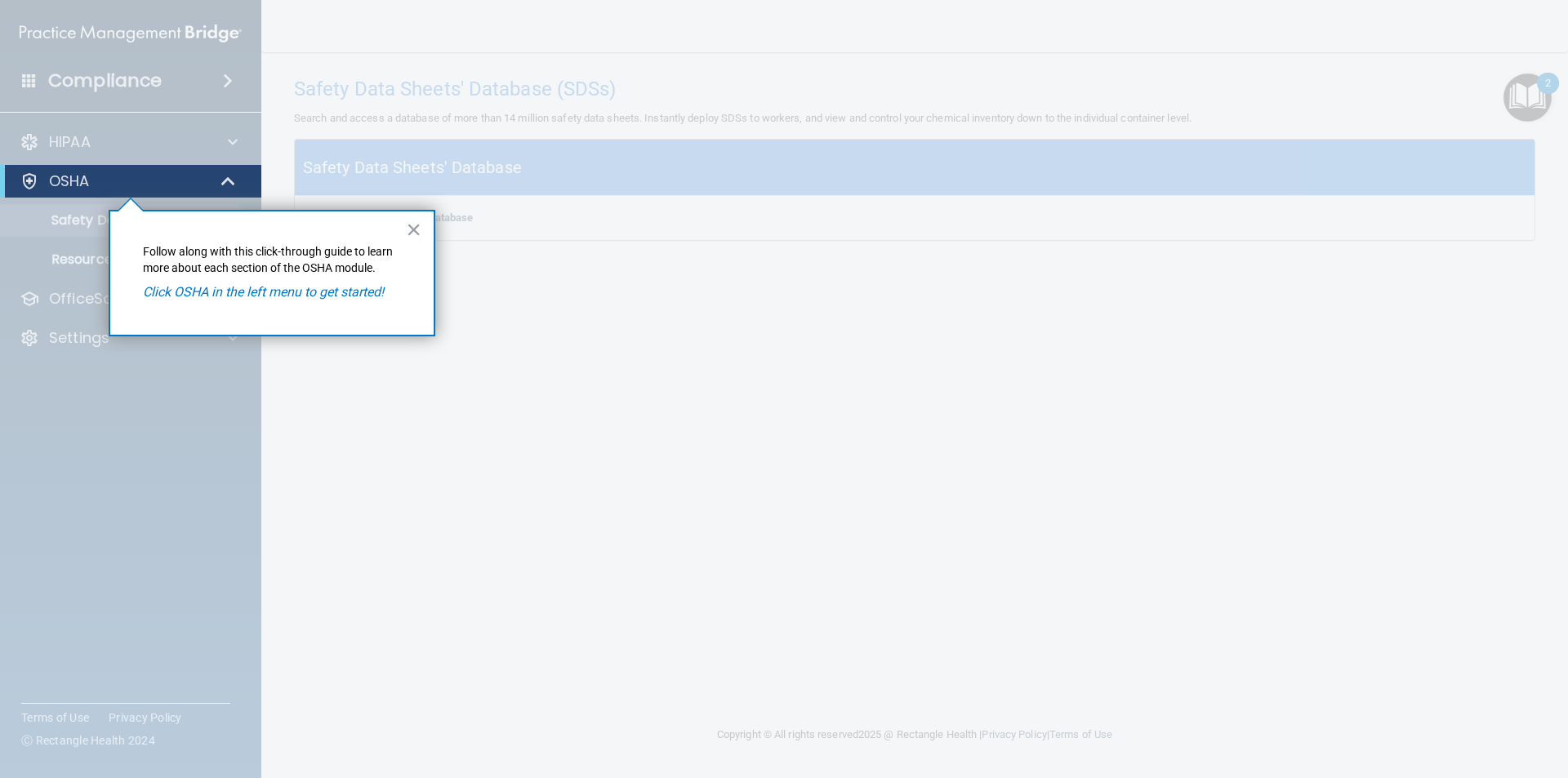
click at [59, 226] on div at bounding box center [131, 487] width 261 height 580
click at [87, 316] on div at bounding box center [131, 487] width 261 height 580
click at [193, 157] on div at bounding box center [131, 82] width 261 height 165
click at [233, 181] on span at bounding box center [229, 181] width 14 height 19
click at [223, 181] on div at bounding box center [229, 181] width 40 height 19
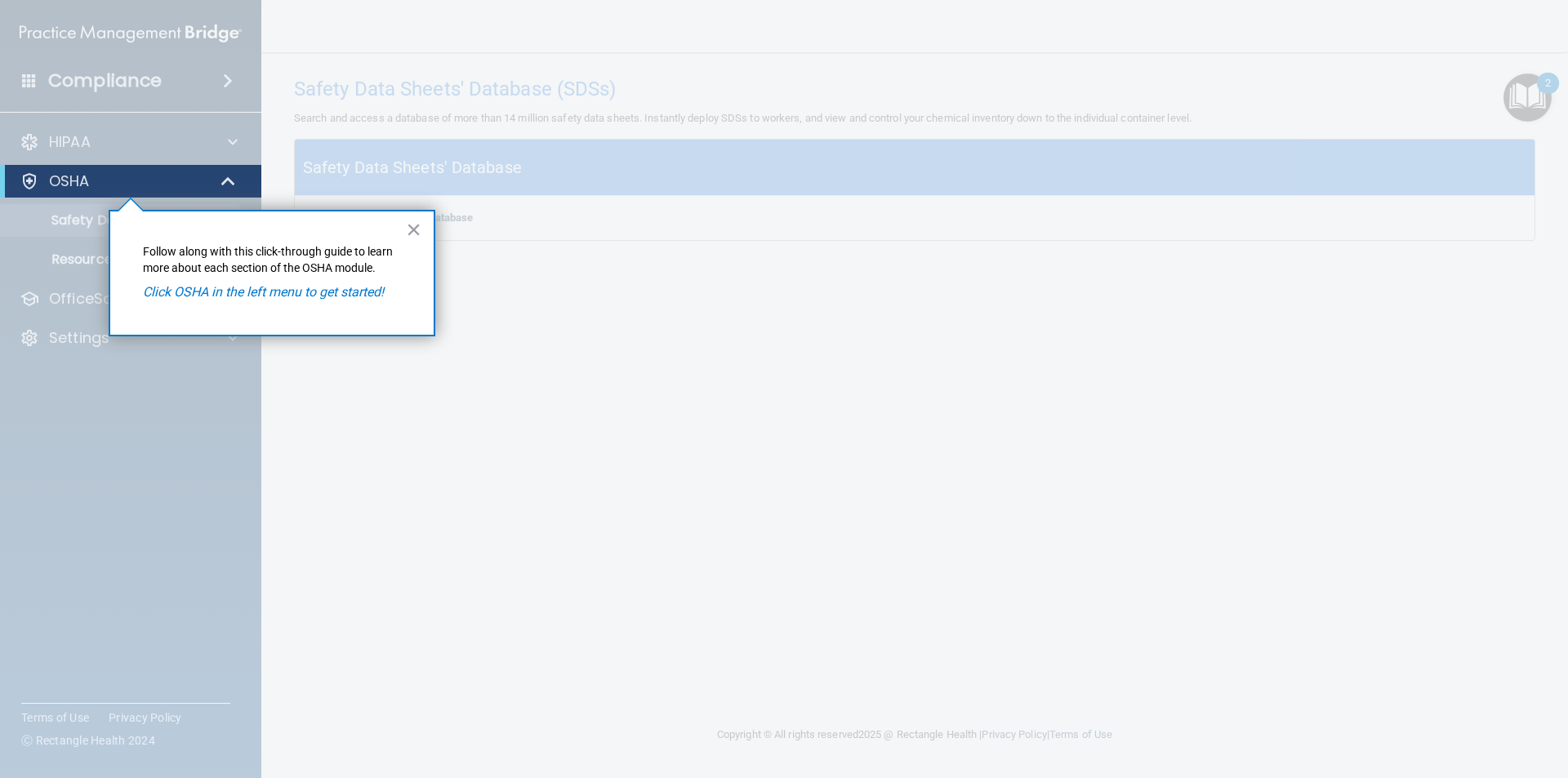
drag, startPoint x: 275, startPoint y: 65, endPoint x: 300, endPoint y: 65, distance: 25.0
click at [279, 65] on div at bounding box center [914, 389] width 1306 height 778
click at [405, 224] on div "× Follow along with this click-through guide to learn more about each section o…" at bounding box center [272, 273] width 326 height 126
click at [413, 224] on button "×" at bounding box center [414, 229] width 16 height 26
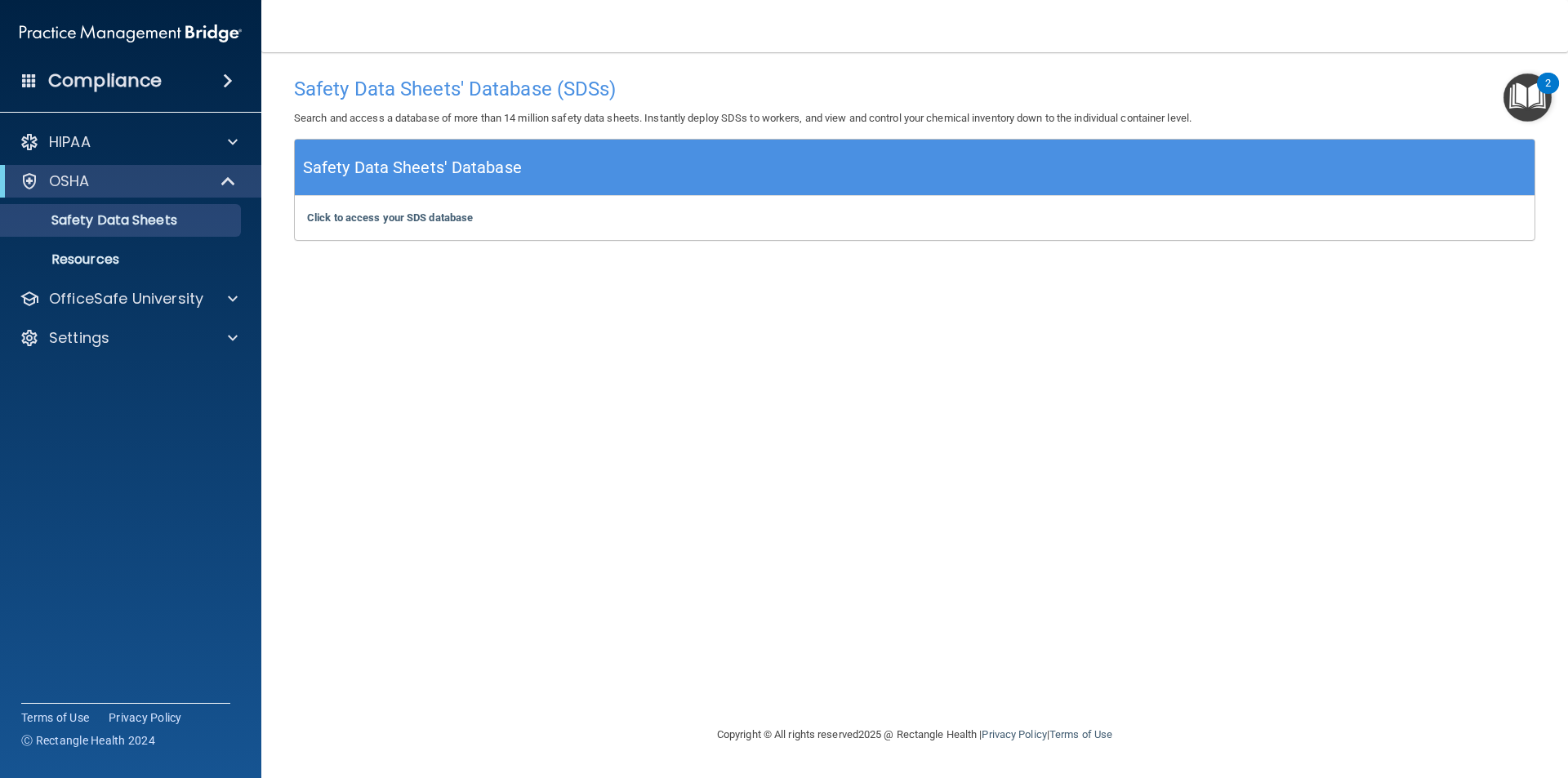
click at [234, 92] on div "Compliance" at bounding box center [131, 80] width 261 height 36
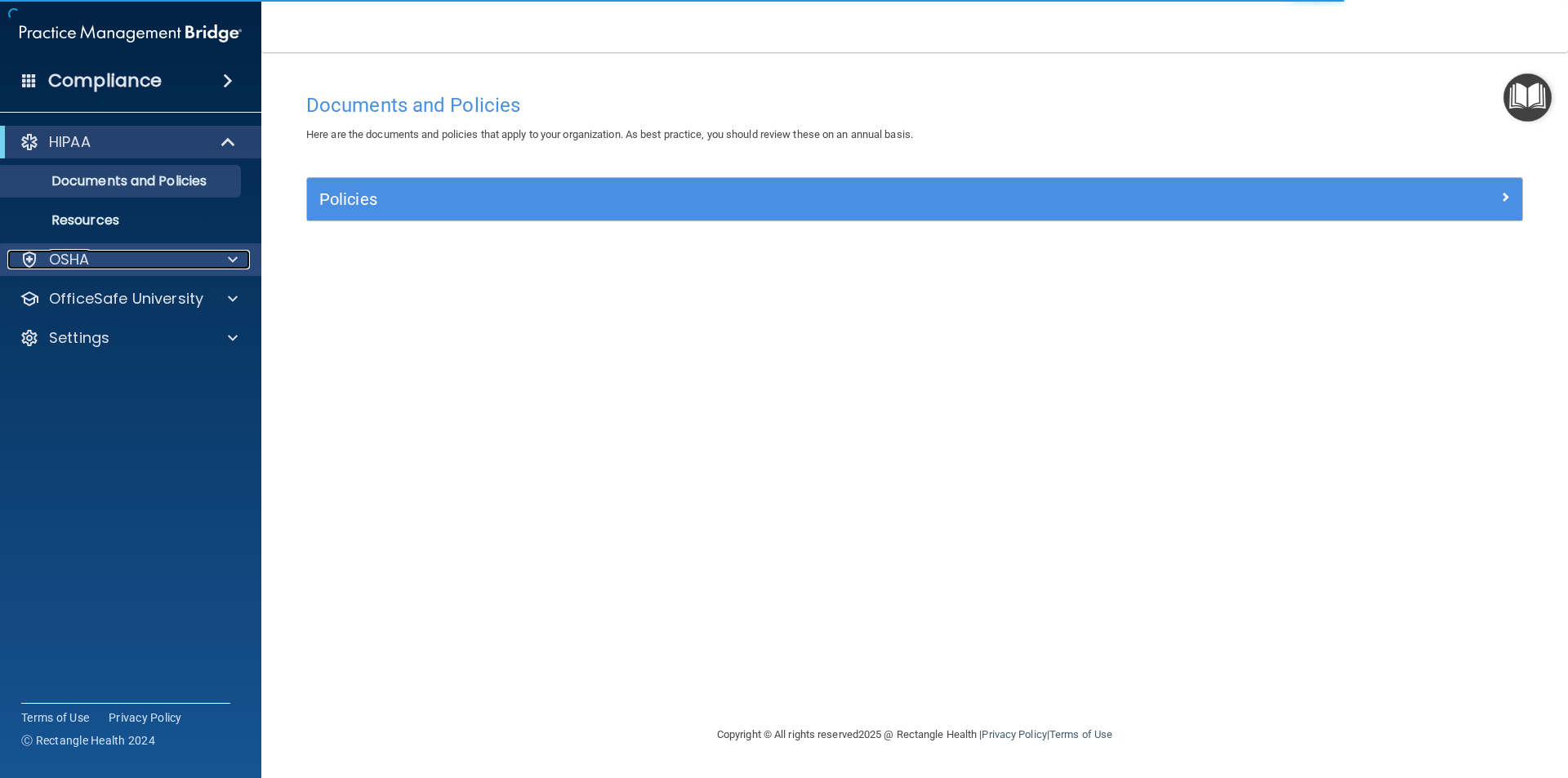
click at [233, 259] on span at bounding box center [233, 259] width 10 height 19
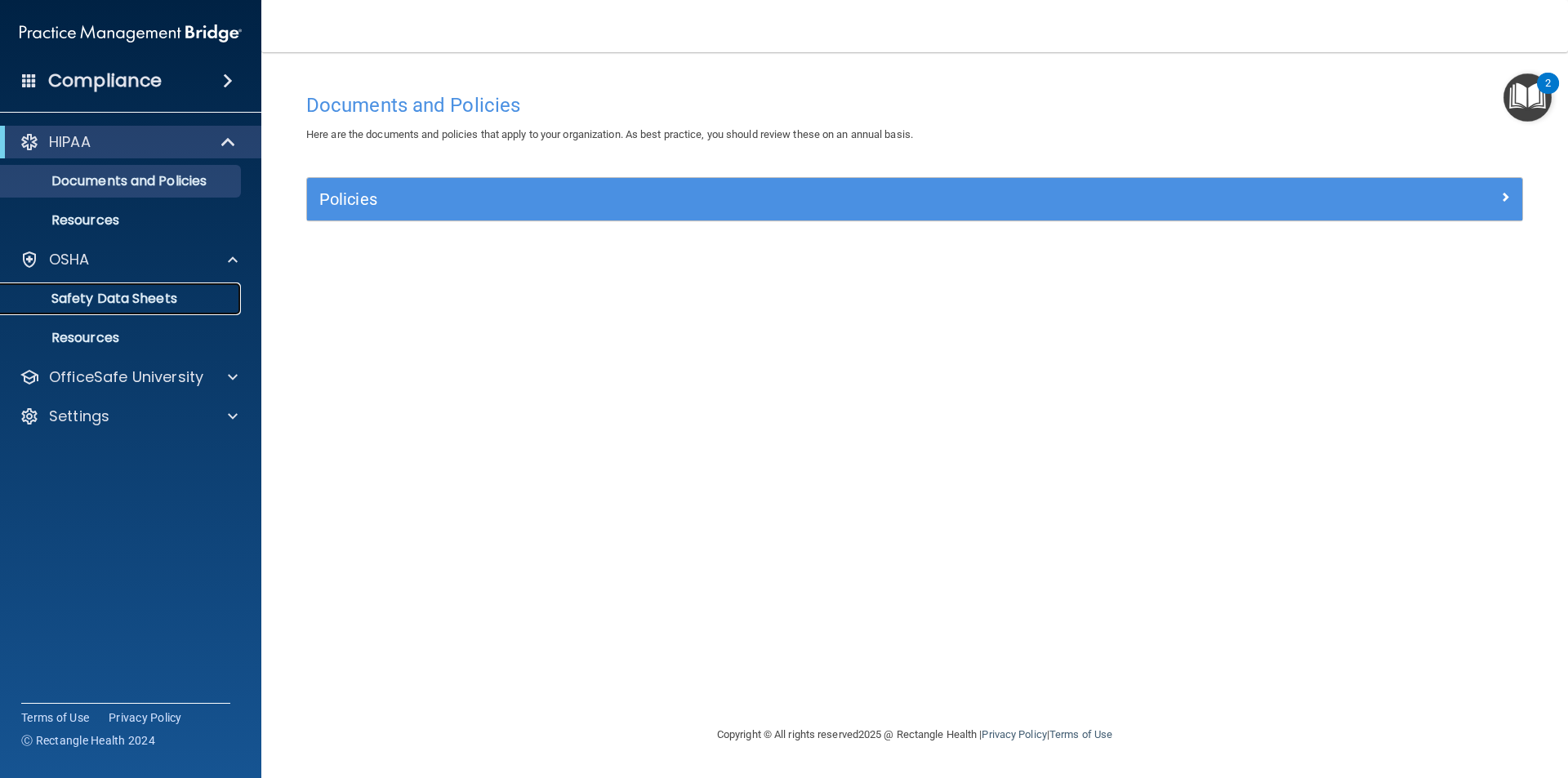
click at [190, 288] on link "Safety Data Sheets" at bounding box center [111, 298] width 257 height 33
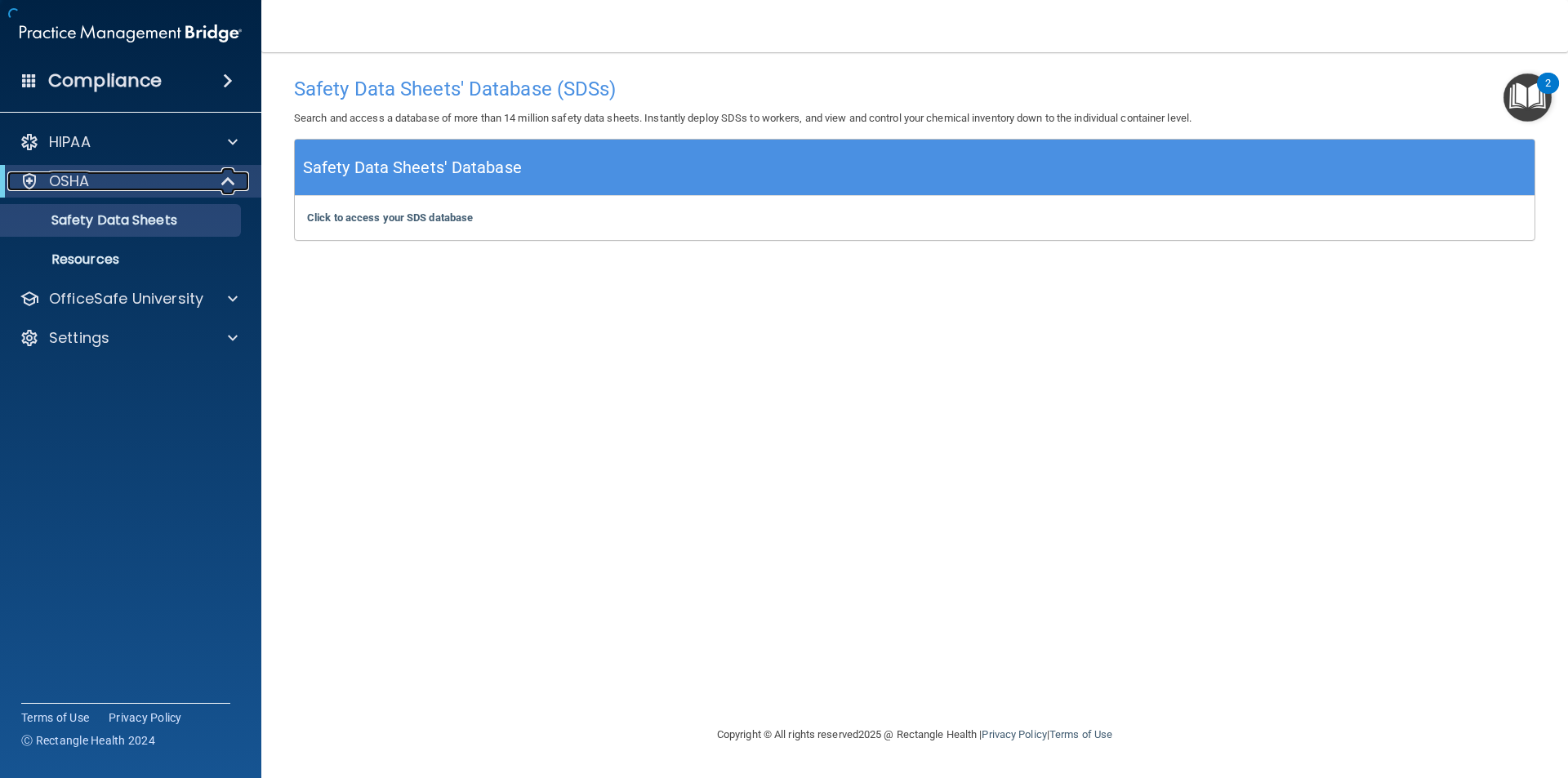
click at [241, 182] on div at bounding box center [229, 181] width 40 height 19
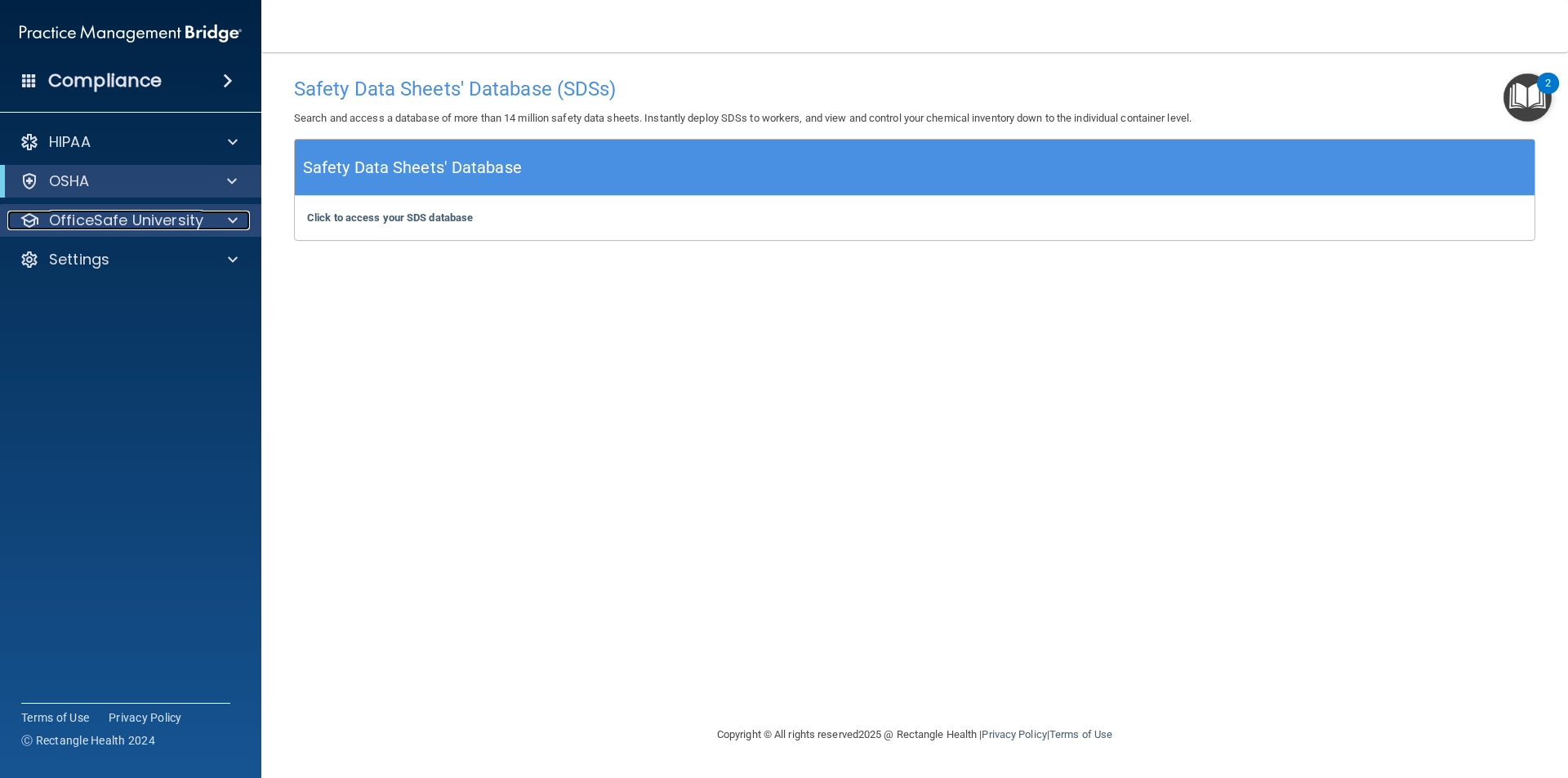
click at [238, 222] on div at bounding box center [230, 220] width 41 height 19
click at [237, 222] on span at bounding box center [233, 220] width 10 height 19
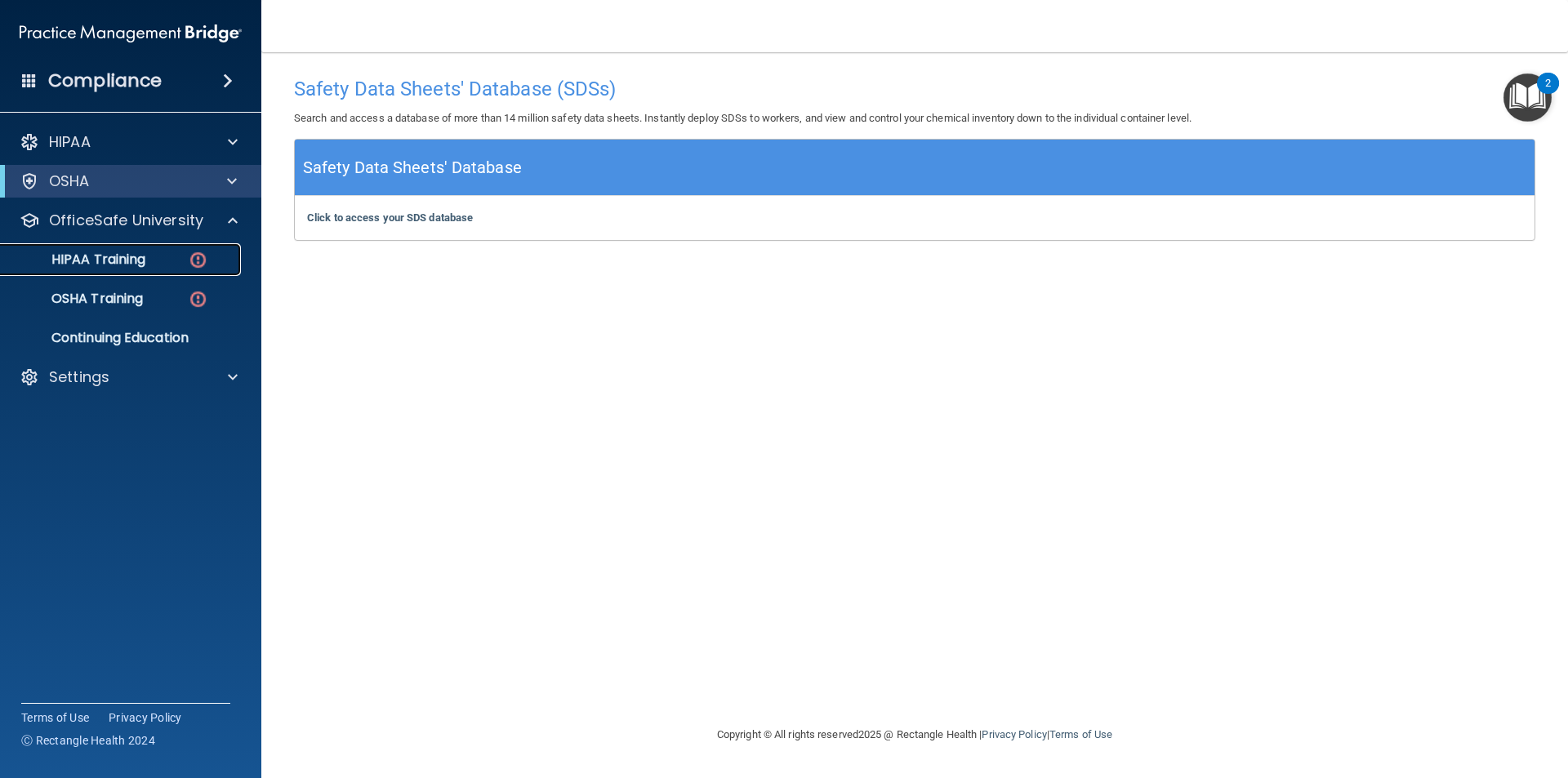
click at [200, 255] on img at bounding box center [198, 260] width 20 height 20
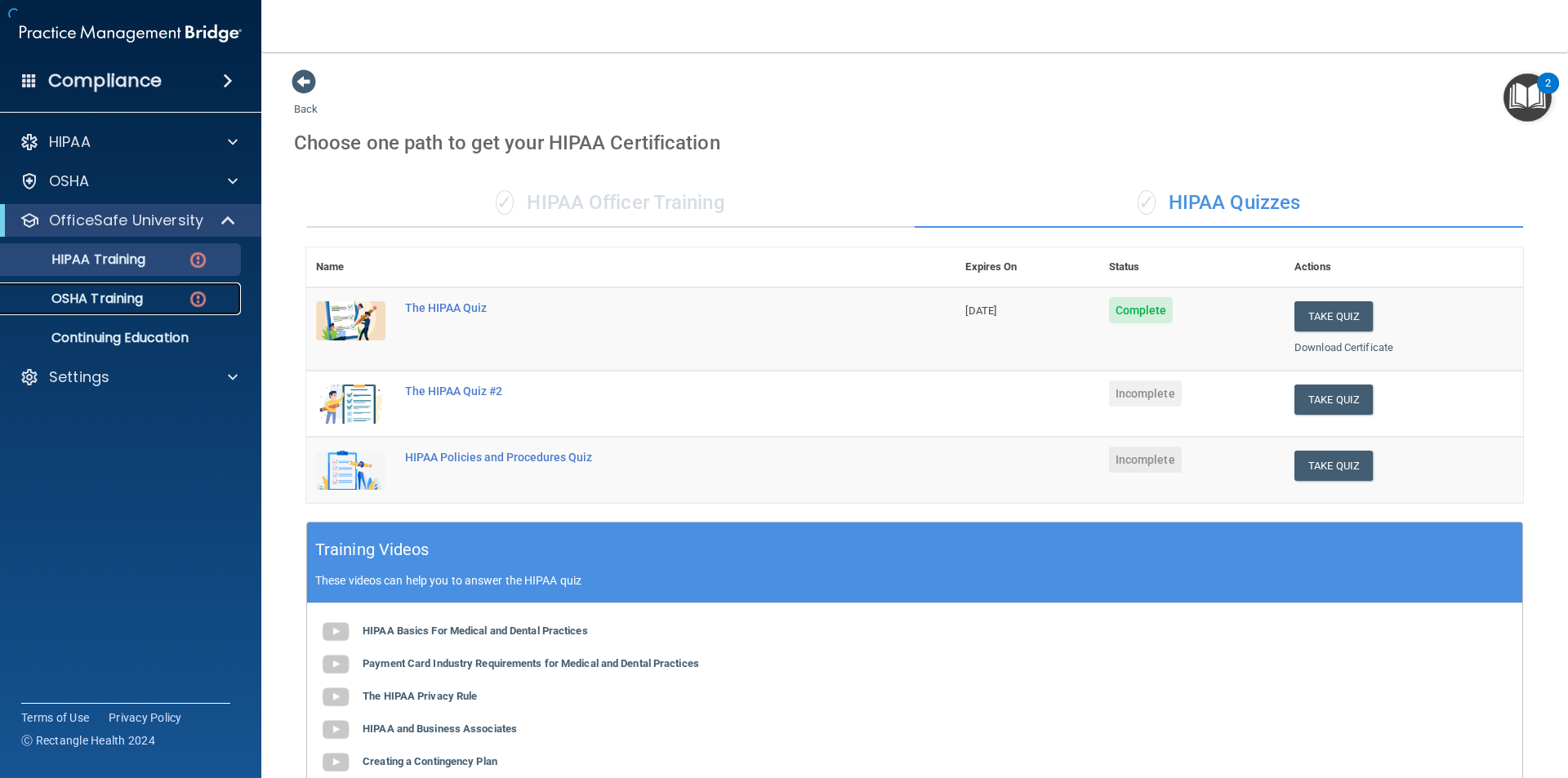
click at [200, 303] on img at bounding box center [198, 299] width 20 height 20
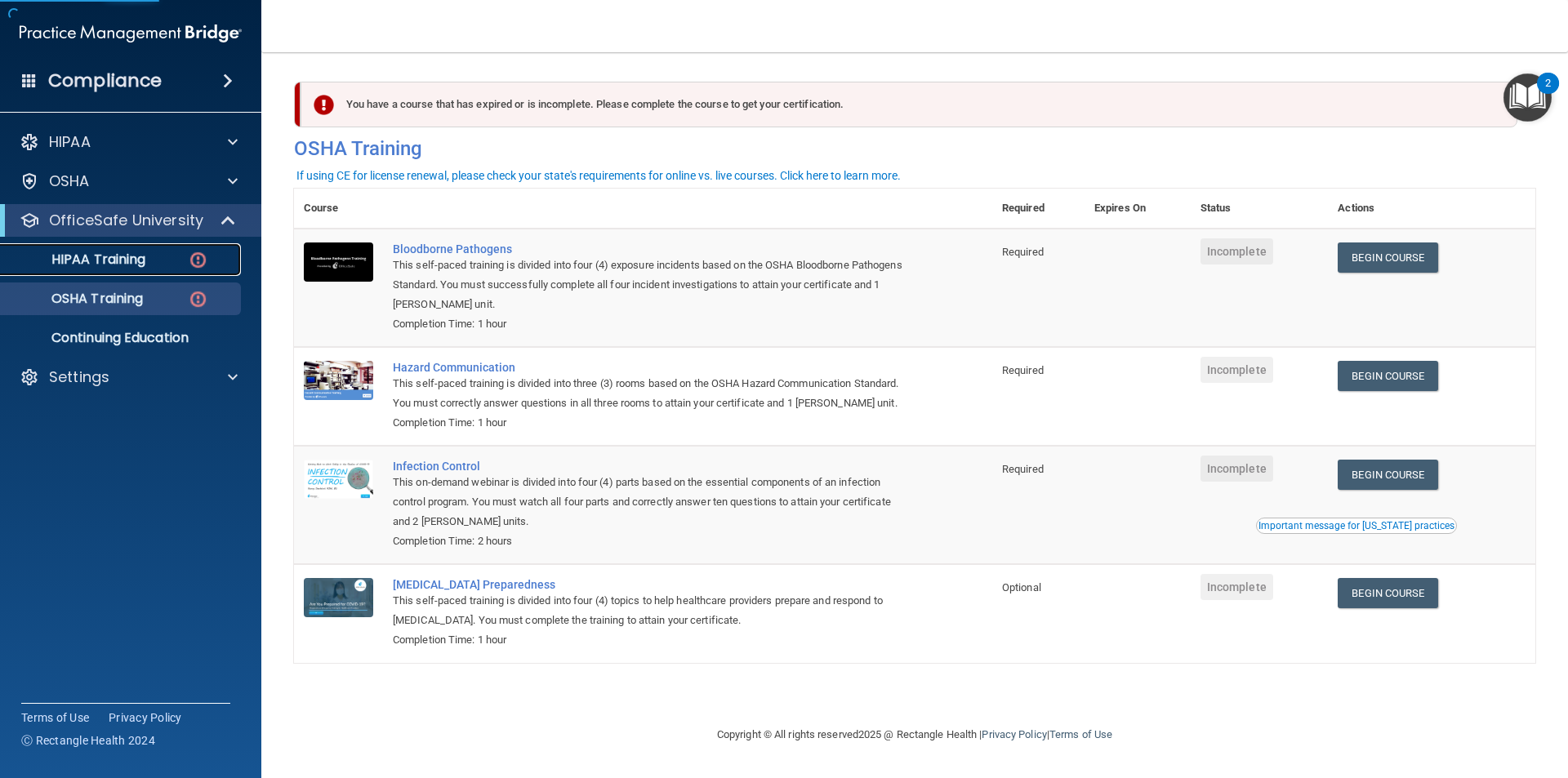
click at [114, 257] on p "HIPAA Training" at bounding box center [78, 260] width 135 height 17
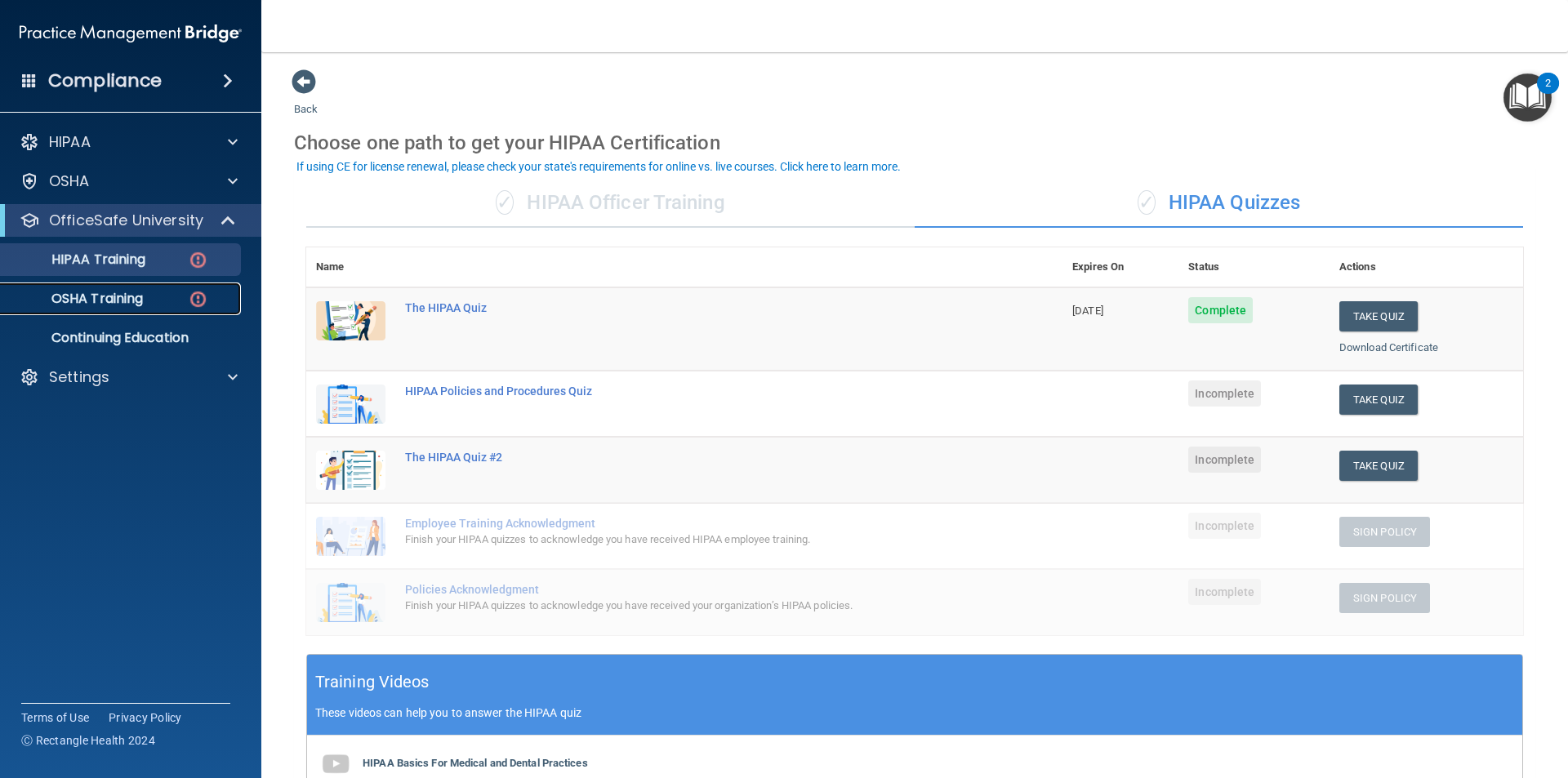
click at [103, 305] on p "OSHA Training" at bounding box center [77, 299] width 132 height 17
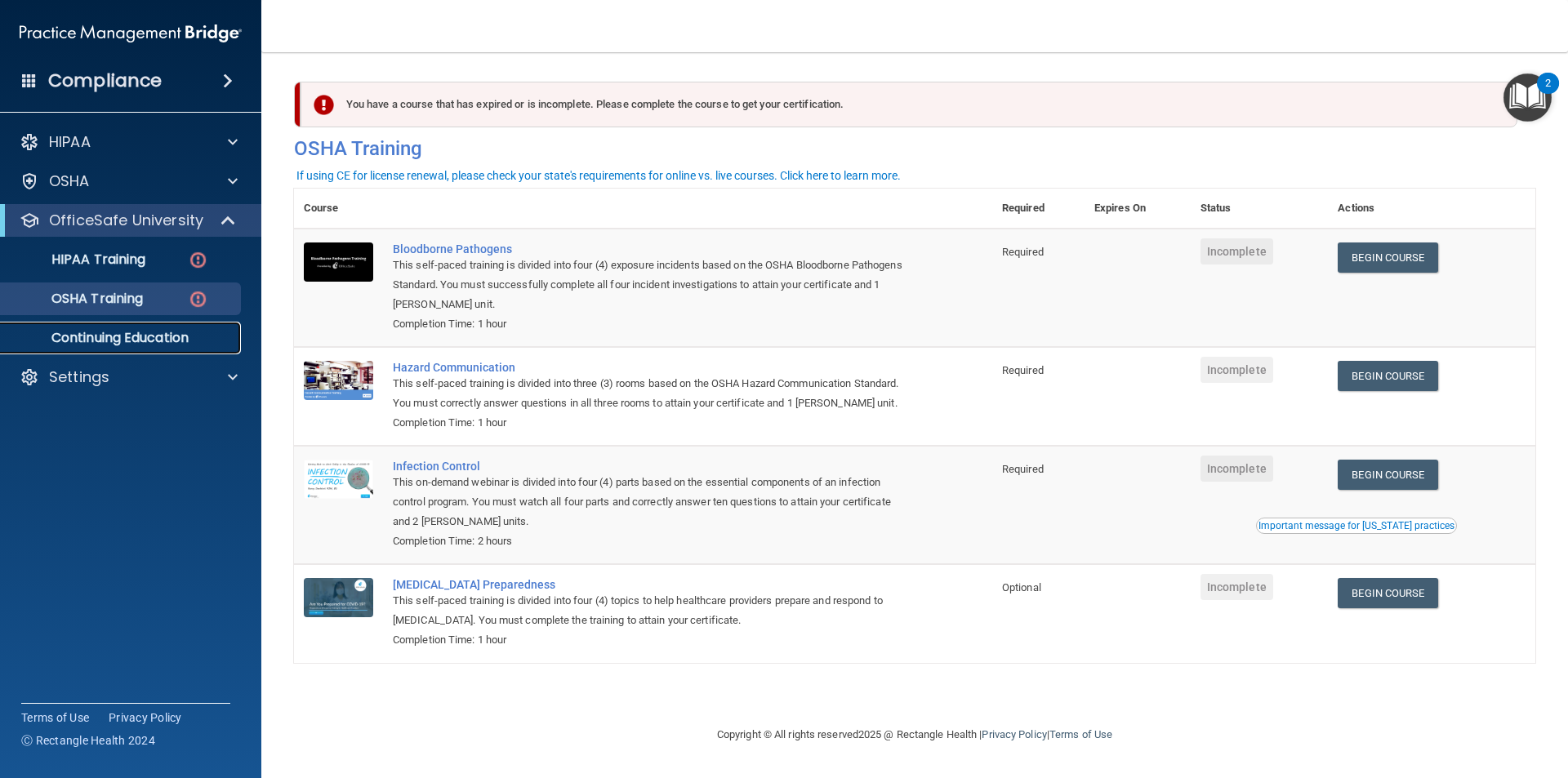
click at [159, 341] on p "Continuing Education" at bounding box center [122, 338] width 223 height 17
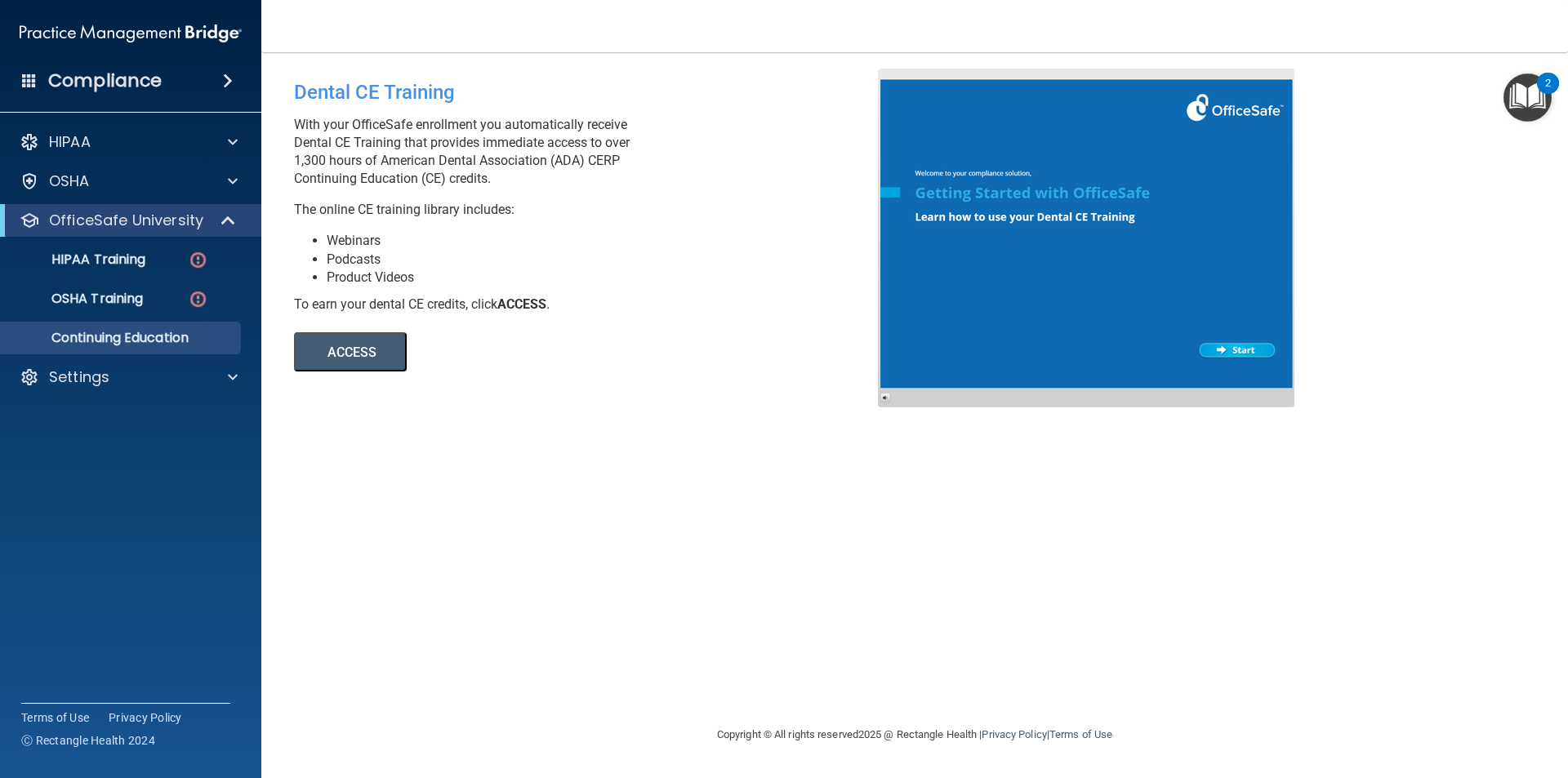
click at [250, 84] on div "Compliance" at bounding box center [131, 80] width 261 height 36
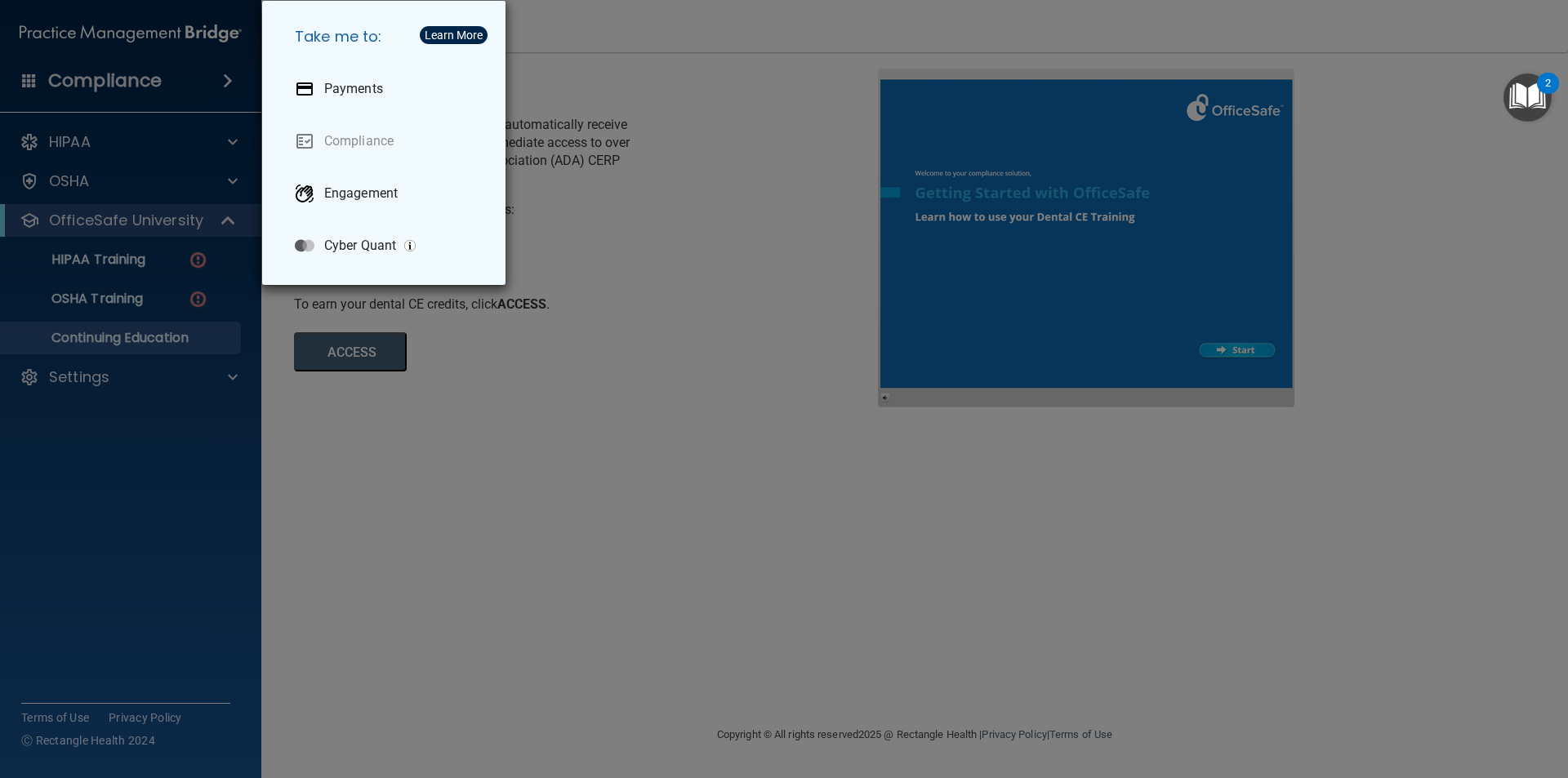
drag, startPoint x: 15, startPoint y: 87, endPoint x: 37, endPoint y: 83, distance: 22.4
click at [20, 86] on div "Take me to: Payments Compliance Engagement Cyber Quant" at bounding box center [784, 389] width 1568 height 778
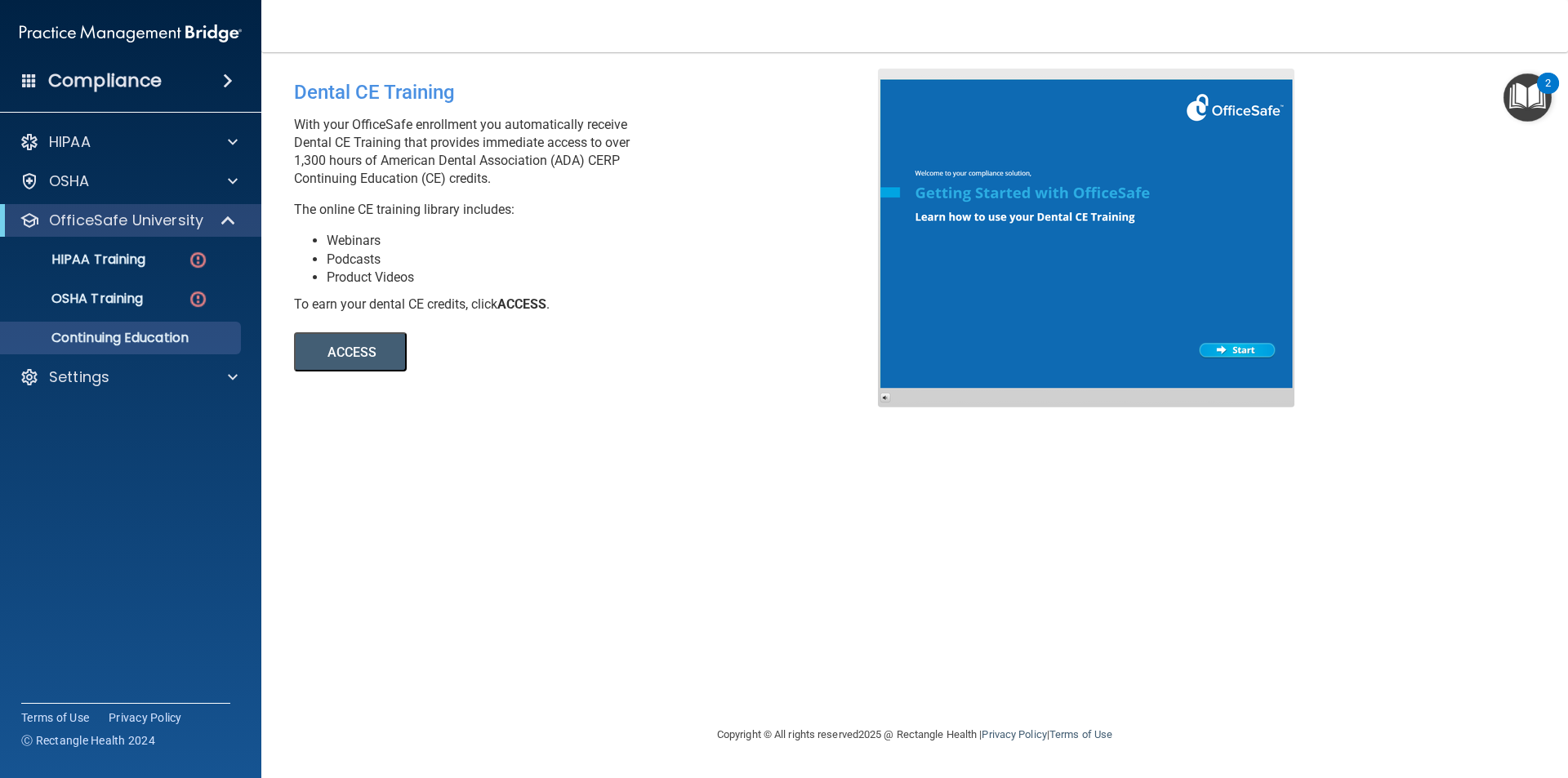
click at [26, 83] on span at bounding box center [29, 80] width 15 height 15
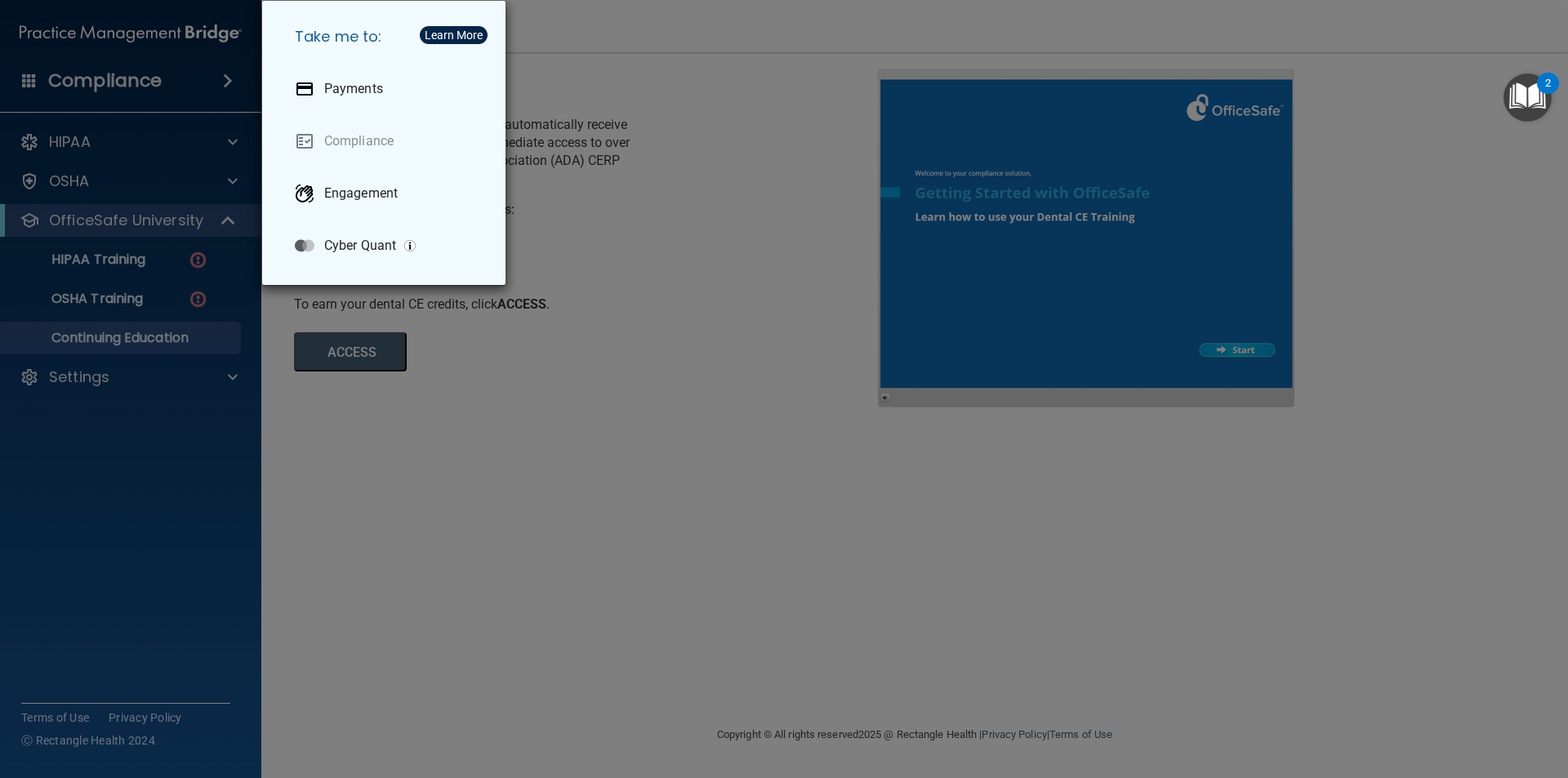
click at [462, 29] on div "Learn More" at bounding box center [453, 35] width 58 height 12
click at [213, 28] on div "Take me to: Payments Compliance Engagement Cyber Quant" at bounding box center [784, 389] width 1568 height 778
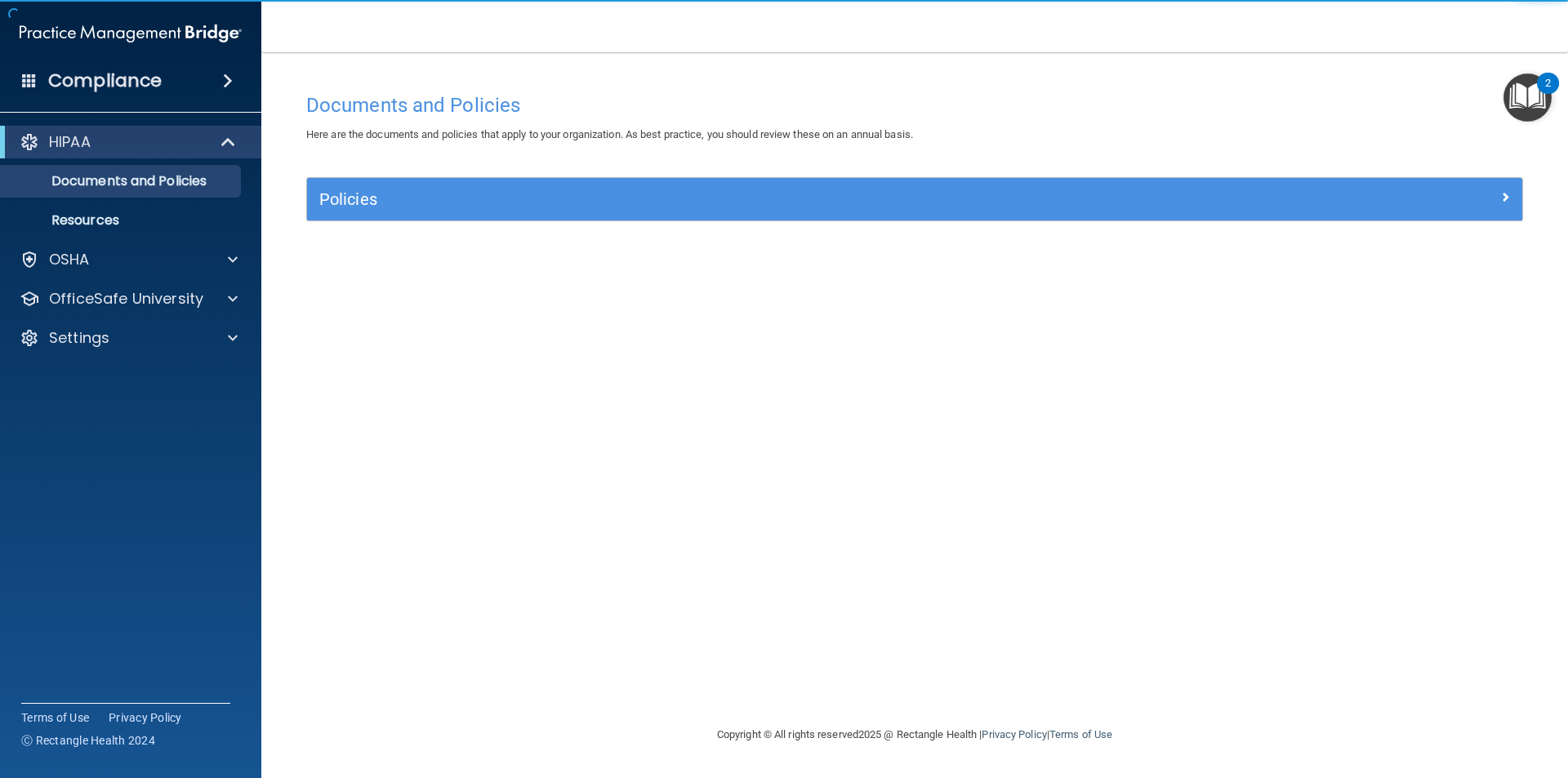
click at [1548, 97] on div "2" at bounding box center [1547, 93] width 6 height 21
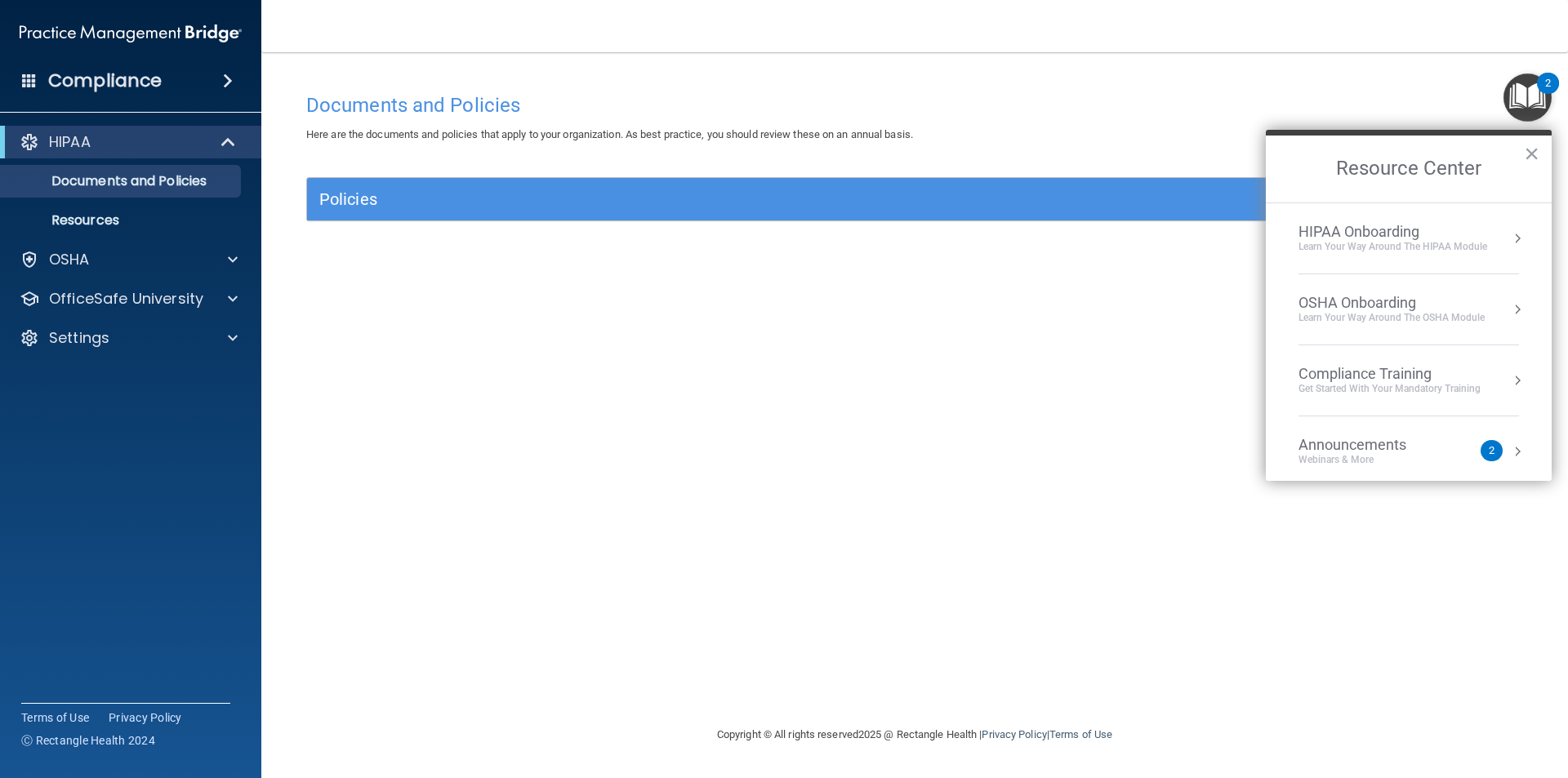
scroll to position [91, 0]
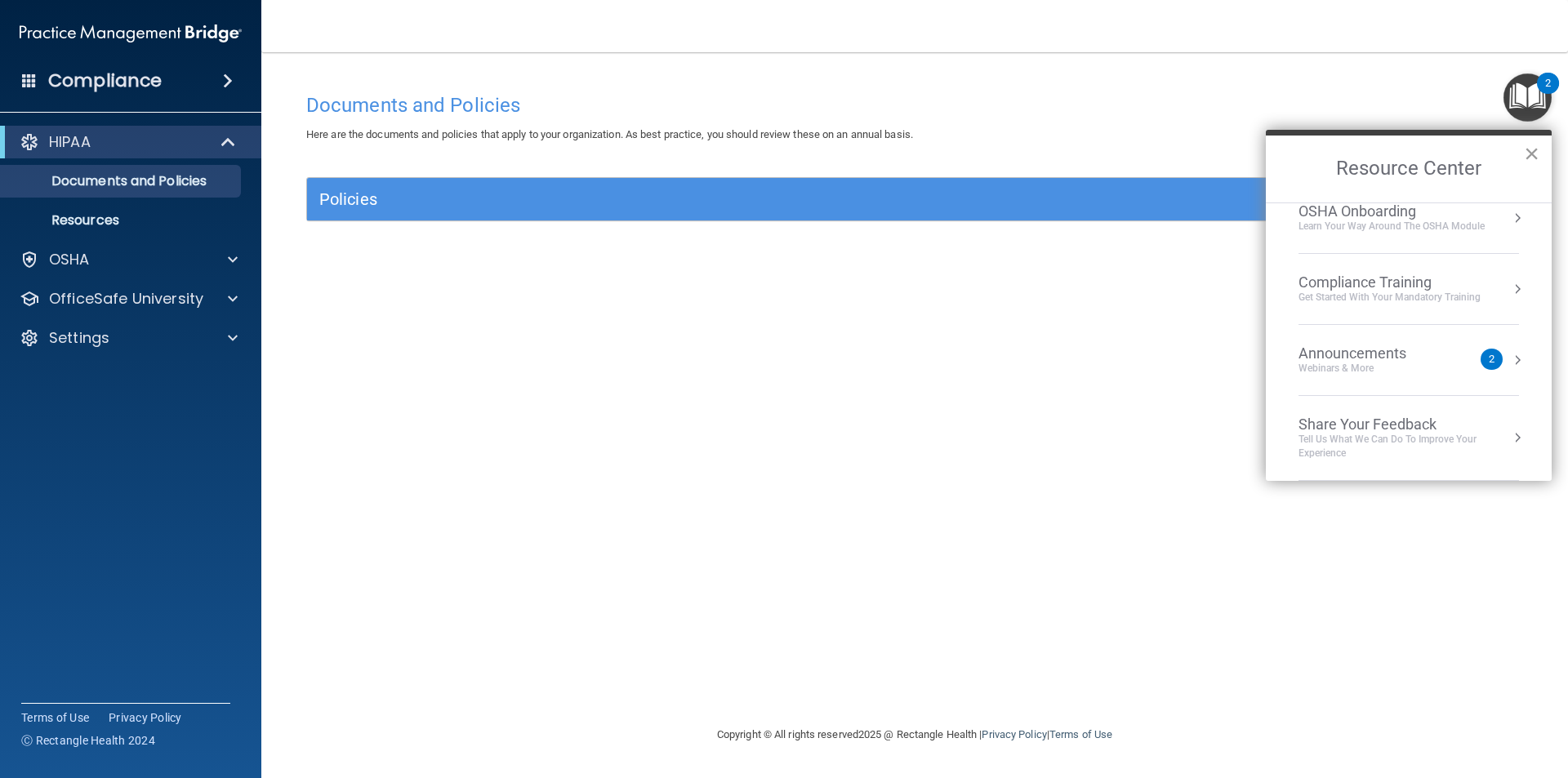
click at [1530, 157] on button "×" at bounding box center [1531, 153] width 16 height 26
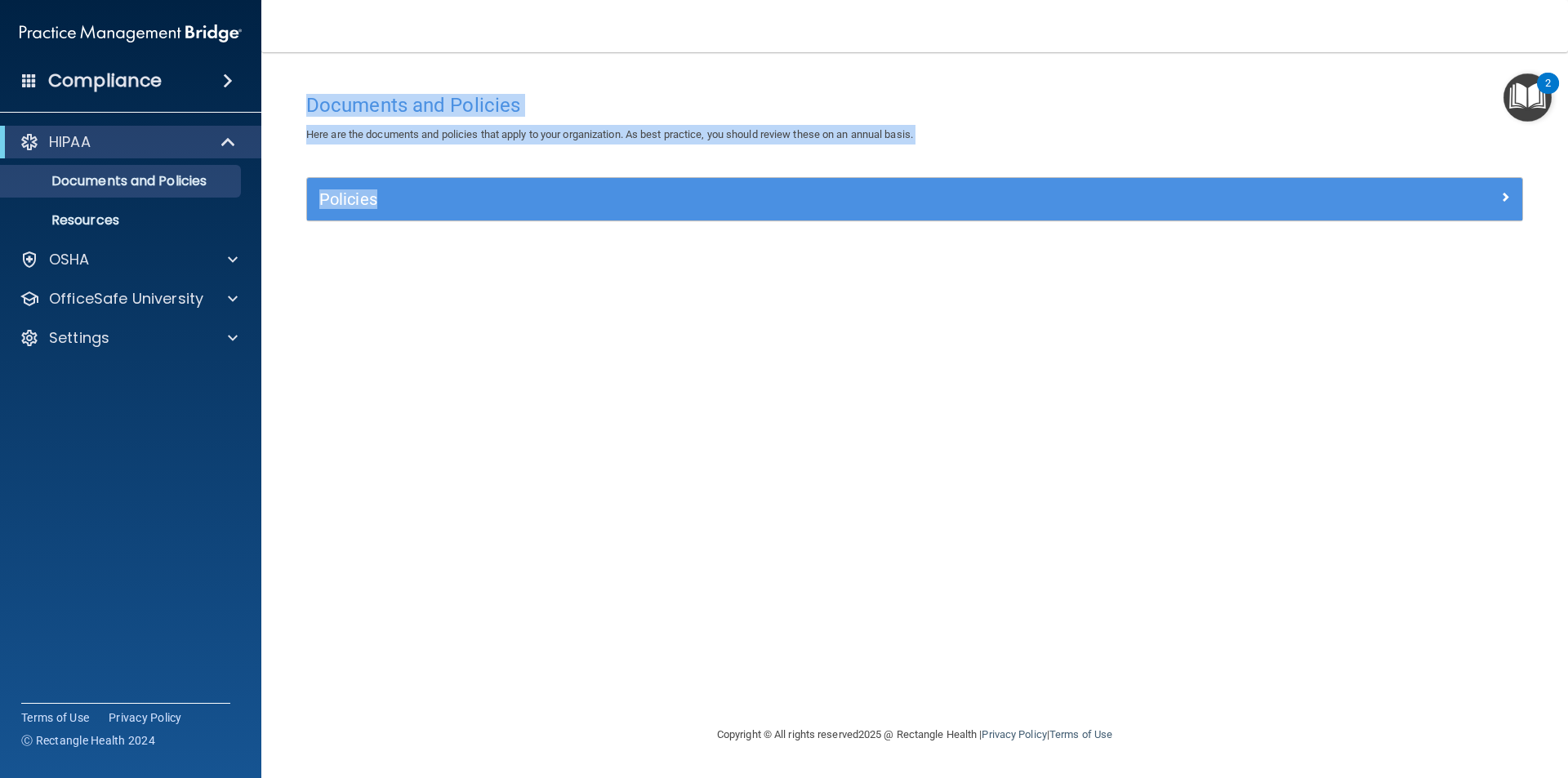
drag, startPoint x: 1567, startPoint y: 487, endPoint x: 1411, endPoint y: -71, distance: 579.4
click at [1411, 0] on html "Compliance HIPAA Documents and Policies Report an Incident Business Associates …" at bounding box center [784, 389] width 1568 height 778
click at [1275, 448] on div "Documents and Policies Here are the documents and policies that apply to your o…" at bounding box center [914, 404] width 1241 height 641
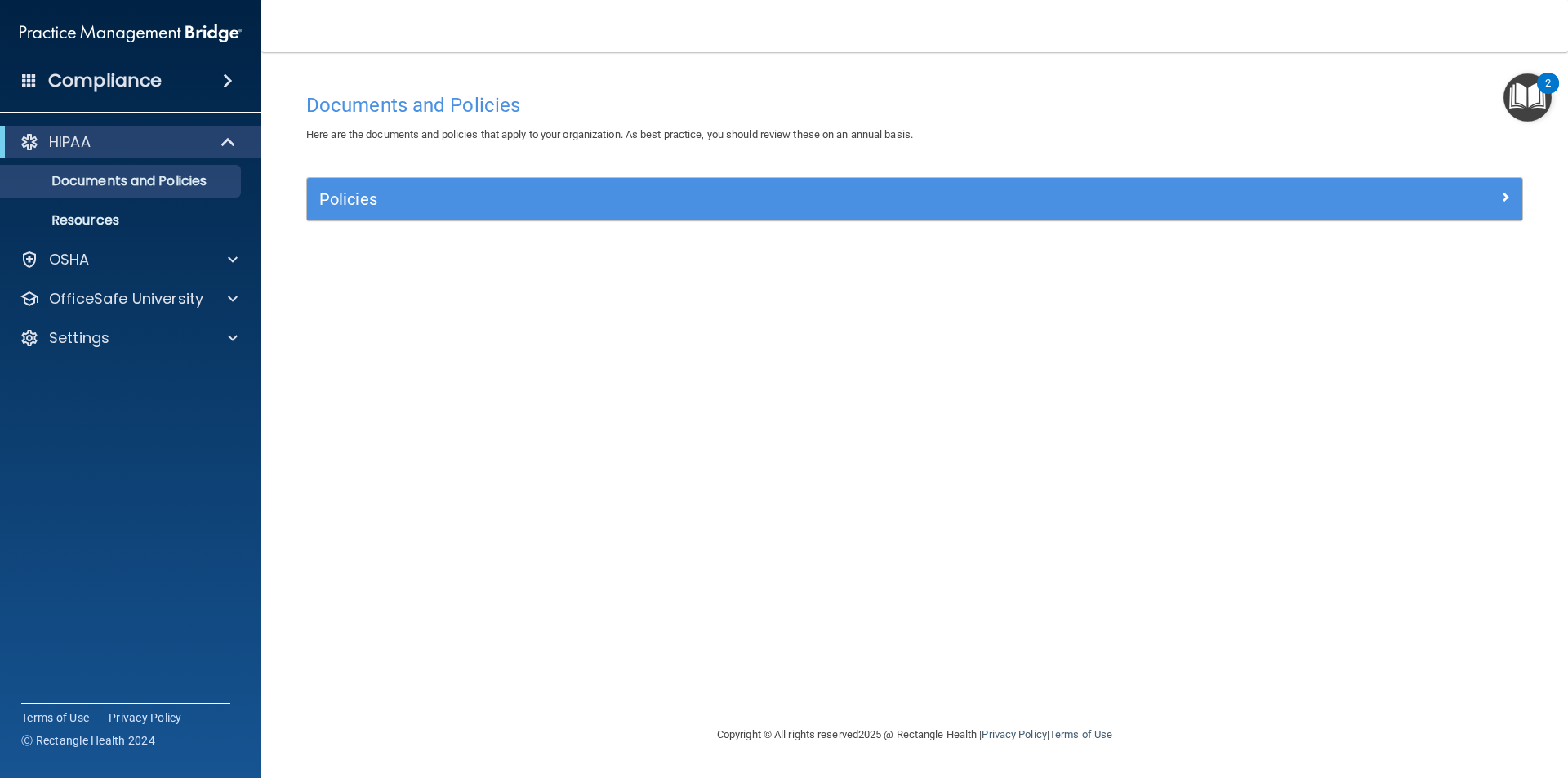
click at [223, 77] on span at bounding box center [228, 80] width 10 height 19
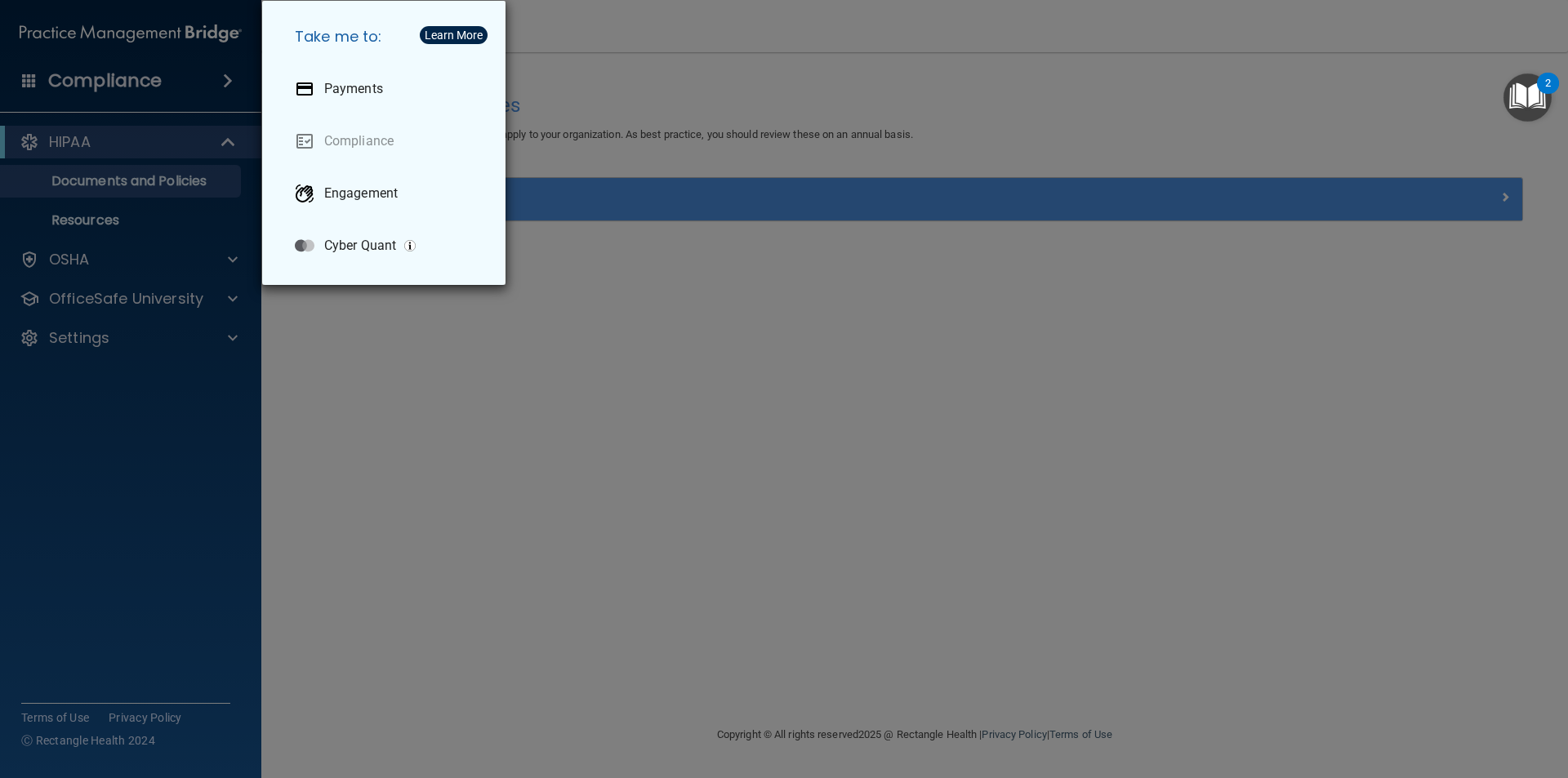
click at [530, 477] on div "Take me to: Payments Compliance Engagement Cyber Quant" at bounding box center [784, 389] width 1568 height 778
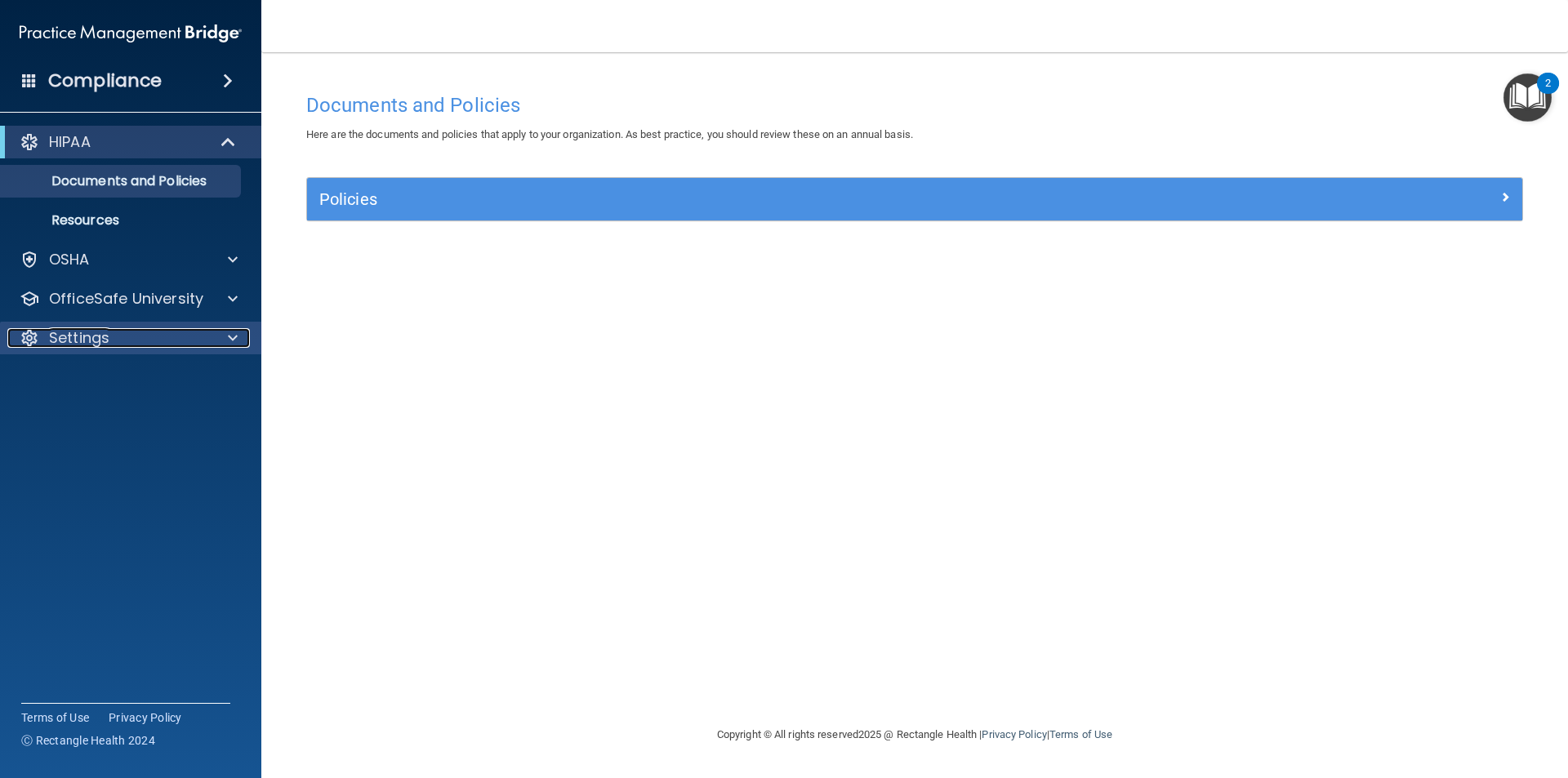
click at [231, 336] on span at bounding box center [233, 337] width 10 height 19
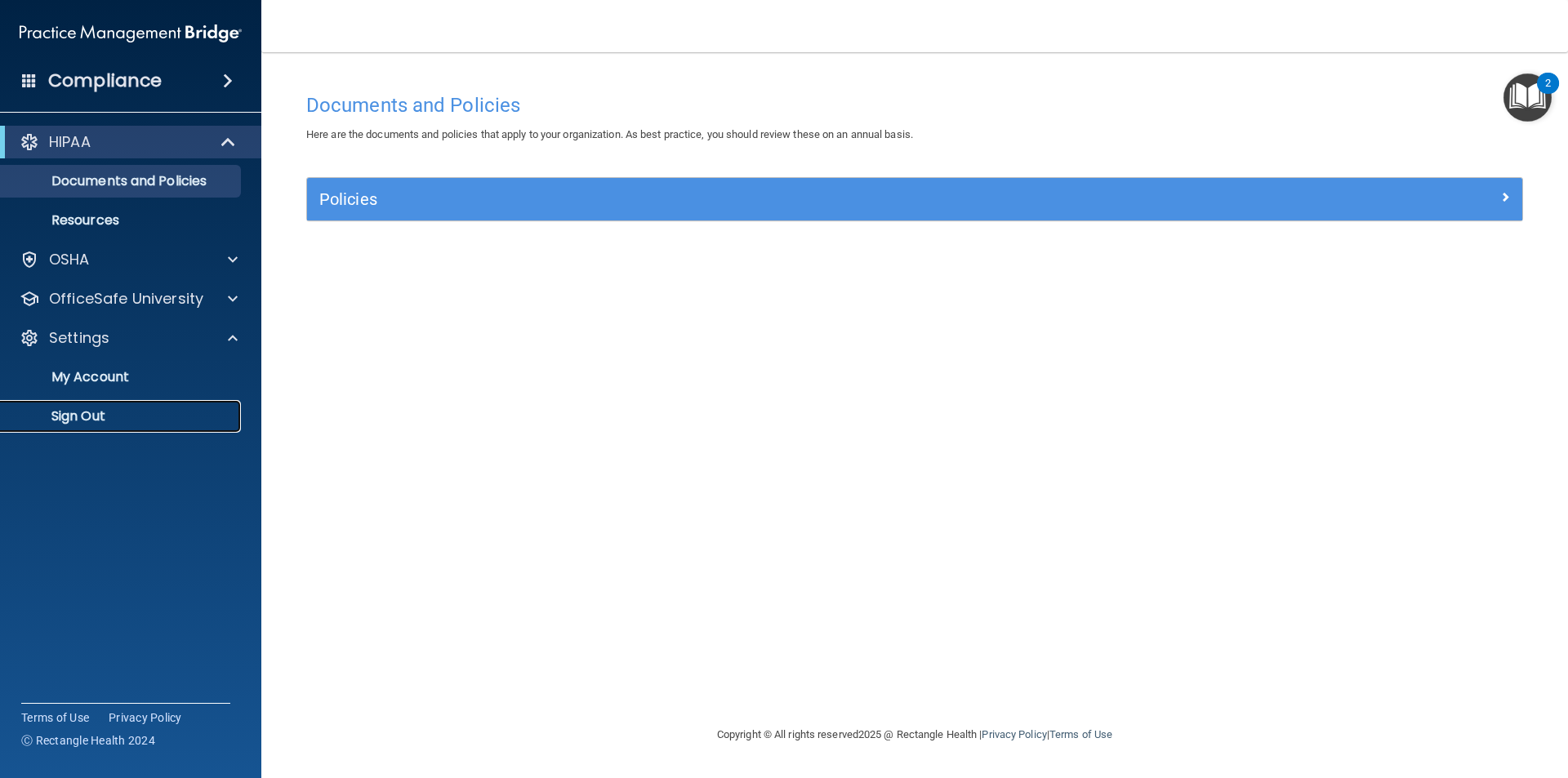
click at [81, 414] on p "Sign Out" at bounding box center [122, 417] width 223 height 17
